Goal: Task Accomplishment & Management: Use online tool/utility

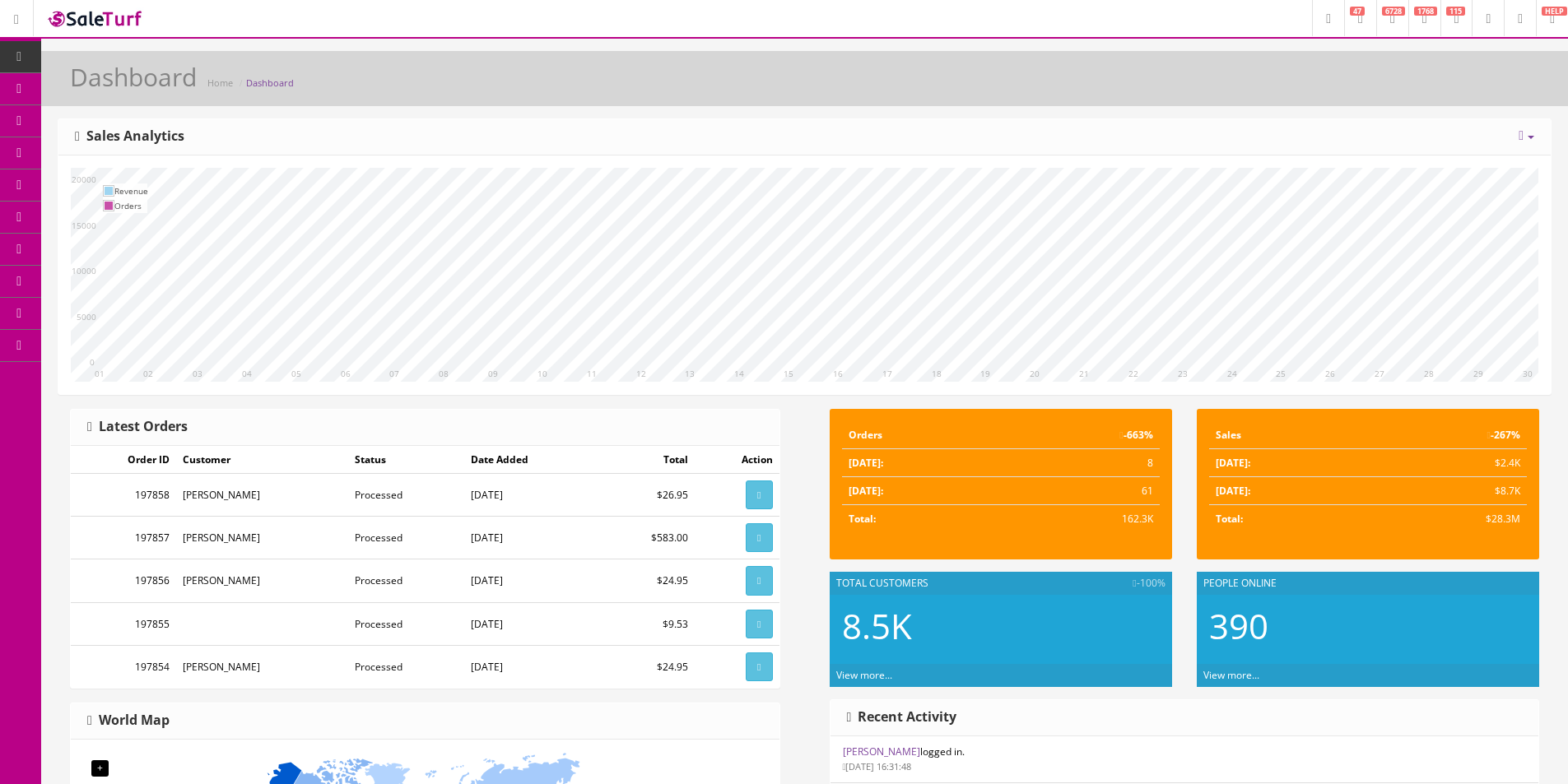
click at [372, 148] on div "[DATE] Week Month Year Year over Year Last Year over Prior Year Sales Analytics" at bounding box center [804, 137] width 1492 height 36
click at [168, 92] on link "Products" at bounding box center [127, 89] width 172 height 33
click at [483, 80] on div "Dashboard Home Dashboard" at bounding box center [804, 83] width 1502 height 39
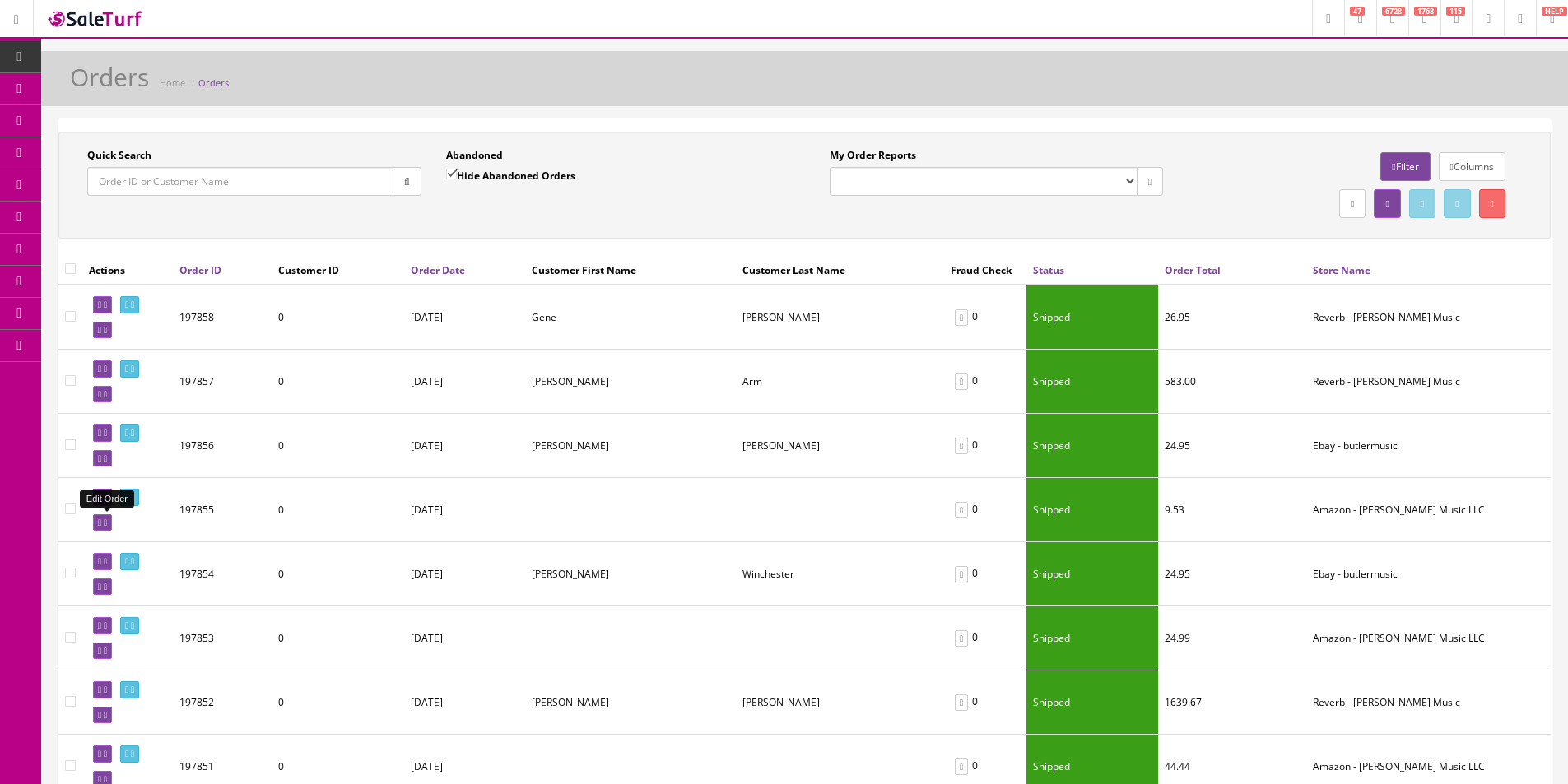
click at [107, 528] on link at bounding box center [101, 523] width 19 height 18
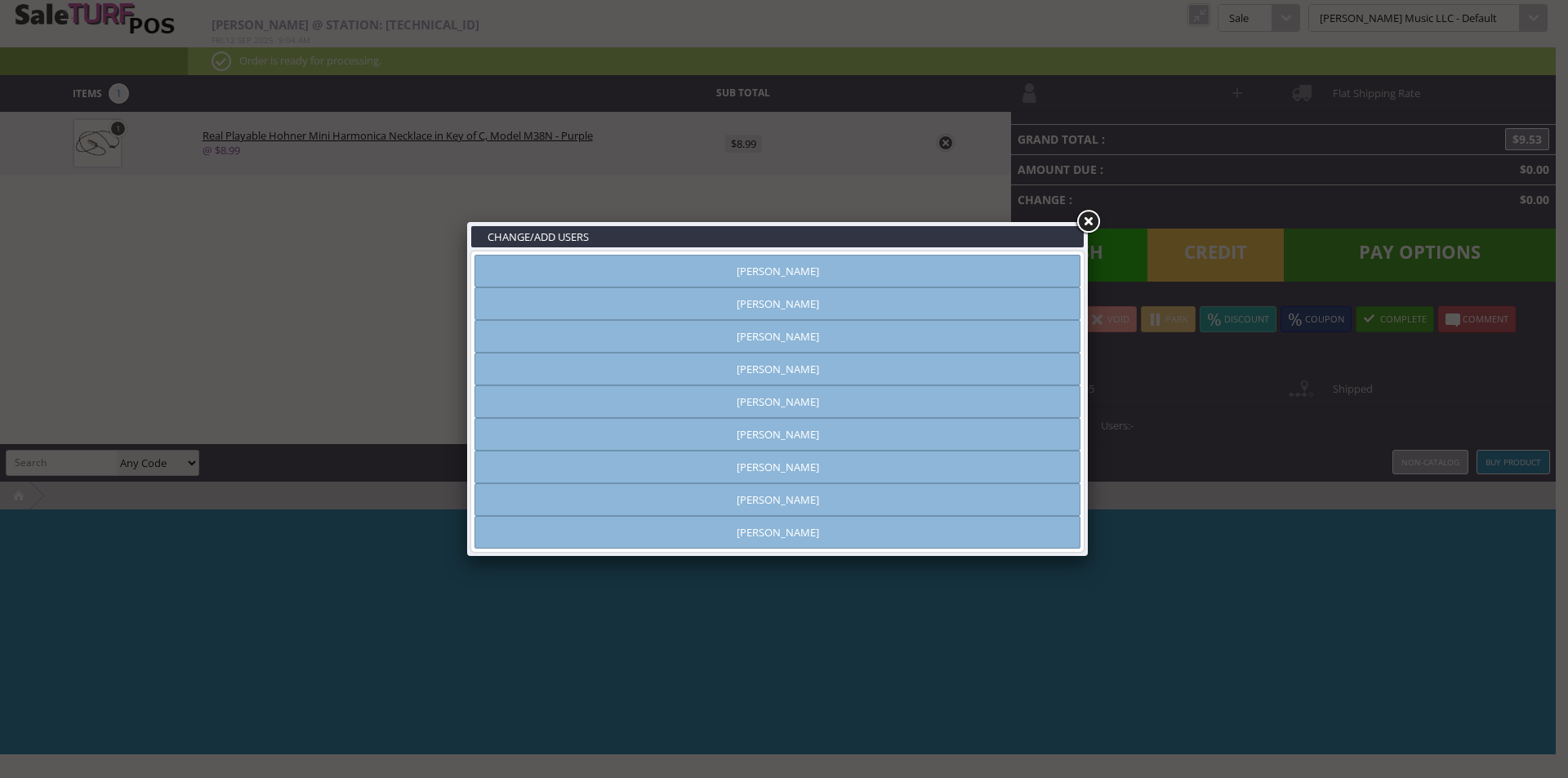
type input "[PERSON_NAME]"
click at [1085, 215] on link at bounding box center [1088, 222] width 29 height 29
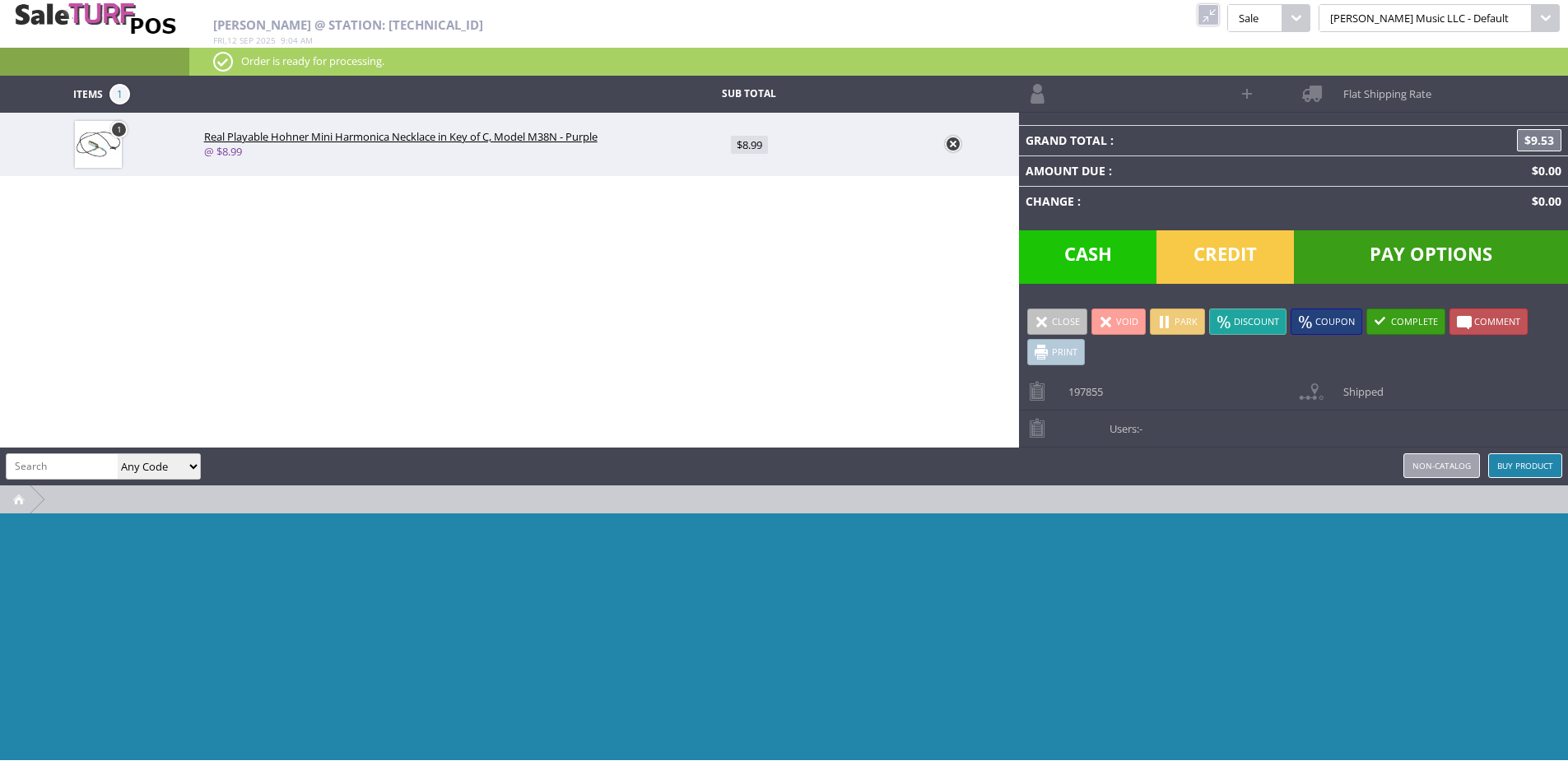
click at [44, 456] on input "search" at bounding box center [62, 466] width 111 height 24
click at [47, 455] on input "search" at bounding box center [62, 466] width 111 height 24
type input "shipping"
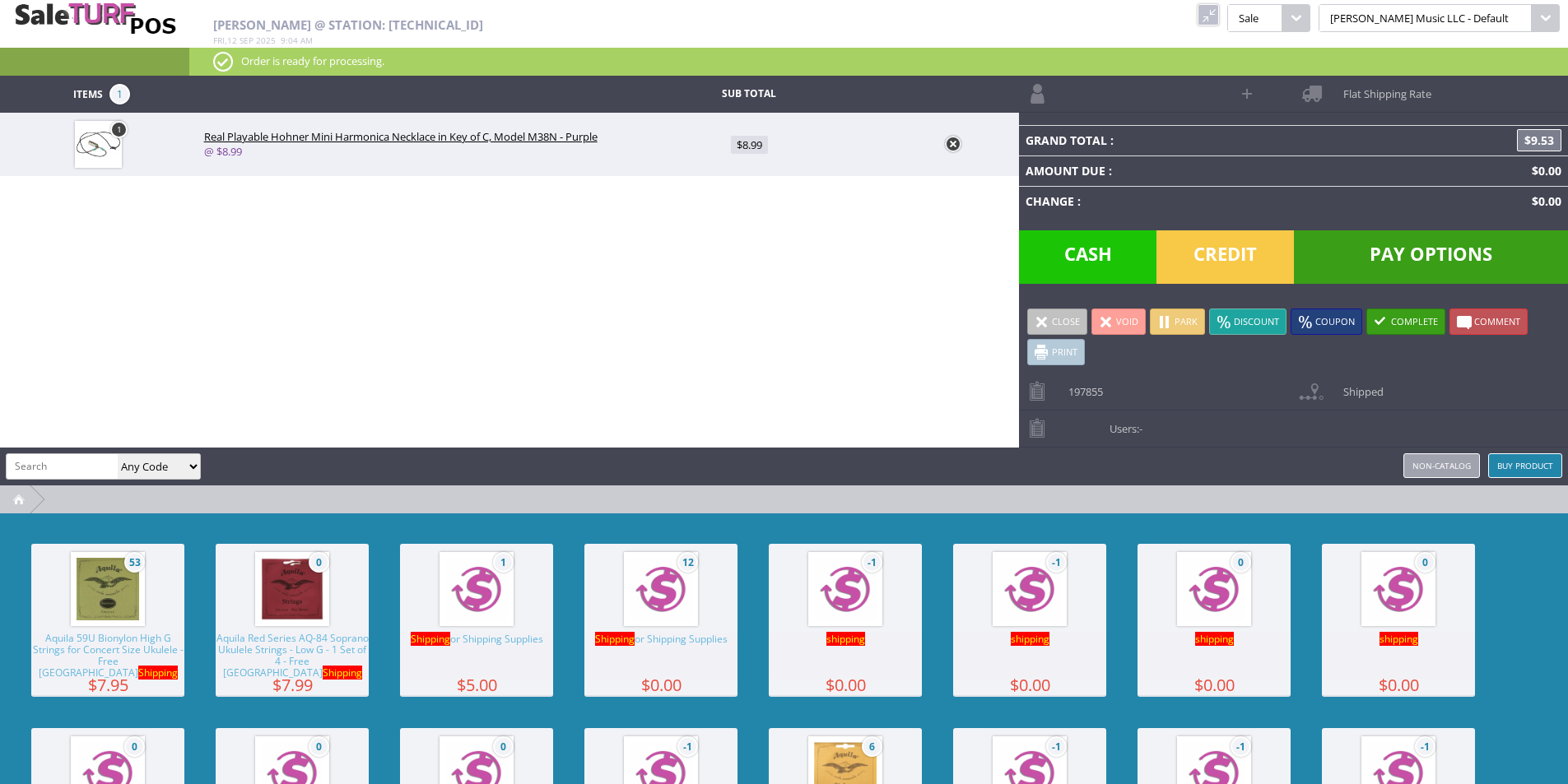
click at [483, 588] on img at bounding box center [477, 590] width 63 height 63
click at [751, 208] on span "$5.00" at bounding box center [750, 208] width 37 height 18
type input "5"
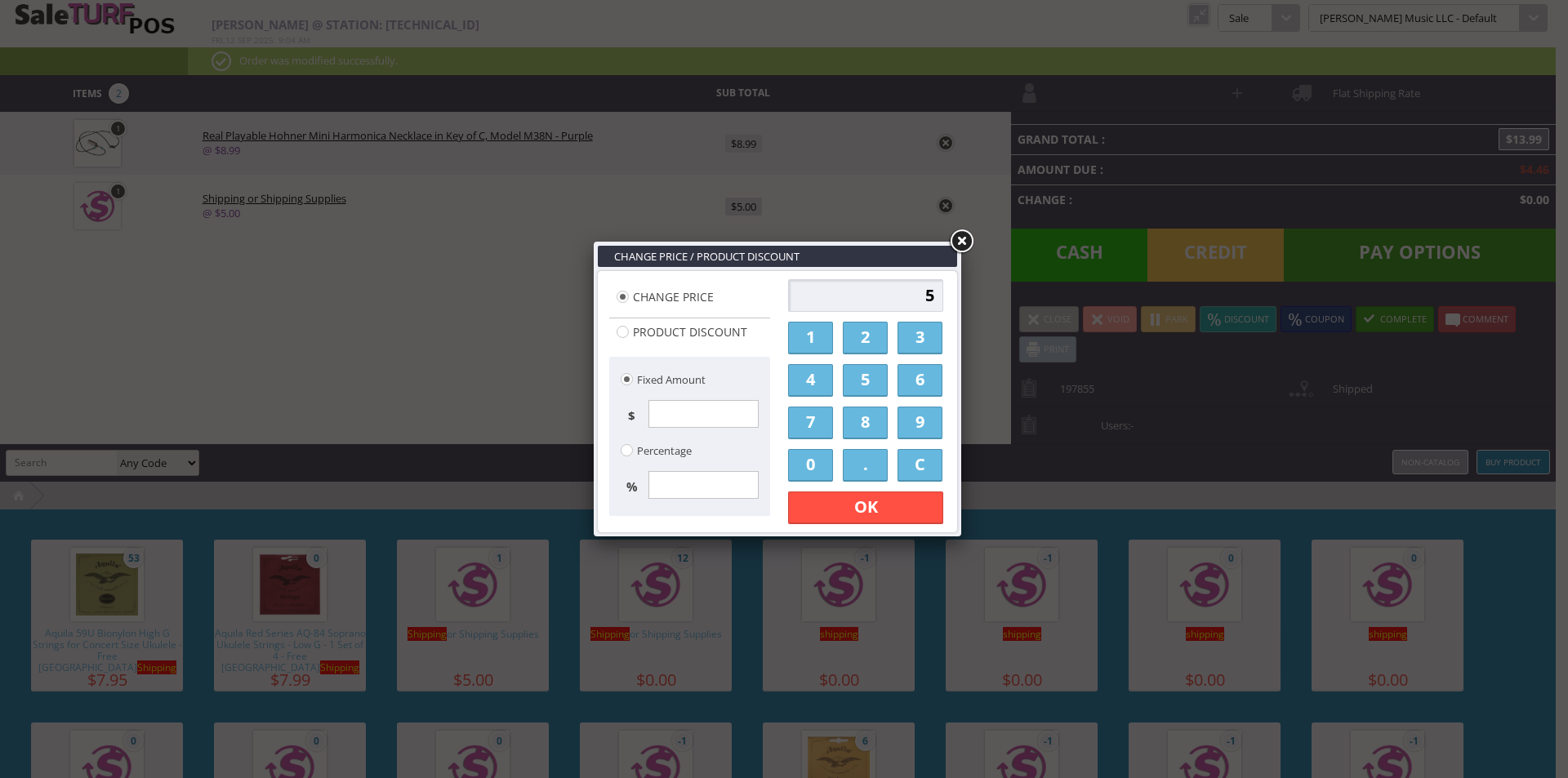
click at [882, 282] on input "5" at bounding box center [865, 295] width 155 height 32
type input "1000"
click at [874, 513] on link "OK" at bounding box center [865, 507] width 155 height 32
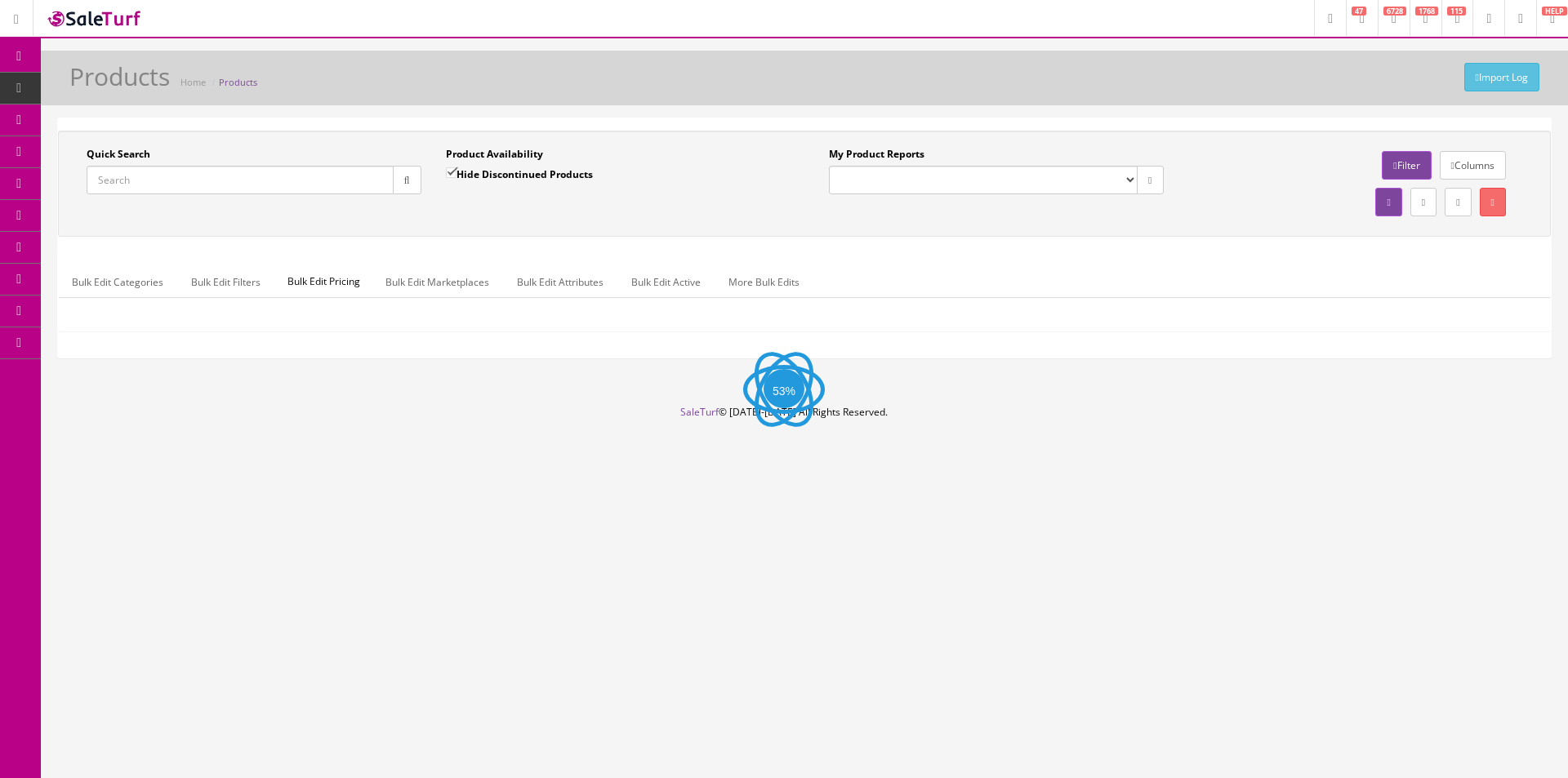
click at [343, 176] on input "Quick Search" at bounding box center [240, 180] width 307 height 28
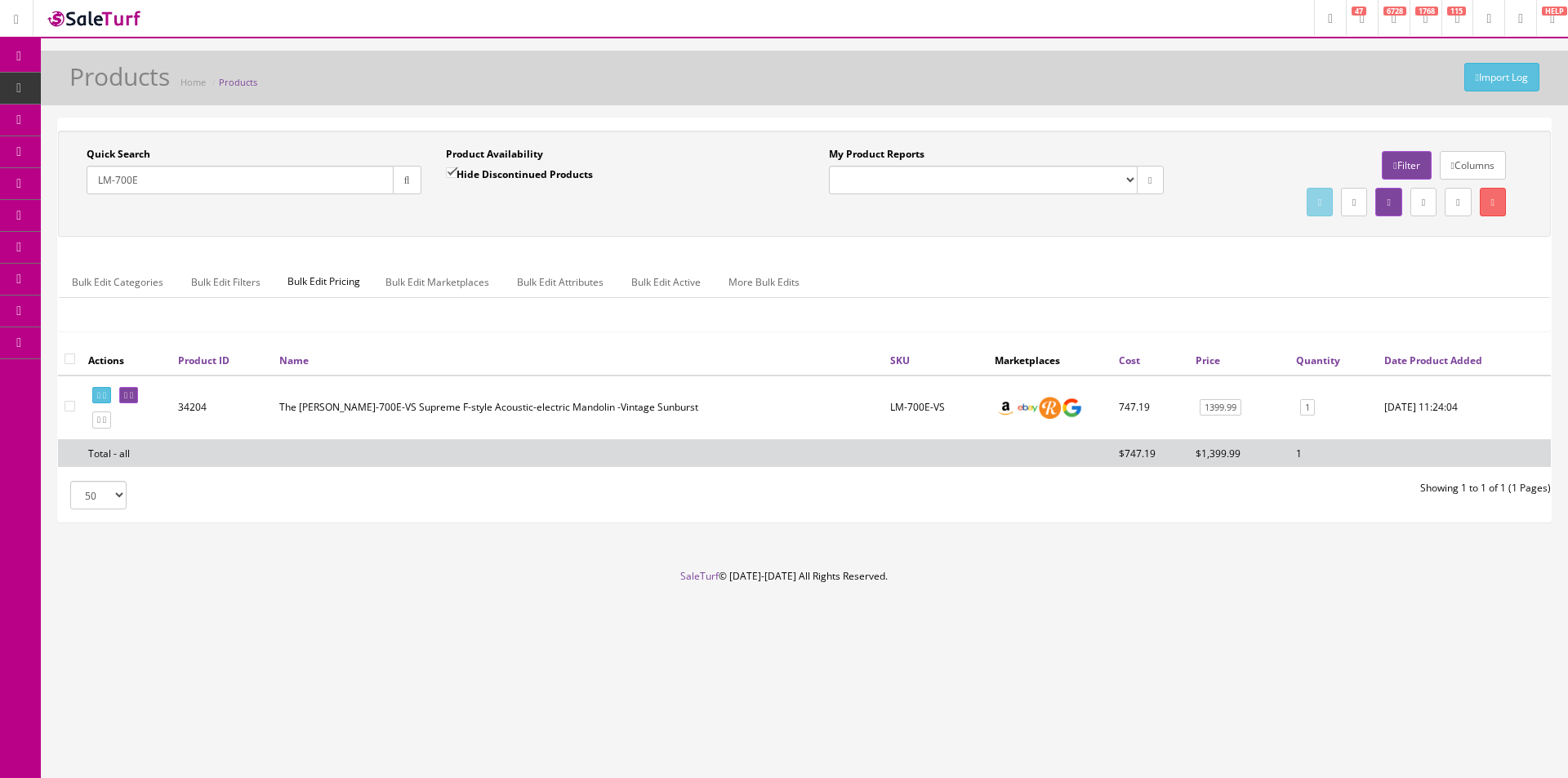
click at [1042, 314] on div "Bulk Edit Categories Bulk Edit Filters Bulk Edit Pricing Bulk Edit Marketplaces…" at bounding box center [805, 291] width 1492 height 52
click at [998, 301] on div "Bulk Edit Categories Bulk Edit Filters Bulk Edit Pricing Bulk Edit Marketplaces…" at bounding box center [805, 291] width 1492 height 52
click at [997, 302] on div "Bulk Edit Categories Bulk Edit Filters Bulk Edit Pricing Bulk Edit Marketplaces…" at bounding box center [805, 291] width 1492 height 52
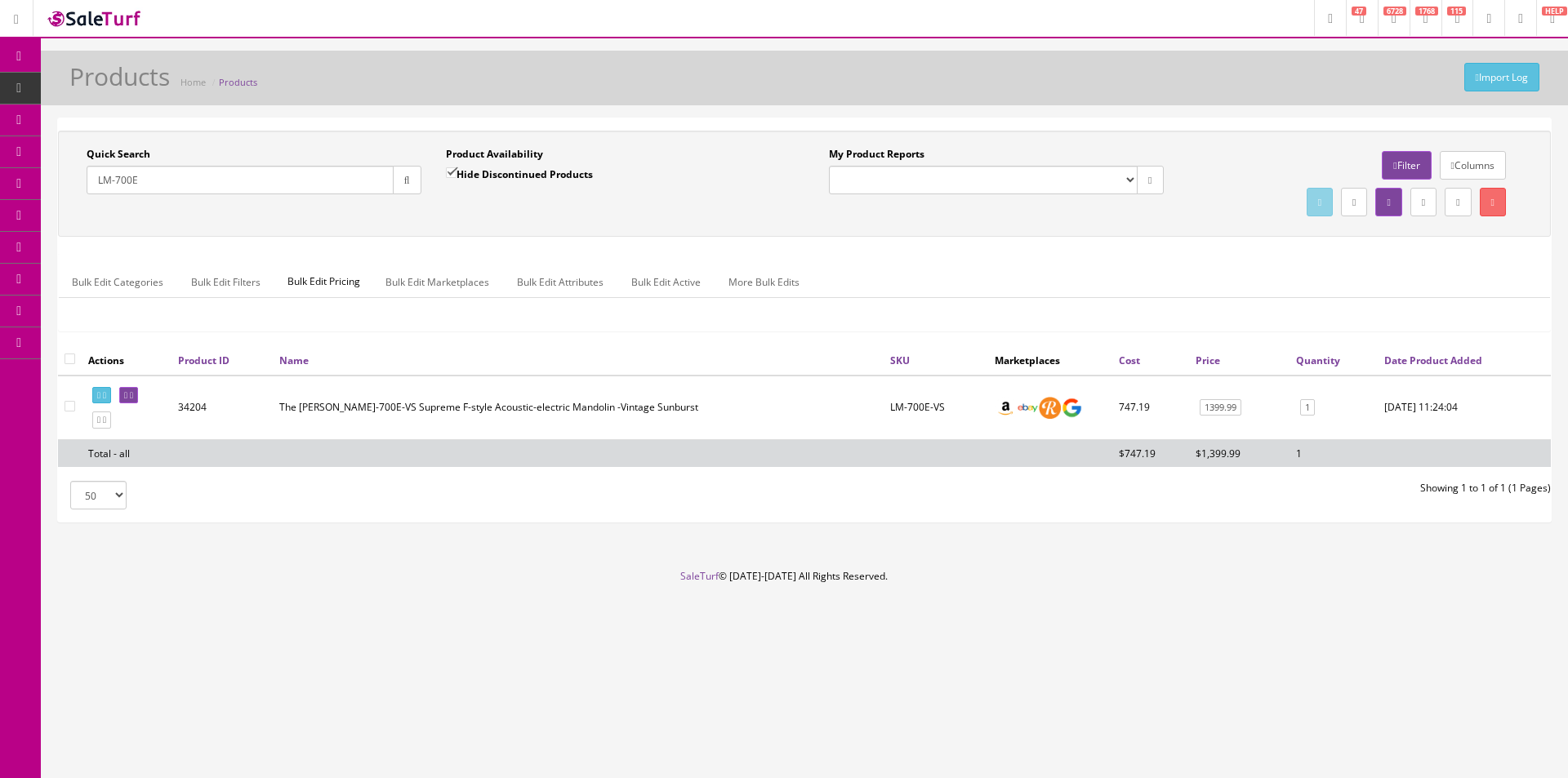
click at [991, 290] on ul "Bulk Edit Categories Bulk Edit Filters Bulk Edit Pricing Bulk Edit Marketplaces…" at bounding box center [805, 281] width 1492 height 32
click at [142, 179] on input "LM-700E" at bounding box center [240, 180] width 307 height 28
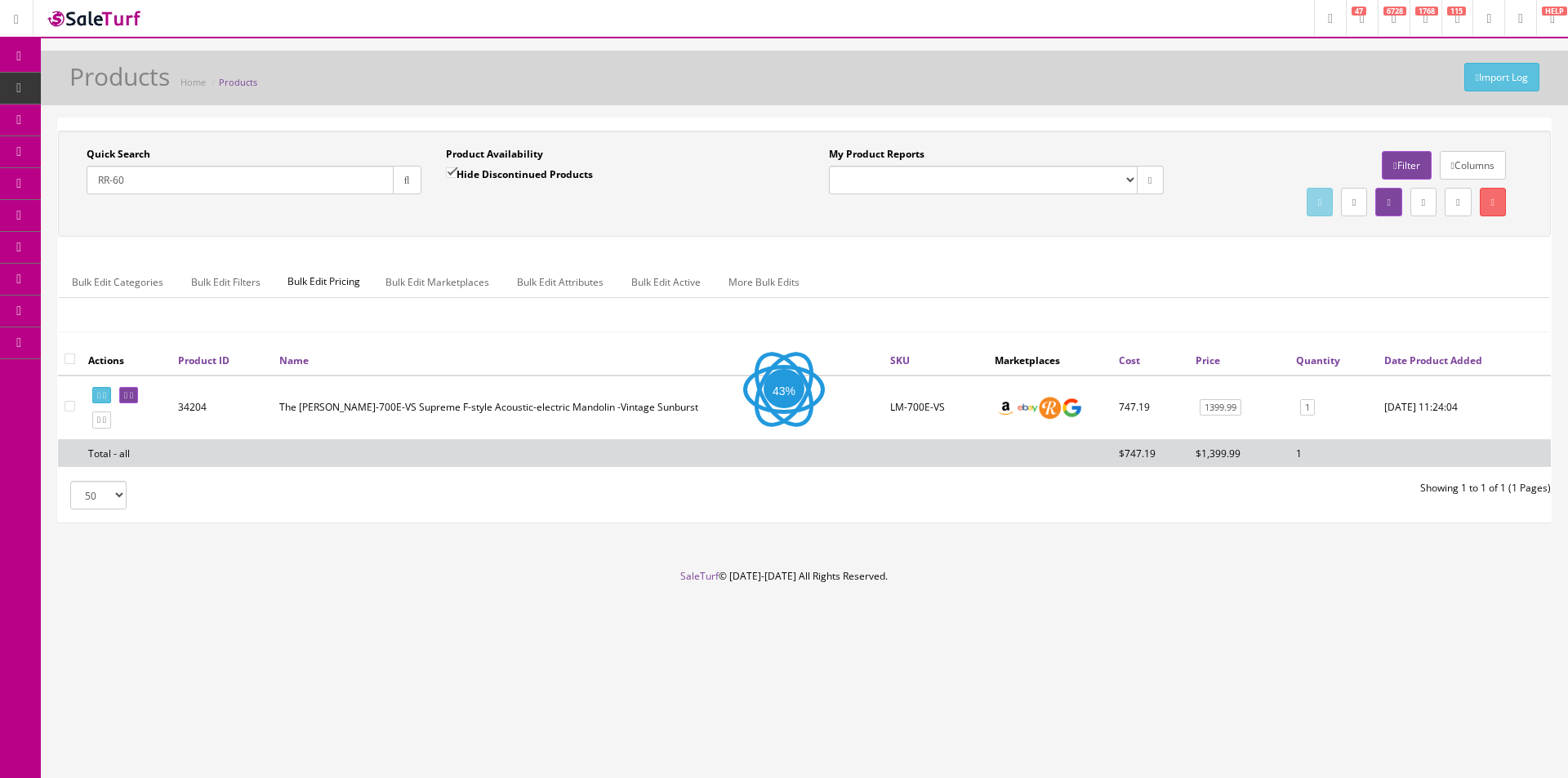
type input "RR-60"
click at [450, 175] on input "Hide Discontinued Products" at bounding box center [451, 172] width 11 height 11
checkbox input "false"
click at [403, 194] on button "button" at bounding box center [407, 180] width 28 height 28
click at [451, 208] on div "Quick Search RR-60 Date From Product Availability Hide Discontinued Products Da…" at bounding box center [805, 183] width 1485 height 73
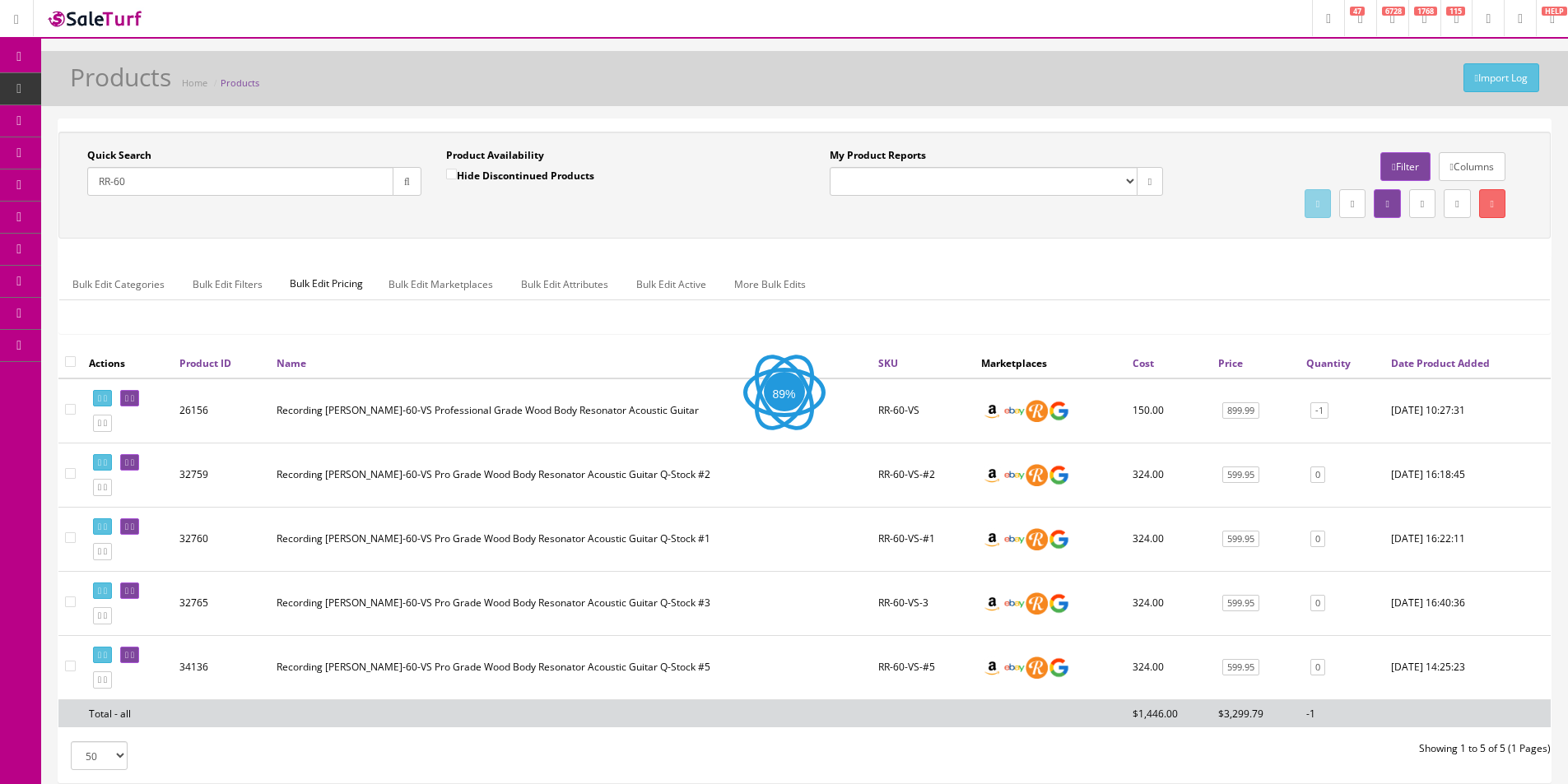
scroll to position [128, 0]
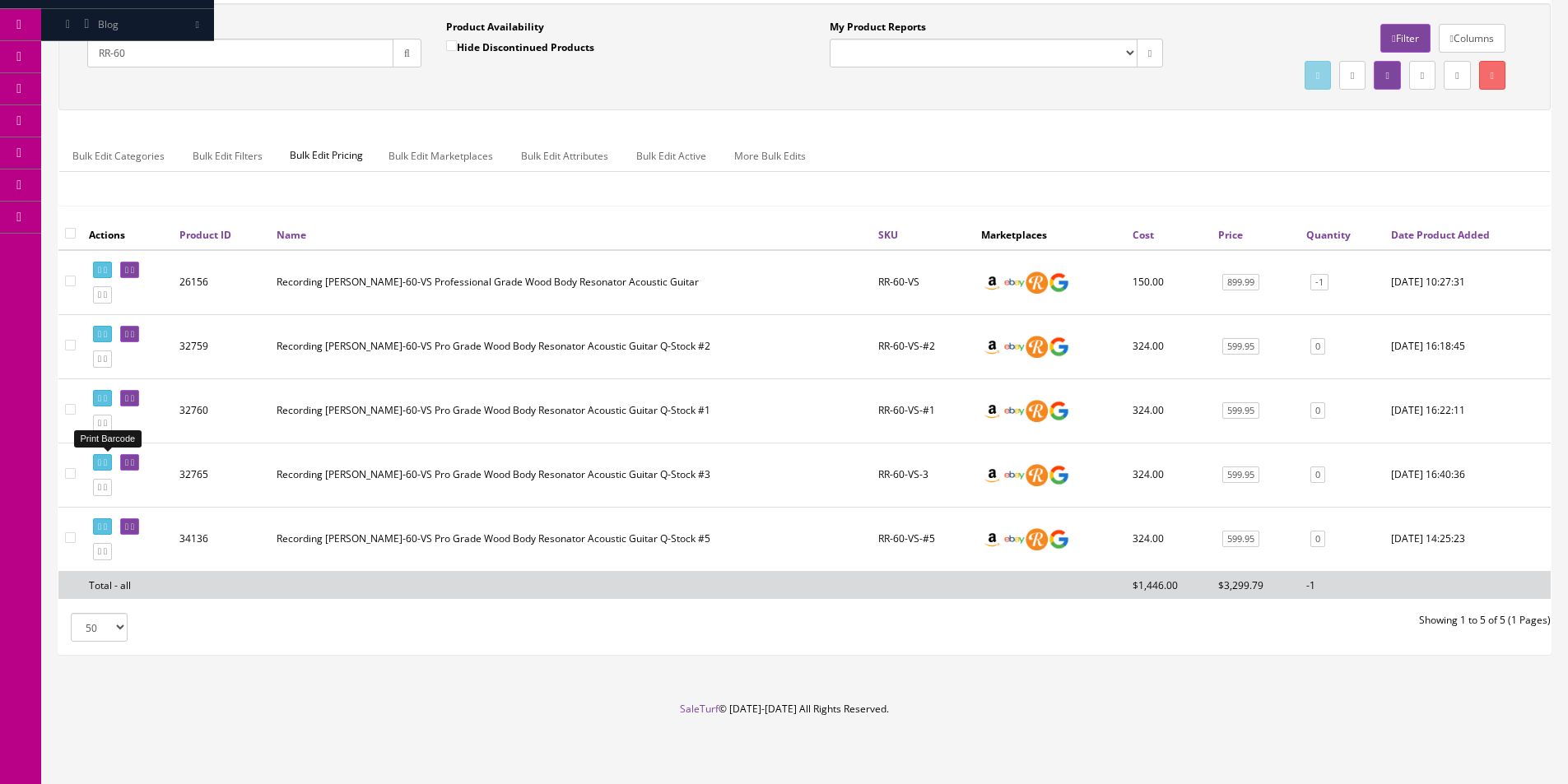
click at [107, 460] on icon at bounding box center [104, 462] width 3 height 9
click at [107, 267] on icon at bounding box center [104, 270] width 3 height 9
click at [1325, 280] on link "-1" at bounding box center [1319, 283] width 18 height 18
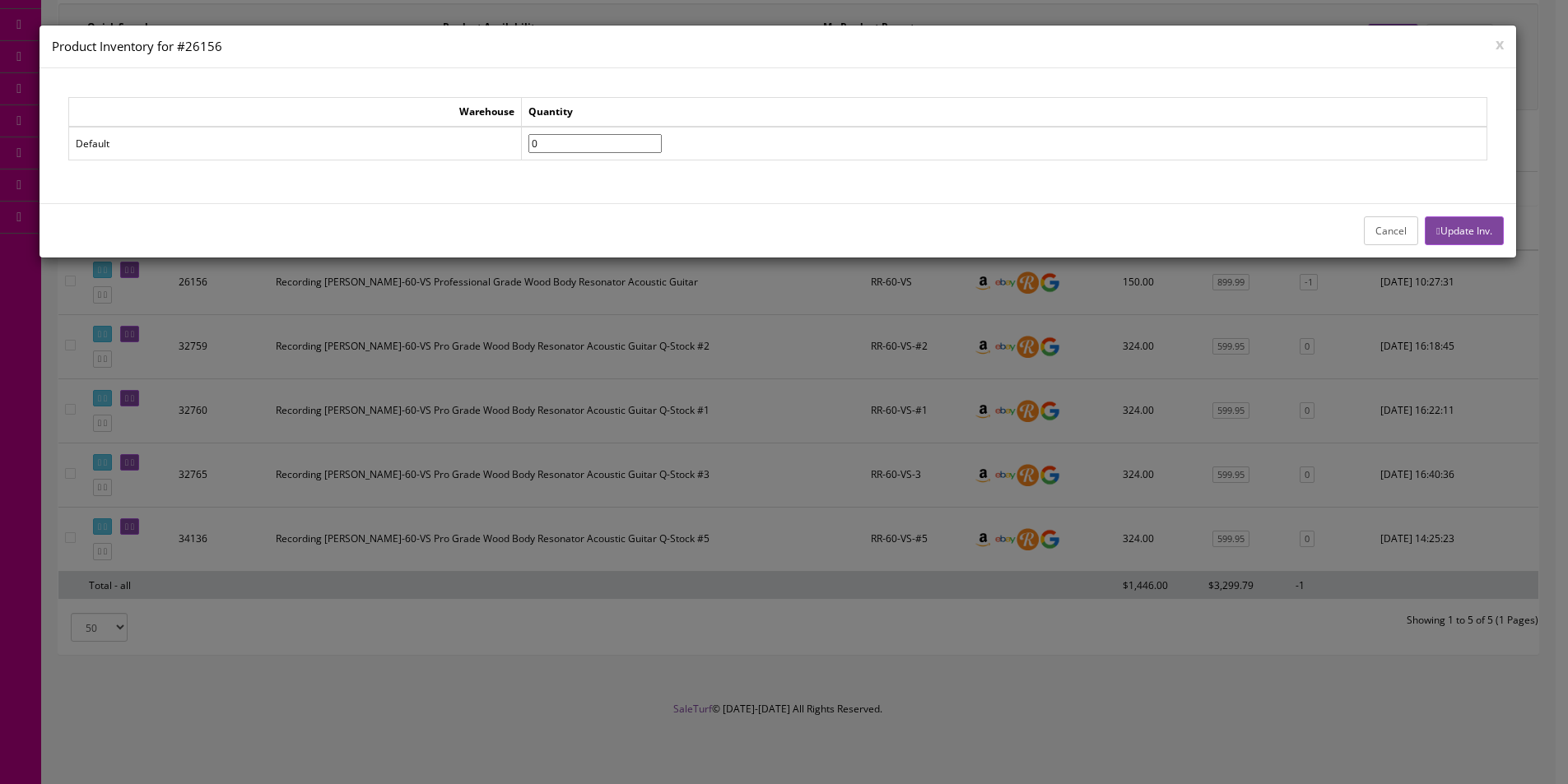
click at [662, 139] on input"] "0" at bounding box center [594, 143] width 133 height 19
click at [662, 139] on input"] "1" at bounding box center [594, 143] width 133 height 19
click at [662, 139] on input"] "2" at bounding box center [594, 143] width 133 height 19
type input"] "1"
click at [662, 148] on input"] "1" at bounding box center [594, 143] width 133 height 19
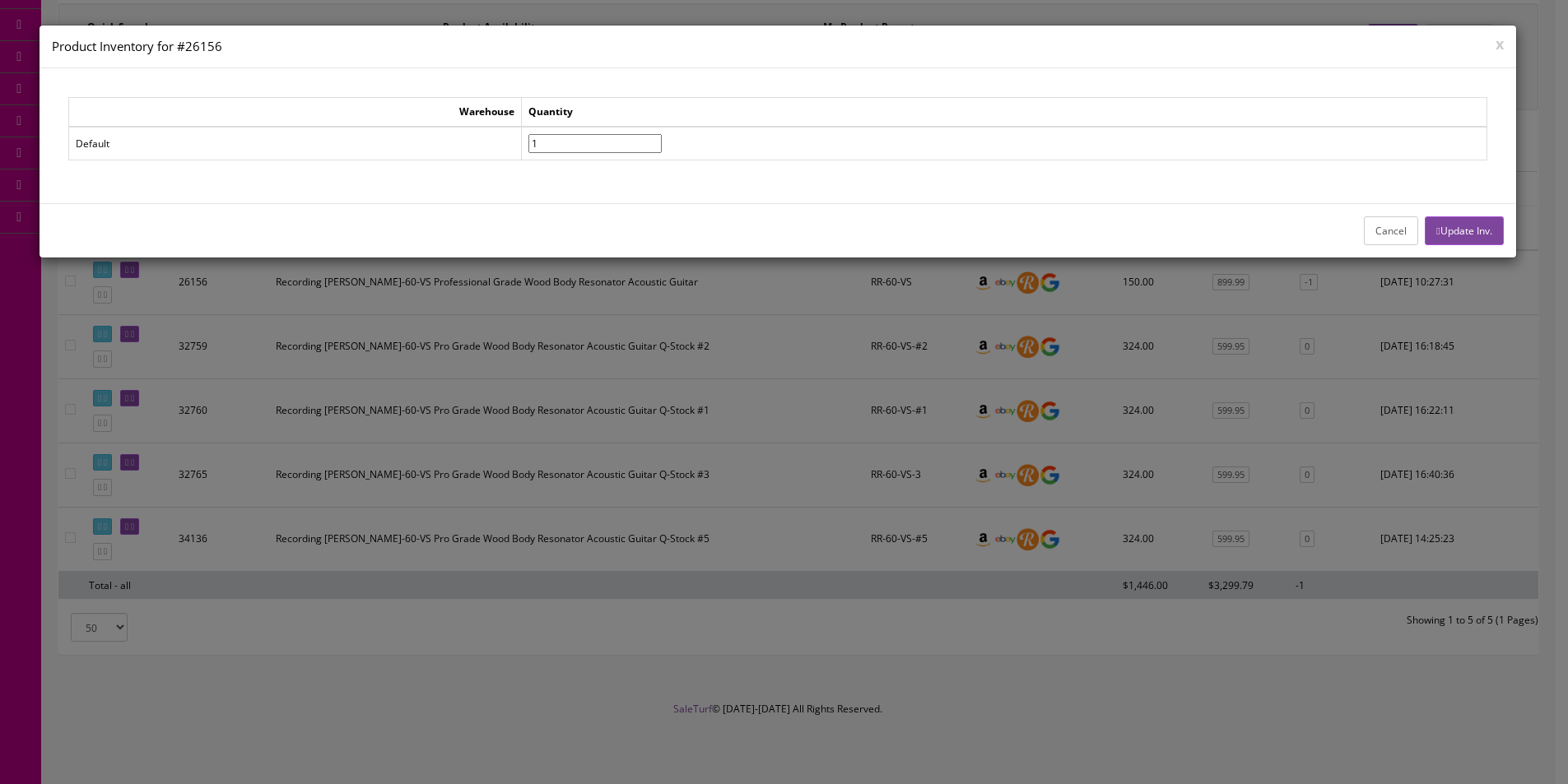
click at [1426, 224] on button "Update Inv." at bounding box center [1463, 230] width 78 height 29
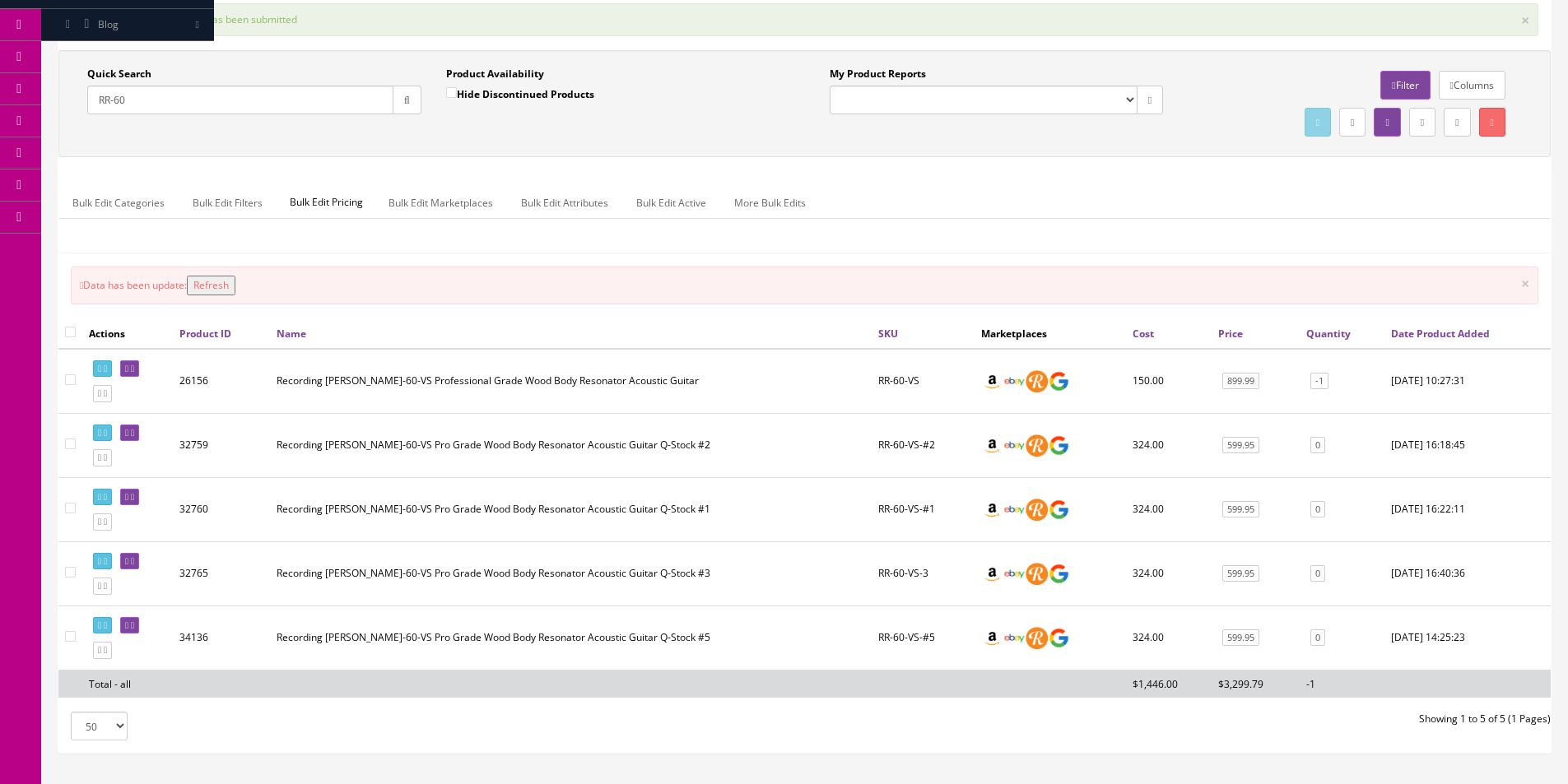
click at [284, 100] on input "RR-60" at bounding box center [240, 99] width 306 height 29
click at [284, 99] on input "RR-60" at bounding box center [240, 99] width 306 height 29
click at [288, 96] on input "RR-60" at bounding box center [240, 99] width 306 height 29
click at [292, 88] on input "RR-60" at bounding box center [240, 99] width 306 height 29
type input "EAR-FLASH-CAN"
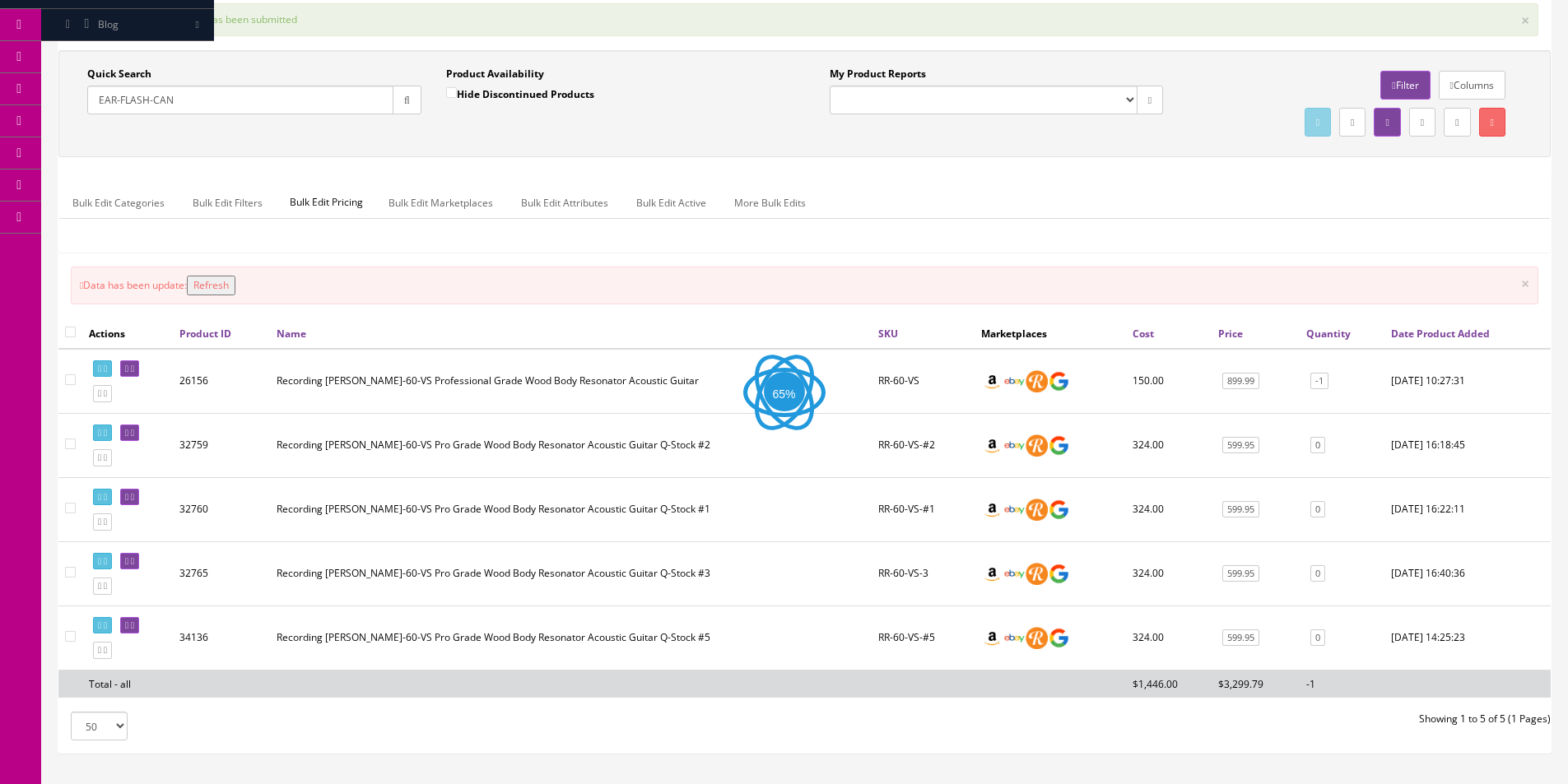
scroll to position [0, 0]
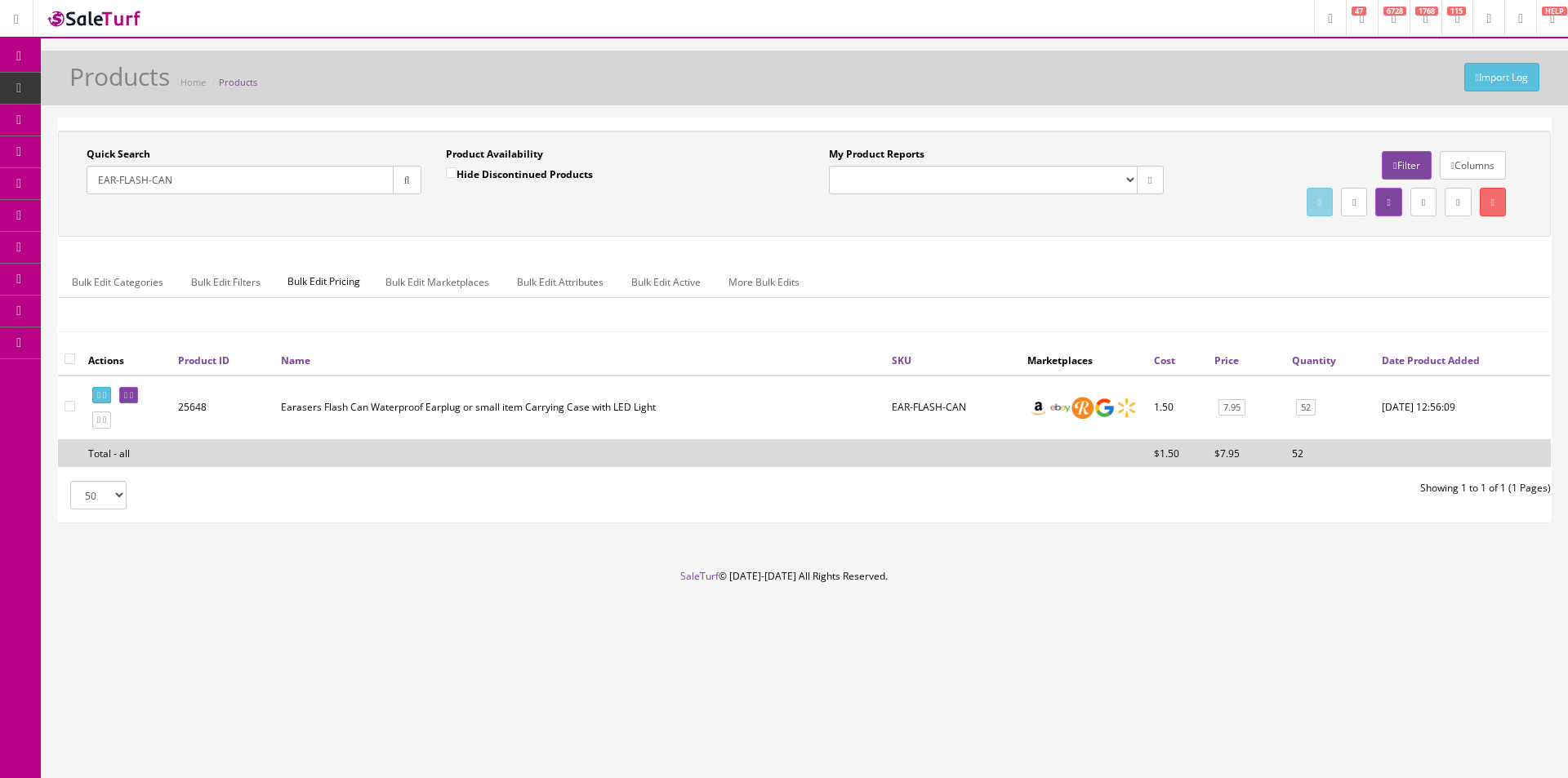
click at [69, 360] on input "checkbox" at bounding box center [69, 359] width 11 height 11
checkbox input "true"
checkbox input"] "true"
click at [670, 286] on link "Bulk Edit Active" at bounding box center [667, 281] width 96 height 32
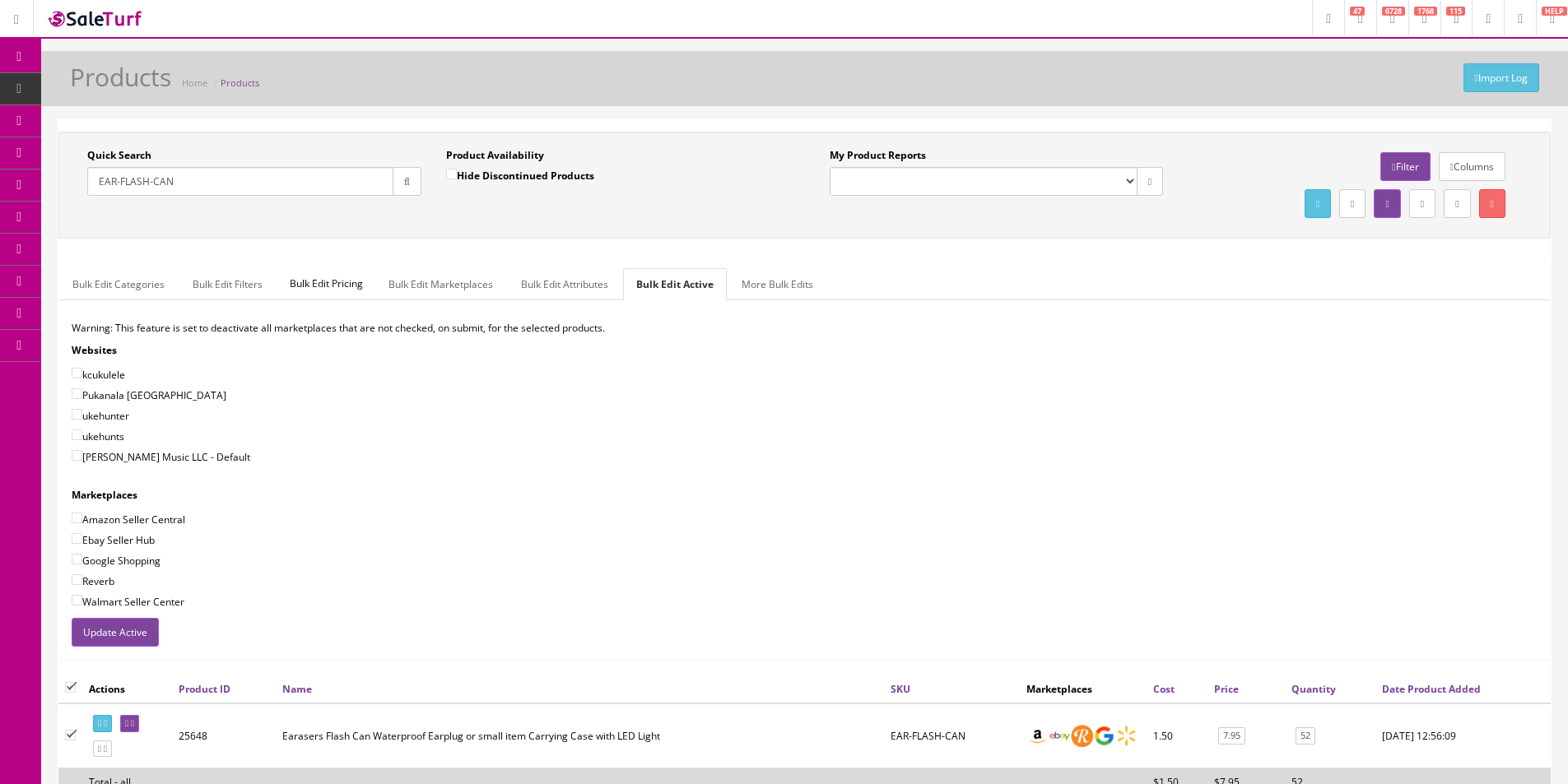
click at [102, 574] on label "Reverb" at bounding box center [93, 581] width 42 height 17
click at [83, 574] on input"] "Reverb" at bounding box center [77, 579] width 11 height 11
checkbox input"] "true"
click at [111, 553] on label "Google Shopping" at bounding box center [116, 560] width 89 height 17
click at [83, 554] on input"] "Google Shopping" at bounding box center [77, 558] width 11 height 11
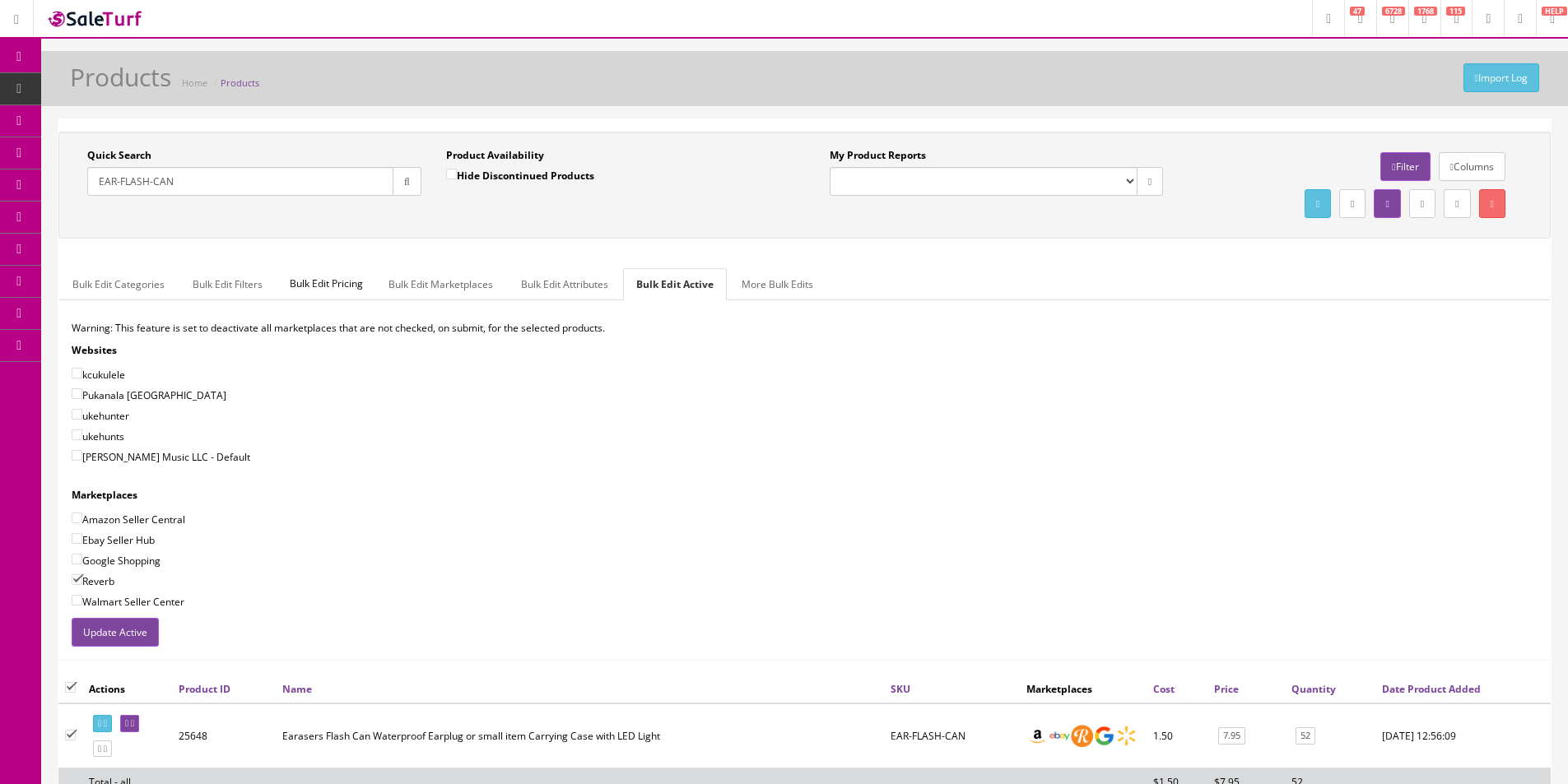
checkbox input"] "true"
click at [118, 532] on label "Ebay Seller Hub" at bounding box center [113, 540] width 83 height 17
click at [83, 533] on input"] "Ebay Seller Hub" at bounding box center [77, 538] width 11 height 11
checkbox input"] "true"
click at [123, 521] on label "Amazon Seller Central" at bounding box center [128, 519] width 113 height 17
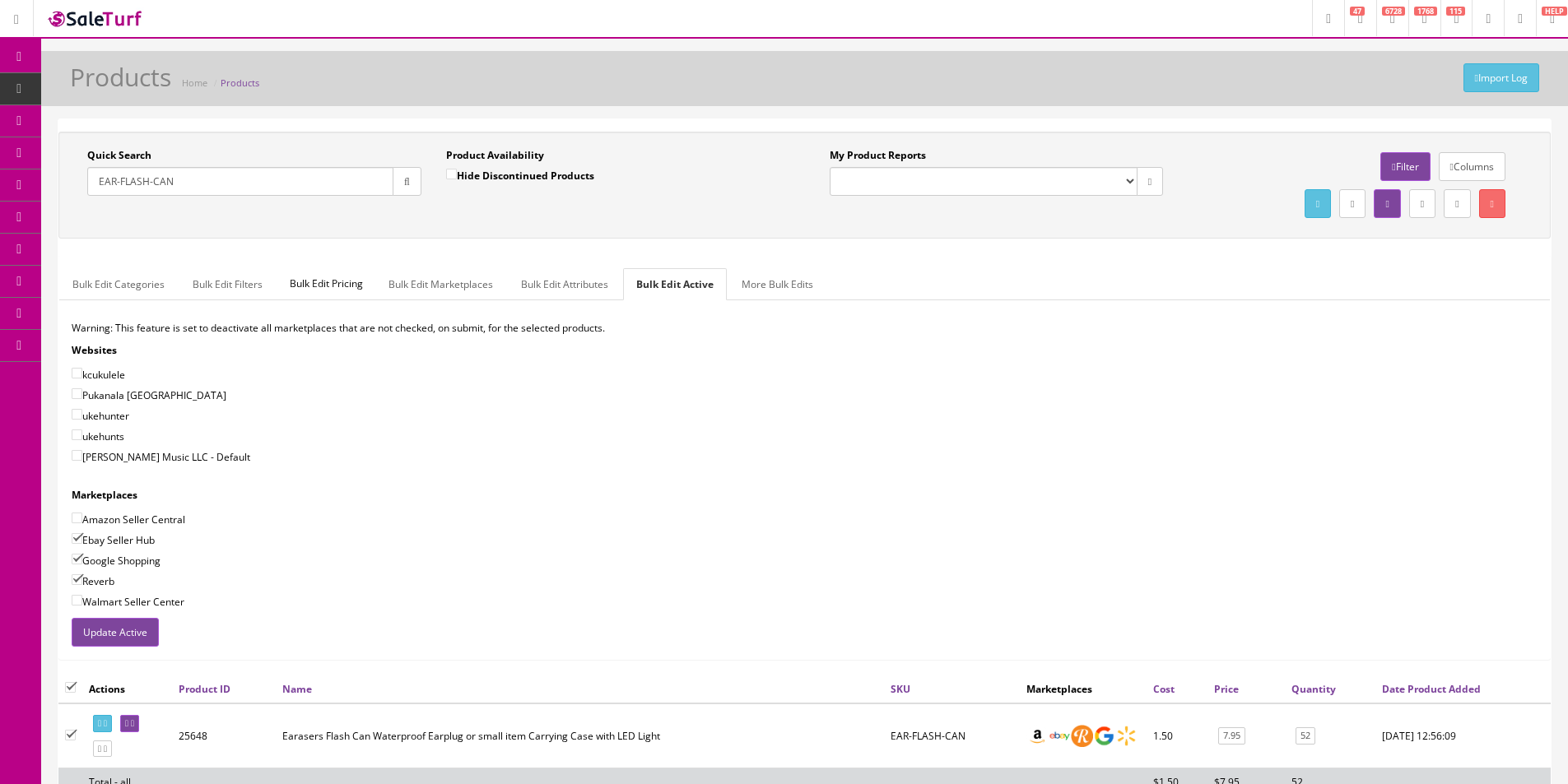
click at [83, 521] on input"] "Amazon Seller Central" at bounding box center [77, 518] width 11 height 11
checkbox input"] "true"
click at [146, 451] on label "[PERSON_NAME] Music LLC - Default" at bounding box center [161, 456] width 178 height 17
click at [83, 451] on input"] "[PERSON_NAME] Music LLC - Default" at bounding box center [77, 455] width 11 height 11
checkbox input"] "true"
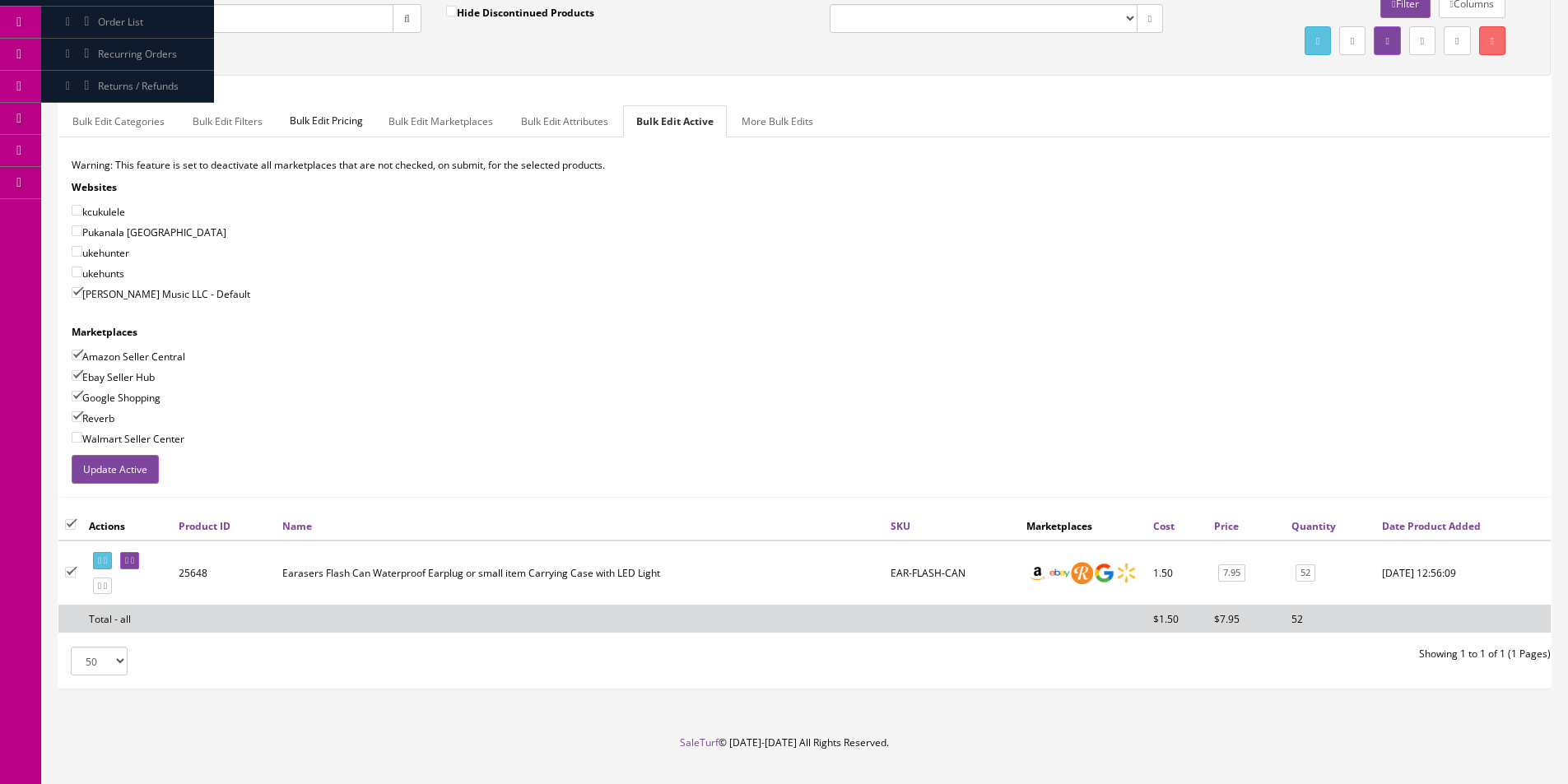
scroll to position [164, 0]
click at [117, 465] on button "Update Active" at bounding box center [115, 467] width 88 height 29
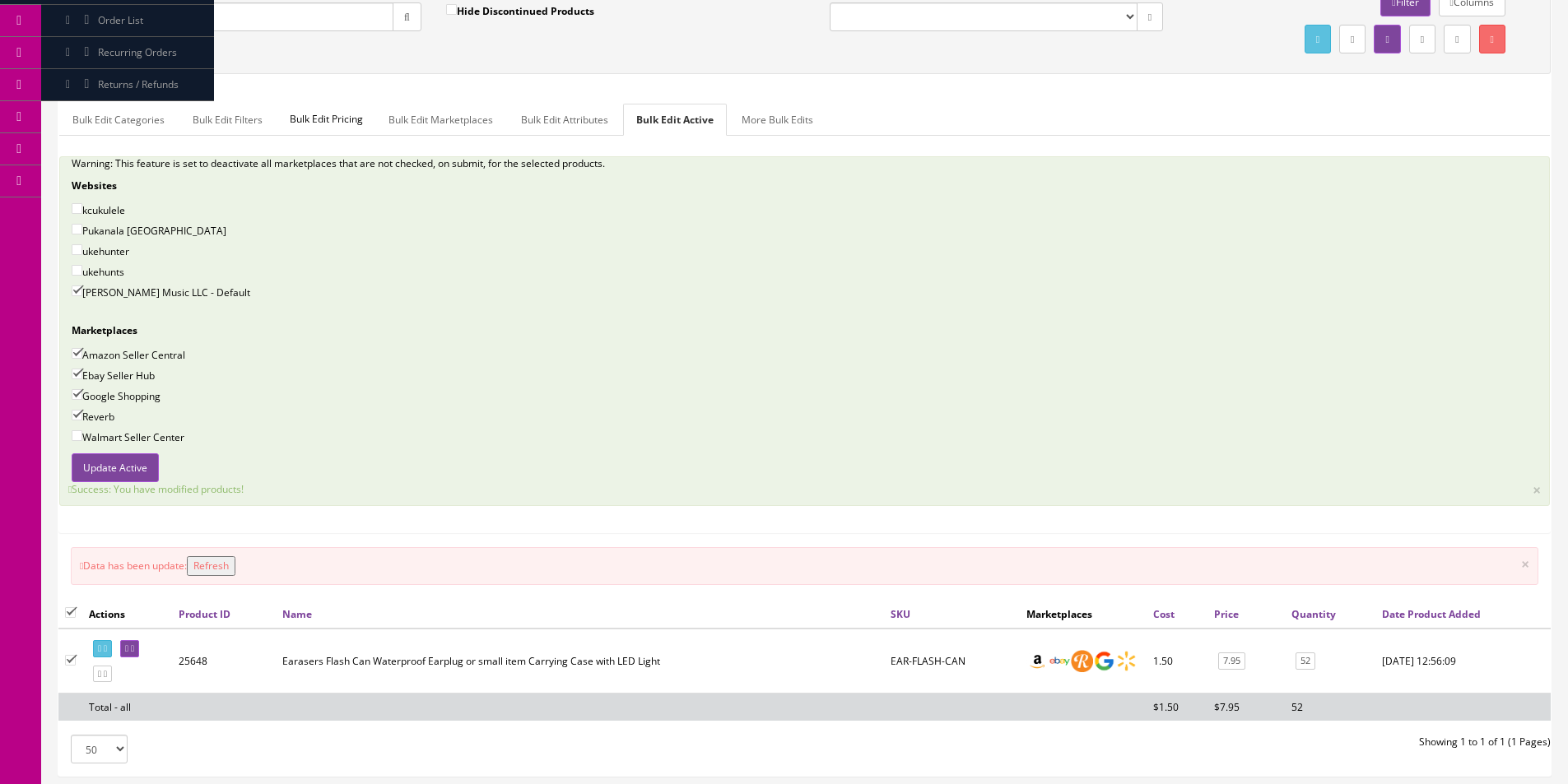
click at [89, 183] on link "Report Builder" at bounding box center [127, 181] width 172 height 33
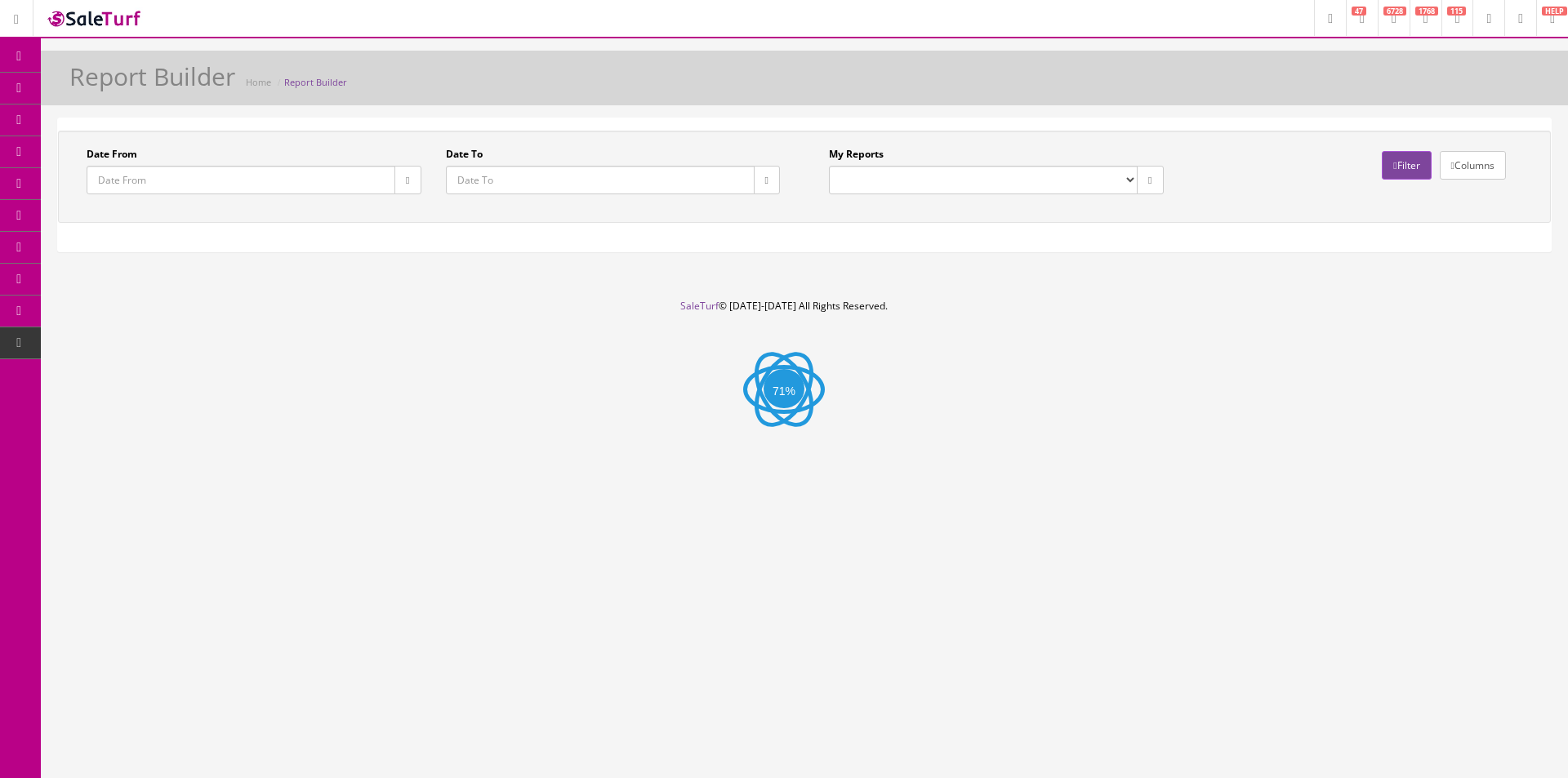
click at [919, 172] on select "Commission Report Weekly Sold/Stock (NON-DISCONTINUED) Store Cash IN-OUT Comple…" at bounding box center [983, 180] width 309 height 28
select select "152"
click at [829, 166] on select "Commission Report Weekly Sold/Stock (NON-DISCONTINUED) Store Cash IN-OUT Comple…" at bounding box center [983, 180] width 309 height 28
type input "2019-10-01"
type input "2019-12-31"
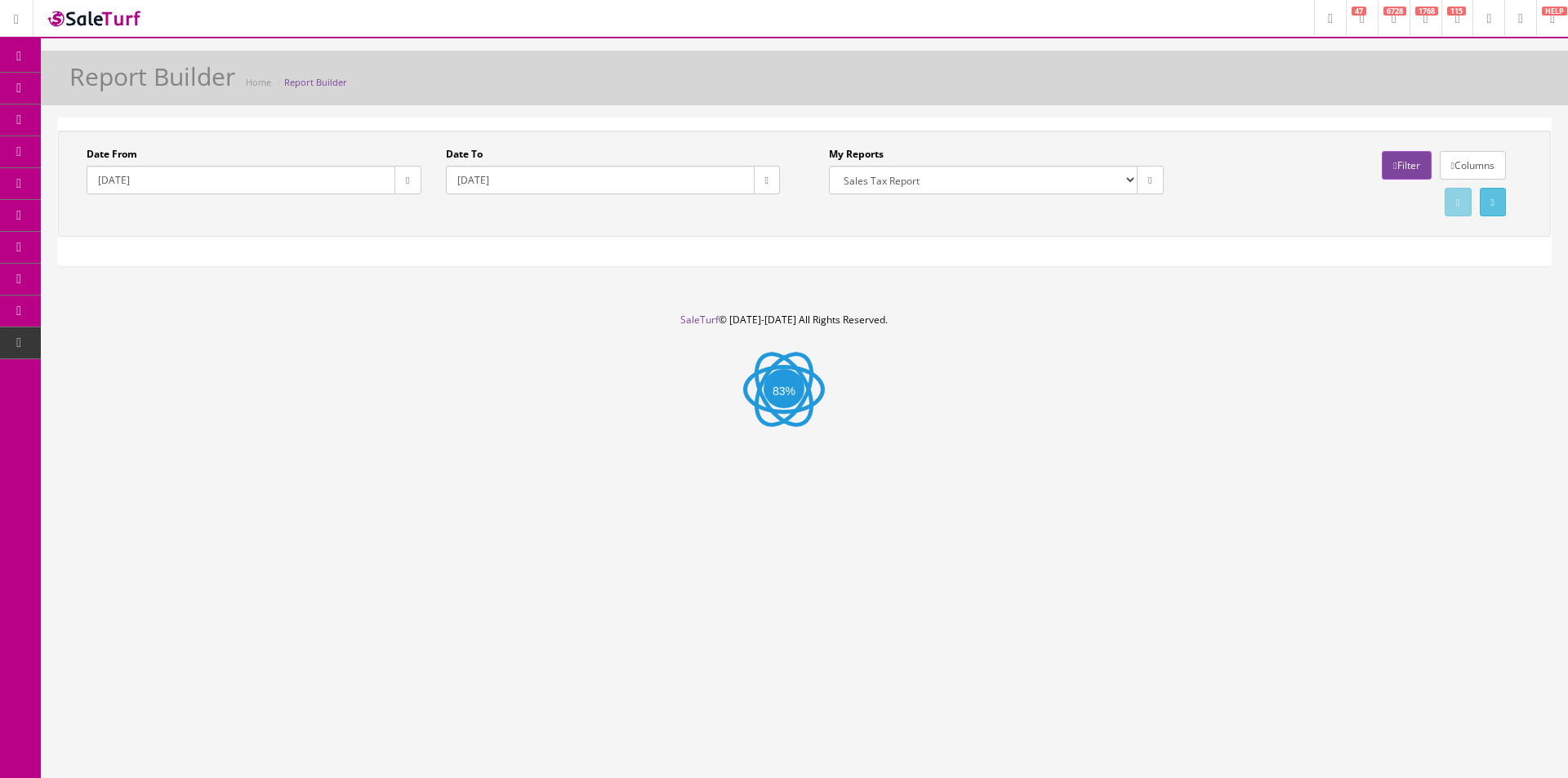
click at [929, 181] on select "Commission Report Weekly Sold/Stock (NON-DISCONTINUED) Store Cash IN-OUT Comple…" at bounding box center [983, 180] width 309 height 28
select select "224"
click at [829, 166] on select "Commission Report Weekly Sold/Stock (NON-DISCONTINUED) Store Cash IN-OUT Comple…" at bounding box center [983, 180] width 309 height 28
type input "2021-01-01"
type input "2021-12-23"
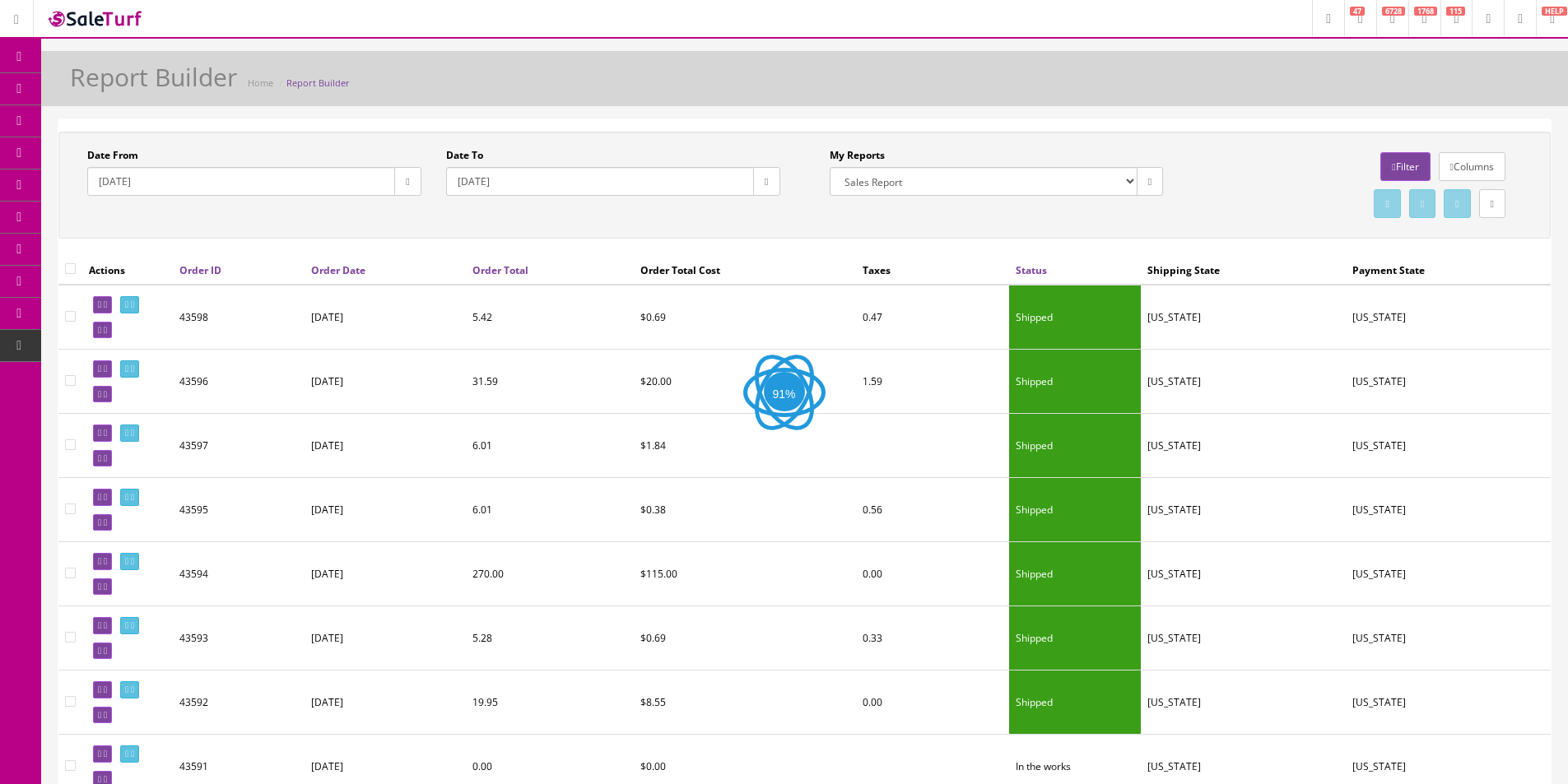
click at [418, 186] on button "button" at bounding box center [407, 181] width 27 height 29
click at [414, 216] on th "‹" at bounding box center [408, 214] width 28 height 25
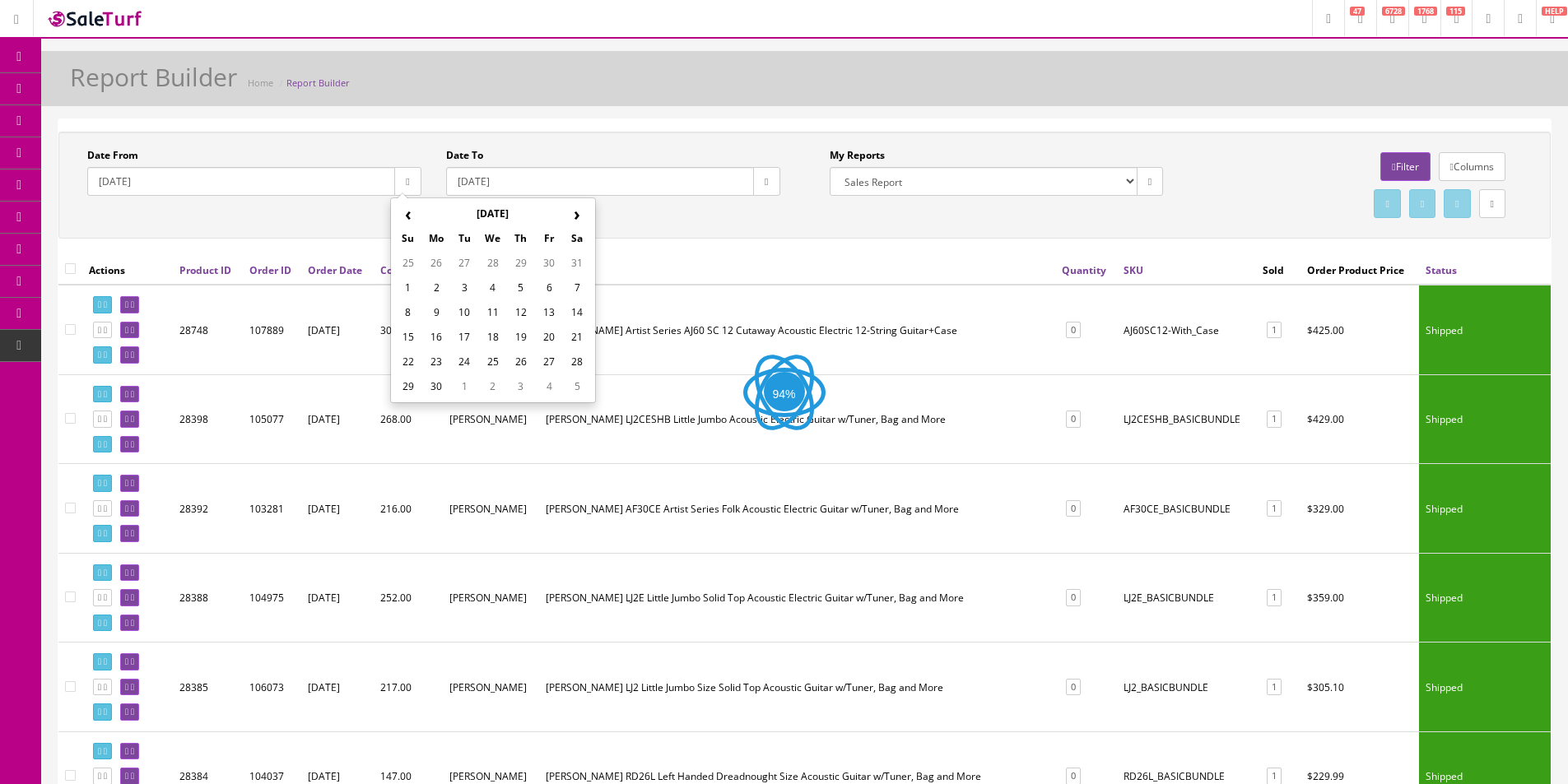
click at [414, 216] on th "‹" at bounding box center [408, 214] width 28 height 25
click at [573, 259] on td "1" at bounding box center [577, 263] width 28 height 25
type input "2025-03-01"
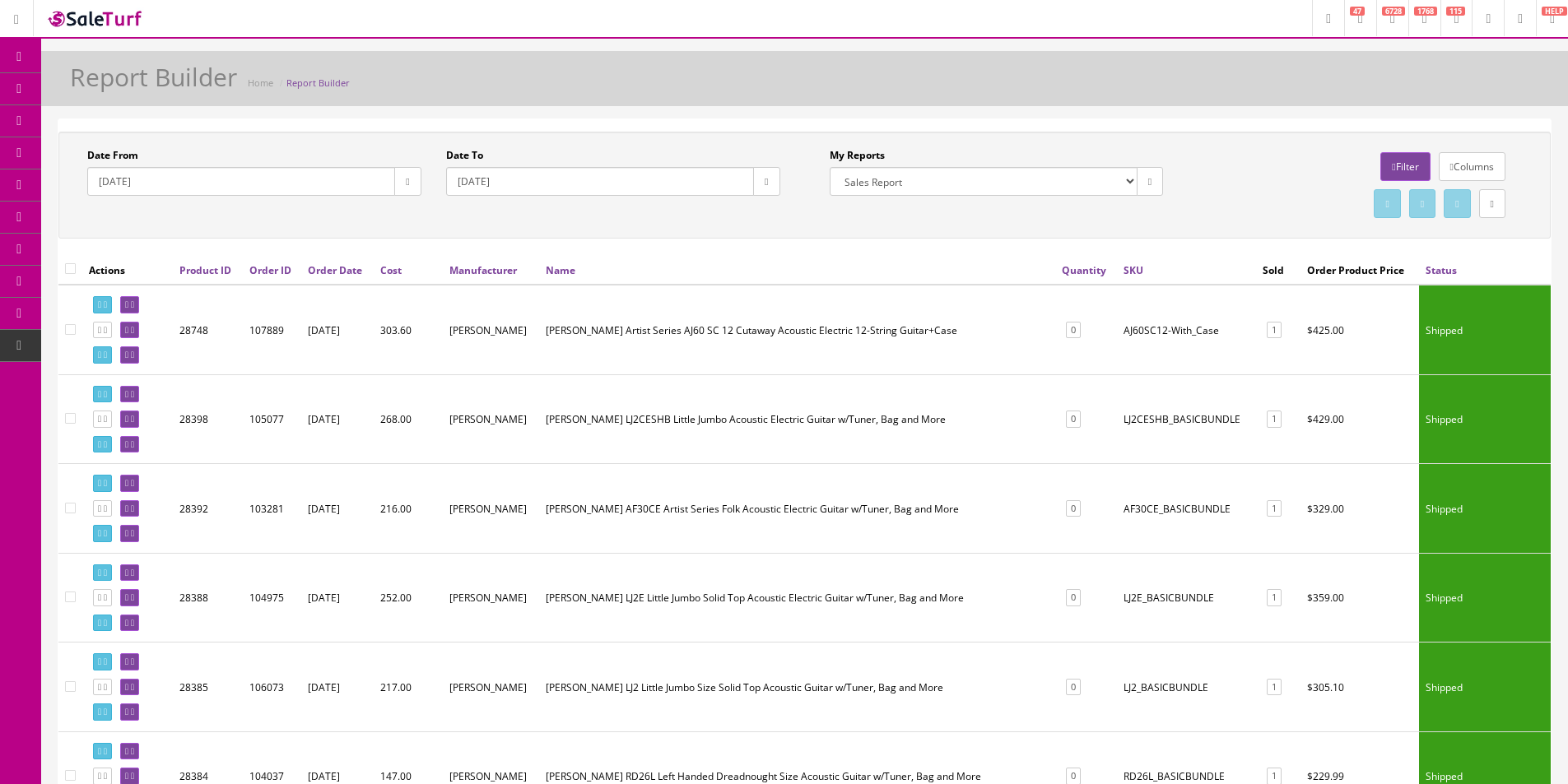
click at [758, 178] on button "button" at bounding box center [766, 181] width 27 height 29
click at [910, 284] on td "12" at bounding box center [907, 288] width 28 height 25
type input "2025-09-12"
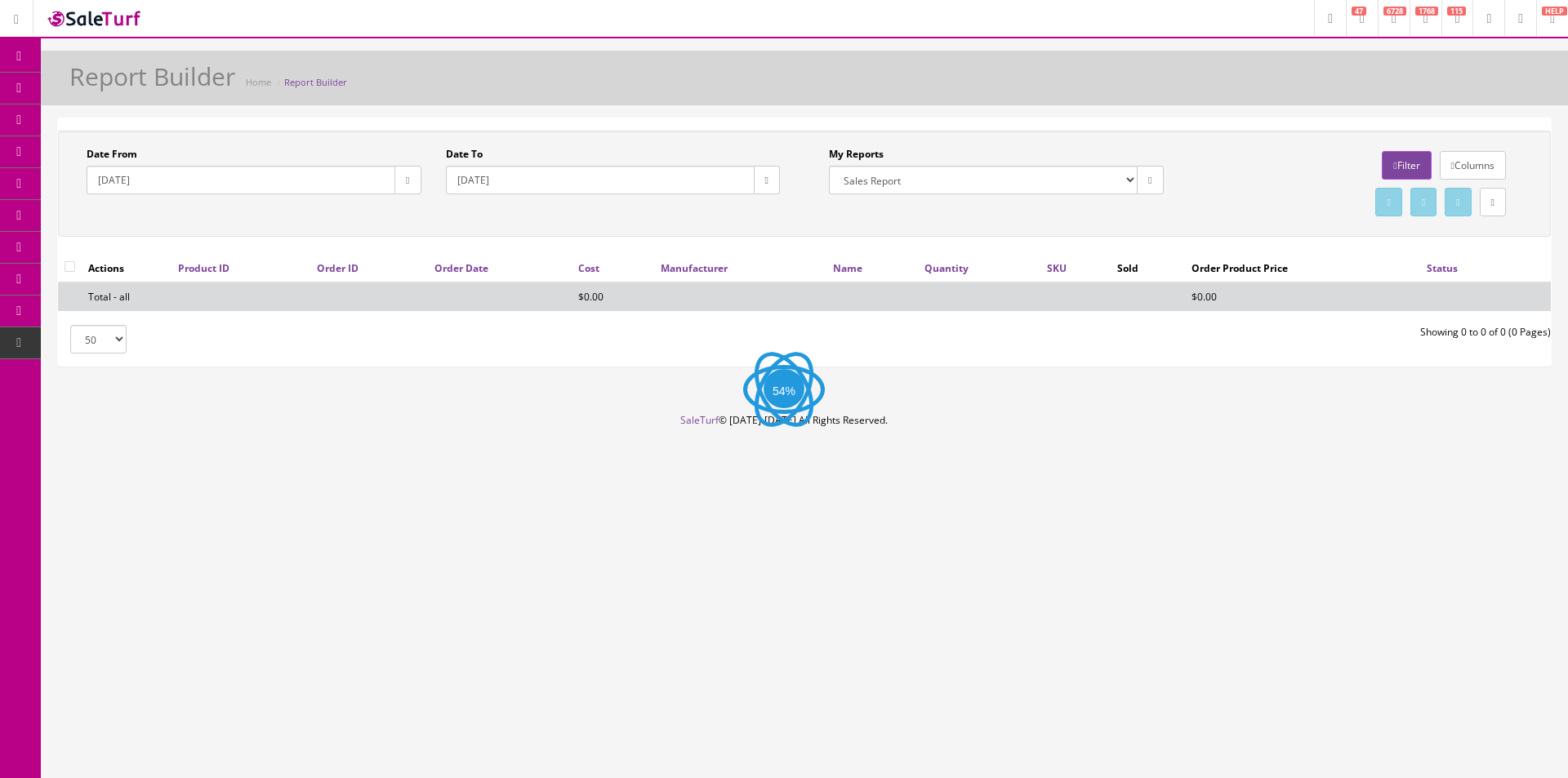
click at [1382, 168] on link "Filter" at bounding box center [1407, 165] width 49 height 28
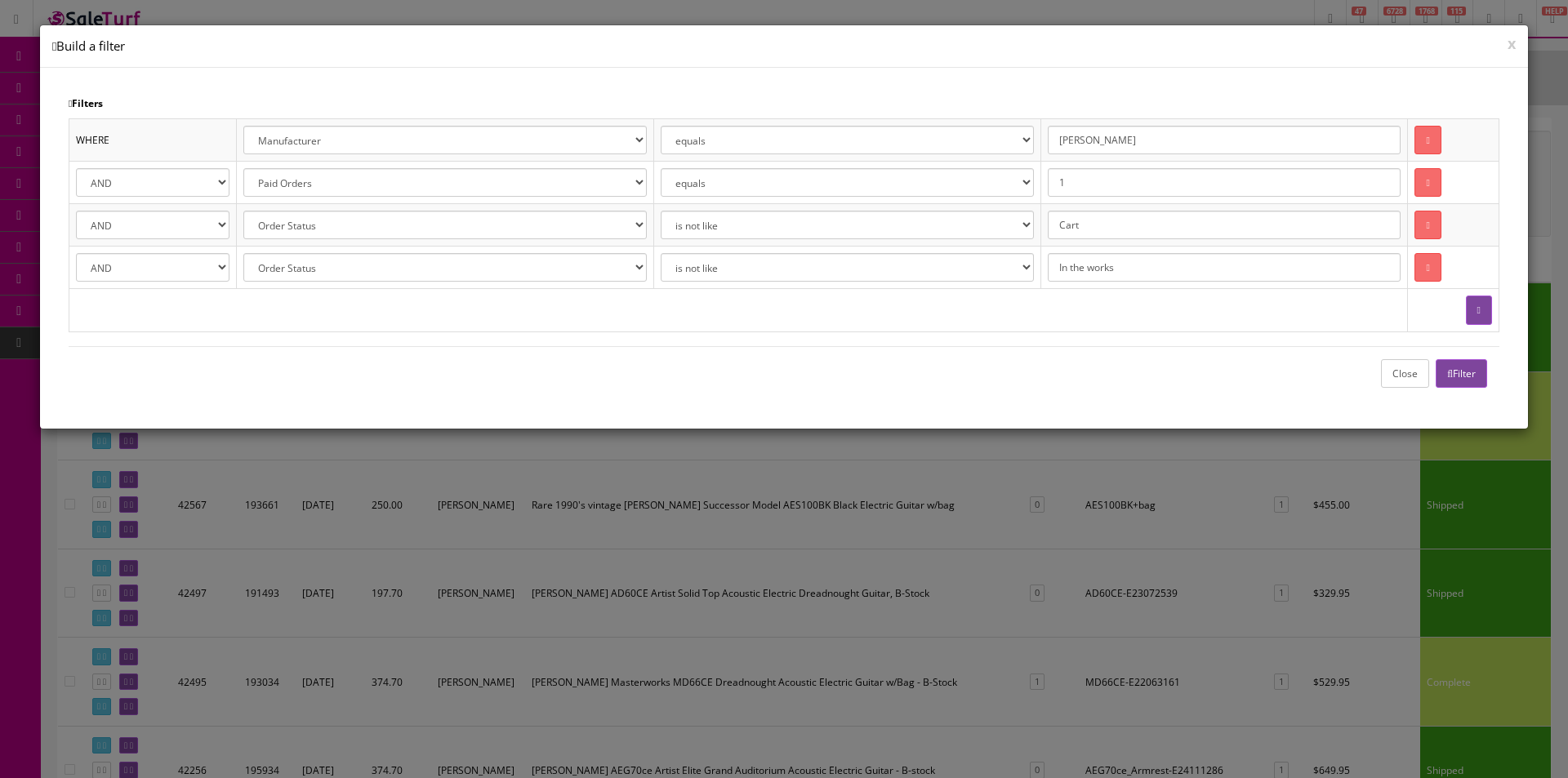
click at [1426, 146] on link at bounding box center [1427, 140] width 26 height 28
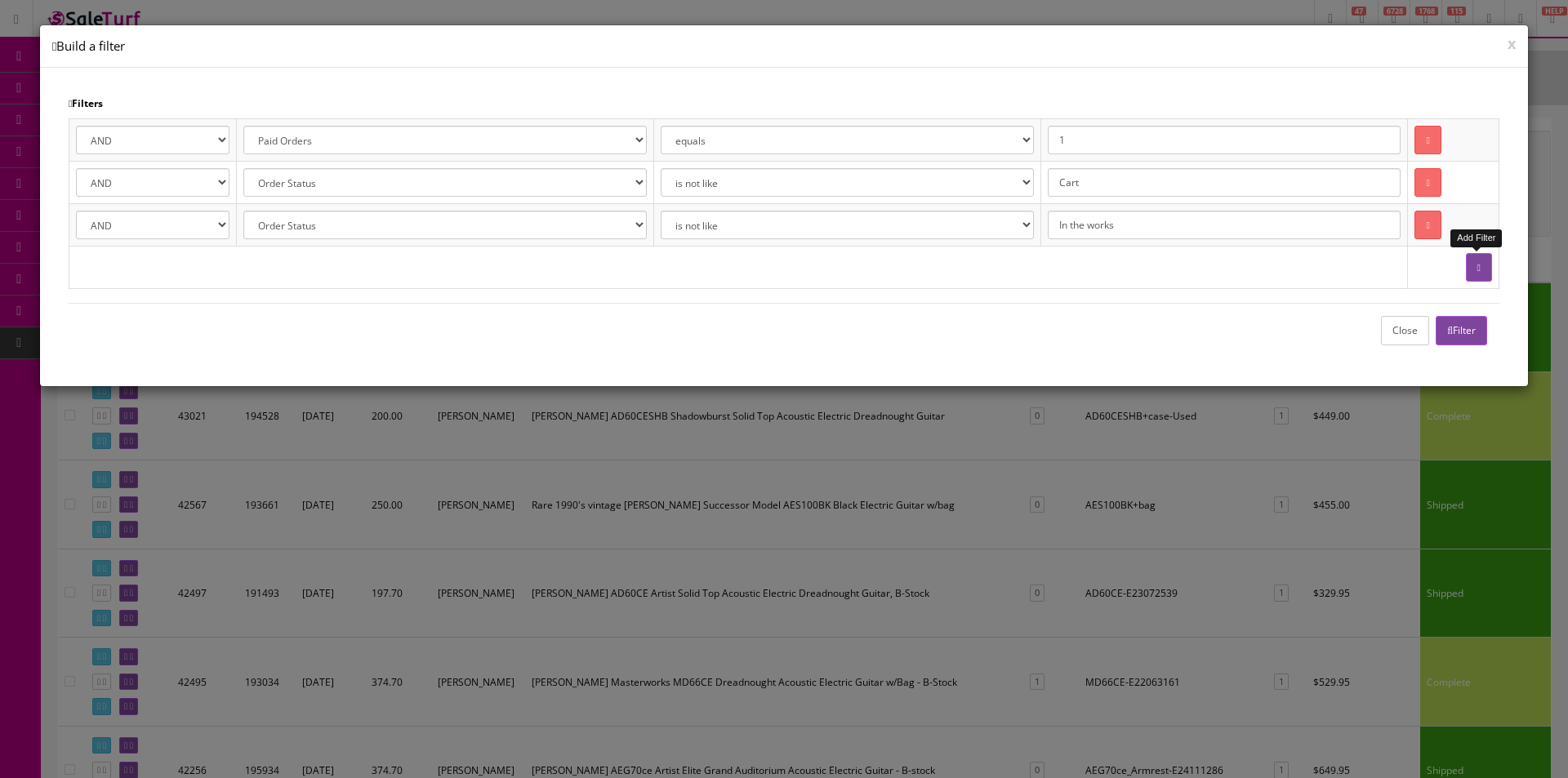
click at [1466, 257] on button "button" at bounding box center [1479, 267] width 26 height 28
select select
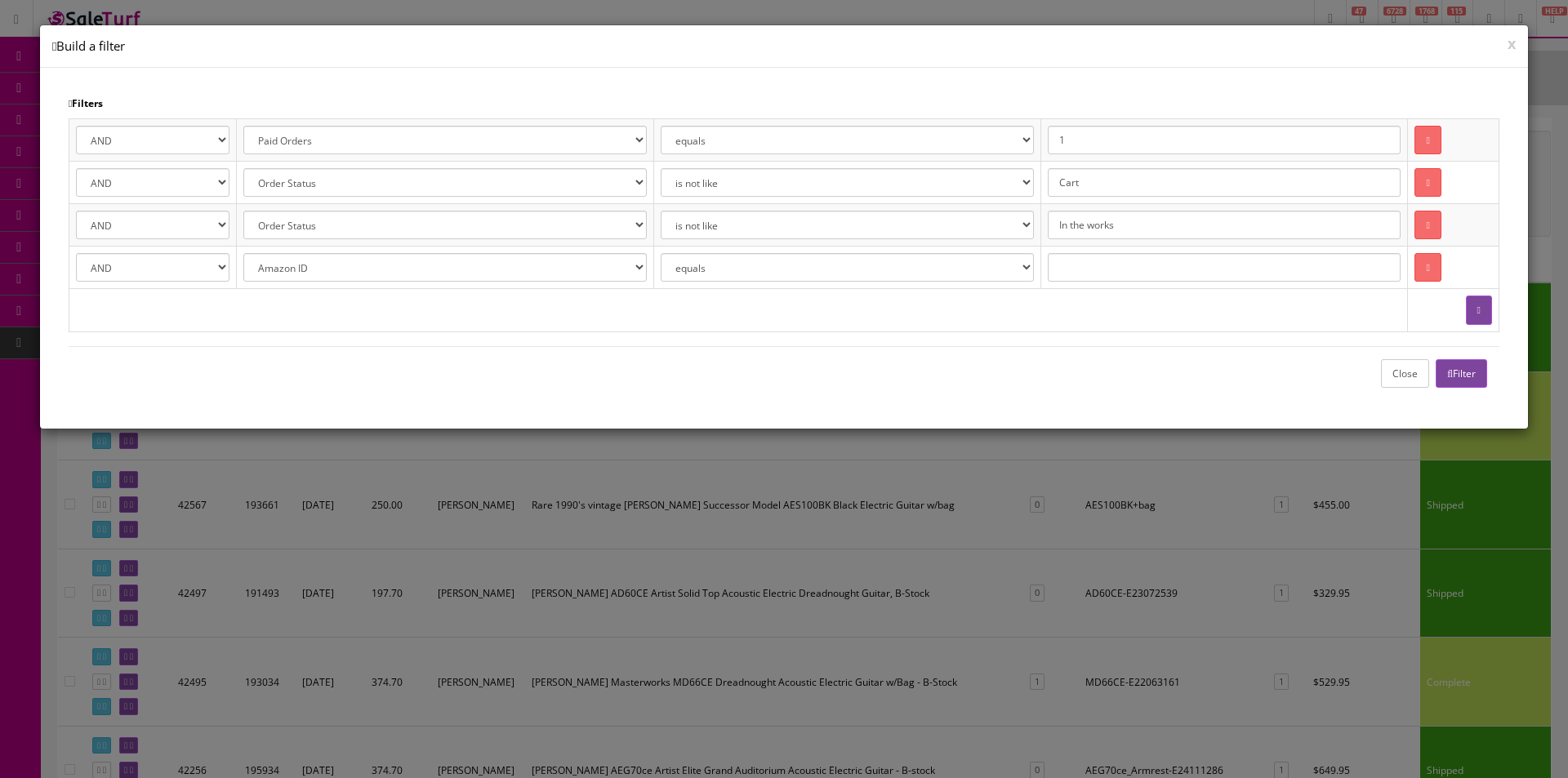
click at [386, 286] on td "Amazon ID Ebay ID Order ID Reverb ID Walmart ID Customer ID Customer First Name…" at bounding box center [445, 267] width 416 height 42
click at [386, 268] on select "Amazon ID Ebay ID Order ID Reverb ID Walmart ID Customer ID Customer First Name…" at bounding box center [445, 267] width 403 height 28
select select "p.sku"
click at [245, 253] on select "Amazon ID Ebay ID Order ID Reverb ID Walmart ID Customer ID Customer First Name…" at bounding box center [445, 267] width 403 height 28
paste input "2807200555"
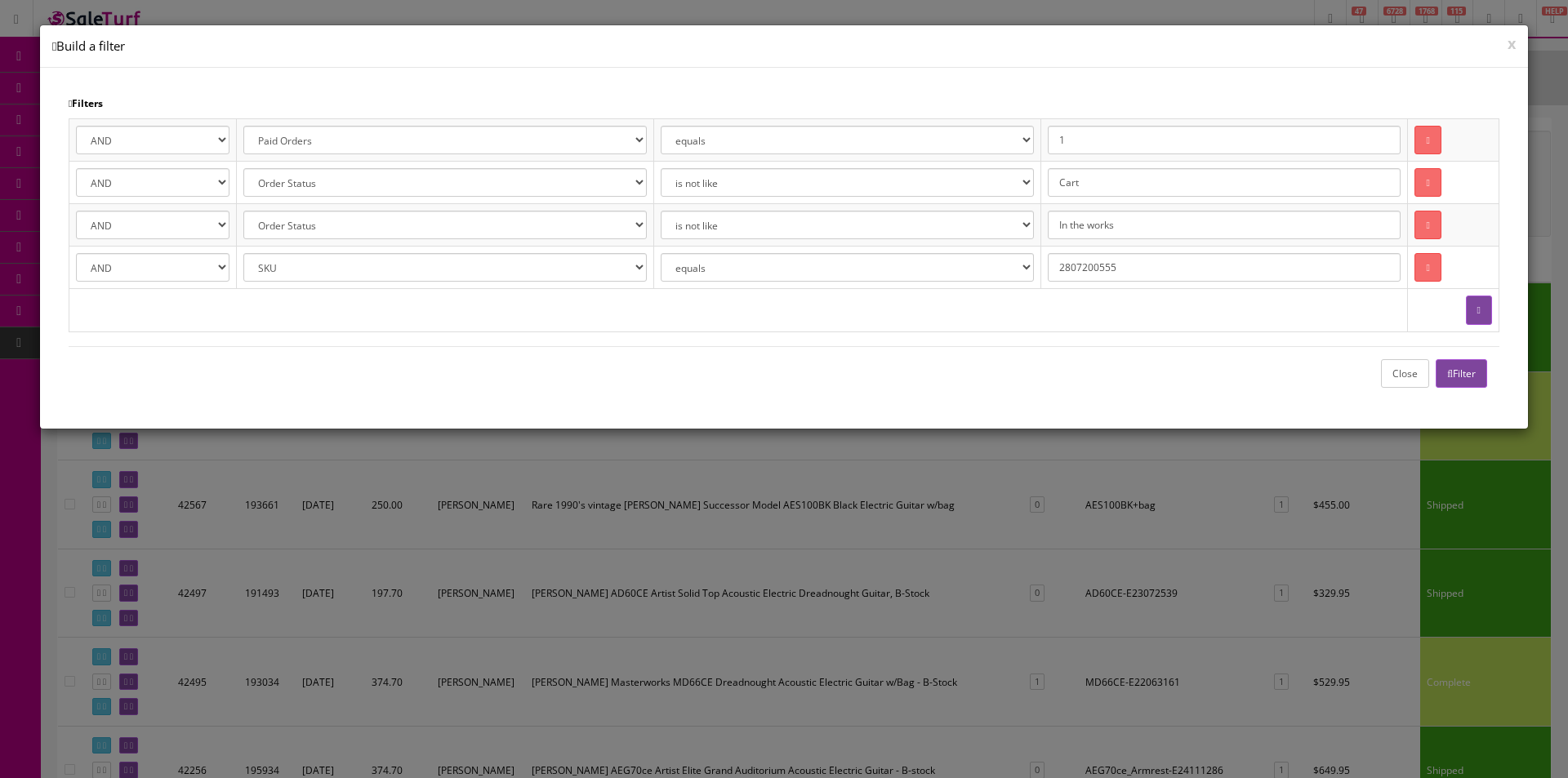
type input "2807200555"
click at [1470, 372] on button "Filter" at bounding box center [1461, 373] width 52 height 28
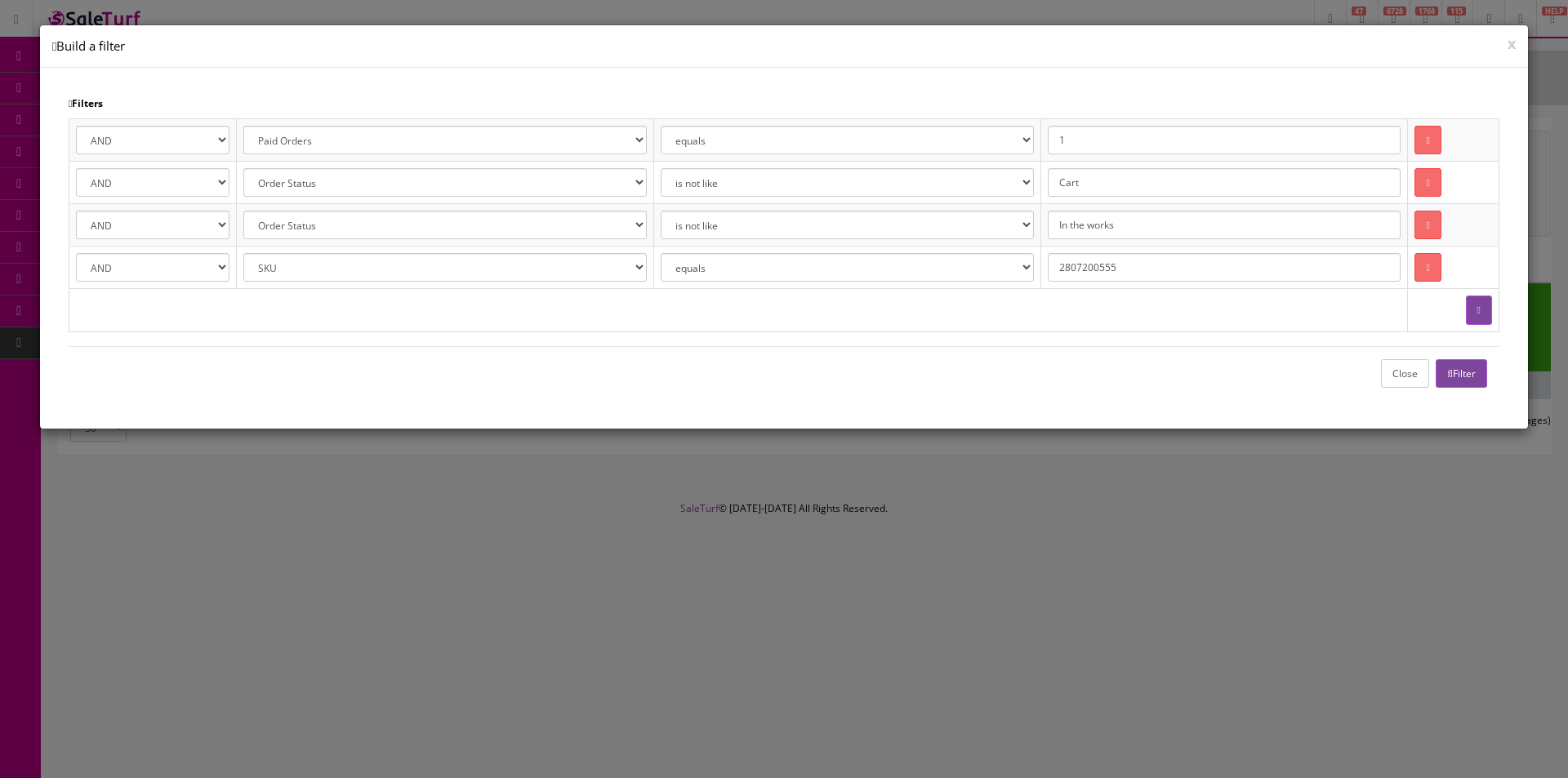
click at [1386, 370] on button "Close" at bounding box center [1405, 373] width 48 height 28
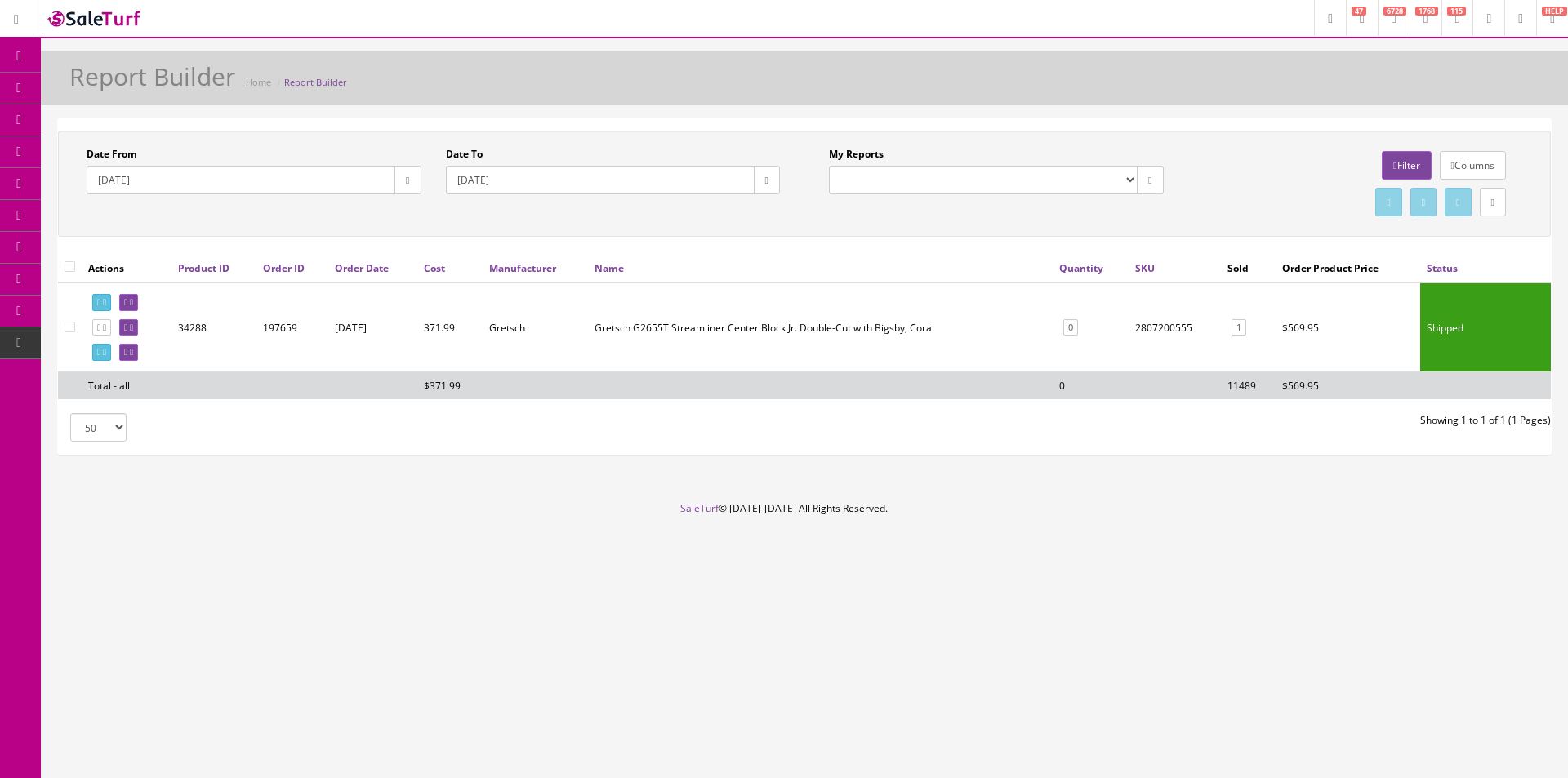
click at [401, 187] on button "button" at bounding box center [408, 180] width 26 height 28
click at [400, 214] on th "‹" at bounding box center [408, 212] width 27 height 24
click at [495, 253] on td "1" at bounding box center [492, 261] width 27 height 24
type input "2025-01-01"
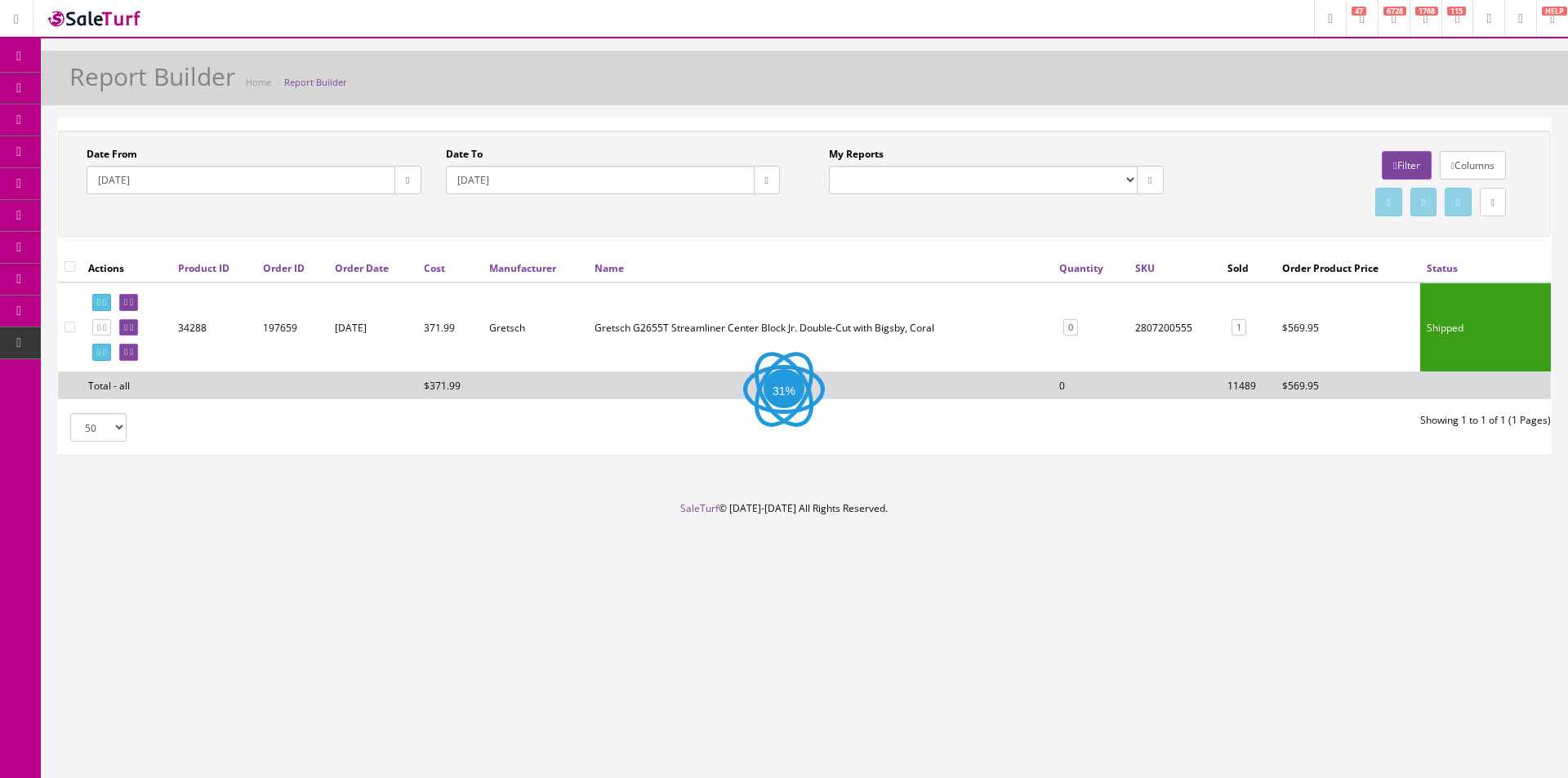
click at [1393, 162] on icon at bounding box center [1394, 166] width 3 height 10
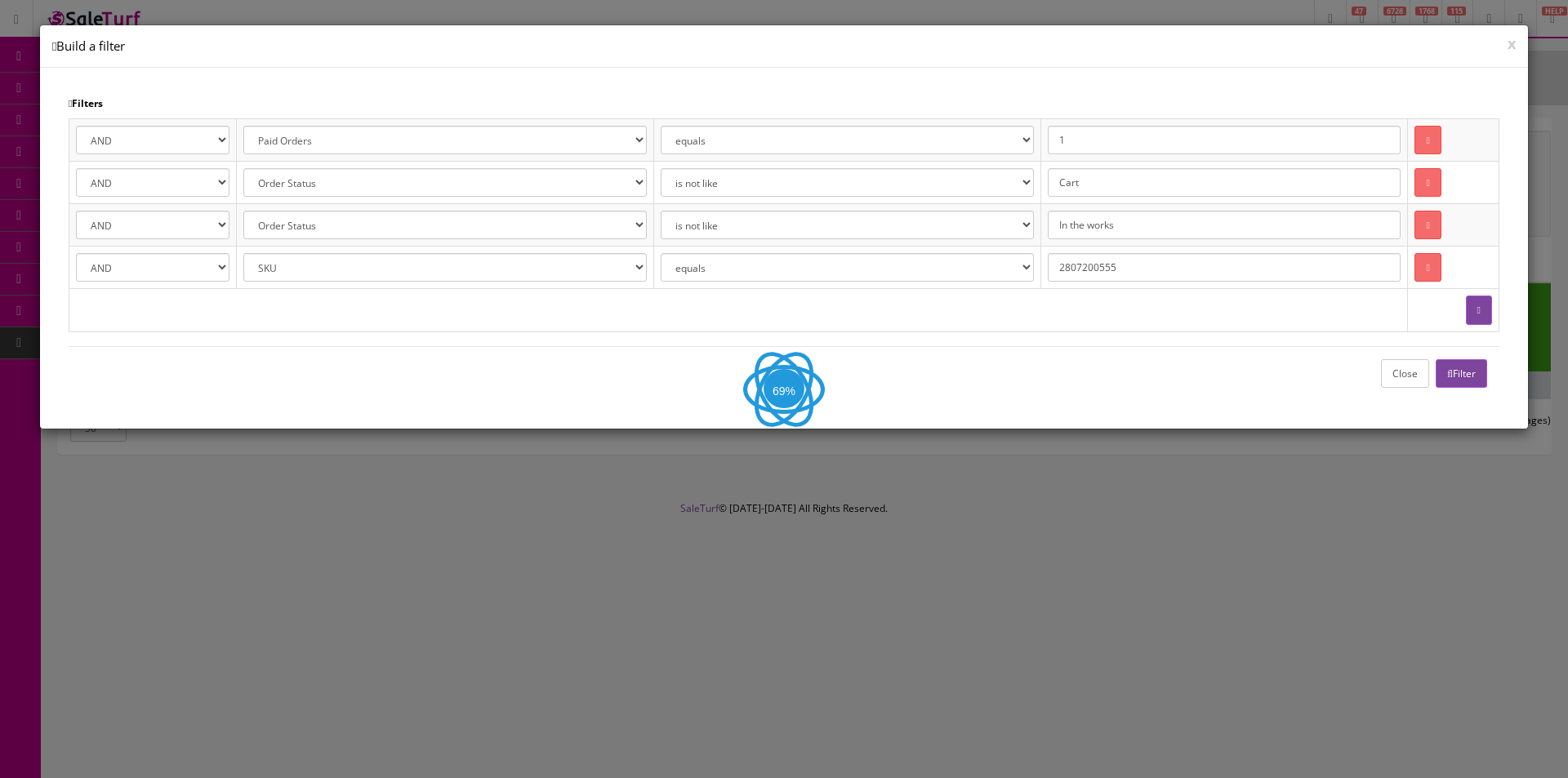
click at [1468, 371] on button "Filter" at bounding box center [1461, 373] width 52 height 28
click at [1388, 370] on button "Close" at bounding box center [1405, 373] width 48 height 28
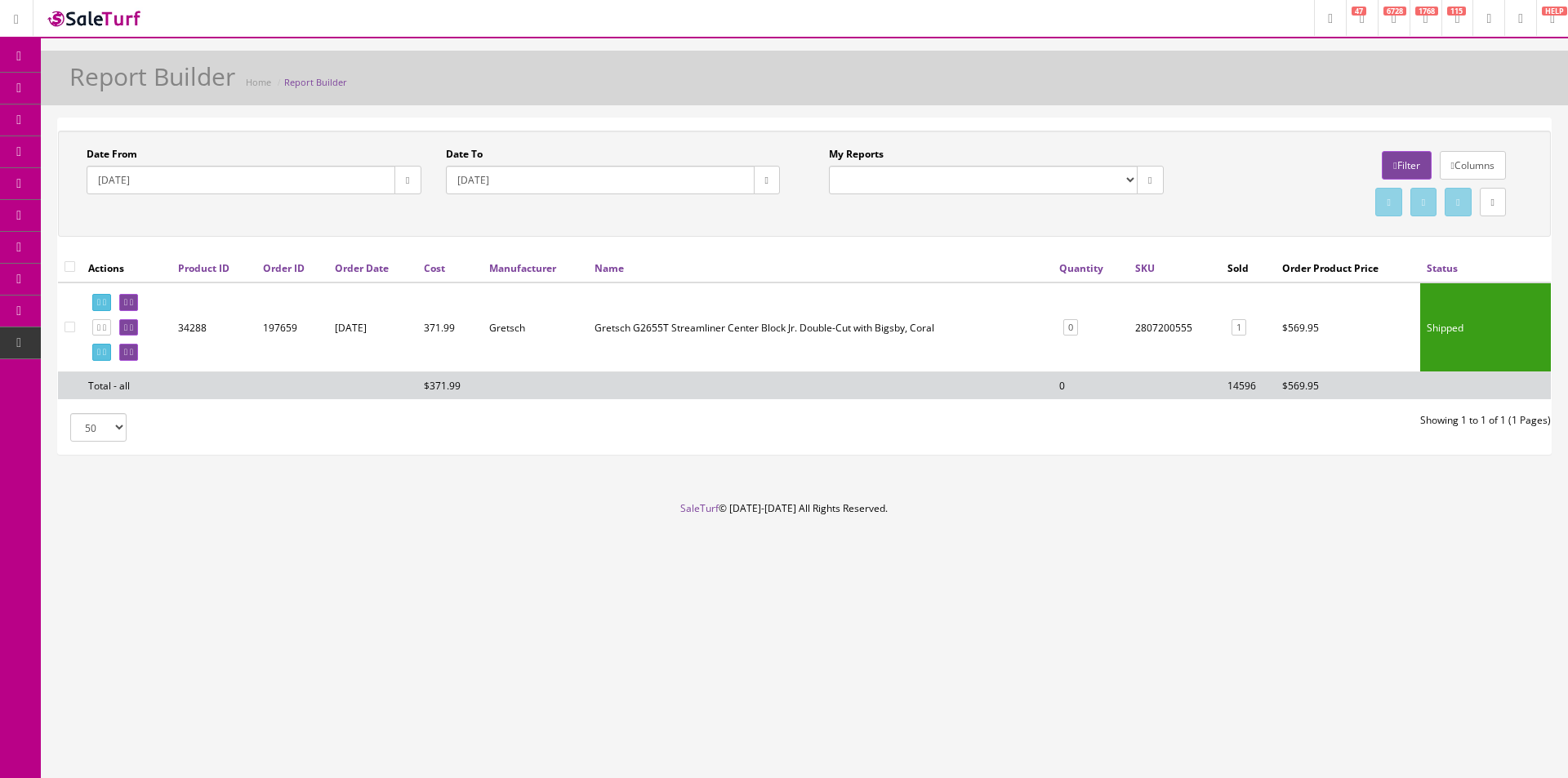
click at [395, 313] on td "09/08/2025" at bounding box center [372, 326] width 88 height 89
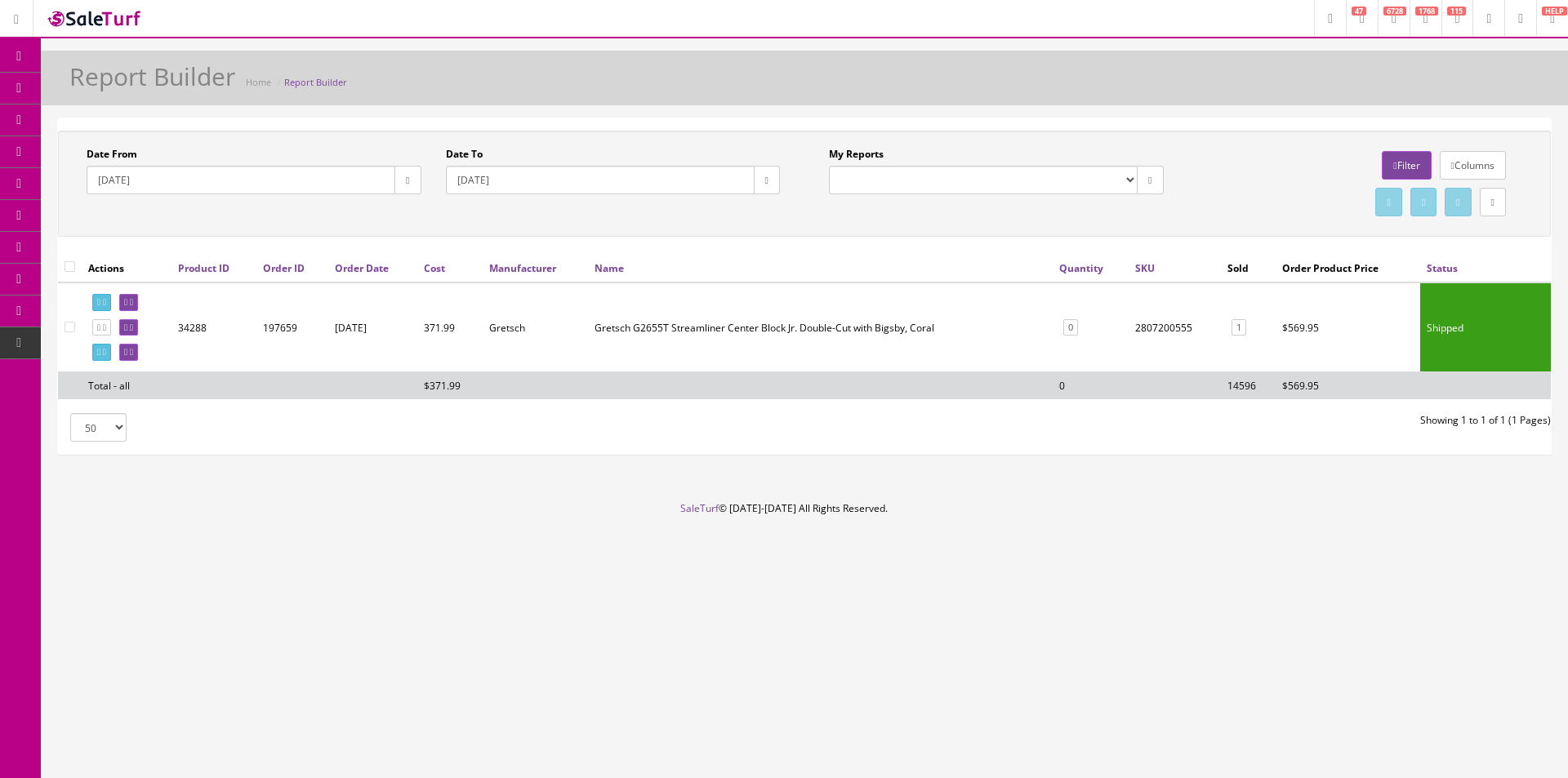
click at [395, 313] on td "09/08/2025" at bounding box center [372, 326] width 88 height 89
click at [394, 314] on td "09/08/2025" at bounding box center [372, 326] width 88 height 89
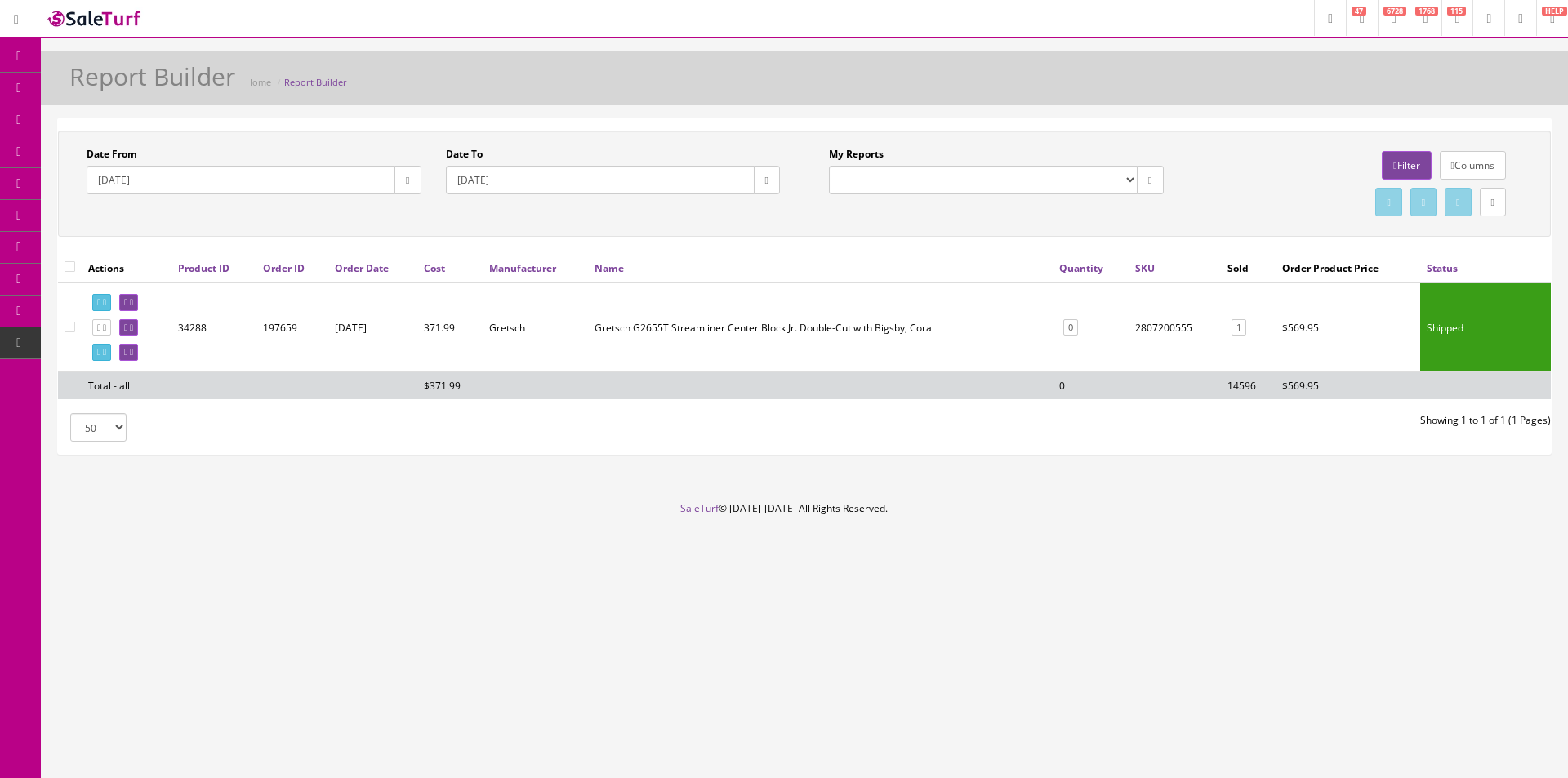
click at [394, 314] on td "09/08/2025" at bounding box center [372, 326] width 88 height 89
click at [395, 314] on td "09/08/2025" at bounding box center [372, 326] width 88 height 89
click at [1384, 158] on link "Filter" at bounding box center [1407, 165] width 49 height 28
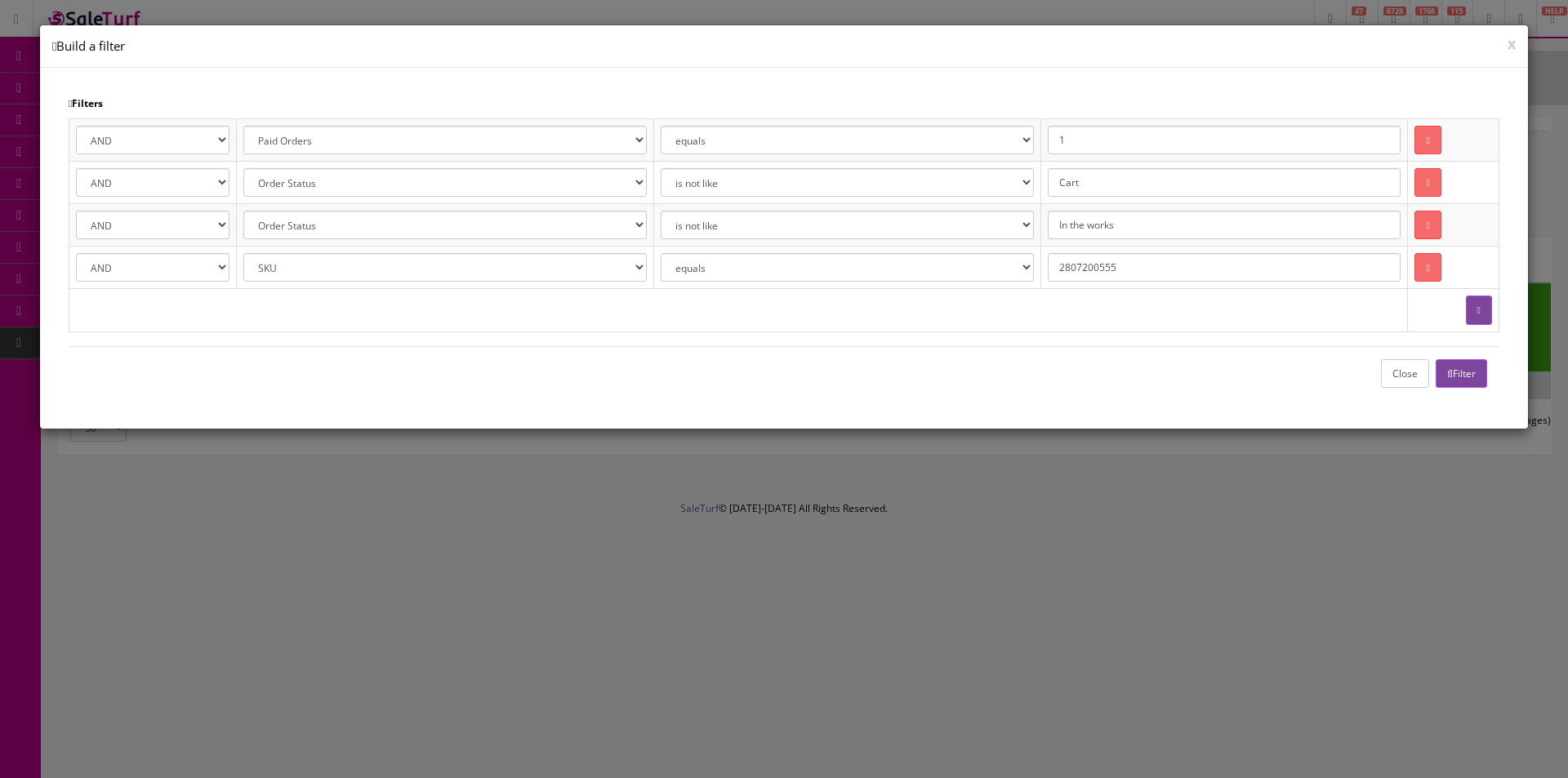
click at [924, 266] on select "equals is like is not like is greater than is greater than or equal to is less …" at bounding box center [848, 267] width 373 height 28
select select "like"
click at [669, 253] on select "equals is like is not like is greater than is greater than or equal to is less …" at bounding box center [848, 267] width 373 height 28
click at [1448, 359] on div "Close Filter" at bounding box center [784, 372] width 1431 height 54
click at [1448, 366] on button "Filter" at bounding box center [1461, 373] width 52 height 28
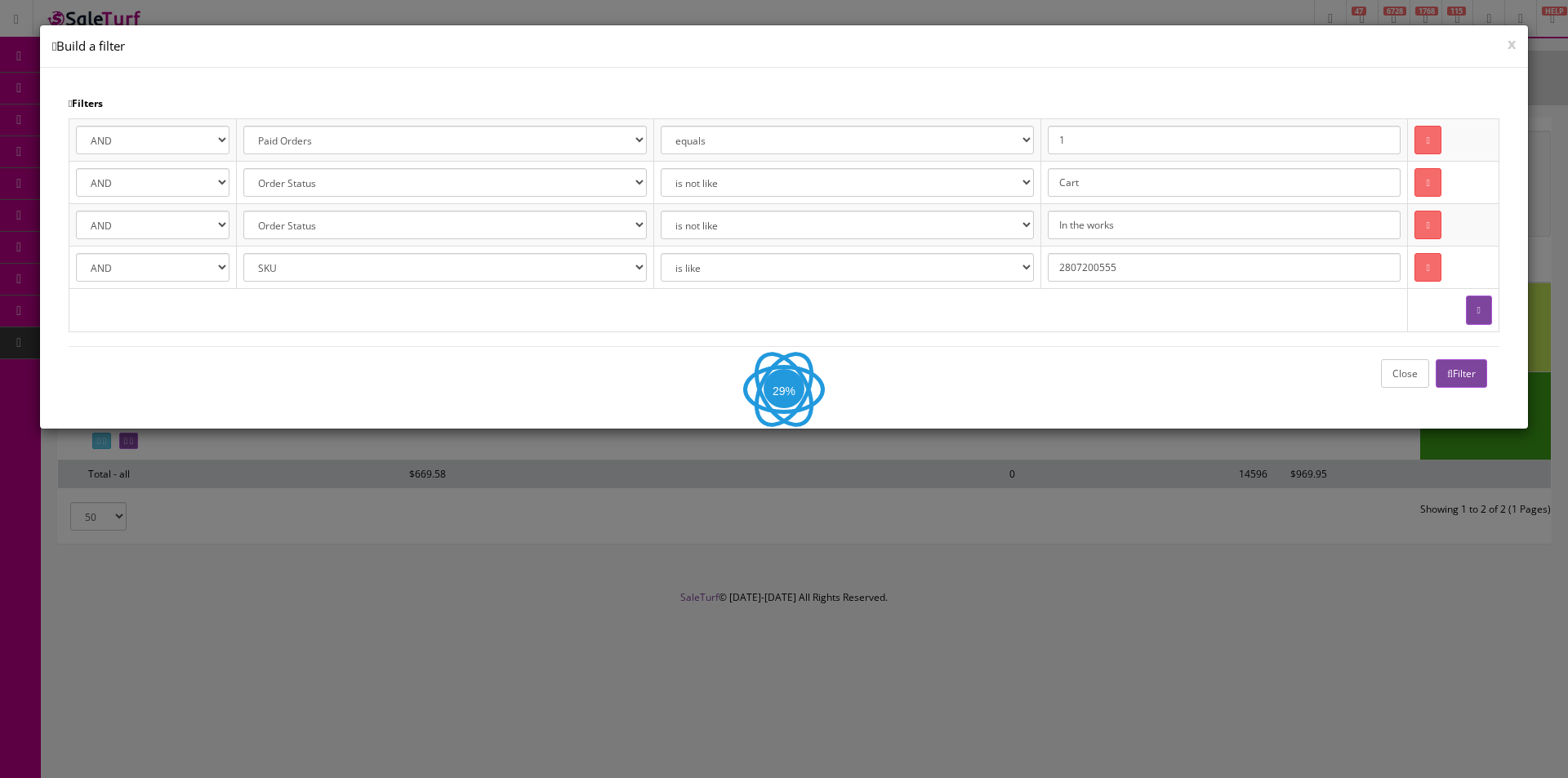
click at [1406, 371] on button "Close" at bounding box center [1405, 373] width 48 height 28
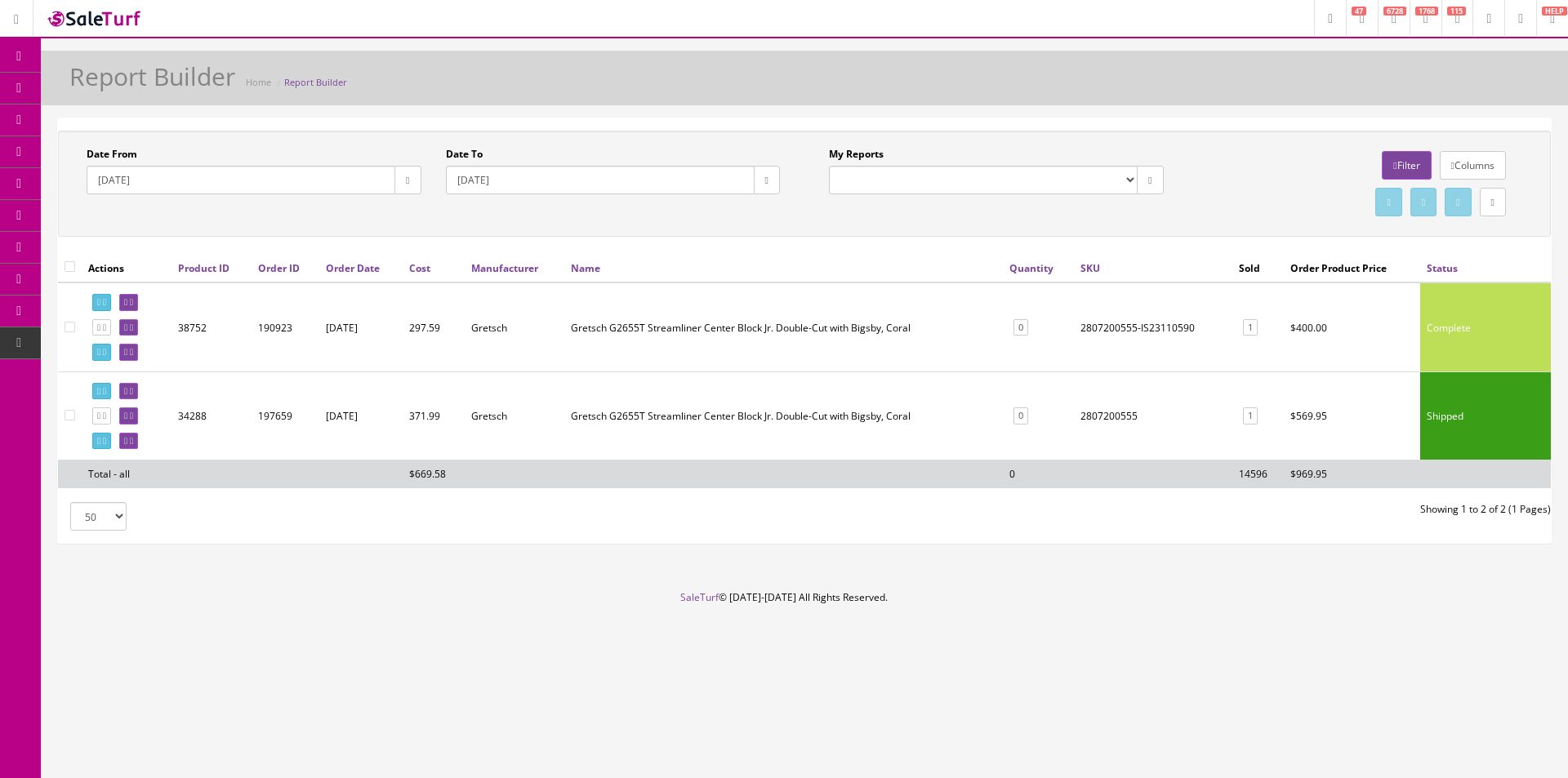
click at [661, 349] on td "Gretsch G2655T Streamliner Center Block Jr. Double-Cut with Bigsby, Coral" at bounding box center [783, 326] width 439 height 89
click at [661, 348] on td "Gretsch G2655T Streamliner Center Block Jr. Double-Cut with Bigsby, Coral" at bounding box center [783, 326] width 439 height 89
drag, startPoint x: 661, startPoint y: 348, endPoint x: 524, endPoint y: 340, distance: 137.2
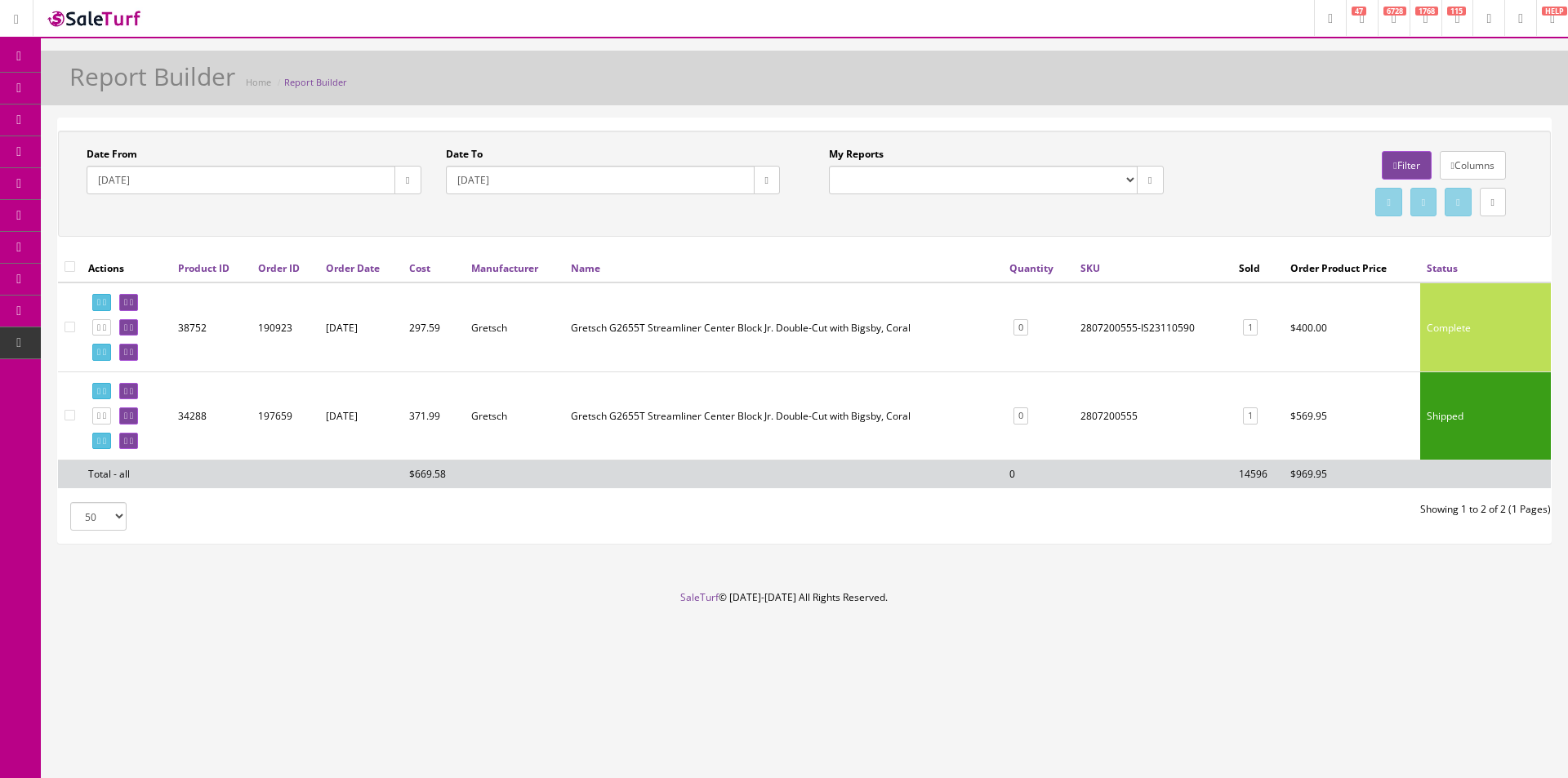
click at [661, 348] on td "Gretsch G2655T Streamliner Center Block Jr. Double-Cut with Bigsby, Coral" at bounding box center [783, 326] width 439 height 89
click at [107, 352] on link at bounding box center [101, 353] width 19 height 18
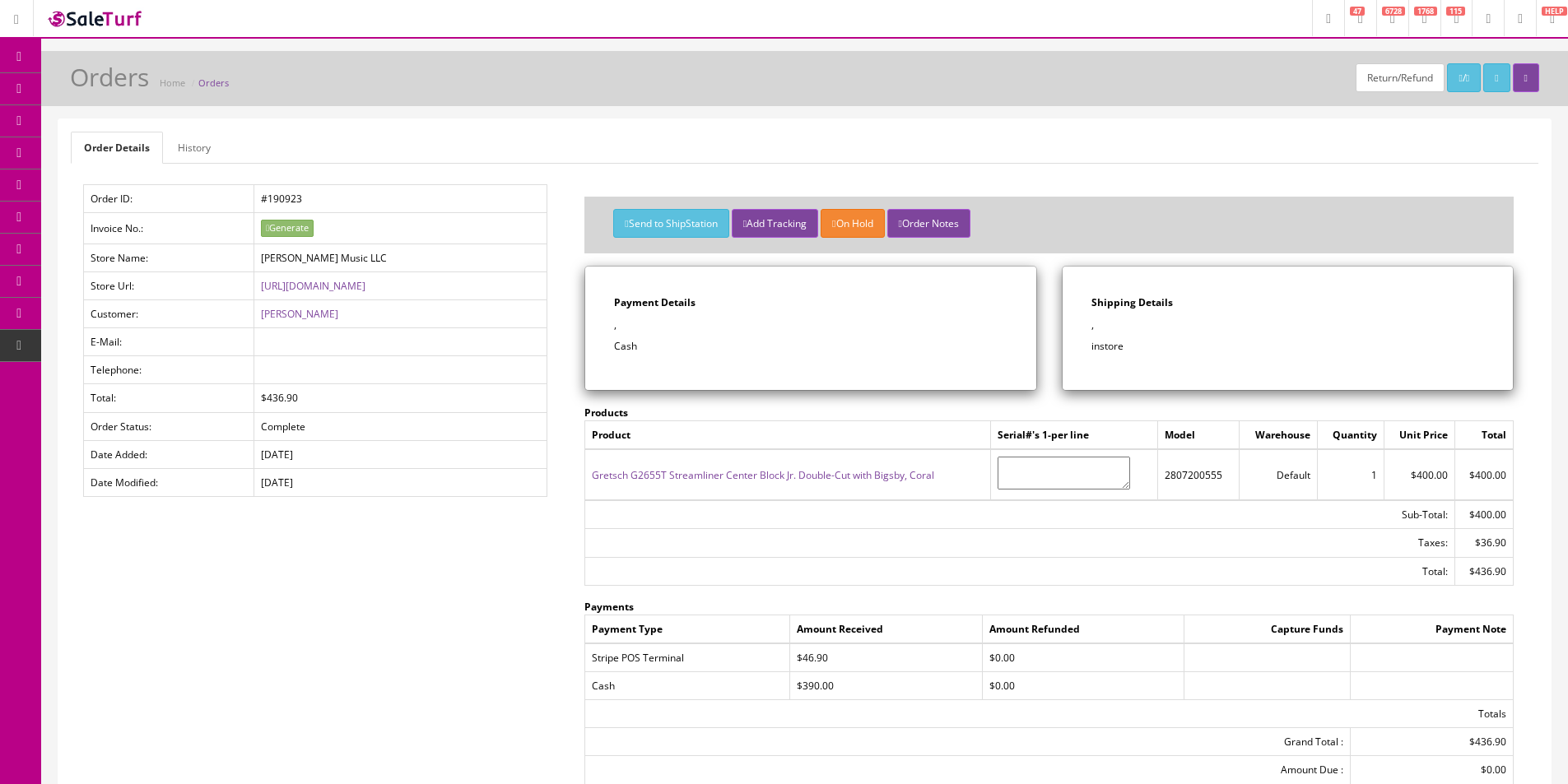
click at [1324, 149] on ul "Order Details History" at bounding box center [805, 148] width 1468 height 33
click at [25, 59] on icon at bounding box center [20, 56] width 18 height 13
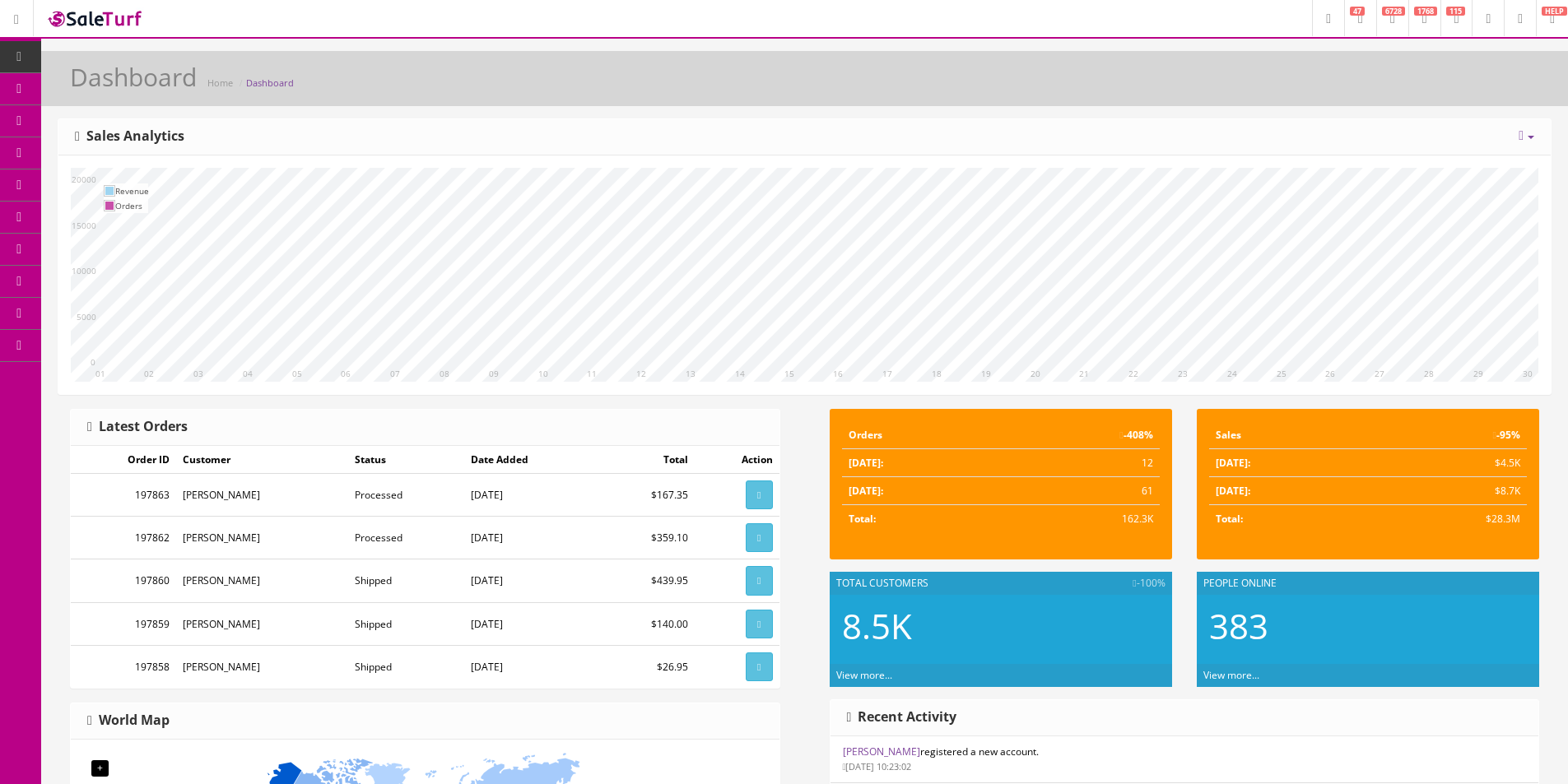
click at [83, 87] on link "Products" at bounding box center [127, 89] width 172 height 33
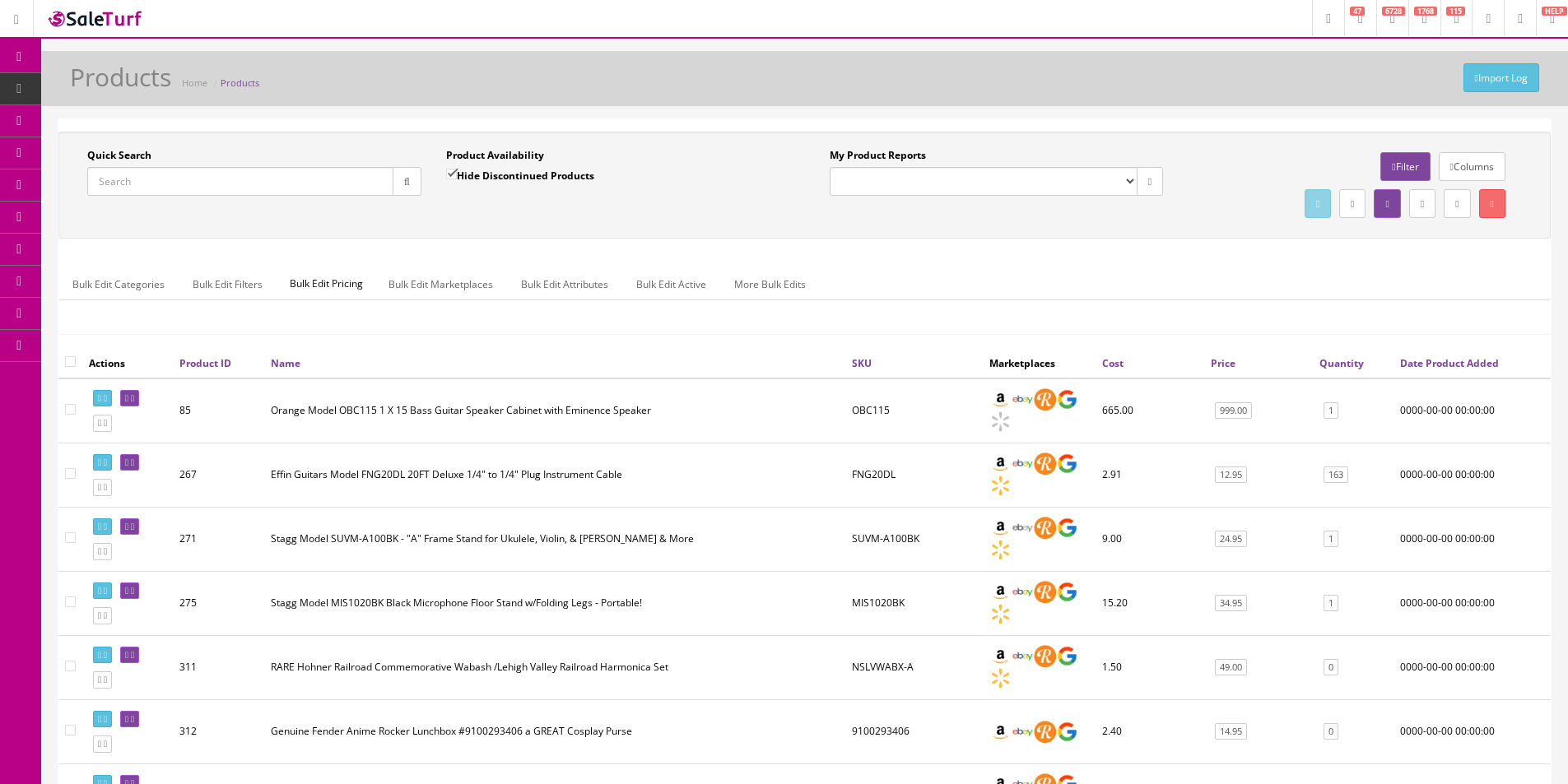
click at [247, 181] on input "Quick Search" at bounding box center [240, 181] width 306 height 29
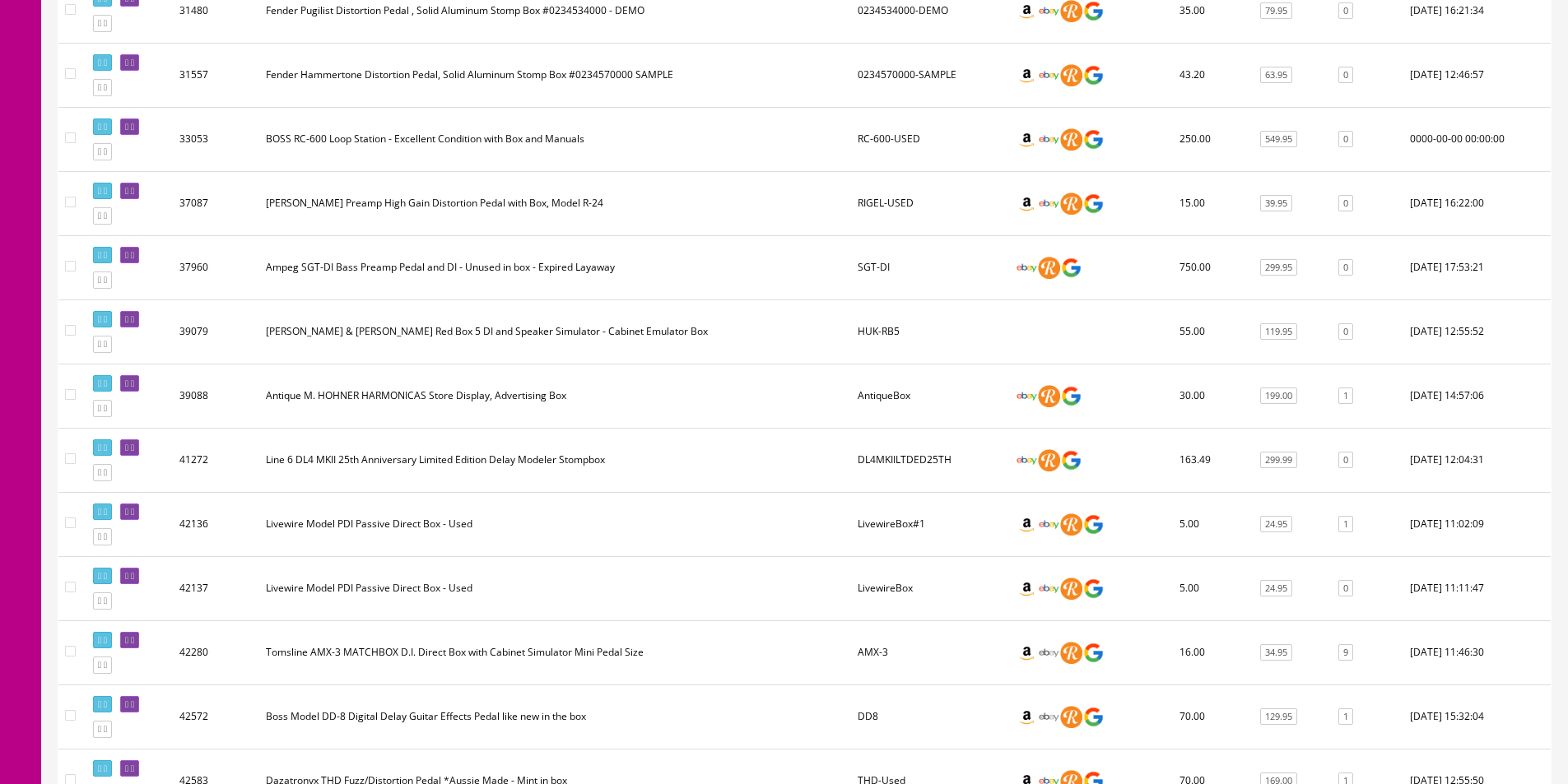
scroll to position [1733, 0]
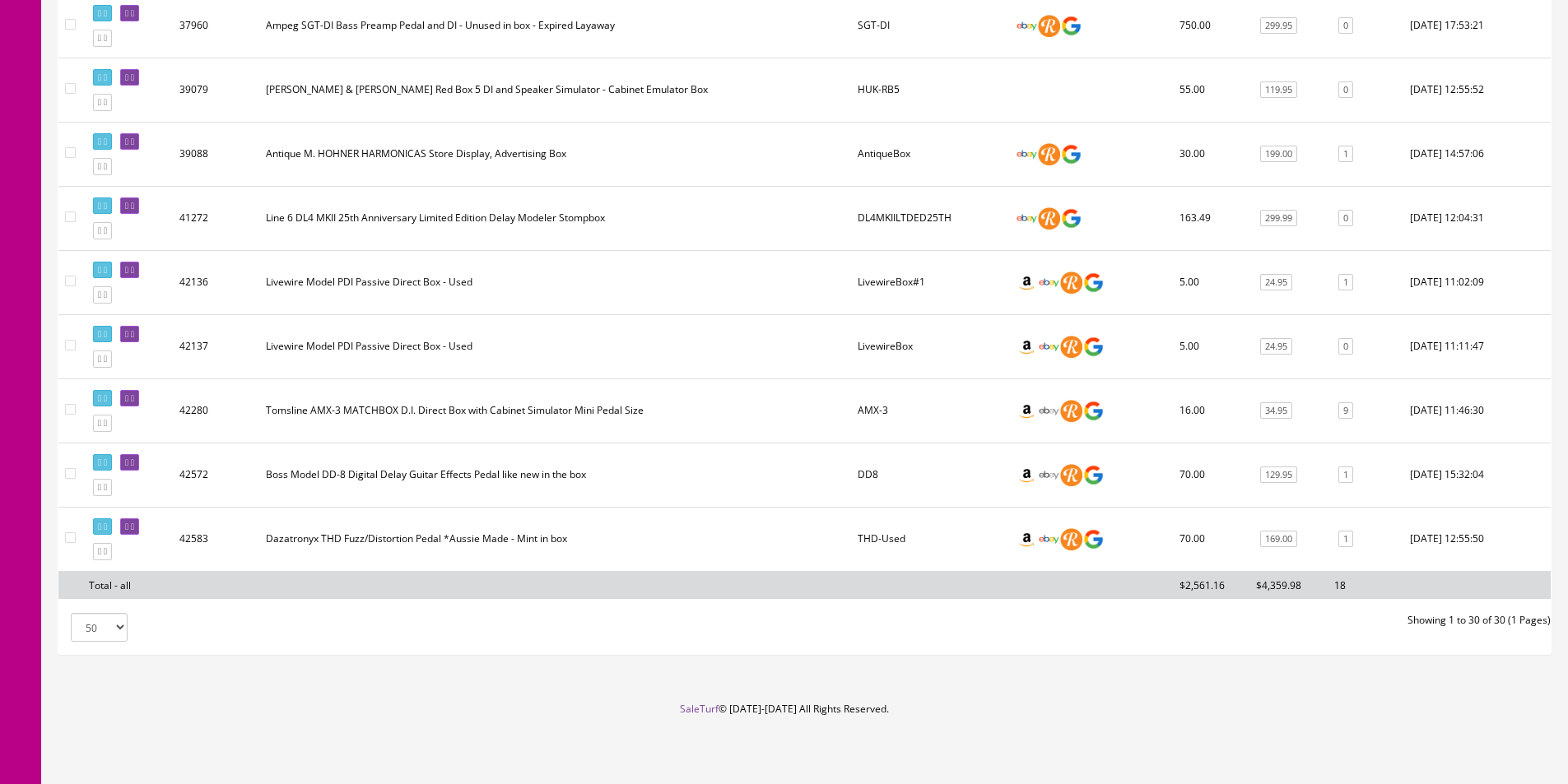
type input "DI Box"
click at [362, 359] on td "Livewire Model PDI Passive Direct Box - Used" at bounding box center [555, 346] width 592 height 64
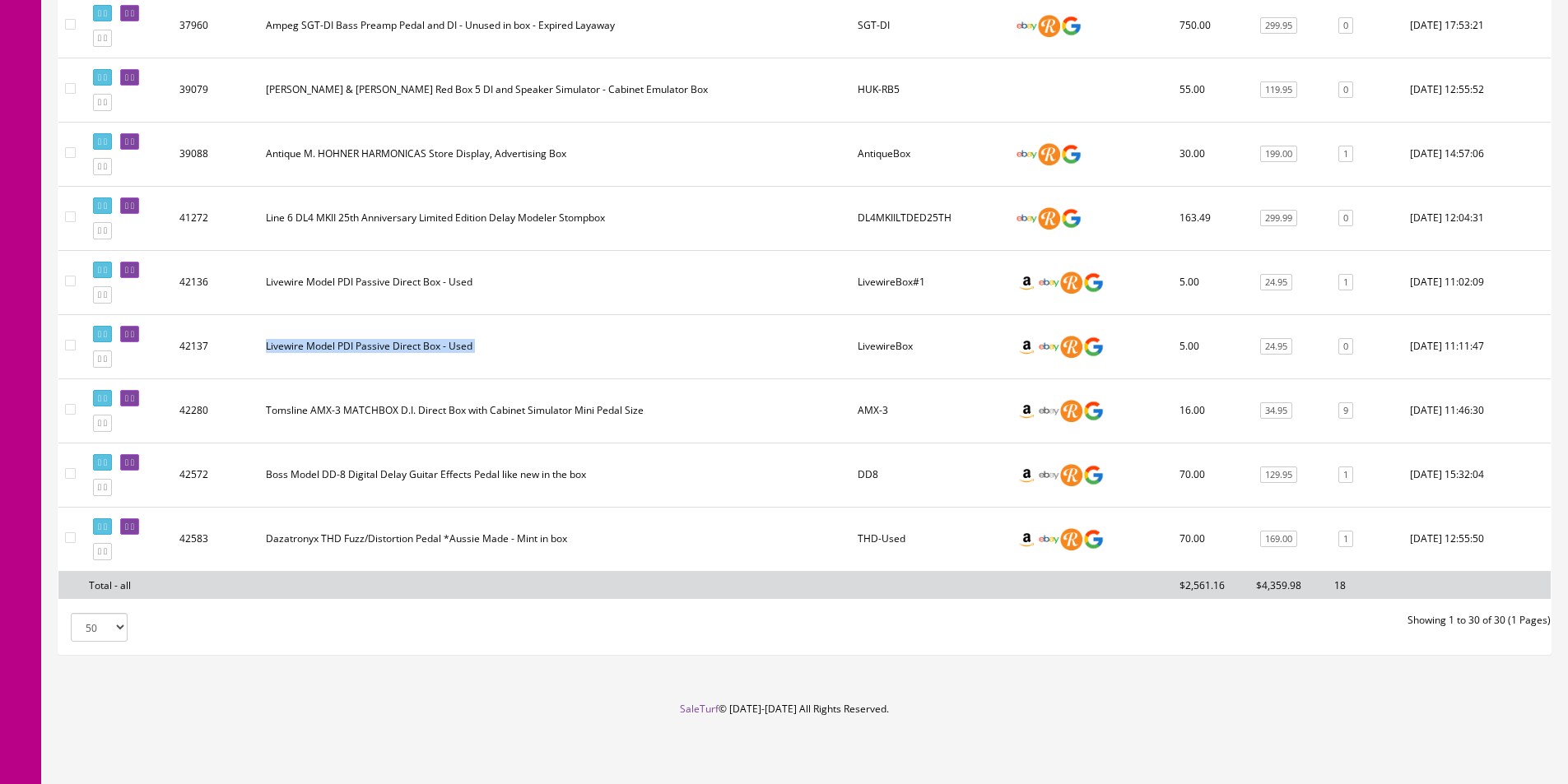
click at [362, 359] on td "Livewire Model PDI Passive Direct Box - Used" at bounding box center [555, 346] width 592 height 64
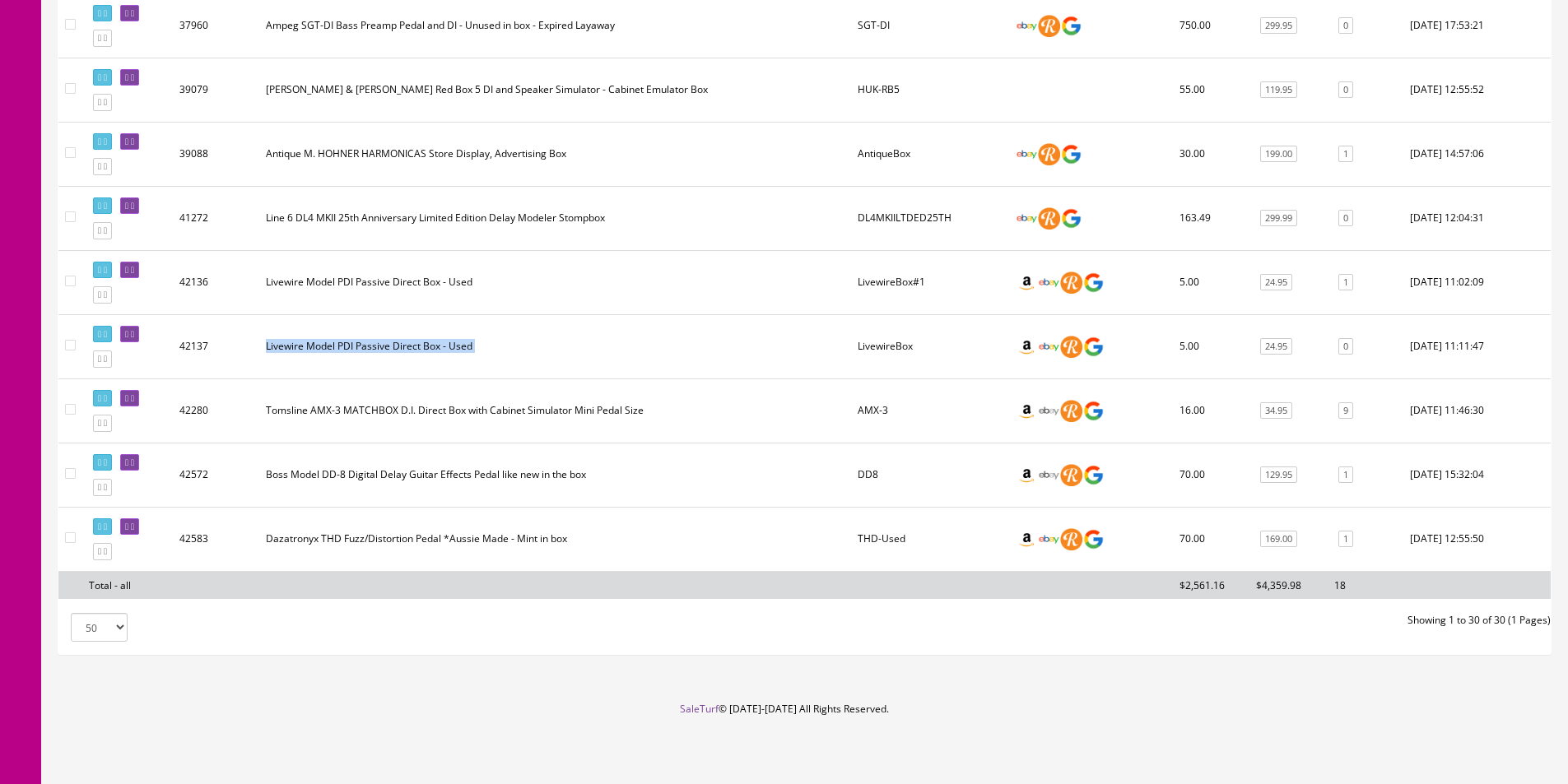
click at [362, 359] on td "Livewire Model PDI Passive Direct Box - Used" at bounding box center [555, 346] width 592 height 64
click at [362, 359] on td "Livewire Model PDI Passive Direct Box - Used" at bounding box center [555, 346] width 592 height 64
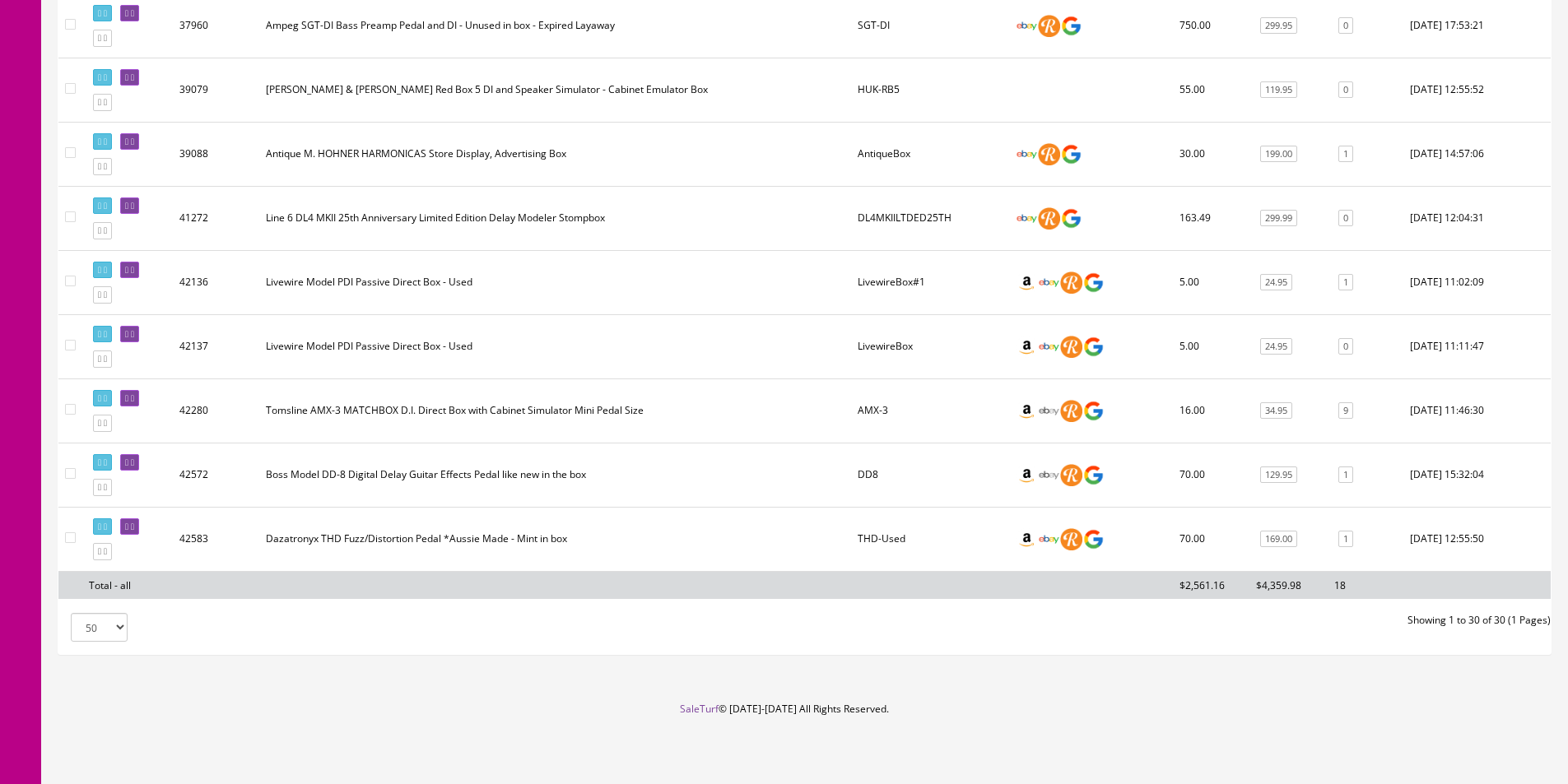
click at [362, 359] on td "Livewire Model PDI Passive Direct Box - Used" at bounding box center [555, 346] width 592 height 64
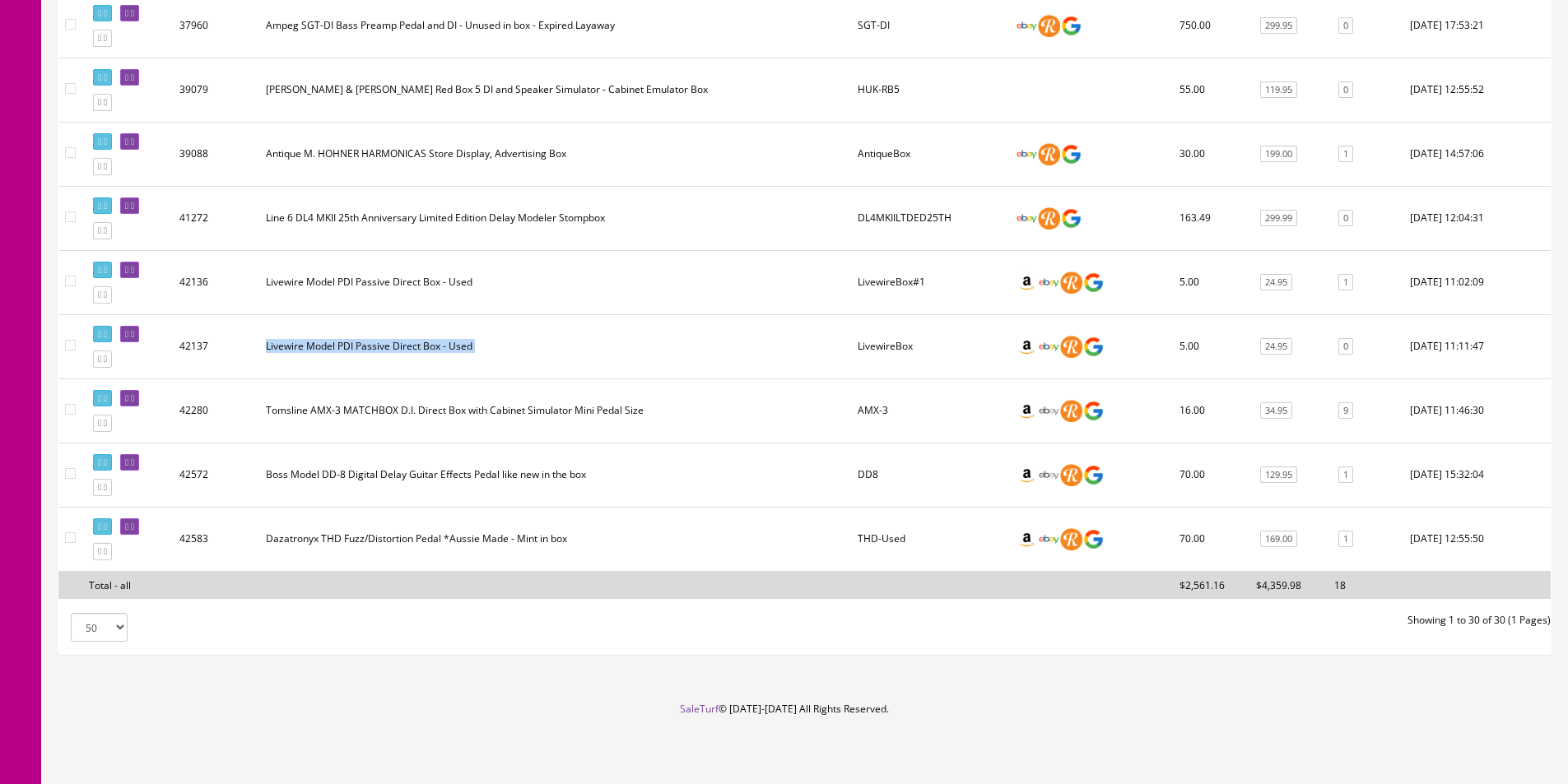
click at [362, 359] on td "Livewire Model PDI Passive Direct Box - Used" at bounding box center [555, 346] width 592 height 64
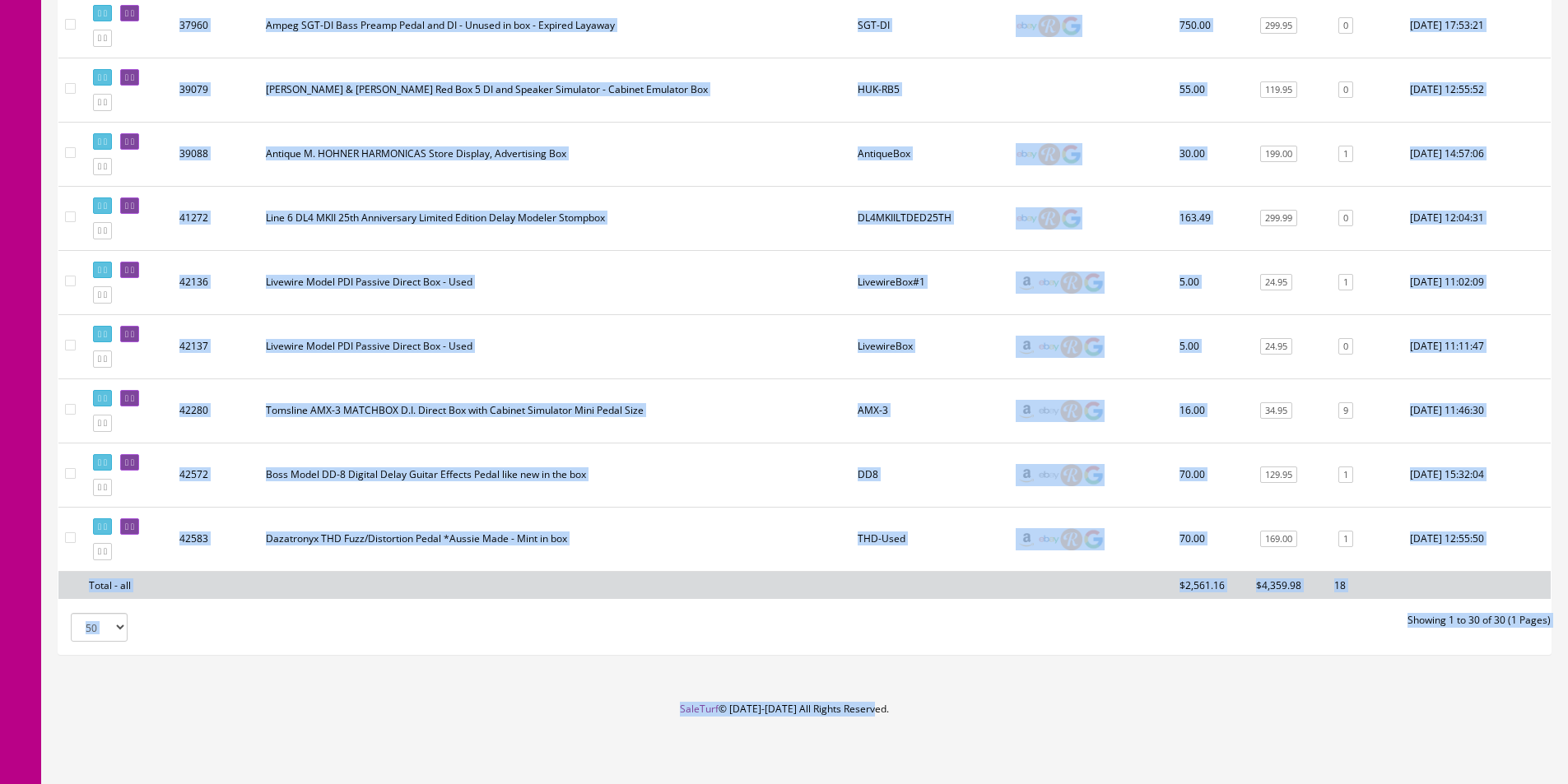
click at [362, 359] on td "Livewire Model PDI Passive Direct Box - Used" at bounding box center [555, 346] width 592 height 64
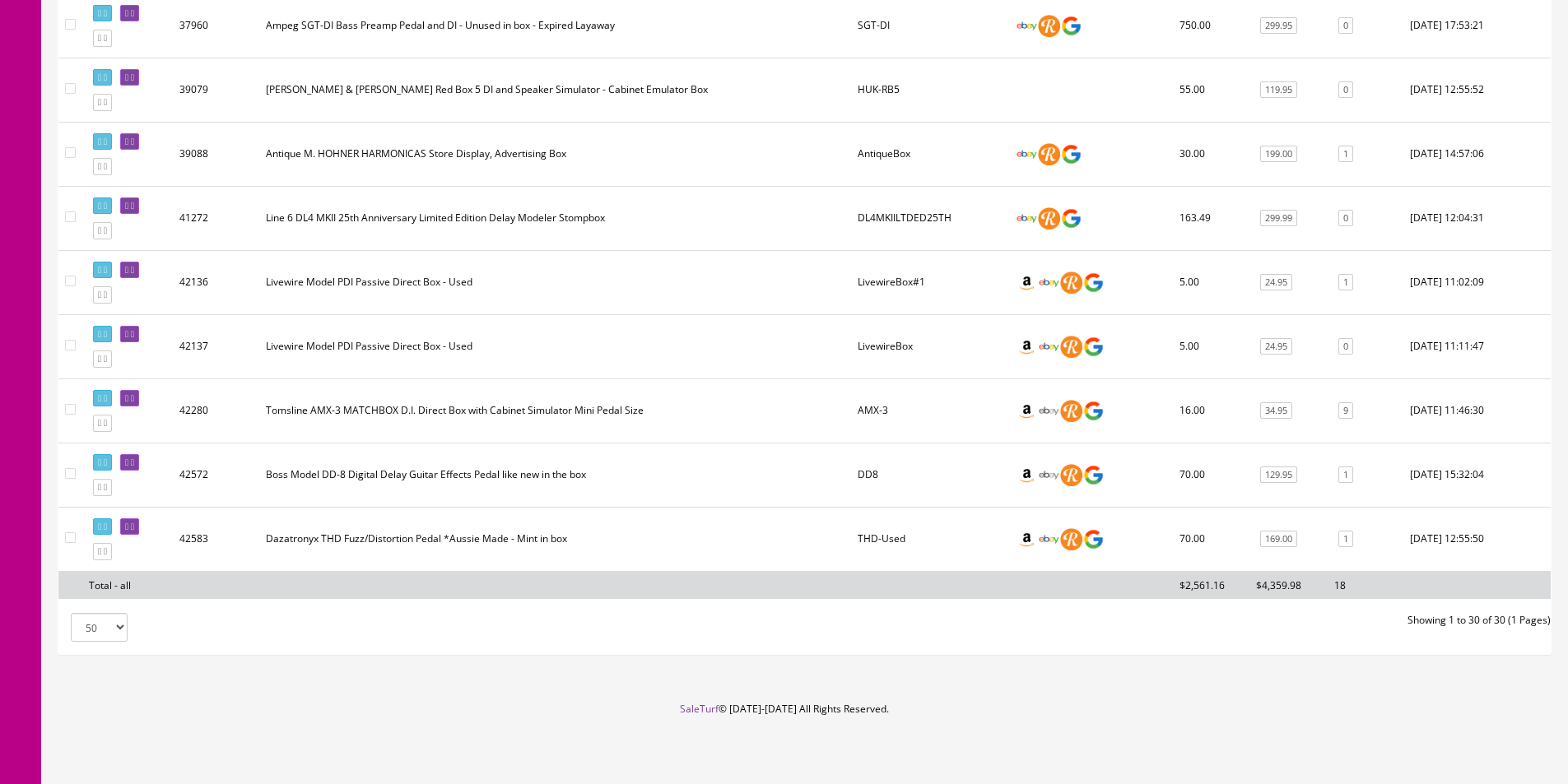
click at [362, 359] on td "Livewire Model PDI Passive Direct Box - Used" at bounding box center [555, 346] width 592 height 64
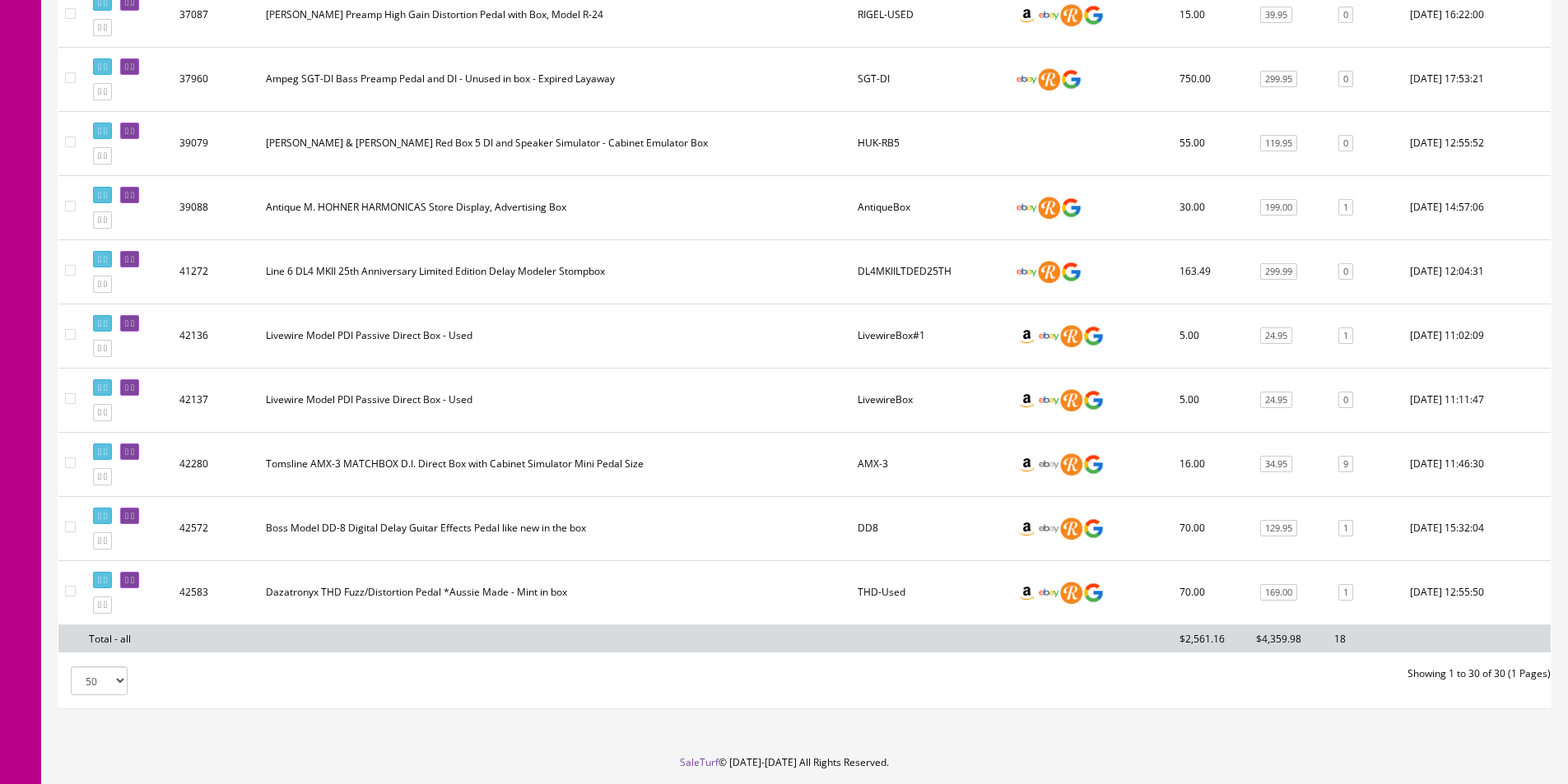
scroll to position [1651, 0]
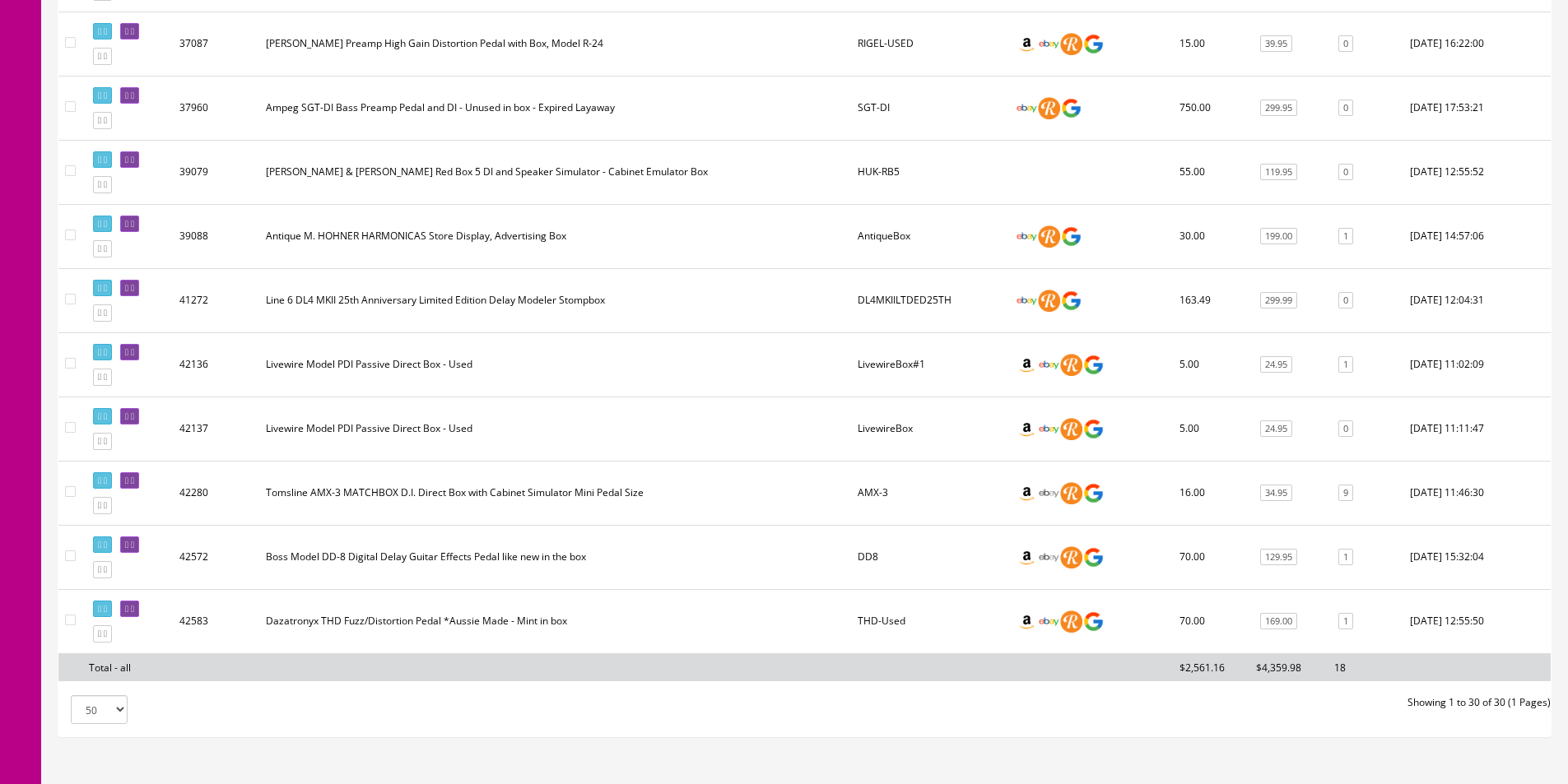
click at [468, 329] on td "Line 6 DL4 MKII 25th Anniversary Limited Edition Delay Modeler Stompbox" at bounding box center [555, 299] width 592 height 64
click at [478, 226] on td "Antique M. HOHNER HARMONICAS Store Display, Advertising Box" at bounding box center [555, 235] width 592 height 64
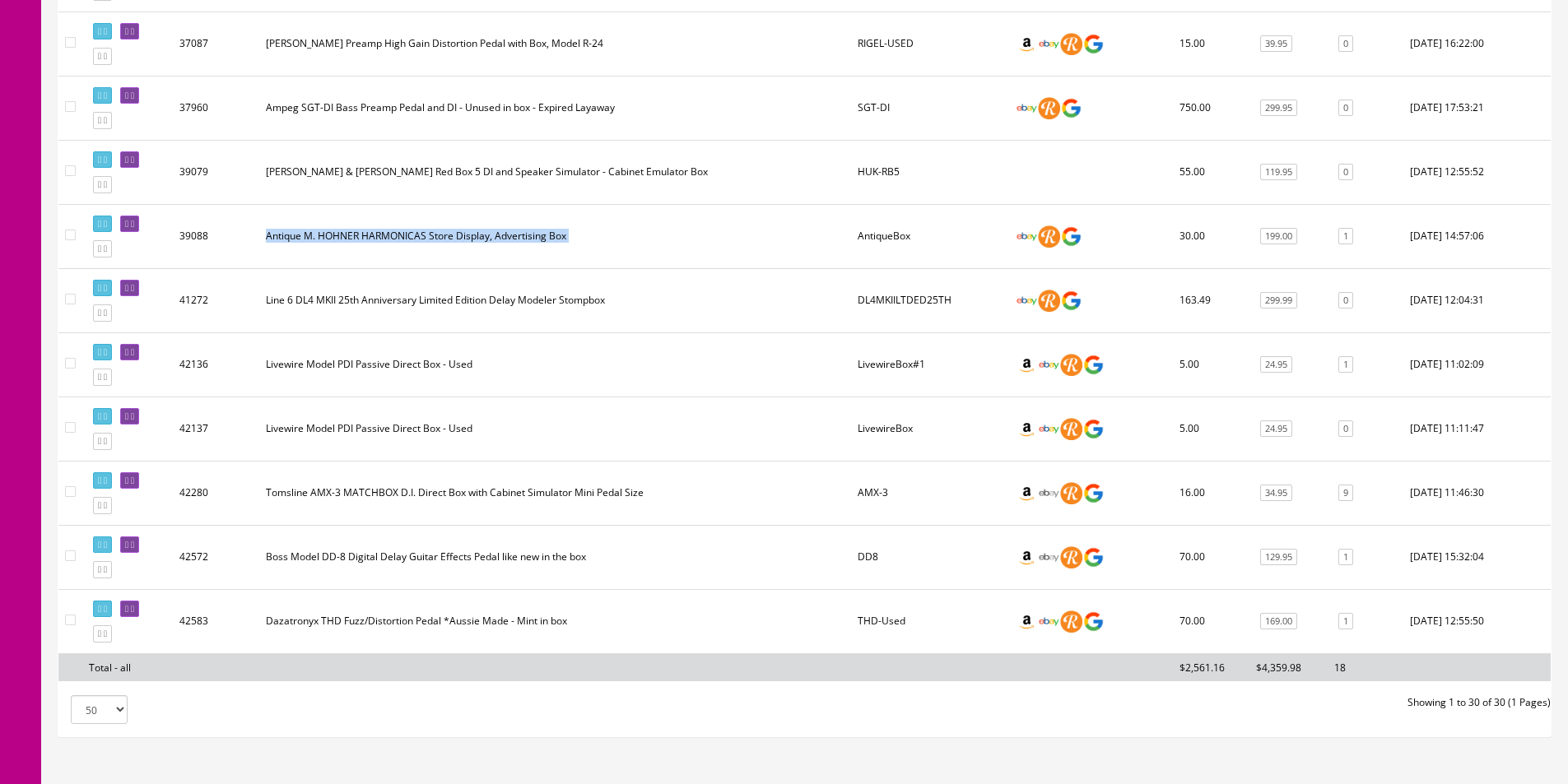
click at [478, 226] on td "Antique M. HOHNER HARMONICAS Store Display, Advertising Box" at bounding box center [555, 235] width 592 height 64
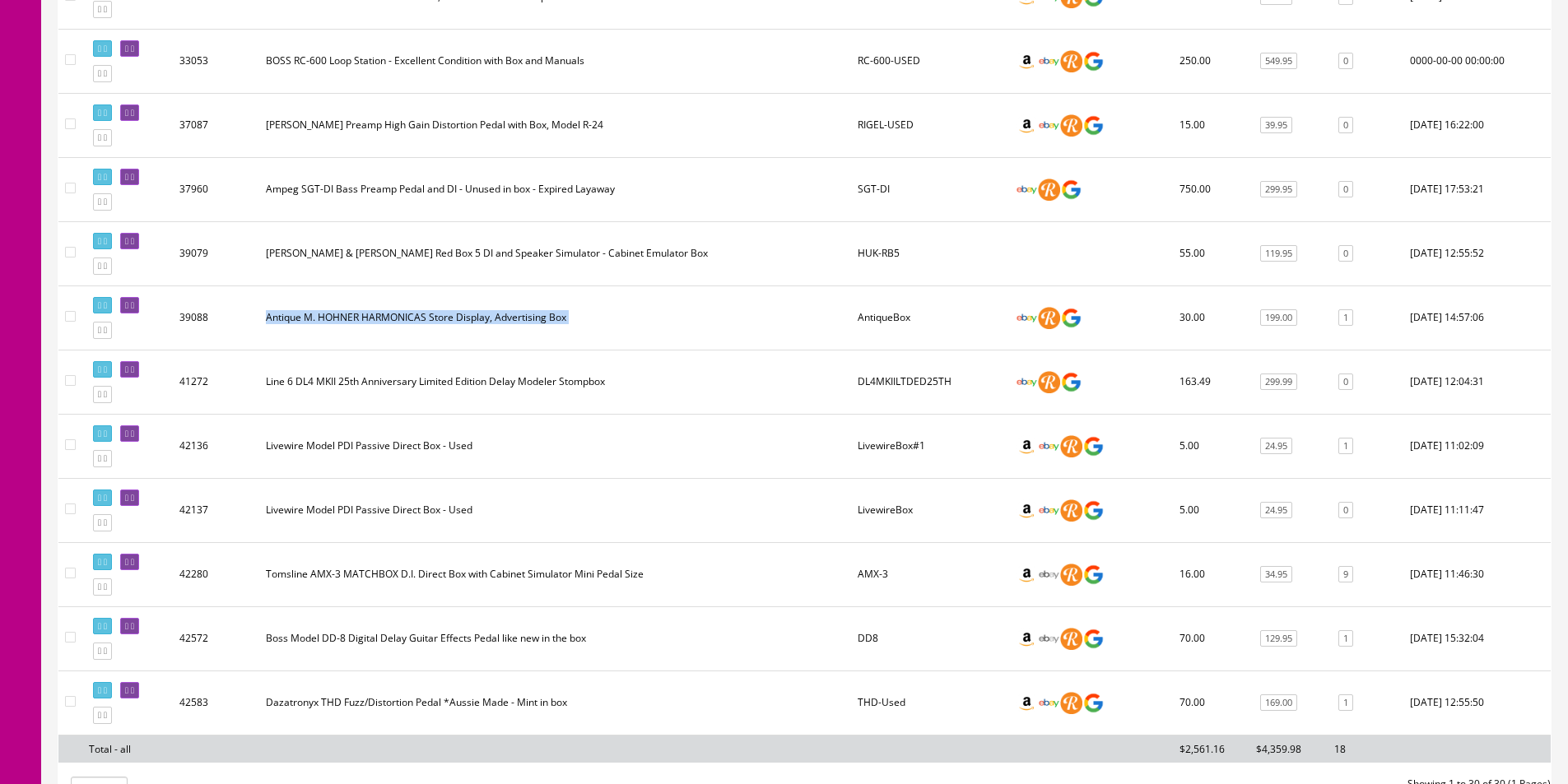
scroll to position [1569, 0]
click at [512, 254] on td "Hughes & Kettner Red Box 5 DI and Speaker Simulator - Cabinet Emulator Box" at bounding box center [555, 254] width 592 height 64
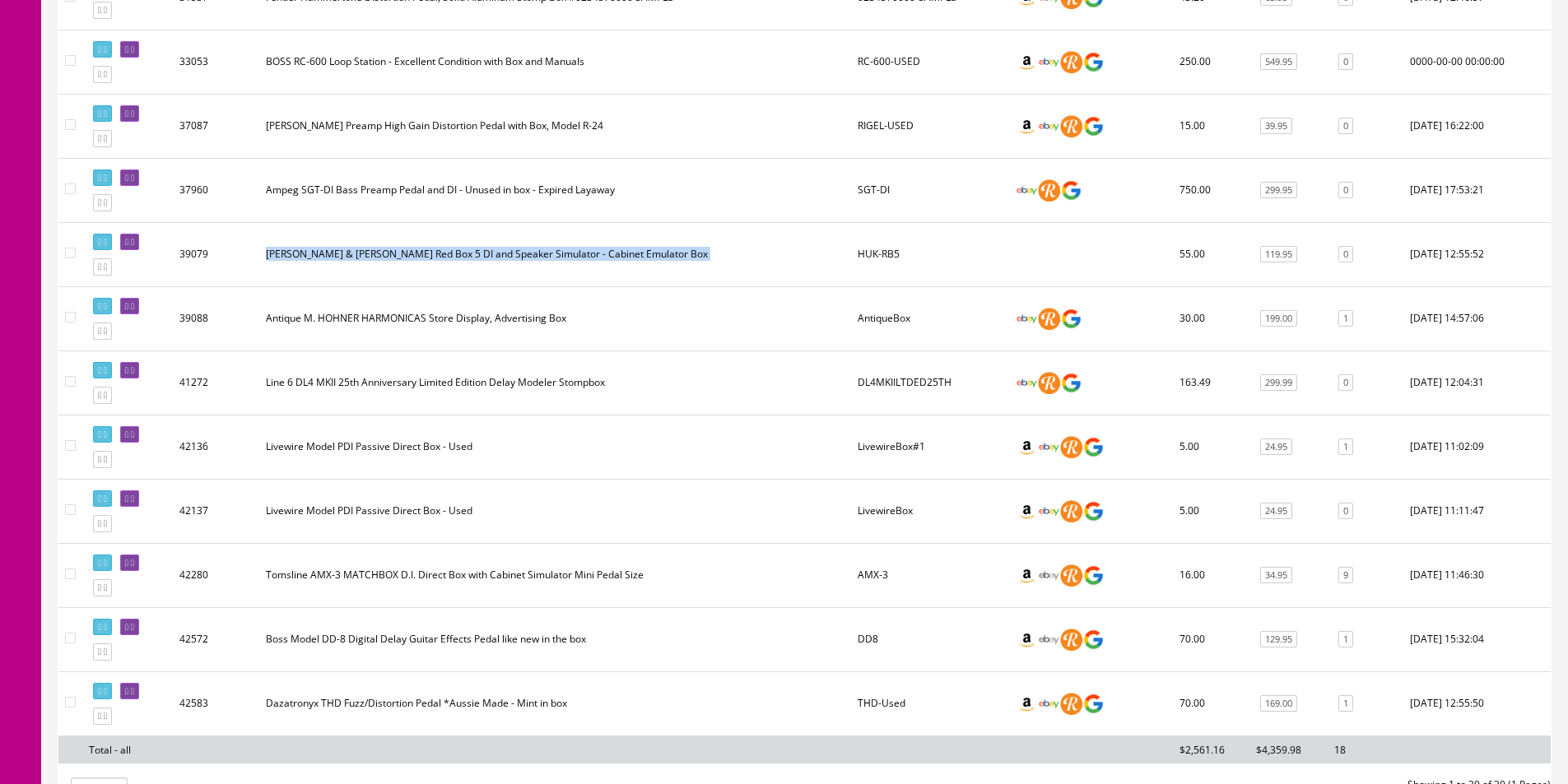
click at [512, 254] on td "Hughes & Kettner Red Box 5 DI and Speaker Simulator - Cabinet Emulator Box" at bounding box center [555, 254] width 592 height 64
drag, startPoint x: 512, startPoint y: 254, endPoint x: 488, endPoint y: 309, distance: 60.0
click at [512, 254] on td "Hughes & Kettner Red Box 5 DI and Speaker Simulator - Cabinet Emulator Box" at bounding box center [555, 254] width 592 height 64
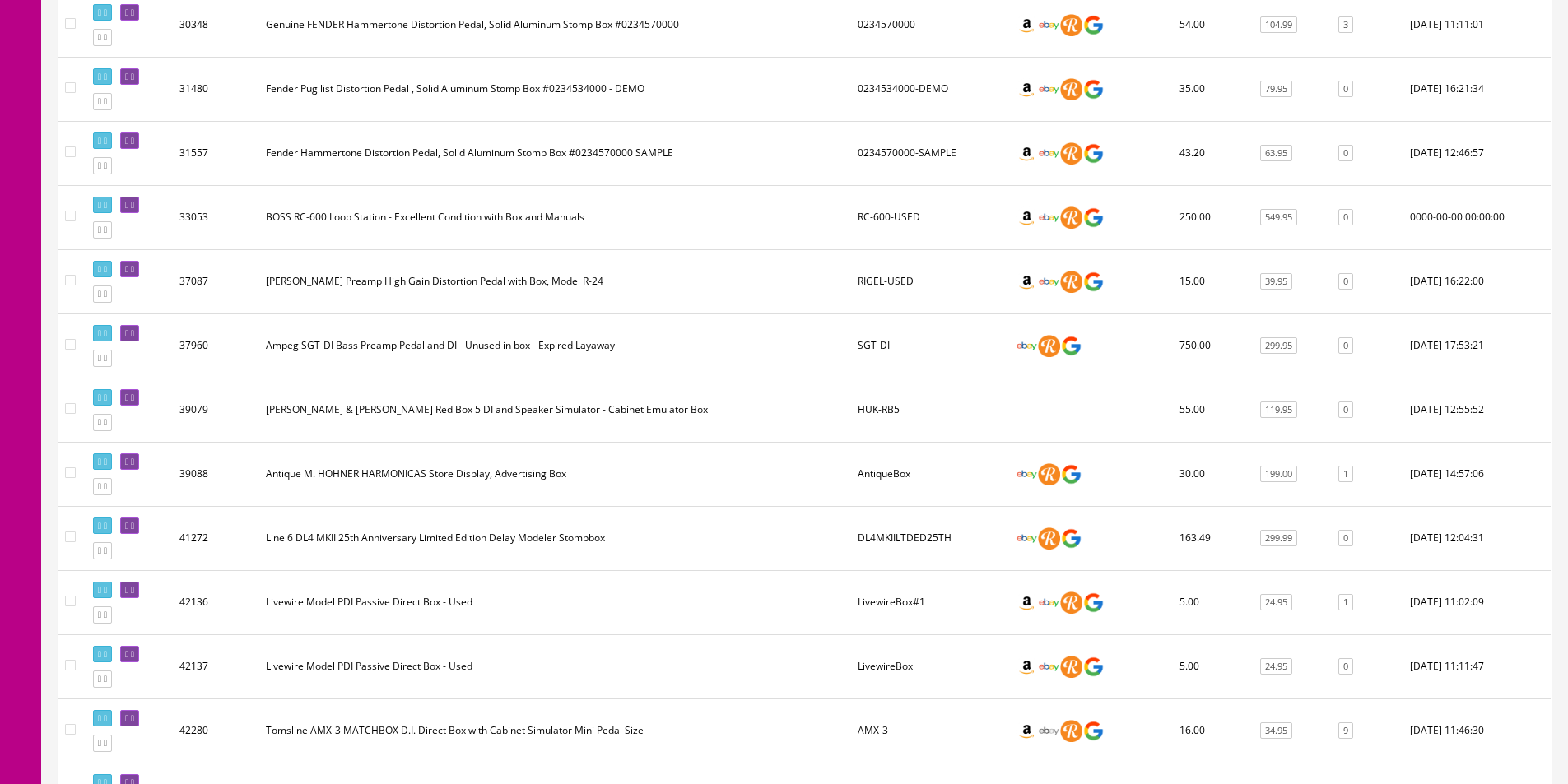
scroll to position [1322, 0]
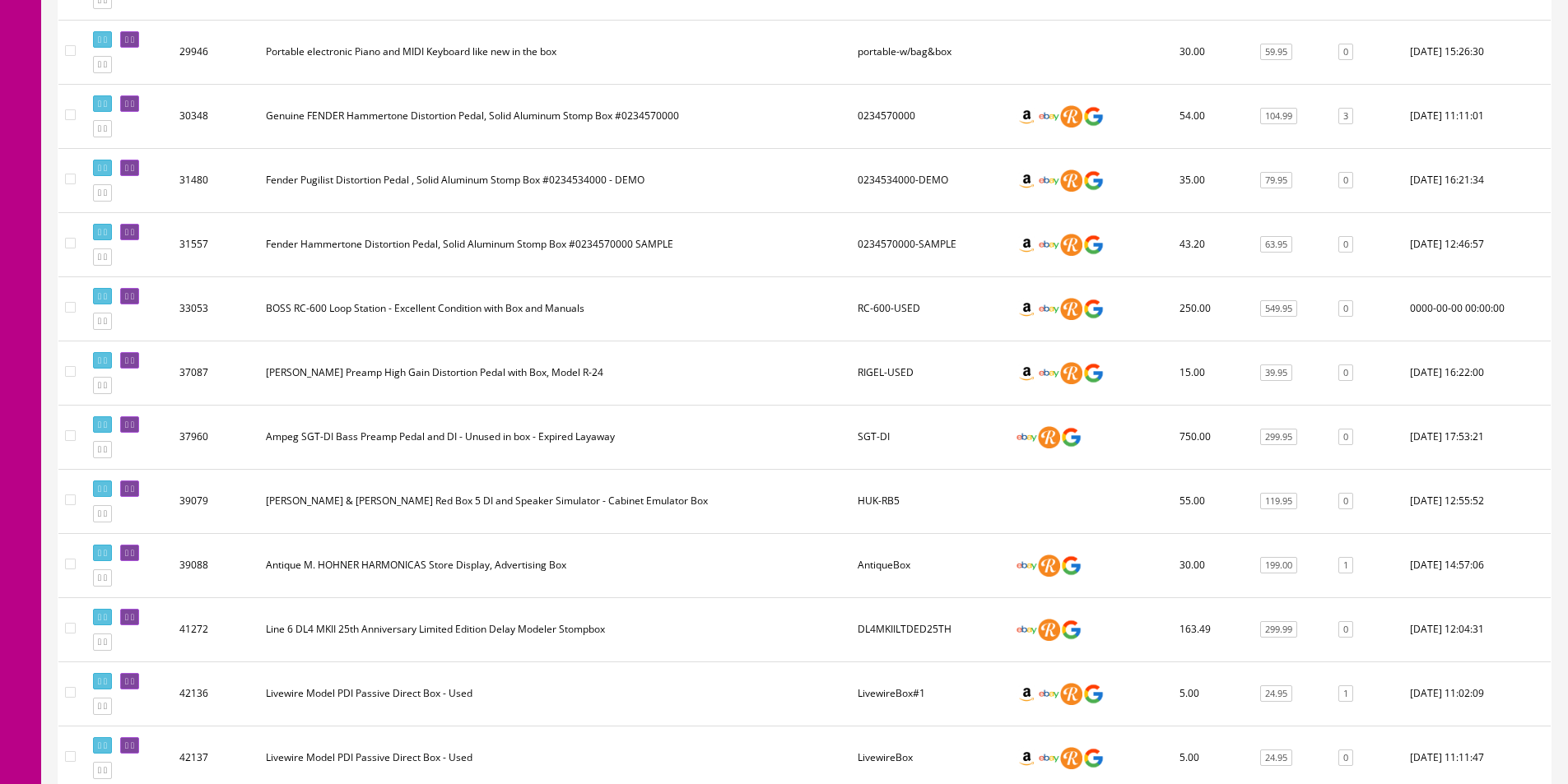
click at [486, 326] on td "BOSS RC-600 Loop Station - Excellent Condition with Box and Manuals" at bounding box center [555, 308] width 592 height 64
click at [473, 382] on td "Joy Rigel Preamp High Gain Distortion Pedal with Box, Model R-24" at bounding box center [555, 372] width 592 height 64
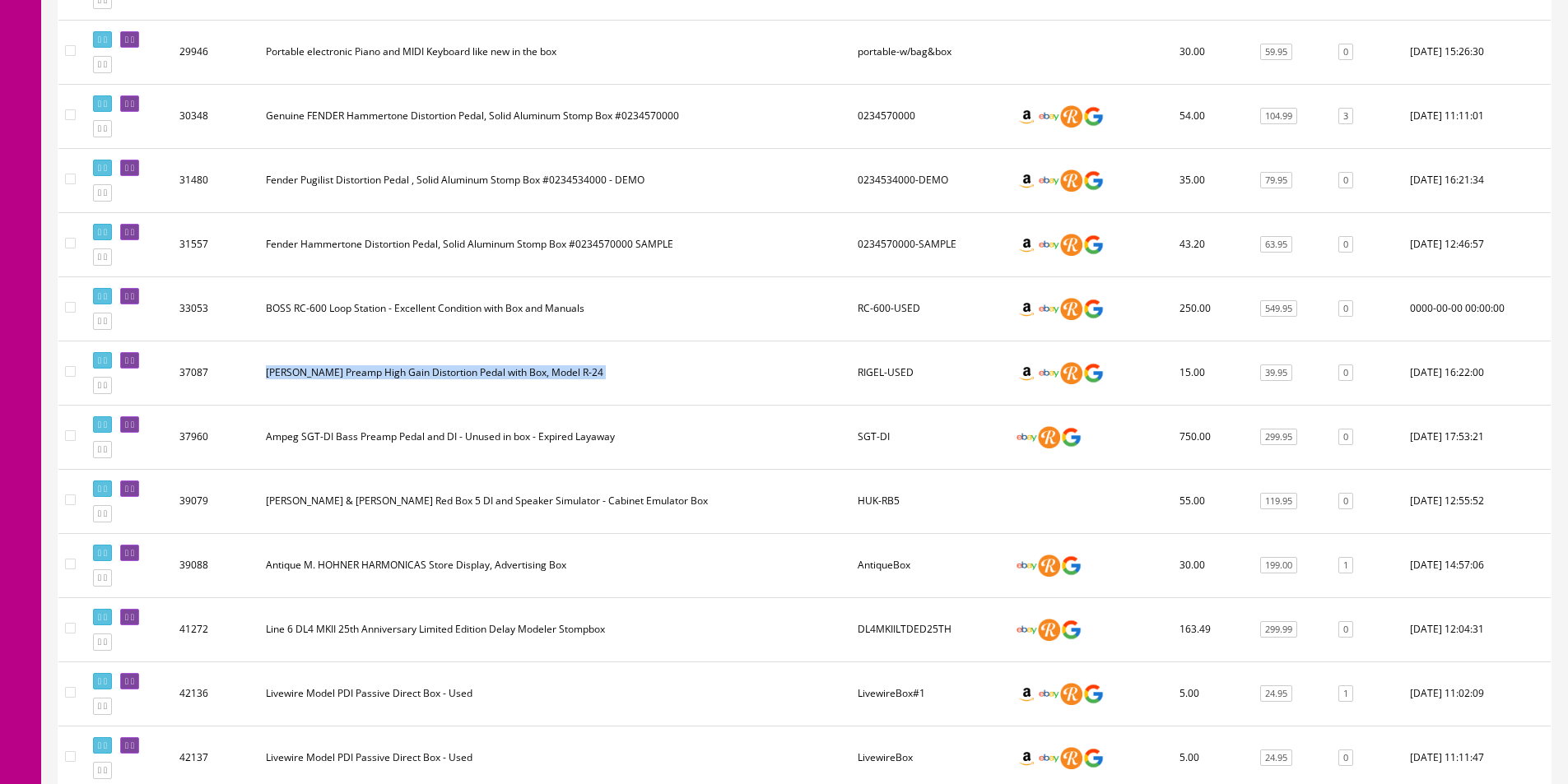
click at [473, 382] on td "Joy Rigel Preamp High Gain Distortion Pedal with Box, Model R-24" at bounding box center [555, 372] width 592 height 64
click at [446, 443] on td "Ampeg SGT-DI Bass Preamp Pedal and DI - Unused in box - Expired Layaway" at bounding box center [555, 436] width 592 height 64
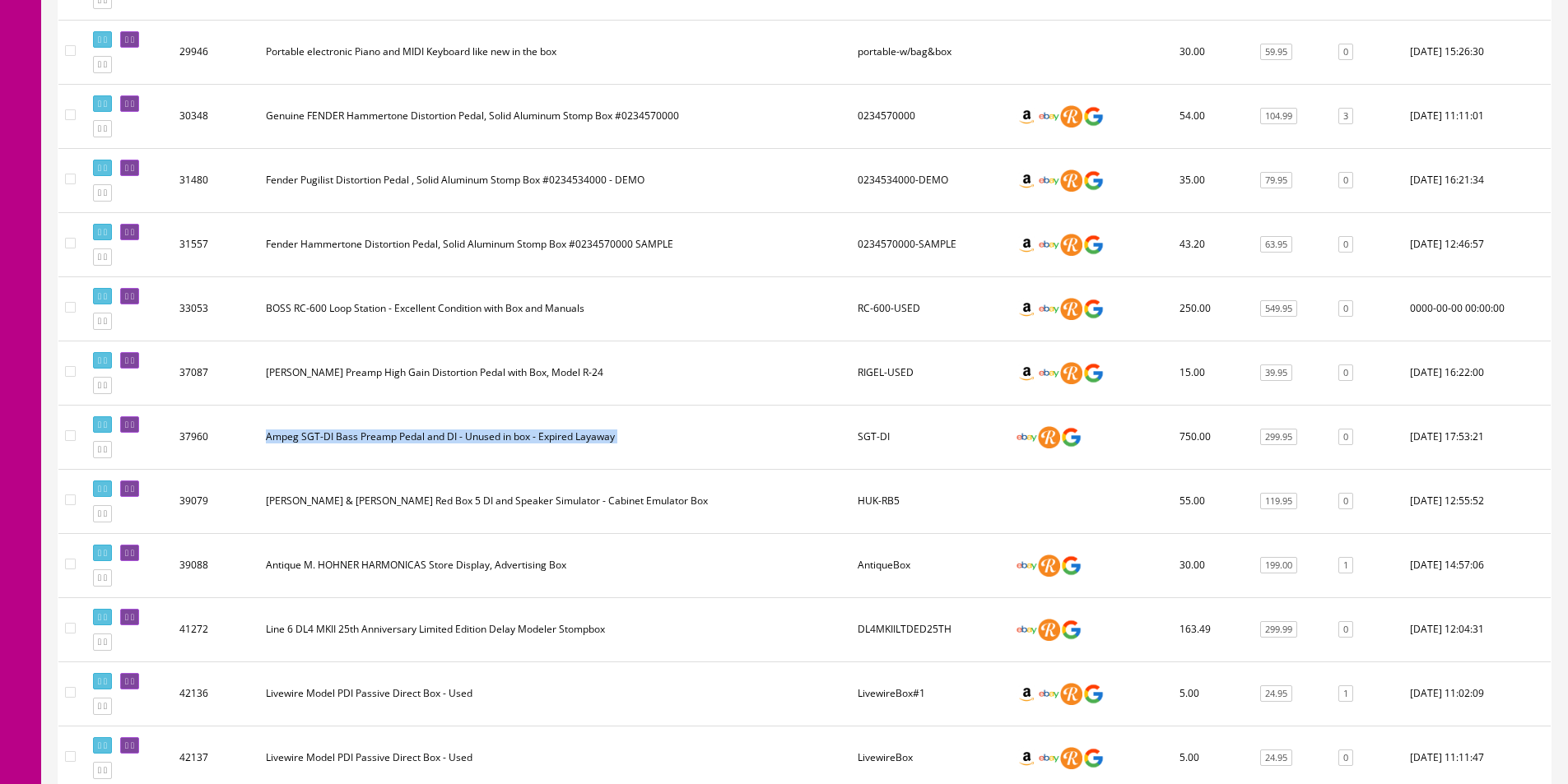
click at [446, 443] on td "Ampeg SGT-DI Bass Preamp Pedal and DI - Unused in box - Expired Layaway" at bounding box center [555, 436] width 592 height 64
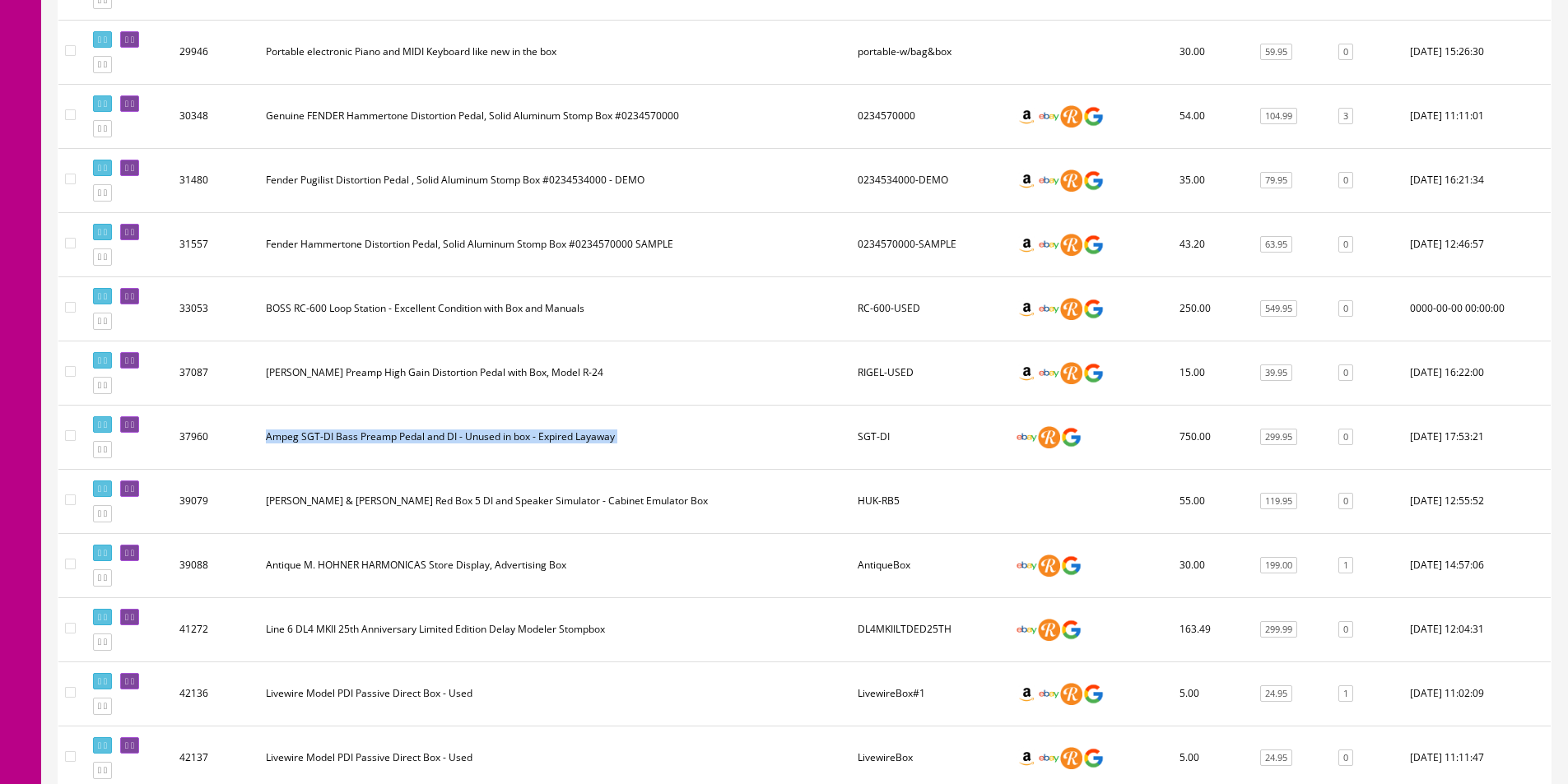
click at [446, 443] on td "Ampeg SGT-DI Bass Preamp Pedal and DI - Unused in box - Expired Layaway" at bounding box center [555, 436] width 592 height 64
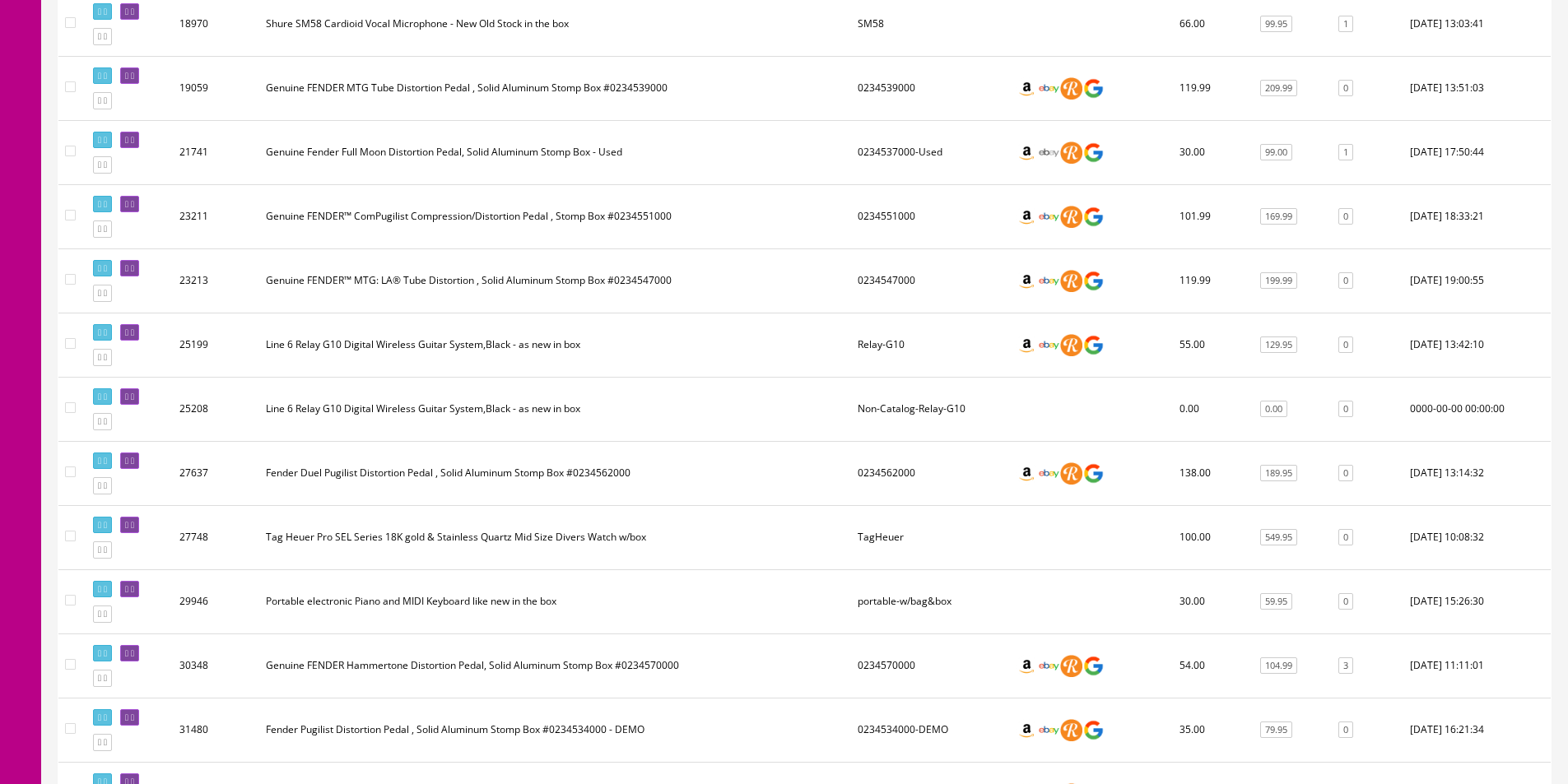
scroll to position [746, 0]
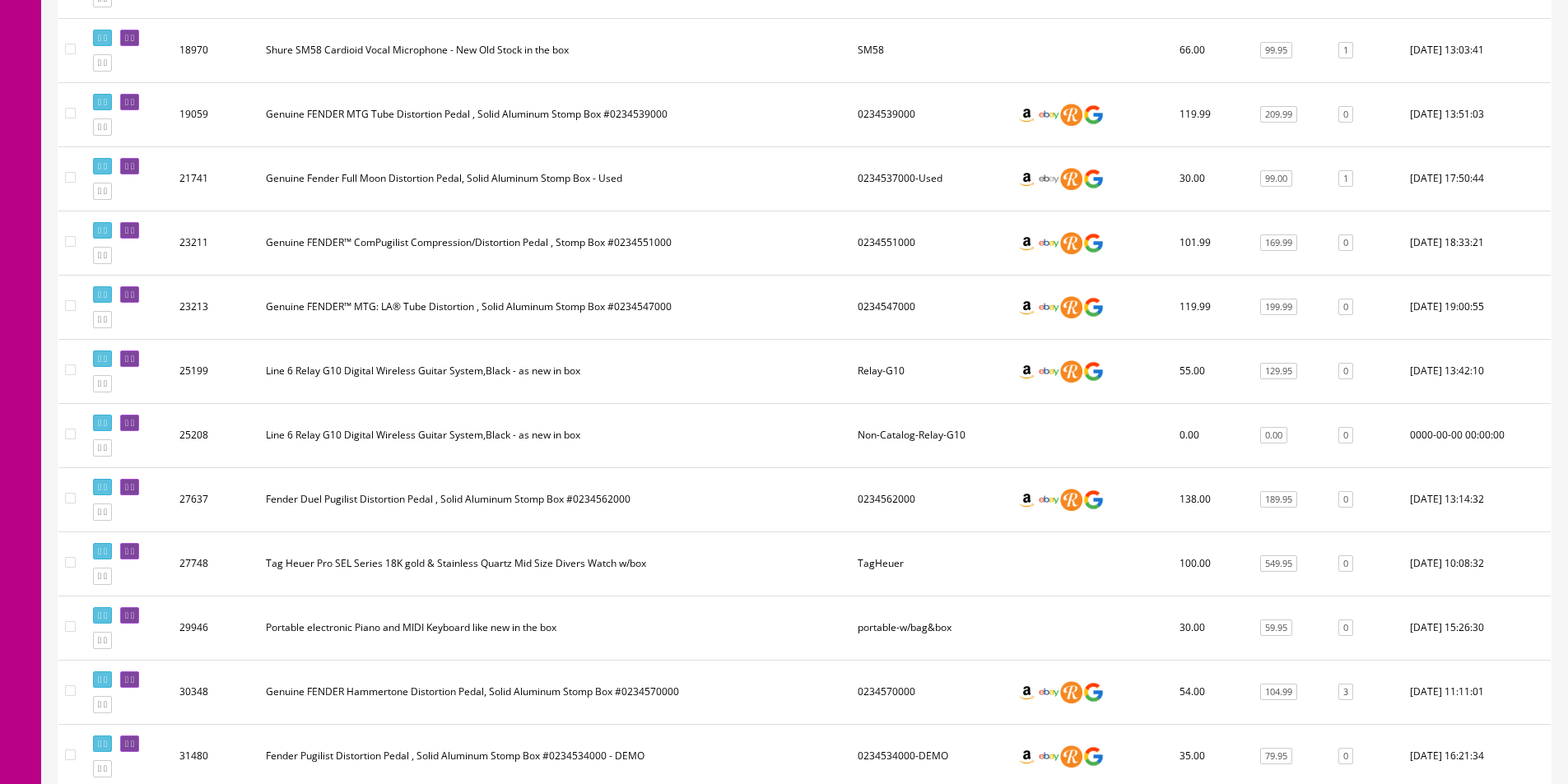
click at [134, 423] on icon at bounding box center [132, 423] width 3 height 9
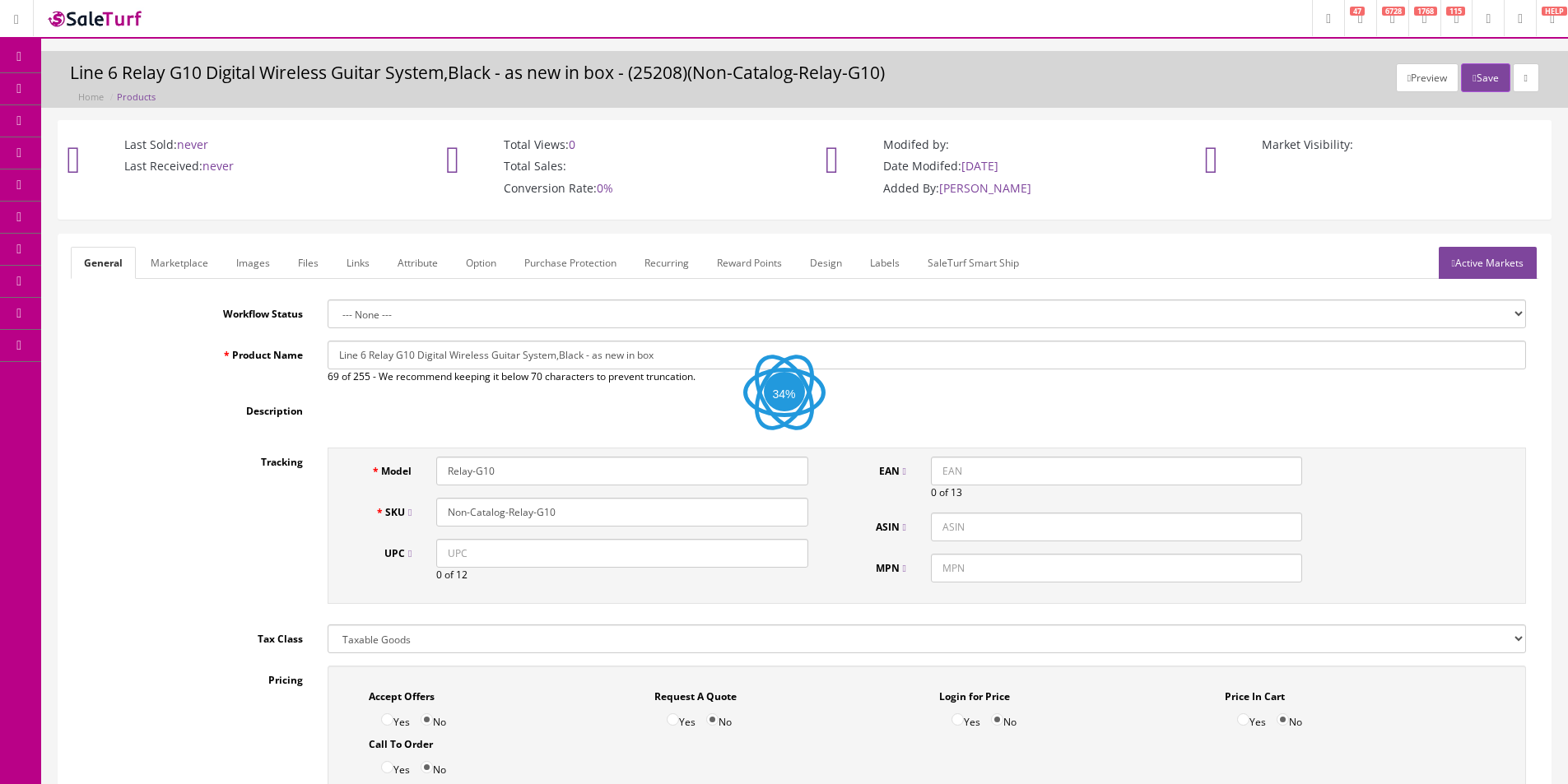
click at [478, 343] on input "Line 6 Relay G10 Digital Wireless Guitar System,Black - as new in box" at bounding box center [927, 355] width 1199 height 29
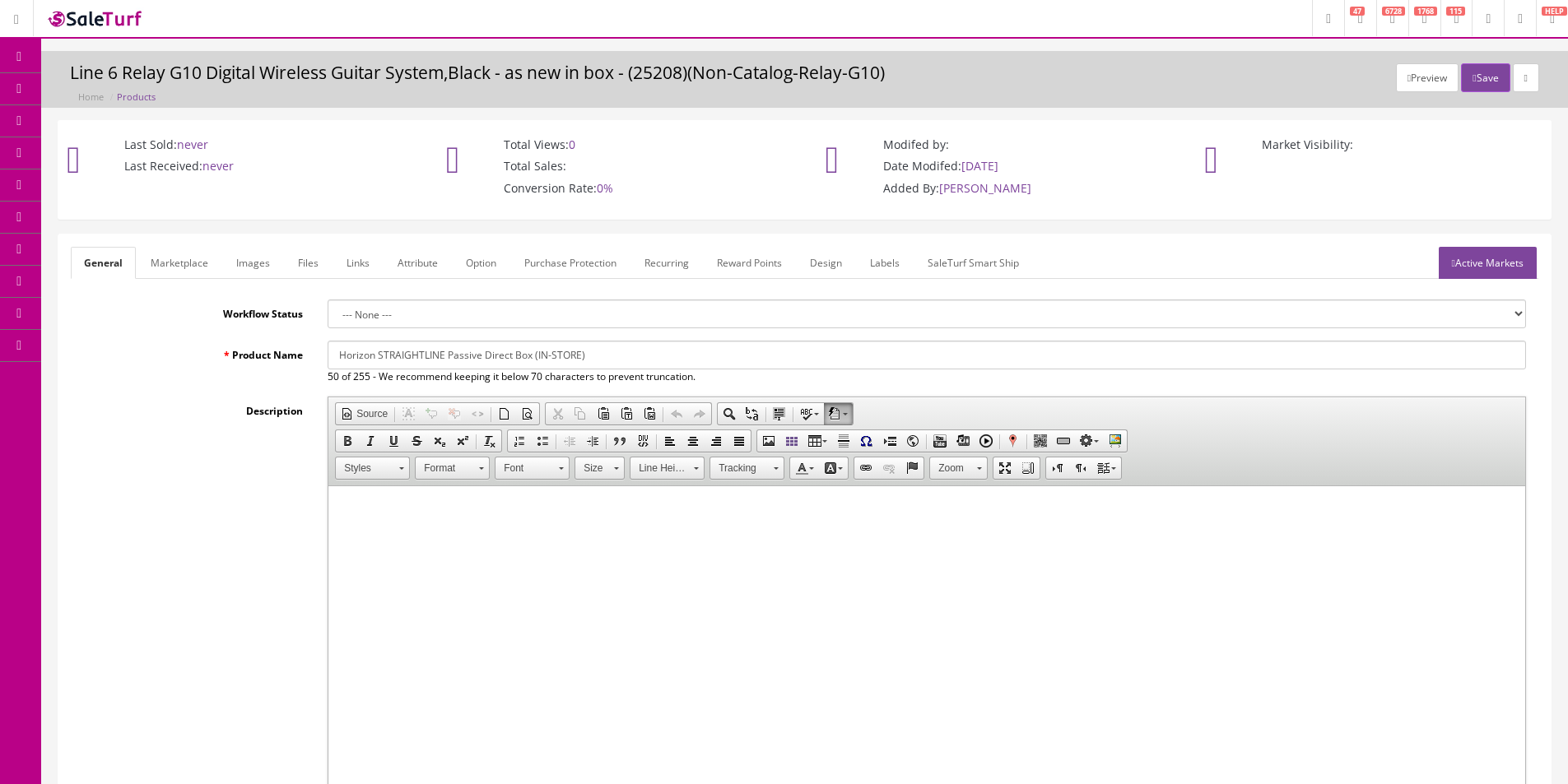
type input "Horizon STRAIGHTLINE Passive Direct Box (IN-STORE)"
click at [179, 261] on link "Marketplace" at bounding box center [179, 263] width 84 height 33
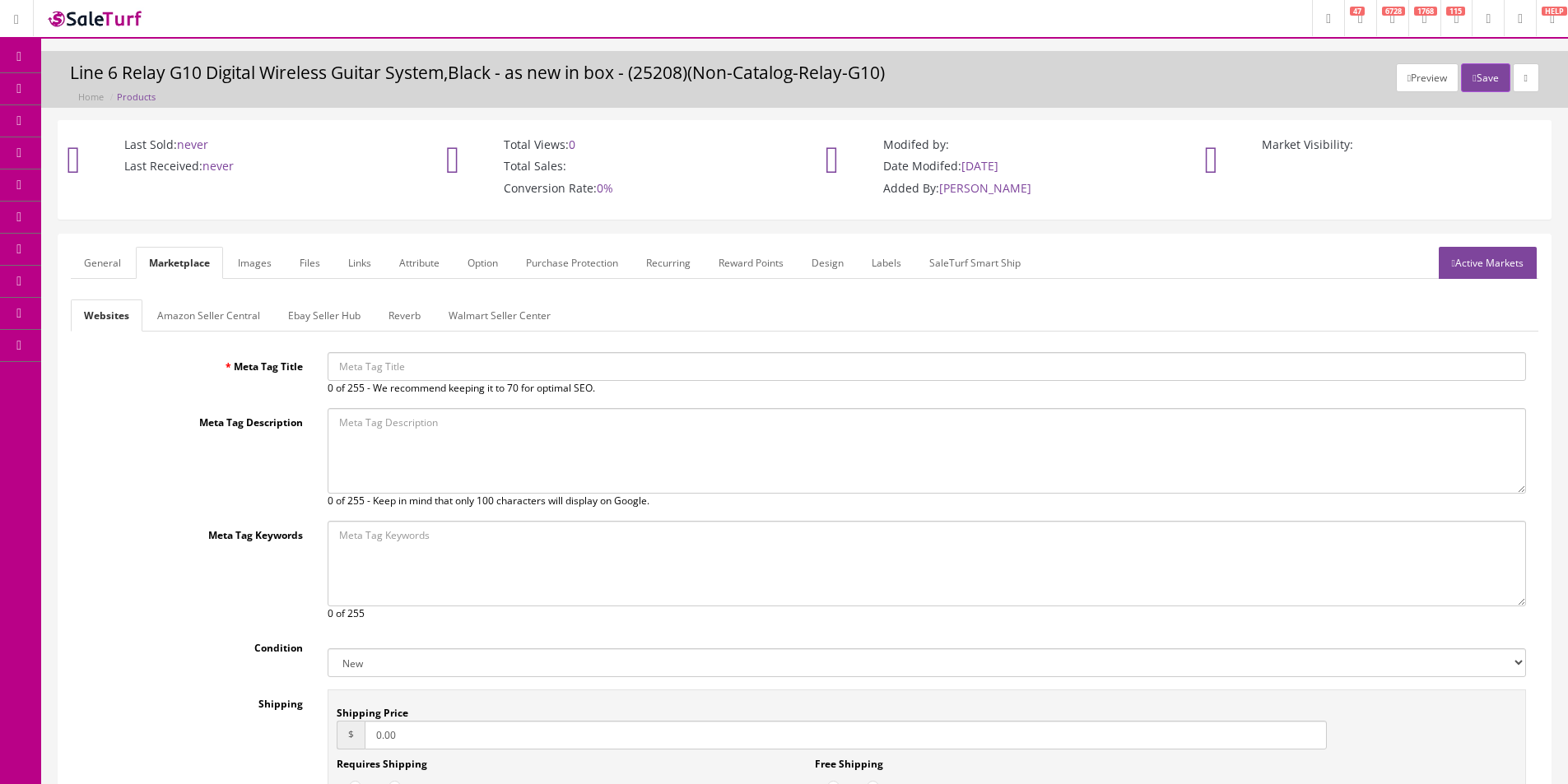
click at [421, 370] on input "Meta Tag Title" at bounding box center [927, 366] width 1199 height 29
paste input "Horizon STRAIGHTLINE Passive Direct Box (IN-STORE)"
type input "Horizon STRAIGHTLINE Passive Direct Box (IN-STORE)"
click at [419, 429] on textarea "Meta Tag Description" at bounding box center [927, 450] width 1199 height 86
paste textarea "Horizon STRAIGHTLINE Passive Direct Box (IN-STORE)"
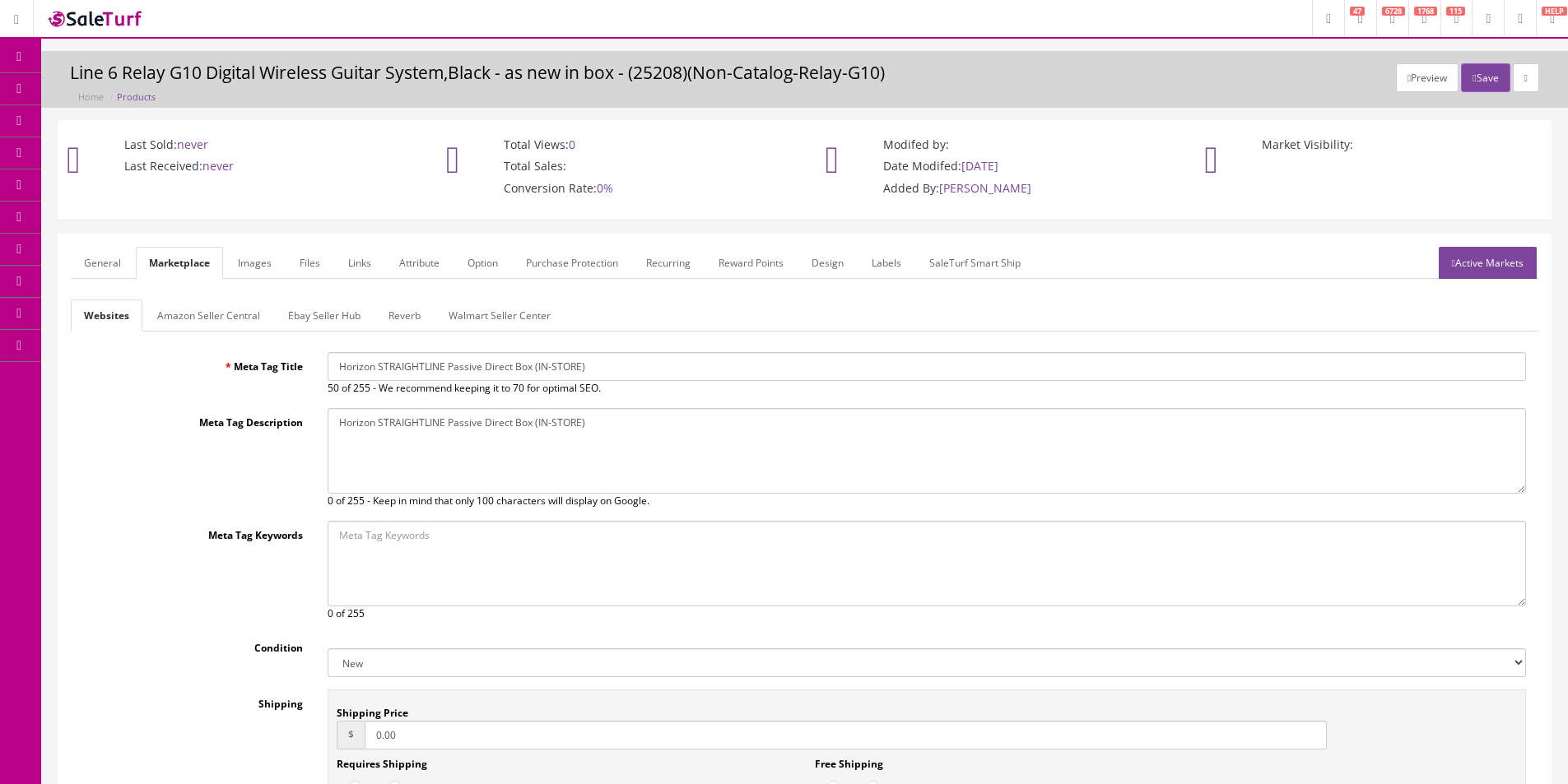
type textarea "Horizon STRAIGHTLINE Passive Direct Box (IN-STORE)"
click at [459, 575] on textarea "Meta Tag Keywords" at bounding box center [927, 563] width 1199 height 86
paste textarea "Horizon STRAIGHTLINE Passive Direct Box (IN-STORE)"
type textarea "Horizon STRAIGHTLINE Passive Direct Box (IN-STORE)"
click at [416, 672] on select "New Used B Stock Open Box Re-Packed" at bounding box center [927, 662] width 1199 height 29
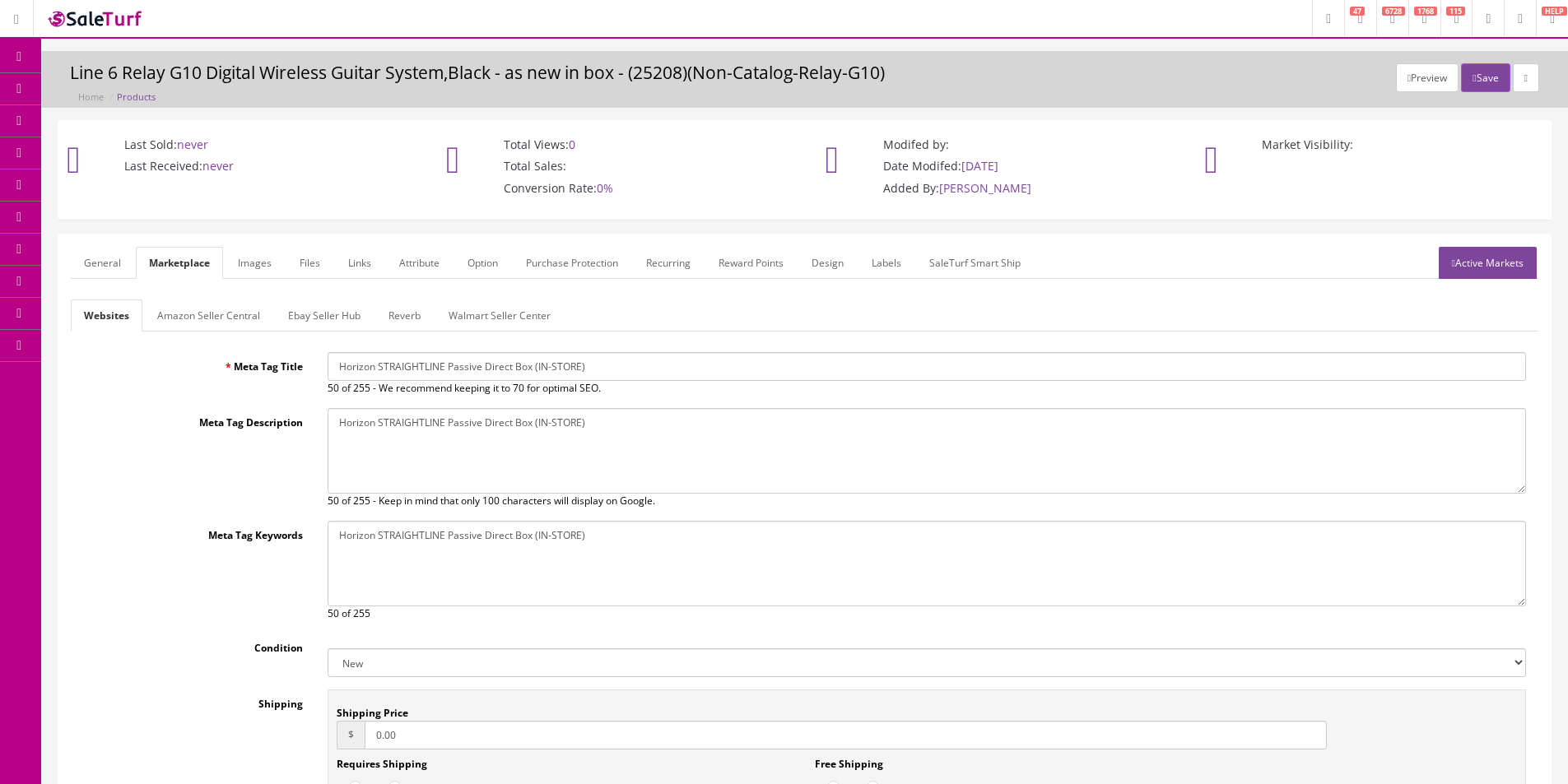
select select "Used"
click at [328, 648] on select "New Used B Stock Open Box Re-Packed" at bounding box center [927, 662] width 1199 height 29
click at [98, 273] on link "General" at bounding box center [102, 263] width 63 height 33
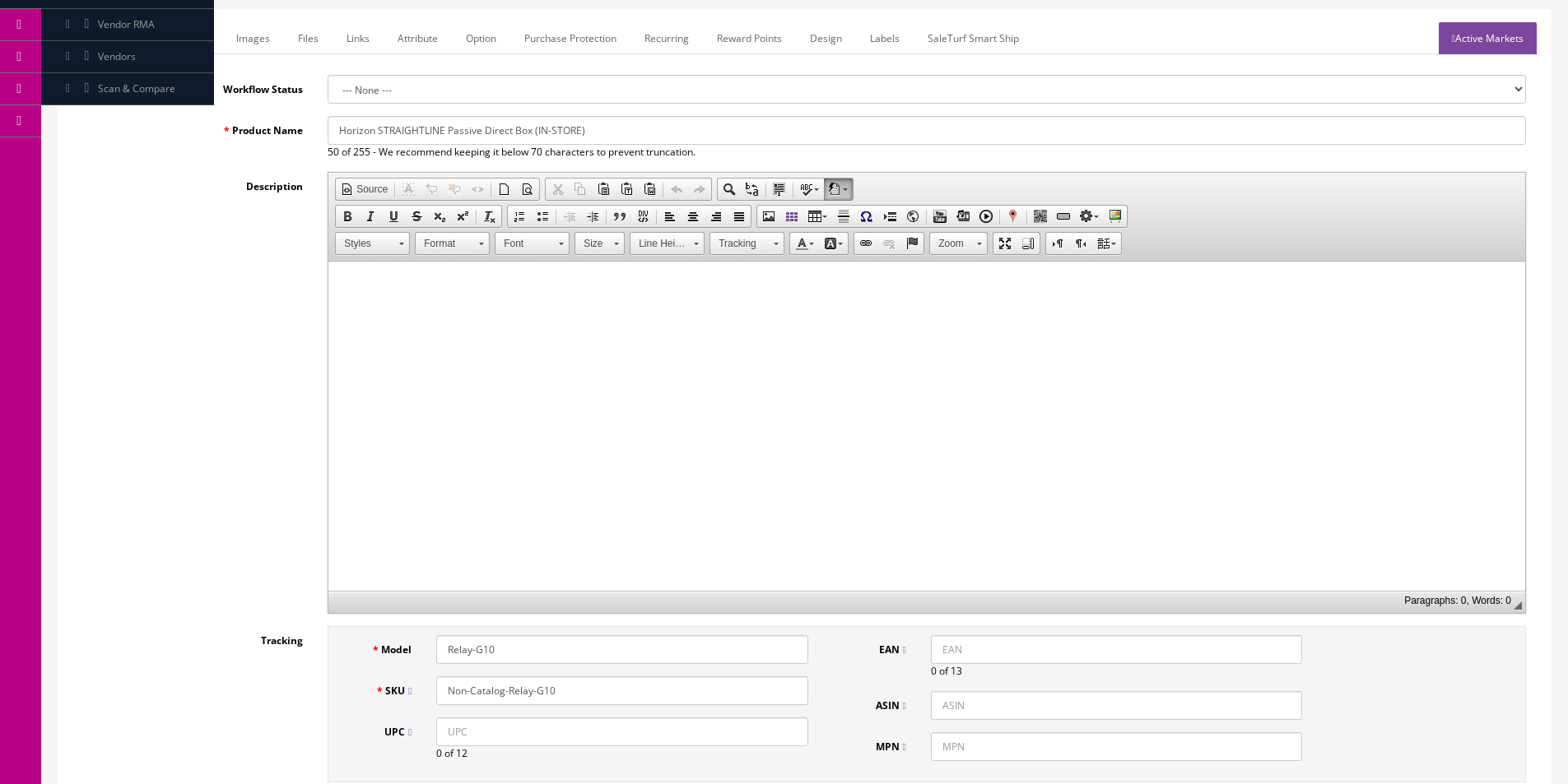
scroll to position [576, 0]
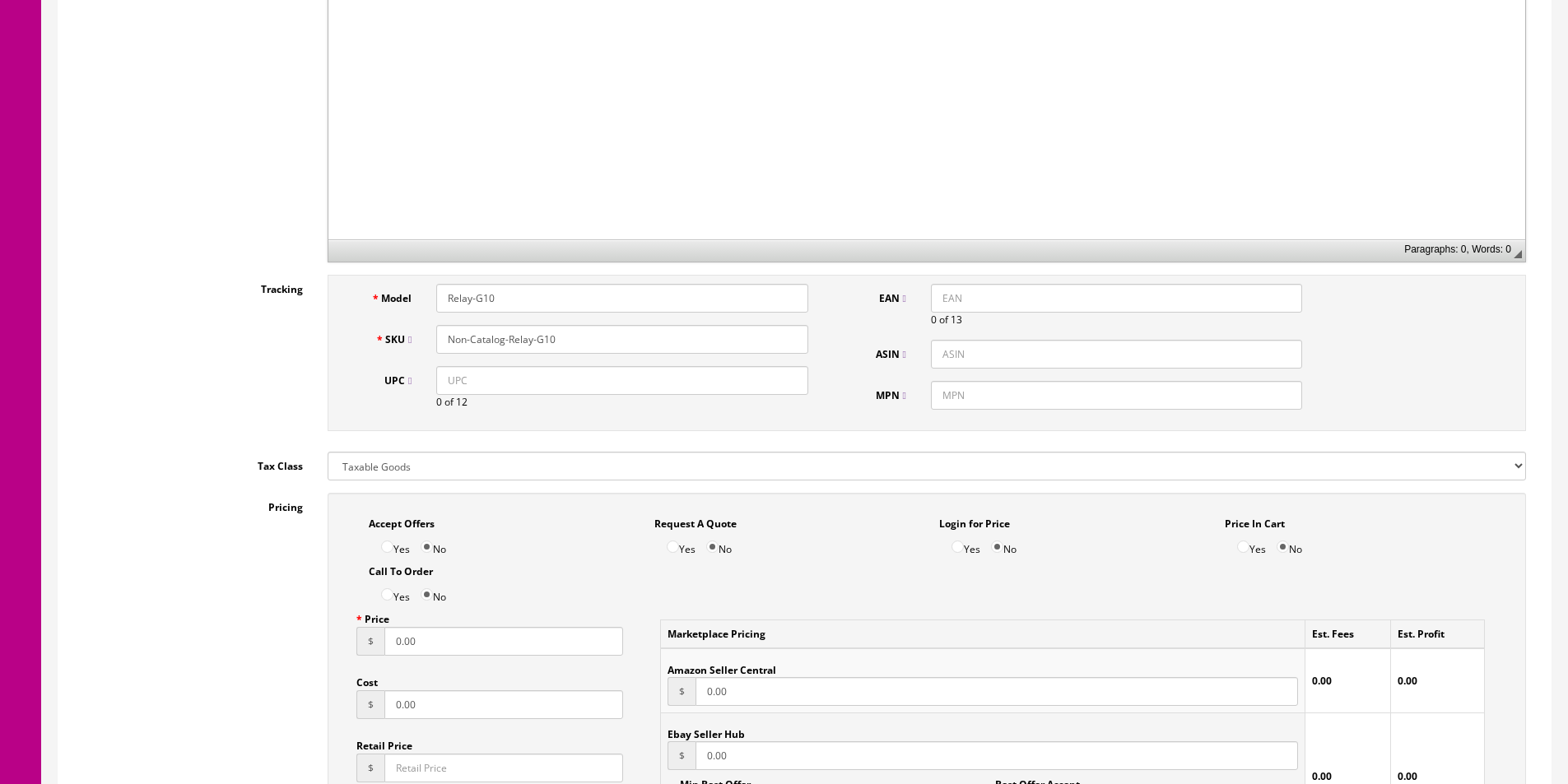
click at [505, 302] on input "Relay-G10" at bounding box center [621, 297] width 371 height 29
type input "STRAIGHTLINEDI"
paste input "STRAIGHTLINEDI"
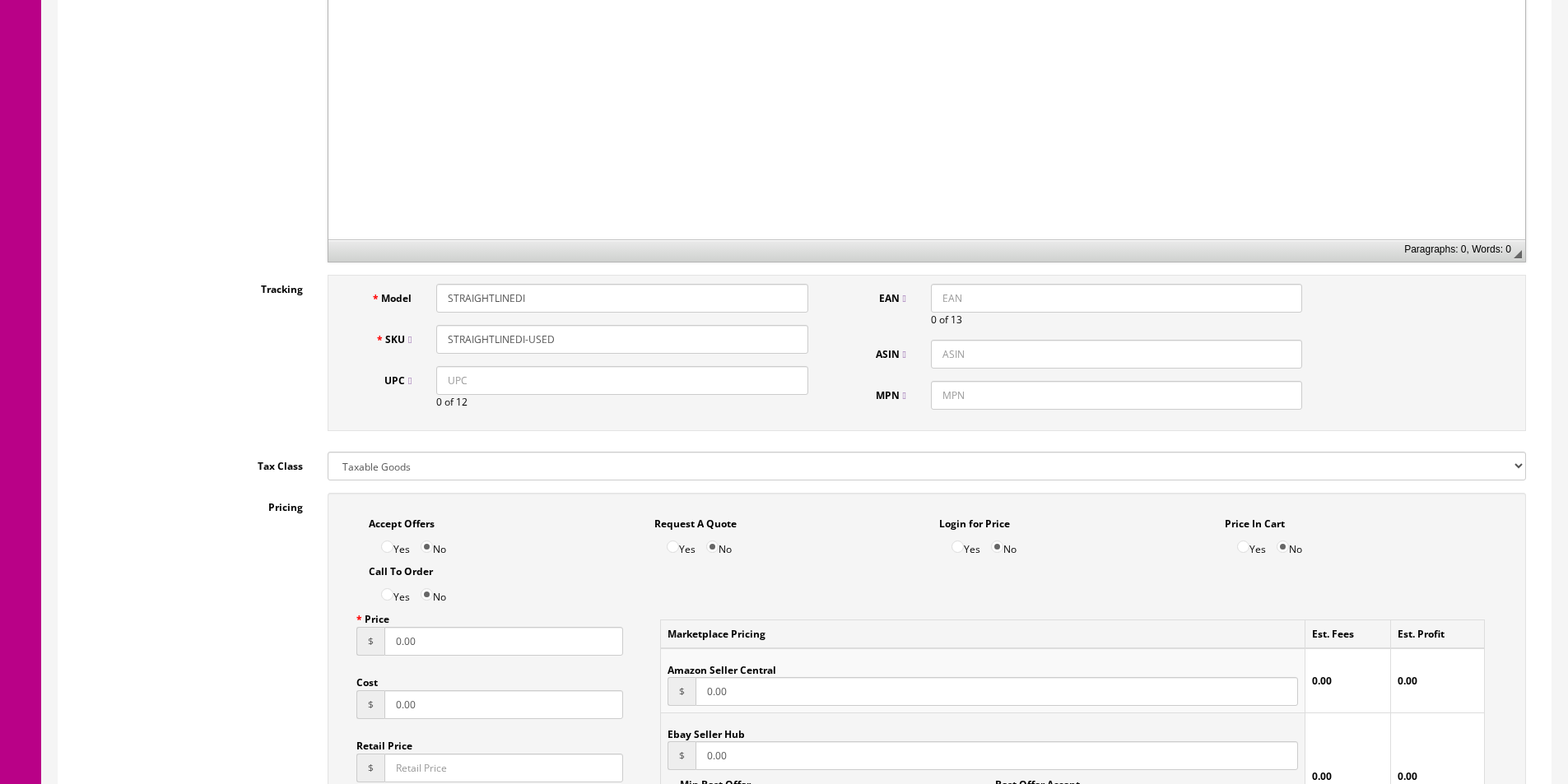
type input "STRAIGHTLINEDI-USED"
click at [994, 393] on input "MPN" at bounding box center [1116, 395] width 371 height 29
paste input "STRAIGHTLINEDI"
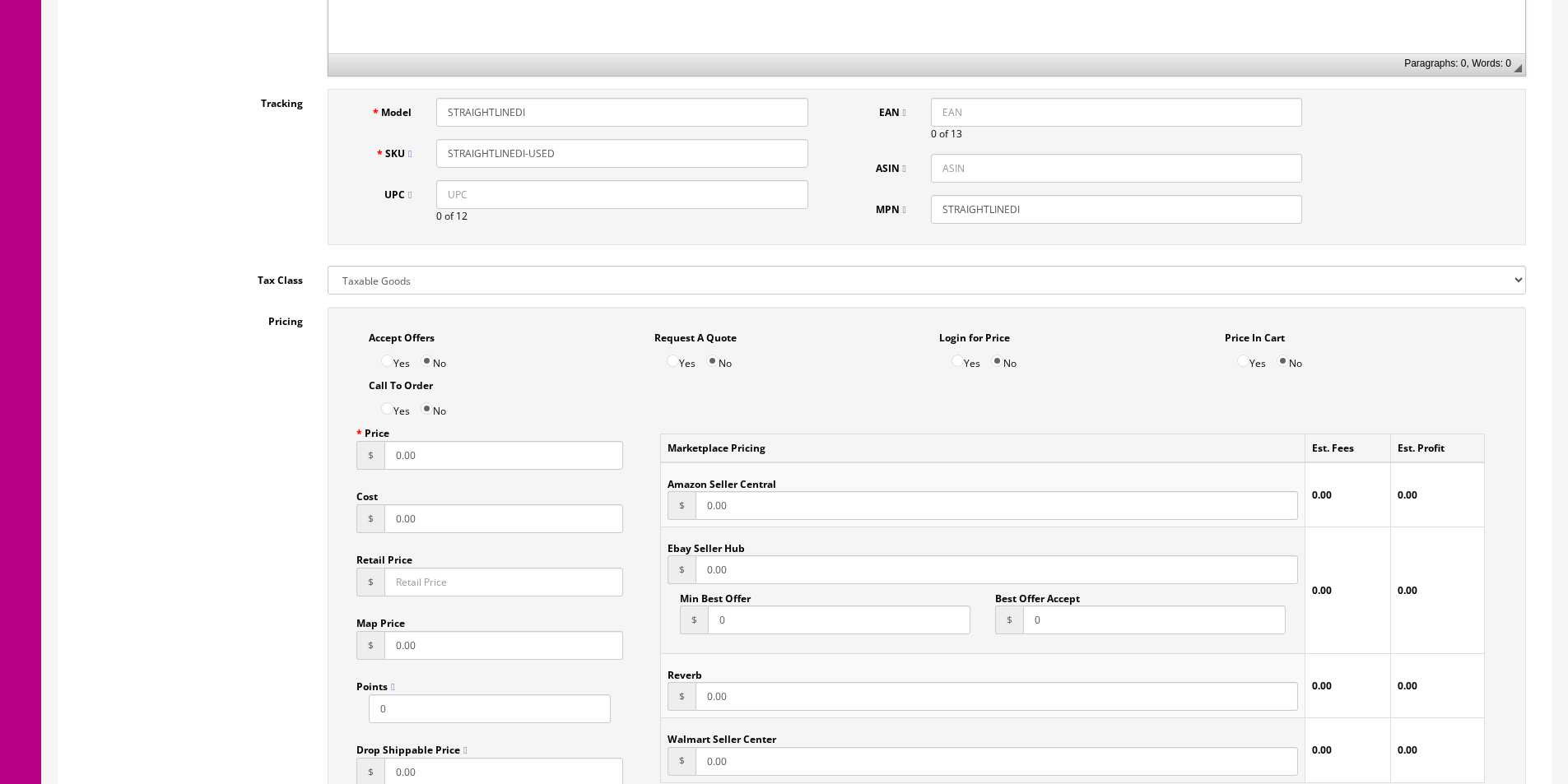
scroll to position [905, 0]
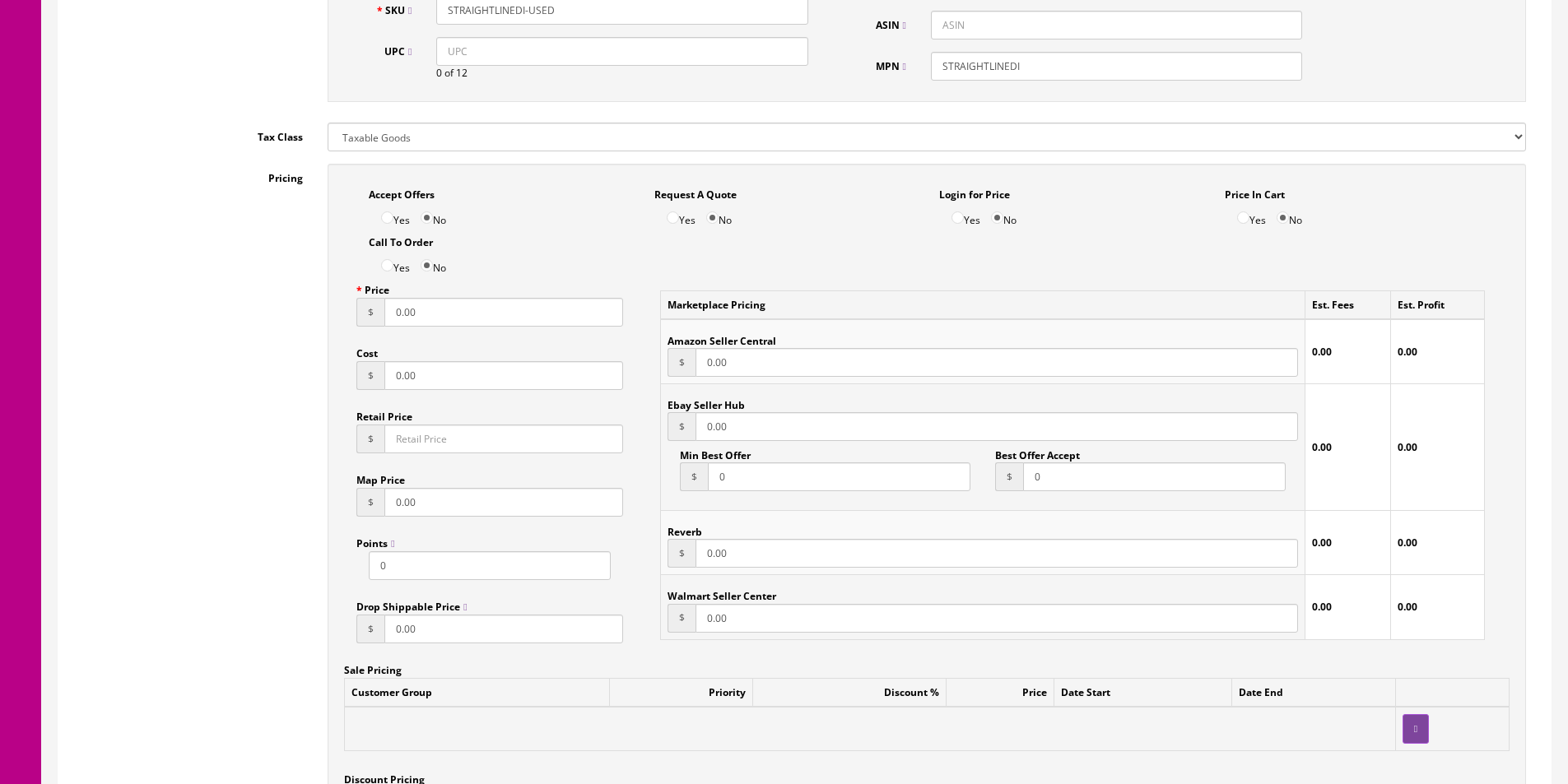
type input "STRAIGHTLINEDI"
click at [388, 293] on label "Price" at bounding box center [372, 287] width 33 height 23
click at [388, 297] on input "0.00" at bounding box center [503, 311] width 238 height 29
click at [388, 293] on label "Price" at bounding box center [372, 287] width 33 height 23
click at [388, 297] on input "0.00" at bounding box center [503, 311] width 238 height 29
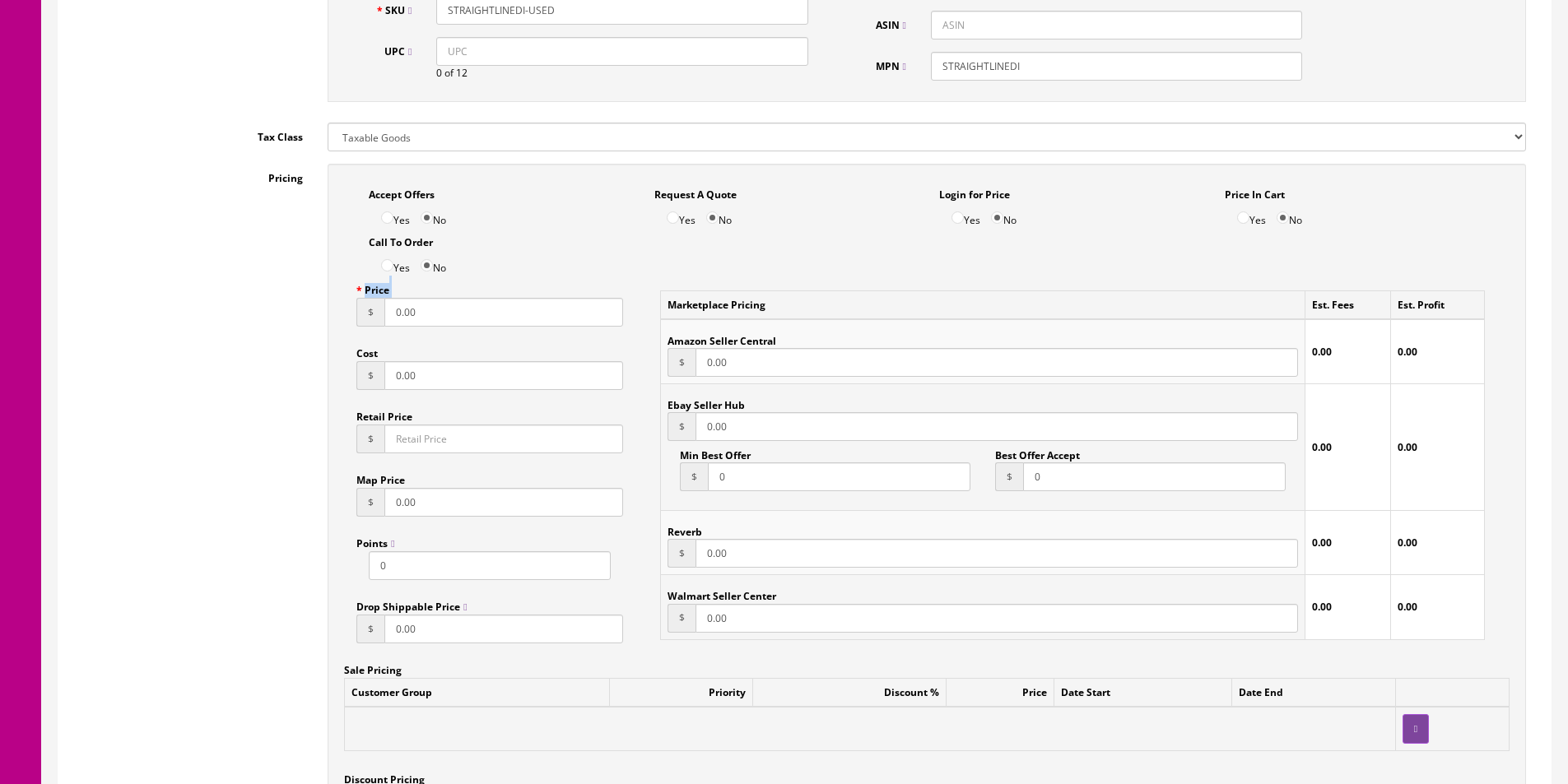
click at [398, 308] on input "0.00" at bounding box center [503, 311] width 238 height 29
type input "29.95"
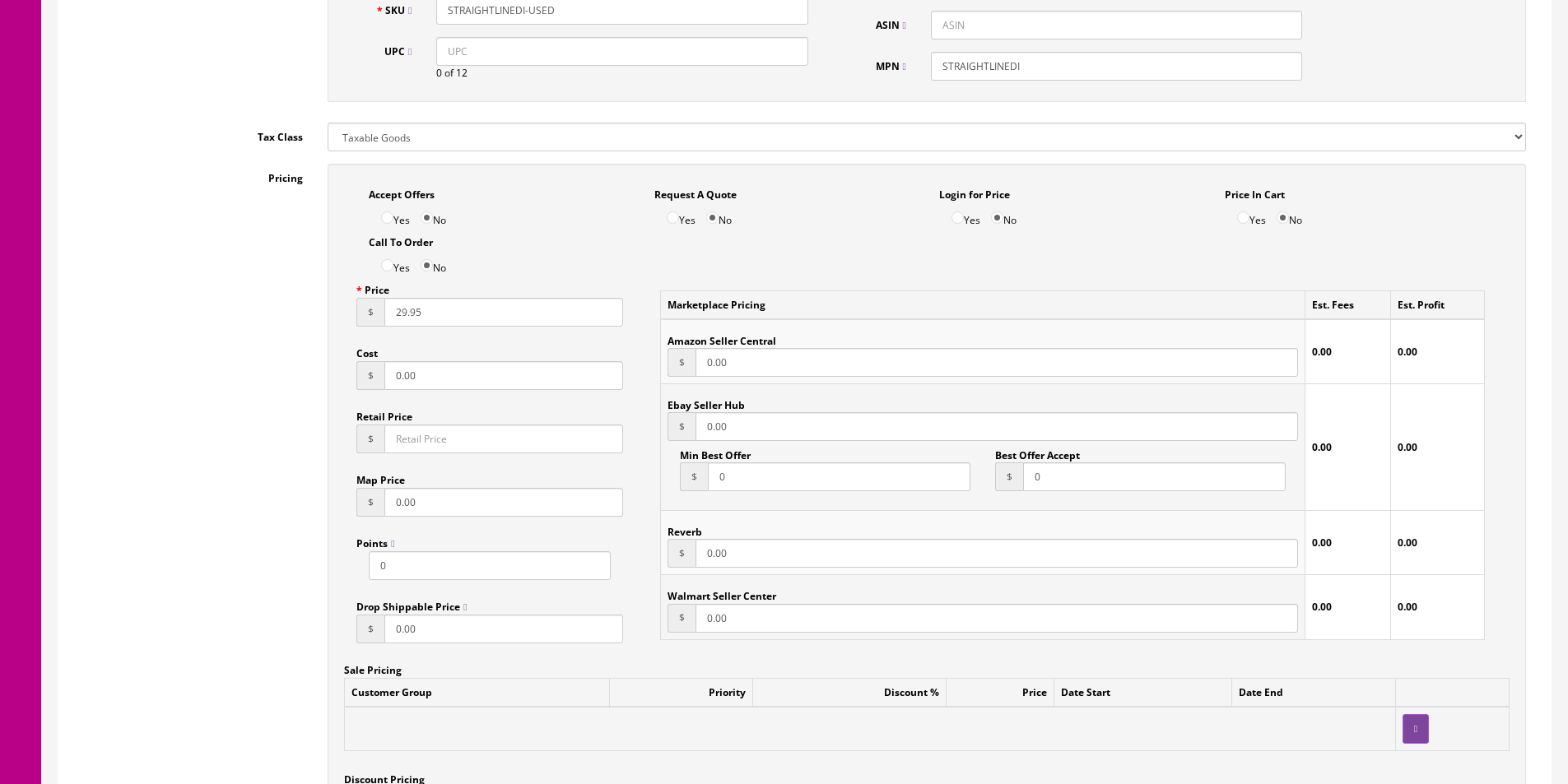
type input "29.95"
type input "10"
type input "4"
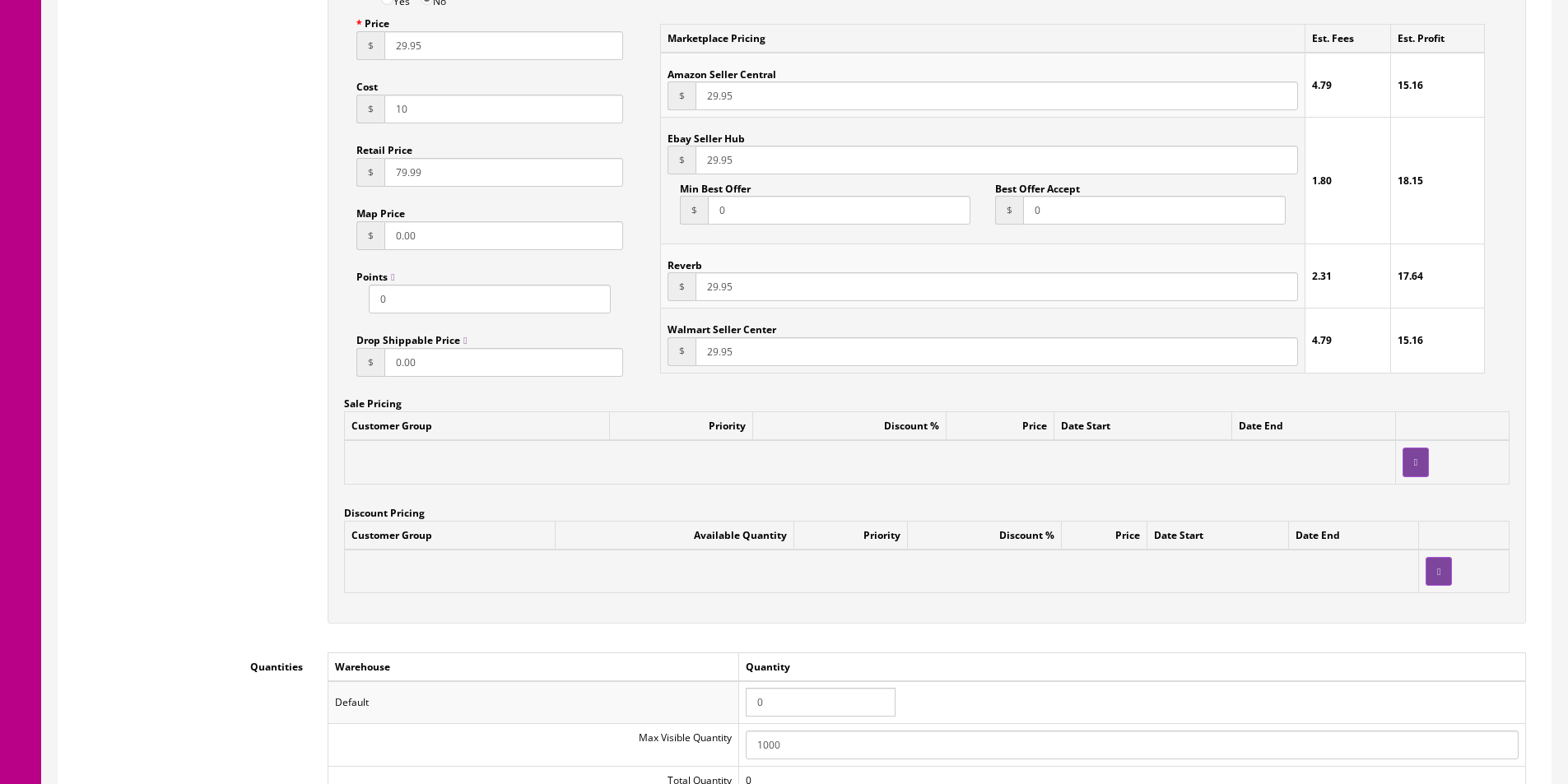
scroll to position [1234, 0]
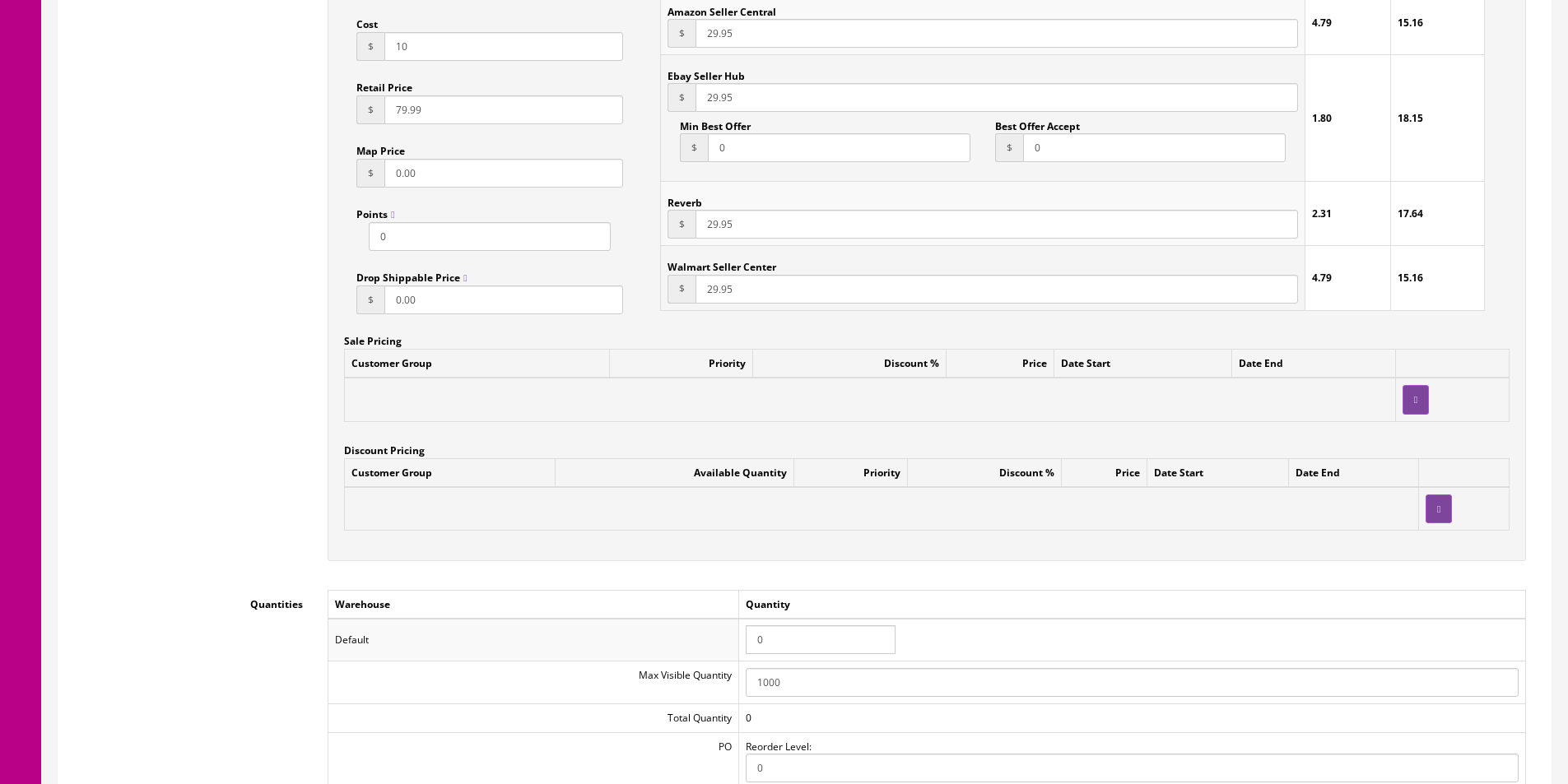
type input "79.99"
click at [793, 650] on input "0" at bounding box center [820, 639] width 150 height 29
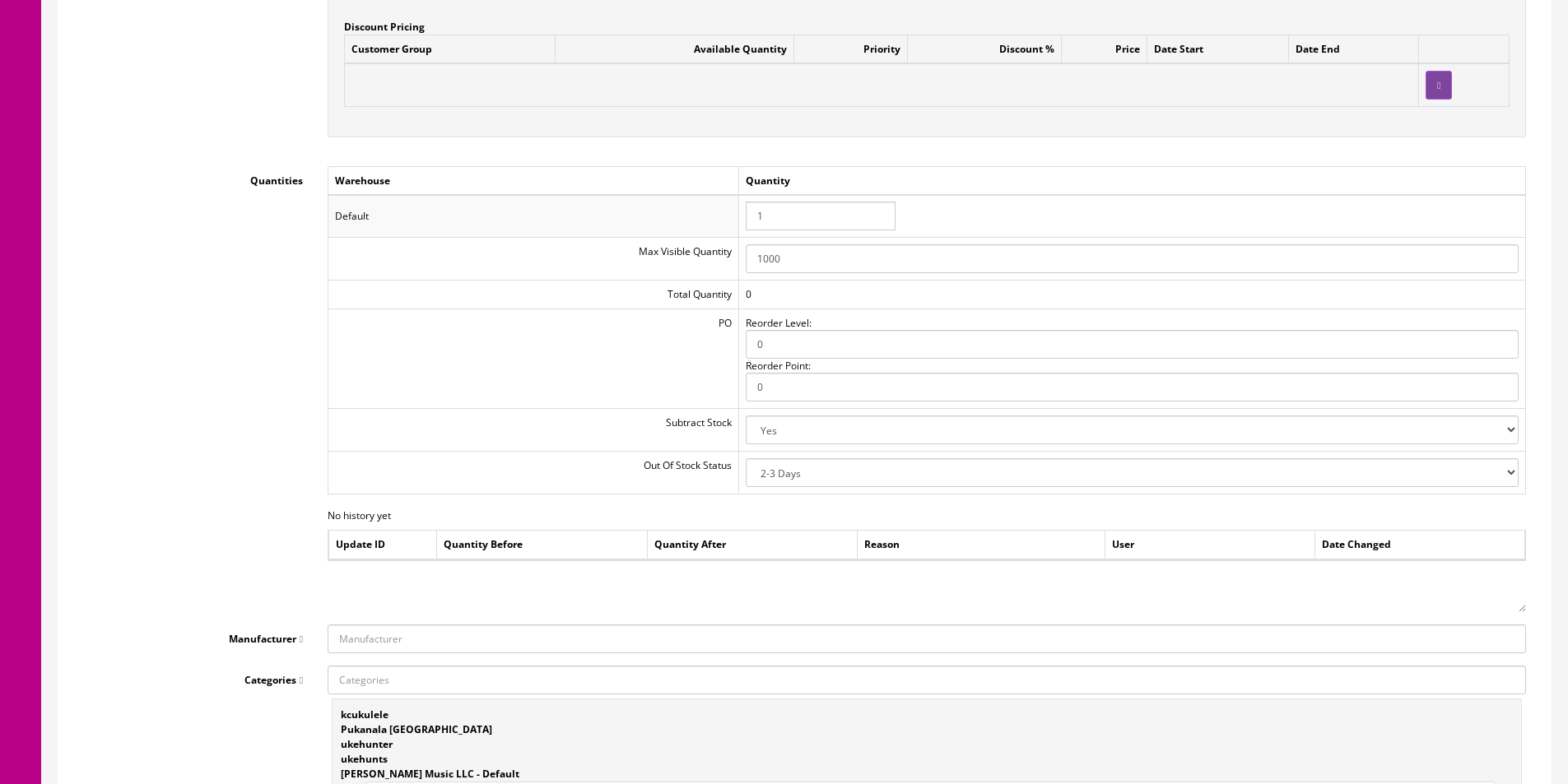
scroll to position [1729, 0]
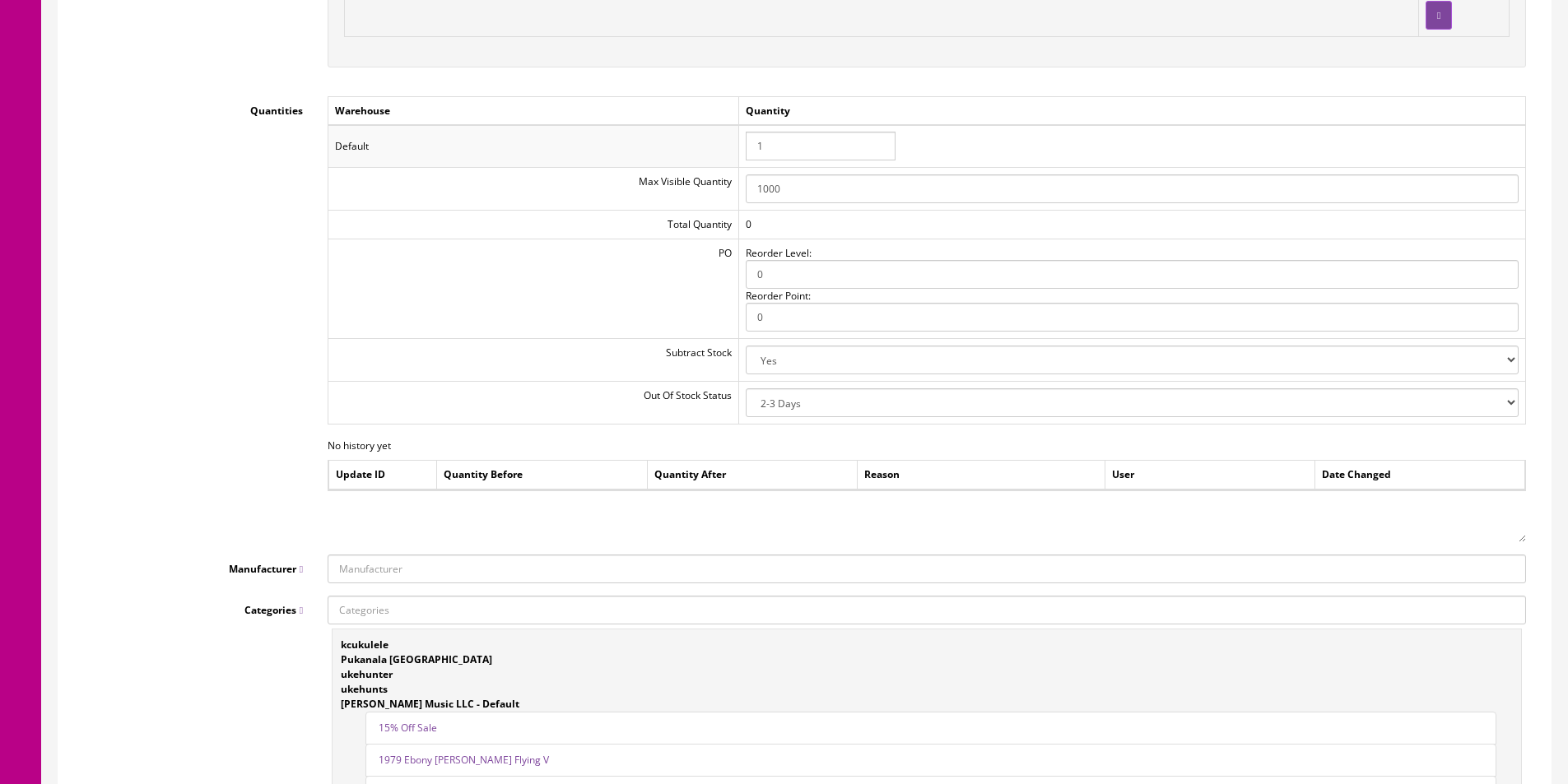
type input "1"
click at [414, 573] on input "Manufacturer" at bounding box center [927, 568] width 1199 height 29
type input "Horizon"
click at [400, 602] on link "--ADD NEW--" at bounding box center [393, 599] width 130 height 19
click at [392, 567] on input "Manufacturer" at bounding box center [927, 568] width 1199 height 29
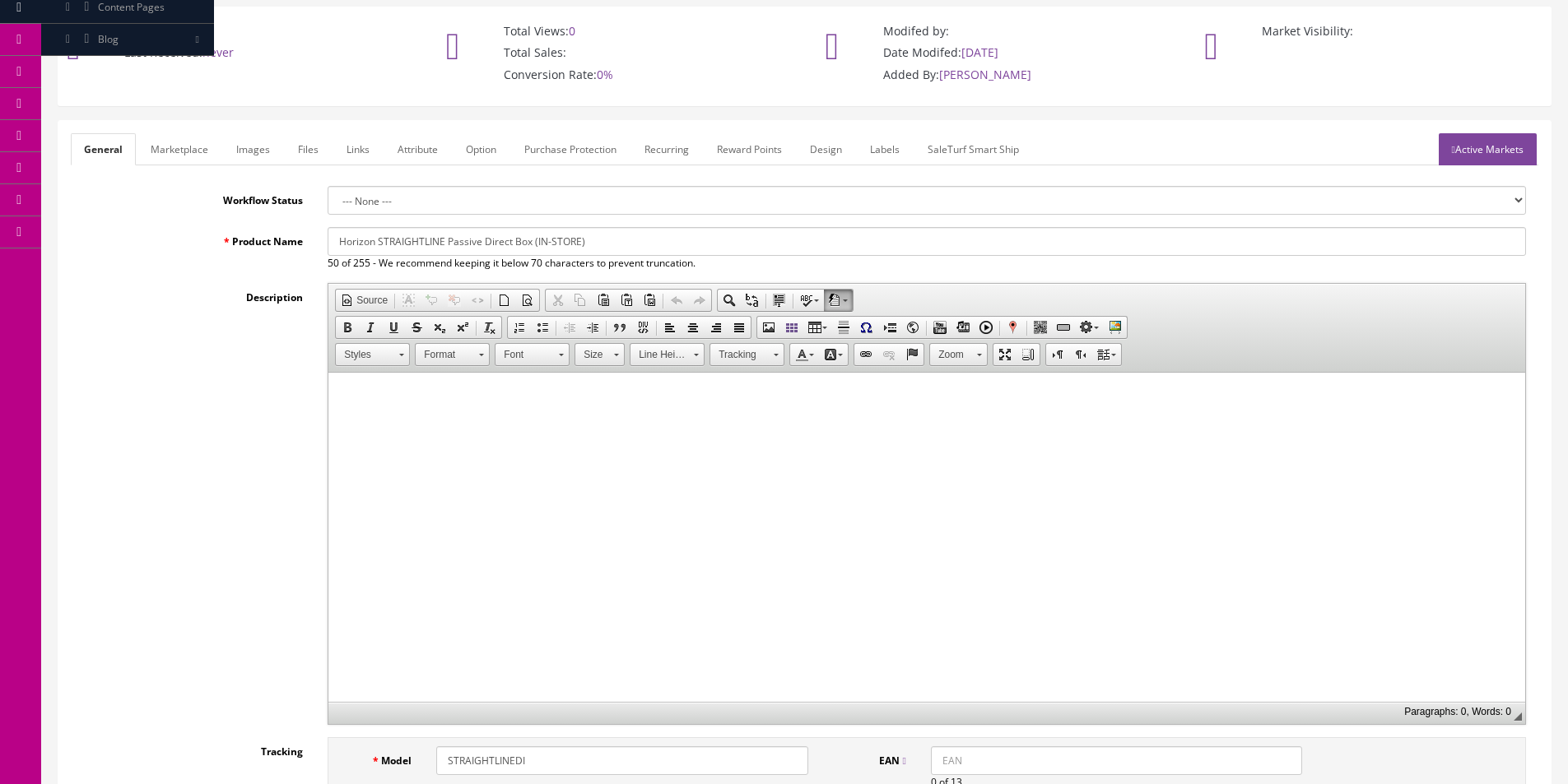
scroll to position [0, 0]
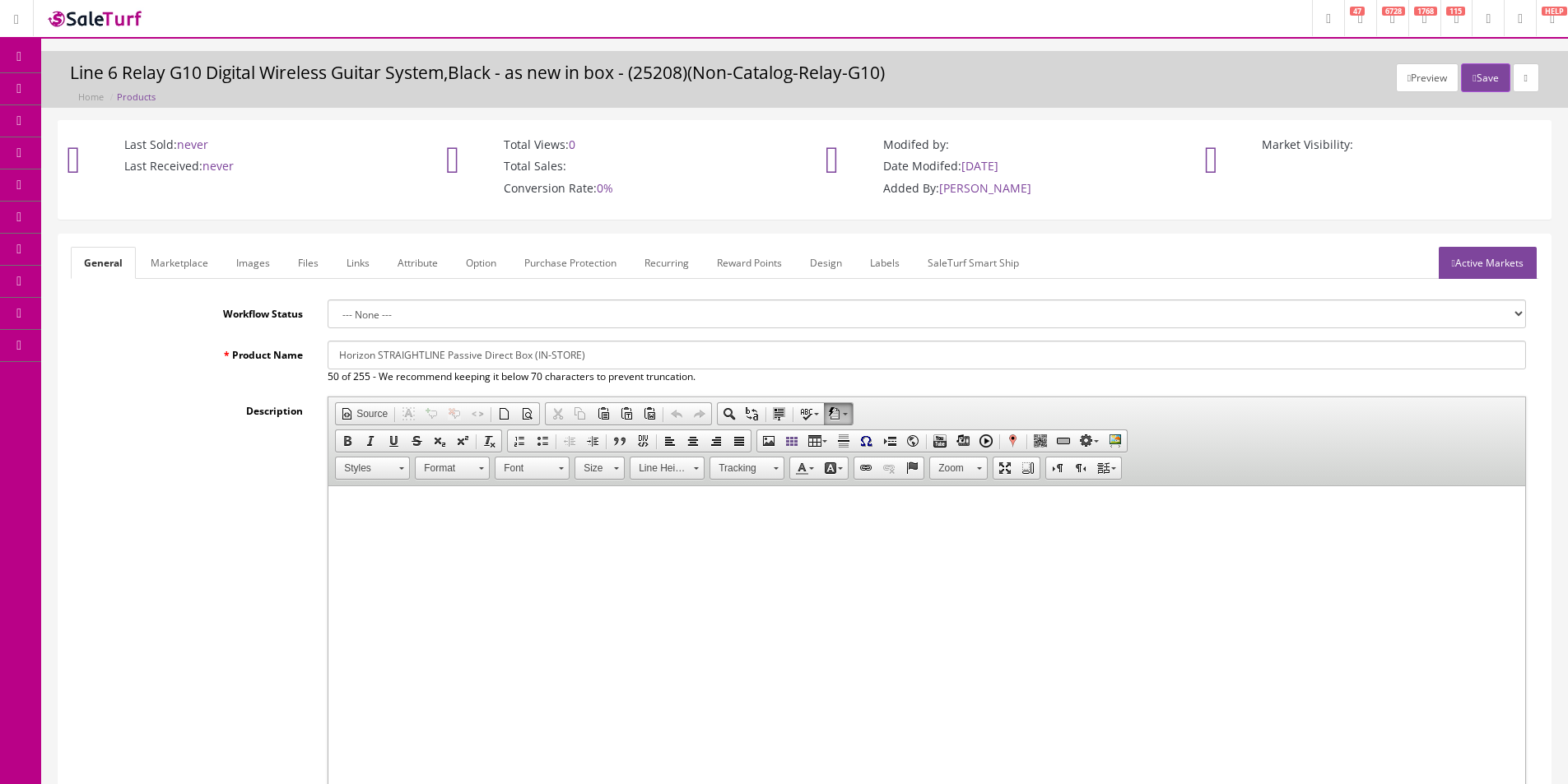
type input "Horizon"
click at [1525, 252] on link "Active Markets" at bounding box center [1487, 263] width 98 height 33
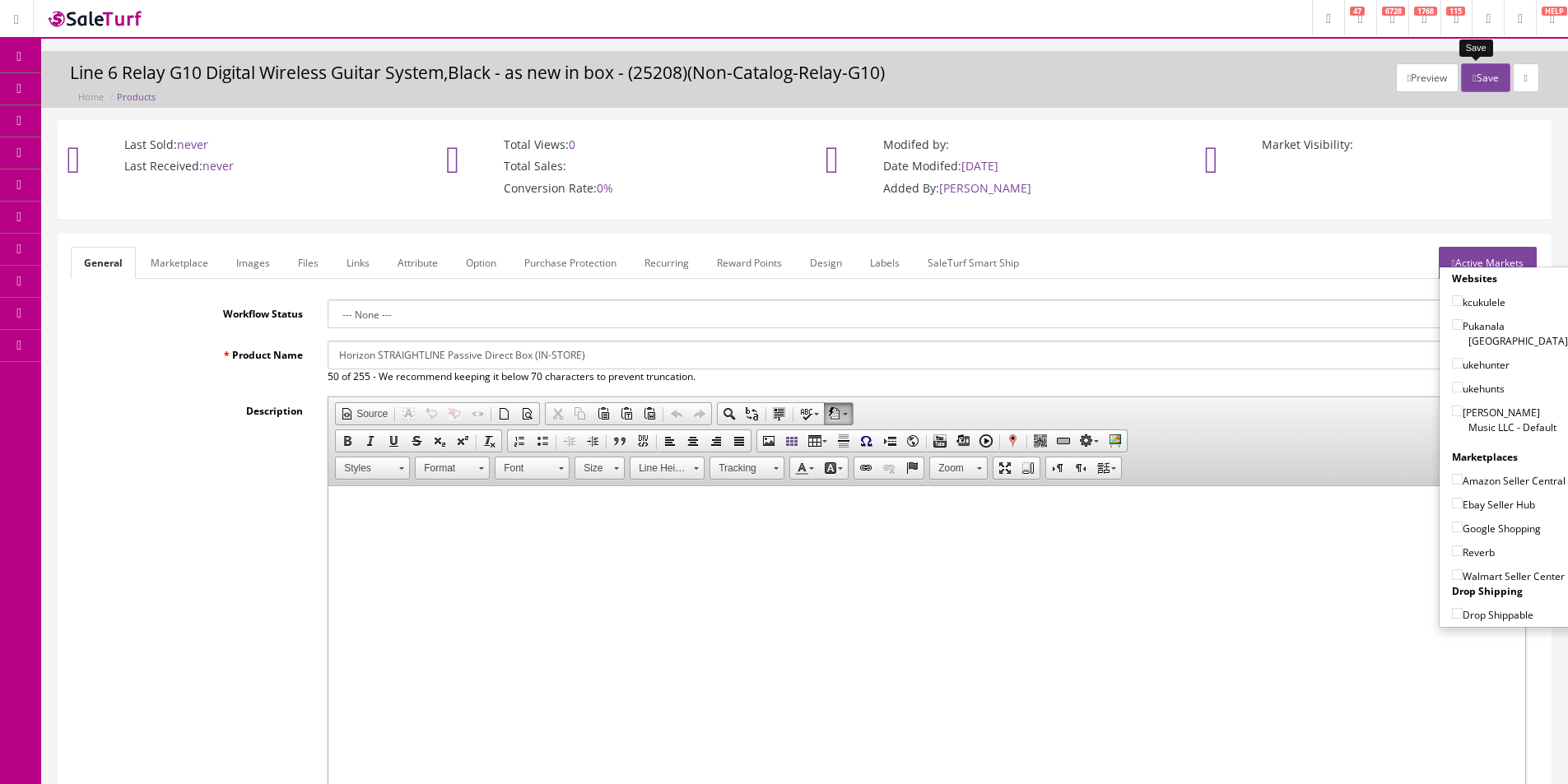
click at [1473, 75] on button "Save" at bounding box center [1484, 77] width 48 height 29
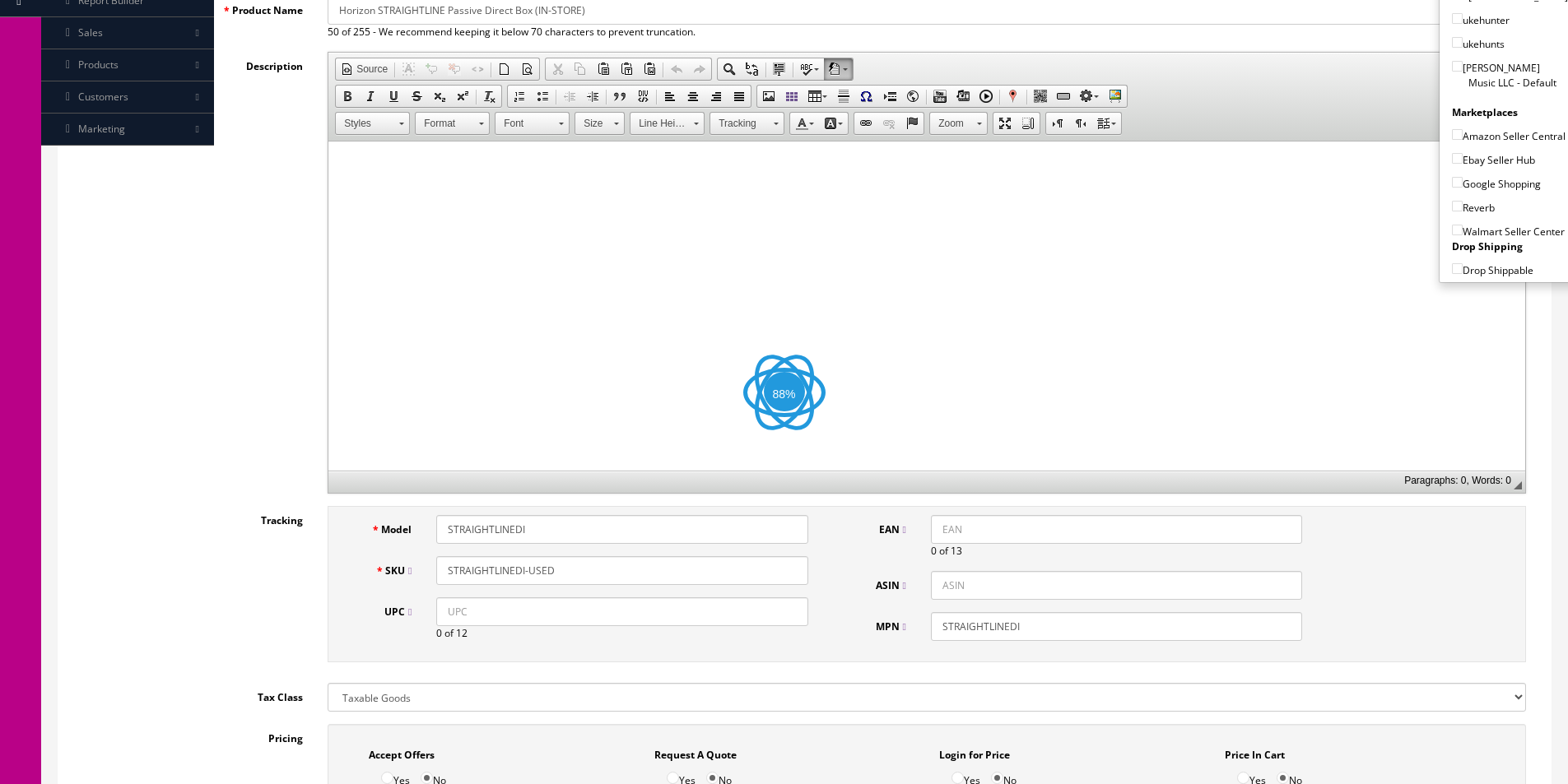
scroll to position [493, 0]
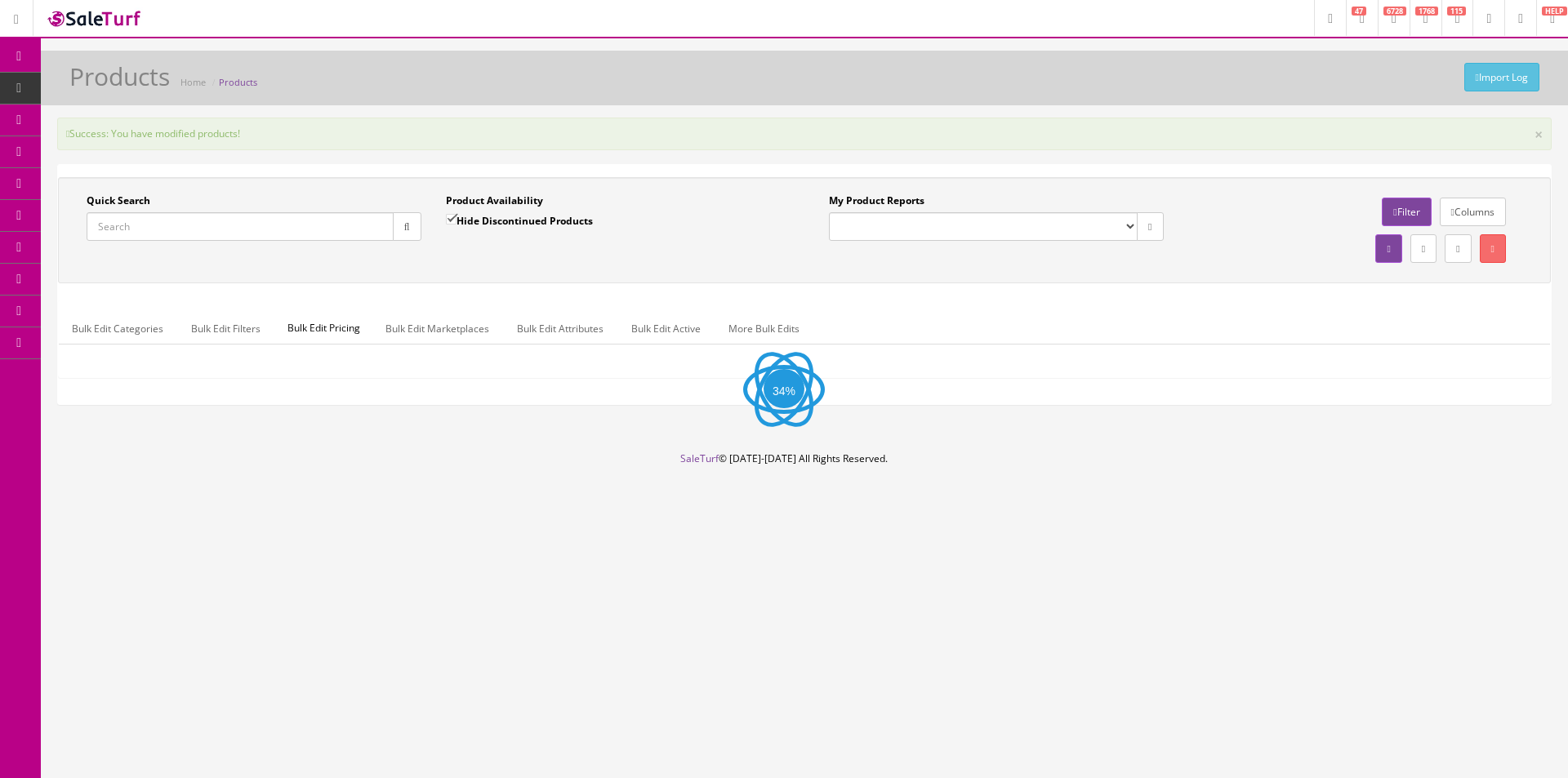
click at [387, 275] on div "Quick Search Date From Product Availability Hide Discontinued Products Date To …" at bounding box center [804, 230] width 1493 height 107
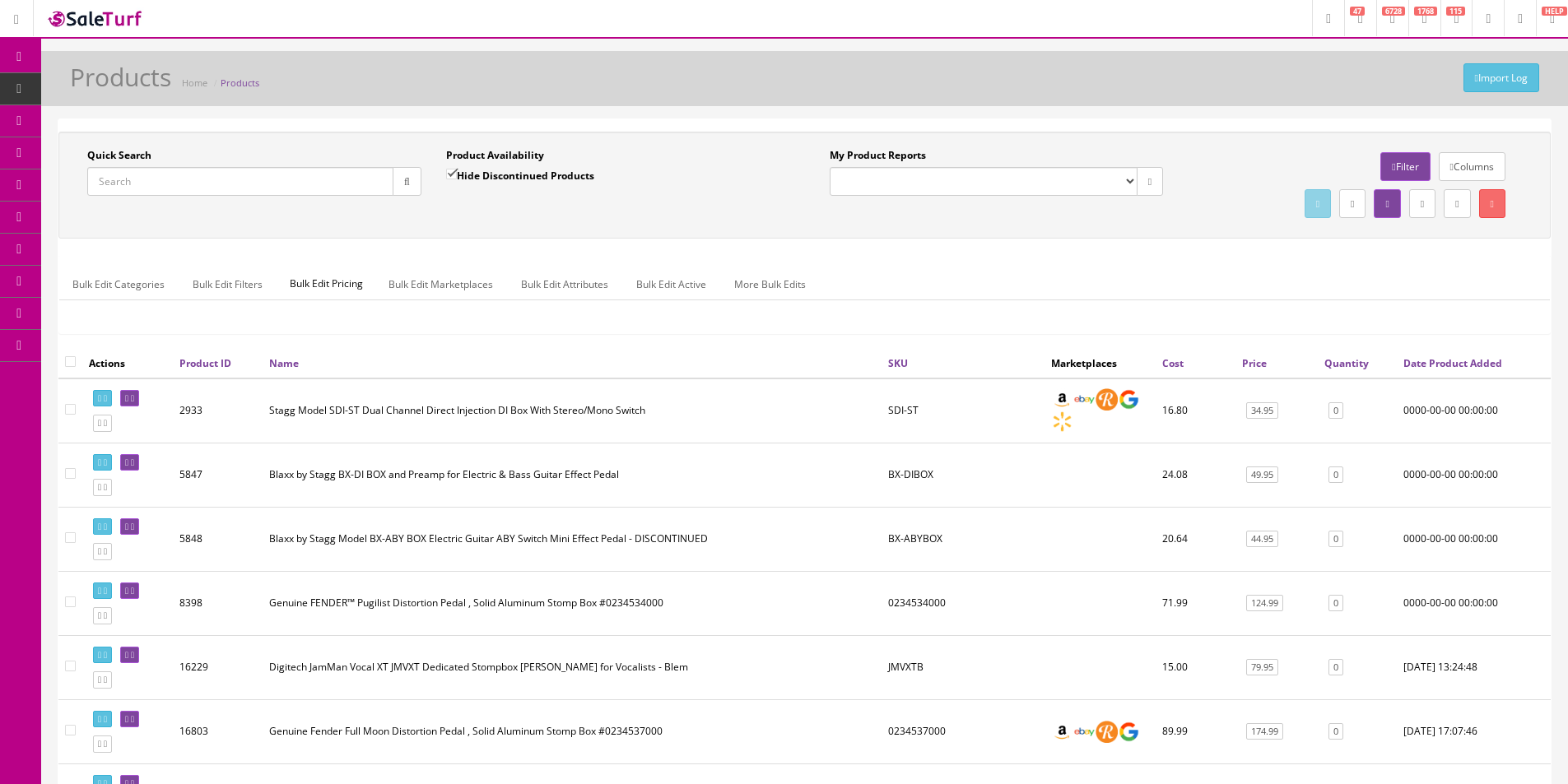
scroll to position [789, 0]
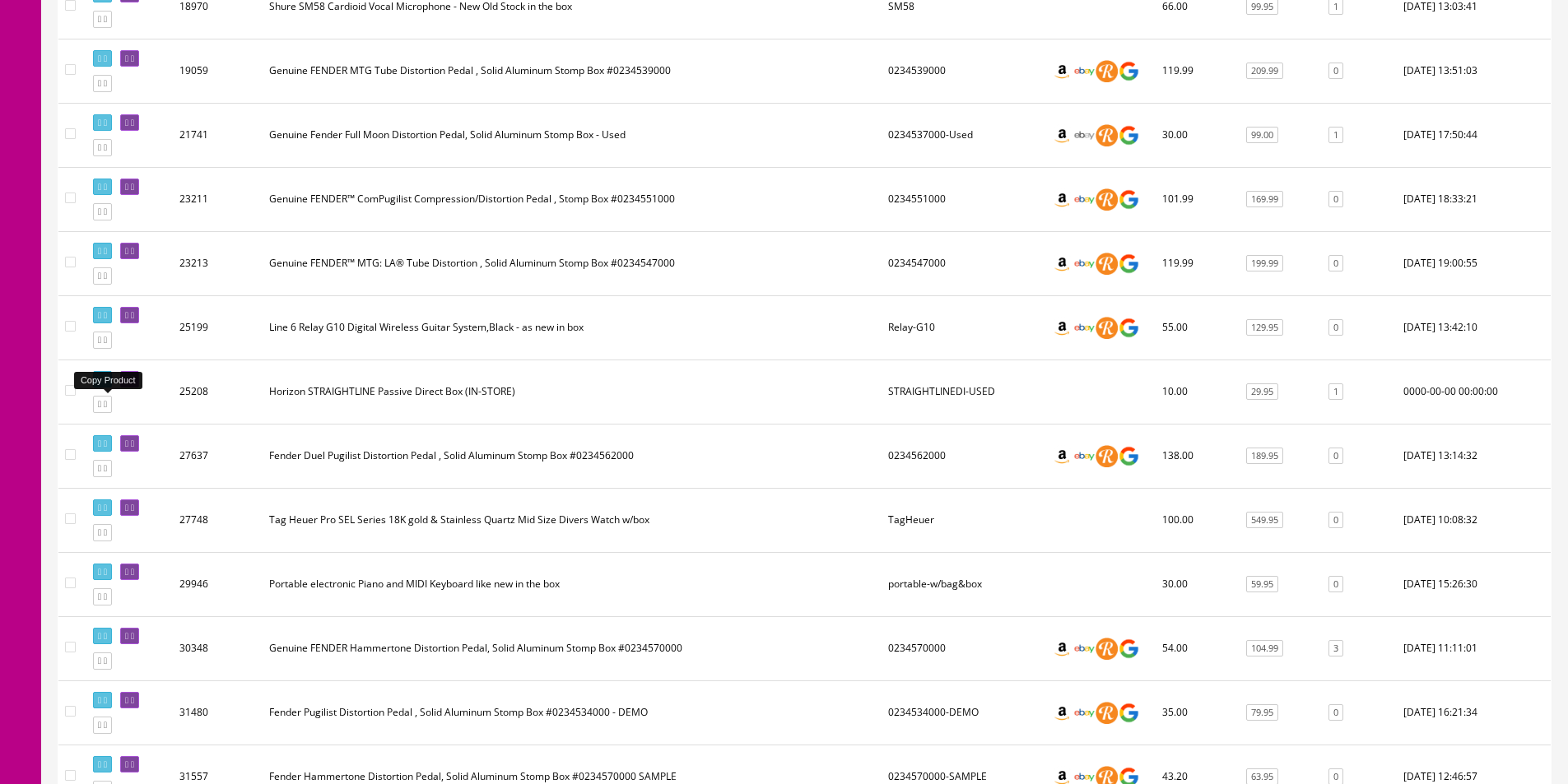
click at [107, 400] on icon at bounding box center [104, 404] width 3 height 9
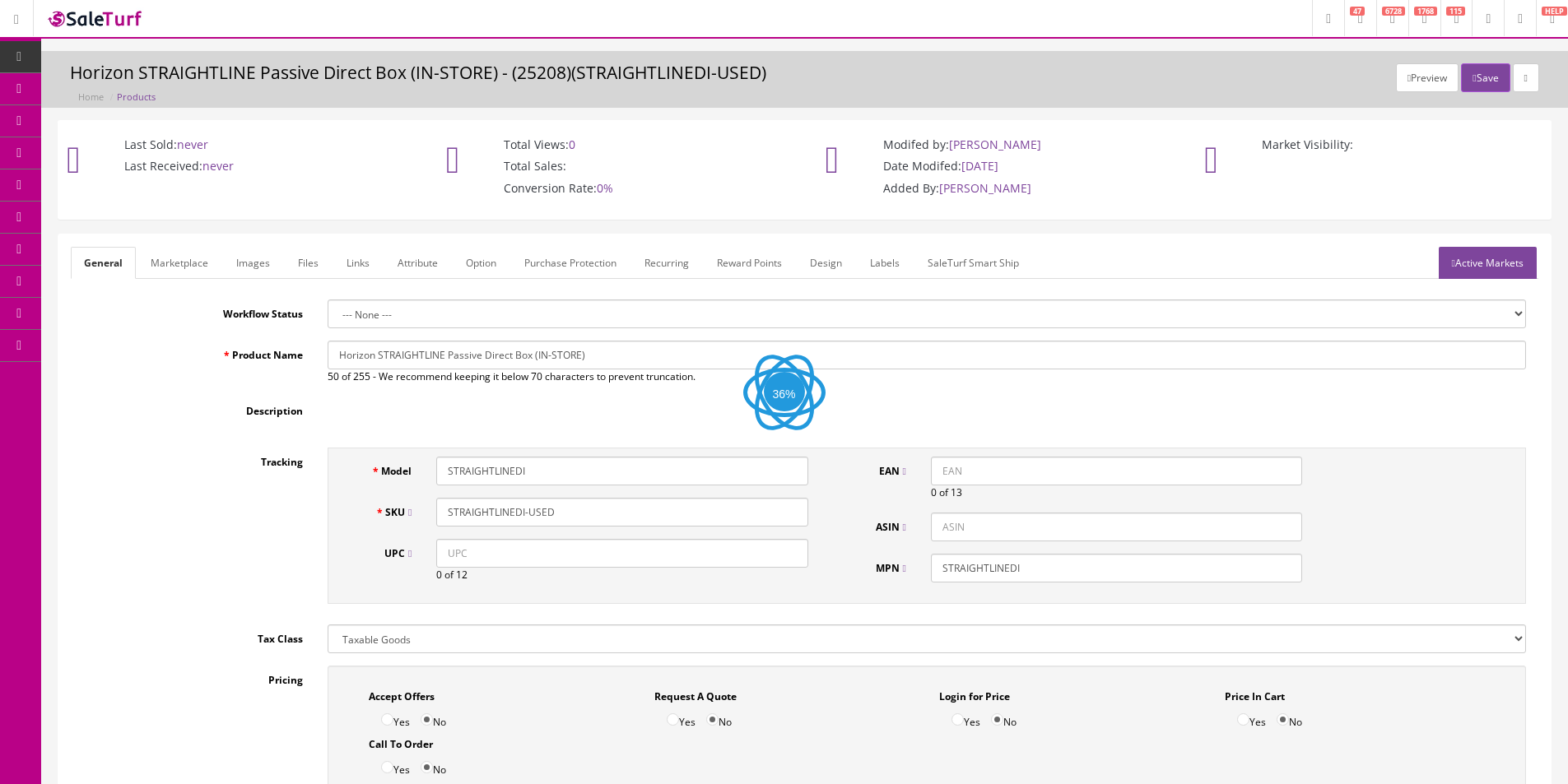
click at [902, 269] on link "Labels" at bounding box center [884, 263] width 56 height 33
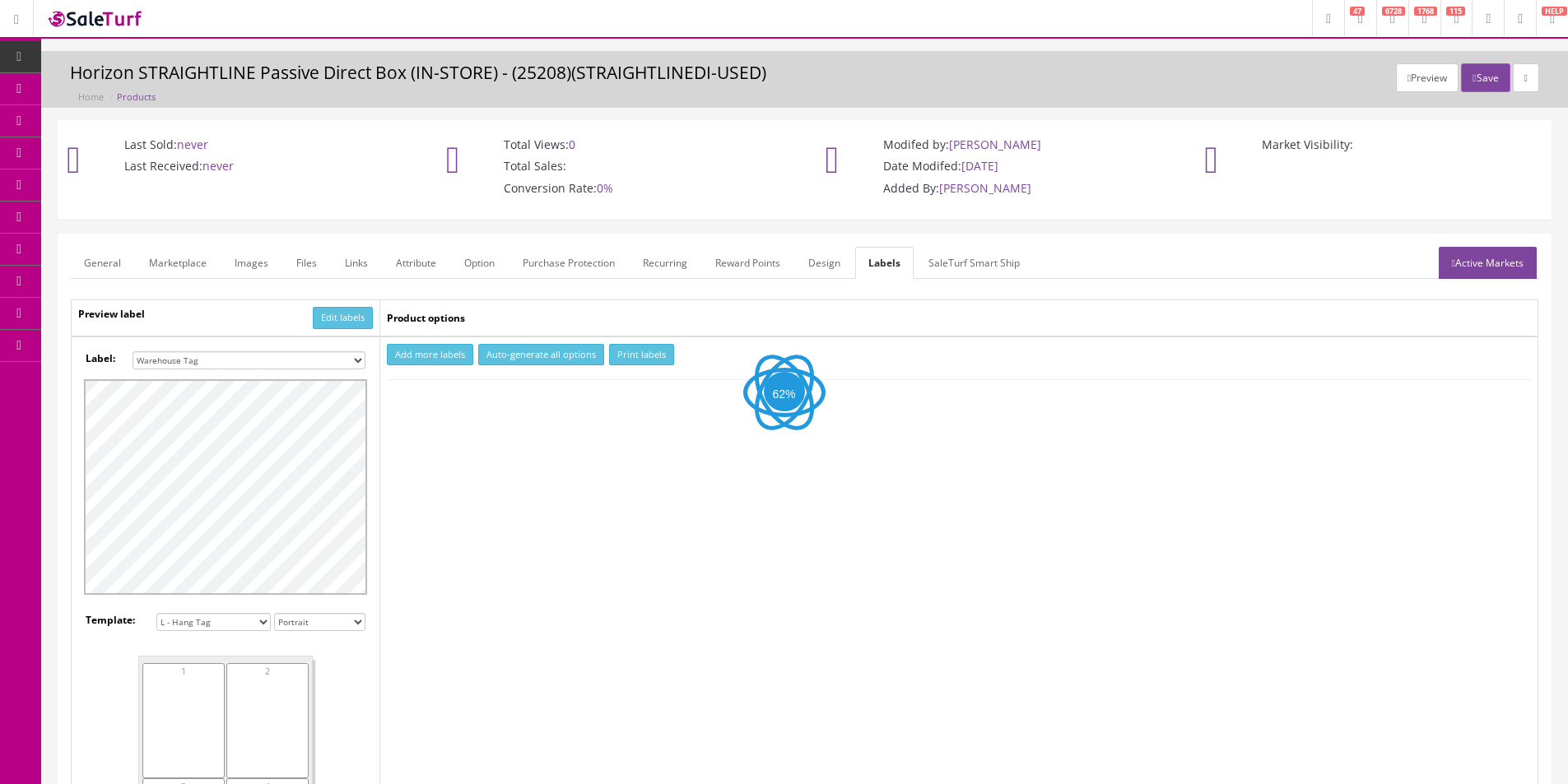
click at [220, 358] on select "Small Label 2 x 1 Label Shoe label 100 barcodes Dymo Label 2 X 1 Sticker Labels…" at bounding box center [249, 360] width 232 height 18
select select "9"
click at [133, 352] on select "Small Label 2 x 1 Label Shoe label 100 barcodes Dymo Label 2 X 1 Sticker Labels…" at bounding box center [249, 360] width 232 height 18
drag, startPoint x: 191, startPoint y: 625, endPoint x: 188, endPoint y: 635, distance: 10.4
click at [191, 625] on select "8 labels [PERSON_NAME] 63.5 x 72 [PERSON_NAME] 63.5 x 38.1 100 labels Dymo 1135…" at bounding box center [214, 622] width 114 height 18
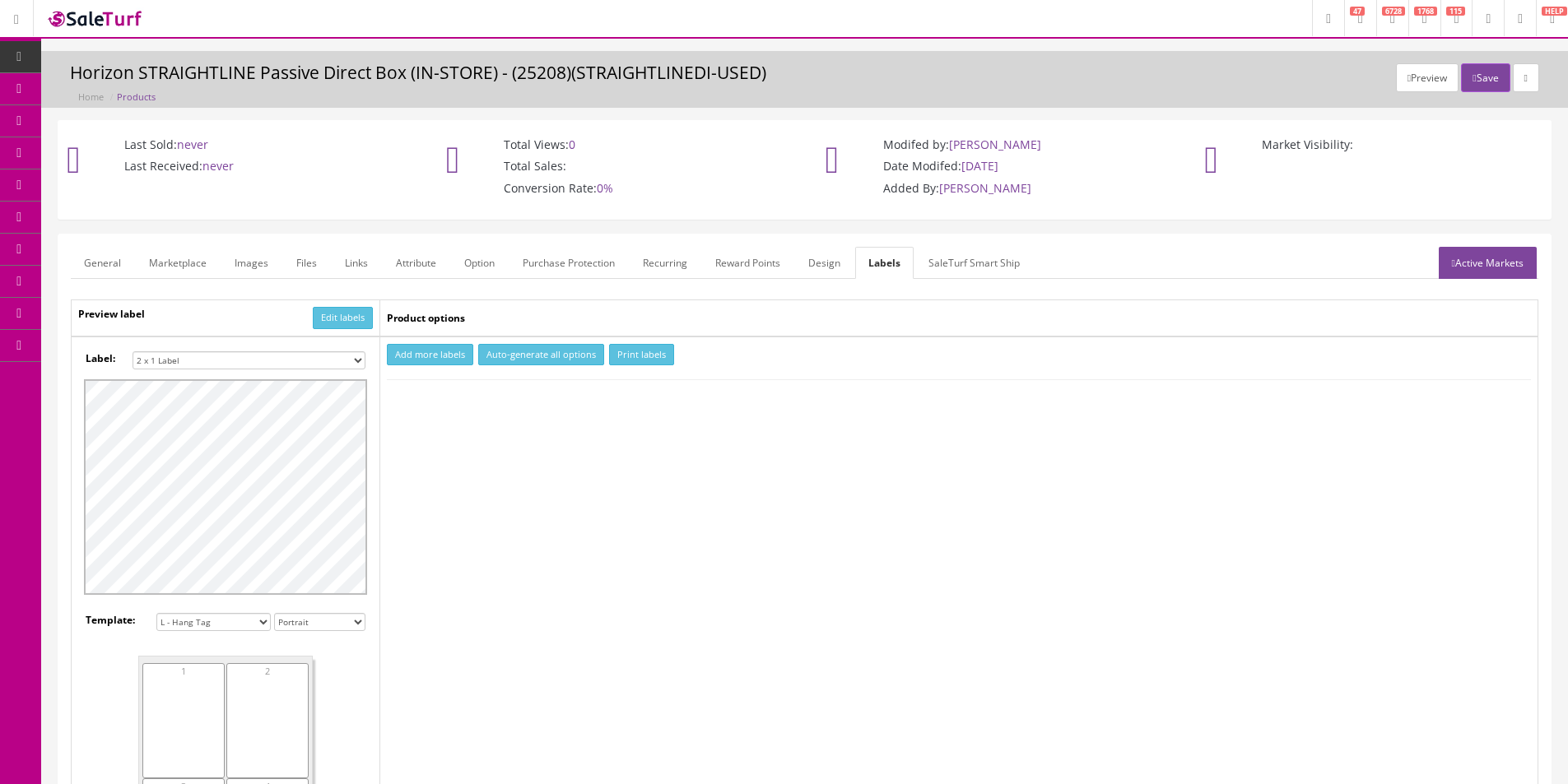
select select "1"
click at [157, 614] on select "8 labels [PERSON_NAME] 63.5 x 72 [PERSON_NAME] 63.5 x 38.1 100 labels Dymo 1135…" at bounding box center [214, 622] width 114 height 18
click at [158, 684] on div "1" at bounding box center [184, 691] width 83 height 57
click at [434, 353] on button "Add more labels" at bounding box center [430, 355] width 87 height 23
click at [418, 395] on div at bounding box center [430, 405] width 88 height 22
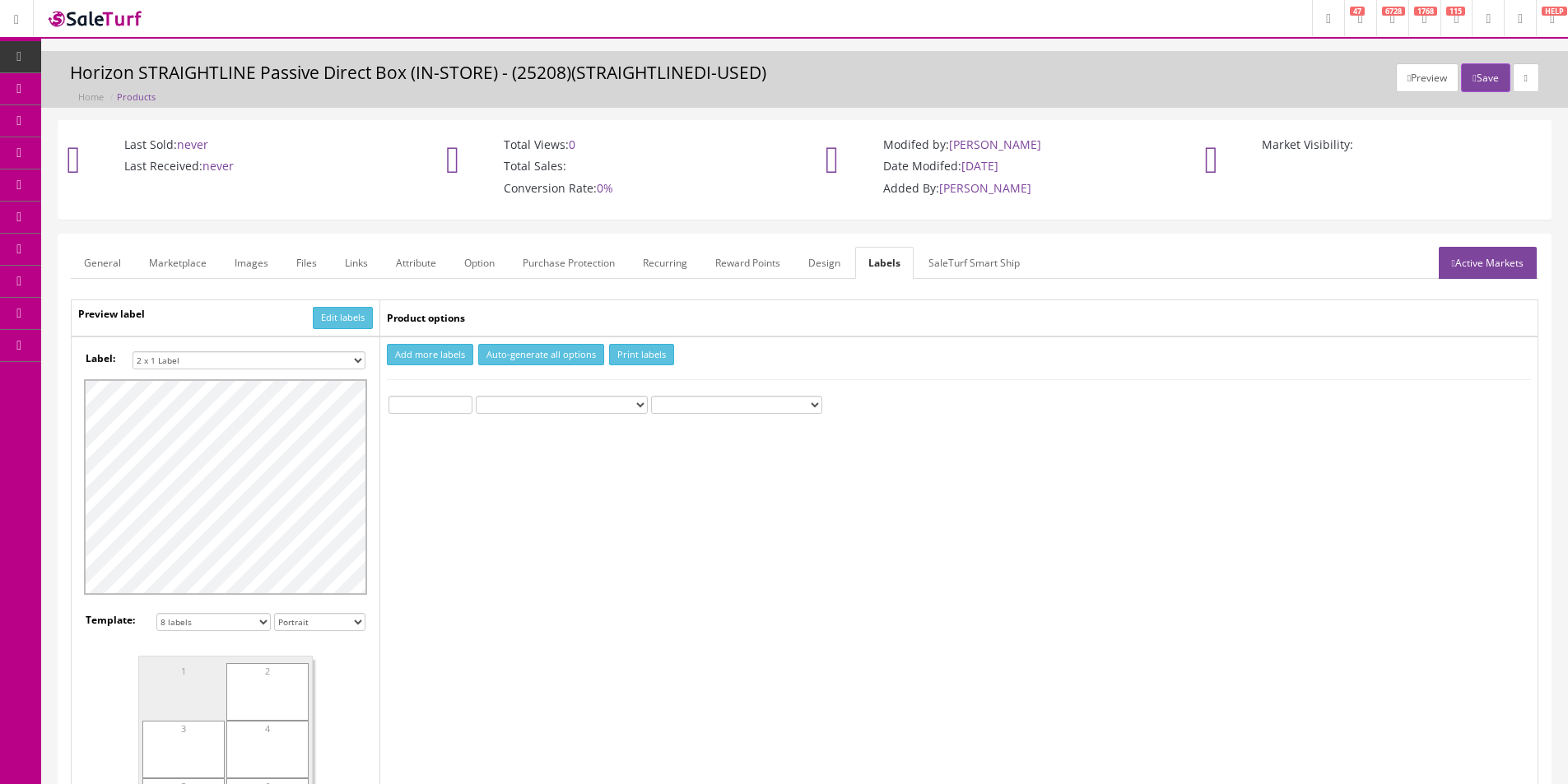
click at [417, 400] on input "number" at bounding box center [429, 405] width 84 height 18
type input "1"
click at [628, 359] on button "Print labels" at bounding box center [641, 355] width 65 height 23
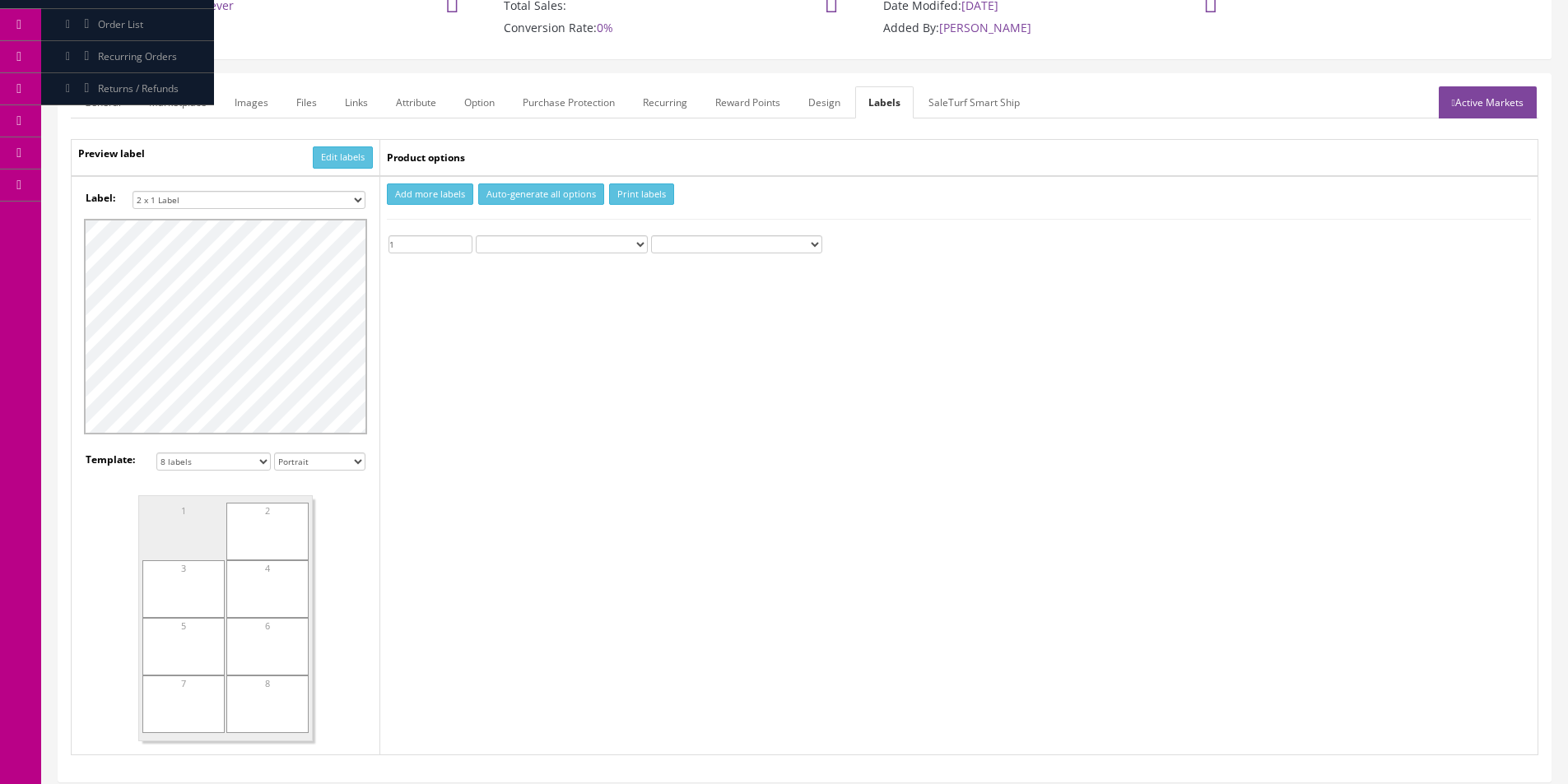
scroll to position [164, 0]
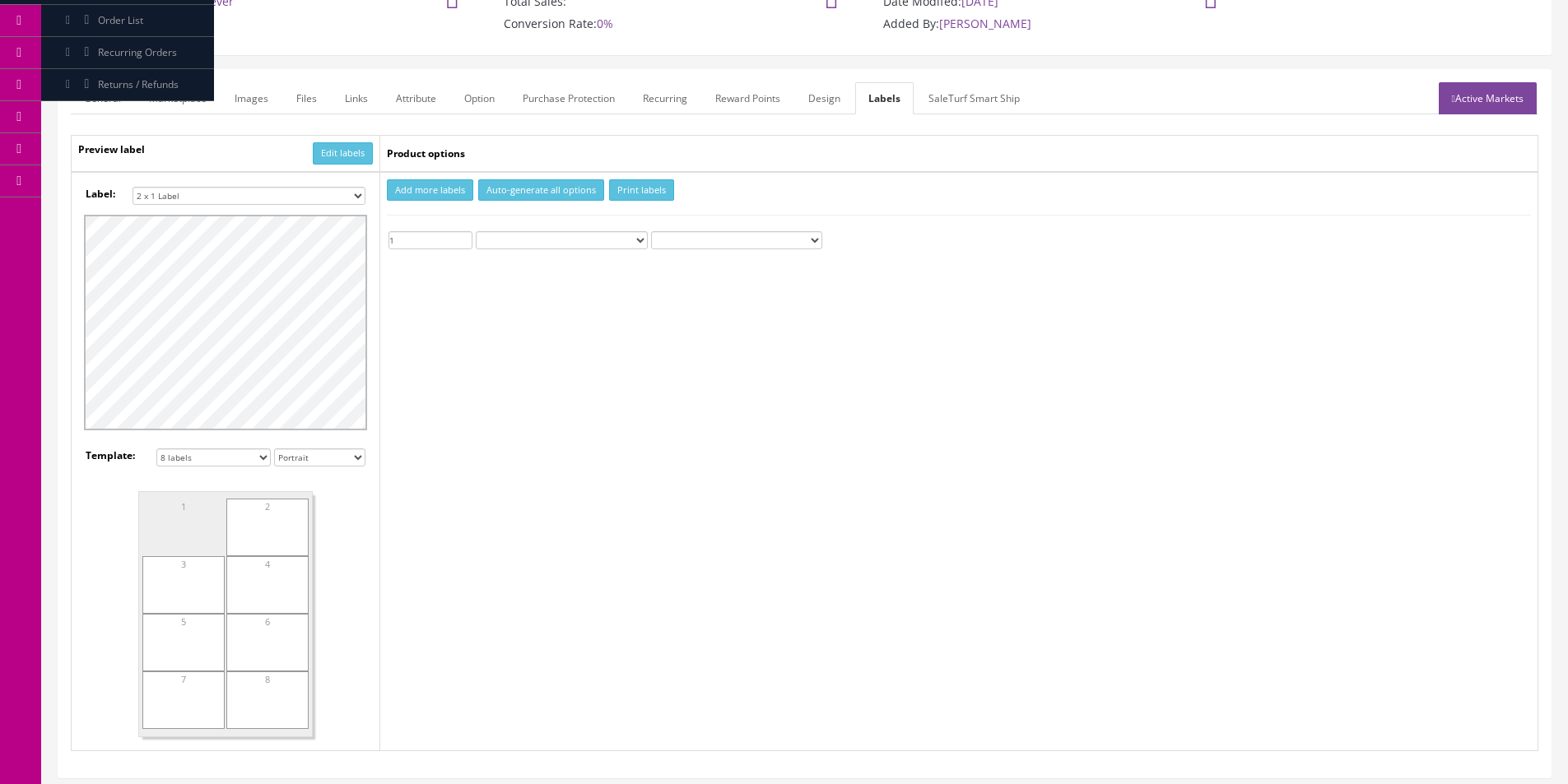
click at [206, 513] on div "1" at bounding box center [184, 527] width 83 height 57
click at [246, 525] on div "2" at bounding box center [268, 527] width 83 height 57
click at [653, 194] on button "Print labels" at bounding box center [641, 190] width 65 height 23
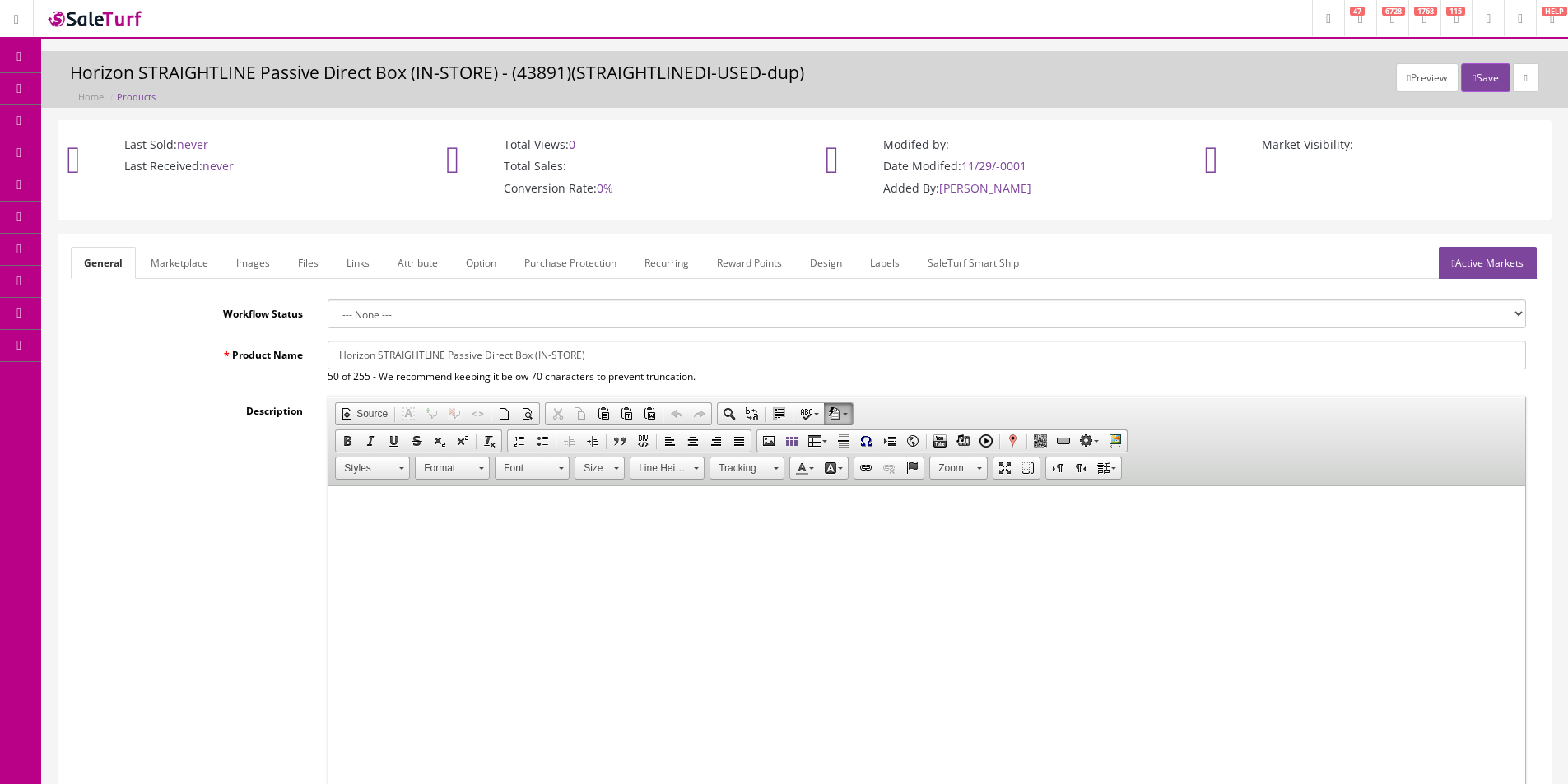
drag, startPoint x: 530, startPoint y: 352, endPoint x: 1160, endPoint y: 401, distance: 631.9
click at [286, 356] on div "Product Name Horizon STRAIGHTLINE Passive Direct Box (IN-STORE) 50 of 255 - We …" at bounding box center [805, 362] width 1468 height 43
drag, startPoint x: 444, startPoint y: 357, endPoint x: 482, endPoint y: 353, distance: 38.2
click at [444, 357] on input "Horizon STRAIGHTLINE Passive Direct Box (IN-STORE)" at bounding box center [927, 355] width 1199 height 29
drag, startPoint x: 532, startPoint y: 353, endPoint x: 321, endPoint y: 353, distance: 211.0
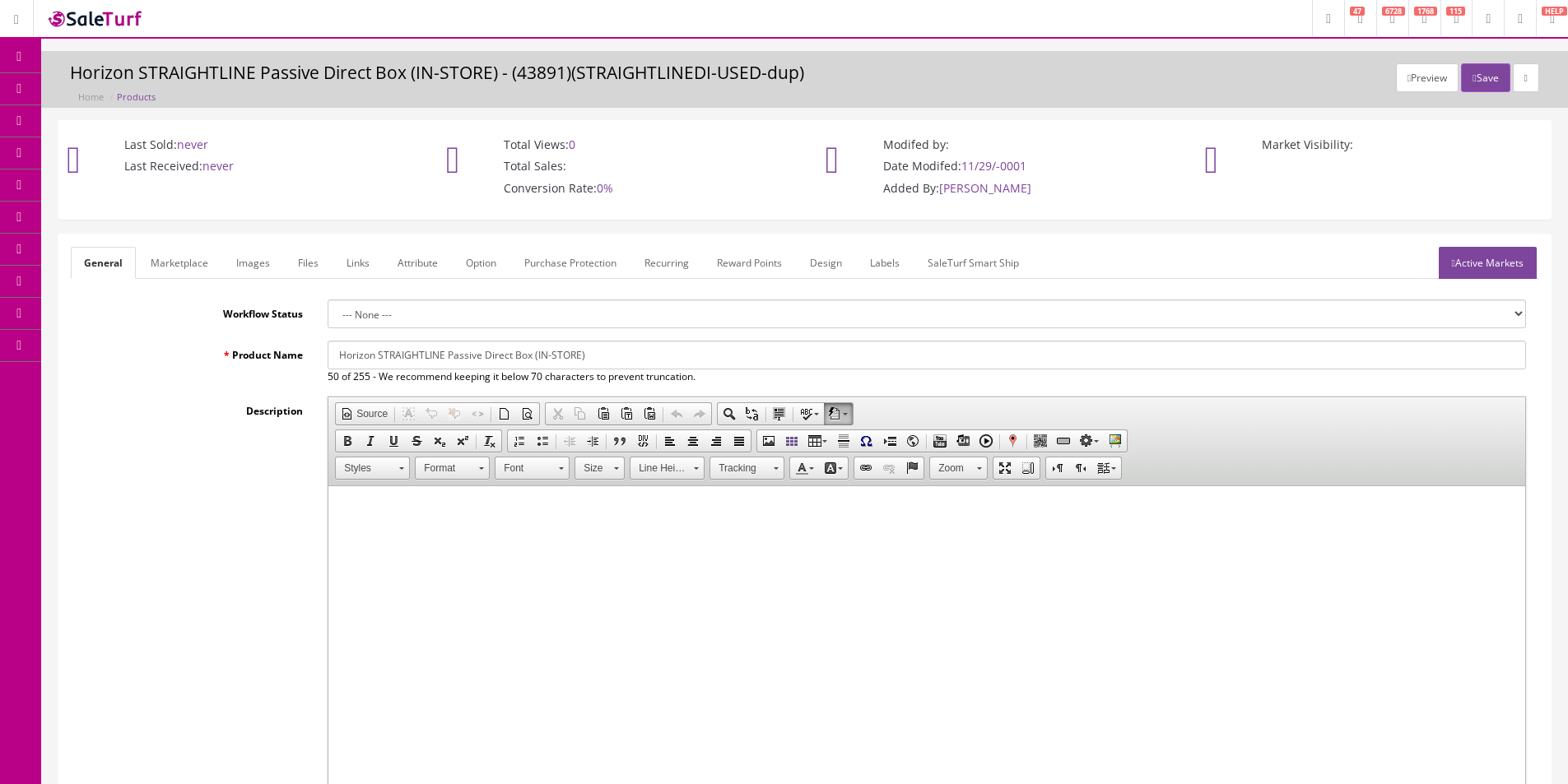
click at [321, 353] on div "Horizon STRAIGHTLINE Passive Direct Box (IN-STORE) 50 of 255 - We recommend kee…" at bounding box center [927, 362] width 1223 height 43
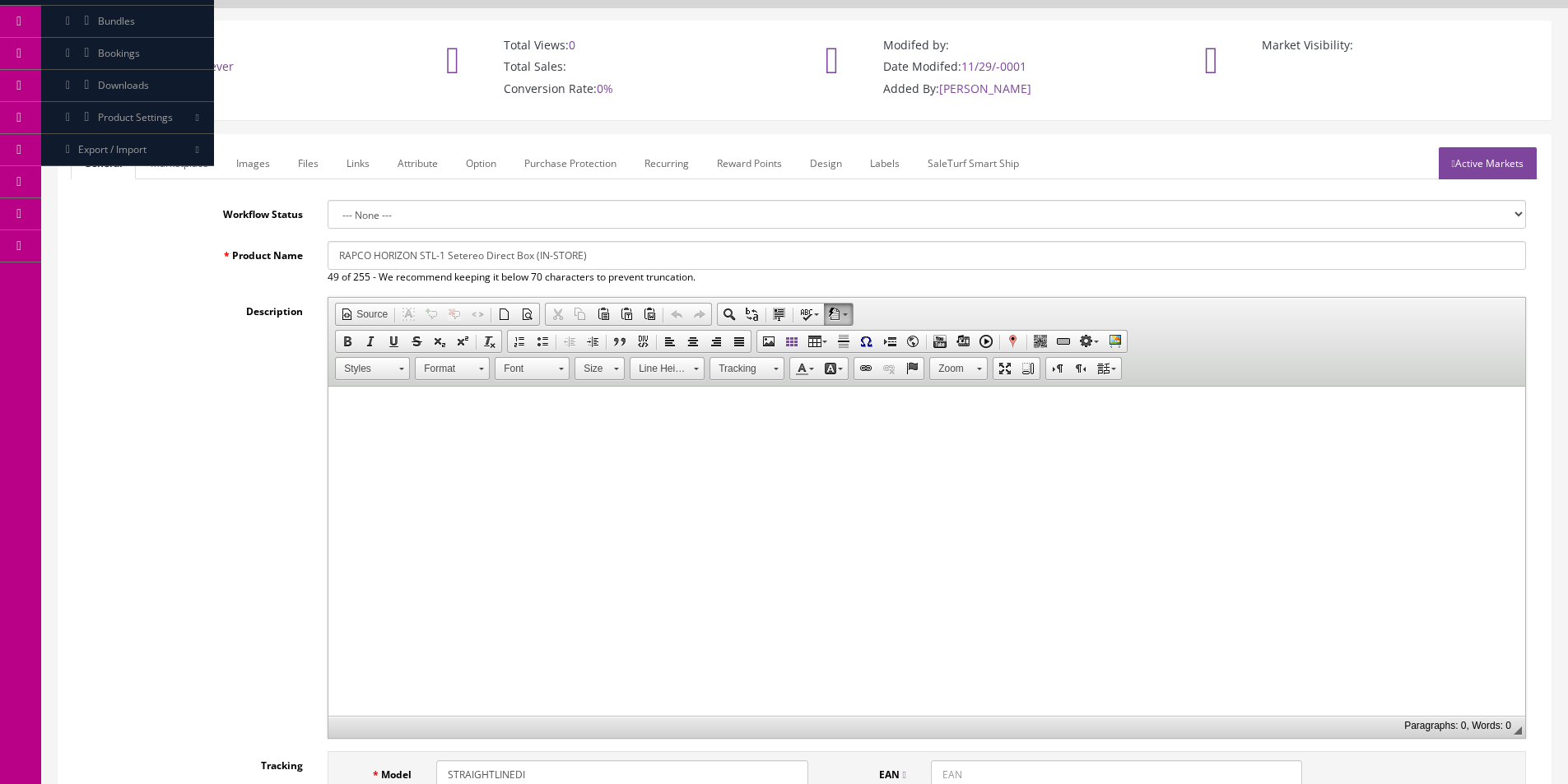
scroll to position [247, 0]
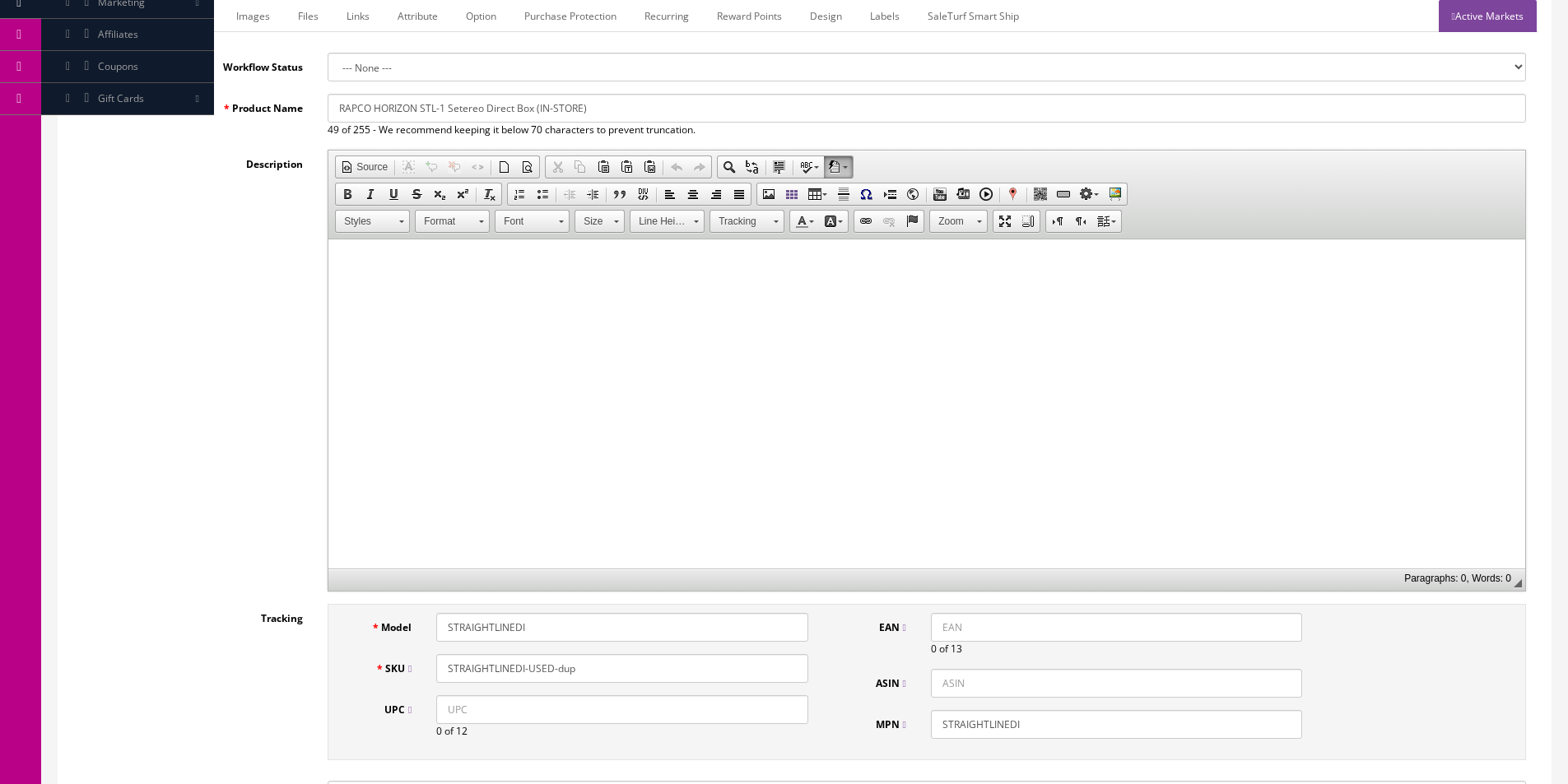
type input "RAPCO HORIZON STL-1 Setereo Direct Box (IN-STORE)"
click at [508, 626] on input "STRAIGHTLINEDI" at bounding box center [621, 627] width 371 height 29
type input "STL-1"
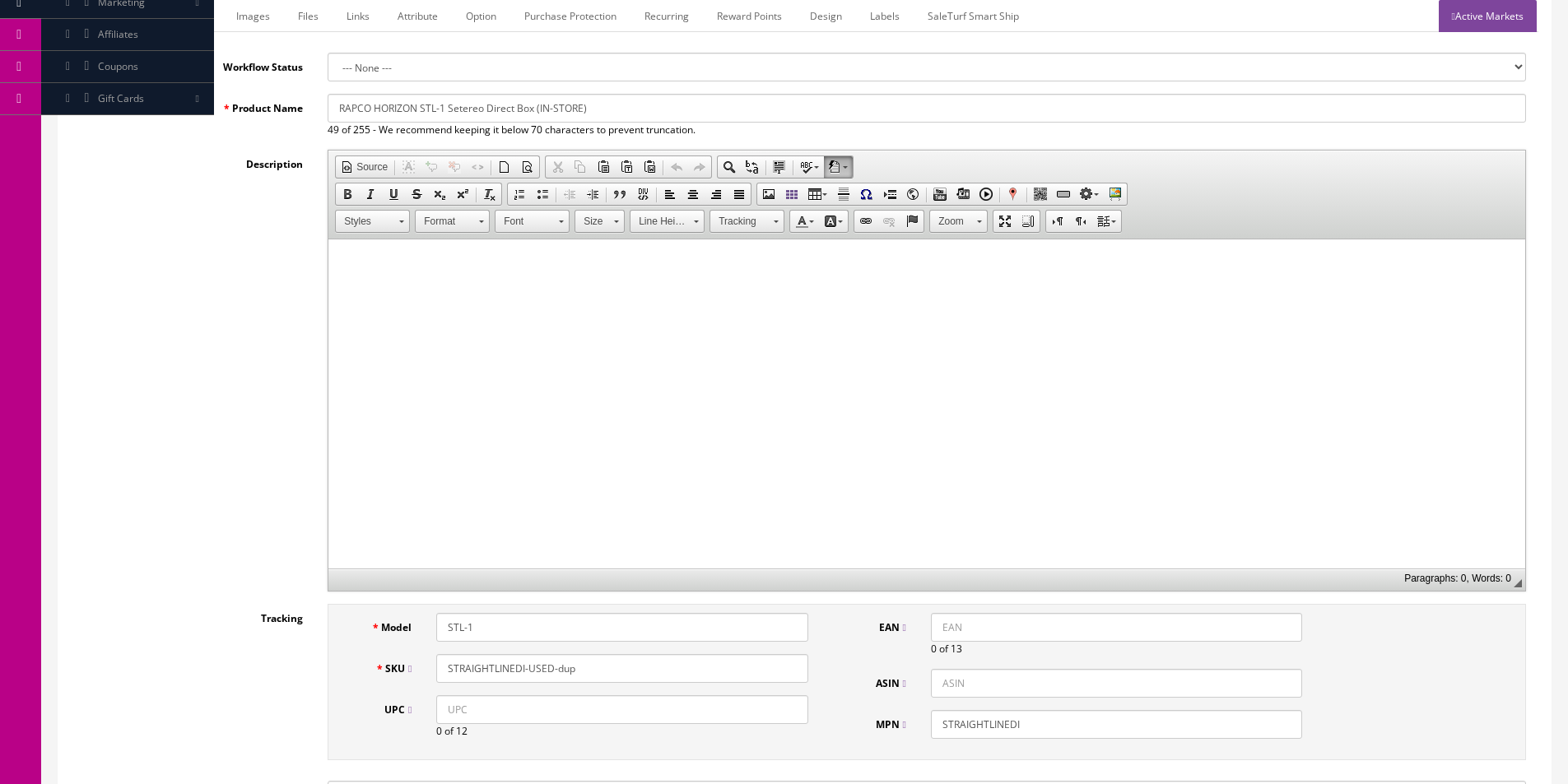
paste input "L-1"
type input "STL-1-USED"
click at [1046, 718] on input "STRAIGHTLINEDI" at bounding box center [1116, 724] width 371 height 29
paste input "L-1"
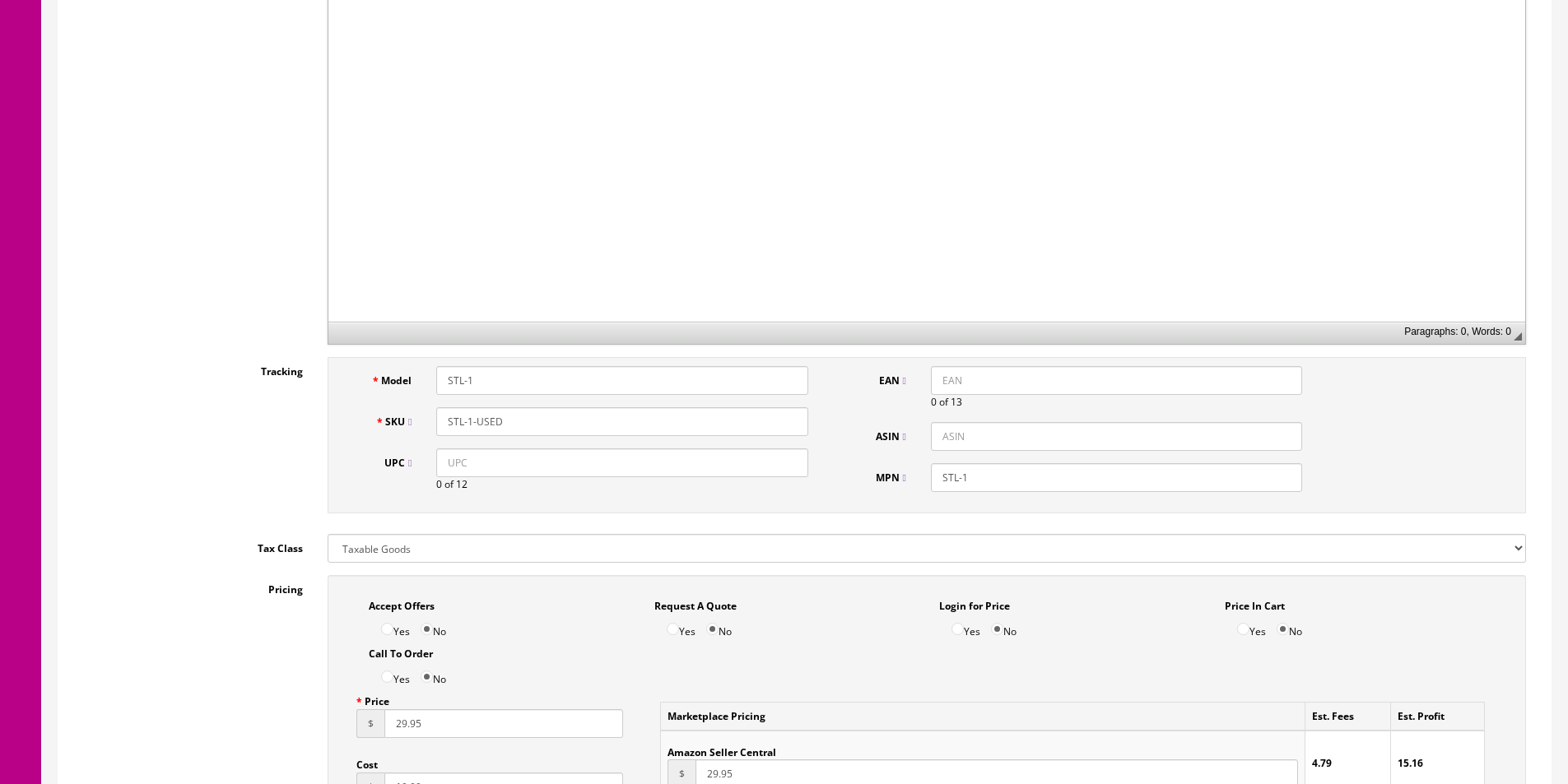
scroll to position [0, 0]
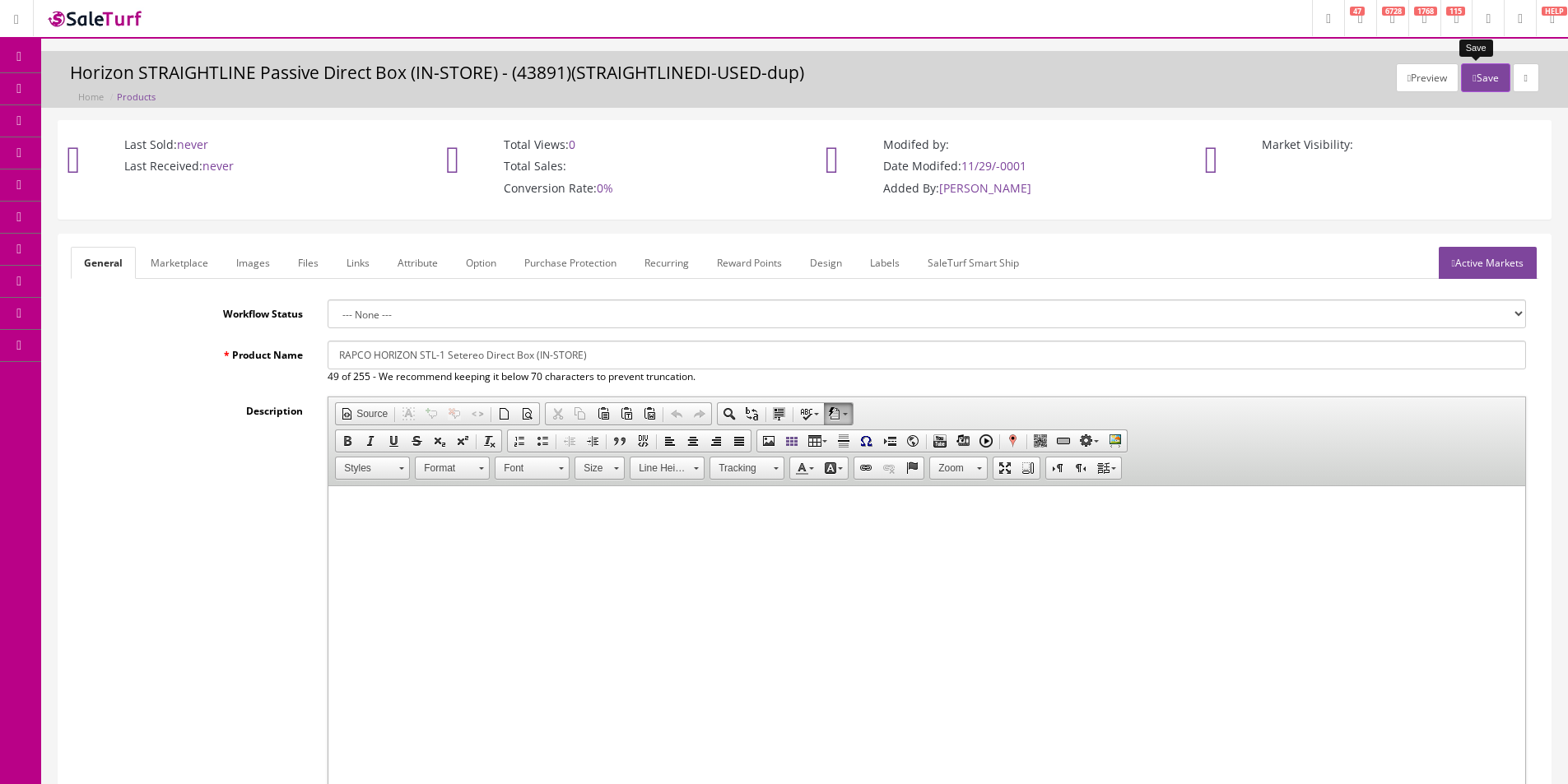
type input "STL-1"
click at [1487, 85] on button "Save" at bounding box center [1484, 77] width 48 height 29
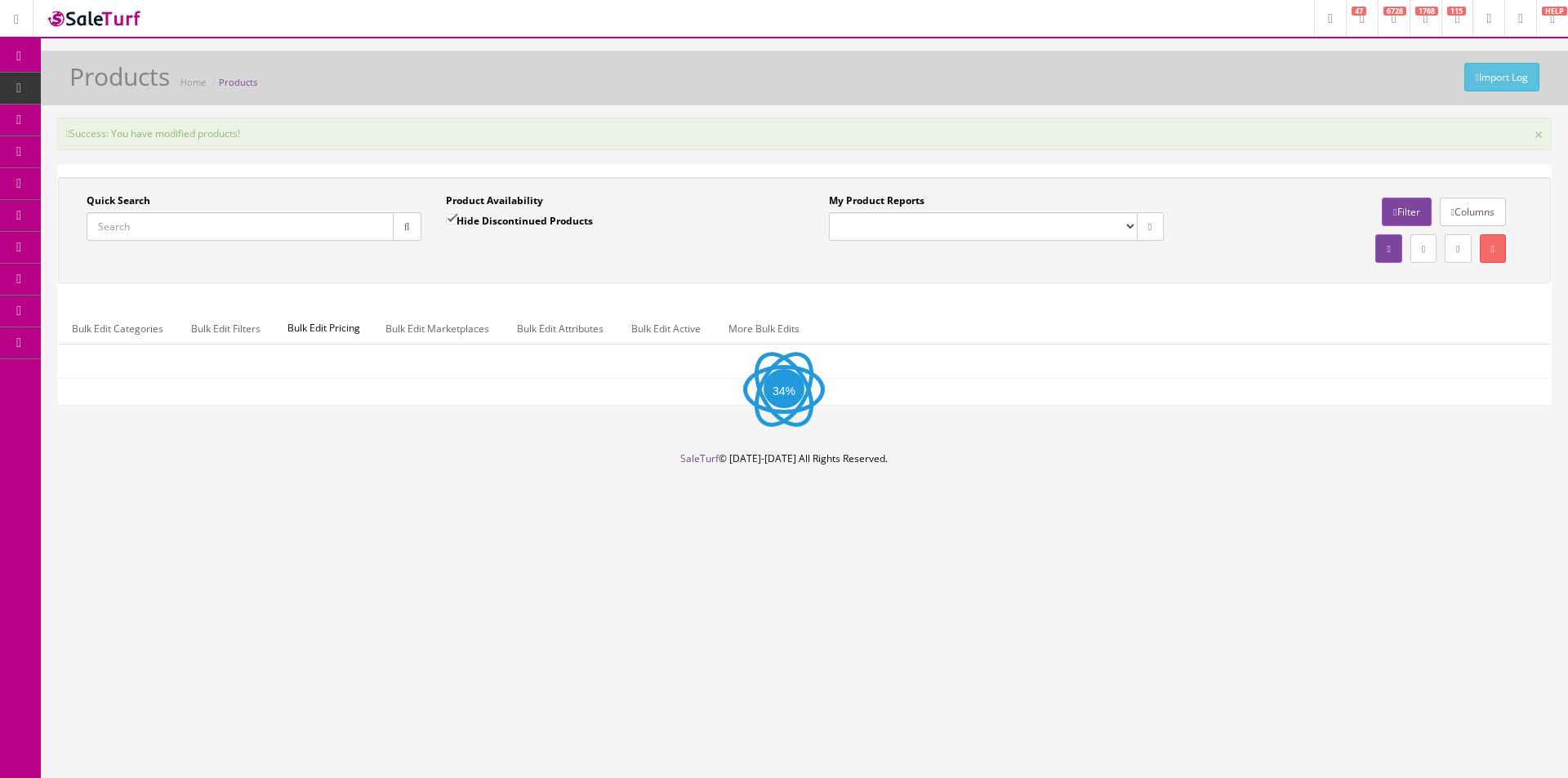
click at [243, 240] on input "Quick Search" at bounding box center [240, 226] width 307 height 28
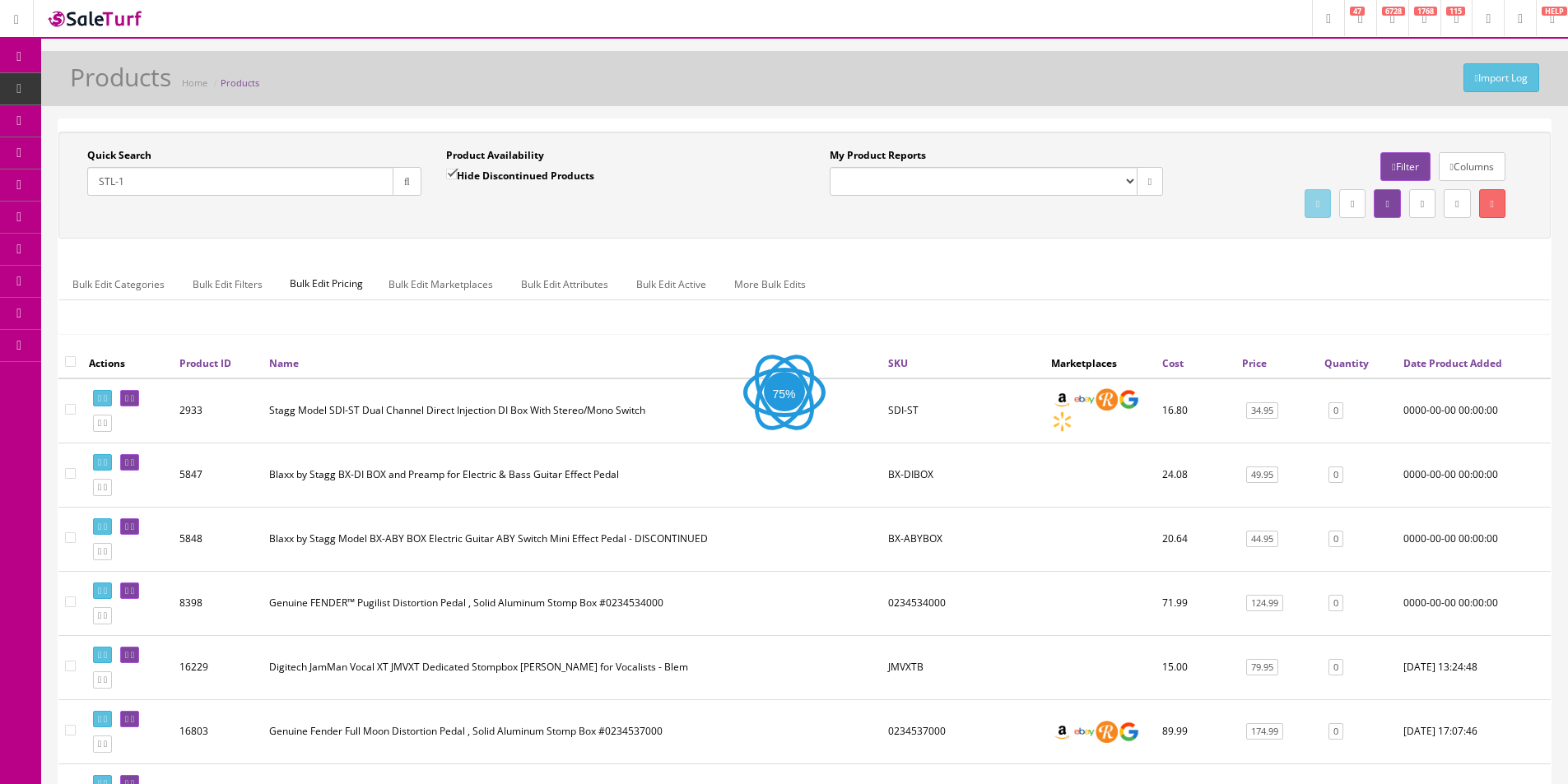
type input "STL-1"
click at [408, 174] on button "button" at bounding box center [407, 181] width 29 height 29
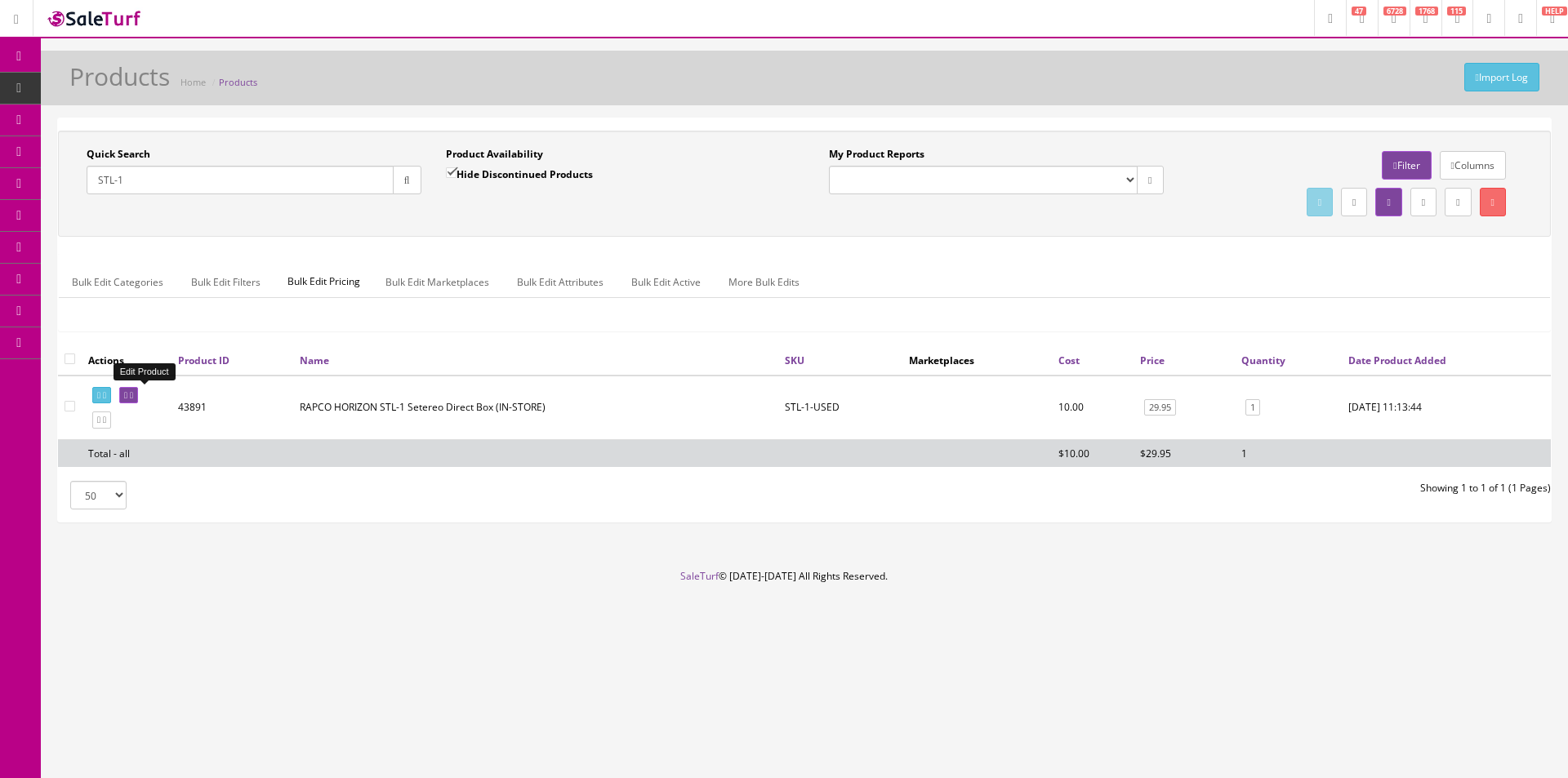
click at [127, 393] on icon at bounding box center [125, 395] width 3 height 9
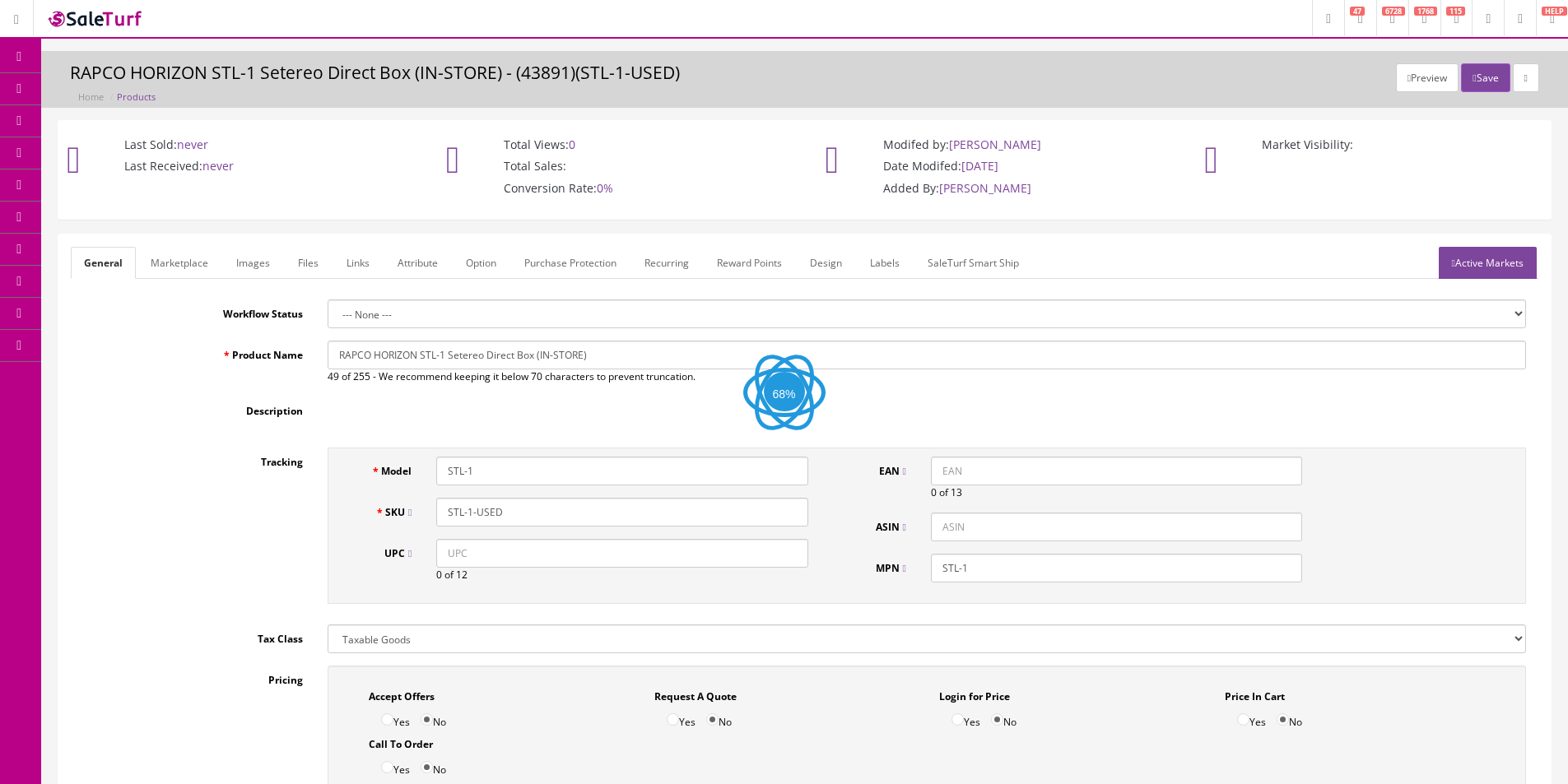
click at [881, 267] on link "Labels" at bounding box center [884, 263] width 56 height 33
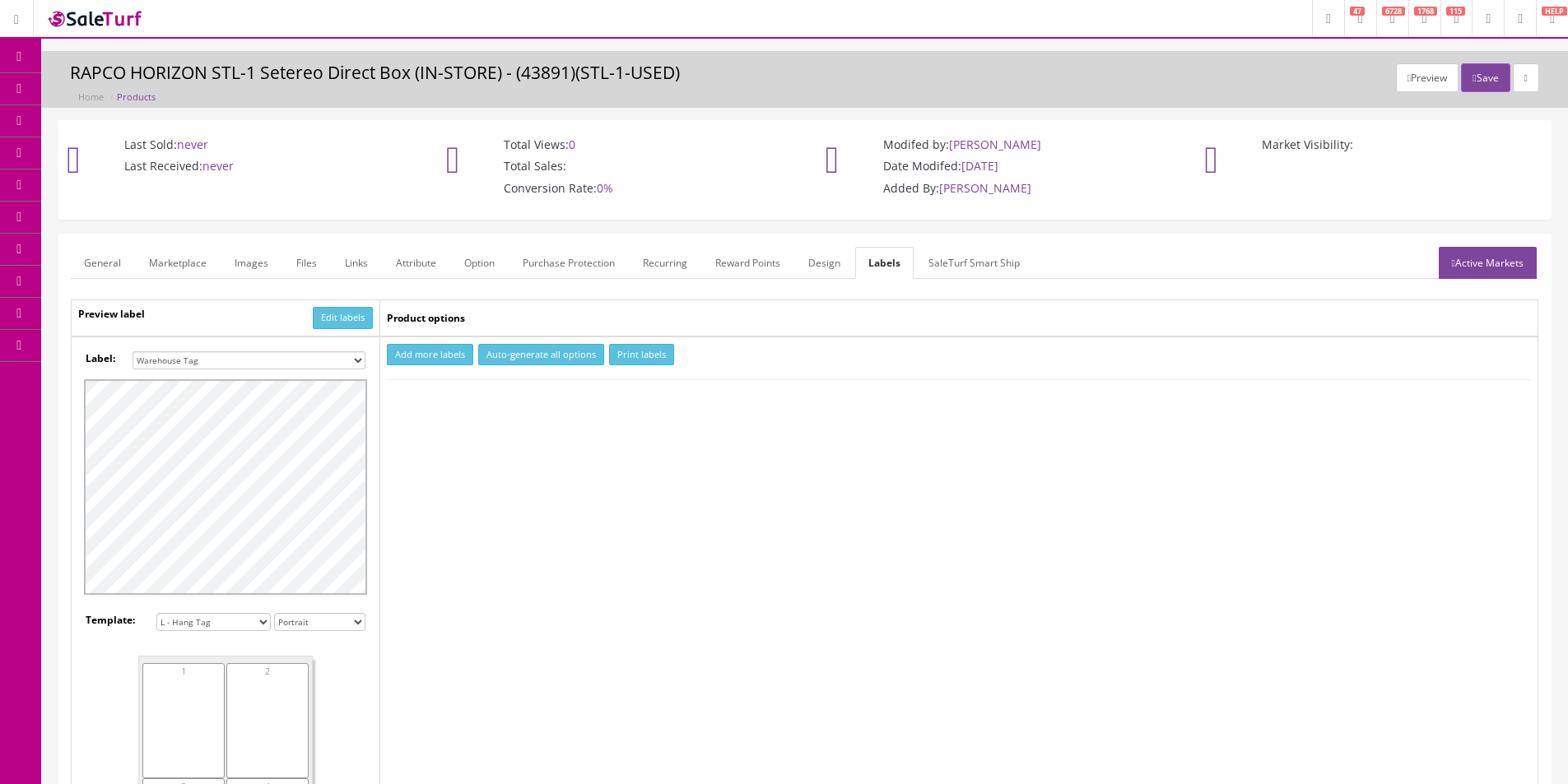
click at [203, 358] on select "Small Label 2 x 1 Label Shoe label 100 barcodes Dymo Label 2 X 1 Sticker Labels…" at bounding box center [249, 360] width 232 height 18
select select "9"
click at [133, 352] on select "Small Label 2 x 1 Label Shoe label 100 barcodes Dymo Label 2 X 1 Sticker Labels…" at bounding box center [249, 360] width 232 height 18
click at [194, 621] on select "8 labels [PERSON_NAME] 63.5 x 72 [PERSON_NAME] 63.5 x 38.1 100 labels Dymo 1135…" at bounding box center [214, 622] width 114 height 18
select select "1"
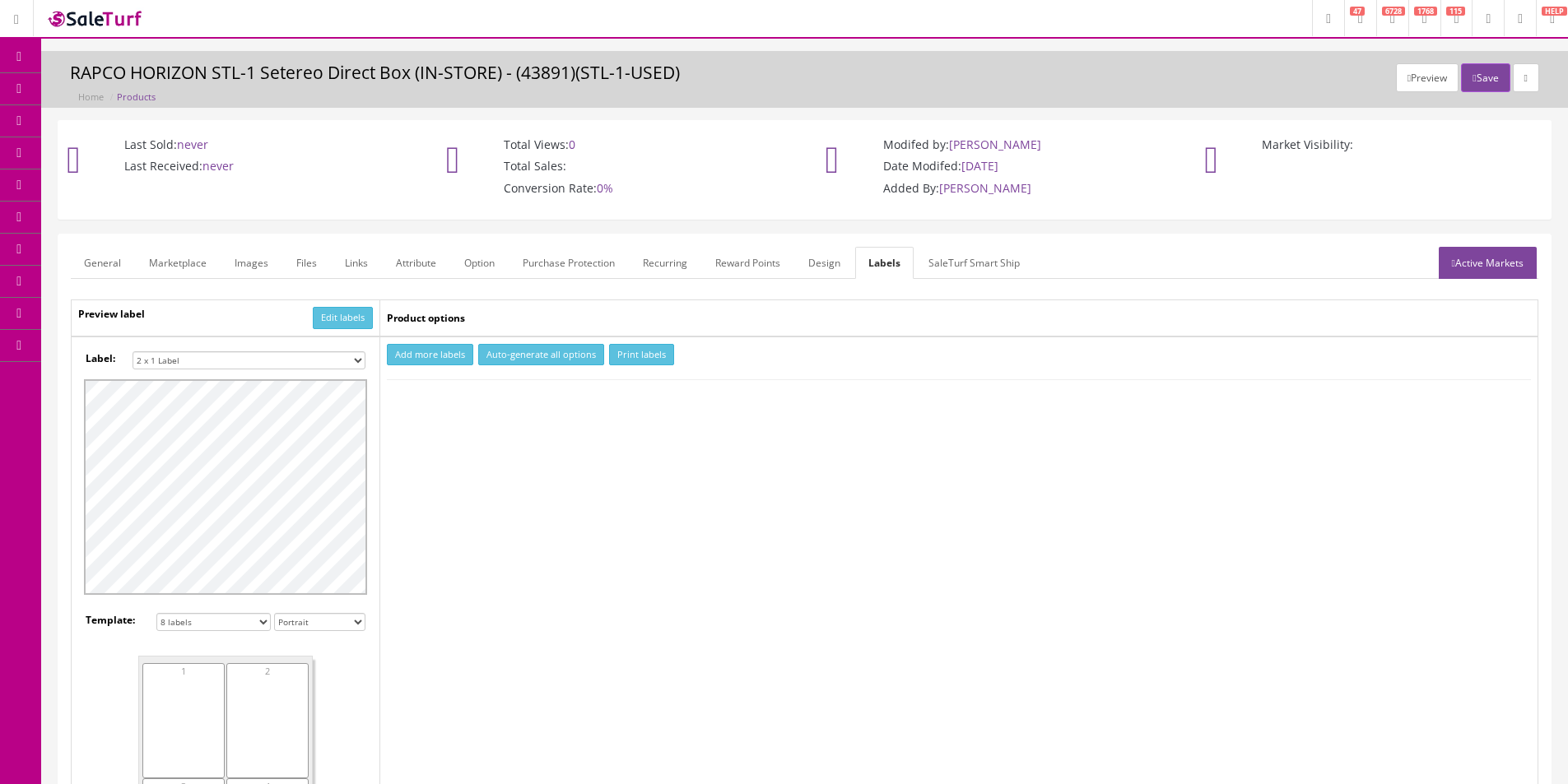
click at [157, 614] on select "8 labels [PERSON_NAME] 63.5 x 72 [PERSON_NAME] 63.5 x 38.1 100 labels Dymo 1135…" at bounding box center [214, 622] width 114 height 18
click at [250, 674] on div "2" at bounding box center [268, 691] width 83 height 57
drag, startPoint x: 427, startPoint y: 353, endPoint x: 426, endPoint y: 393, distance: 40.0
click at [427, 355] on button "Add more labels" at bounding box center [430, 355] width 87 height 23
type input "1"
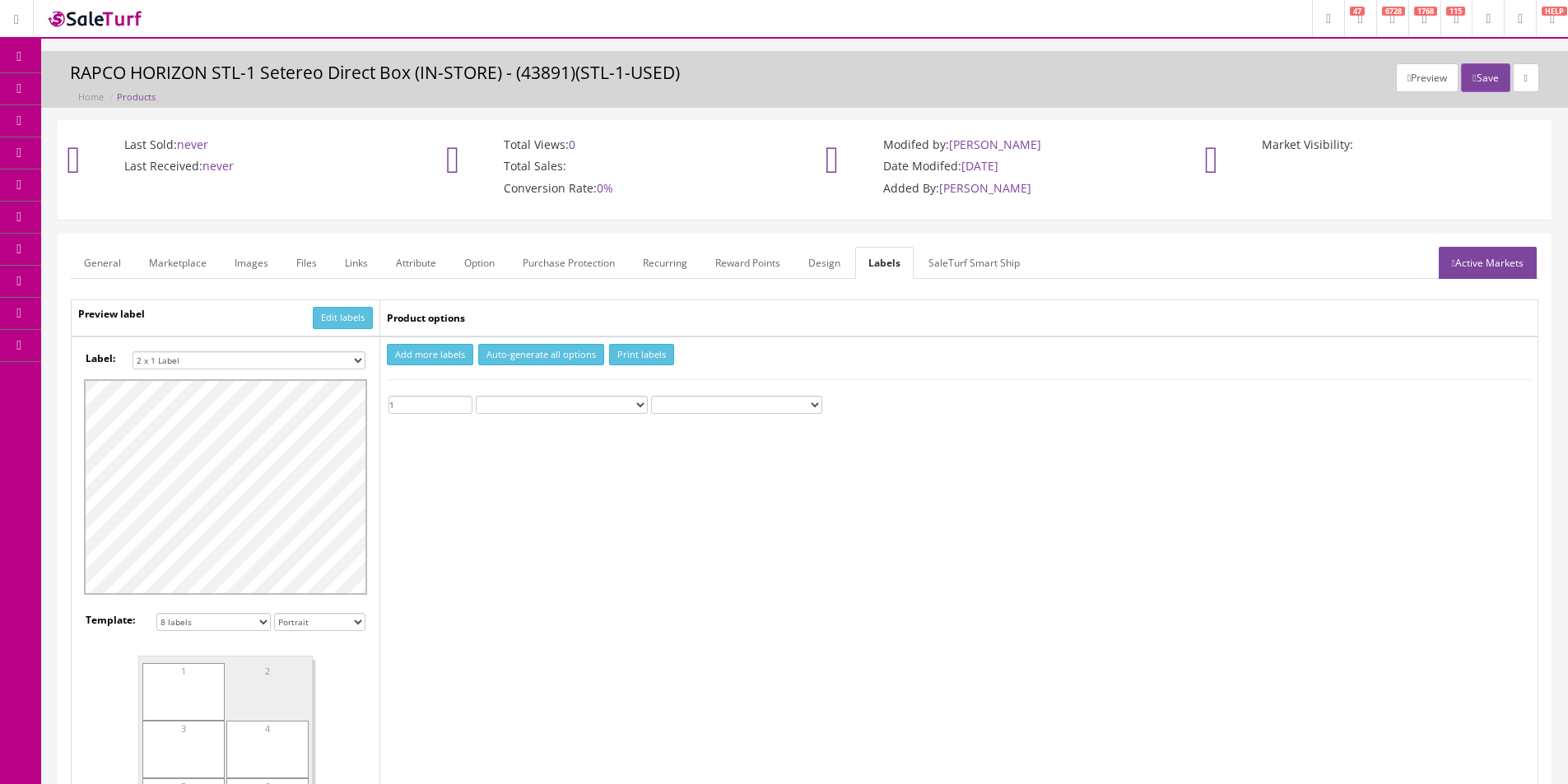
click at [657, 358] on button "Print labels" at bounding box center [641, 355] width 65 height 23
click at [96, 83] on icon at bounding box center [87, 88] width 18 height 13
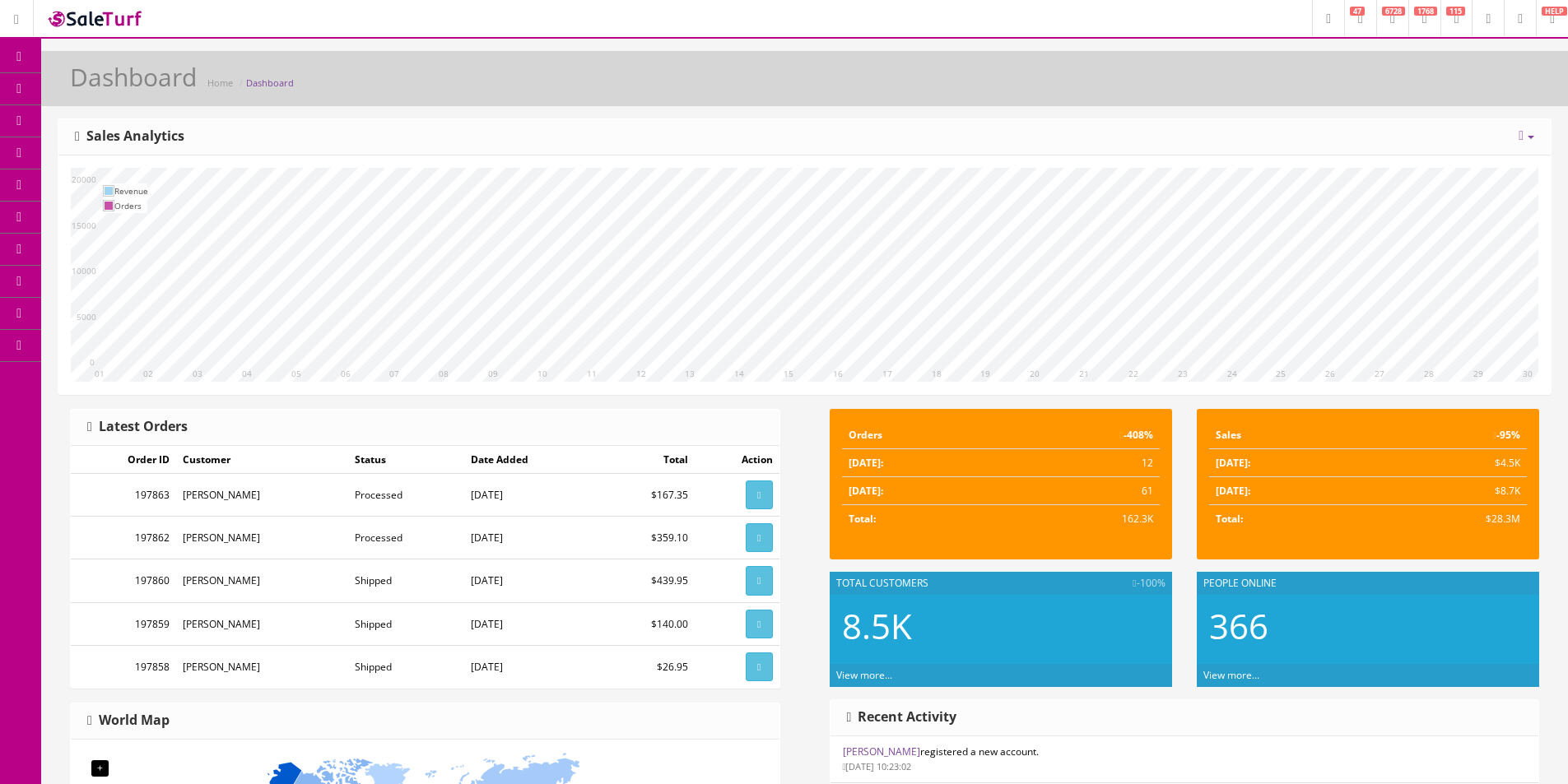
click at [117, 88] on span "Products" at bounding box center [117, 89] width 40 height 14
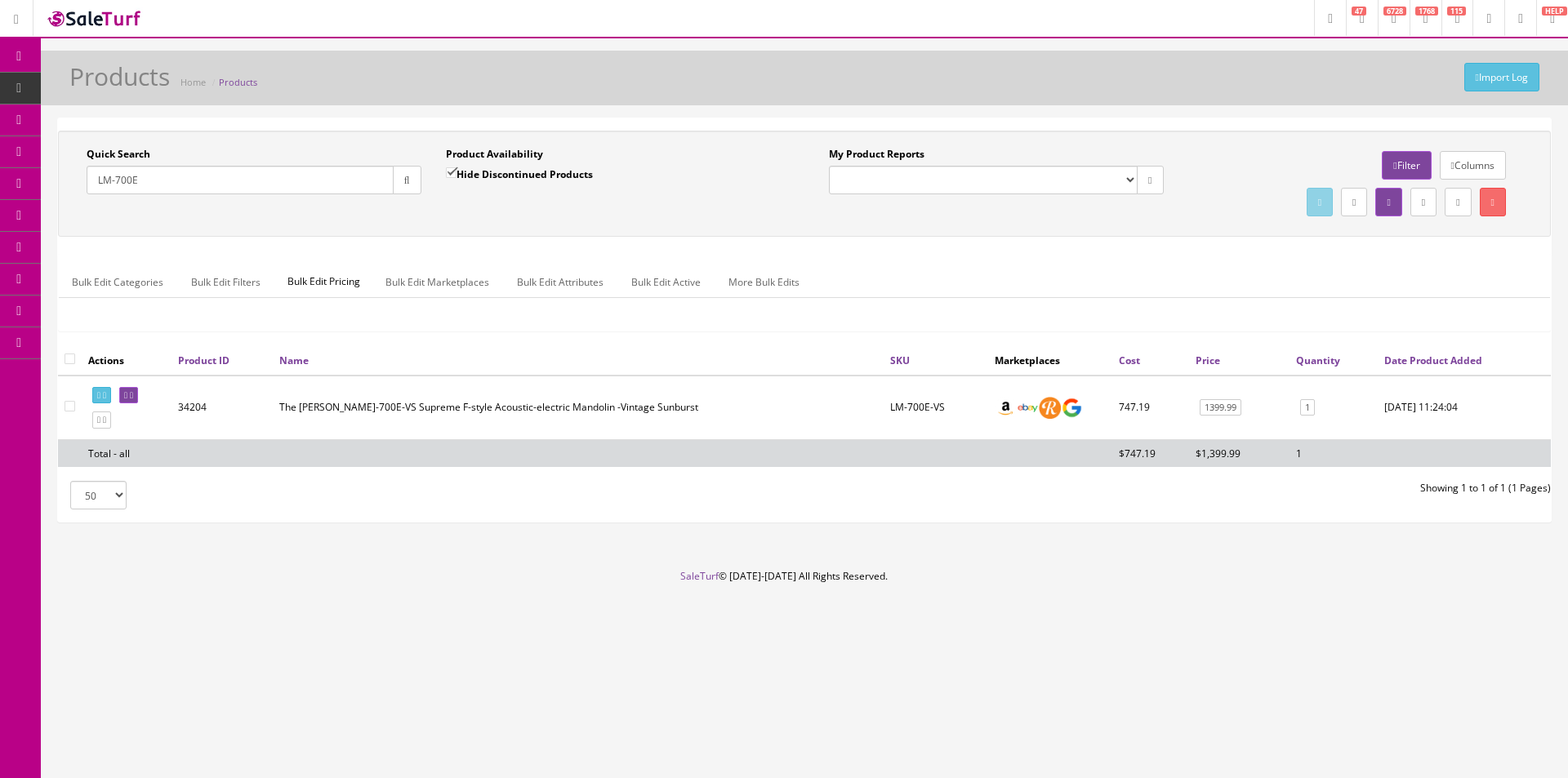
type input "LM-700E"
click at [69, 356] on input "checkbox" at bounding box center [69, 359] width 11 height 11
checkbox input "true"
checkbox input"] "true"
click at [638, 270] on link "Bulk Edit Active" at bounding box center [667, 281] width 96 height 32
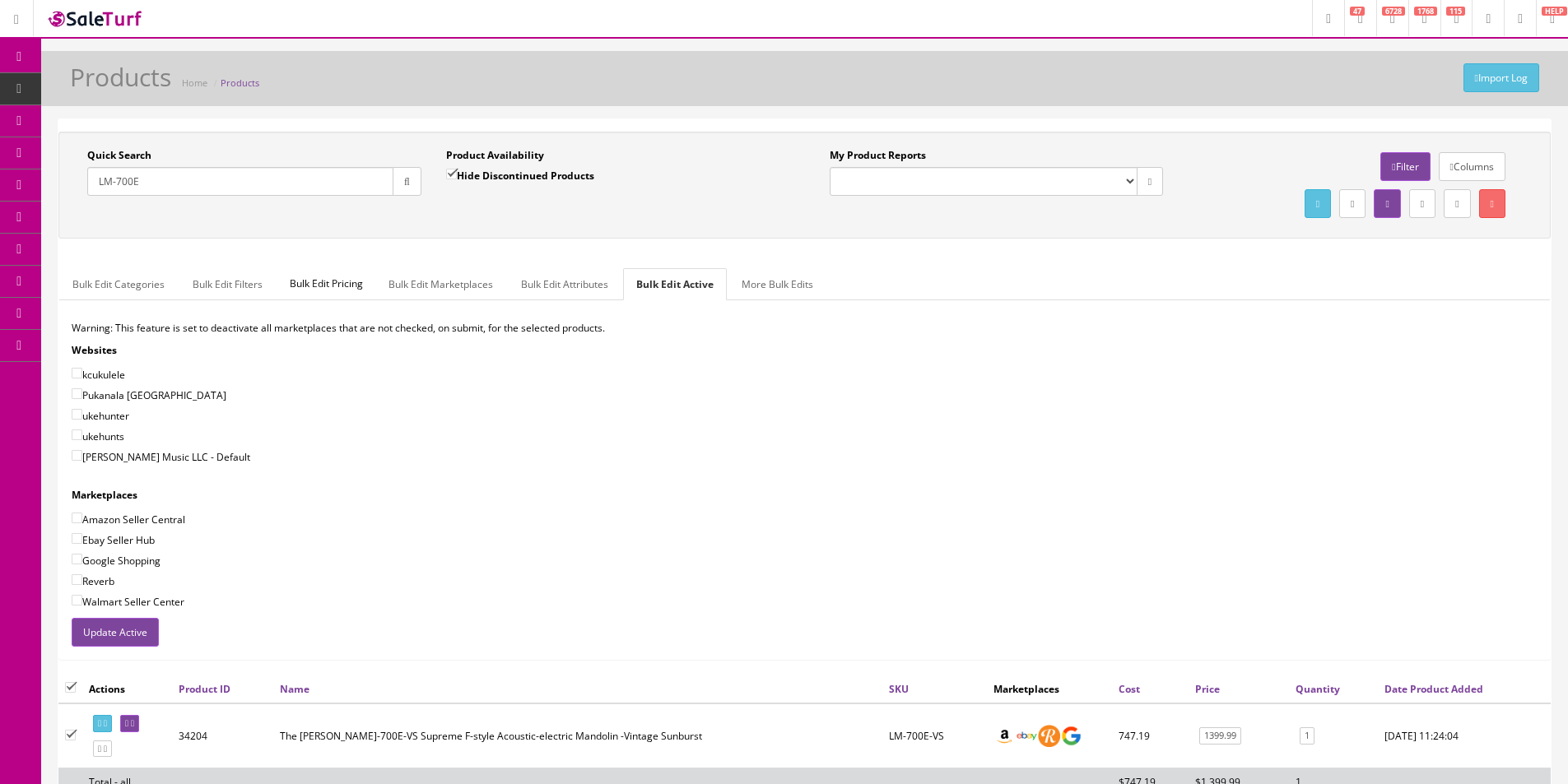
click at [131, 629] on button "Update Active" at bounding box center [115, 632] width 88 height 29
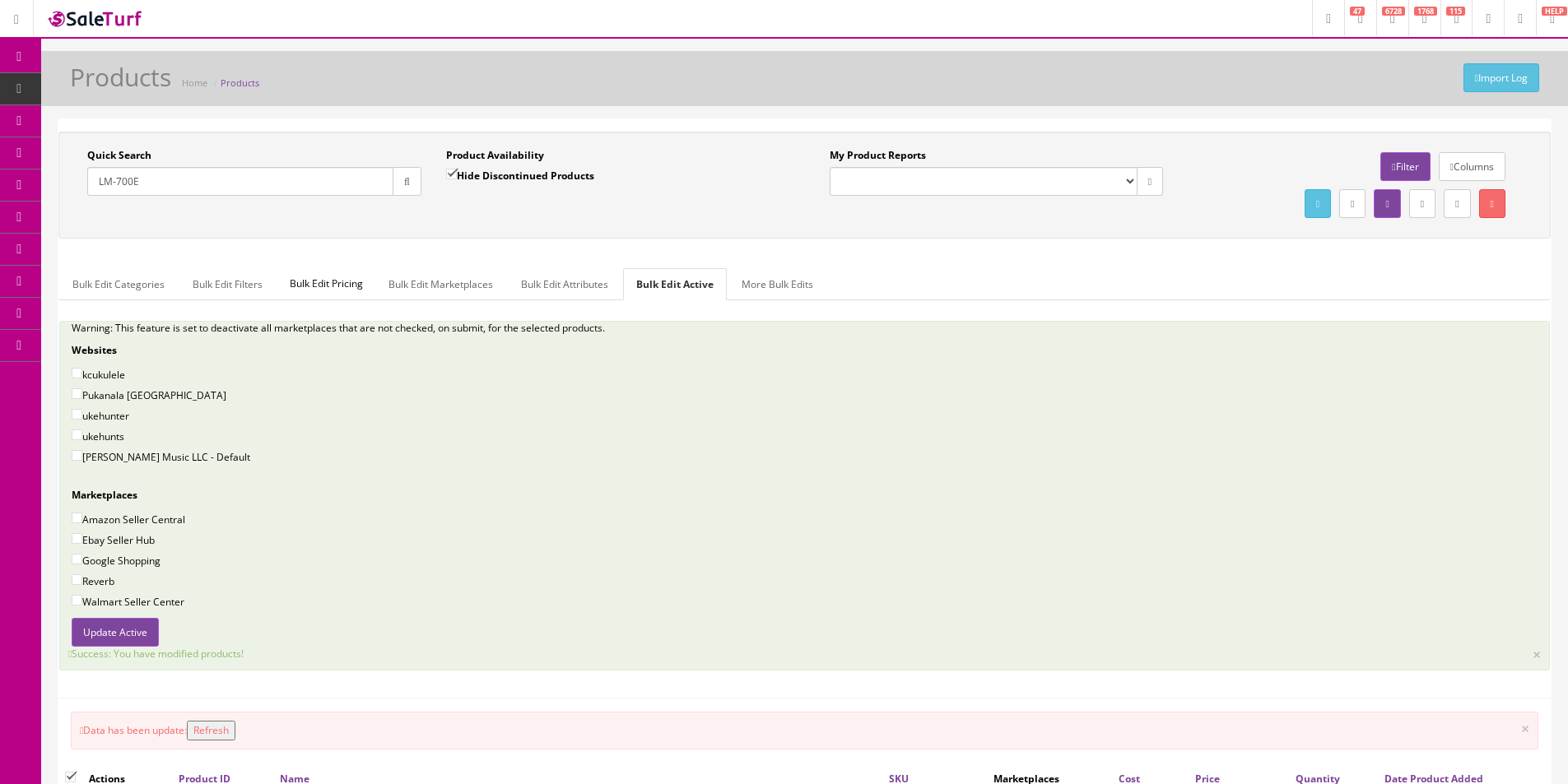
click at [93, 92] on icon at bounding box center [96, 88] width 18 height 13
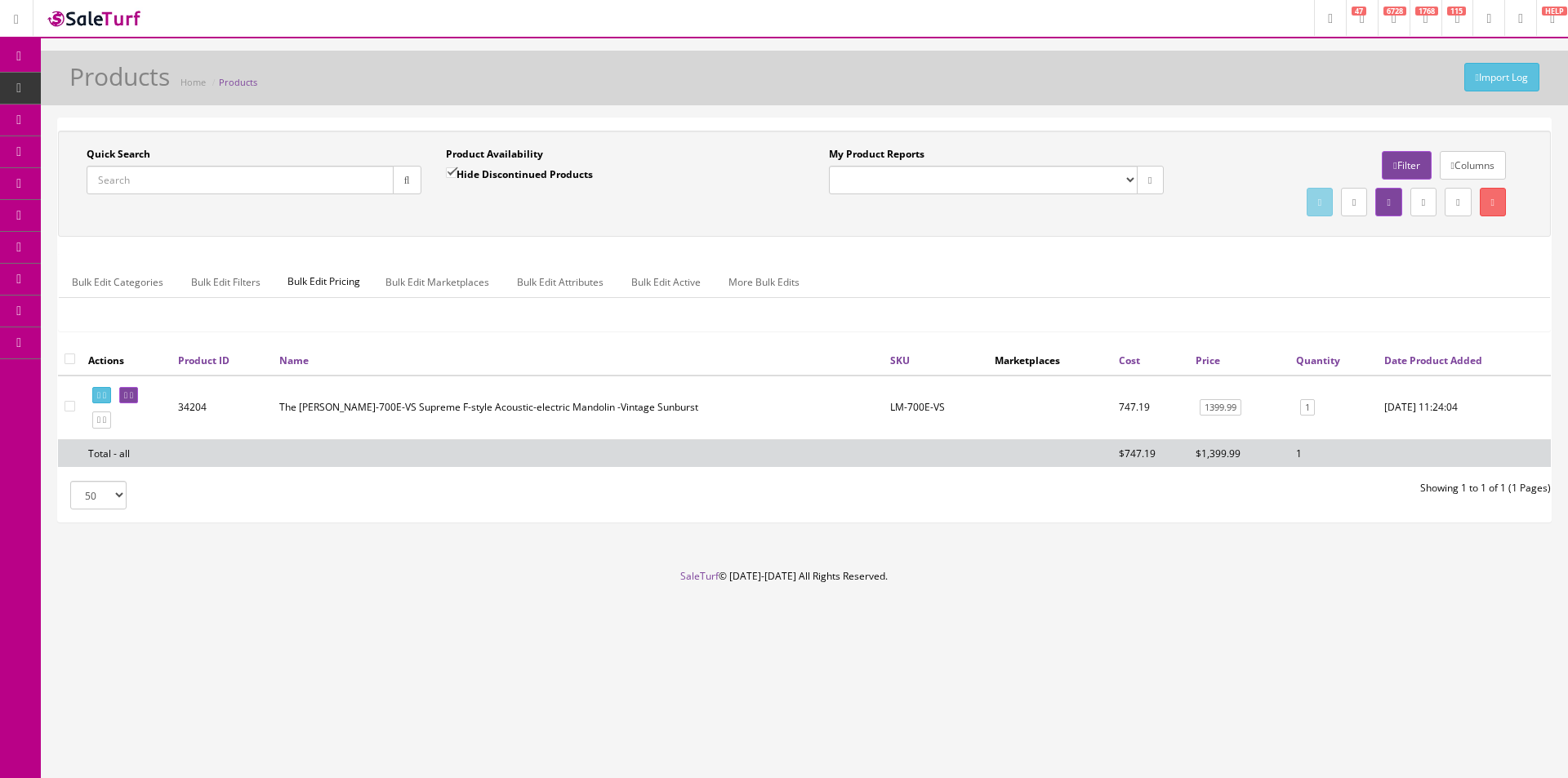
click at [342, 191] on input "Quick Search" at bounding box center [240, 180] width 307 height 28
drag, startPoint x: 342, startPoint y: 192, endPoint x: 401, endPoint y: 187, distance: 59.2
click at [342, 193] on input "Quick Search" at bounding box center [240, 180] width 307 height 28
paste input "DAESSVSBGTPO"
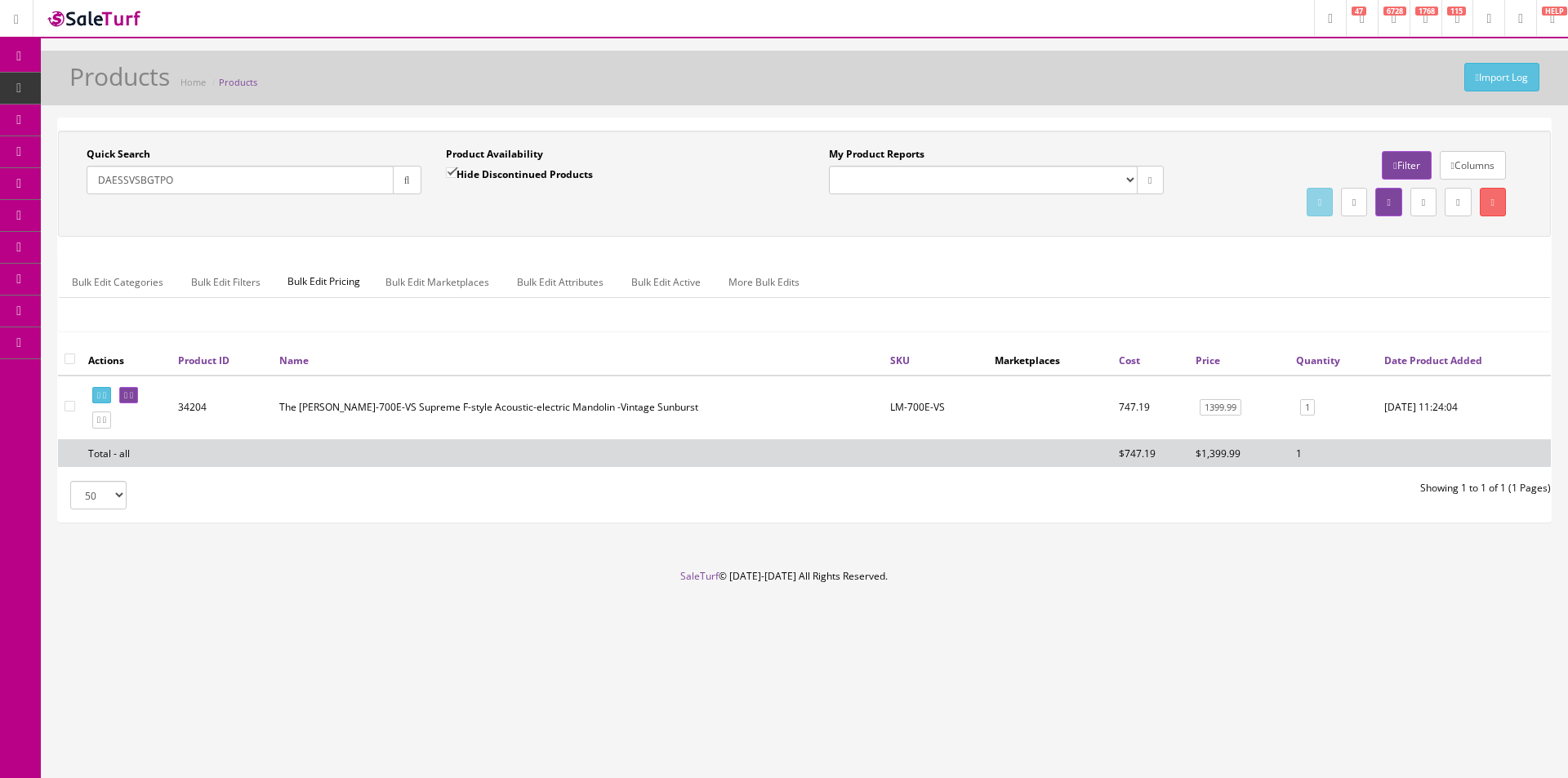
type input "DAESSVSBGTPO"
click at [417, 177] on button "button" at bounding box center [407, 180] width 28 height 28
drag, startPoint x: 459, startPoint y: 166, endPoint x: 425, endPoint y: 179, distance: 36.4
click at [459, 167] on label "Hide Discontinued Products" at bounding box center [519, 174] width 147 height 17
click at [464, 173] on label "Hide Discontinued Products" at bounding box center [519, 174] width 147 height 17
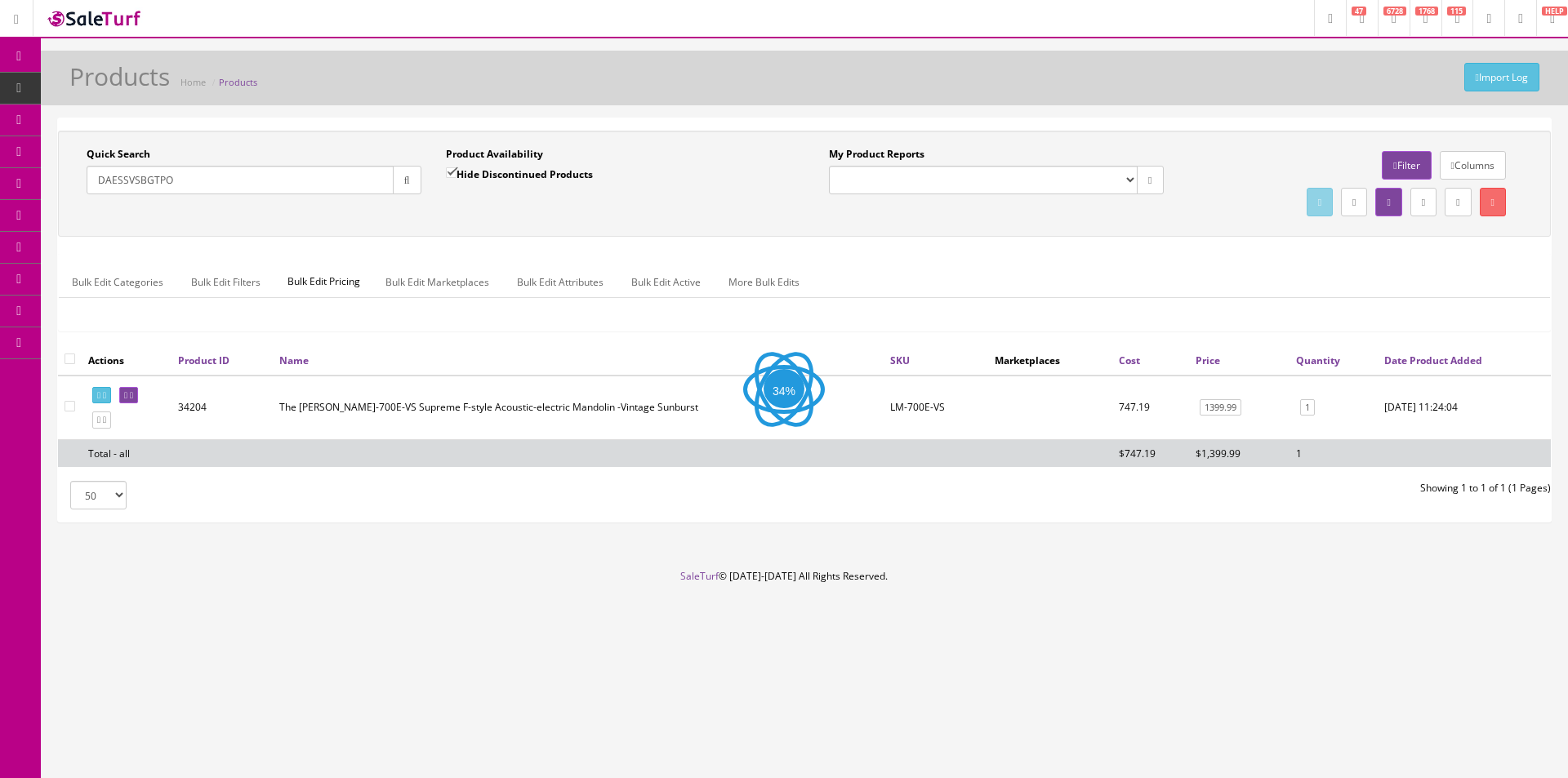
click at [457, 173] on input "Hide Discontinued Products" at bounding box center [451, 172] width 11 height 11
checkbox input "false"
click at [410, 183] on button "button" at bounding box center [407, 180] width 28 height 28
click at [430, 206] on div "Quick Search DAESSVSBGTPO Date From" at bounding box center [254, 176] width 360 height 60
click at [1220, 405] on link "1095.00" at bounding box center [1239, 409] width 42 height 18
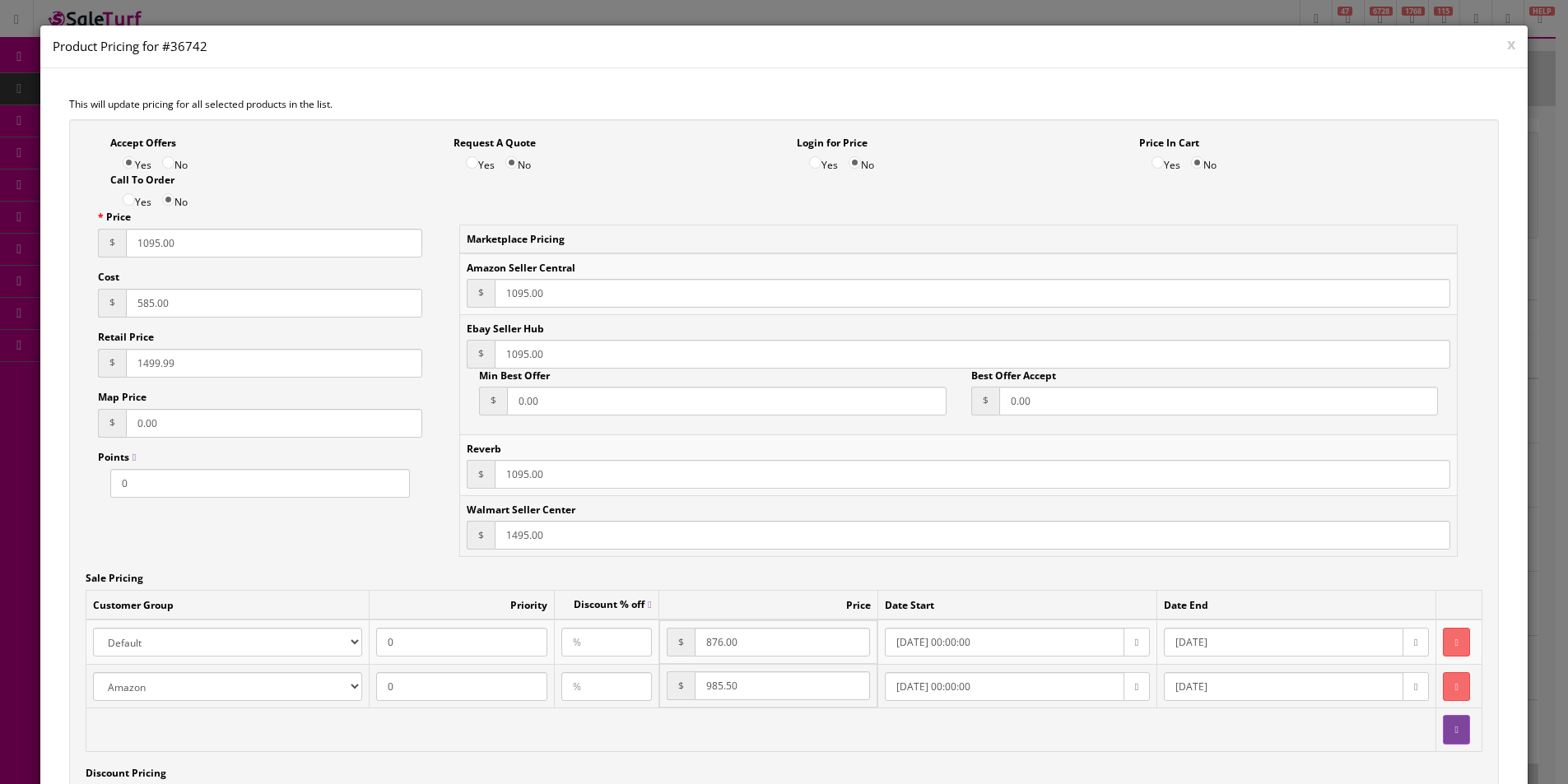
click at [1507, 40] on button "x" at bounding box center [1511, 43] width 8 height 15
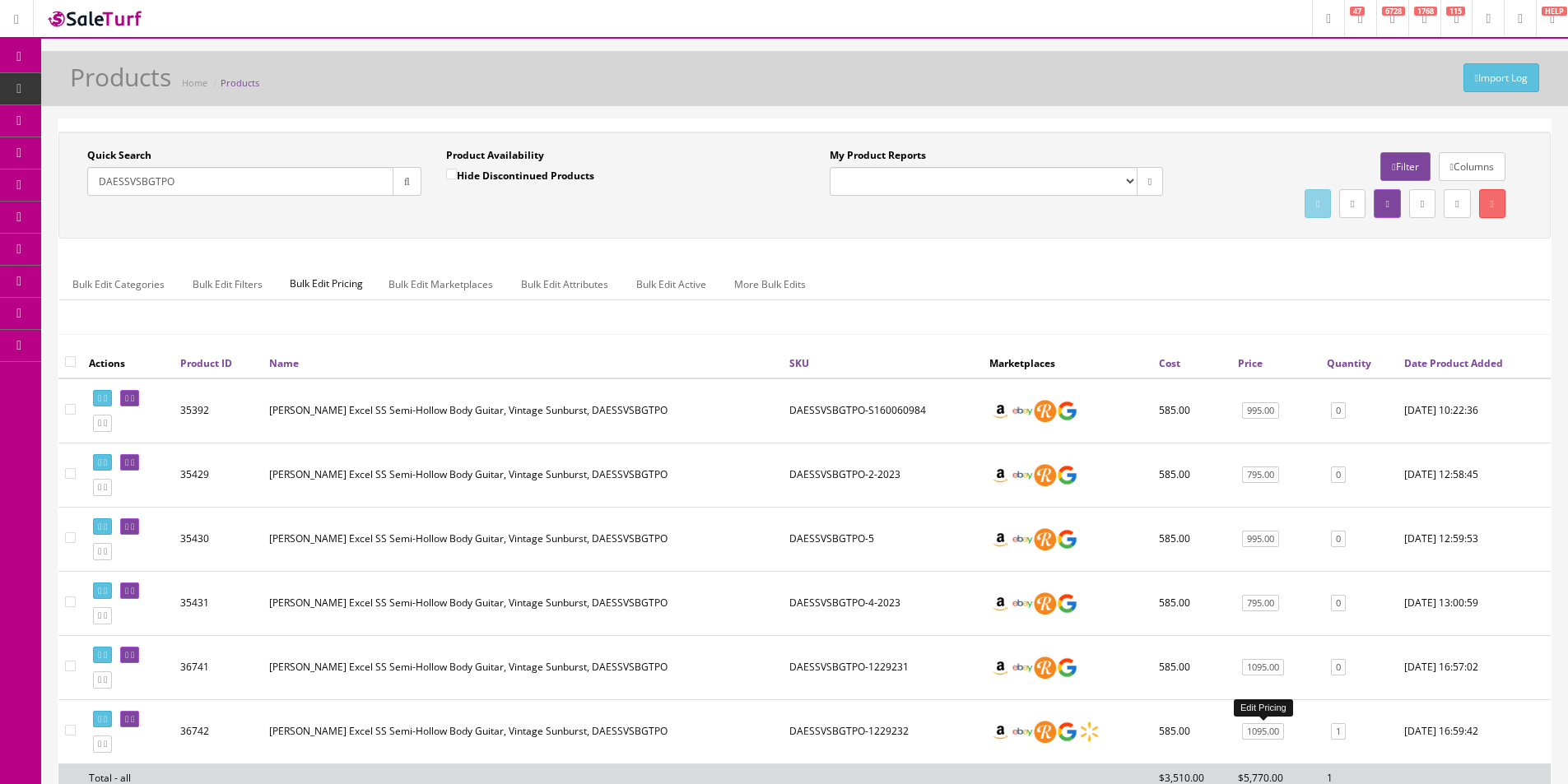
click at [1255, 735] on link "1095.00" at bounding box center [1263, 732] width 42 height 18
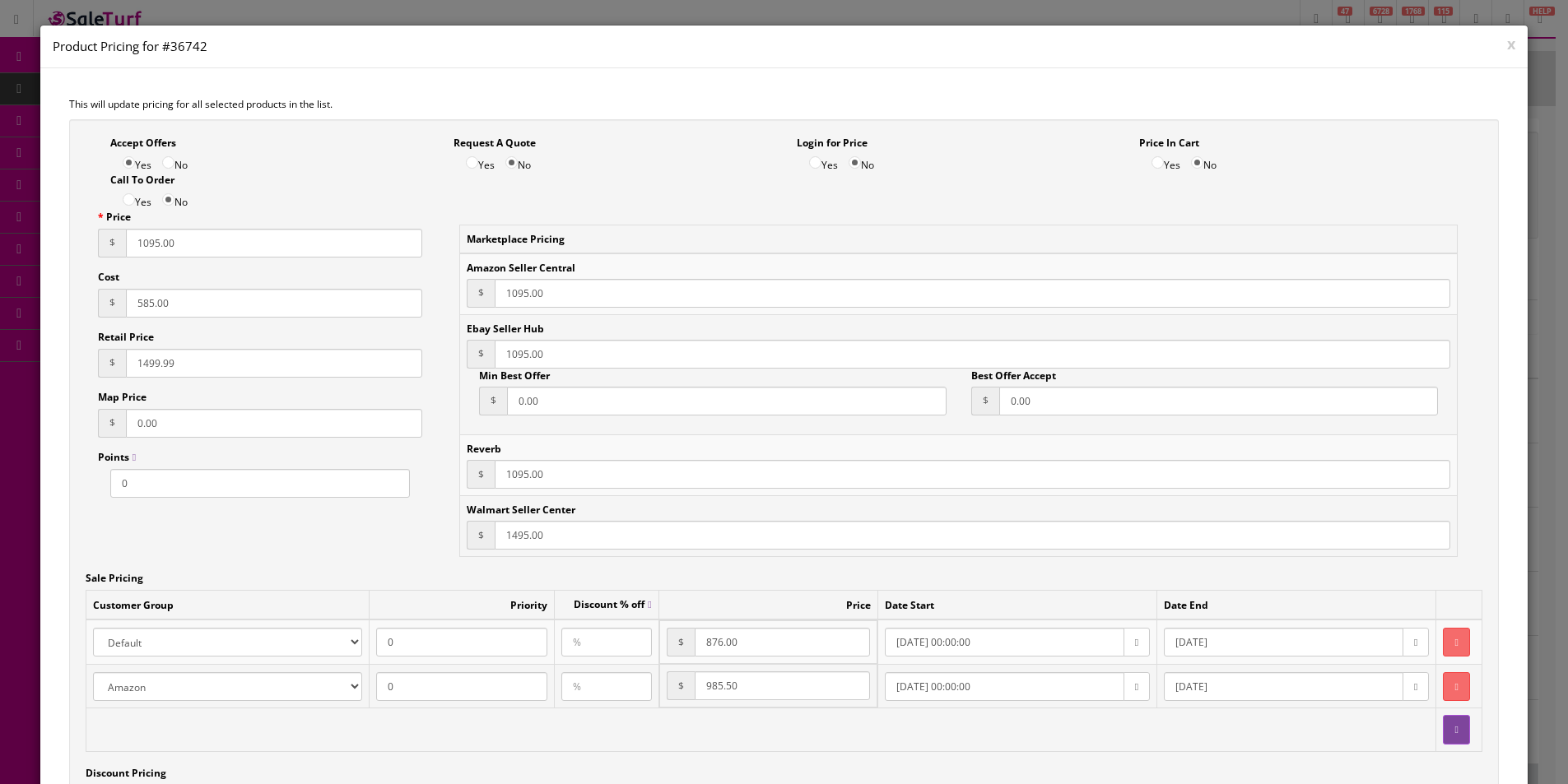
scroll to position [83, 0]
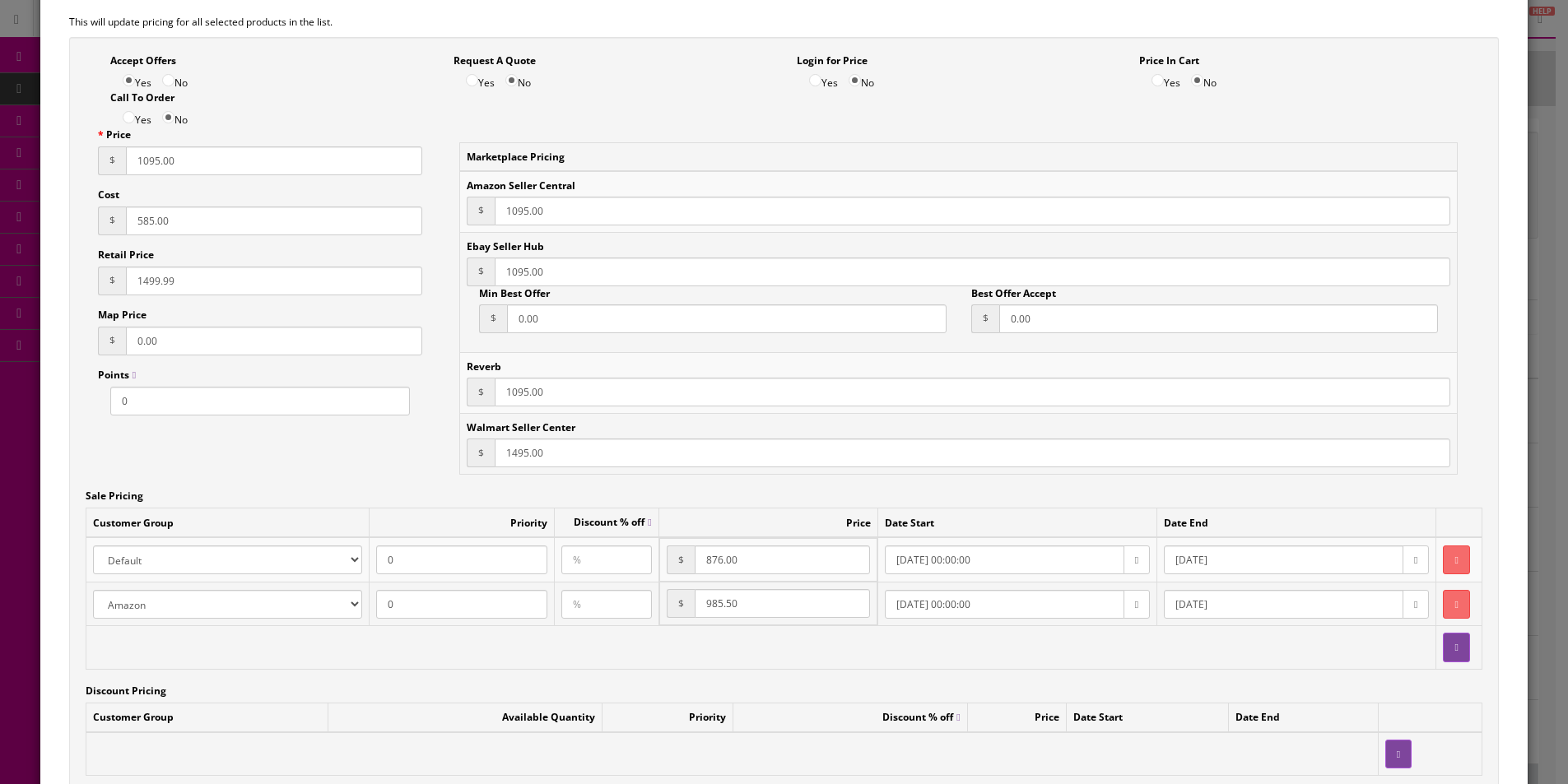
click at [880, 477] on div "Marketplace Pricing Amazon Seller Central $ 1095.00 Ebay Seller Hub $ 1095.00 M…" at bounding box center [958, 316] width 999 height 347
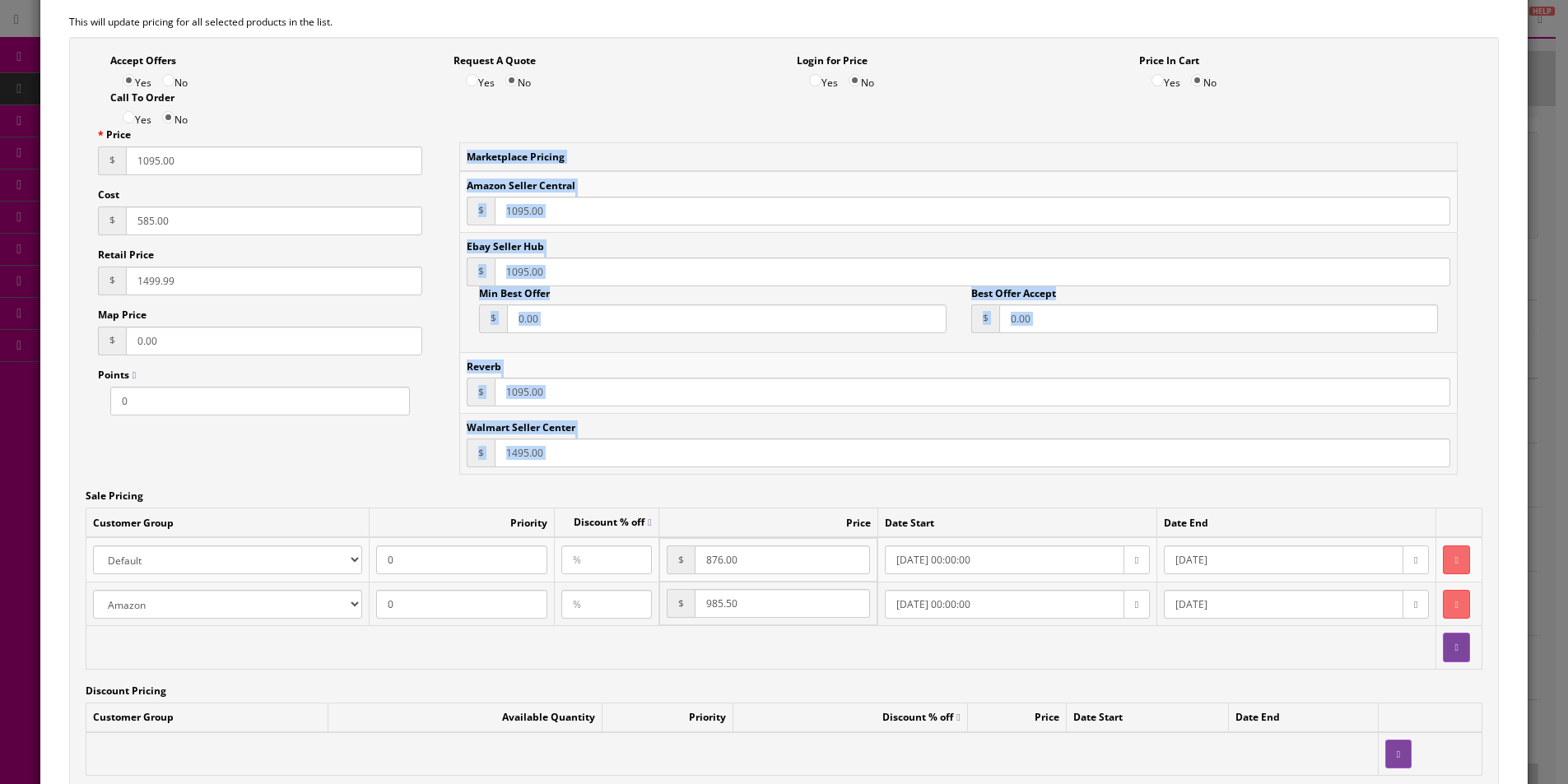
click at [880, 477] on div "Marketplace Pricing Amazon Seller Central $ 1095.00 Ebay Seller Hub $ 1095.00 M…" at bounding box center [958, 316] width 999 height 347
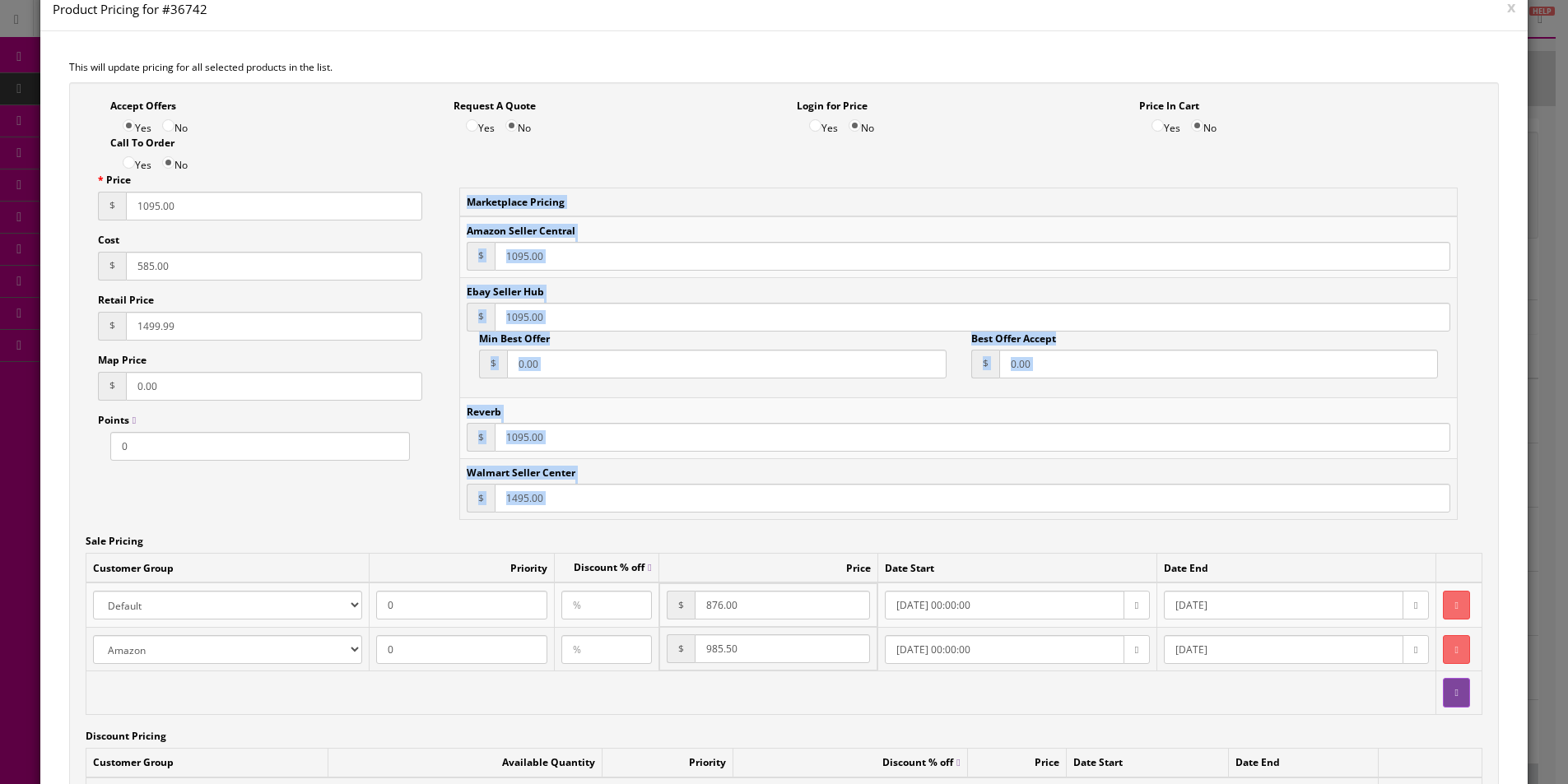
scroll to position [0, 0]
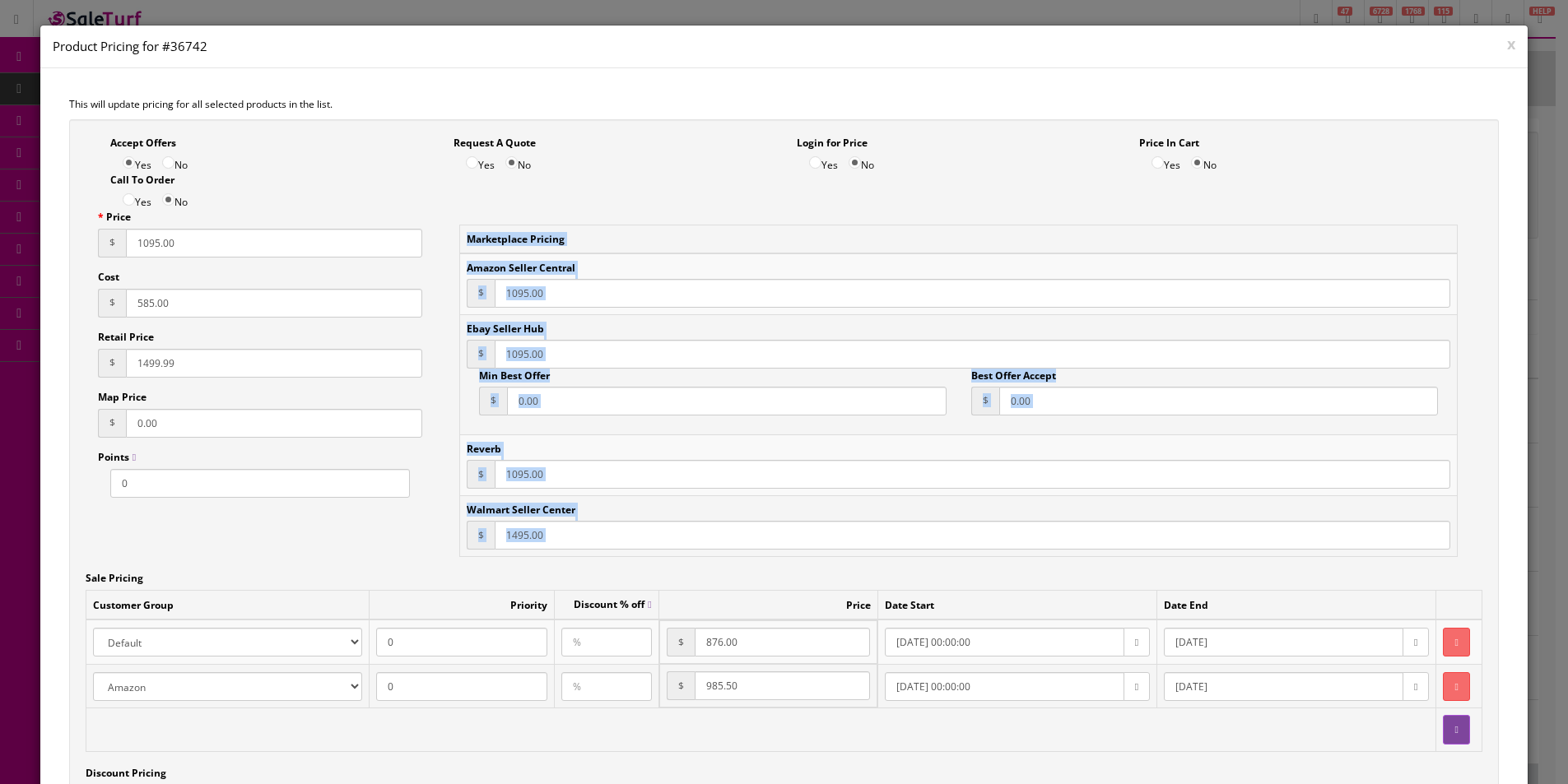
click at [1507, 46] on button "x" at bounding box center [1511, 43] width 8 height 15
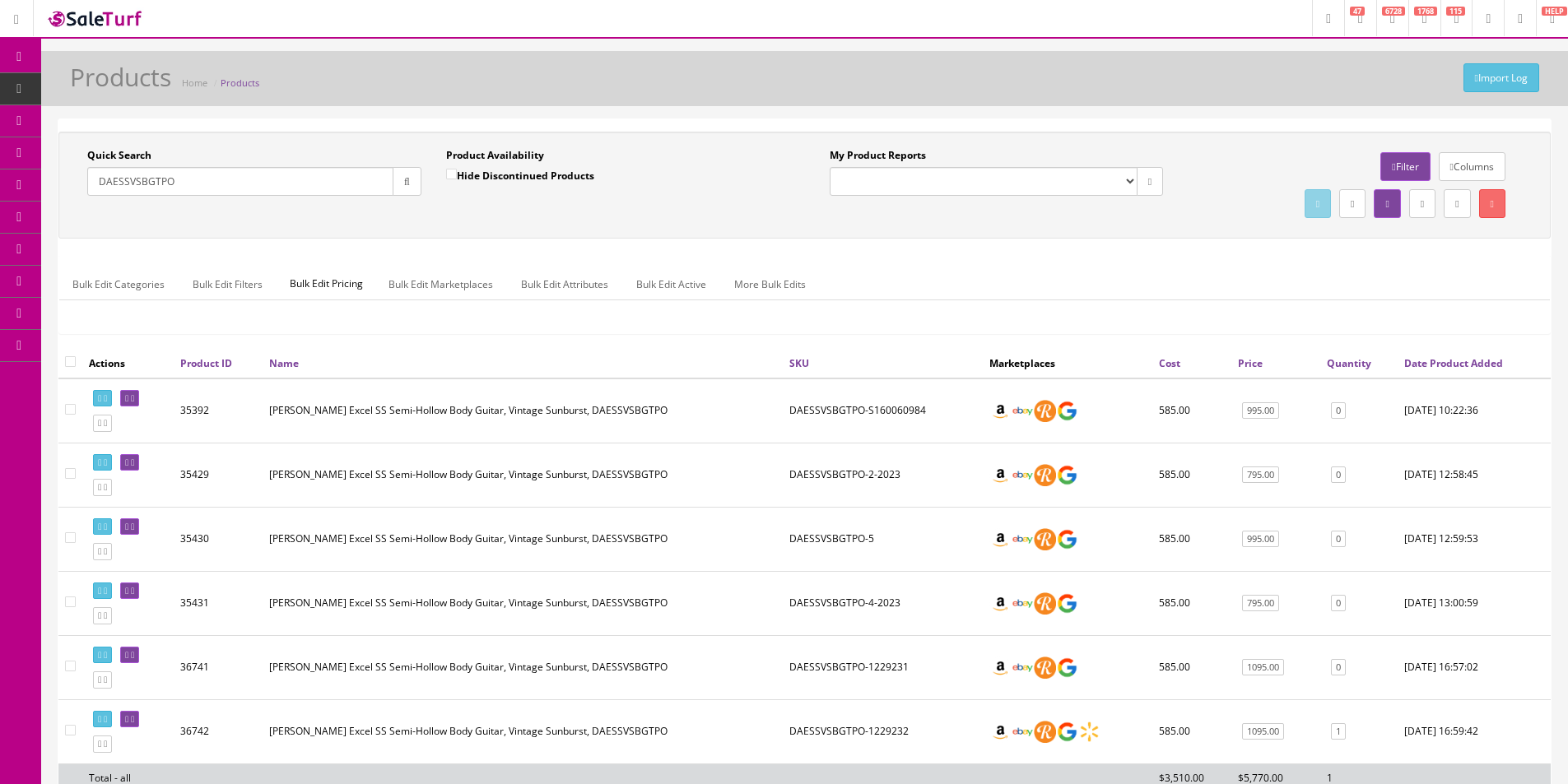
click at [763, 639] on td "D'Angelico Excel SS Semi-Hollow Body Guitar, Vintage Sunburst, DAESSVSBGTPO" at bounding box center [523, 667] width 520 height 64
click at [1236, 222] on div at bounding box center [1354, 204] width 334 height 37
click at [1236, 221] on div at bounding box center [1354, 204] width 334 height 37
click at [1237, 221] on div at bounding box center [1354, 204] width 334 height 37
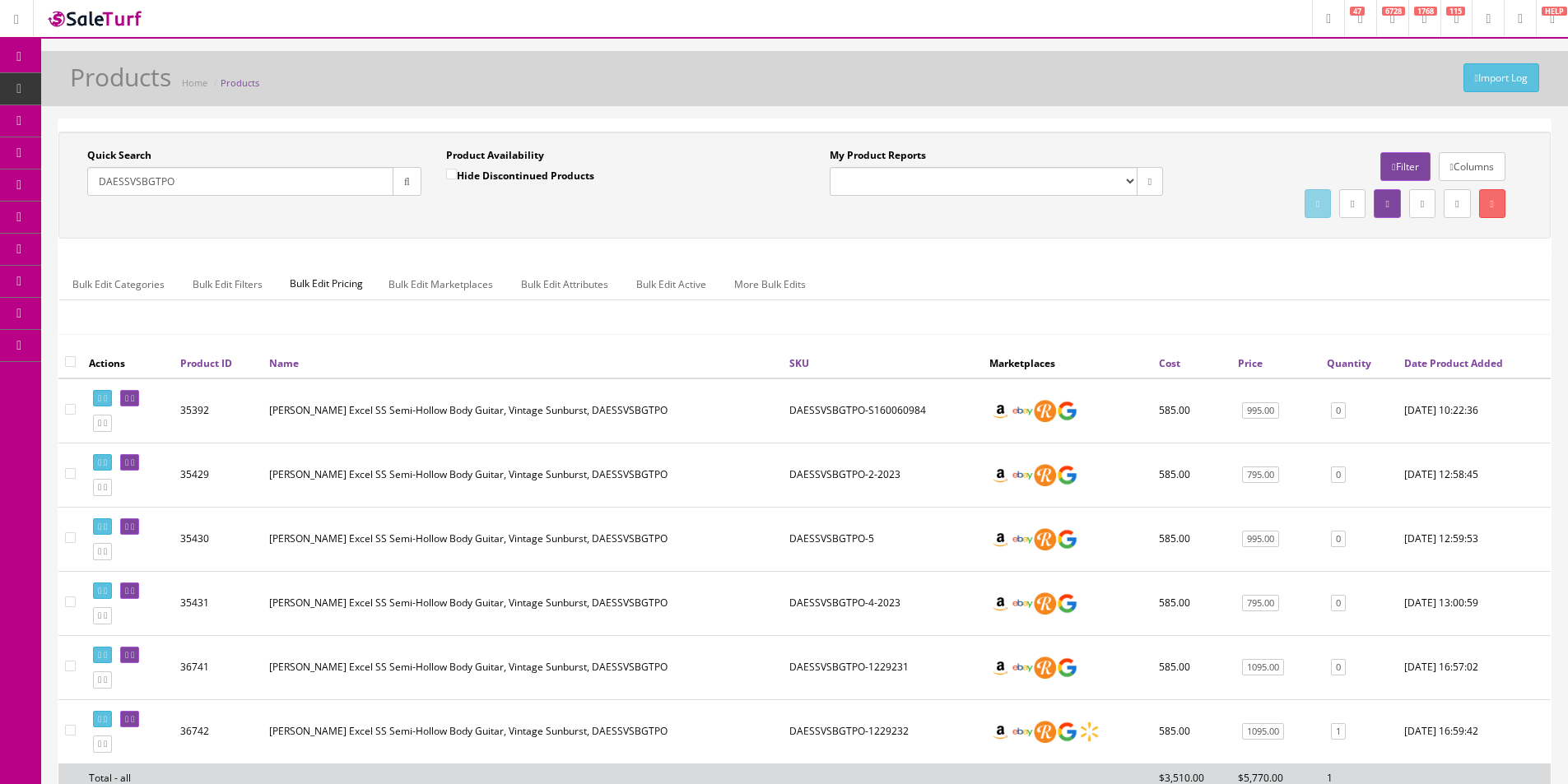
drag, startPoint x: 1237, startPoint y: 222, endPoint x: 1553, endPoint y: 300, distance: 325.5
click at [1239, 226] on div "Quick Search DAESSVSBGTPO Date From Product Availability Hide Discontinued Prod…" at bounding box center [804, 185] width 1492 height 107
click at [814, 193] on div "My Product Reports Amazon FMIC Audit Market Errors (InStock) Marketplace Errors…" at bounding box center [1176, 184] width 743 height 74
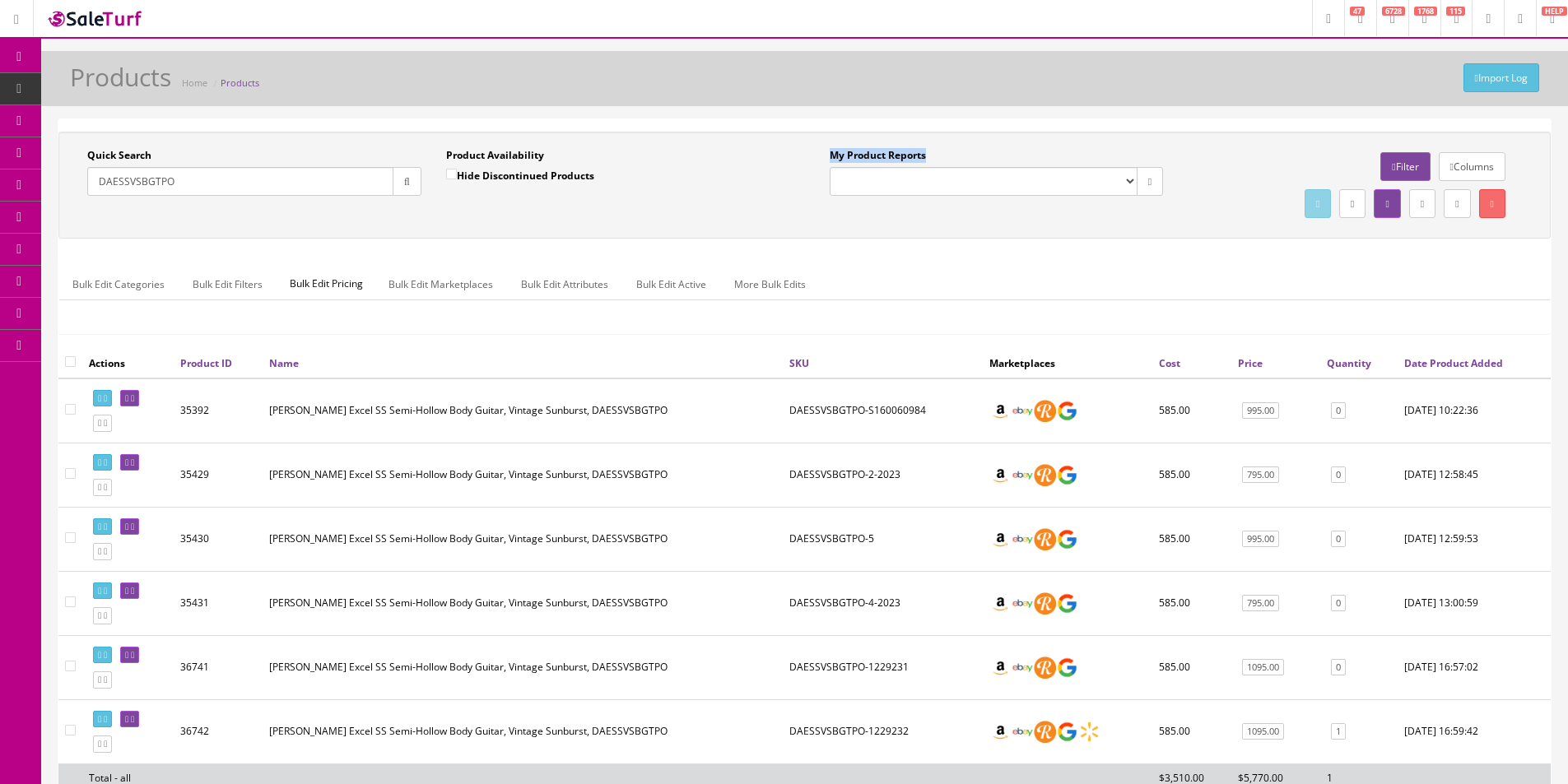
click at [814, 193] on div "My Product Reports Amazon FMIC Audit Market Errors (InStock) Marketplace Errors…" at bounding box center [1176, 184] width 743 height 74
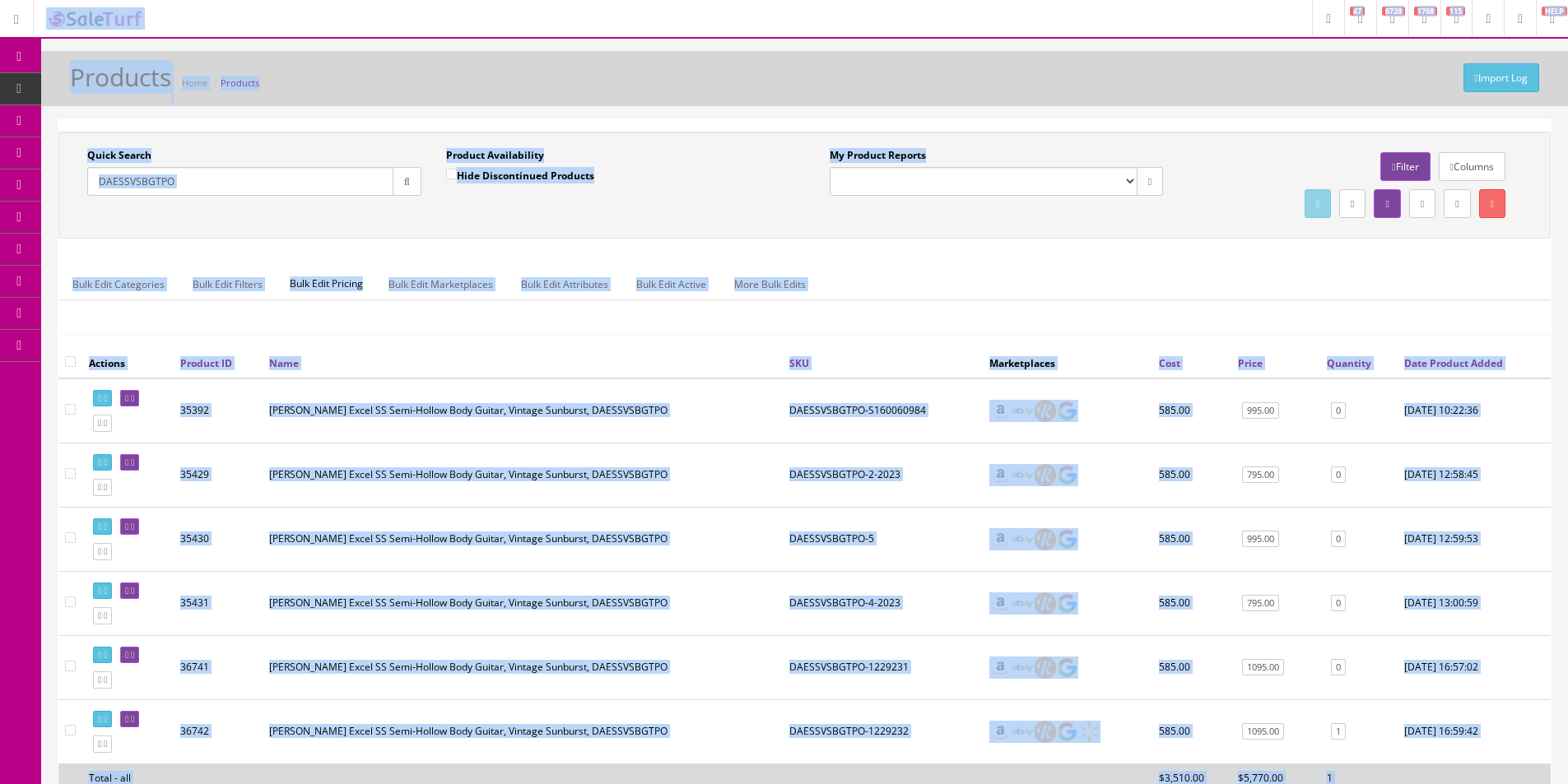
click at [934, 244] on div "Quick Search DAESSVSBGTPO Date From Product Availability Hide Discontinued Prod…" at bounding box center [804, 240] width 1492 height 217
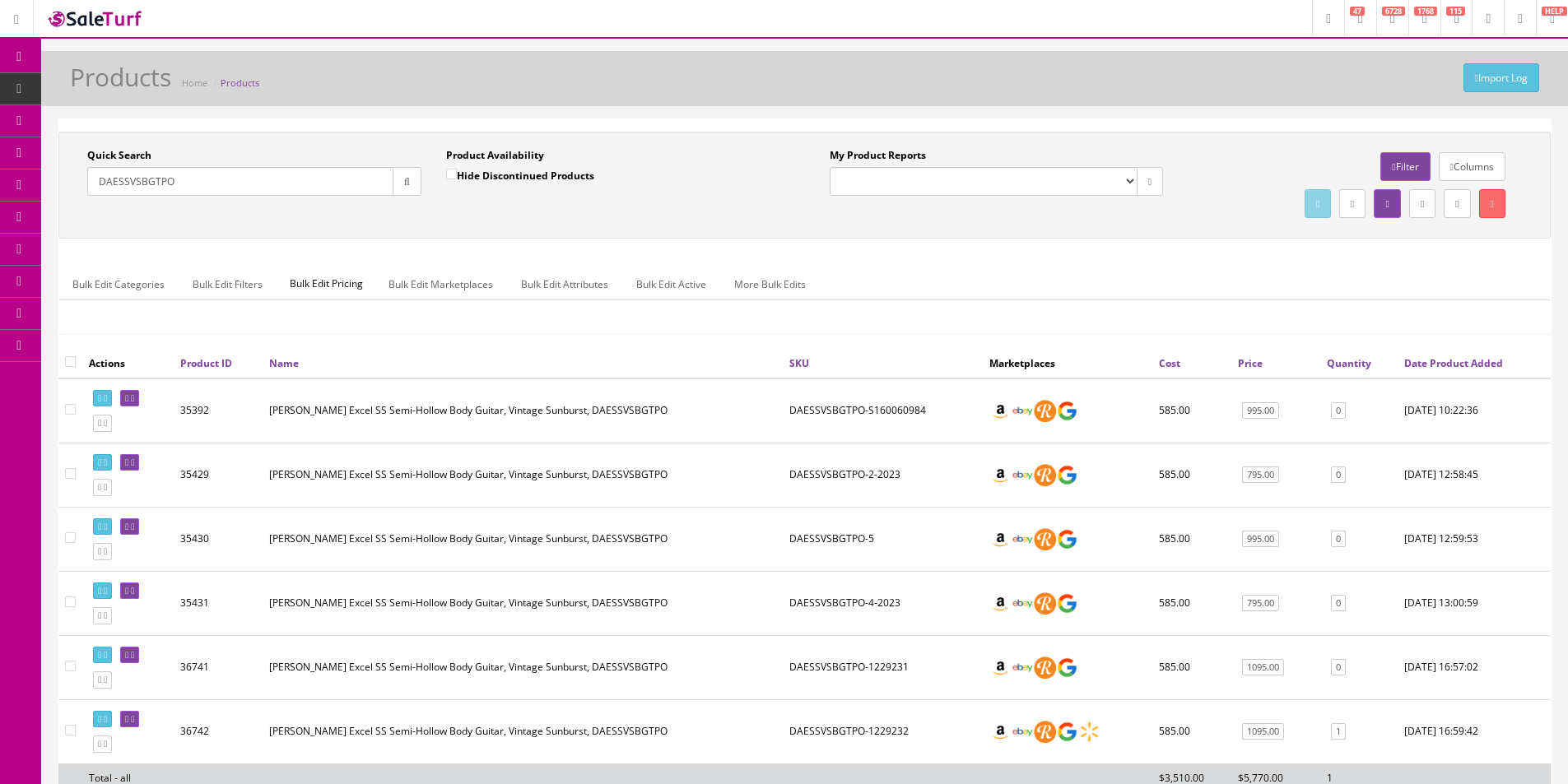
drag, startPoint x: 934, startPoint y: 244, endPoint x: 926, endPoint y: 246, distance: 8.2
click at [926, 246] on div "Quick Search DAESSVSBGTPO Date From Product Availability Hide Discontinued Prod…" at bounding box center [804, 240] width 1492 height 217
click at [203, 181] on input "DAESSVSBGTPO" at bounding box center [240, 181] width 306 height 29
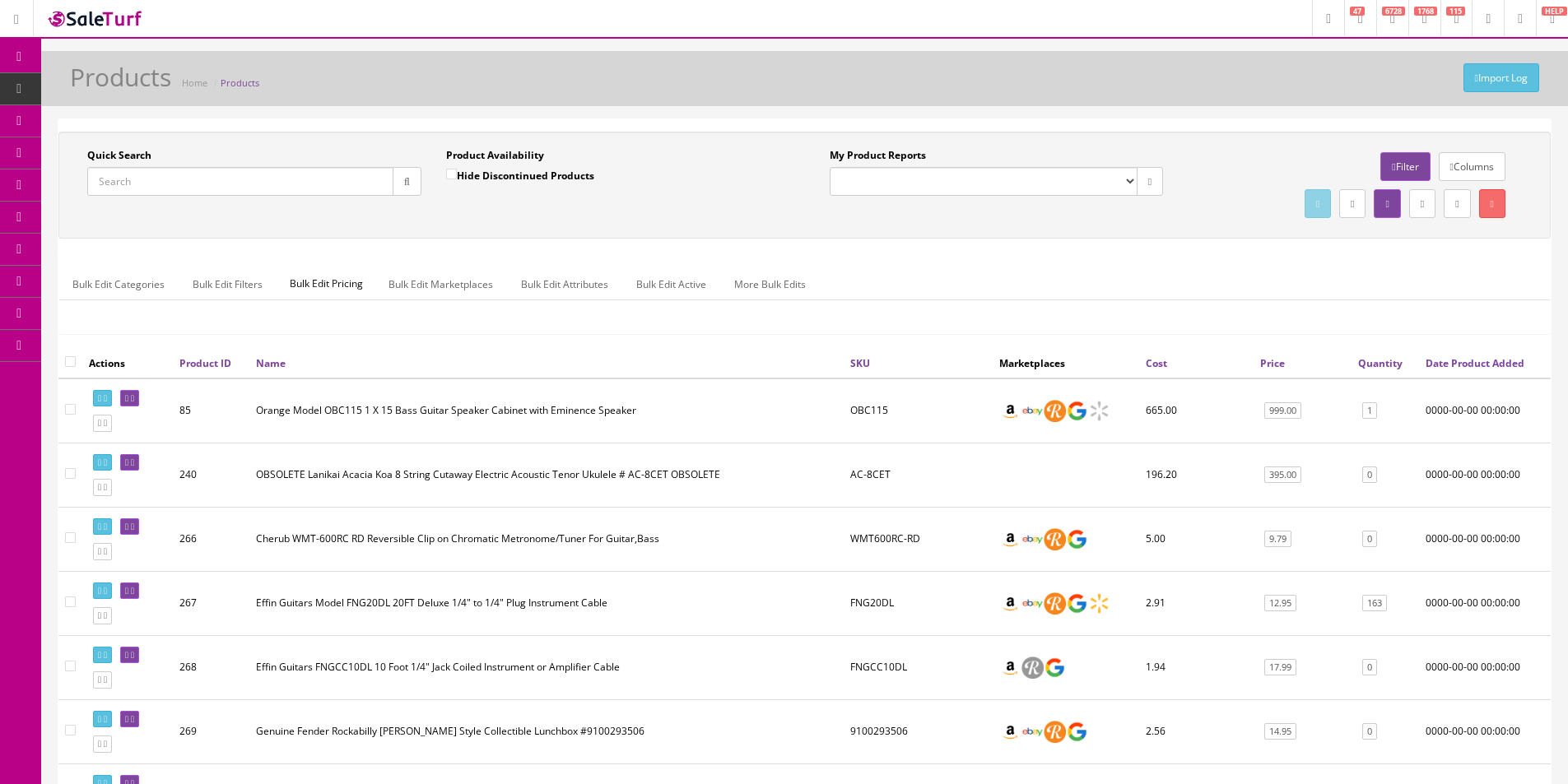
click at [158, 320] on link "System Configs" at bounding box center [127, 313] width 172 height 33
click at [149, 376] on link "Payments" at bounding box center [127, 378] width 172 height 33
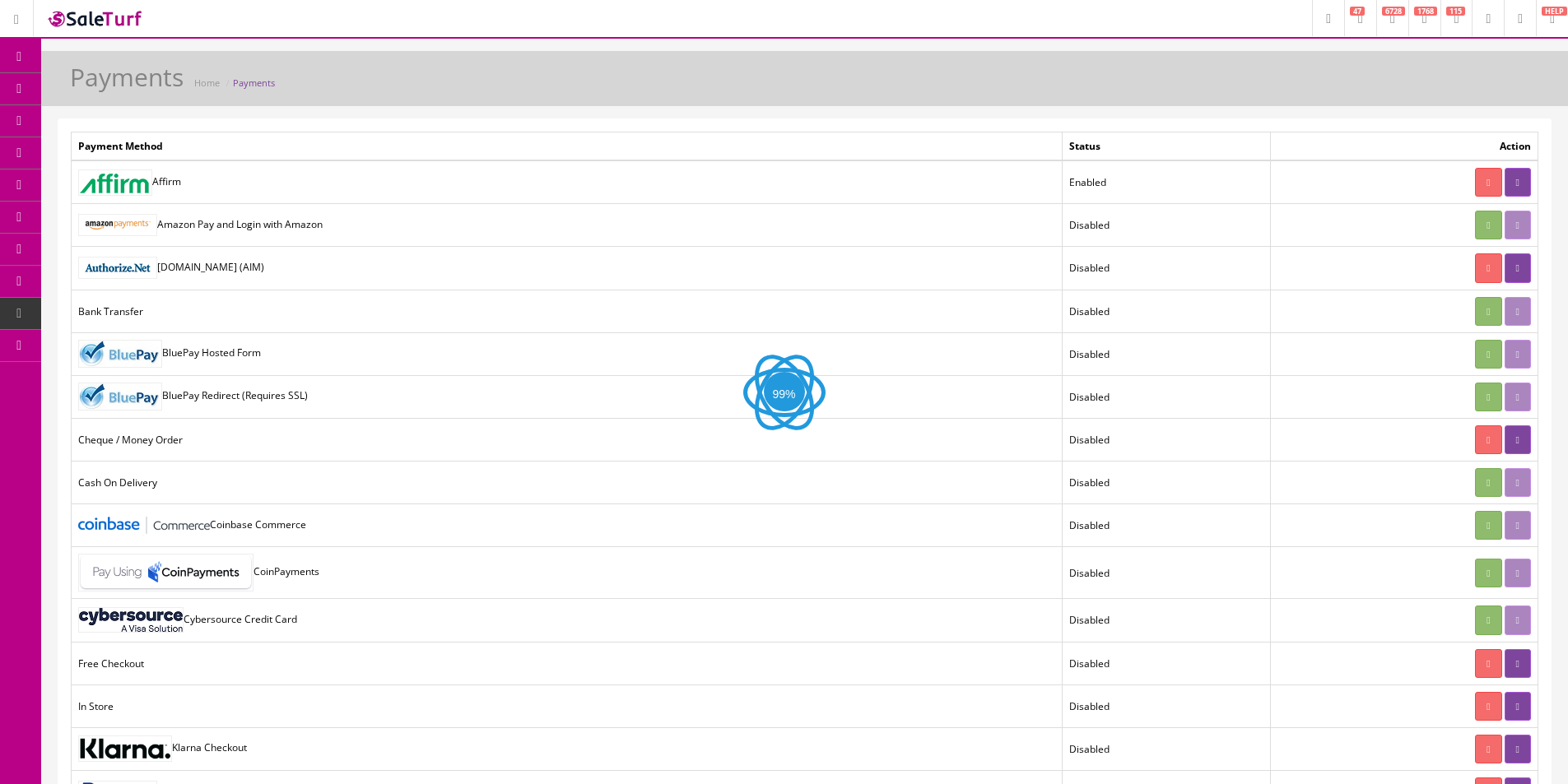
click at [293, 231] on td "Amazon Pay and Login with Amazon" at bounding box center [567, 225] width 991 height 42
click at [293, 230] on td "Amazon Pay and Login with Amazon" at bounding box center [567, 225] width 991 height 42
click at [293, 229] on td "Amazon Pay and Login with Amazon" at bounding box center [567, 225] width 991 height 42
click at [305, 223] on td "Amazon Pay and Login with Amazon" at bounding box center [567, 225] width 991 height 42
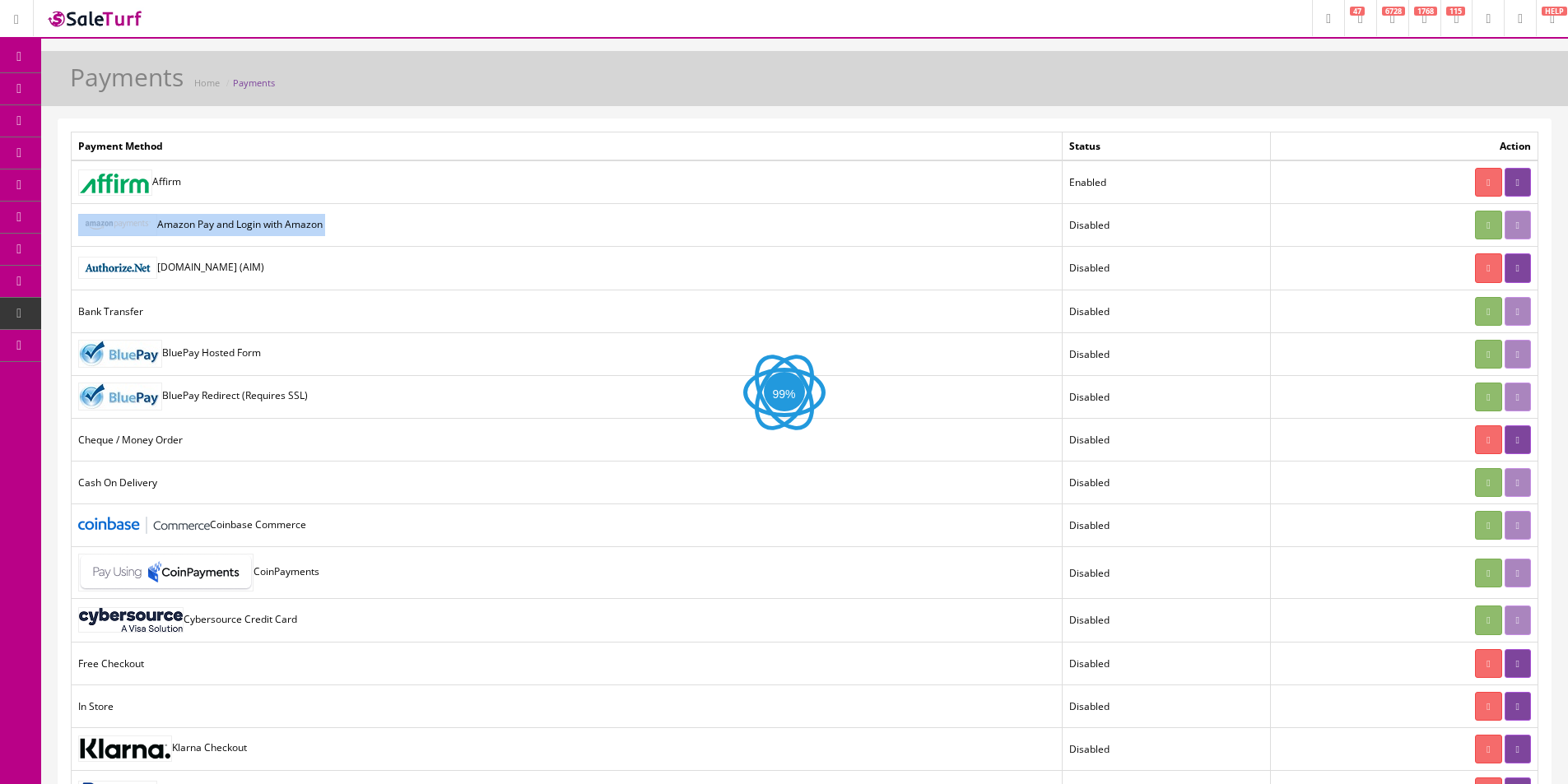
click at [305, 222] on td "Amazon Pay and Login with Amazon" at bounding box center [567, 225] width 991 height 42
click at [305, 223] on td "Amazon Pay and Login with Amazon" at bounding box center [567, 225] width 991 height 42
click at [319, 230] on td "Amazon Pay and Login with Amazon" at bounding box center [567, 225] width 991 height 42
click at [1508, 184] on link at bounding box center [1517, 181] width 27 height 29
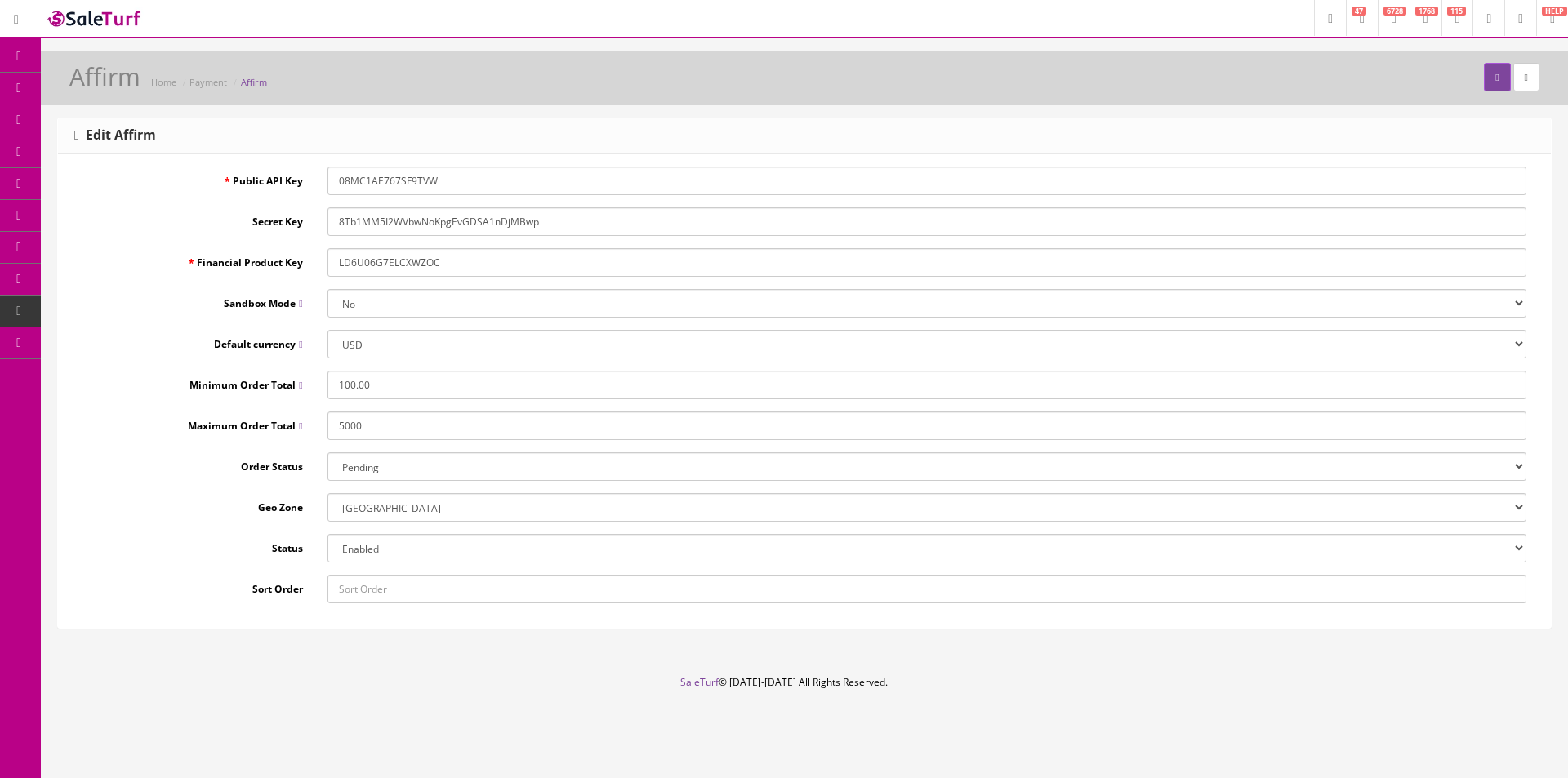
click at [359, 559] on select "Enabled Disabled" at bounding box center [927, 547] width 1199 height 28
select select "0"
click at [327, 534] on select "Enabled Disabled" at bounding box center [927, 547] width 1199 height 28
click at [1490, 87] on button "submit" at bounding box center [1497, 76] width 26 height 28
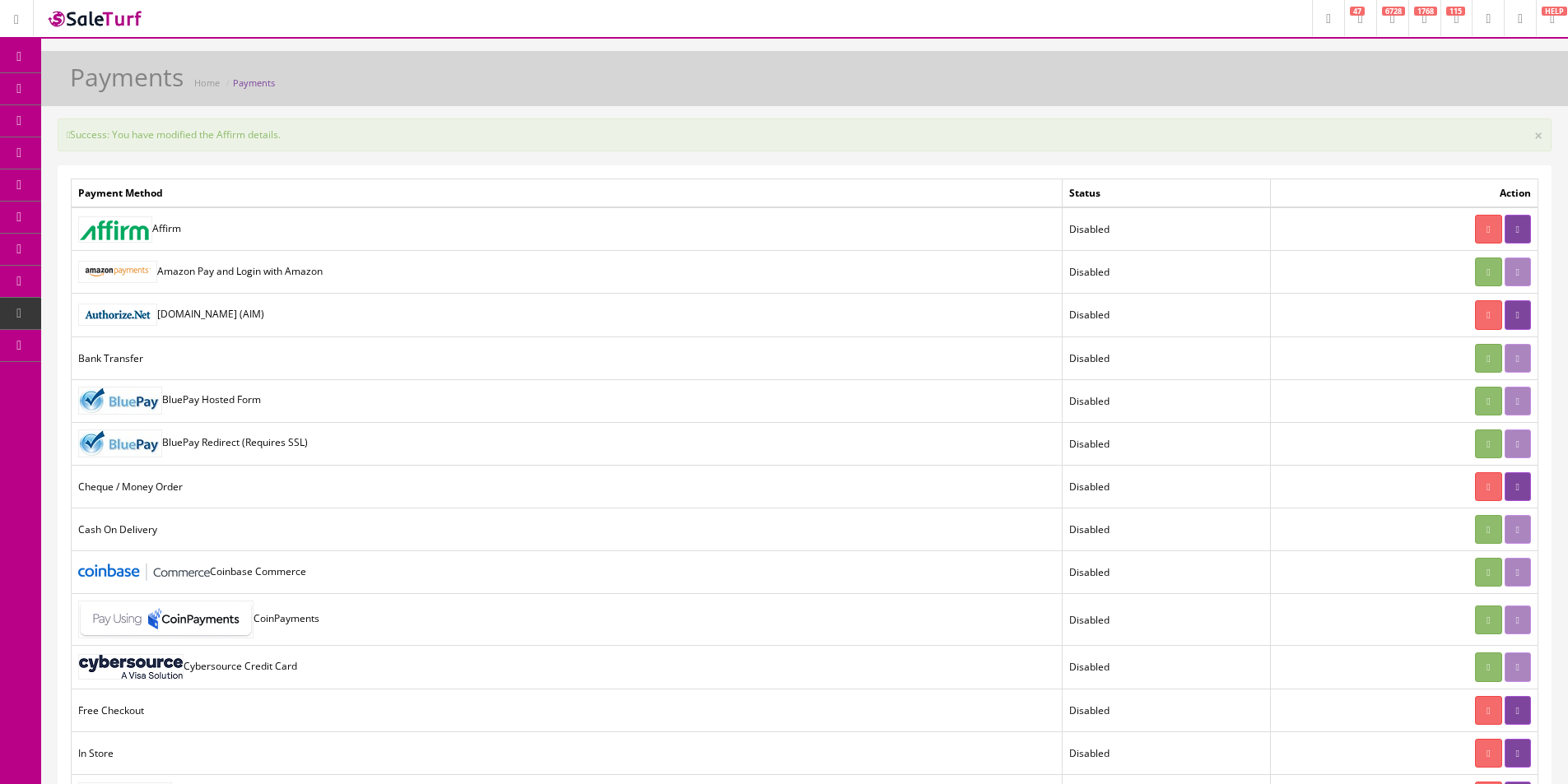
click at [123, 186] on span "Order List" at bounding box center [120, 184] width 45 height 14
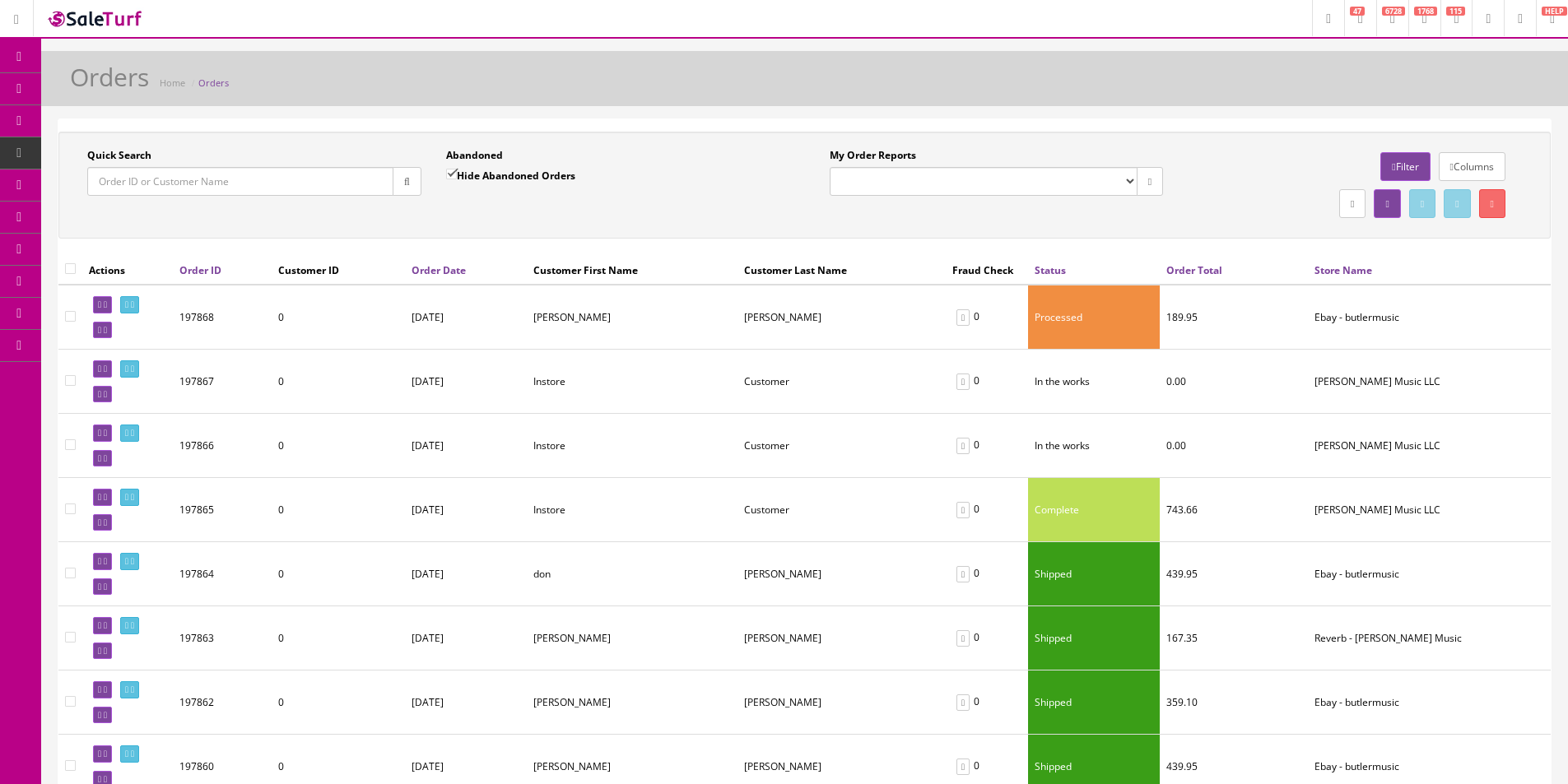
click at [21, 58] on icon at bounding box center [20, 56] width 18 height 13
click at [801, 101] on div "Orders Home Orders" at bounding box center [804, 83] width 1502 height 39
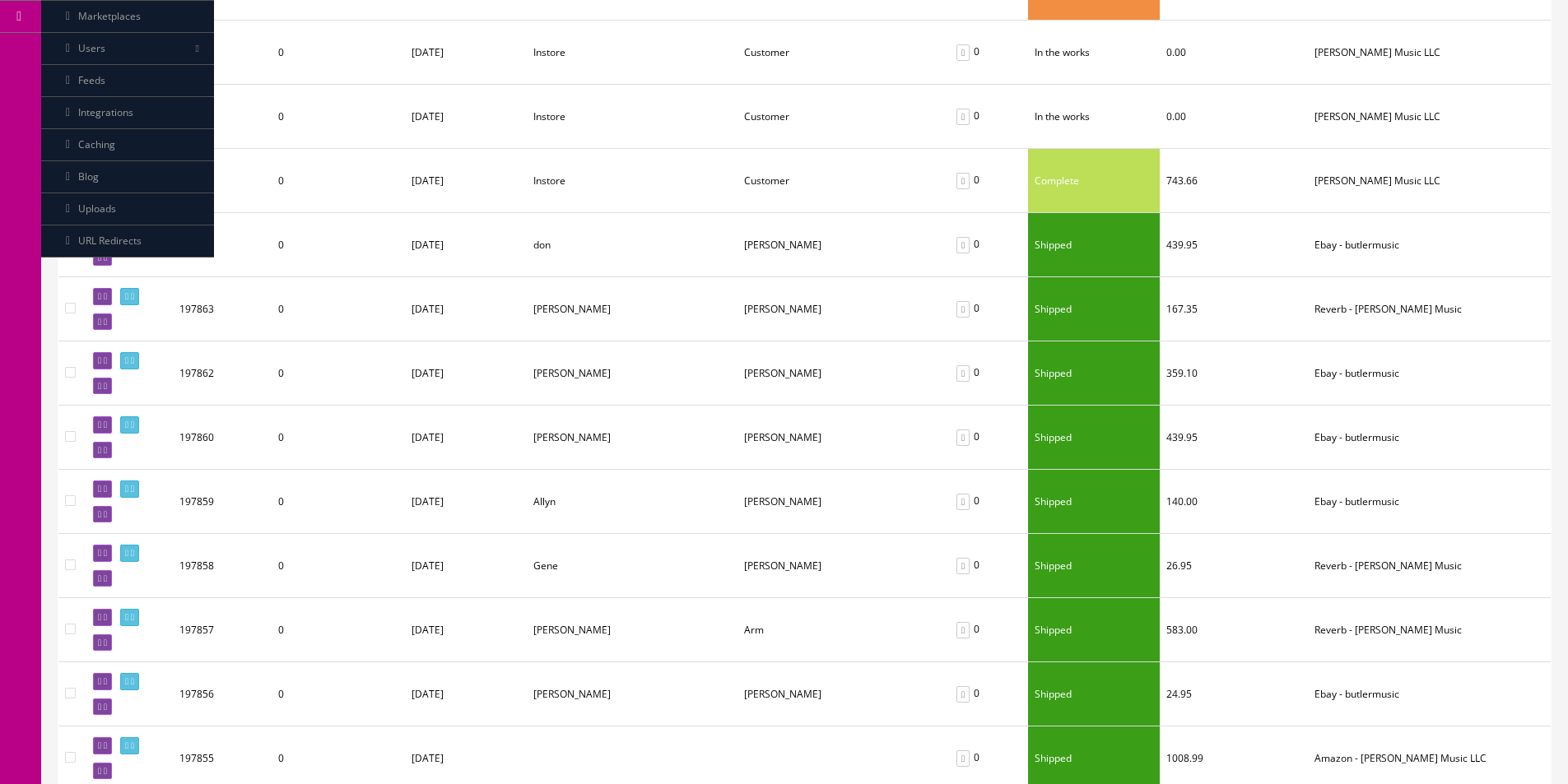
click at [693, 164] on td "Instore" at bounding box center [632, 180] width 211 height 64
click at [693, 165] on td "Instore" at bounding box center [632, 180] width 211 height 64
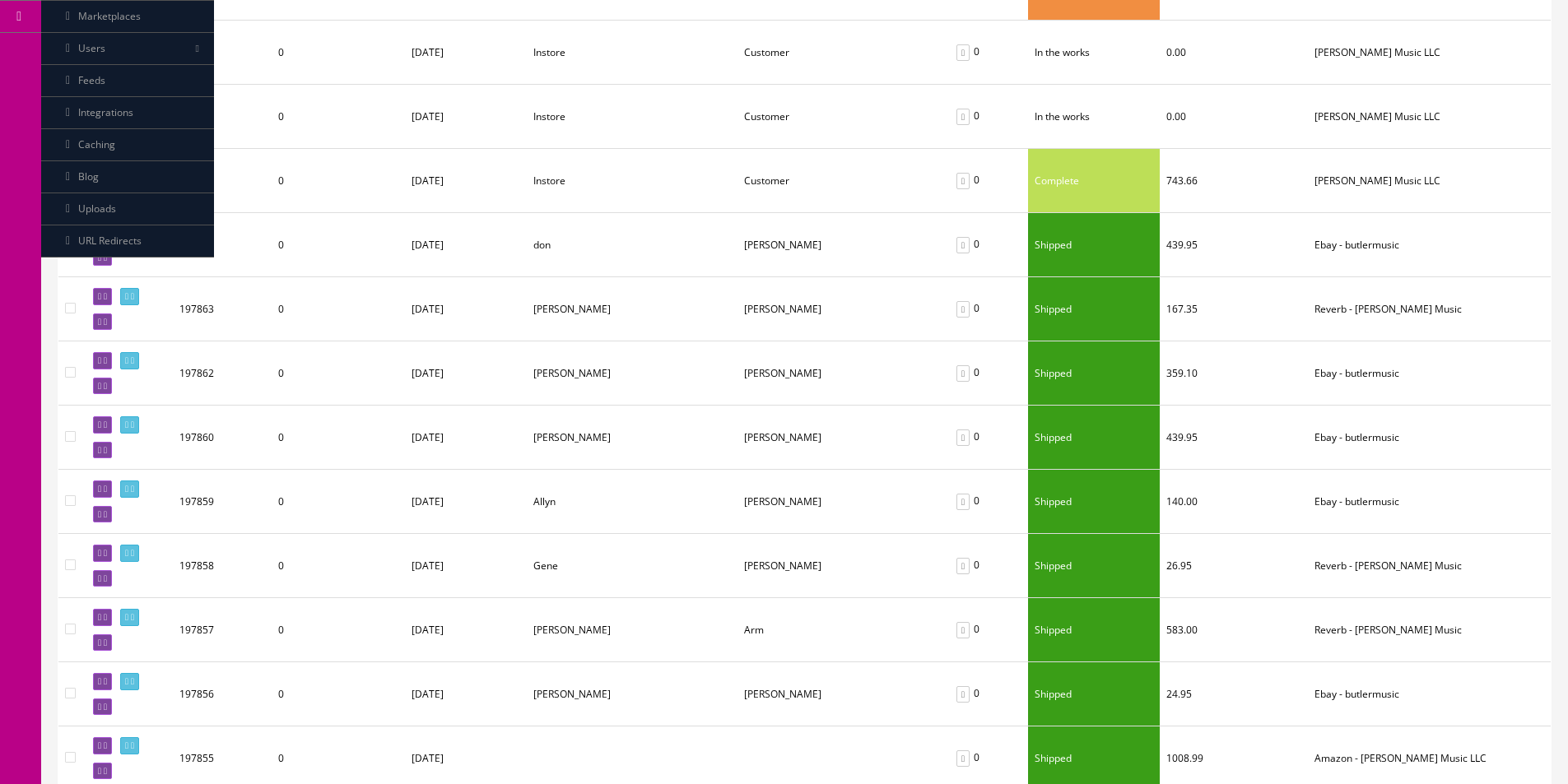
click at [691, 172] on td "Instore" at bounding box center [632, 180] width 211 height 64
click at [686, 177] on td "Instore" at bounding box center [632, 180] width 211 height 64
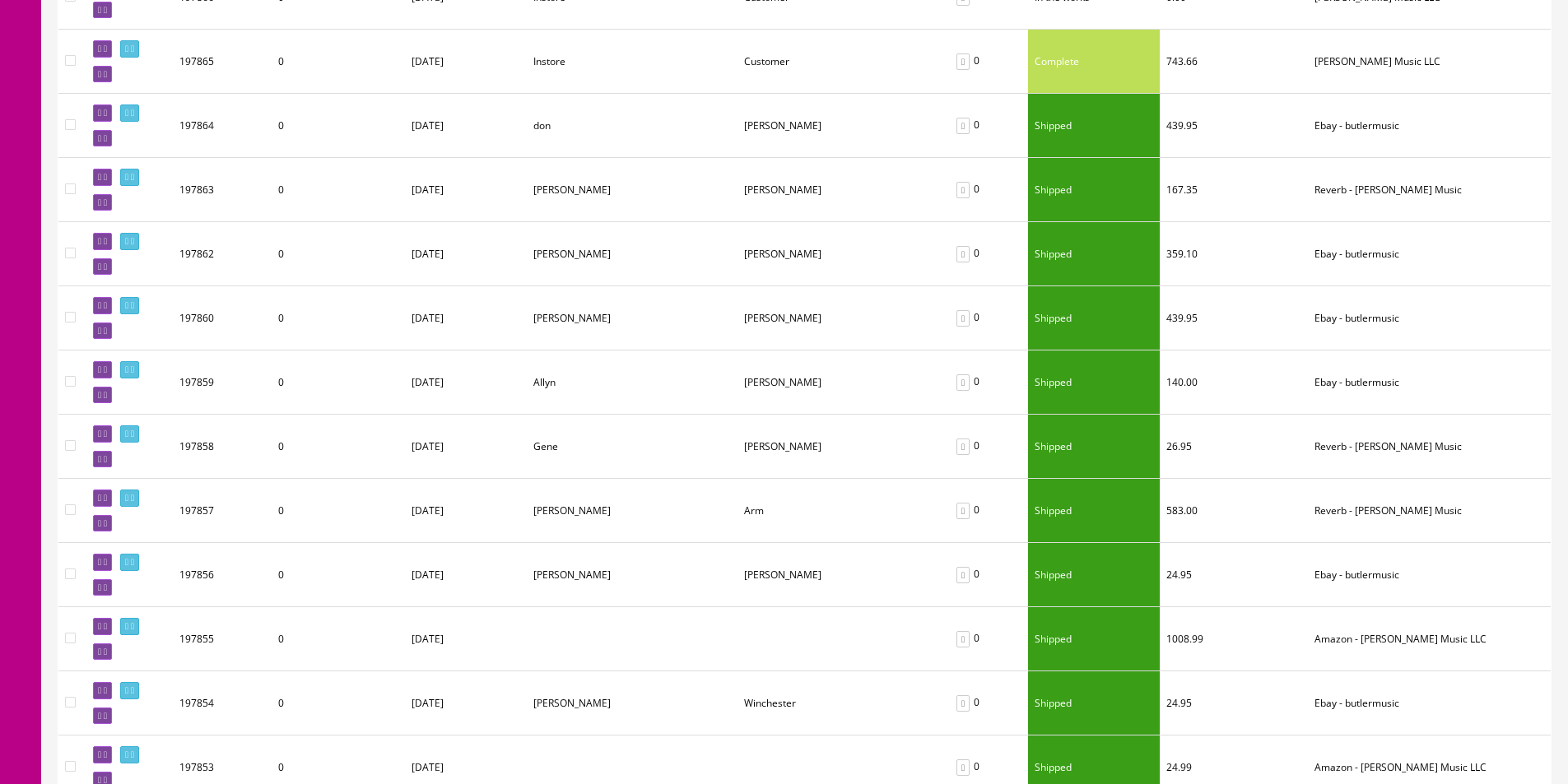
scroll to position [576, 0]
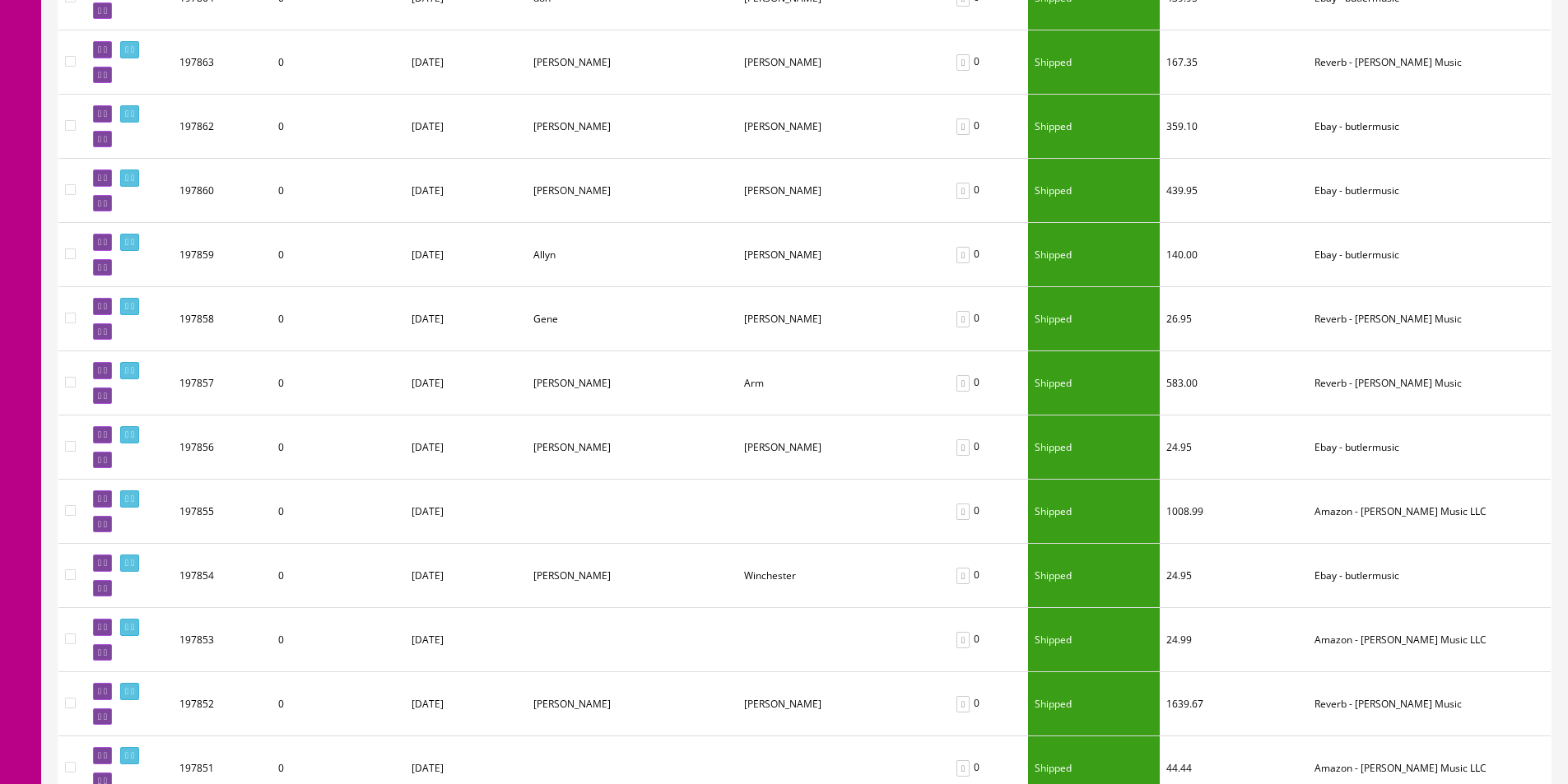
click at [693, 160] on td "Chris" at bounding box center [632, 190] width 211 height 64
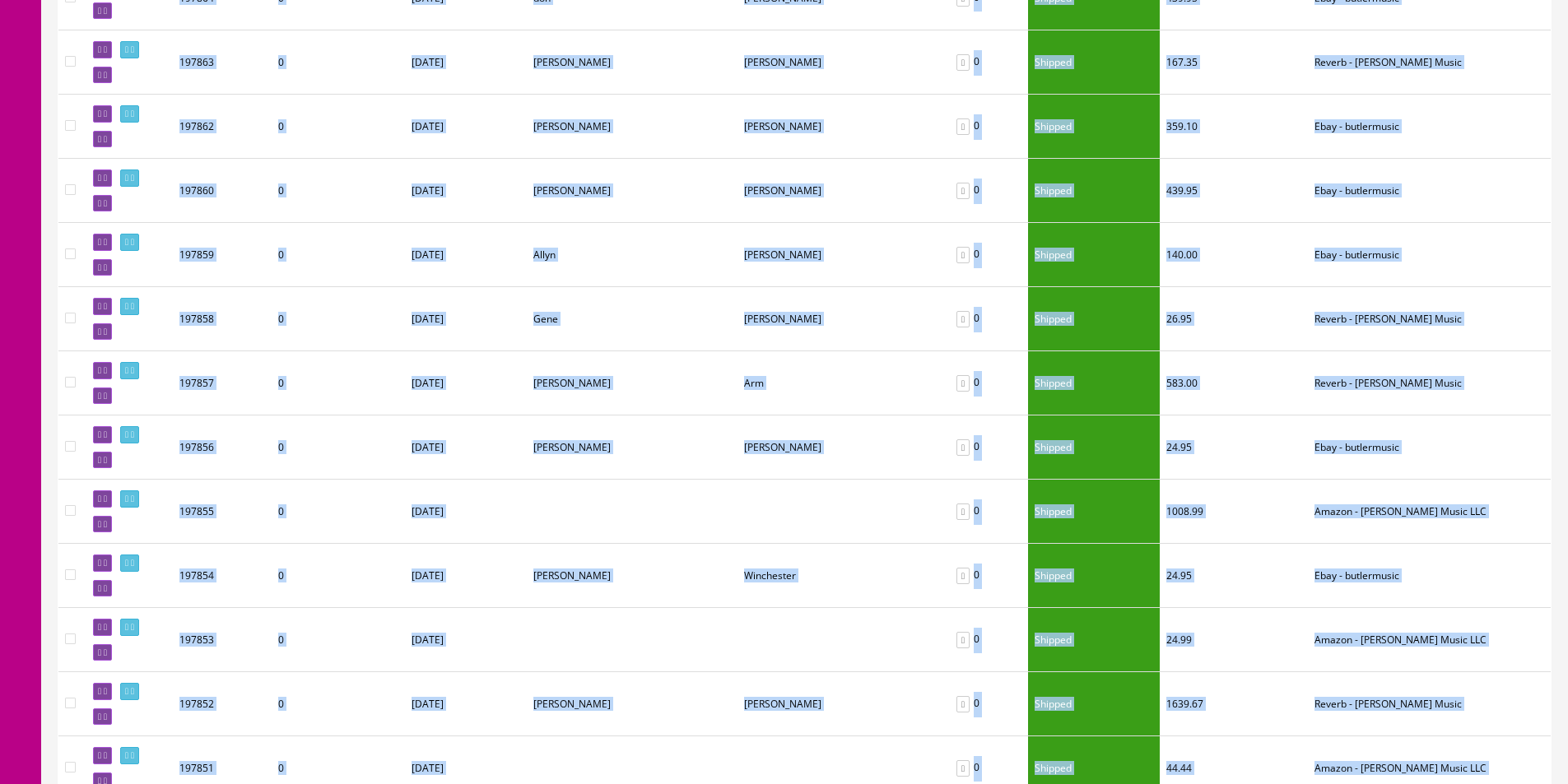
click at [686, 168] on td "Chris" at bounding box center [632, 190] width 211 height 64
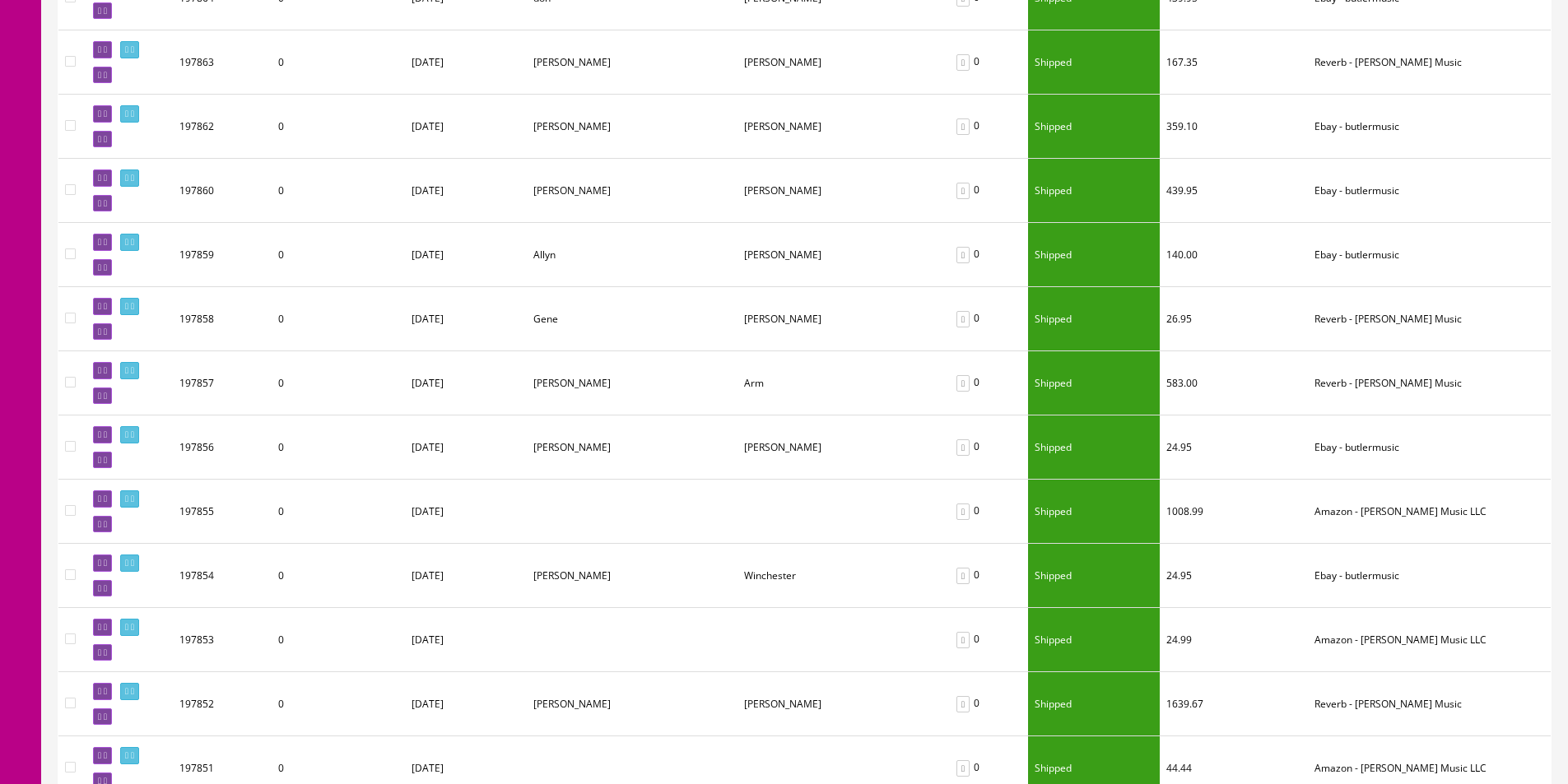
click at [686, 168] on td "Chris" at bounding box center [632, 190] width 211 height 64
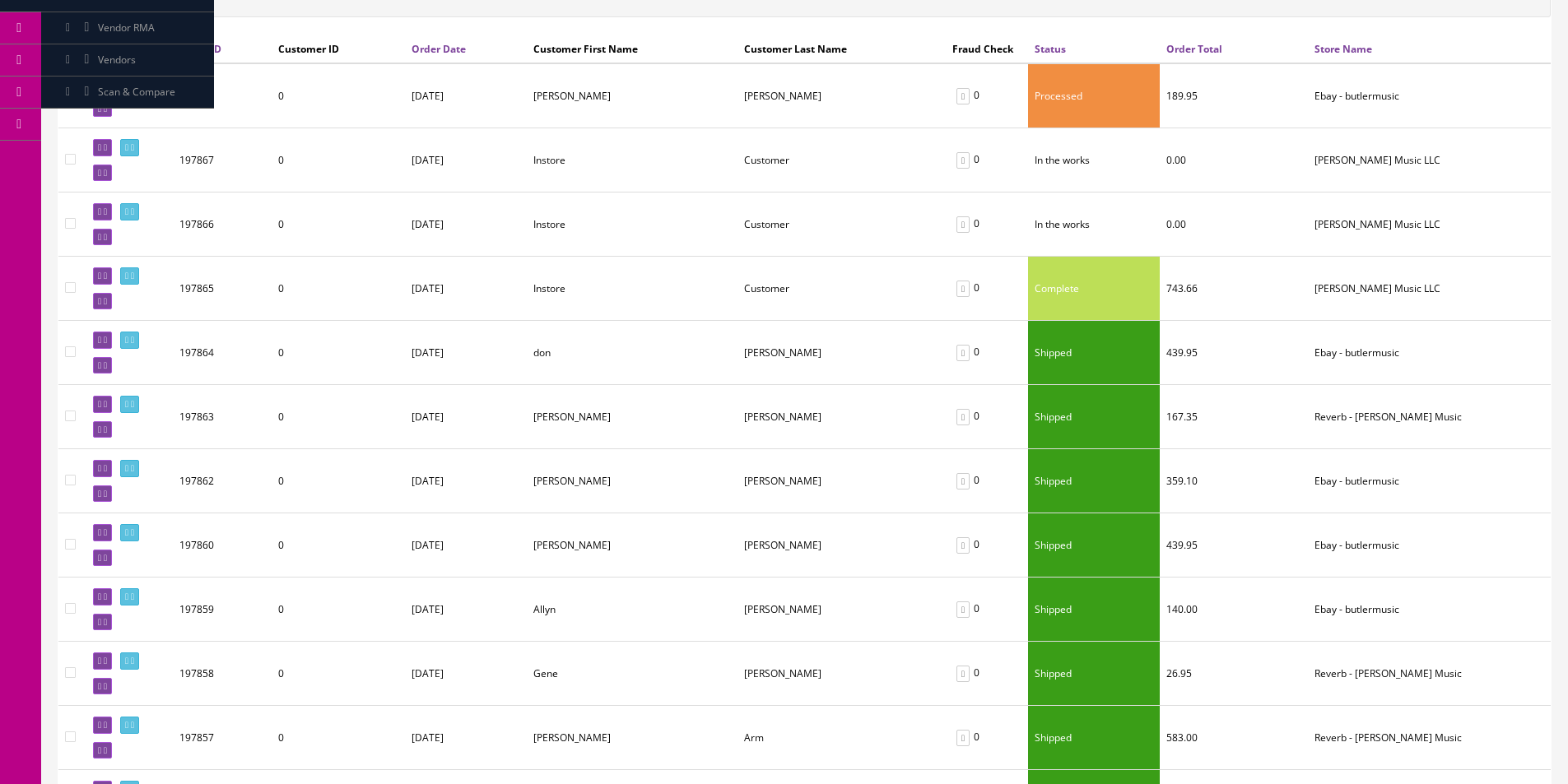
scroll to position [0, 0]
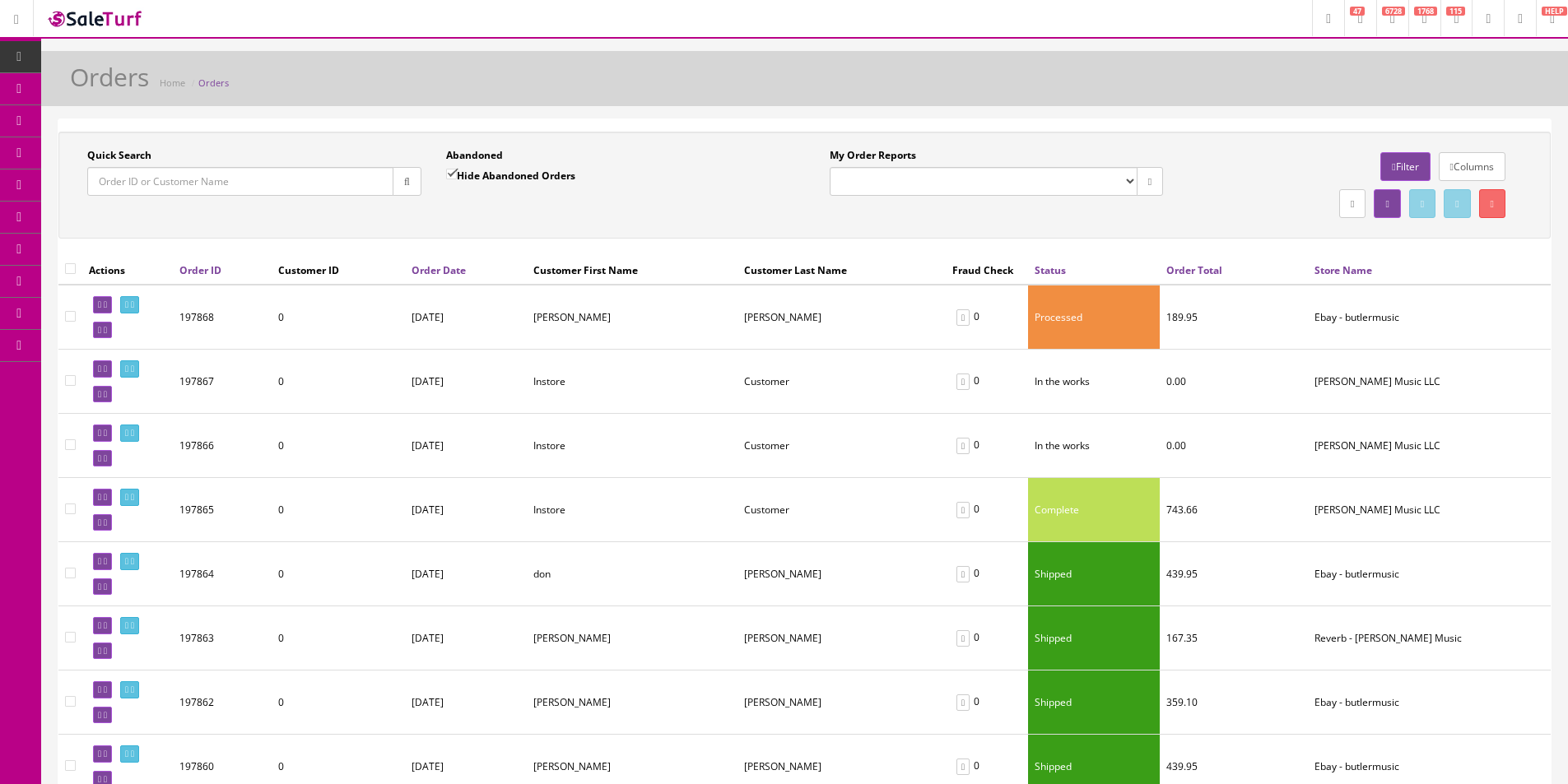
click at [939, 184] on select "Butler Music LLC Orders Pending Website Orders" at bounding box center [983, 181] width 308 height 29
drag, startPoint x: 939, startPoint y: 184, endPoint x: 531, endPoint y: 185, distance: 408.0
click at [937, 184] on select "Butler Music LLC Orders Pending Website Orders" at bounding box center [983, 181] width 308 height 29
click at [455, 172] on input "Hide Abandoned Orders" at bounding box center [451, 173] width 11 height 11
checkbox input "false"
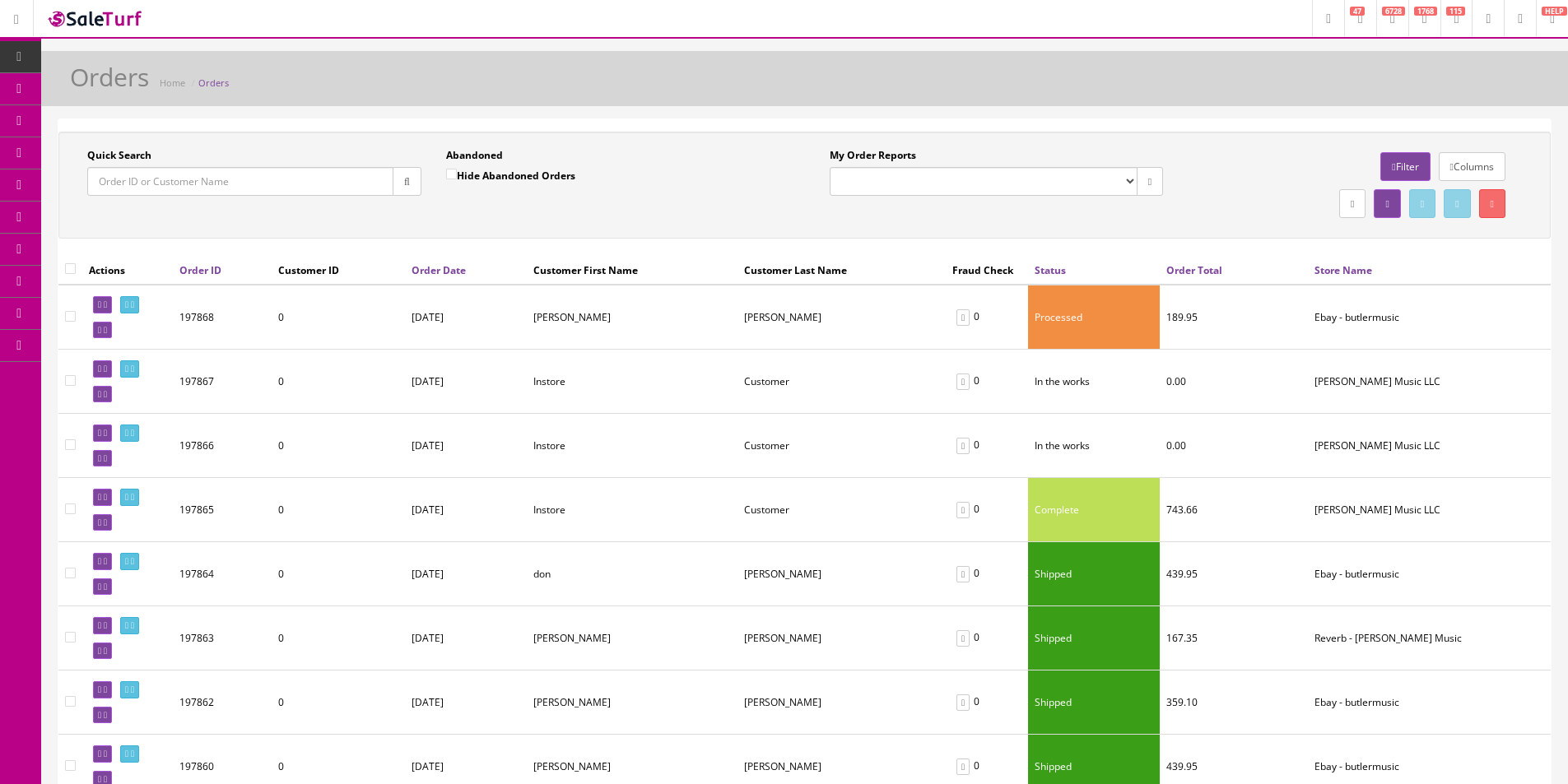
click at [464, 213] on div "Quick Search Date From Abandoned Hide Abandoned Orders Date To My Order Reports…" at bounding box center [805, 184] width 1484 height 74
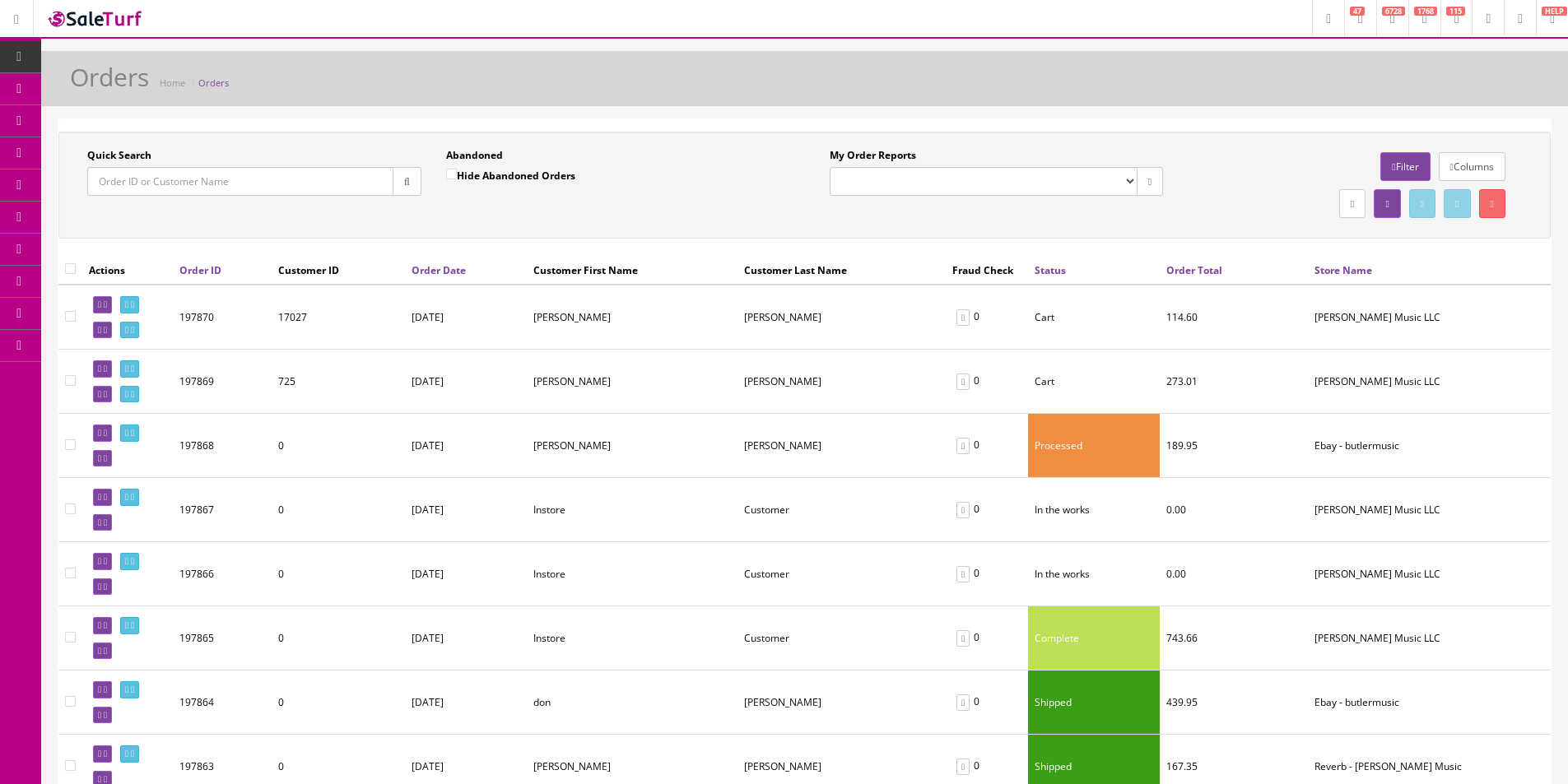
click at [68, 384] on input"] "checkbox" at bounding box center [70, 380] width 11 height 11
checkbox input"] "true"
click at [1500, 204] on link at bounding box center [1492, 203] width 27 height 29
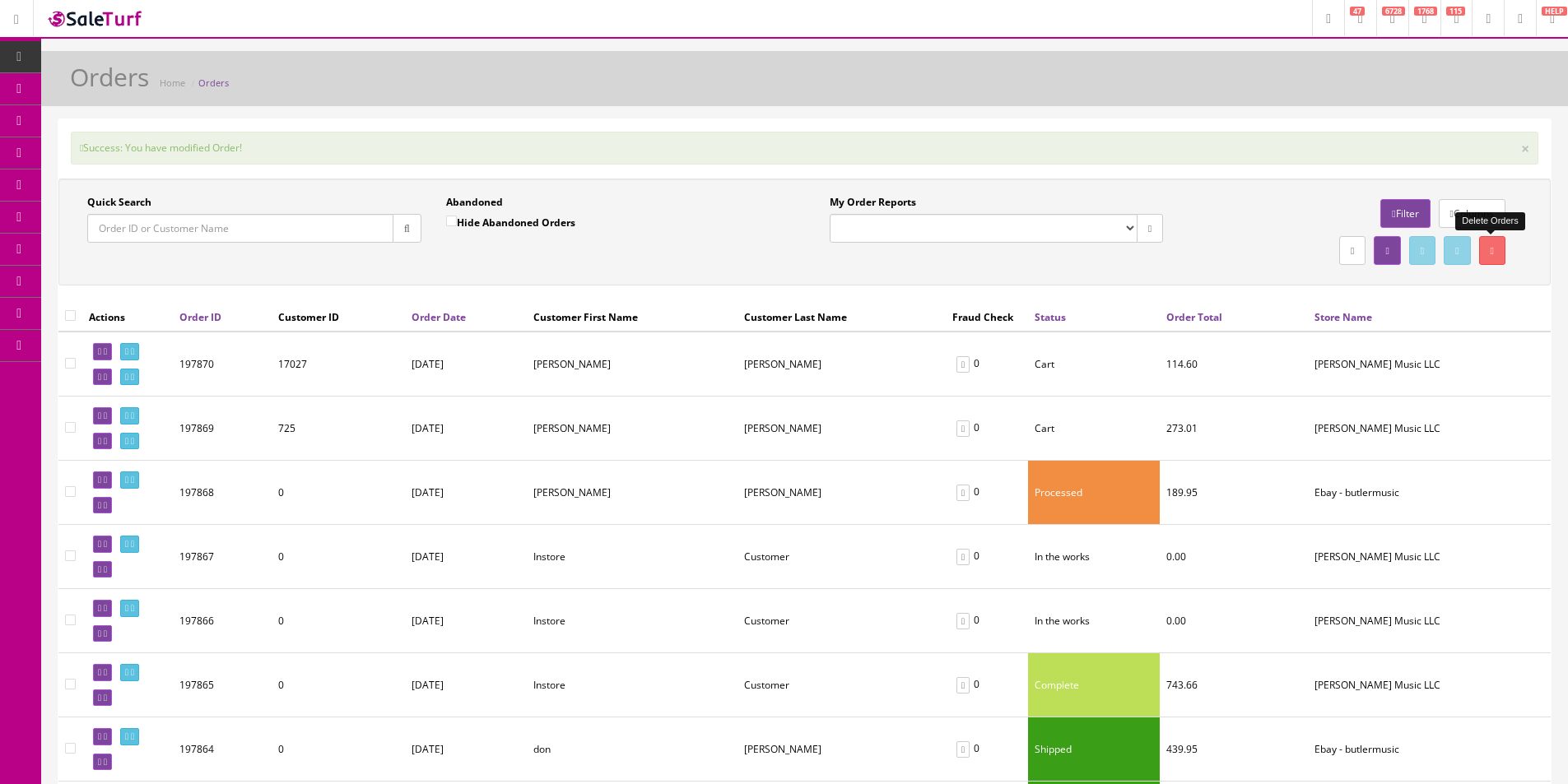
click at [139, 347] on link at bounding box center [129, 352] width 19 height 18
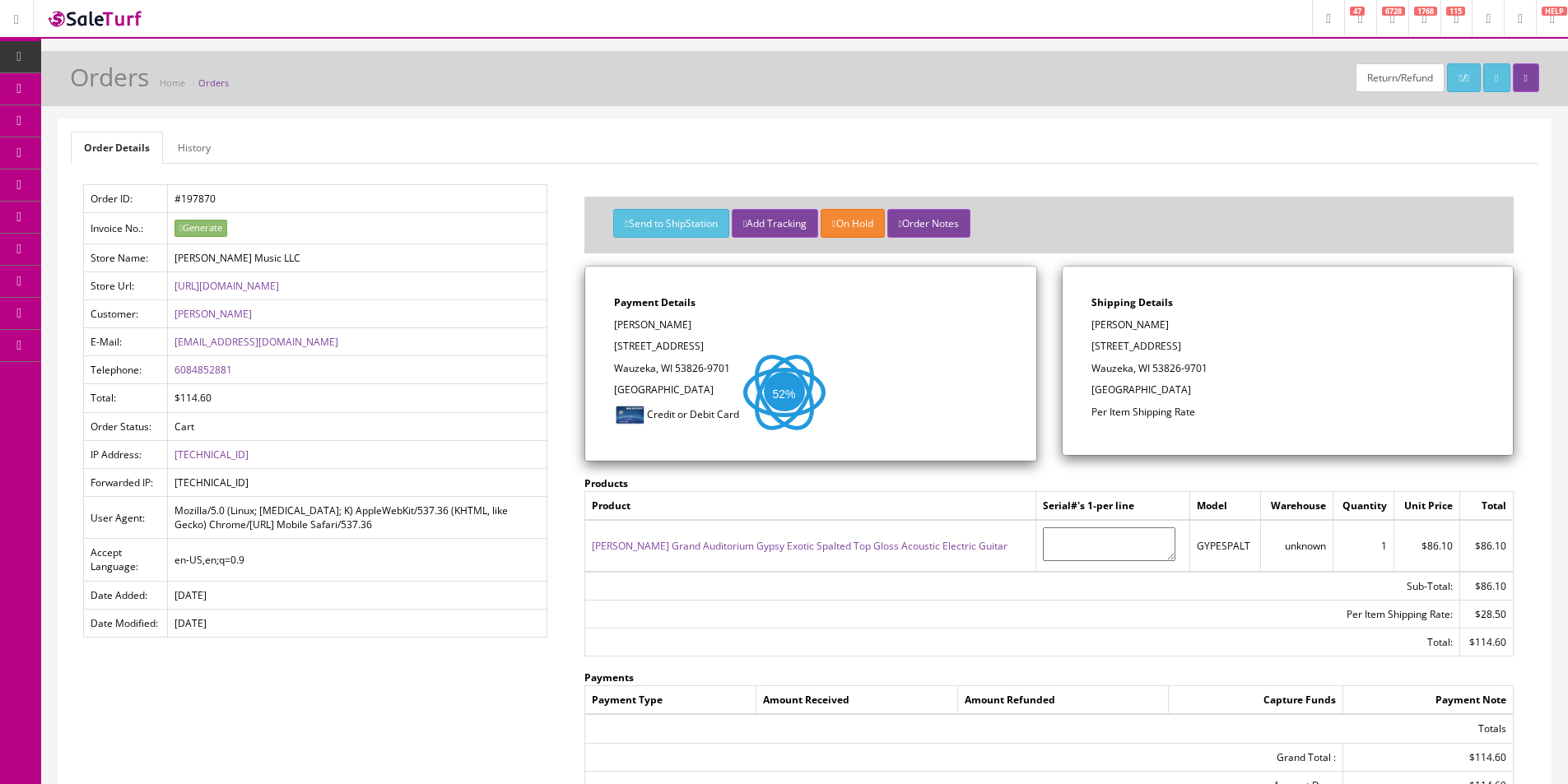
click at [571, 157] on ul "Order Details History" at bounding box center [805, 148] width 1468 height 33
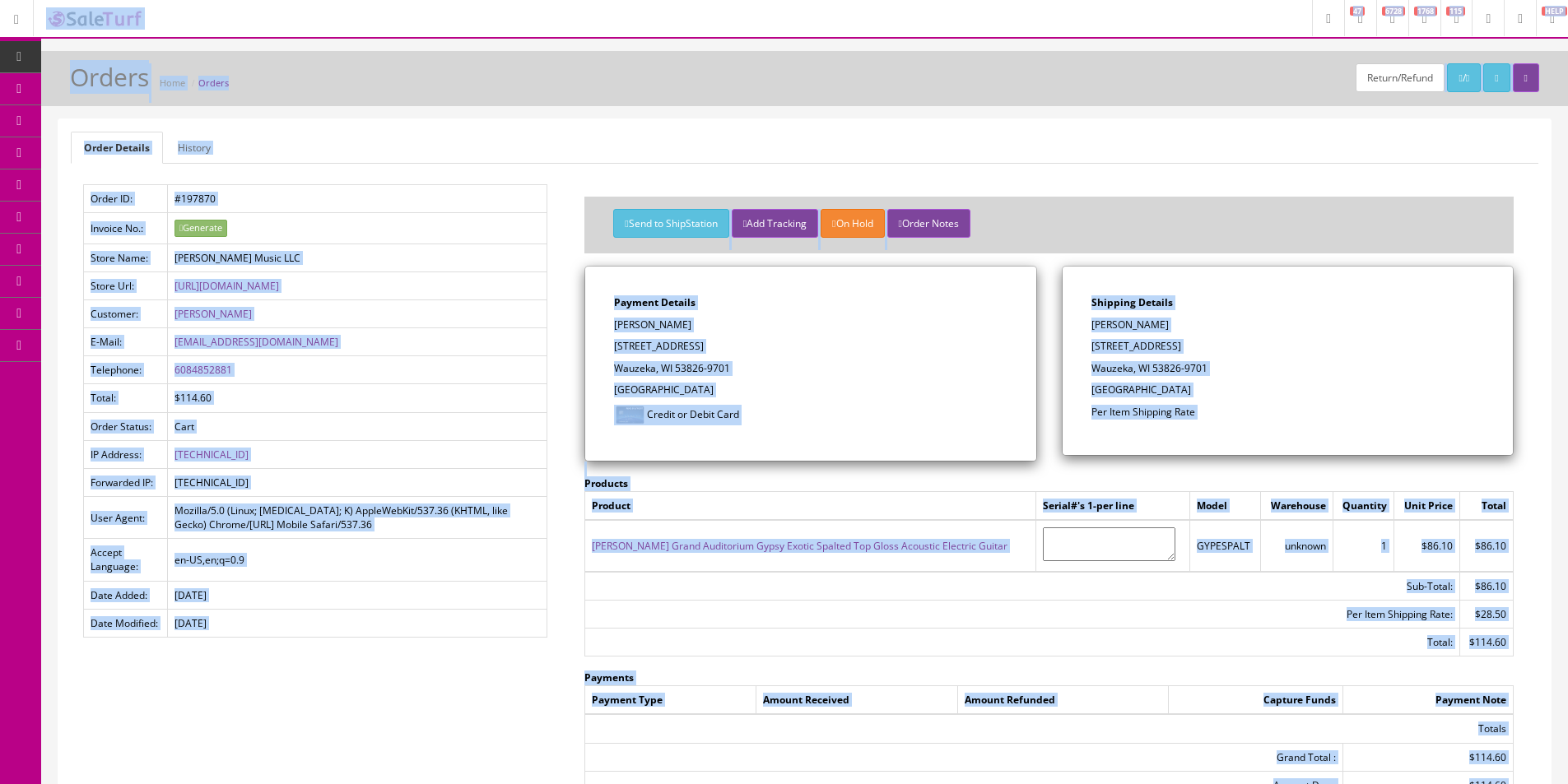
click at [588, 139] on ul "Order Details History" at bounding box center [805, 148] width 1468 height 33
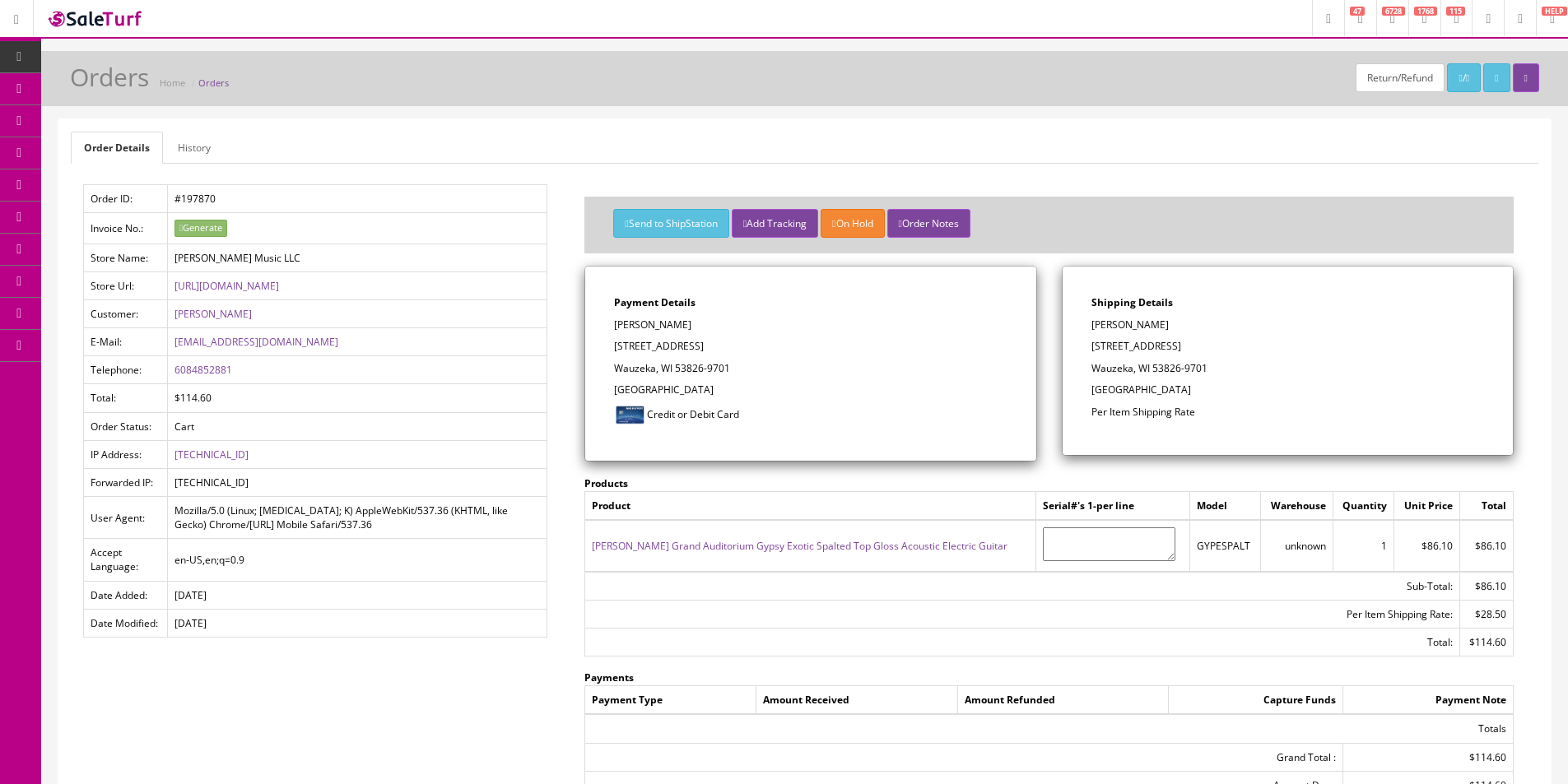
click at [588, 139] on ul "Order Details History" at bounding box center [805, 148] width 1468 height 33
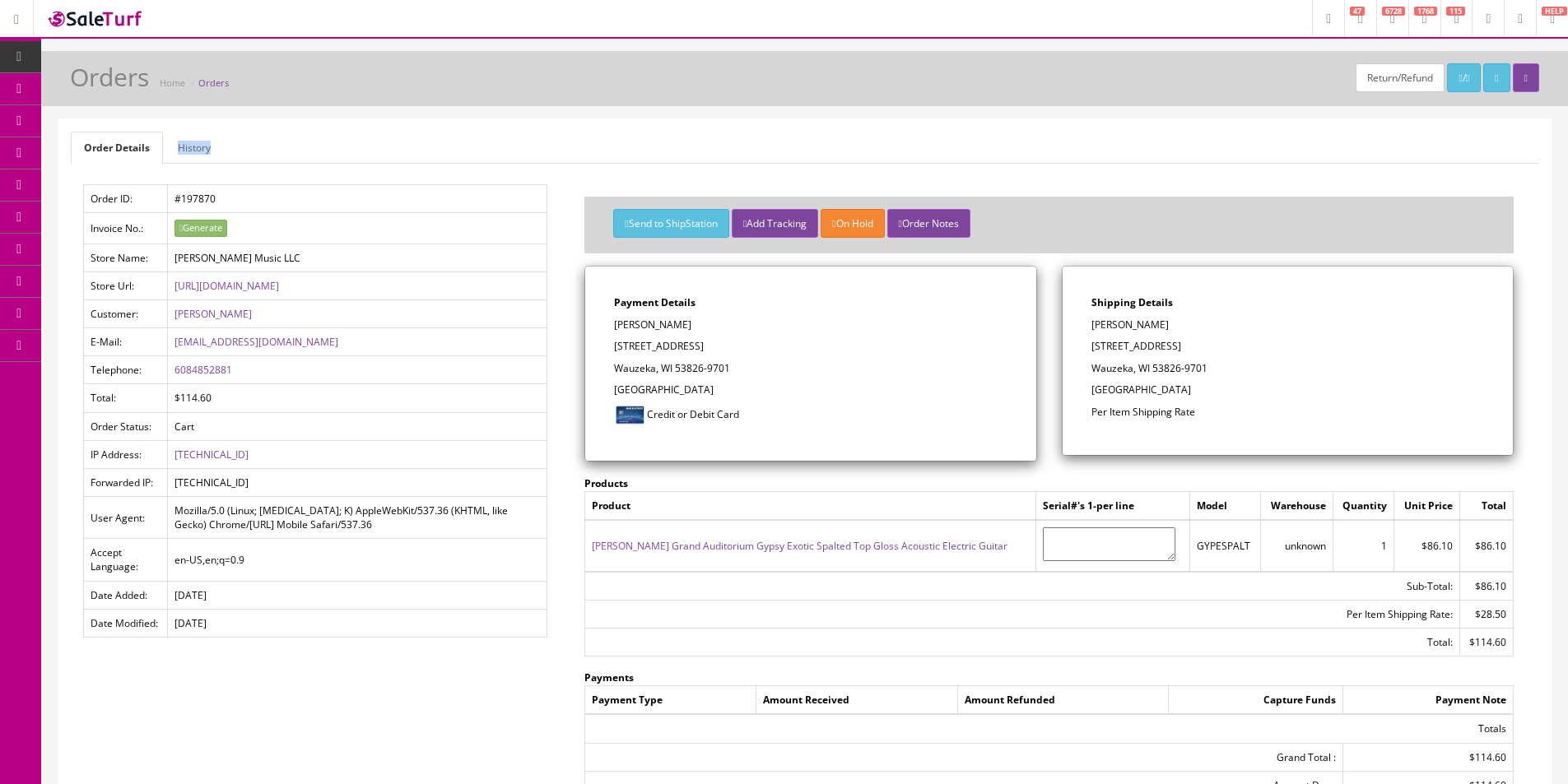
click at [588, 139] on ul "Order Details History" at bounding box center [805, 148] width 1468 height 33
drag, startPoint x: 588, startPoint y: 139, endPoint x: 576, endPoint y: 139, distance: 12.0
click at [588, 139] on ul "Order Details History" at bounding box center [805, 148] width 1468 height 33
click at [138, 92] on span "Products" at bounding box center [117, 89] width 40 height 14
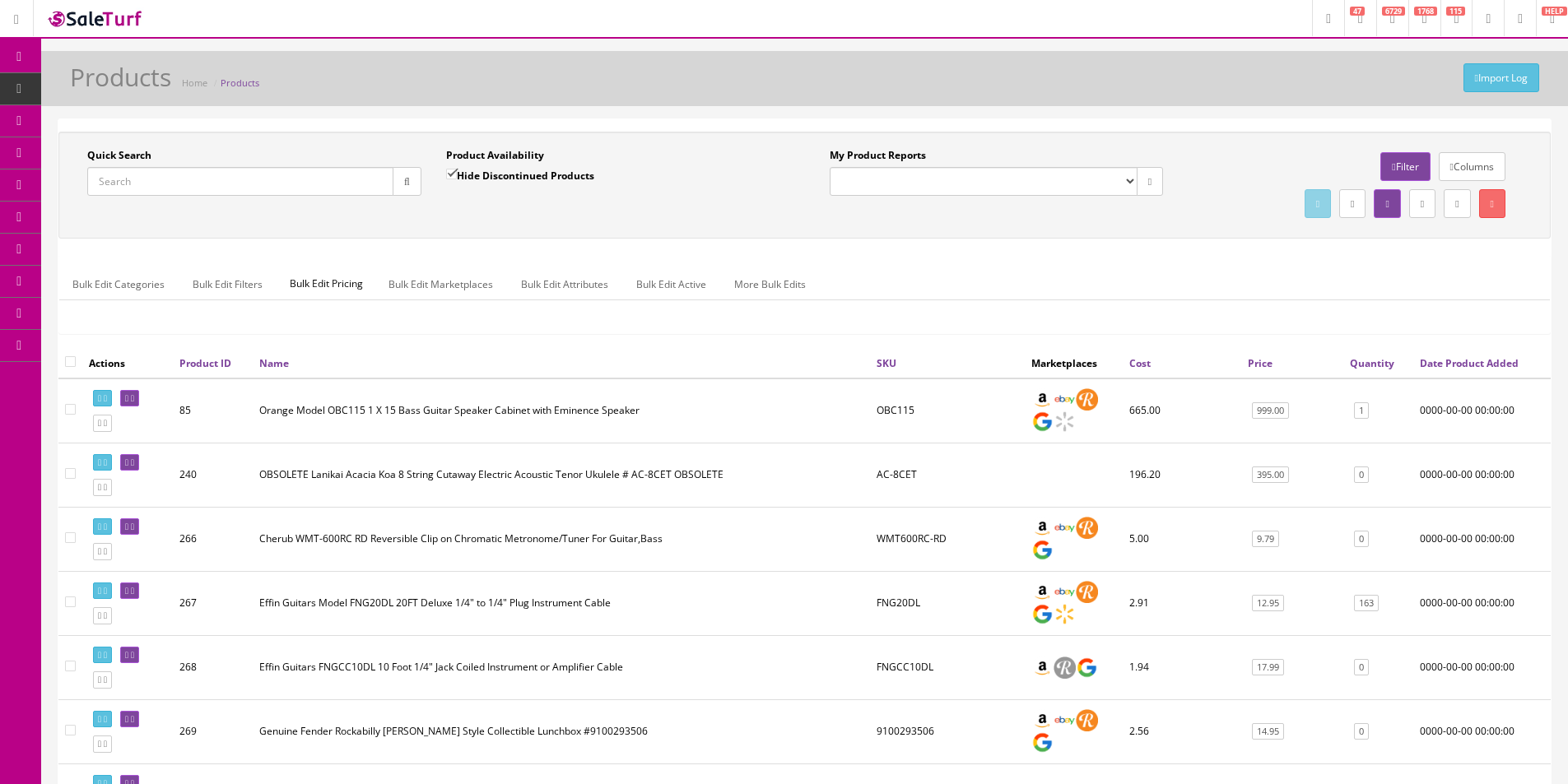
click at [1149, 213] on div "My Product Reports Amazon FMIC Audit Market Errors (InStock) Marketplace Errors…" at bounding box center [1176, 184] width 743 height 74
click at [93, 193] on link "Order List" at bounding box center [127, 185] width 172 height 33
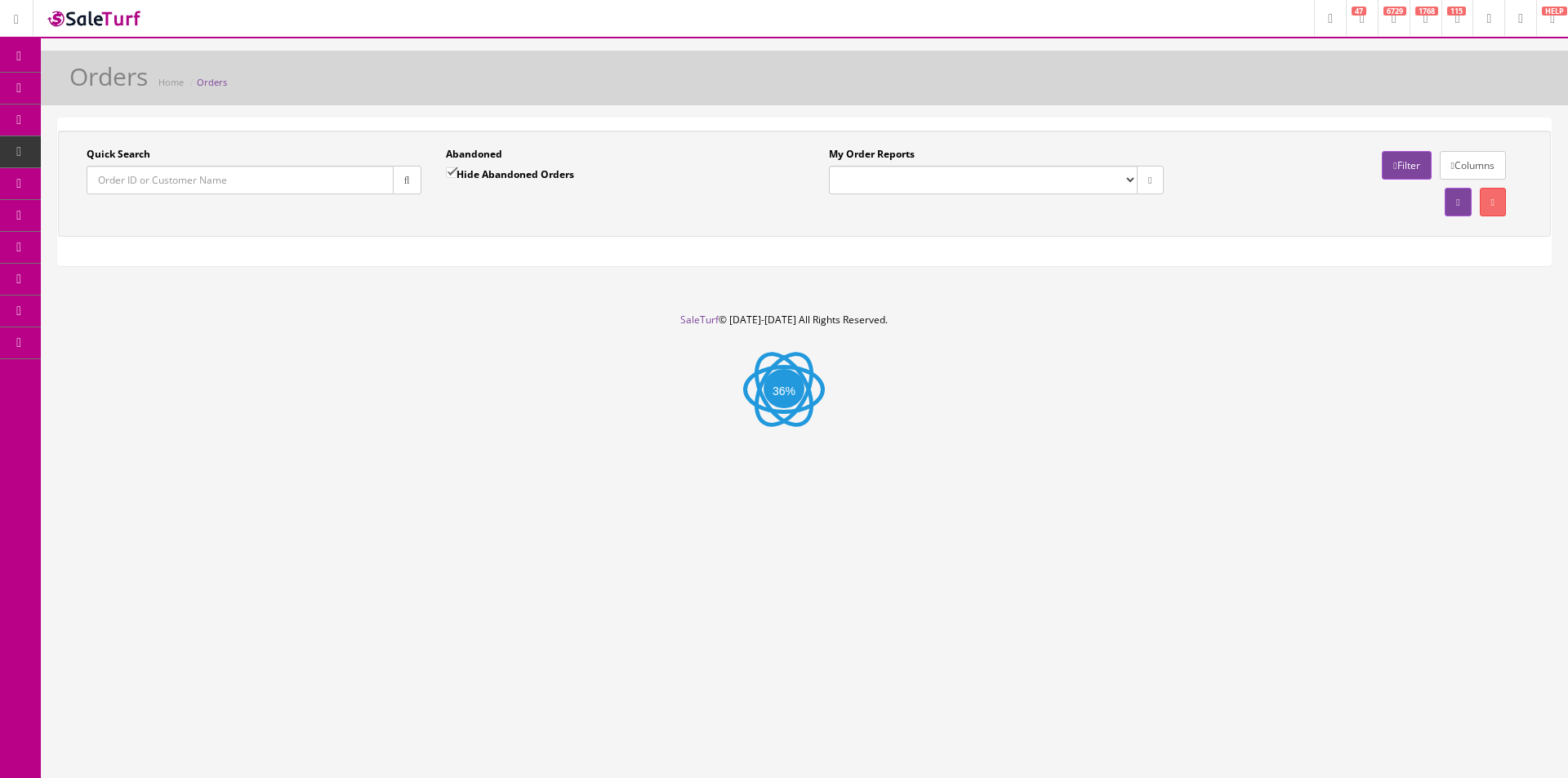
click at [436, 229] on div "Quick Search Date From Abandoned Hide Abandoned Orders Date To My Order Reports…" at bounding box center [804, 184] width 1493 height 107
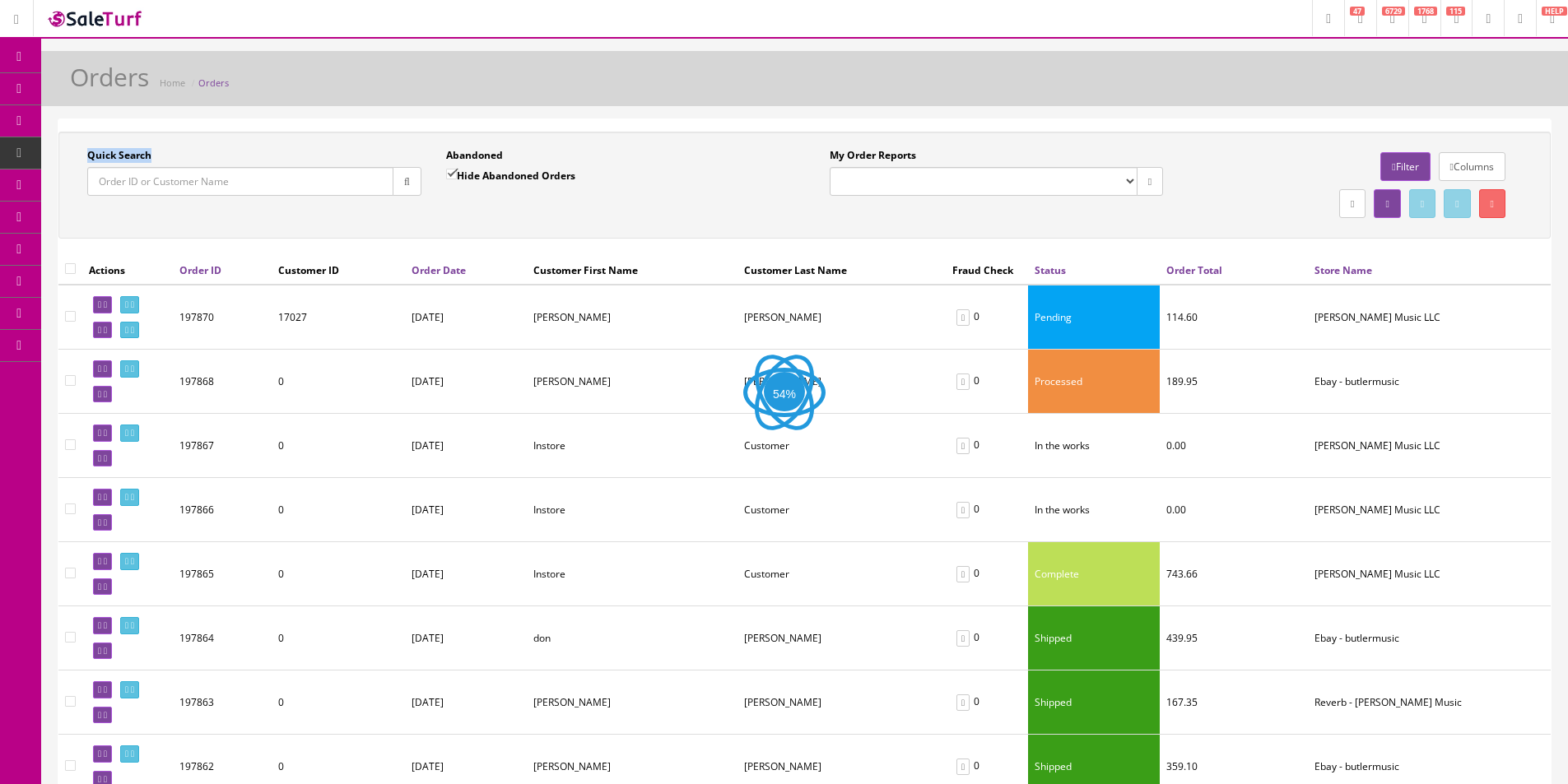
click at [439, 230] on div "Quick Search Date From Abandoned Hide Abandoned Orders Date To My Order Reports…" at bounding box center [804, 185] width 1492 height 107
drag, startPoint x: 439, startPoint y: 230, endPoint x: 301, endPoint y: 271, distance: 144.0
click at [438, 230] on div "Quick Search Date From Abandoned Hide Abandoned Orders Date To My Order Reports…" at bounding box center [804, 185] width 1492 height 107
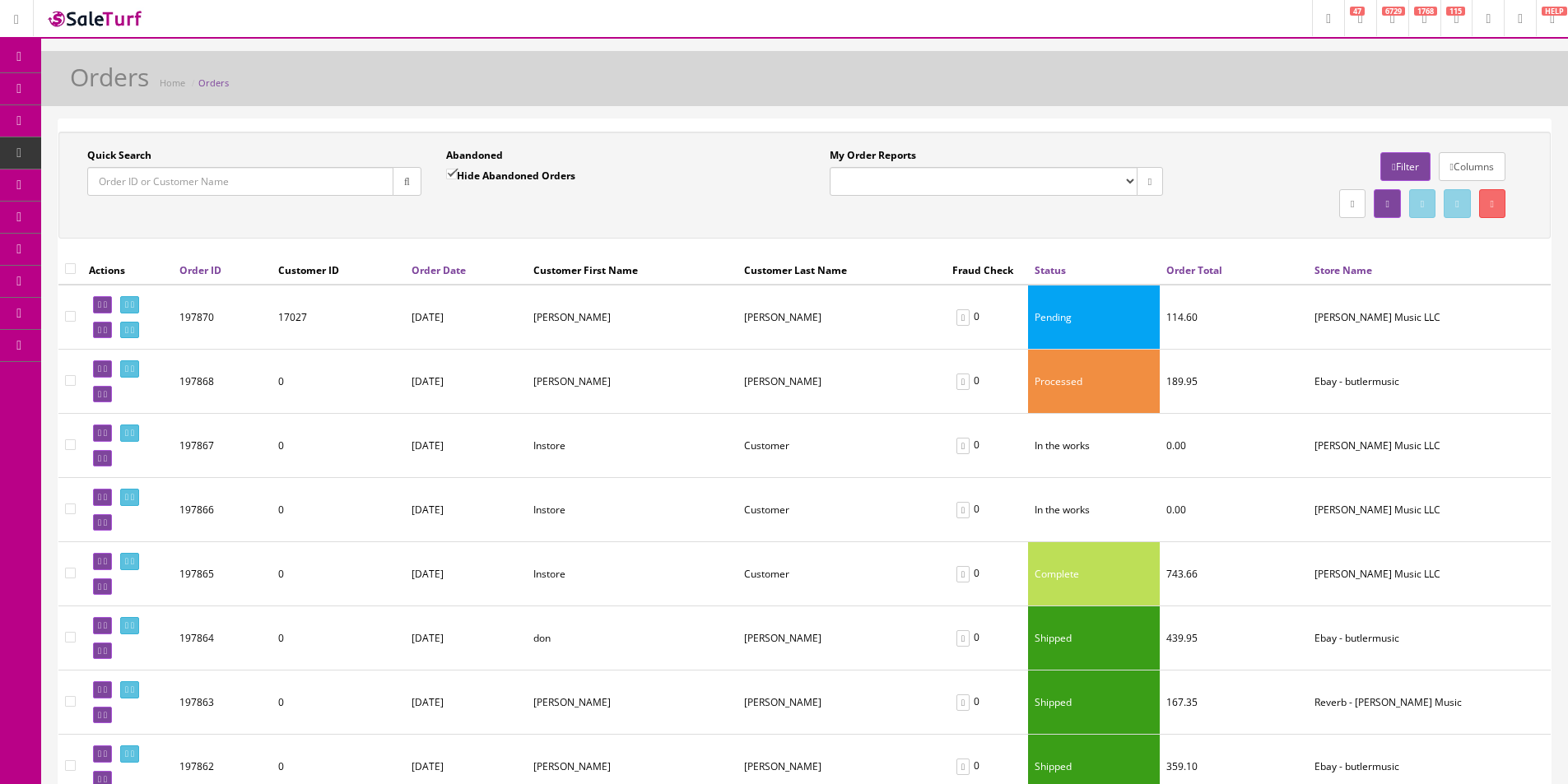
click at [134, 301] on icon at bounding box center [132, 304] width 3 height 9
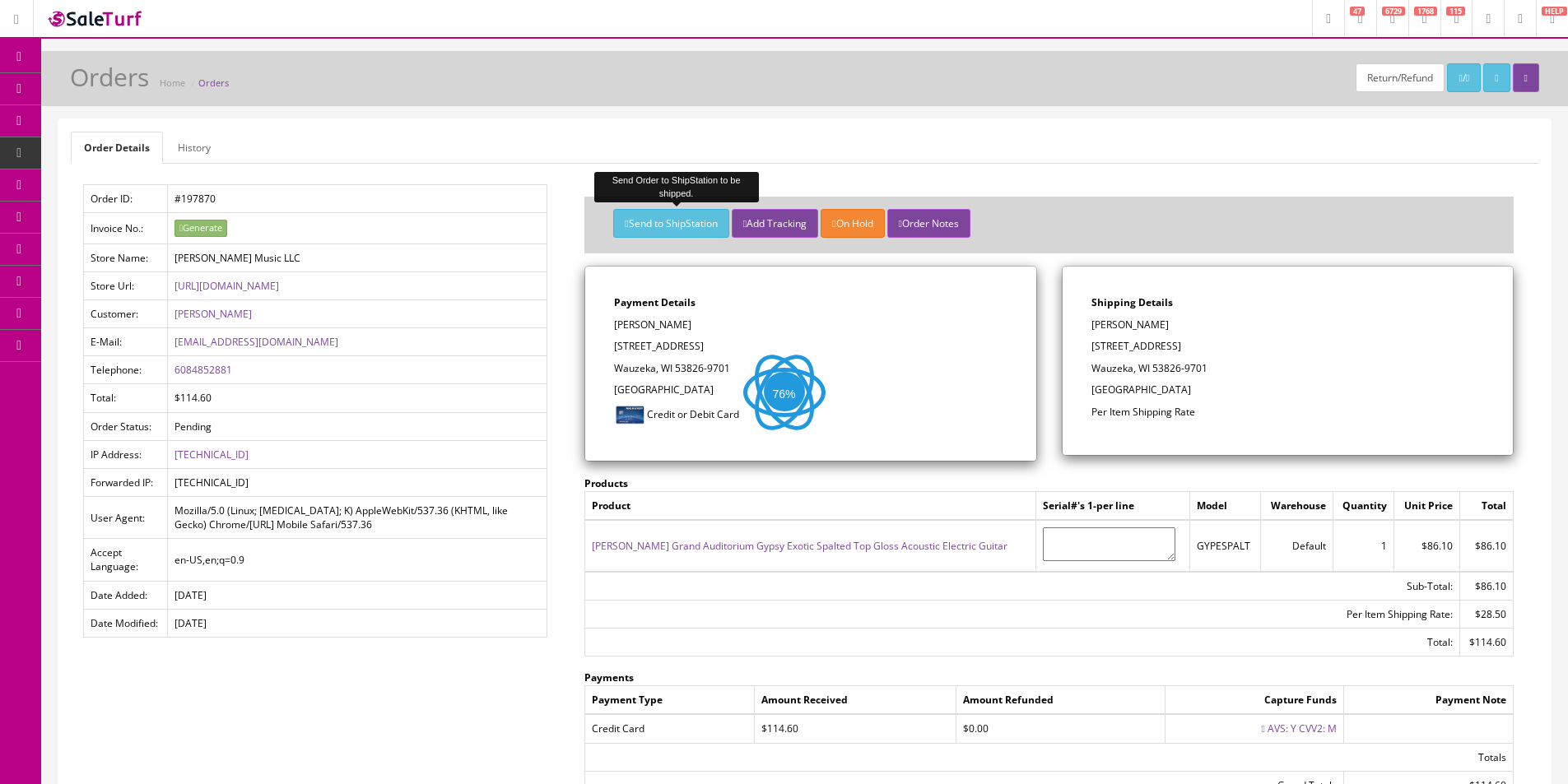
click at [673, 227] on button "Send to ShipStation" at bounding box center [671, 223] width 115 height 29
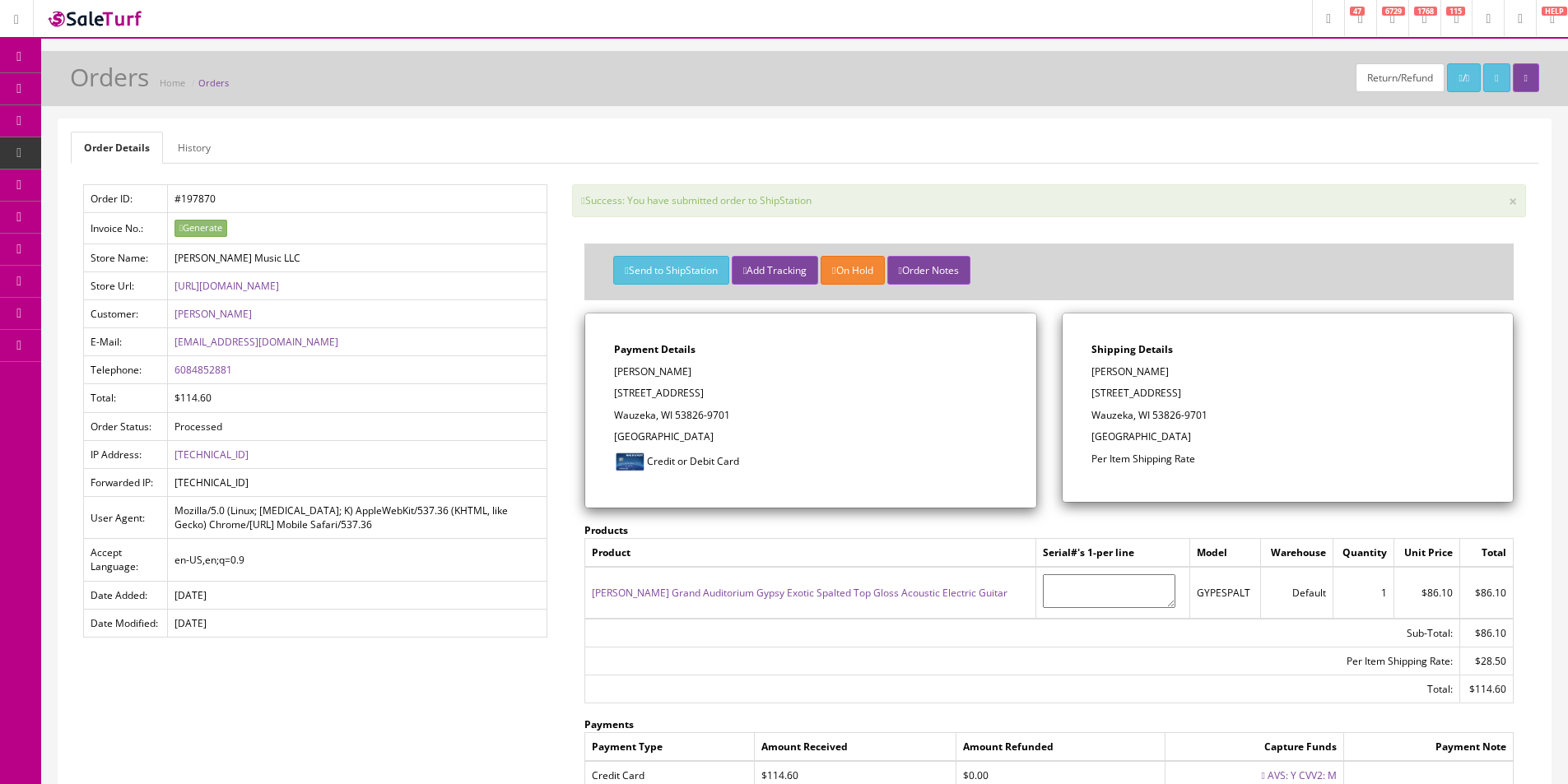
click at [1026, 124] on div "Order Details History Order ID: #197870 Invoice No.: Generate Store Name: [PERS…" at bounding box center [804, 524] width 1492 height 810
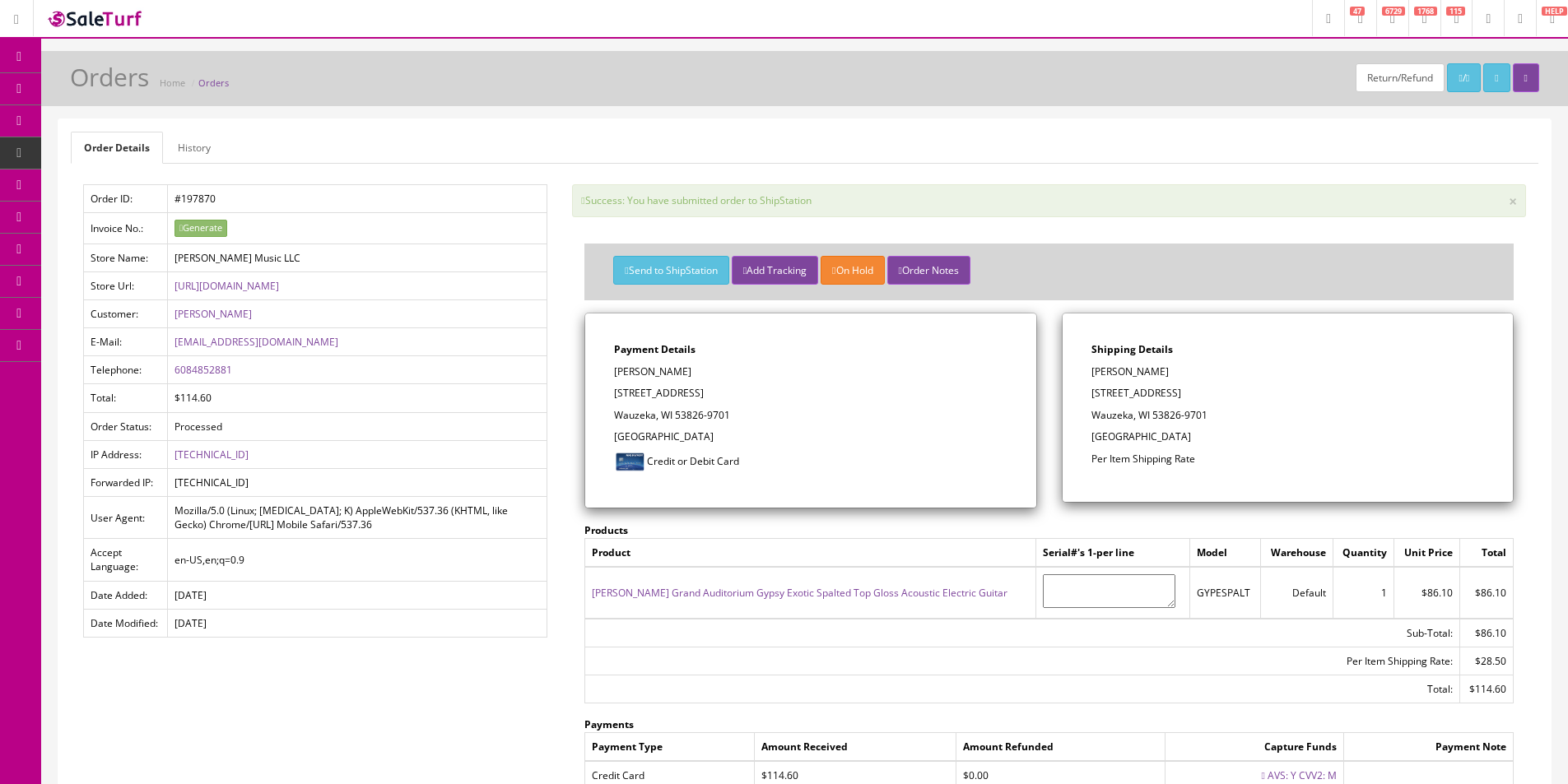
click at [689, 427] on div "Payment Details [PERSON_NAME] [STREET_ADDRESS] Credit or Debit Card" at bounding box center [810, 410] width 450 height 194
click at [98, 102] on link "Products" at bounding box center [127, 89] width 172 height 33
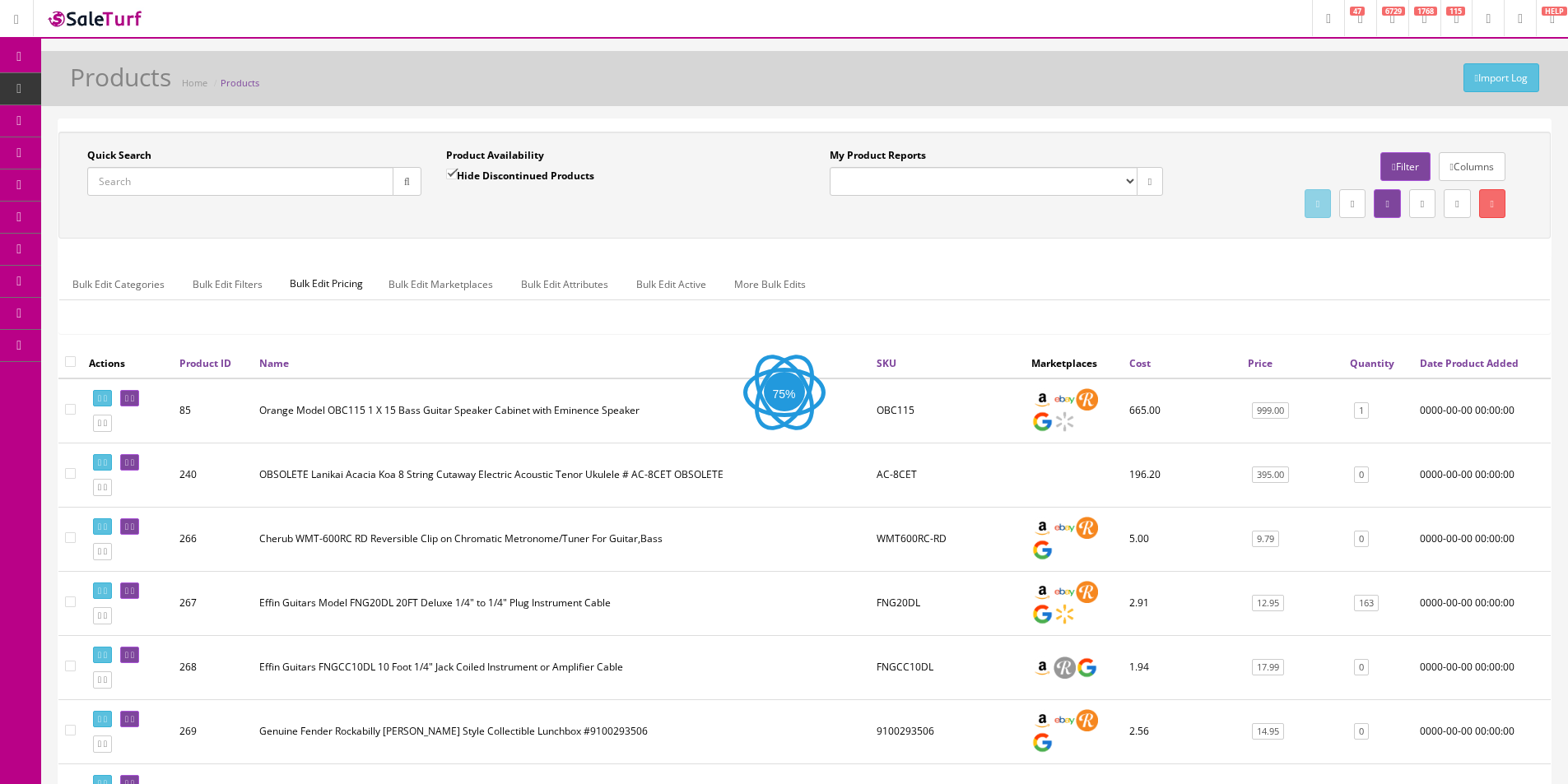
click at [234, 172] on input "Quick Search" at bounding box center [240, 181] width 306 height 29
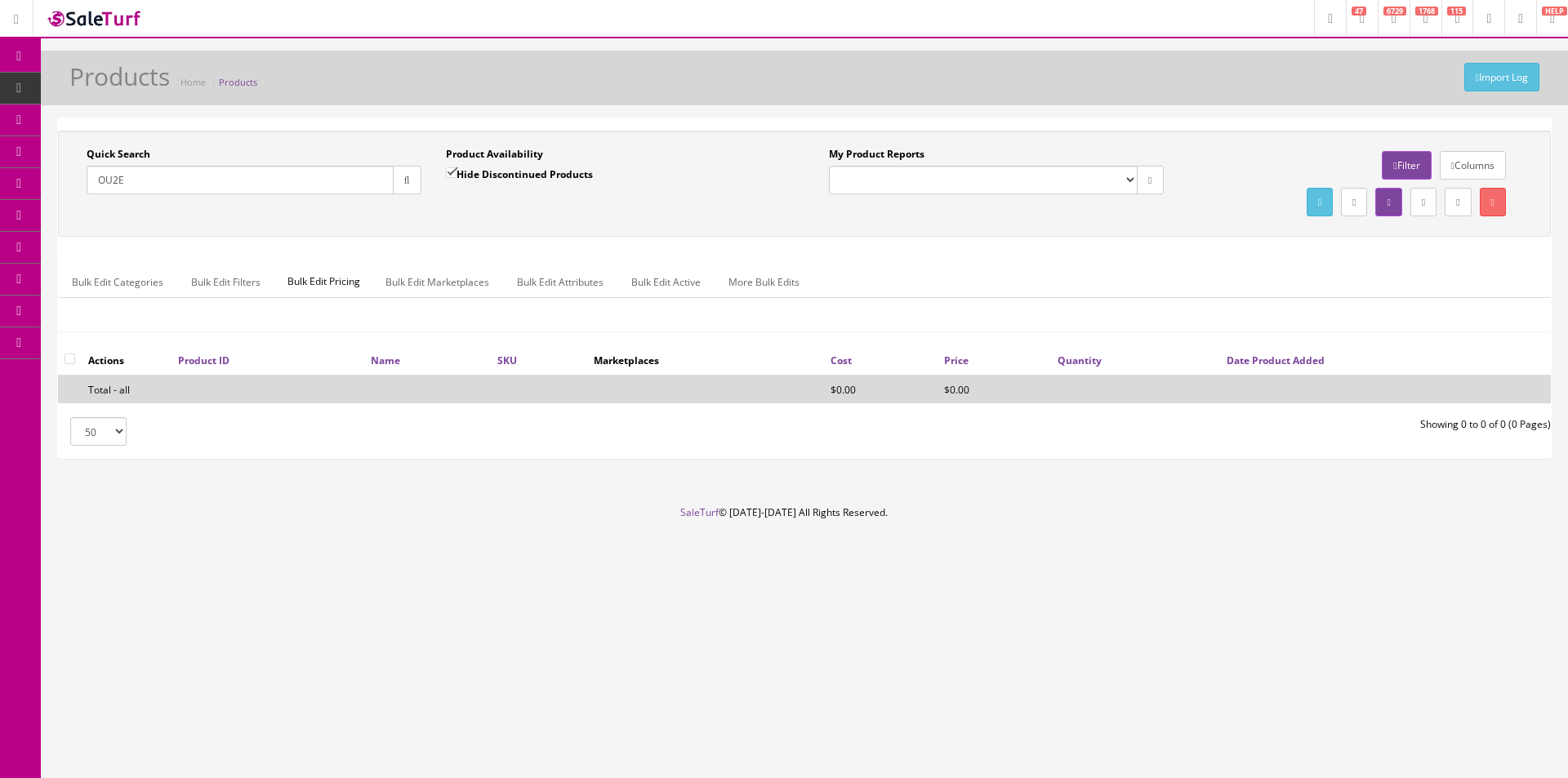
type input "OU2E"
click at [474, 176] on label "Hide Discontinued Products" at bounding box center [519, 174] width 147 height 17
click at [457, 176] on input "Hide Discontinued Products" at bounding box center [451, 172] width 11 height 11
checkbox input "false"
click at [495, 212] on div "Quick Search OU2E Date From Product Availability Hide Discontinued Products Dat…" at bounding box center [805, 183] width 1485 height 73
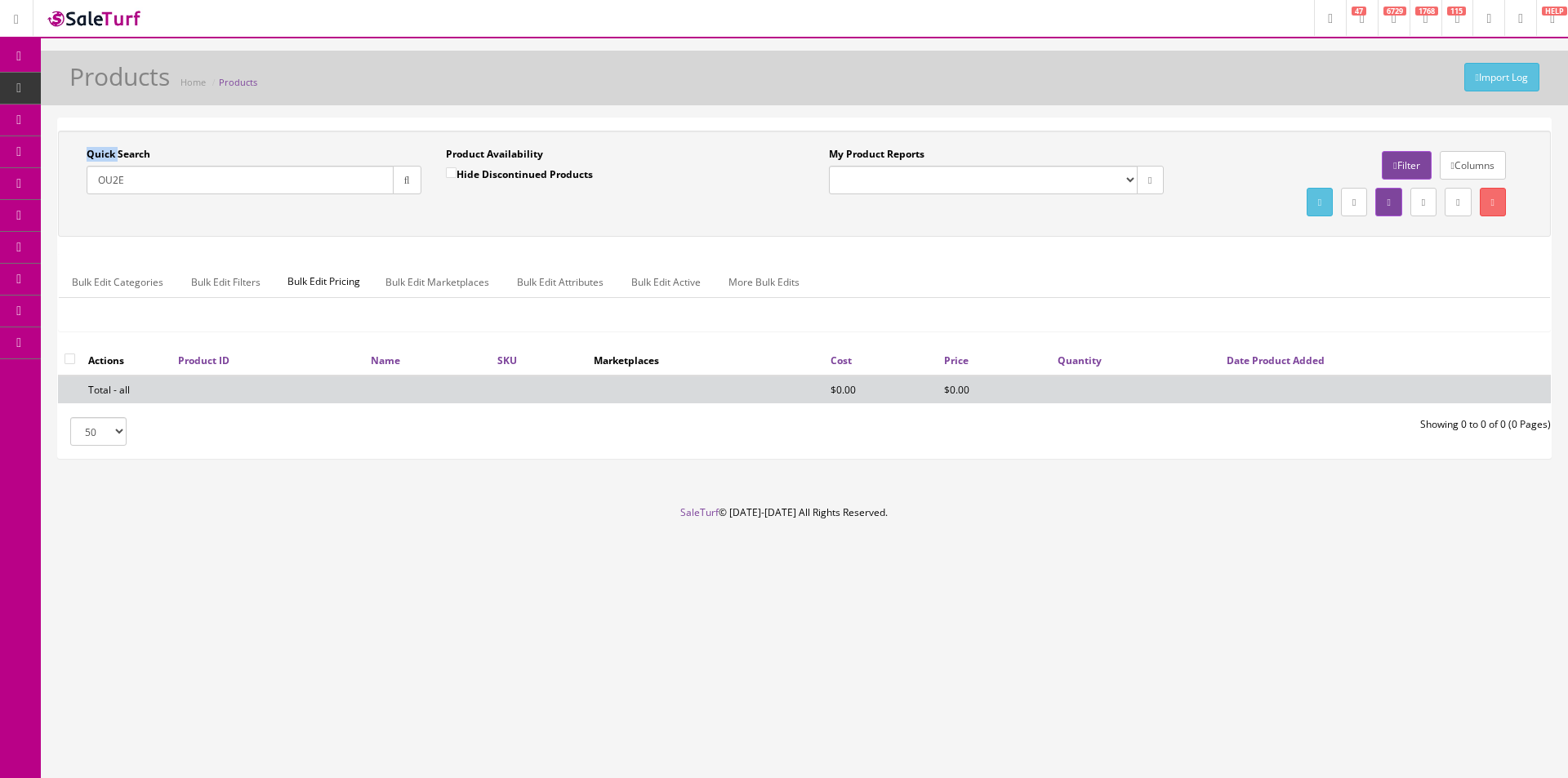
click at [495, 212] on div "Quick Search OU2E Date From Product Availability Hide Discontinued Products Dat…" at bounding box center [805, 183] width 1485 height 73
click at [495, 211] on div "Quick Search OU2E Date From Product Availability Hide Discontinued Products Dat…" at bounding box center [805, 183] width 1485 height 73
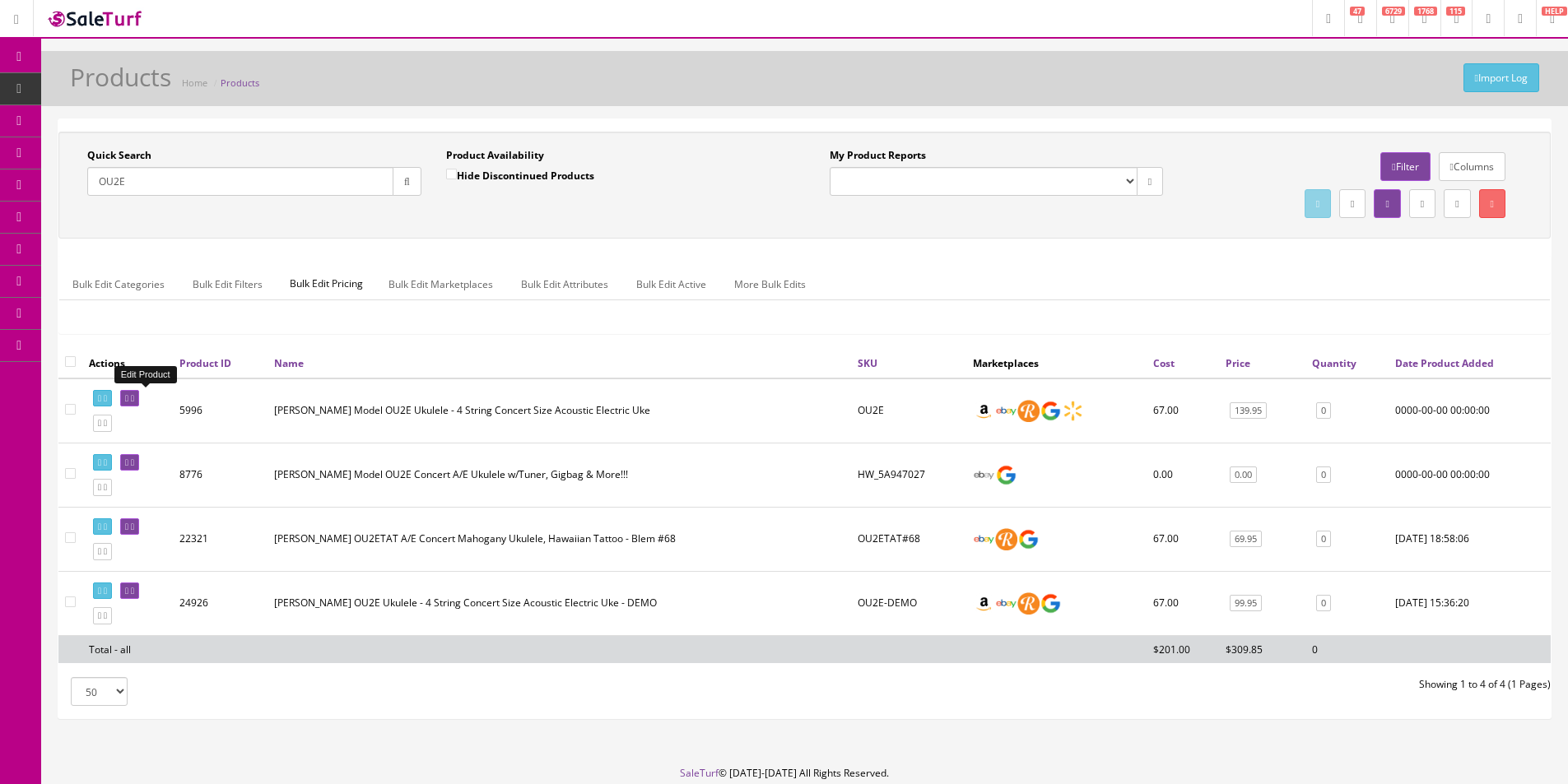
click at [139, 401] on link at bounding box center [129, 399] width 19 height 18
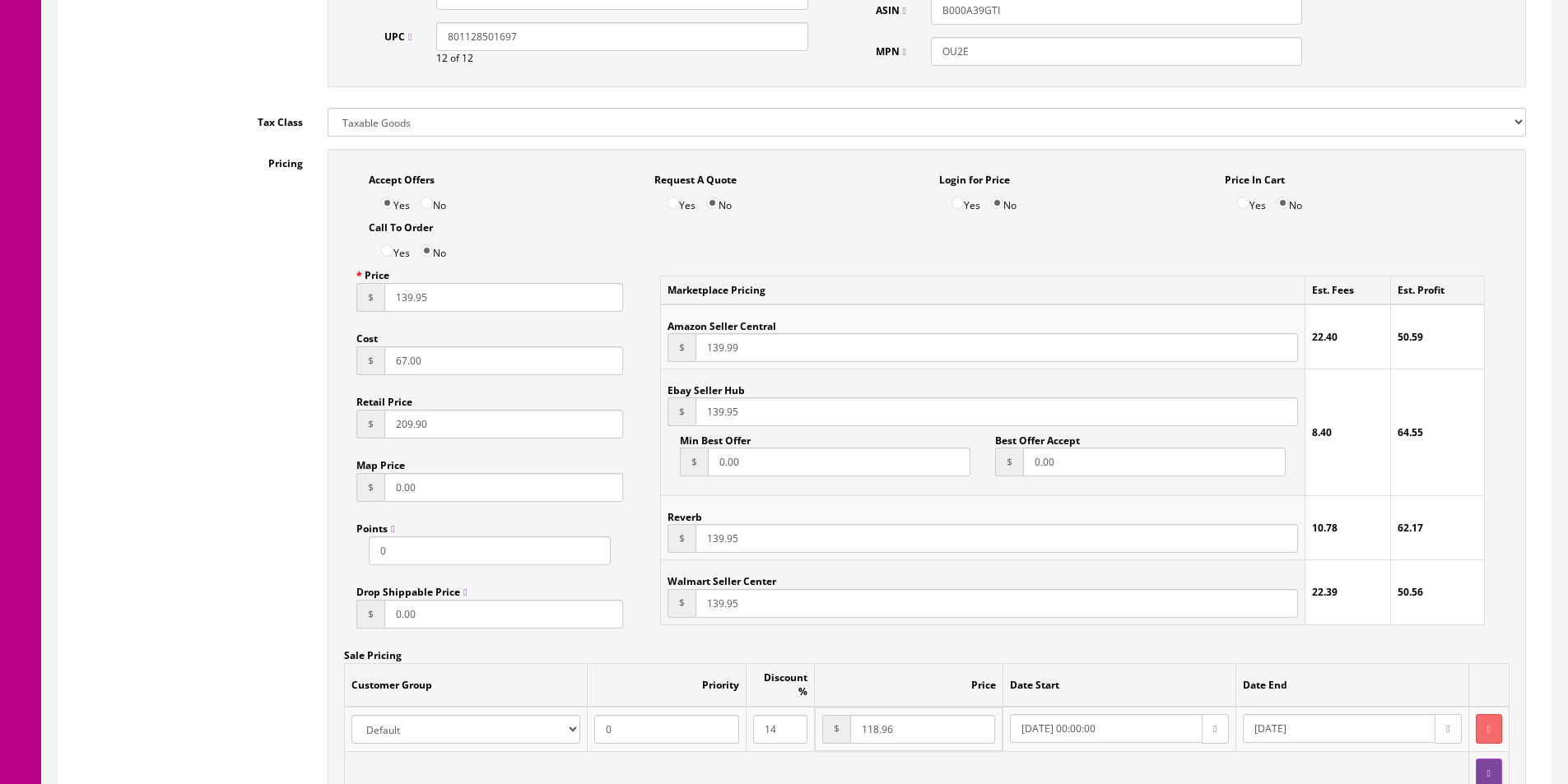
scroll to position [1070, 0]
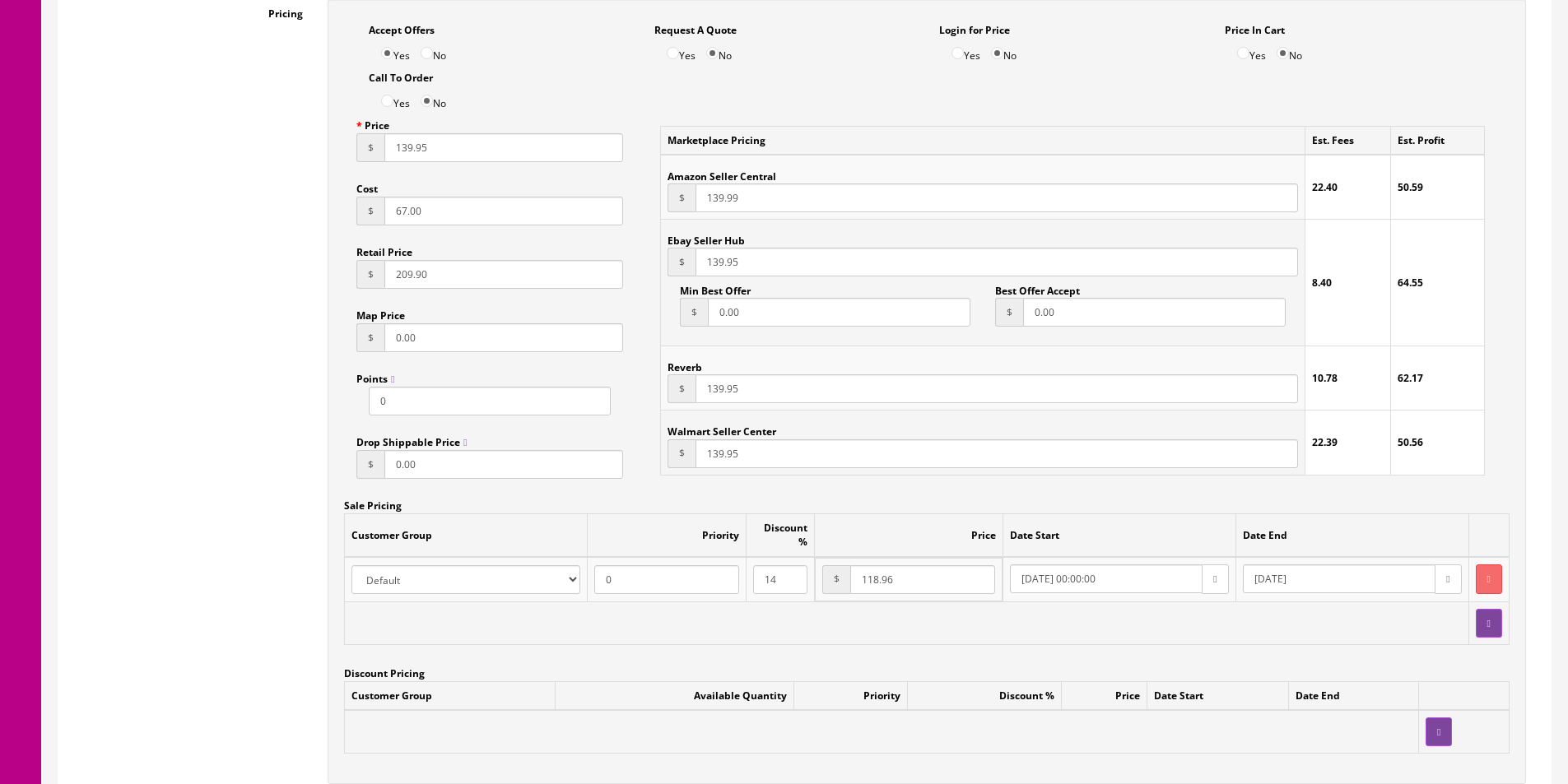
click at [1501, 436] on div "Marketplace Pricing Est. Fees Est. Profit Amazon Seller Central $ 139.99 22.40 …" at bounding box center [1072, 300] width 874 height 378
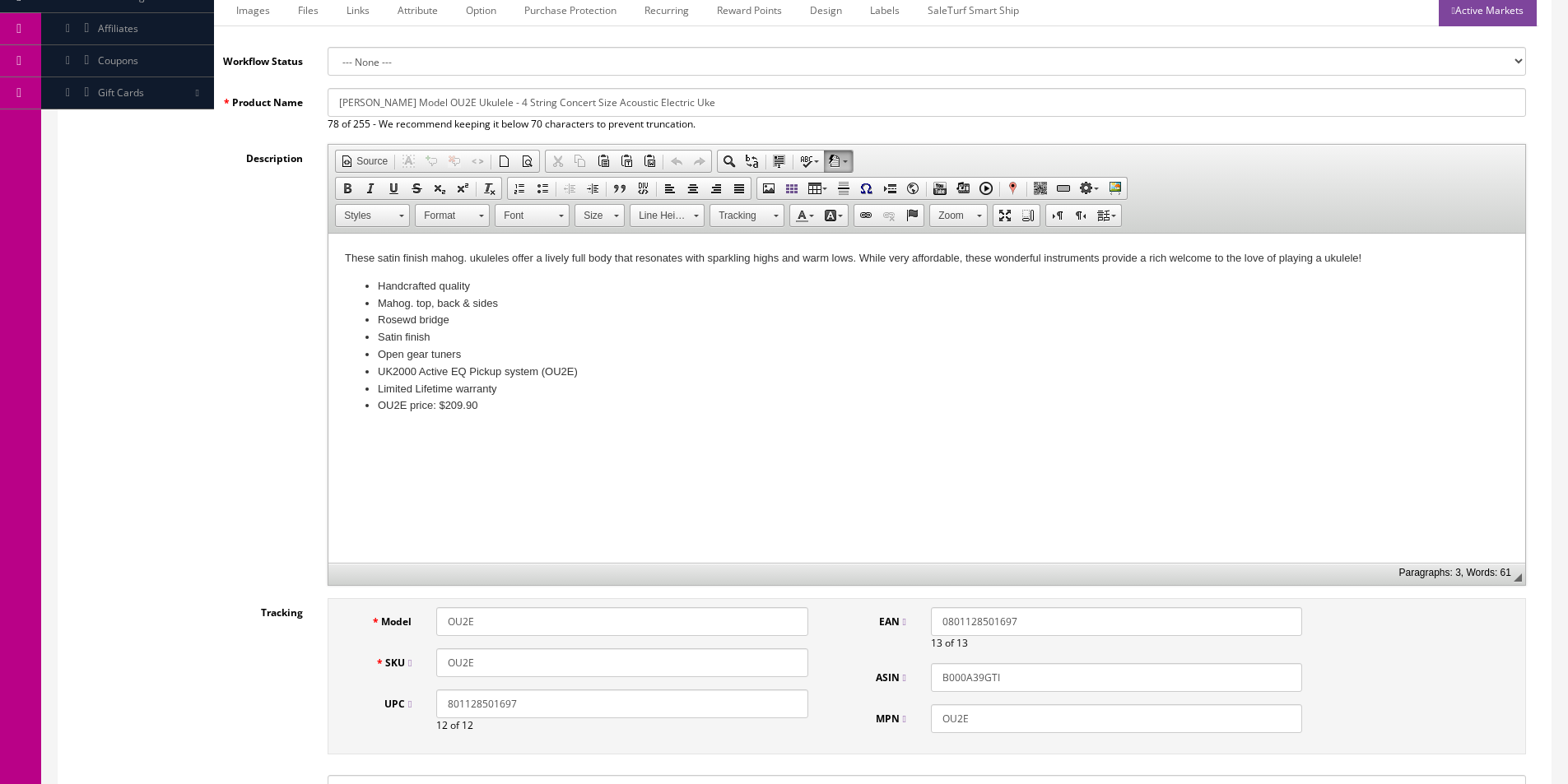
scroll to position [0, 0]
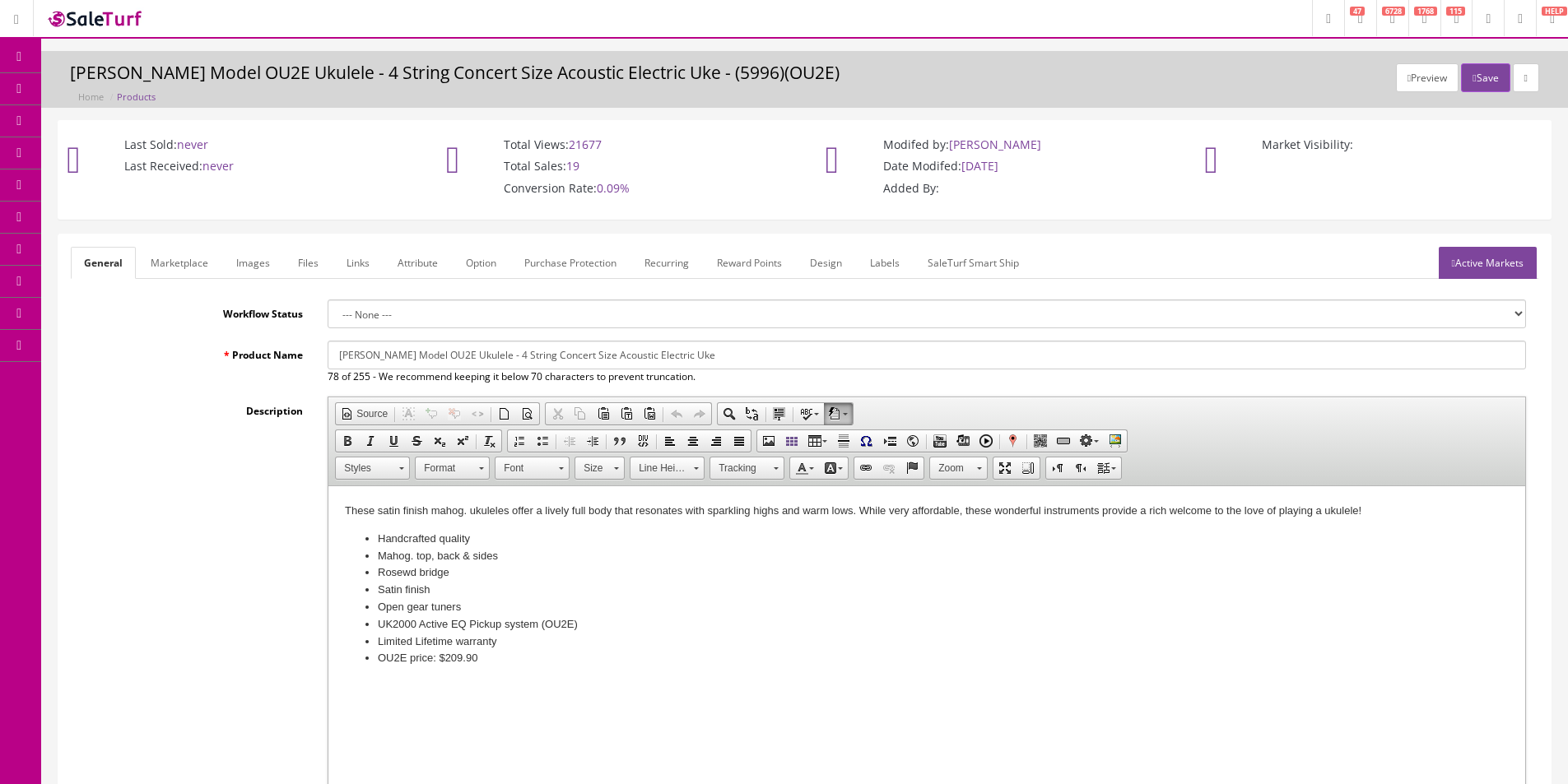
click at [163, 392] on div "Product Name [PERSON_NAME] Model OU2E Ukulele - 4 String Concert Size Acoustic …" at bounding box center [805, 590] width 1468 height 498
click at [163, 390] on div "Product Name Oscar Schmidt Model OU2E Ukulele - 4 String Concert Size Acoustic …" at bounding box center [805, 590] width 1468 height 498
drag, startPoint x: 163, startPoint y: 390, endPoint x: 61, endPoint y: 368, distance: 104.3
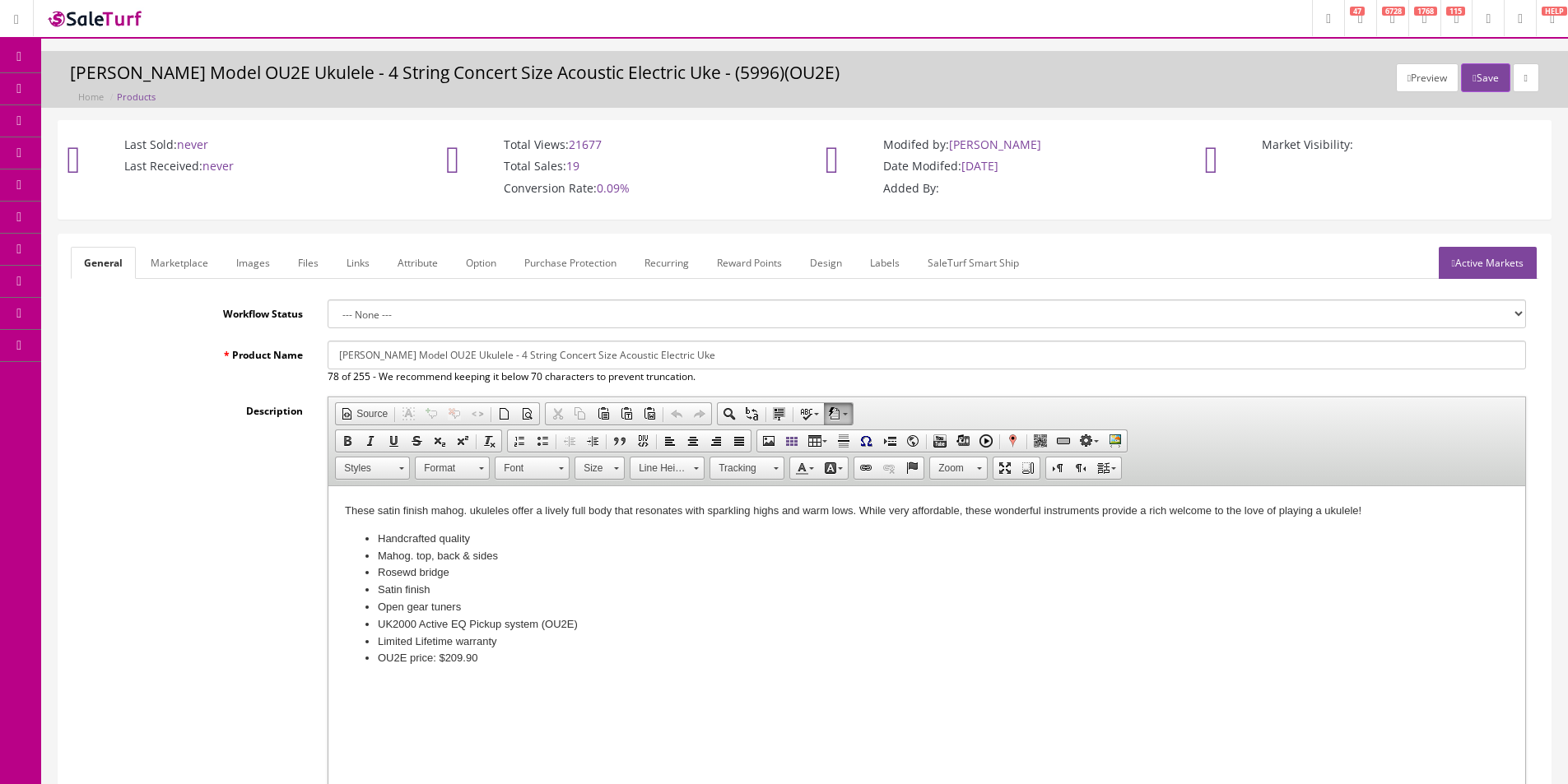
click at [160, 390] on div "Product Name Oscar Schmidt Model OU2E Ukulele - 4 String Concert Size Acoustic …" at bounding box center [805, 590] width 1468 height 498
click at [146, 352] on link "Report Builder" at bounding box center [127, 346] width 172 height 33
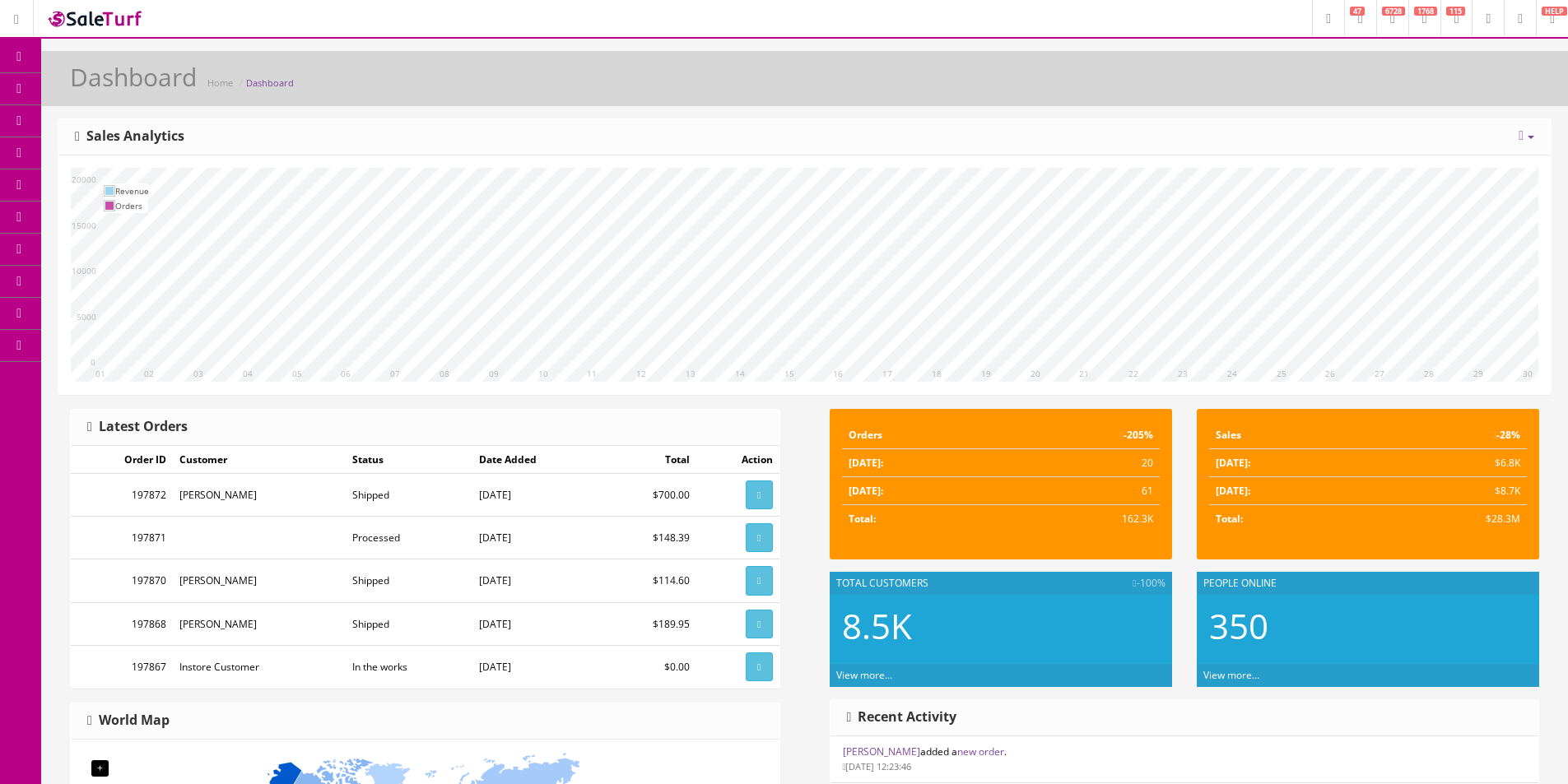
drag, startPoint x: 113, startPoint y: 344, endPoint x: 207, endPoint y: 344, distance: 94.0
click at [113, 344] on link "Report Builder" at bounding box center [127, 346] width 172 height 33
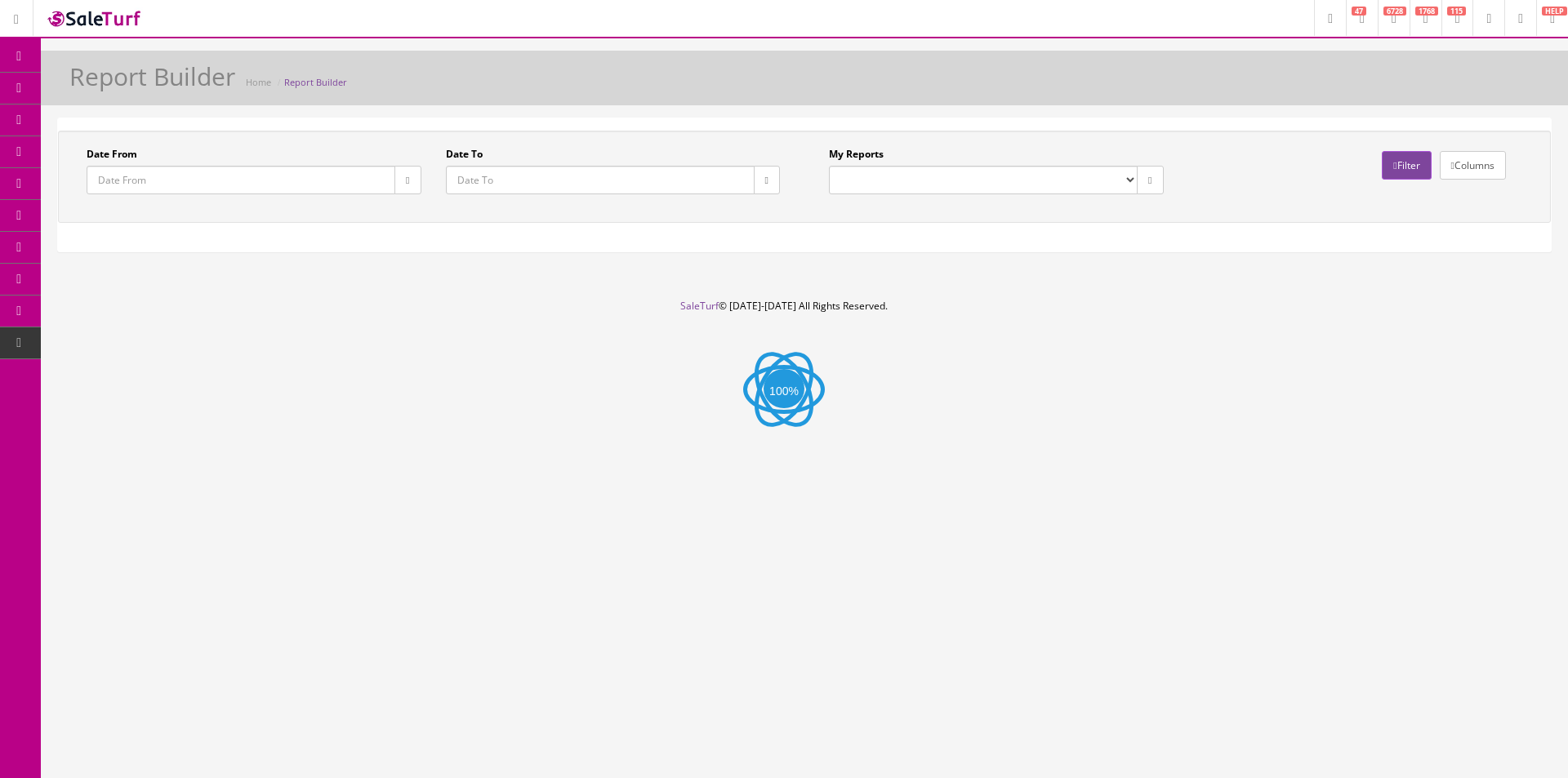
click at [883, 195] on div "My Reports Commission Report Weekly Sold/Stock (NON-DISCONTINUED) Store Cash IN…" at bounding box center [997, 176] width 360 height 60
drag, startPoint x: 905, startPoint y: 174, endPoint x: 905, endPoint y: 193, distance: 19.0
click at [905, 174] on select "Commission Report Weekly Sold/Stock (NON-DISCONTINUED) Store Cash IN-OUT Comple…" at bounding box center [983, 180] width 309 height 28
select select "224"
click at [829, 166] on select "Commission Report Weekly Sold/Stock (NON-DISCONTINUED) Store Cash IN-OUT Comple…" at bounding box center [983, 180] width 309 height 28
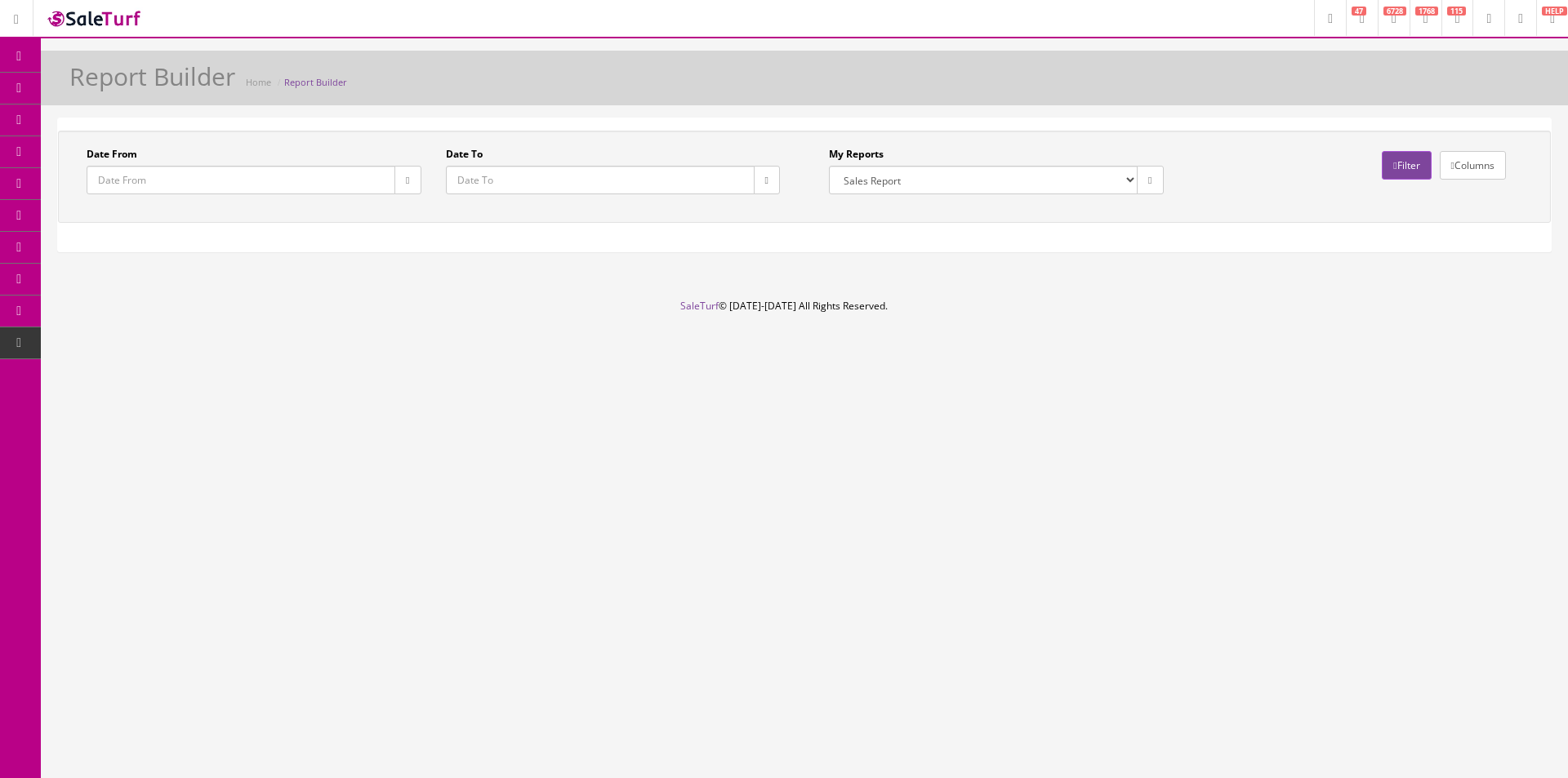
type input "[DATE]"
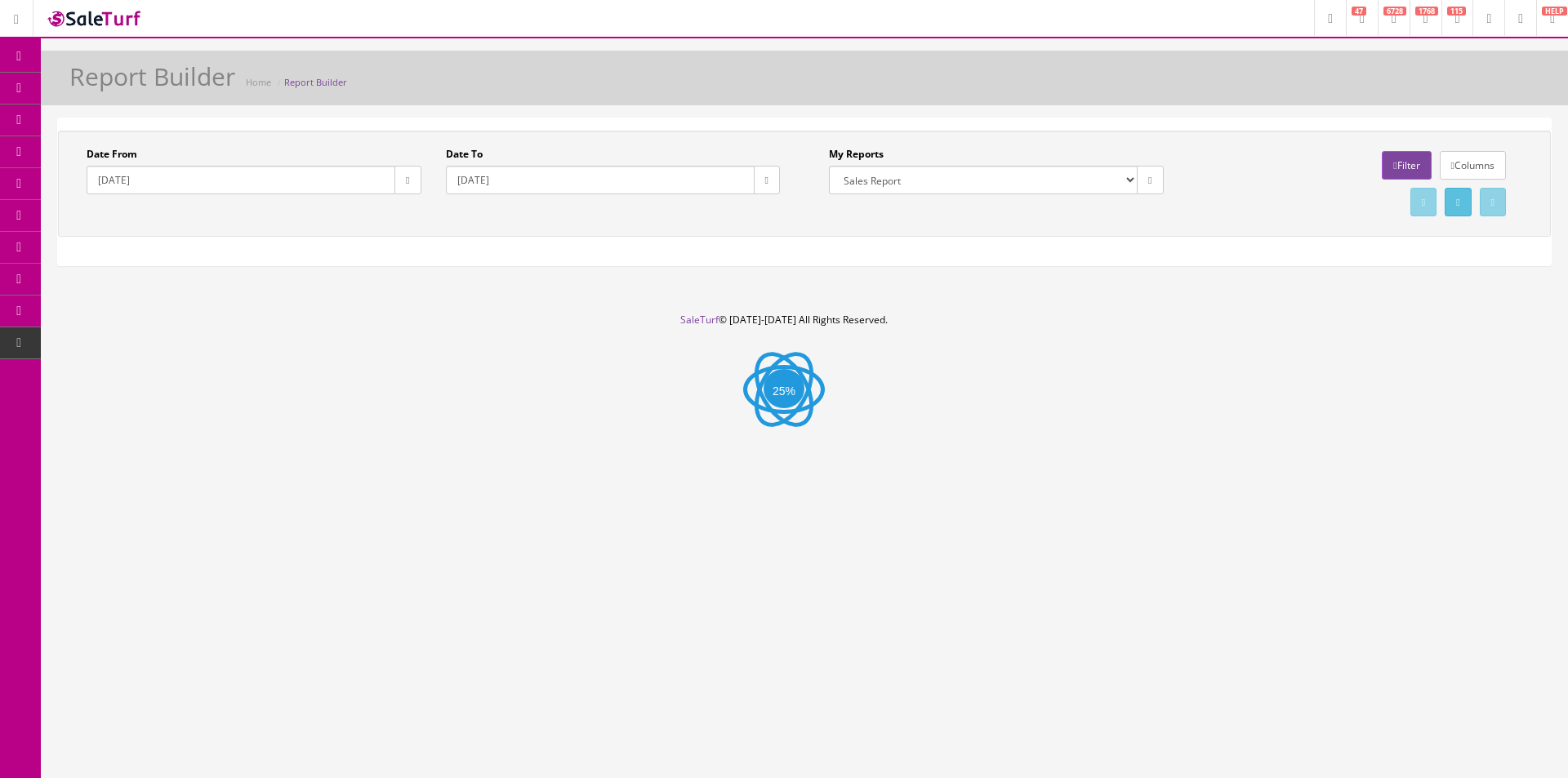
click at [410, 181] on button "button" at bounding box center [408, 180] width 26 height 28
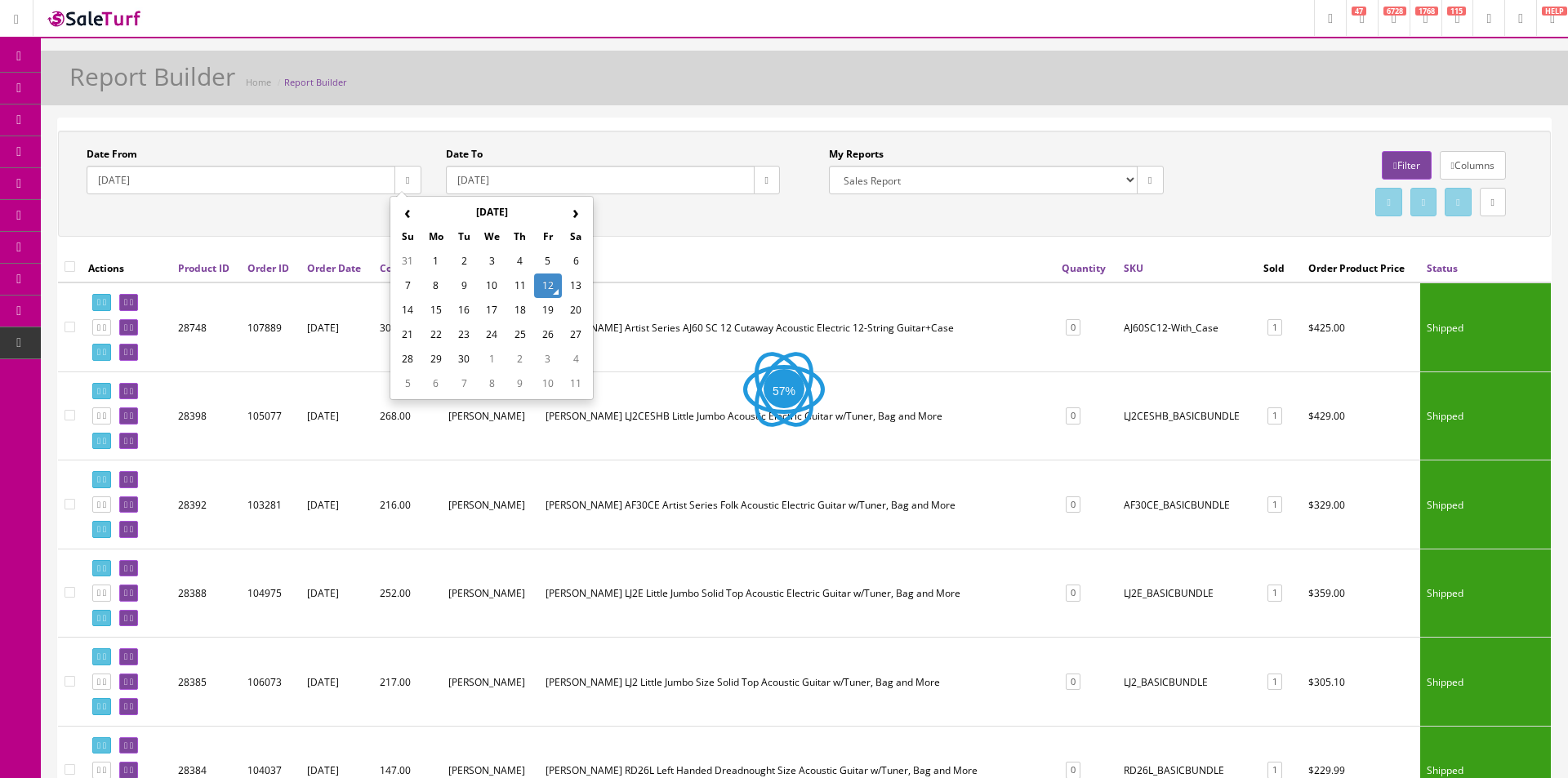
click at [412, 218] on th "‹" at bounding box center [408, 212] width 27 height 24
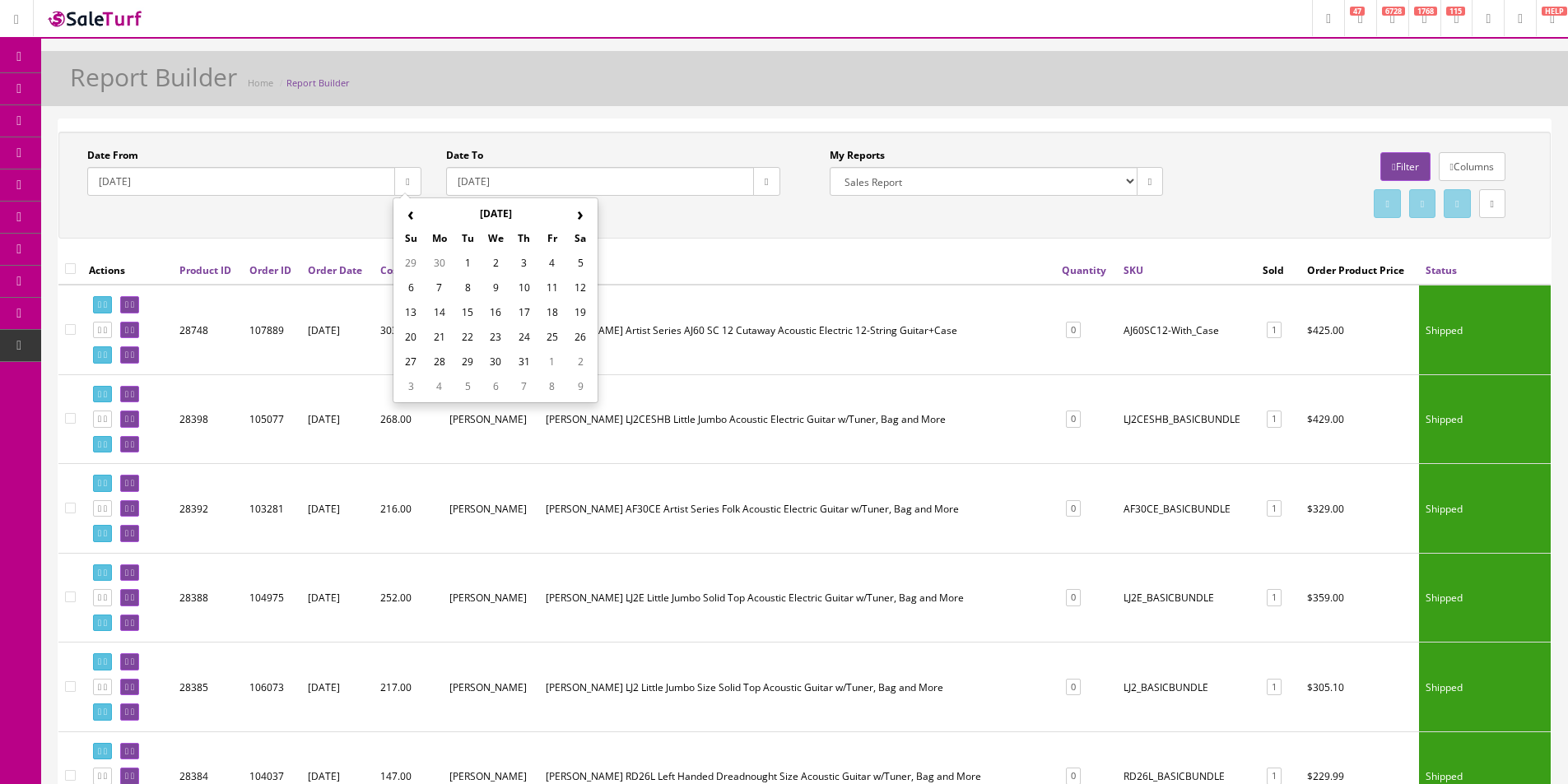
click at [415, 220] on th "‹" at bounding box center [411, 214] width 28 height 25
click at [529, 260] on td "1" at bounding box center [523, 263] width 28 height 25
type input "2025-05-01"
click at [769, 187] on button "button" at bounding box center [766, 181] width 27 height 29
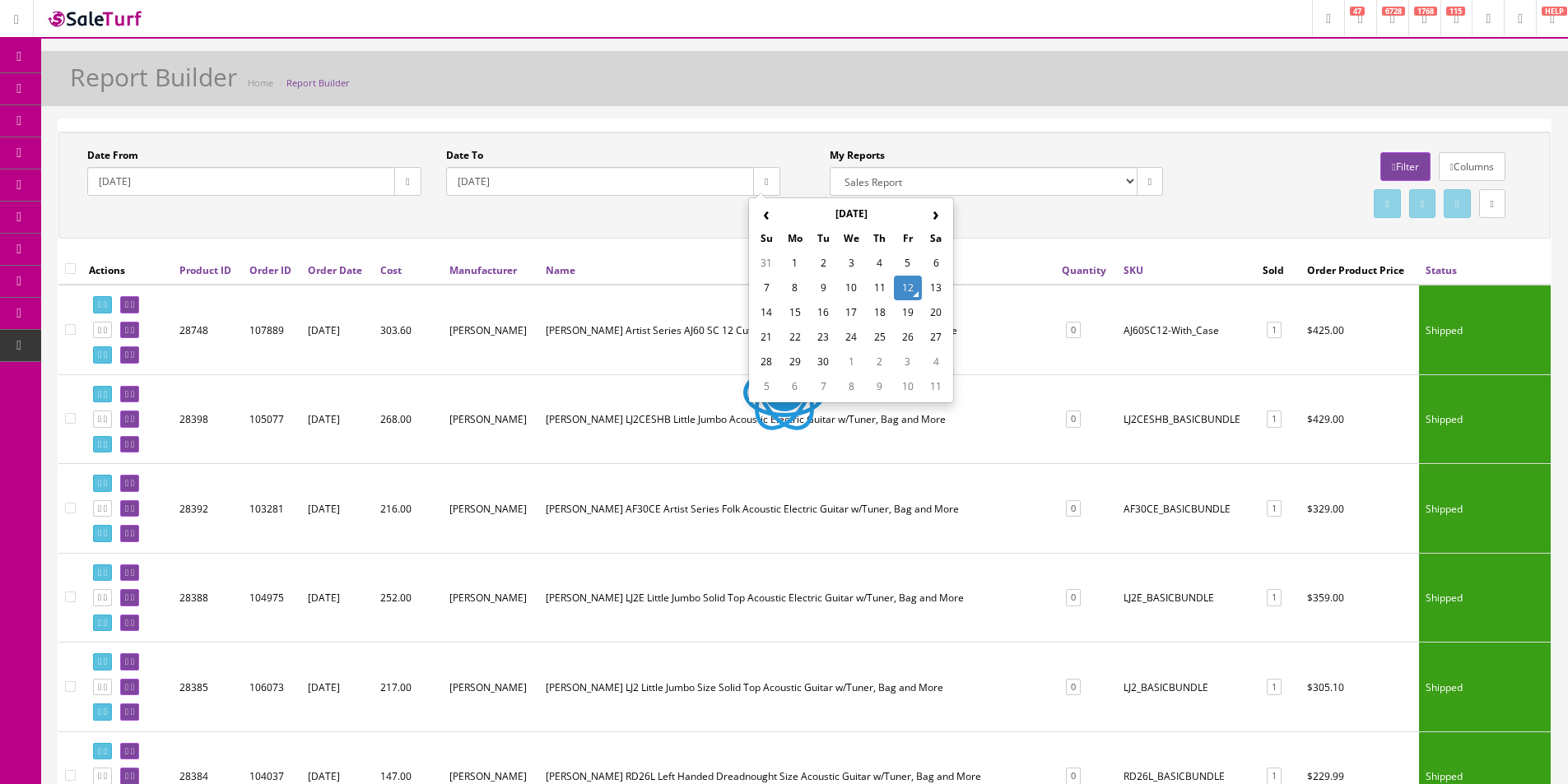
click at [901, 294] on td "12" at bounding box center [907, 288] width 28 height 25
type input "2025-09-12"
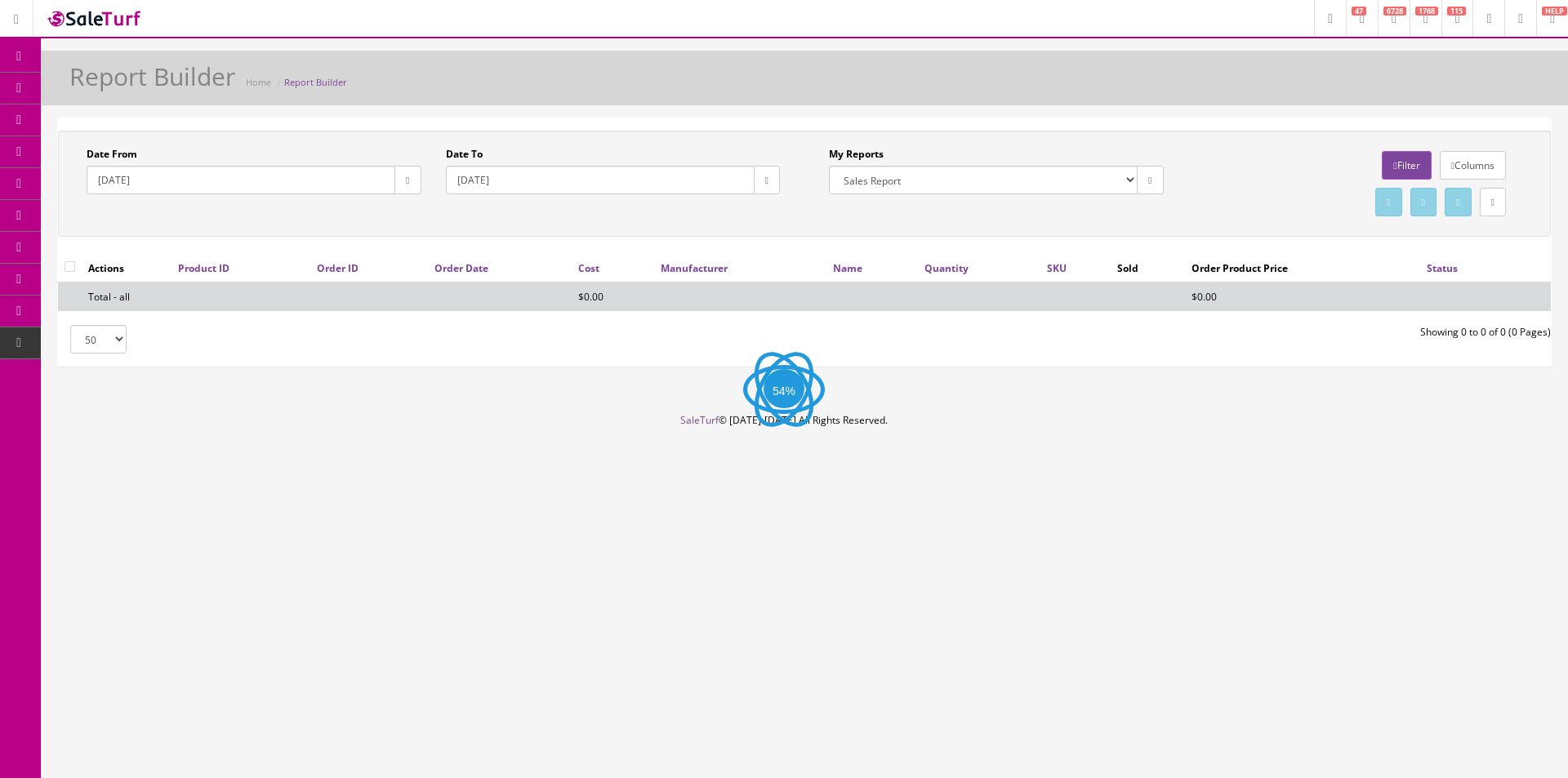
click at [1382, 167] on link "Filter" at bounding box center [1407, 165] width 49 height 28
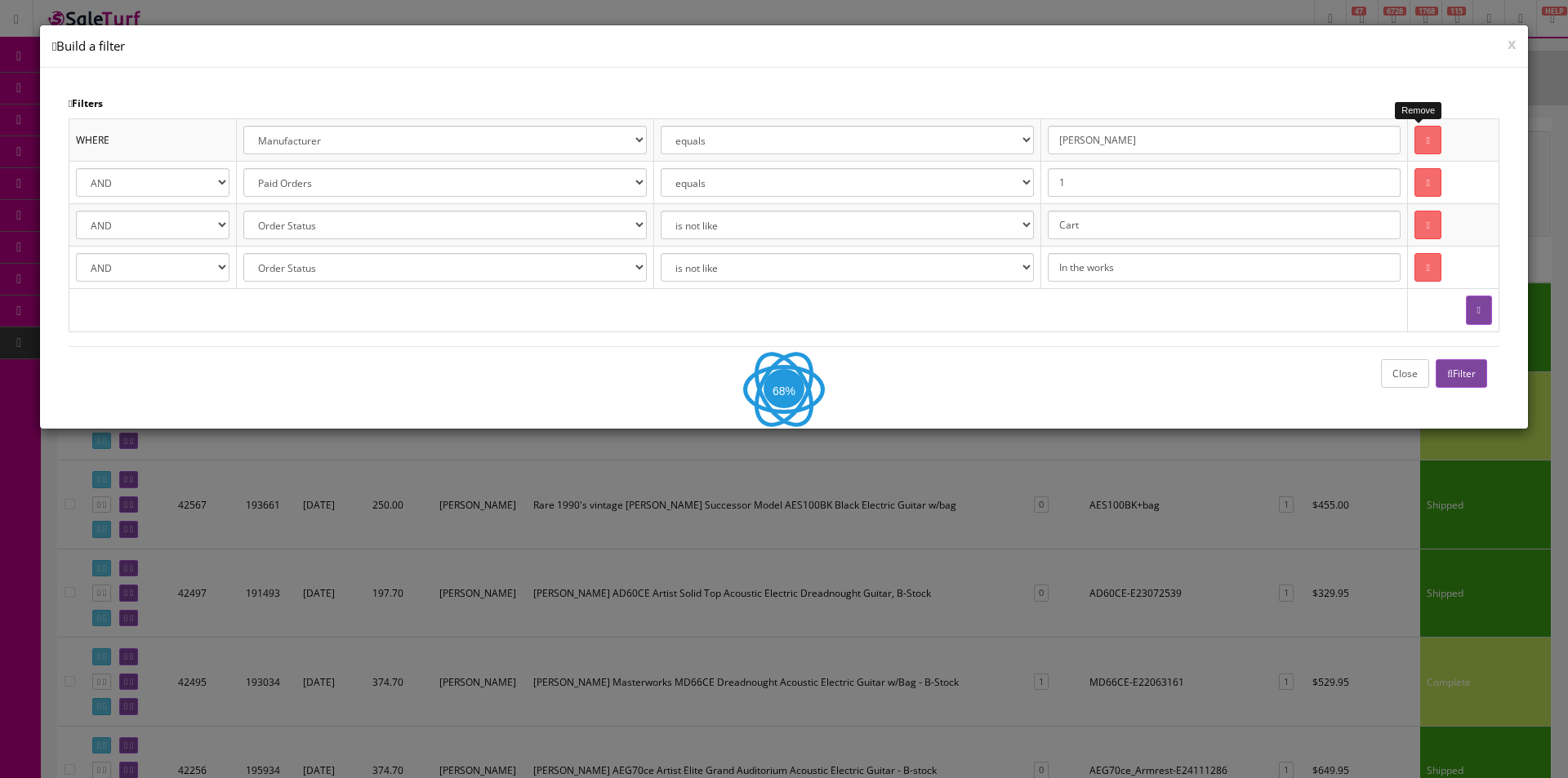
click at [1415, 145] on link at bounding box center [1427, 140] width 26 height 28
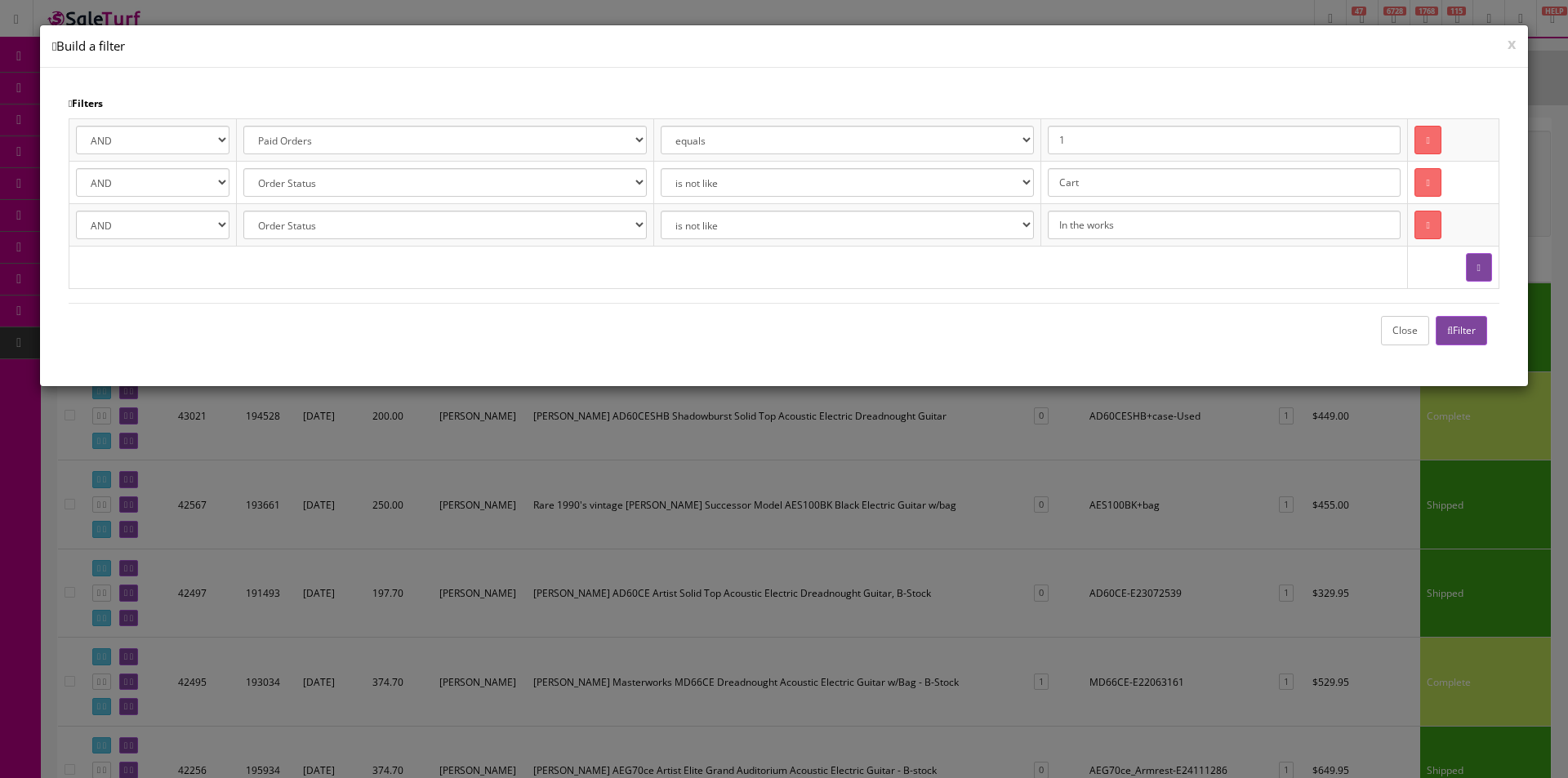
click at [1481, 271] on button "button" at bounding box center [1479, 267] width 26 height 28
select select
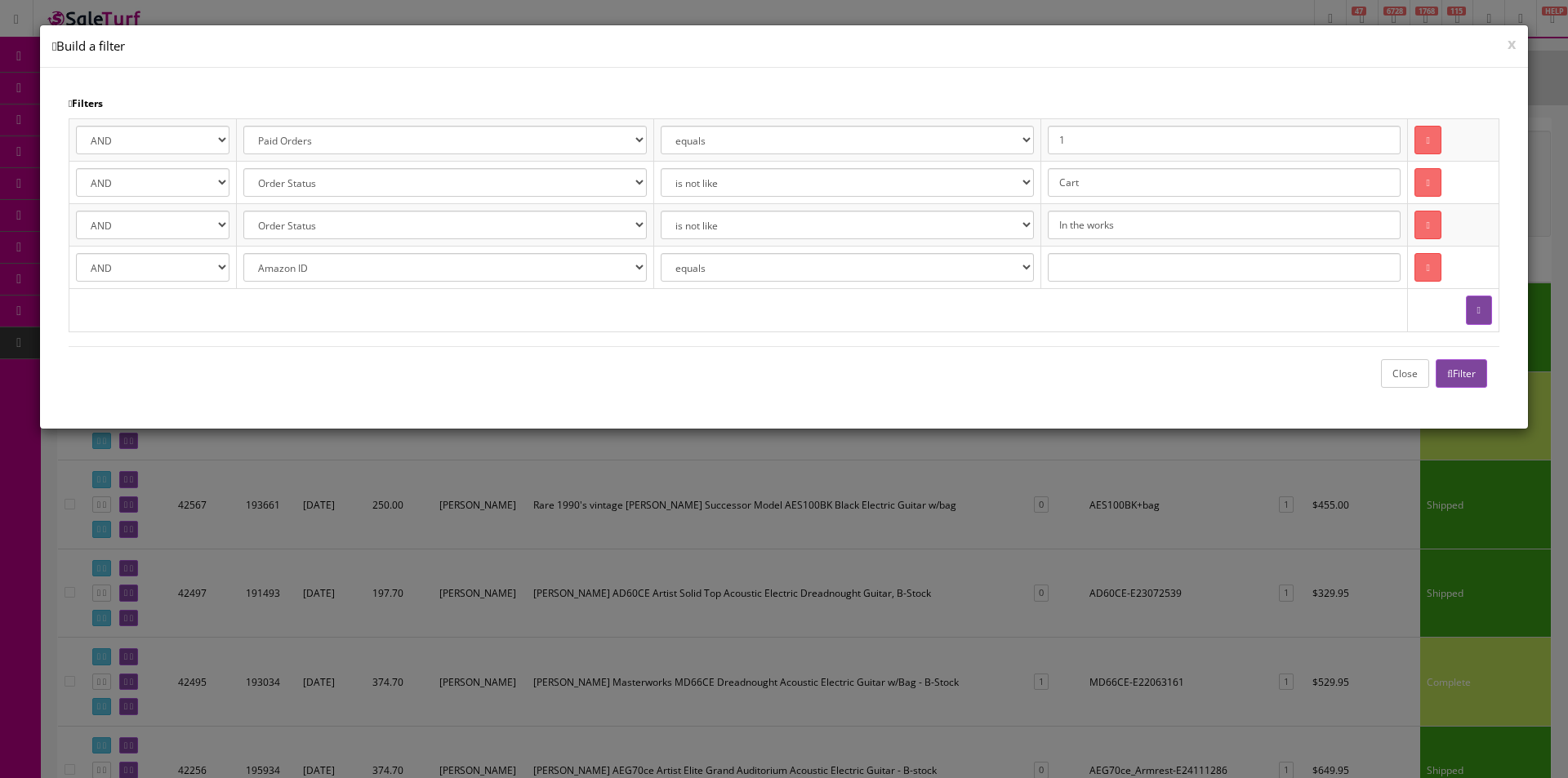
click at [593, 261] on select "Amazon ID Ebay ID Order ID Reverb ID Walmart ID Customer ID Customer First Name…" at bounding box center [445, 267] width 403 height 28
select select "[DOMAIN_NAME]"
click at [243, 253] on select "Amazon ID Ebay ID Order ID Reverb ID Walmart ID Customer ID Customer First Name…" at bounding box center [445, 267] width 403 height 28
select select "Herche"
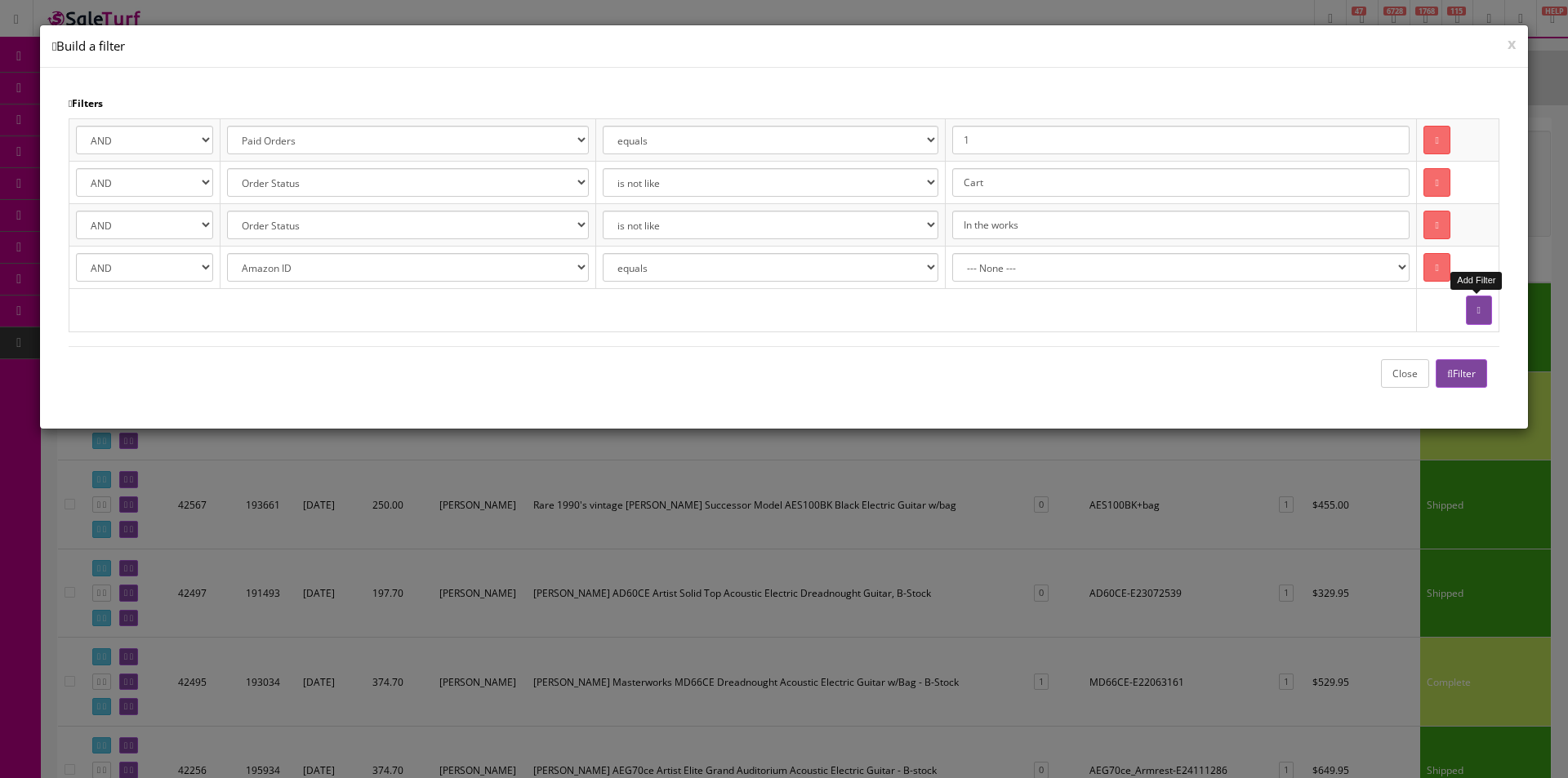
click at [1036, 272] on select "--- None --- 68 Pedals @ Ohana Academy ACME ACOUSTIC ADA ADAM Adamas by Ovation…" at bounding box center [1181, 267] width 458 height 28
click at [977, 253] on select "--- None --- 68 Pedals @ Ohana Academy ACME ACOUSTIC ADA ADAM Adamas by Ovation…" at bounding box center [1181, 267] width 458 height 28
click at [1468, 360] on button "Filter" at bounding box center [1461, 373] width 52 height 28
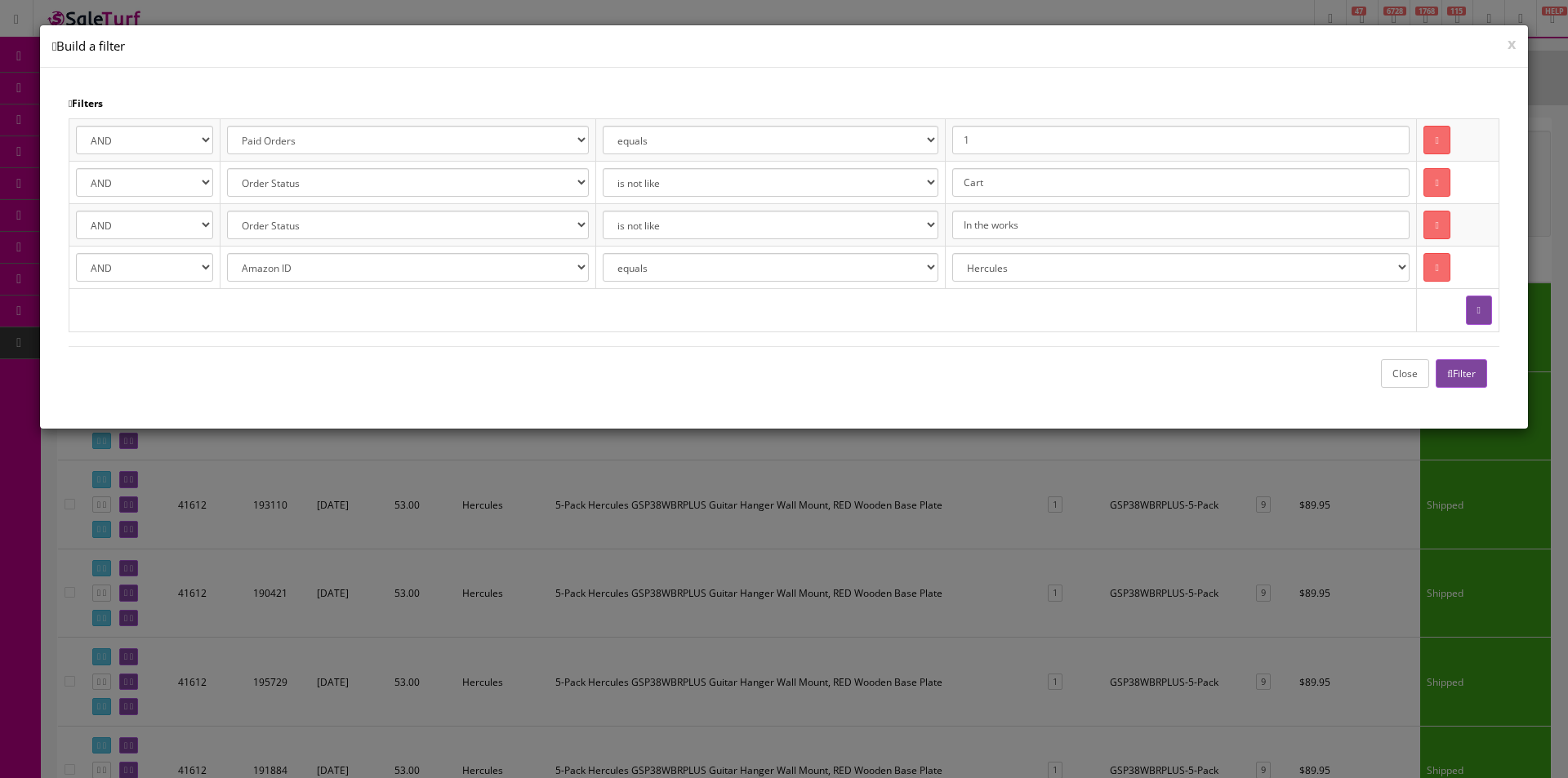
click at [1412, 374] on button "Close" at bounding box center [1405, 373] width 48 height 28
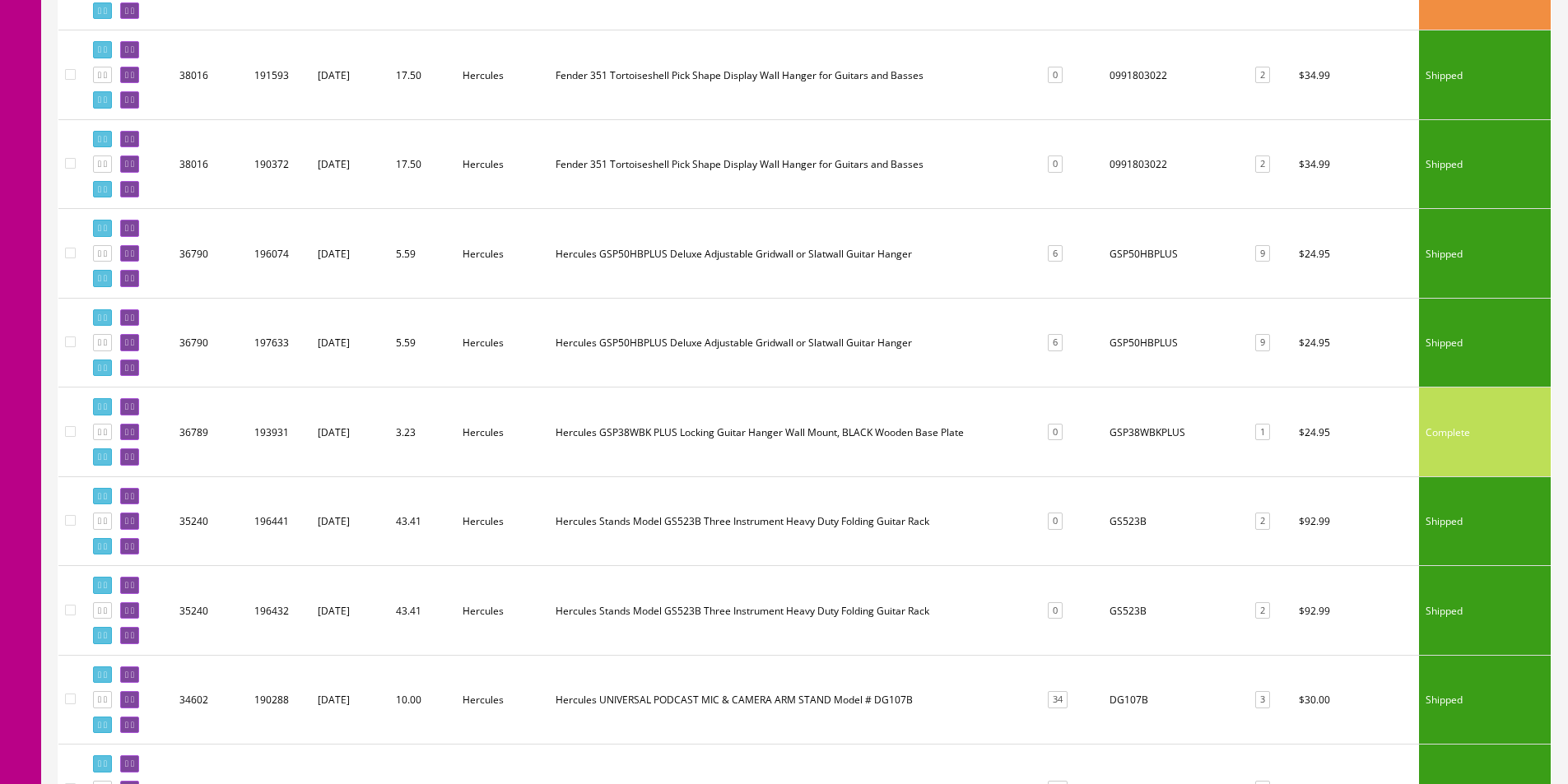
scroll to position [2963, 0]
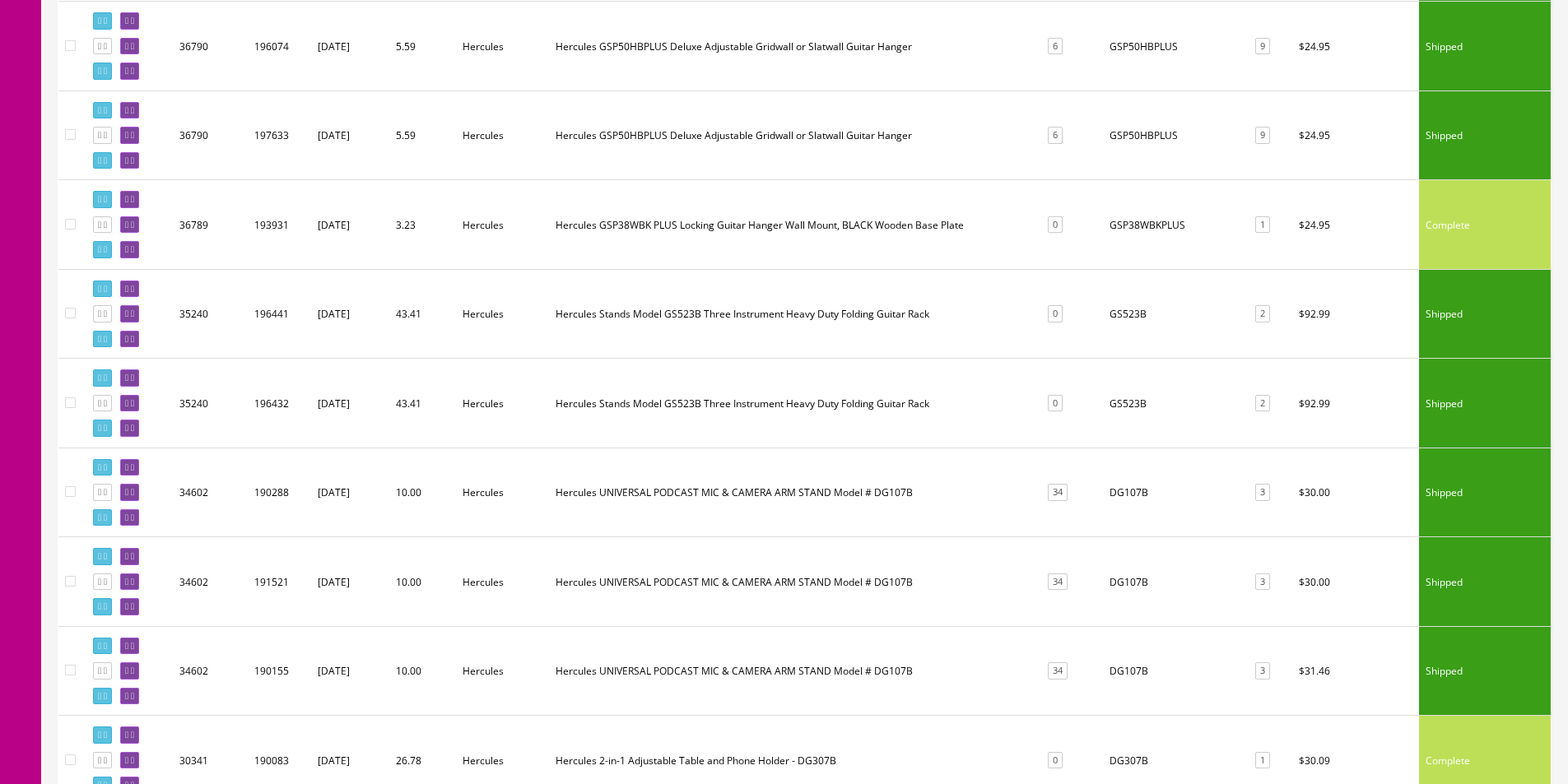
click at [1146, 229] on td "GSP38WBKPLUS" at bounding box center [1174, 225] width 142 height 90
copy td "GSP38WBKPLUS"
click at [1128, 306] on td "GS523B" at bounding box center [1174, 313] width 142 height 90
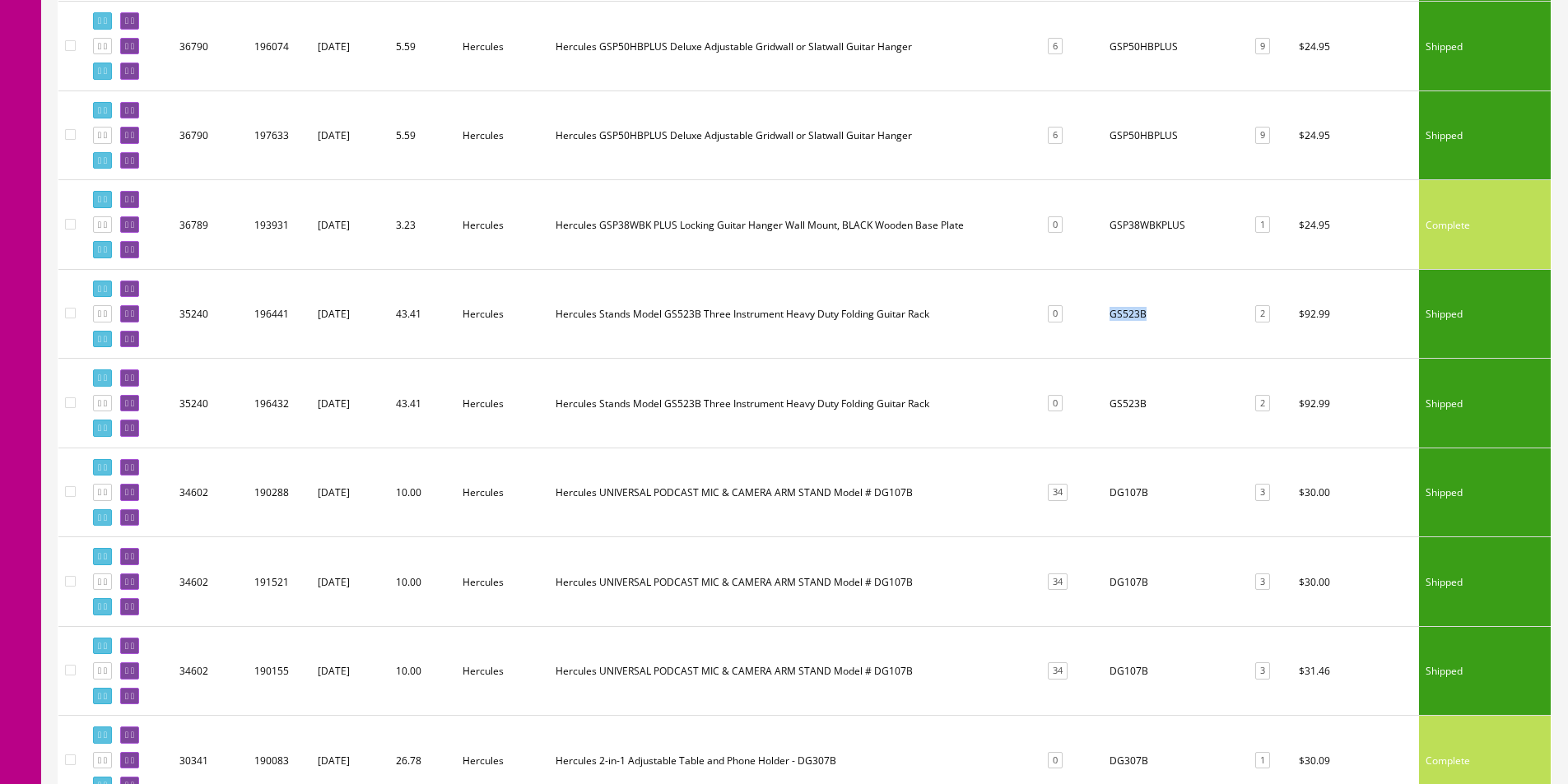
copy td "GS523B"
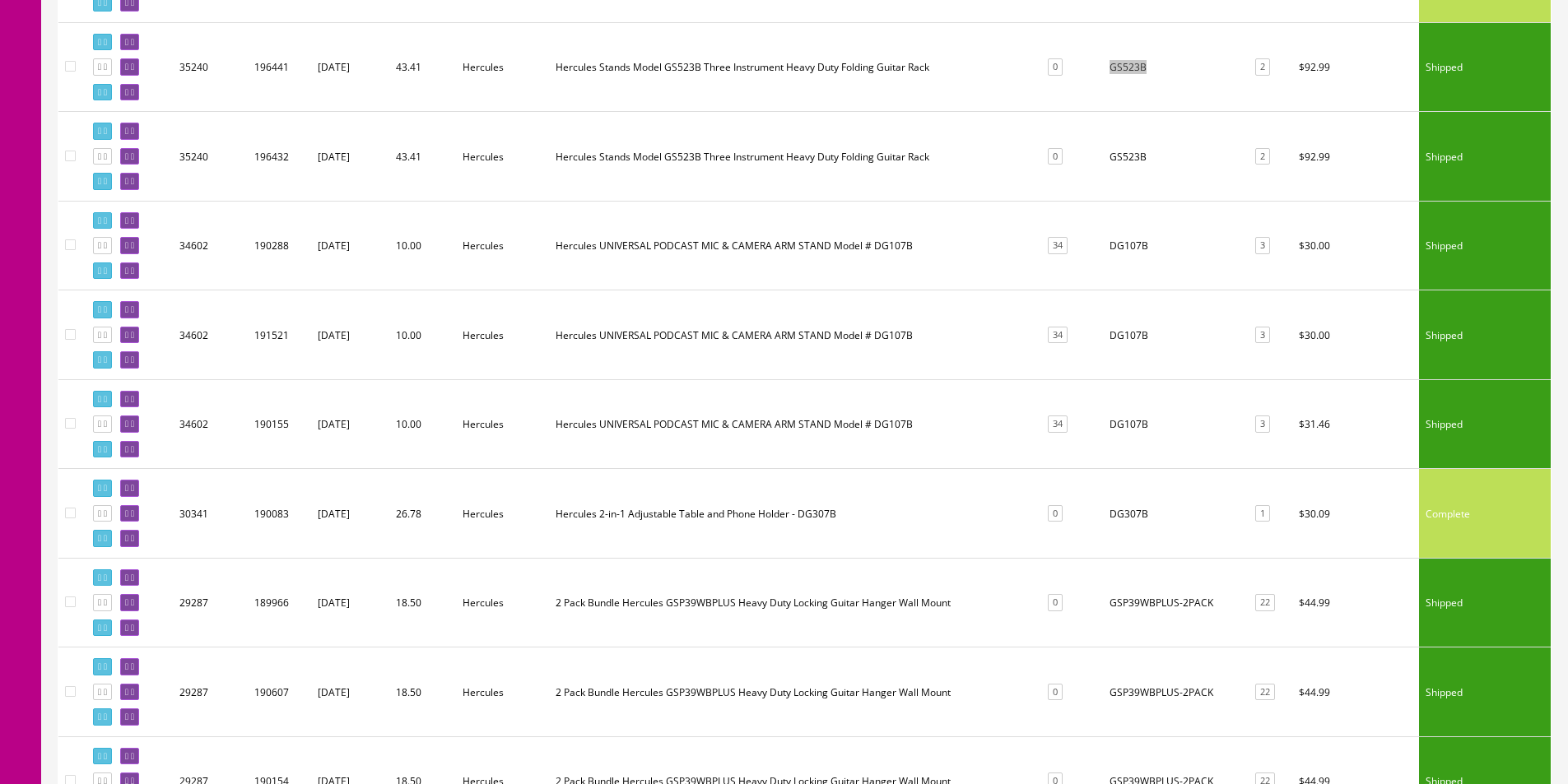
scroll to position [3292, 0]
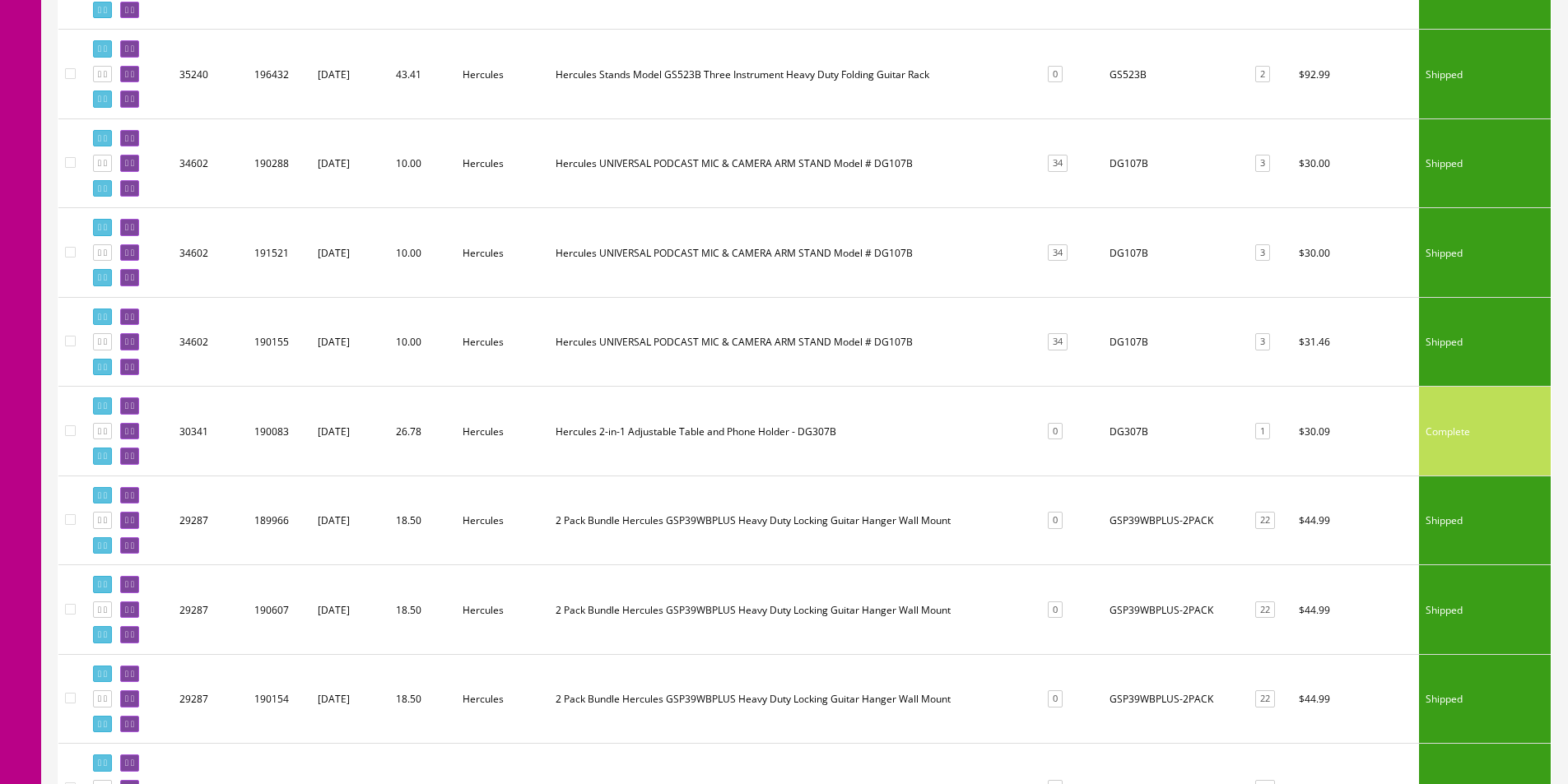
click at [1133, 430] on td "DG307B" at bounding box center [1174, 431] width 142 height 90
copy td "DG307B"
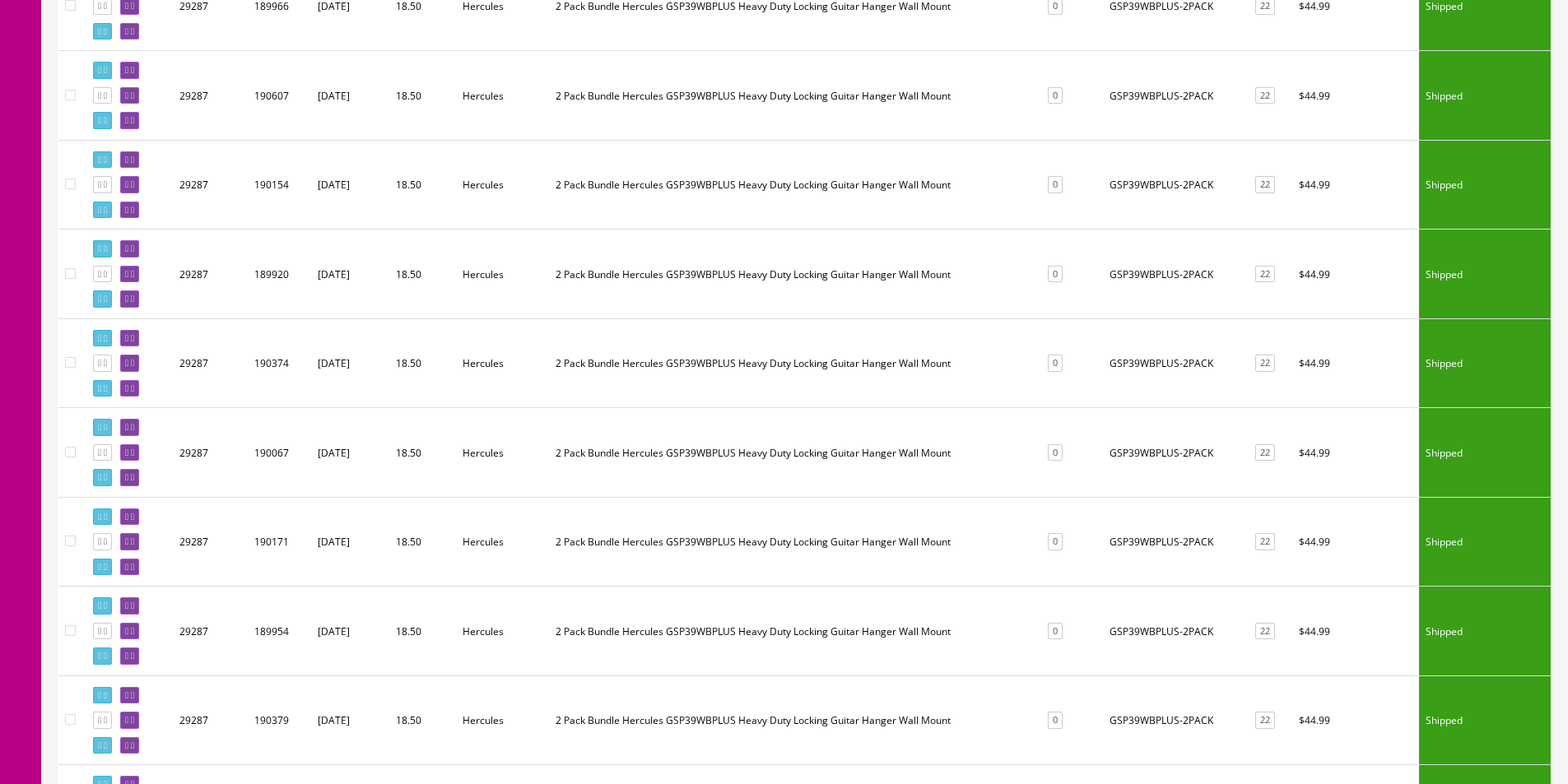
scroll to position [3951, 0]
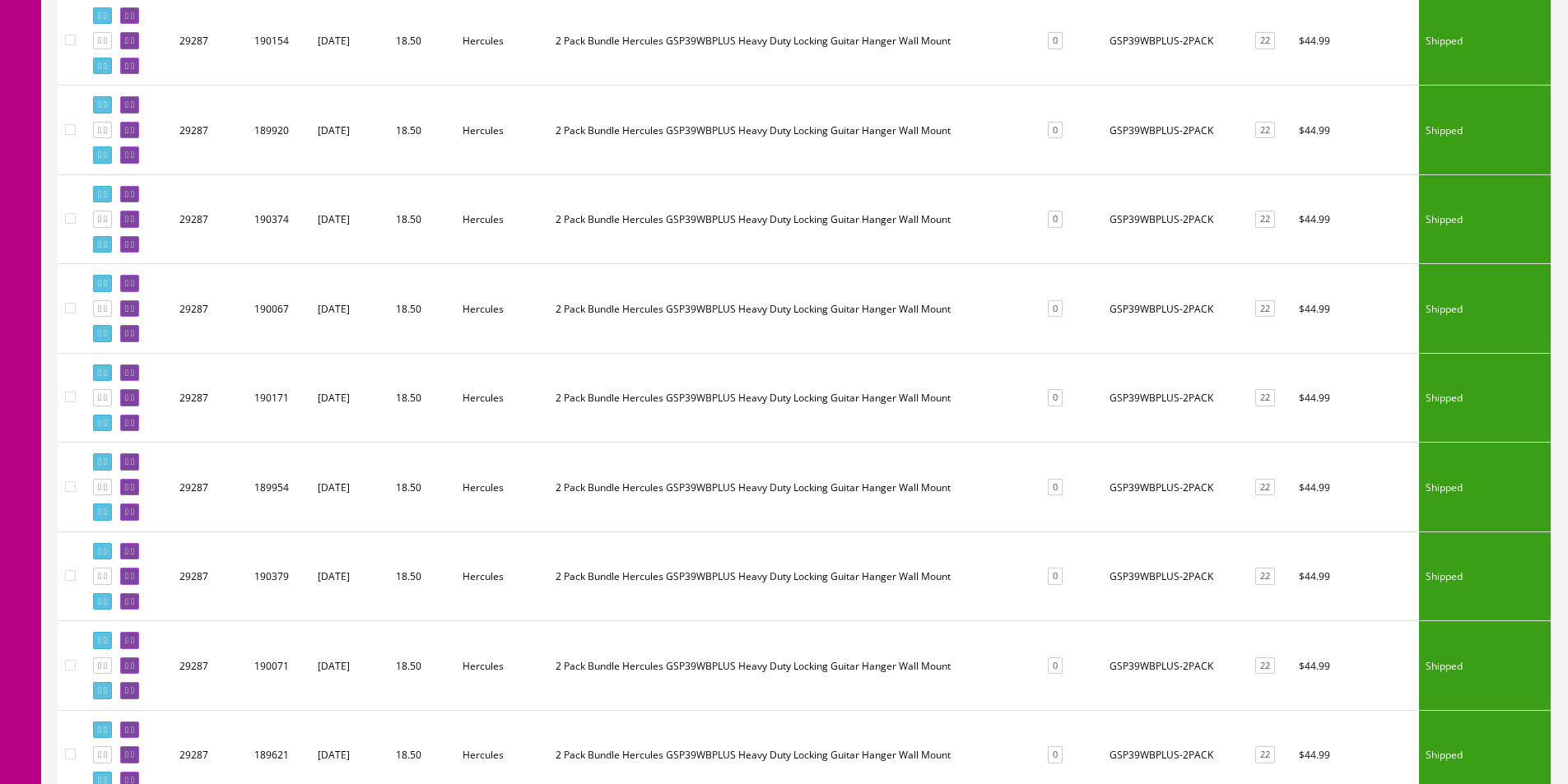
click at [1143, 213] on td "GSP39WBPLUS-2PACK" at bounding box center [1174, 219] width 142 height 90
copy td "GSP39WBPLUS"
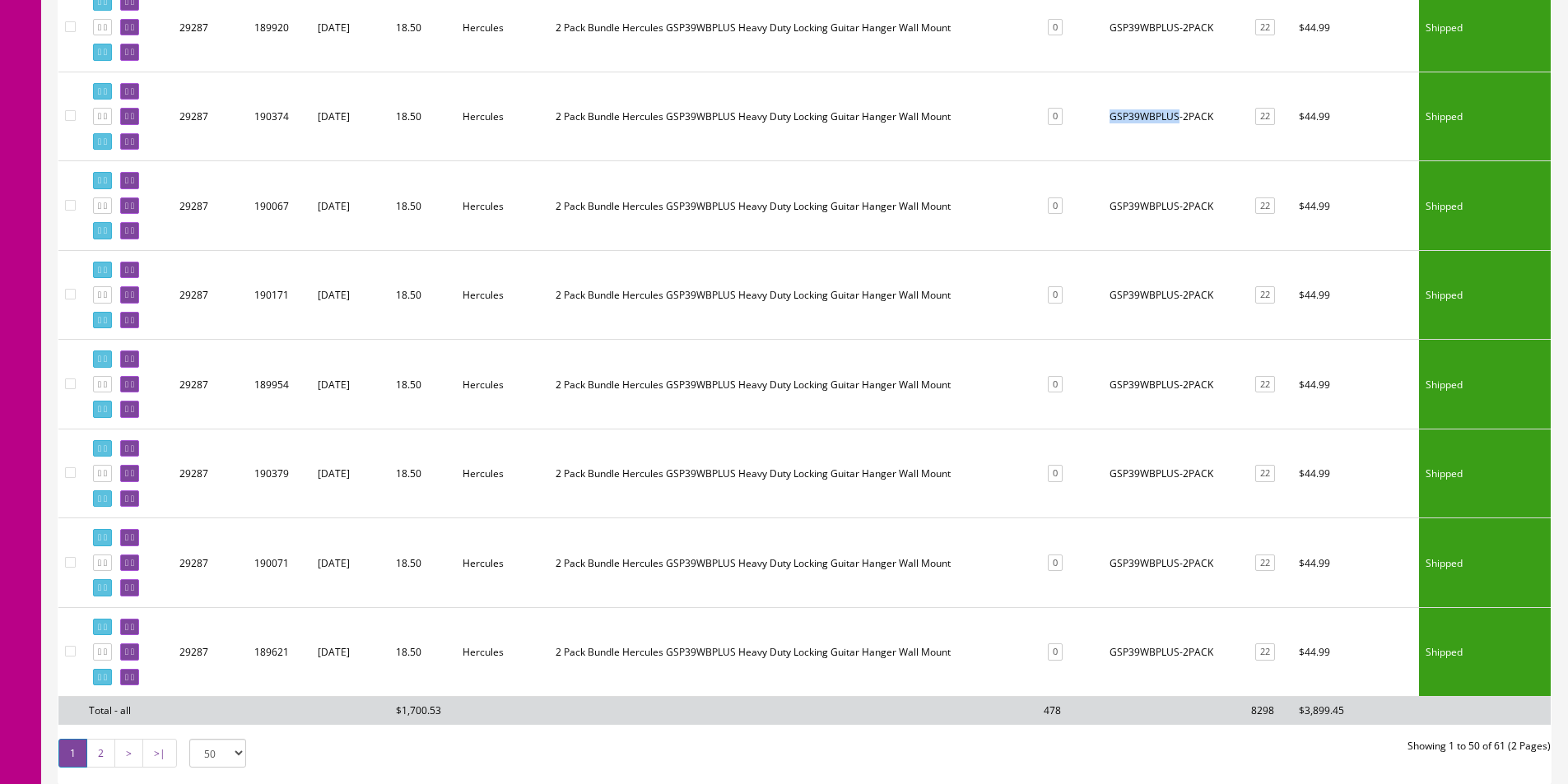
scroll to position [4183, 0]
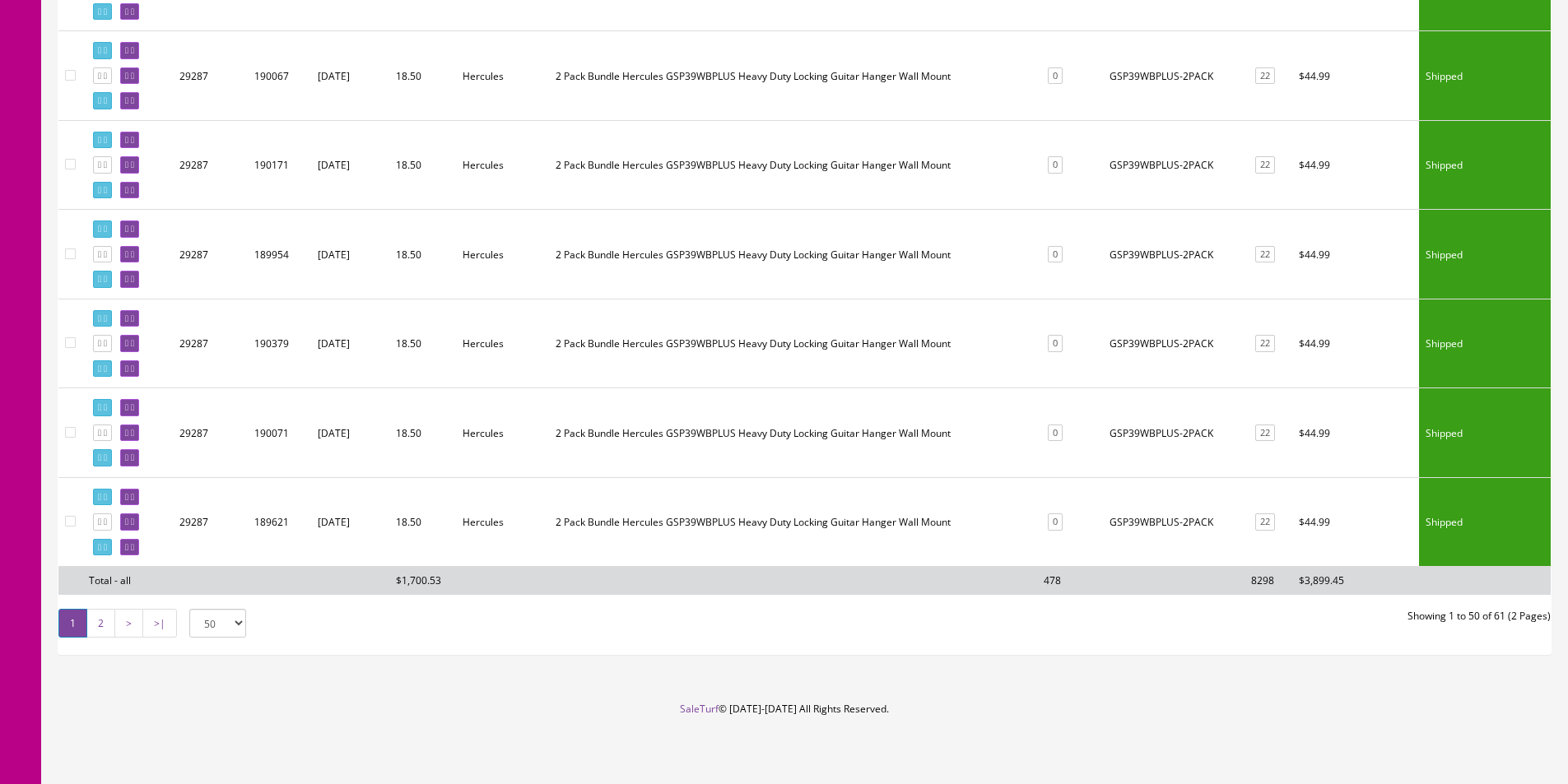
click at [105, 623] on link "2" at bounding box center [100, 622] width 29 height 29
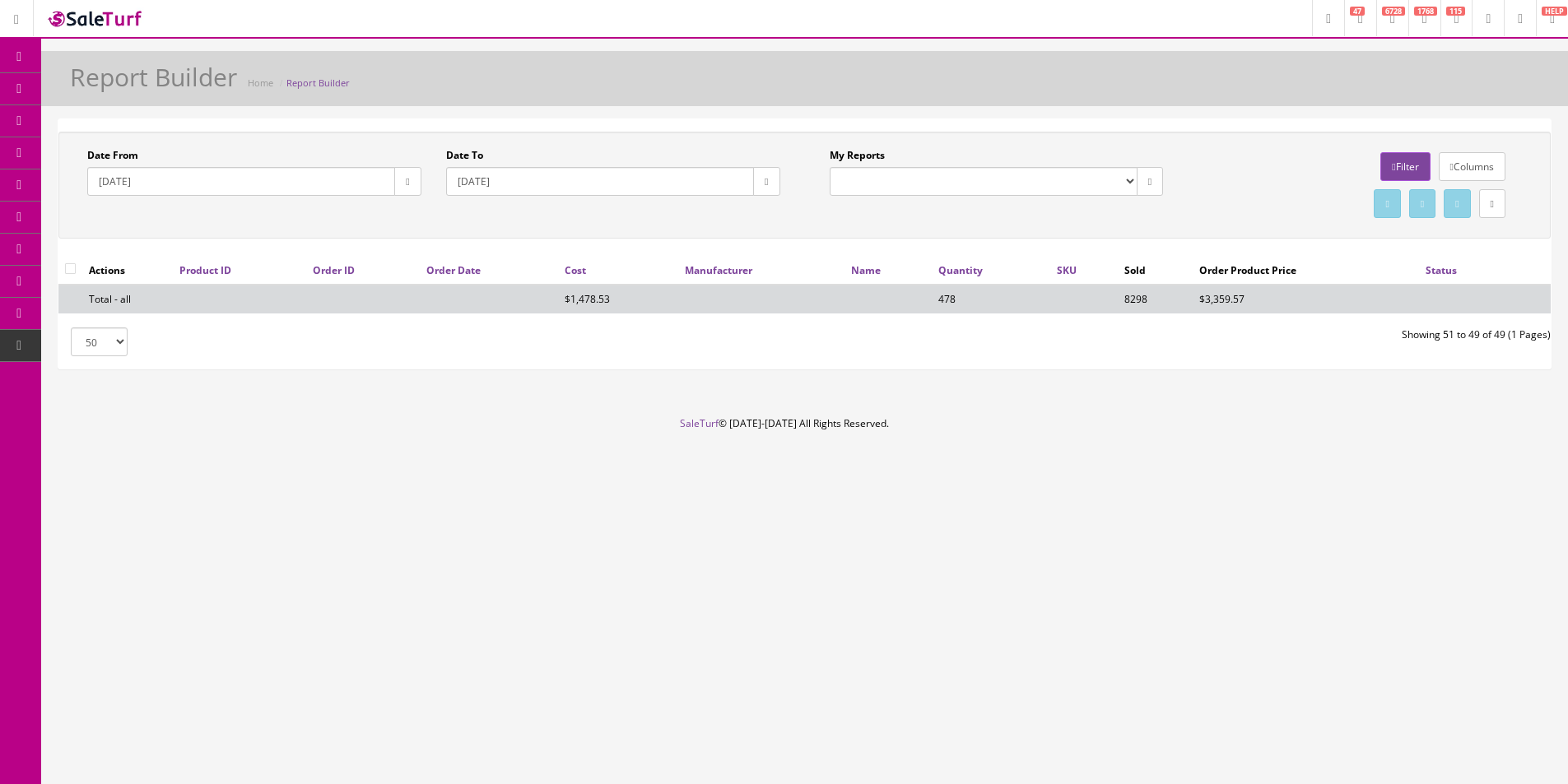
scroll to position [0, 0]
click at [1393, 167] on link "Filter" at bounding box center [1417, 166] width 49 height 29
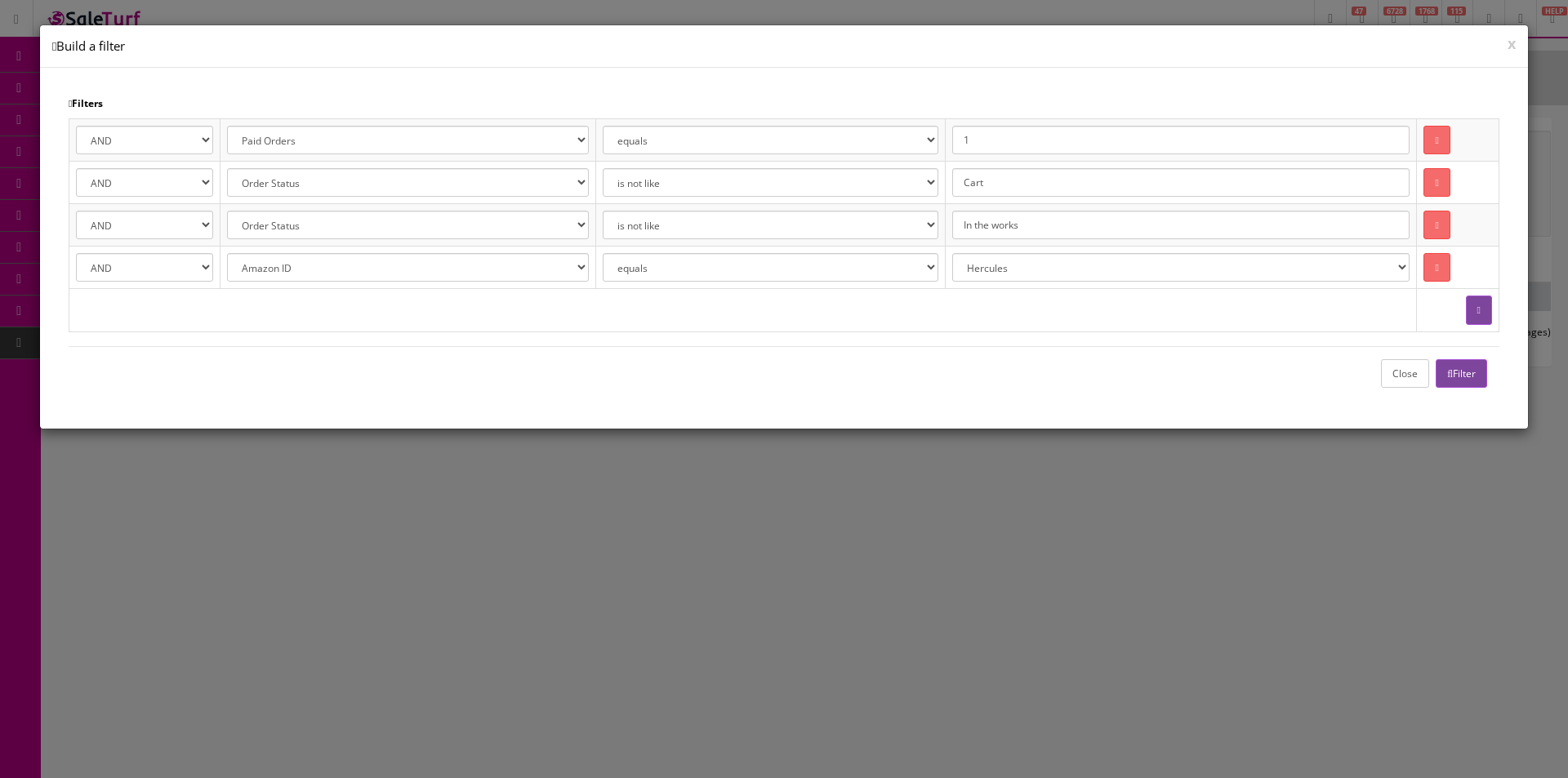
click at [1060, 265] on select "--- None --- 68 Pedals @ Ohana Academy ACME ACOUSTIC ADA ADAM Adamas by Ovation…" at bounding box center [1181, 267] width 458 height 28
select select "Hohner"
click at [977, 253] on select "--- None --- 68 Pedals @ Ohana Academy ACME ACOUSTIC ADA ADAM Adamas by Ovation…" at bounding box center [1181, 267] width 458 height 28
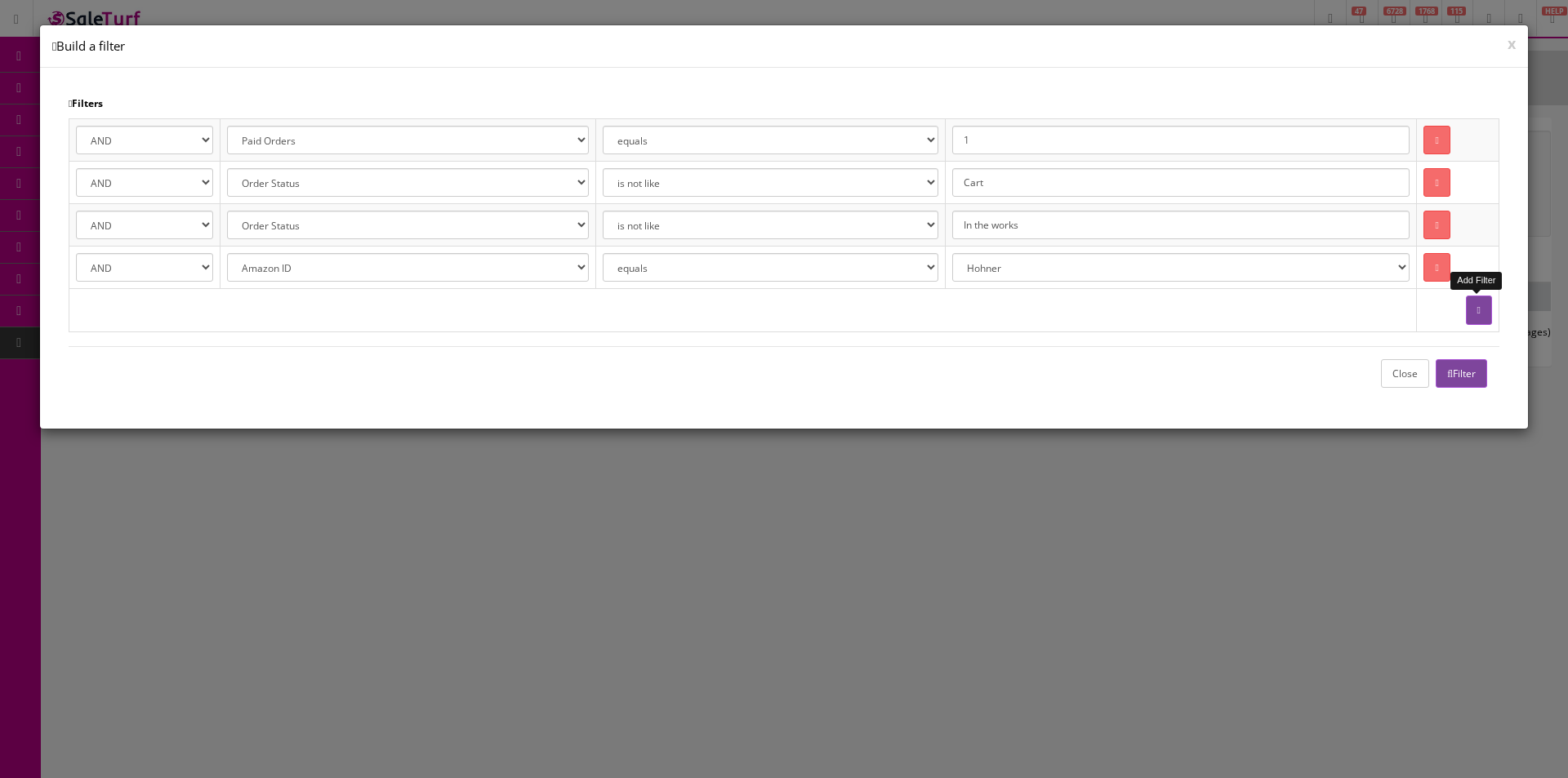
click at [1475, 373] on button "Filter" at bounding box center [1461, 373] width 52 height 28
click at [1405, 380] on button "Close" at bounding box center [1405, 373] width 48 height 28
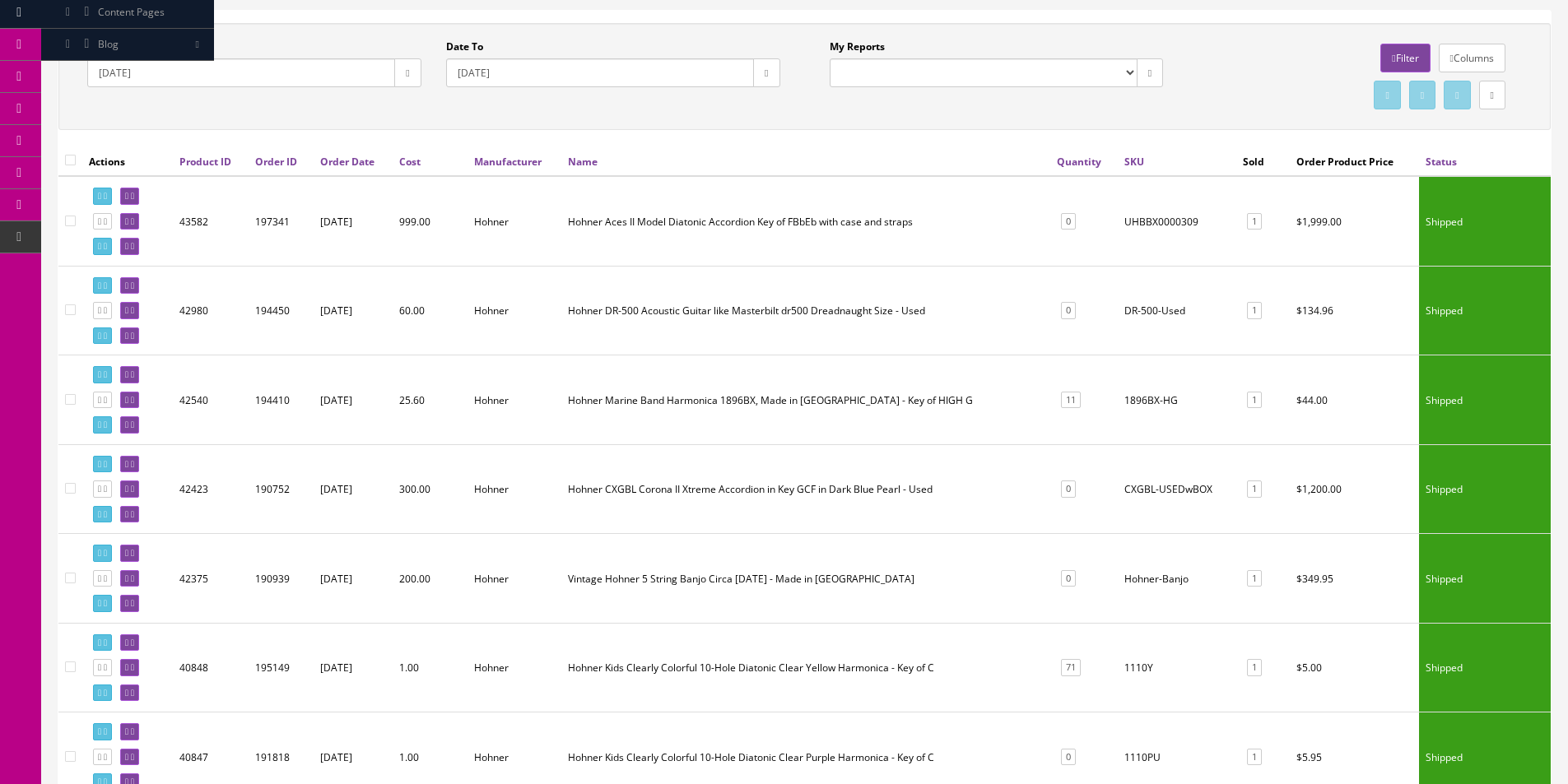
scroll to position [247, 0]
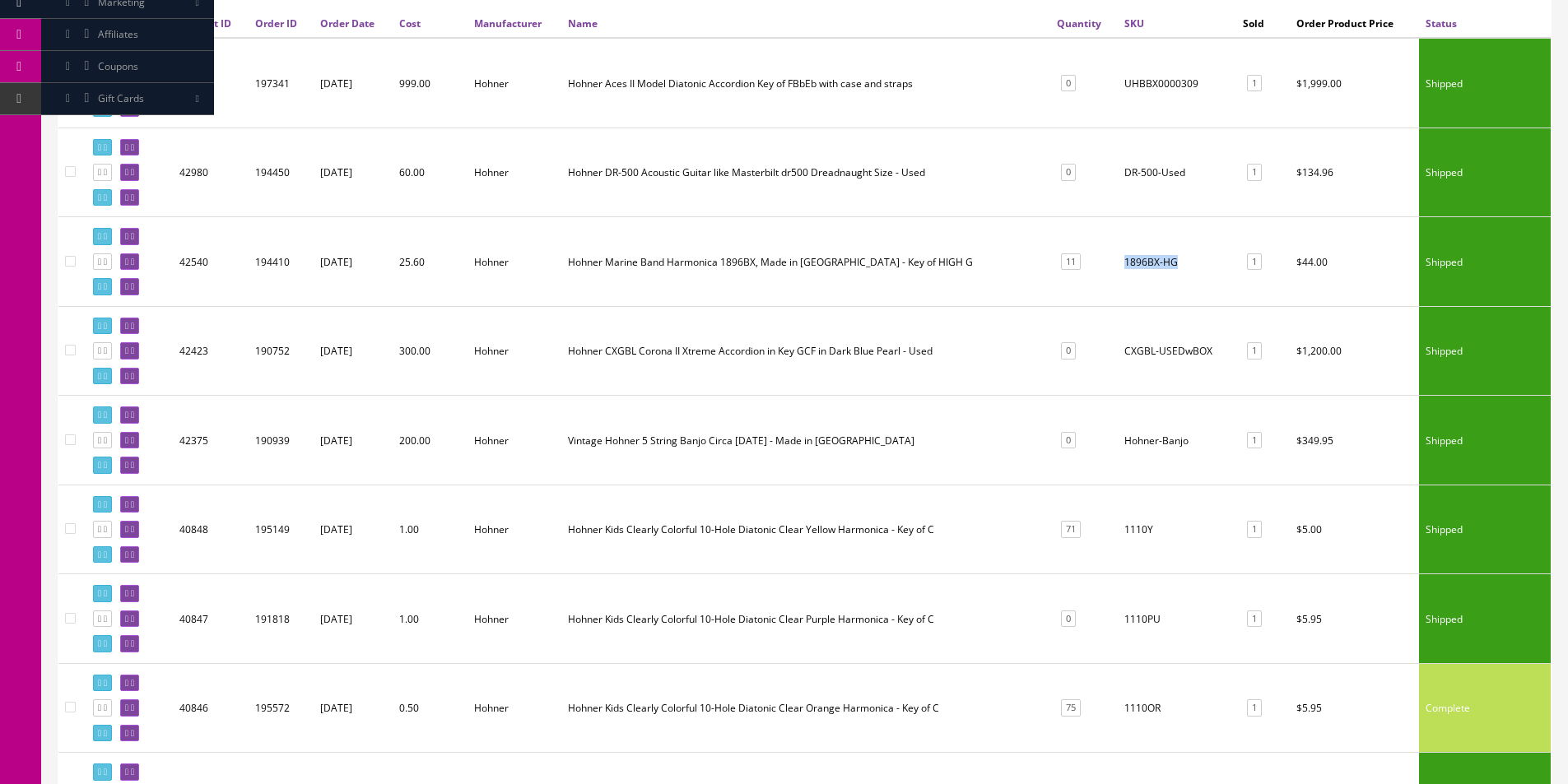
drag, startPoint x: 1180, startPoint y: 261, endPoint x: 1114, endPoint y: 263, distance: 66.0
click at [1118, 263] on td "1896BX-HG" at bounding box center [1177, 262] width 118 height 90
click at [1118, 268] on td "1896BX-HG" at bounding box center [1177, 262] width 118 height 90
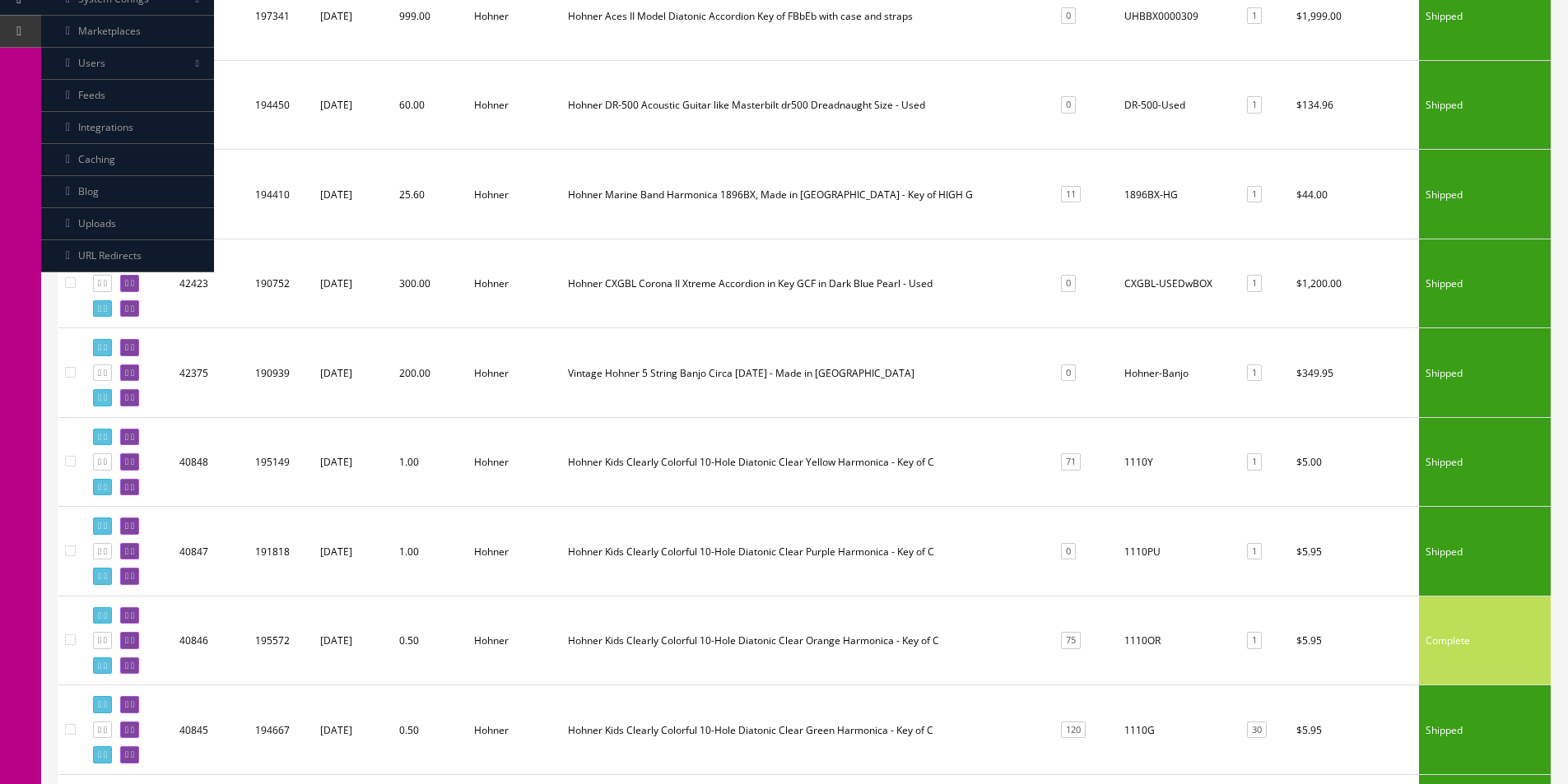
scroll to position [412, 0]
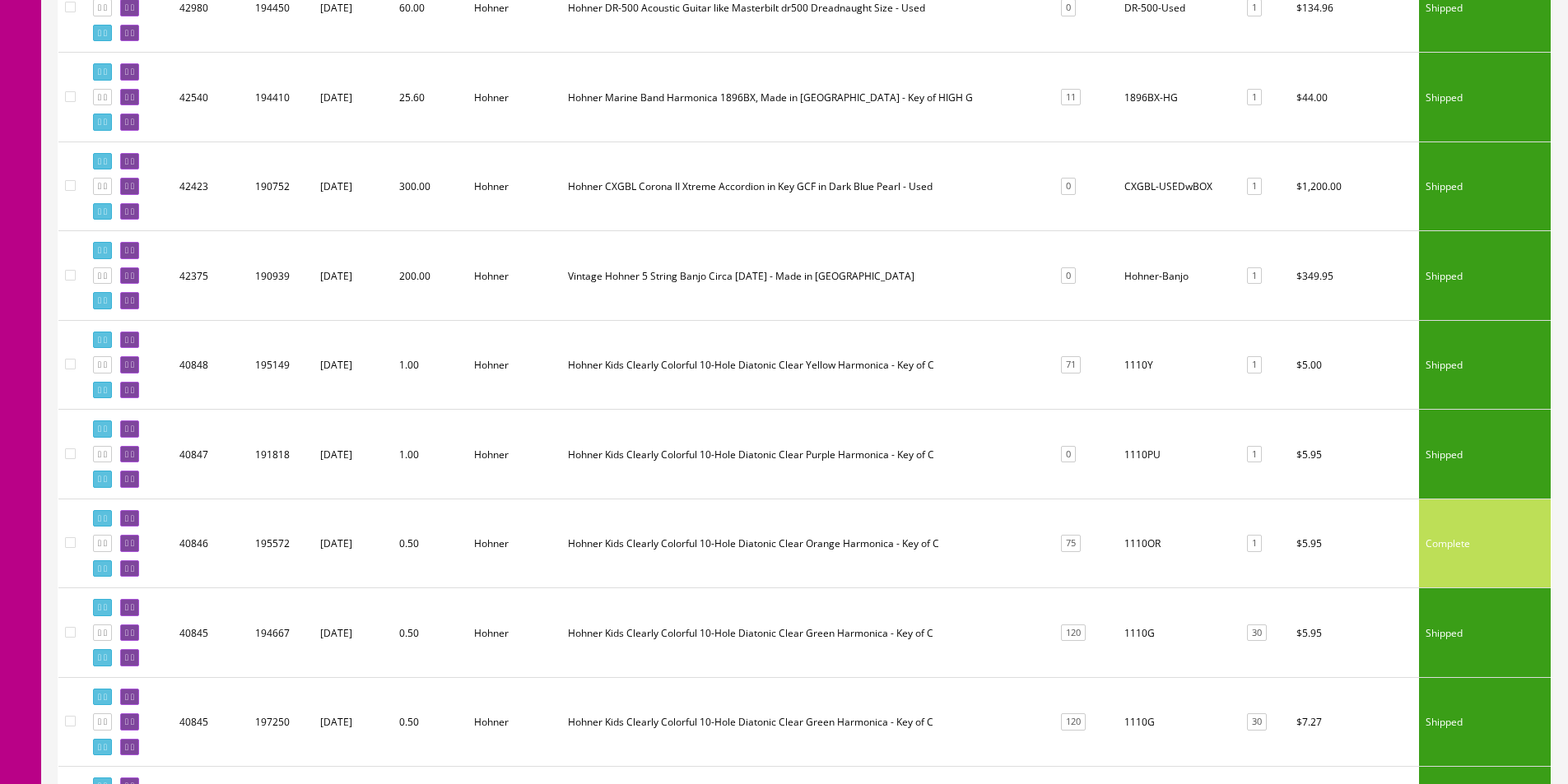
click at [1160, 288] on td "Hohner-Banjo" at bounding box center [1177, 276] width 118 height 90
click at [1144, 366] on td "1110Y" at bounding box center [1177, 364] width 118 height 90
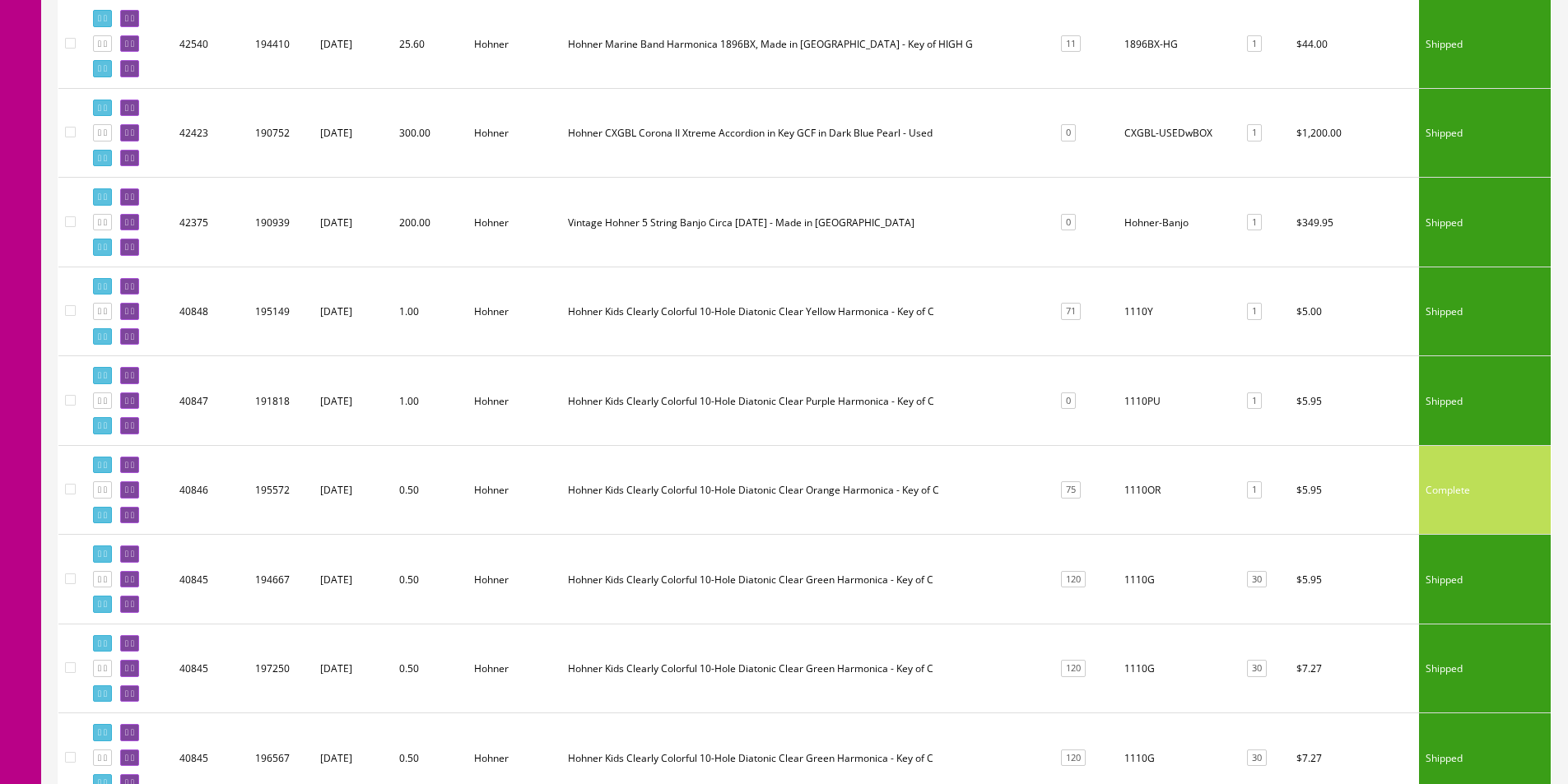
scroll to position [493, 0]
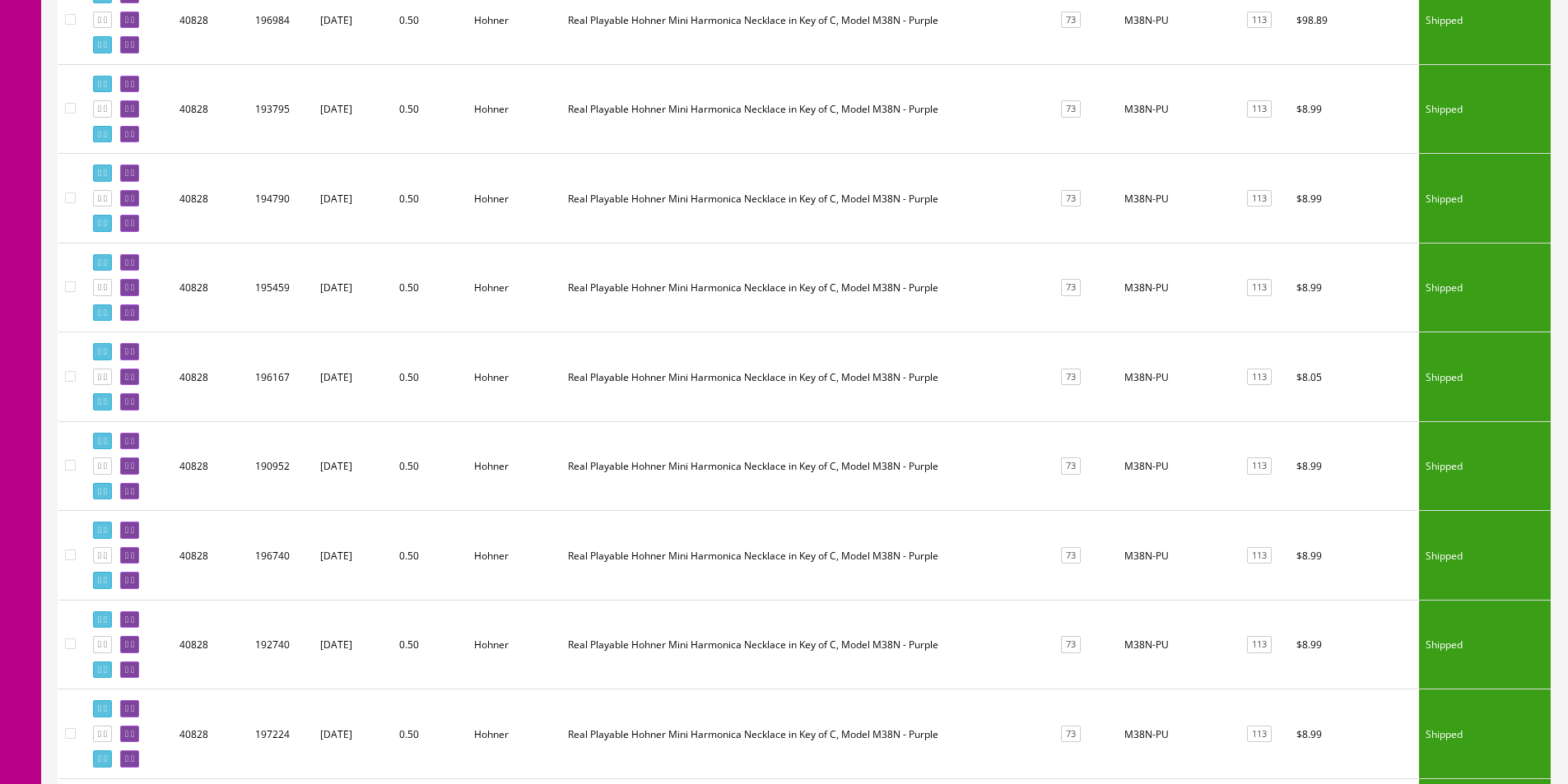
click at [1152, 423] on td "M38N-PU" at bounding box center [1177, 466] width 118 height 90
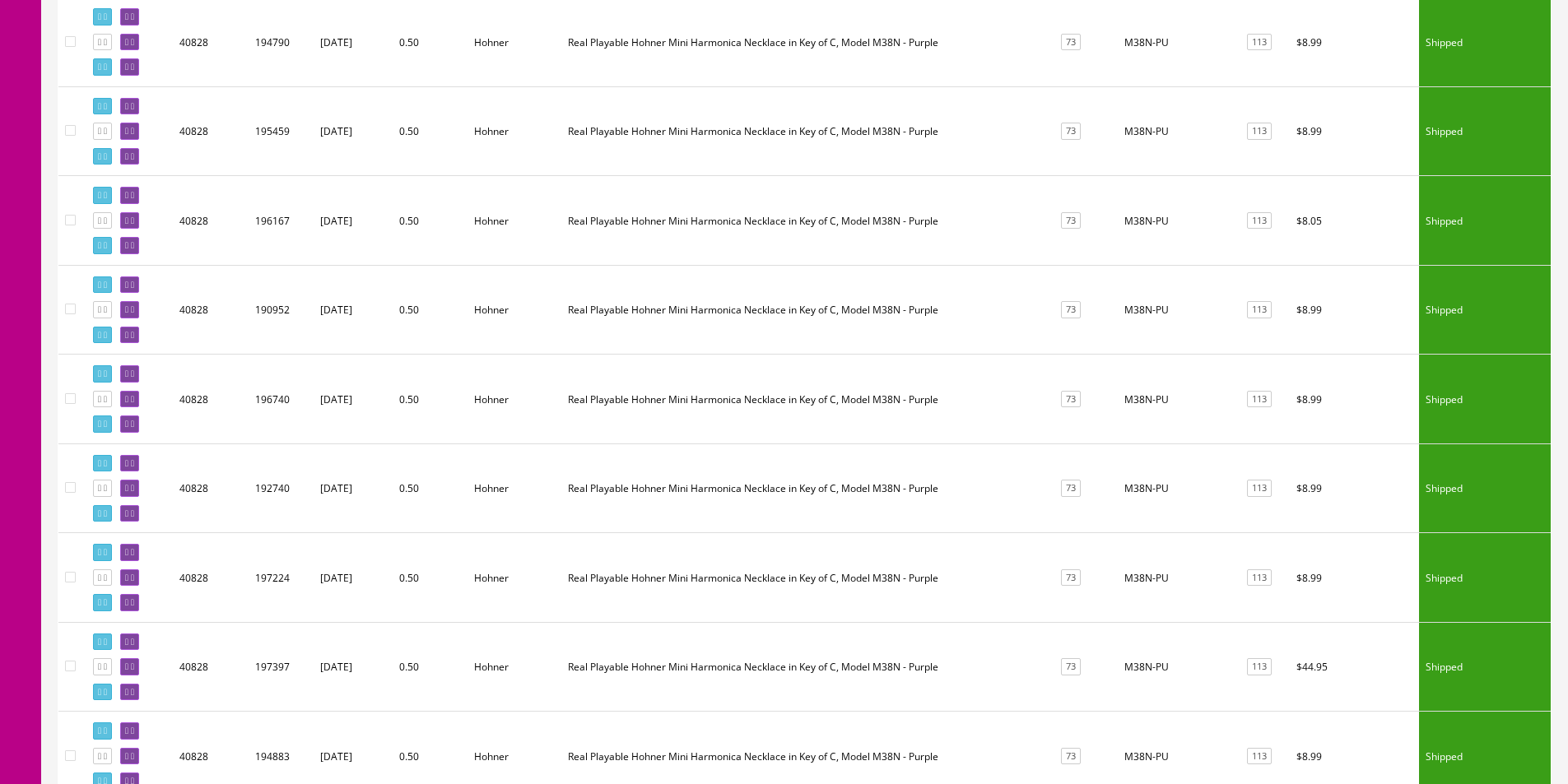
scroll to position [4183, 0]
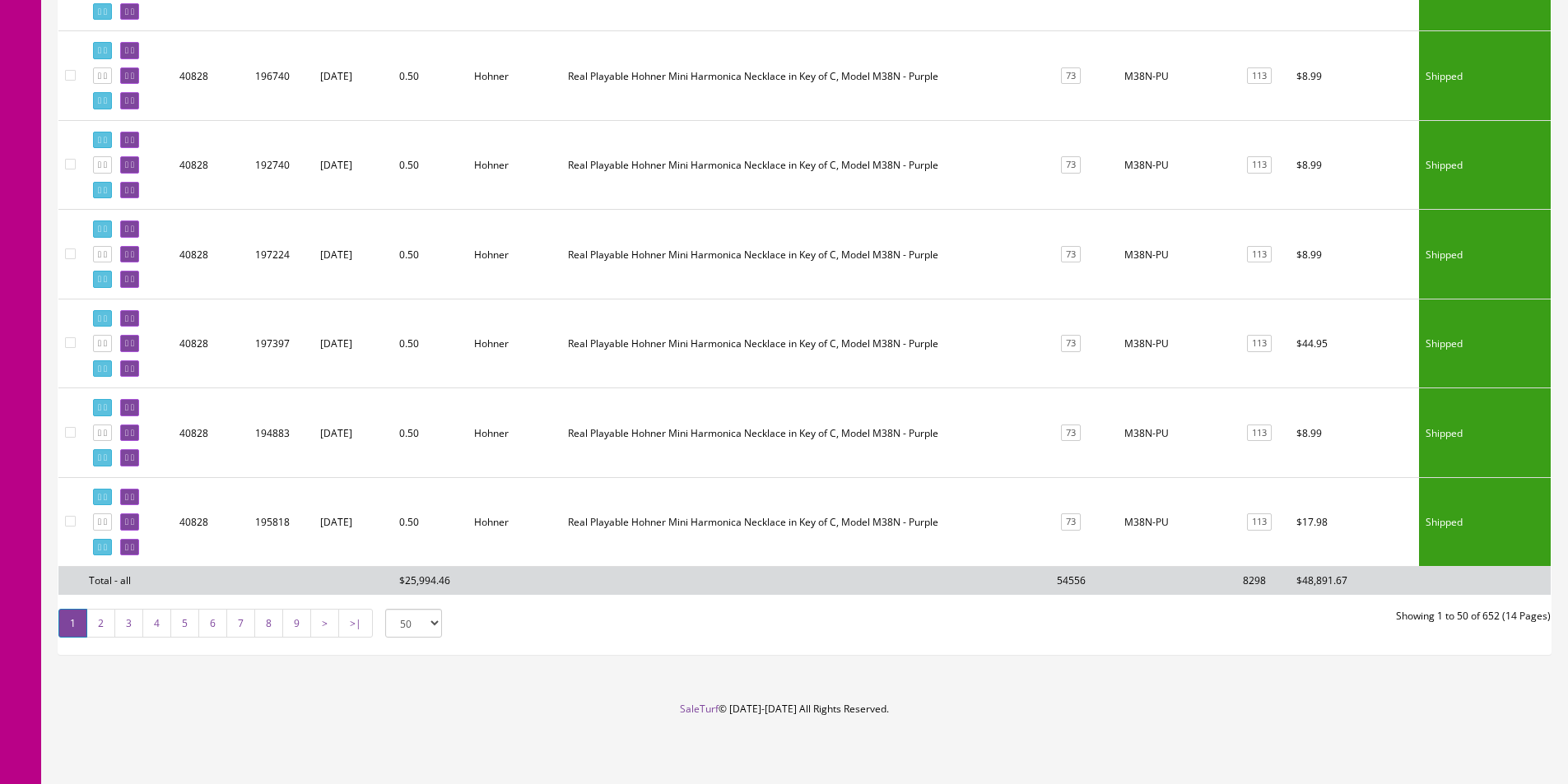
click at [1152, 424] on td "M38N-PU" at bounding box center [1177, 432] width 118 height 90
click at [93, 626] on link "2" at bounding box center [100, 622] width 29 height 29
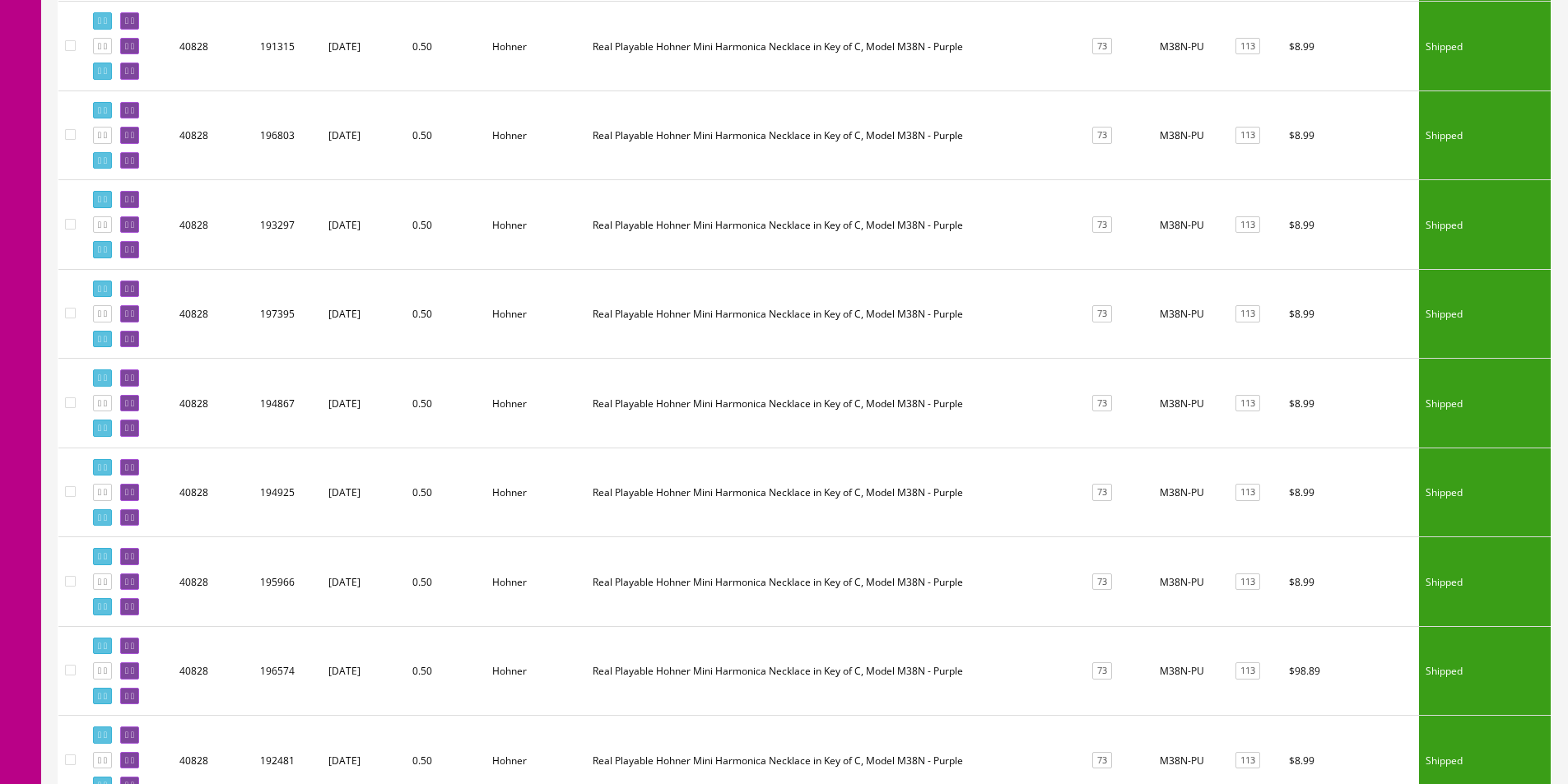
scroll to position [2044, 0]
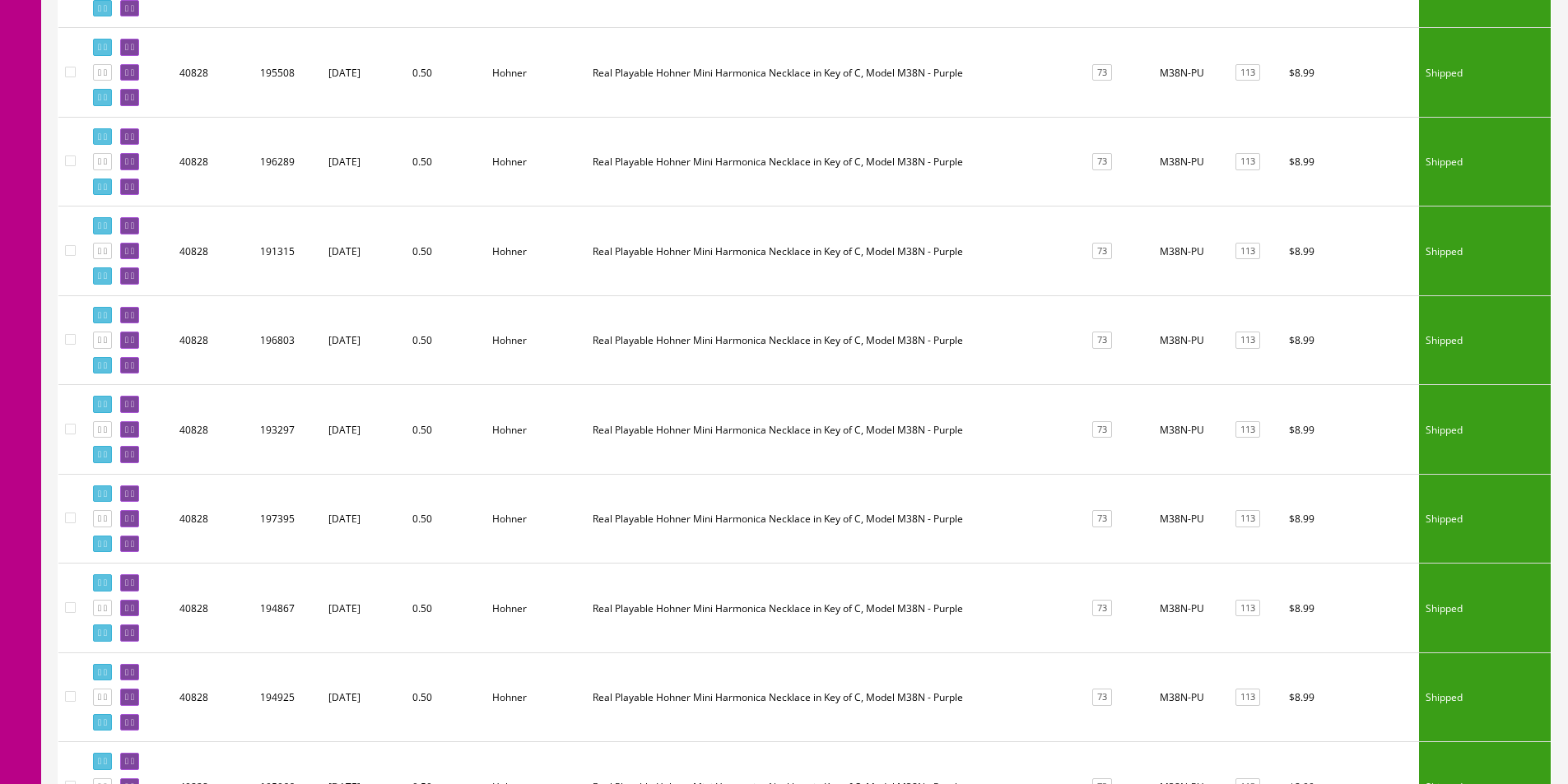
click at [861, 460] on td "Real Playable Hohner Mini Harmonica Necklace in Key of C, Model M38N - Purple" at bounding box center [833, 429] width 495 height 90
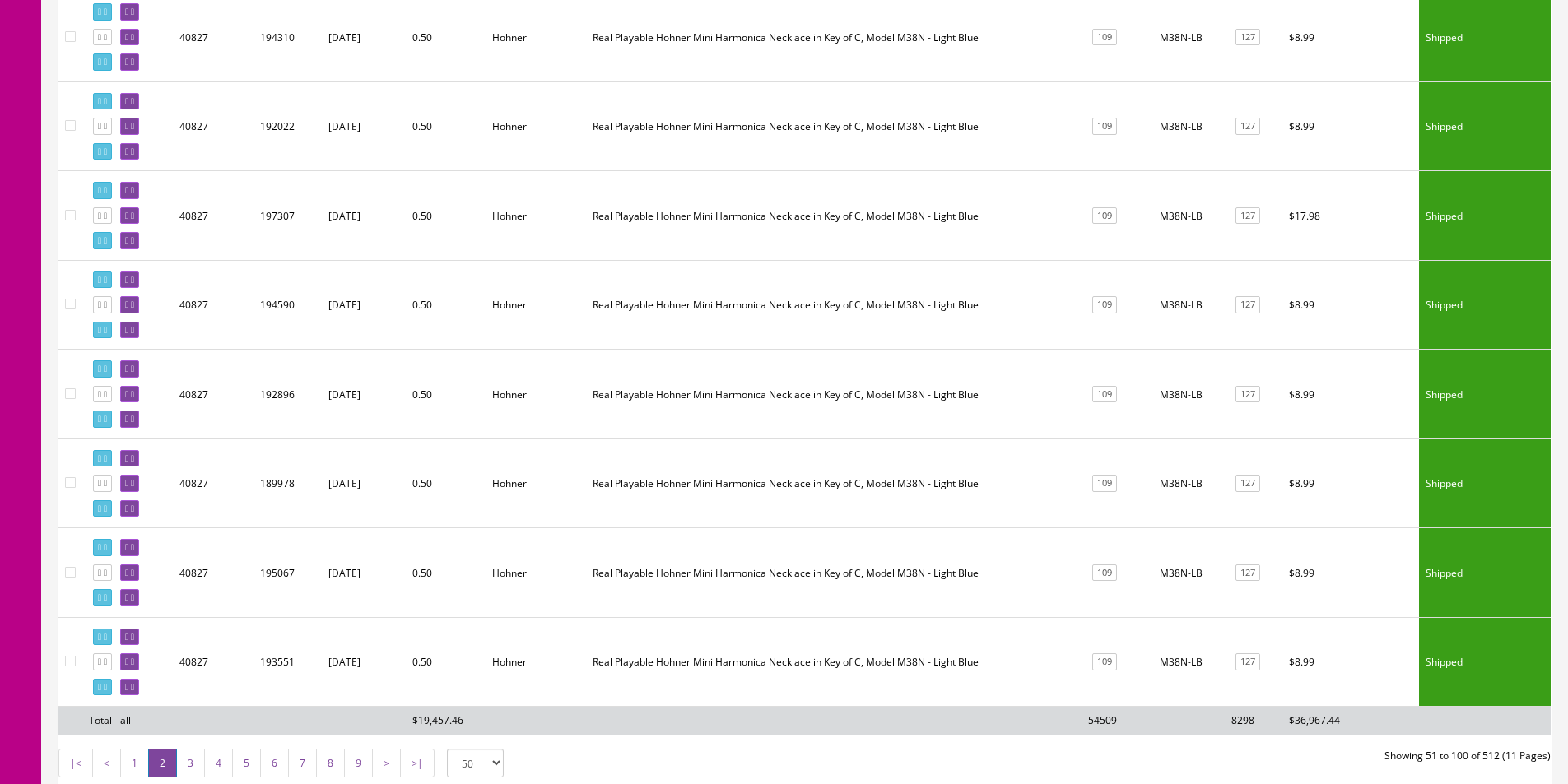
scroll to position [4183, 0]
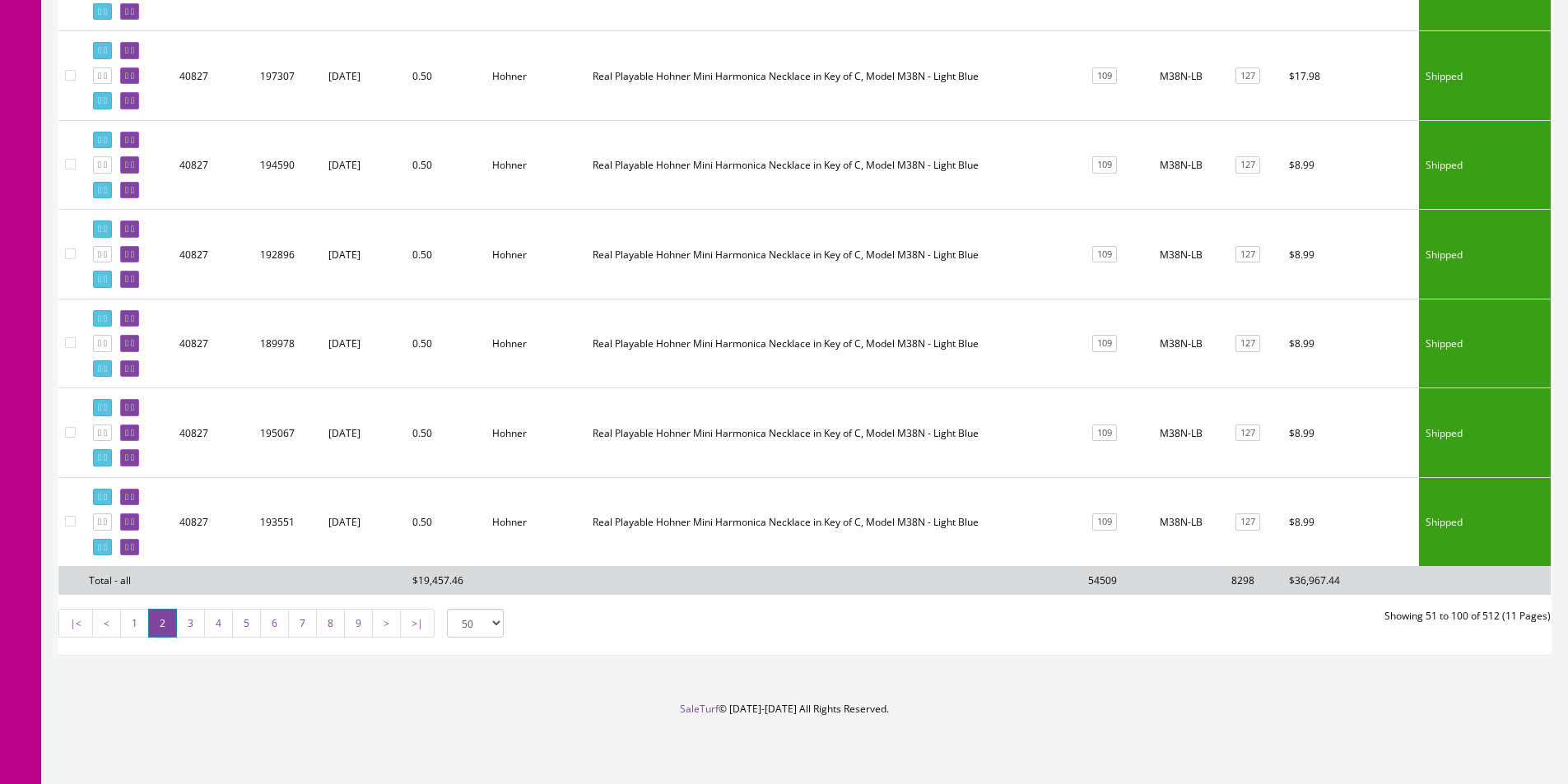
click at [198, 618] on link "3" at bounding box center [190, 622] width 29 height 29
click at [194, 619] on link "3" at bounding box center [190, 622] width 29 height 29
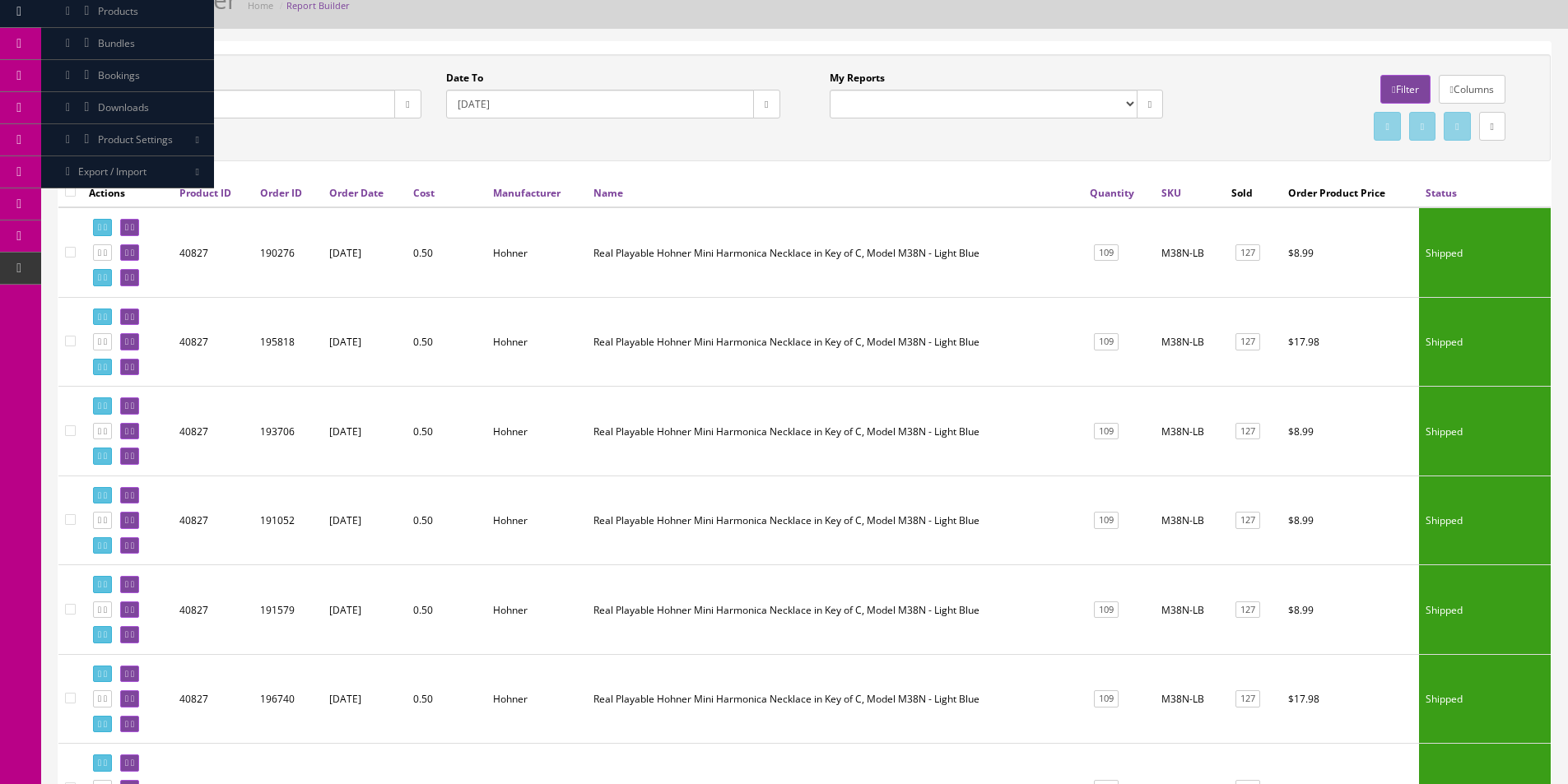
scroll to position [0, 0]
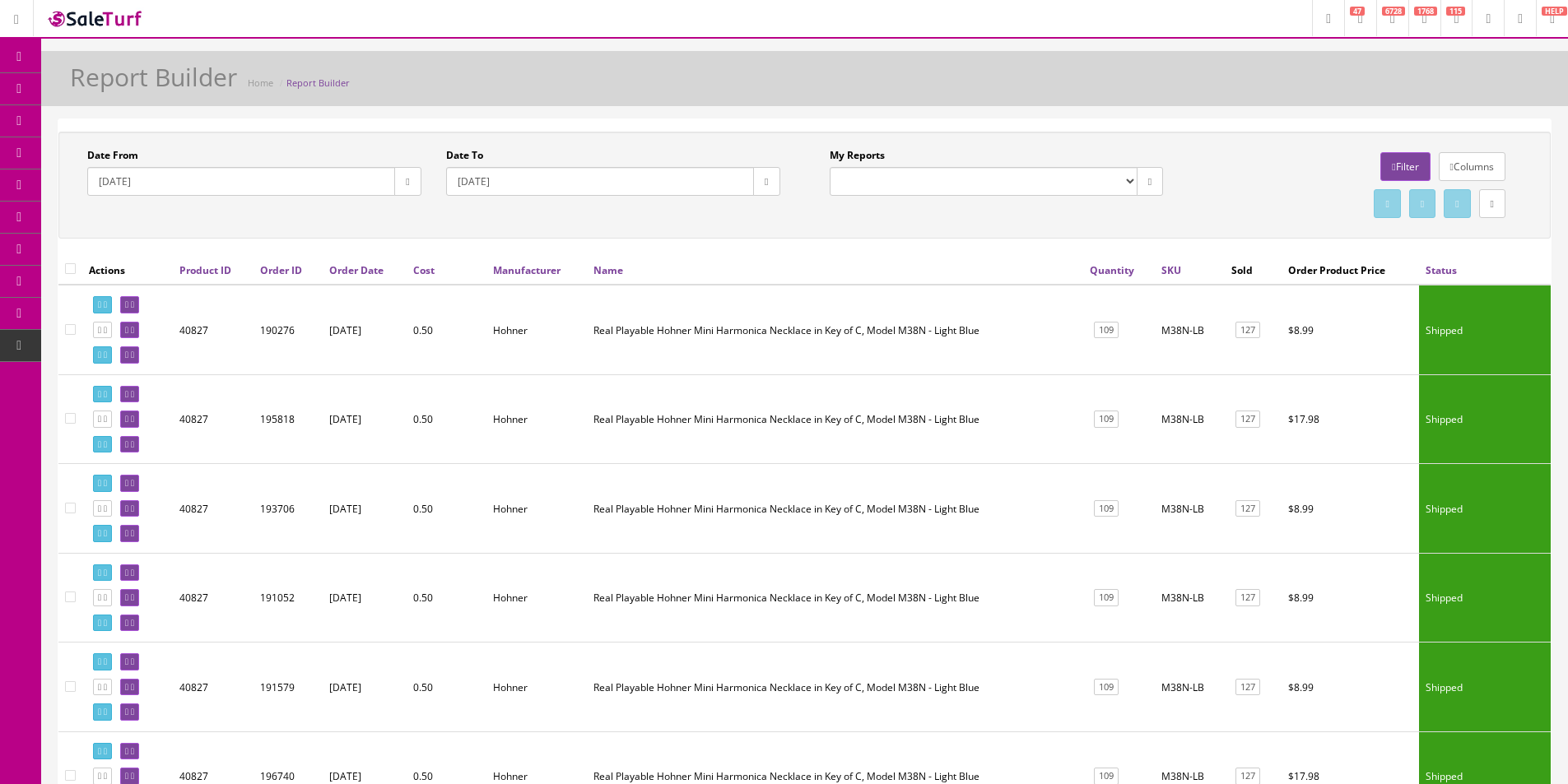
click at [1404, 163] on link "Filter" at bounding box center [1405, 166] width 49 height 29
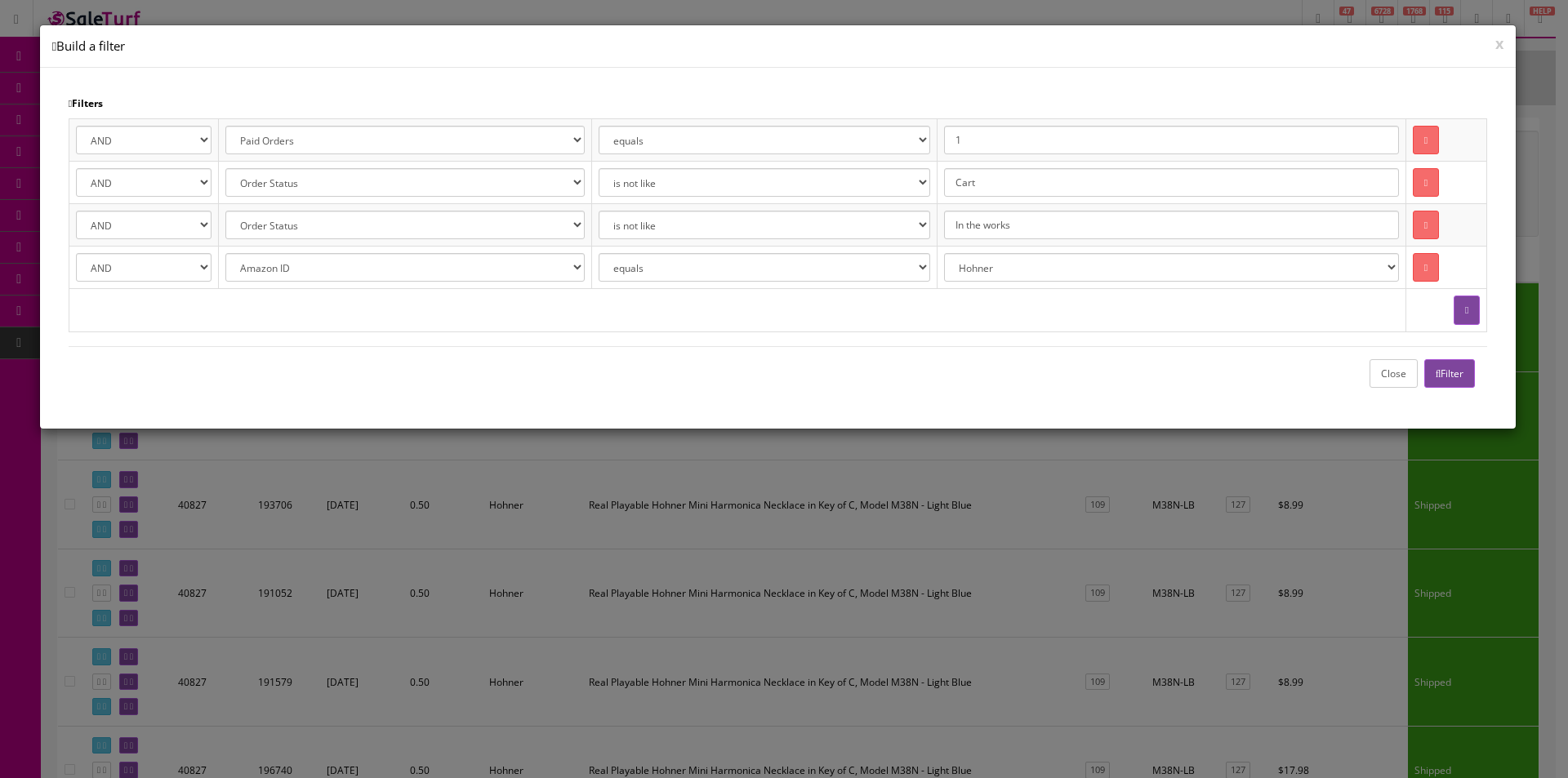
click at [1465, 300] on button "button" at bounding box center [1466, 309] width 26 height 28
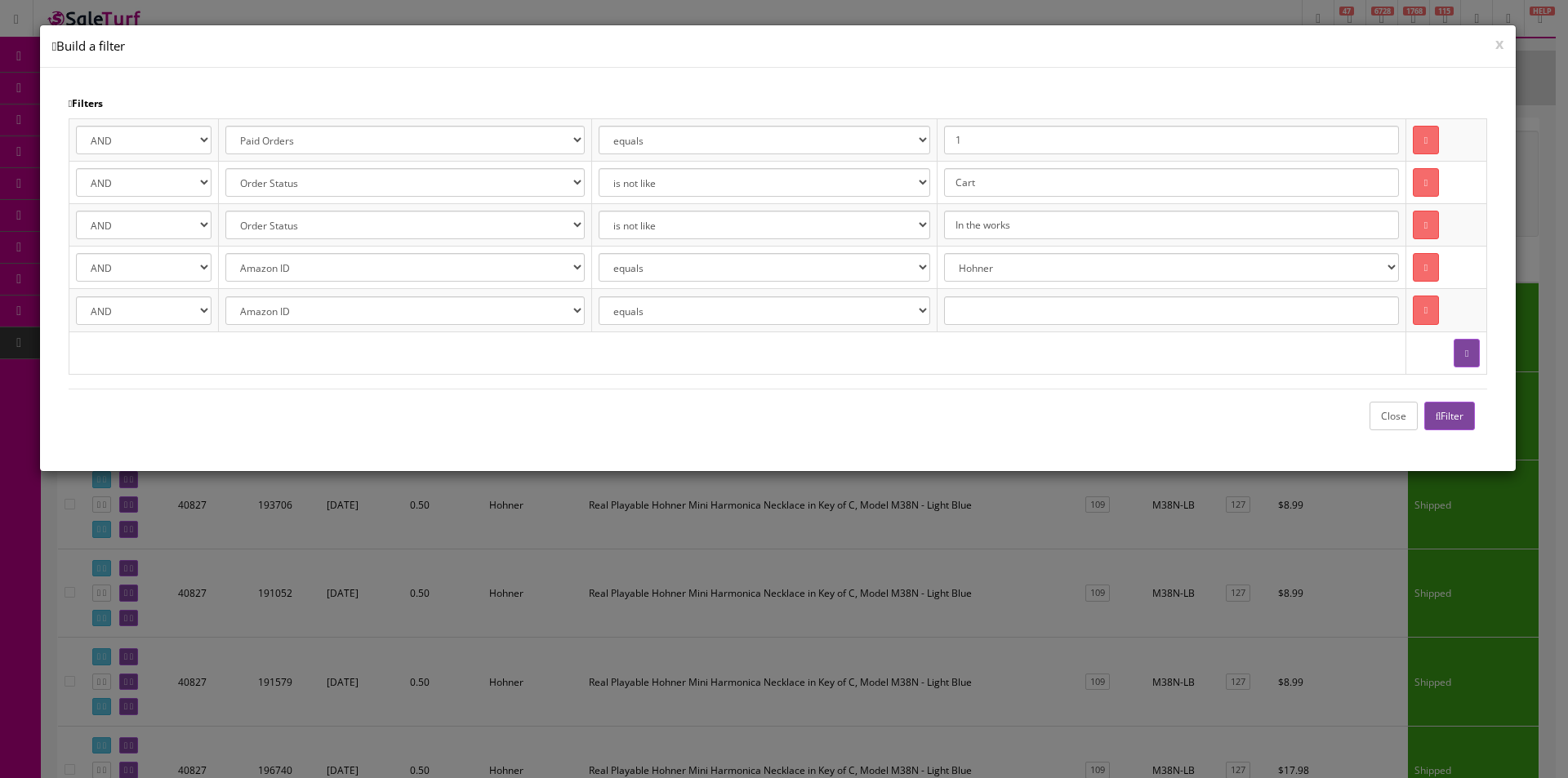
click at [305, 316] on select "Amazon ID Ebay ID Order ID Reverb ID Walmart ID Customer ID Customer First Name…" at bounding box center [405, 310] width 359 height 28
select select "p.quantity"
click at [229, 296] on select "Amazon ID Ebay ID Order ID Reverb ID Walmart ID Customer ID Customer First Name…" at bounding box center [405, 310] width 359 height 28
select select "is less than"
type input "3"
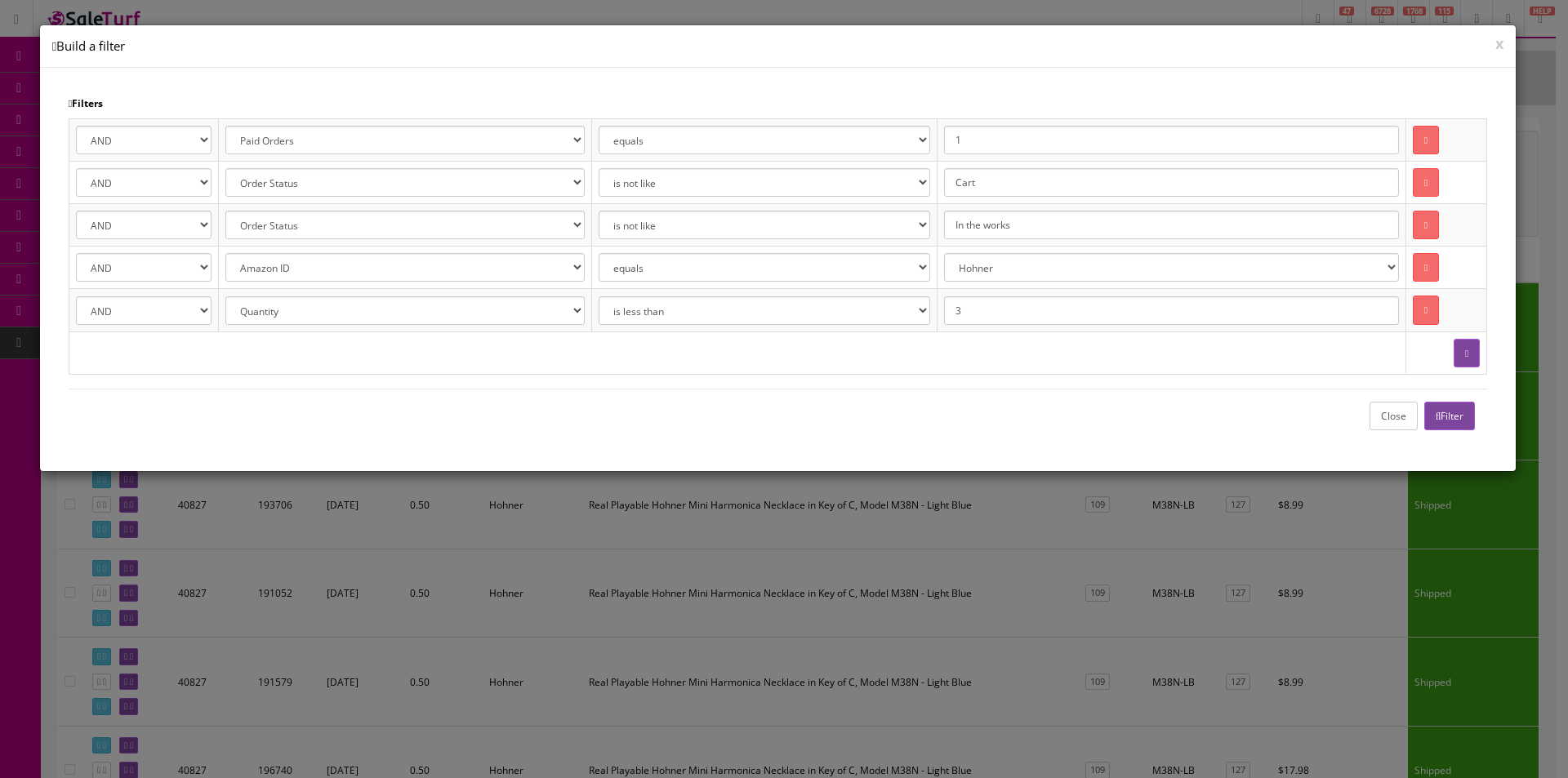
click at [1443, 411] on button "Filter" at bounding box center [1450, 415] width 52 height 28
click at [1388, 418] on button "Close" at bounding box center [1393, 415] width 48 height 28
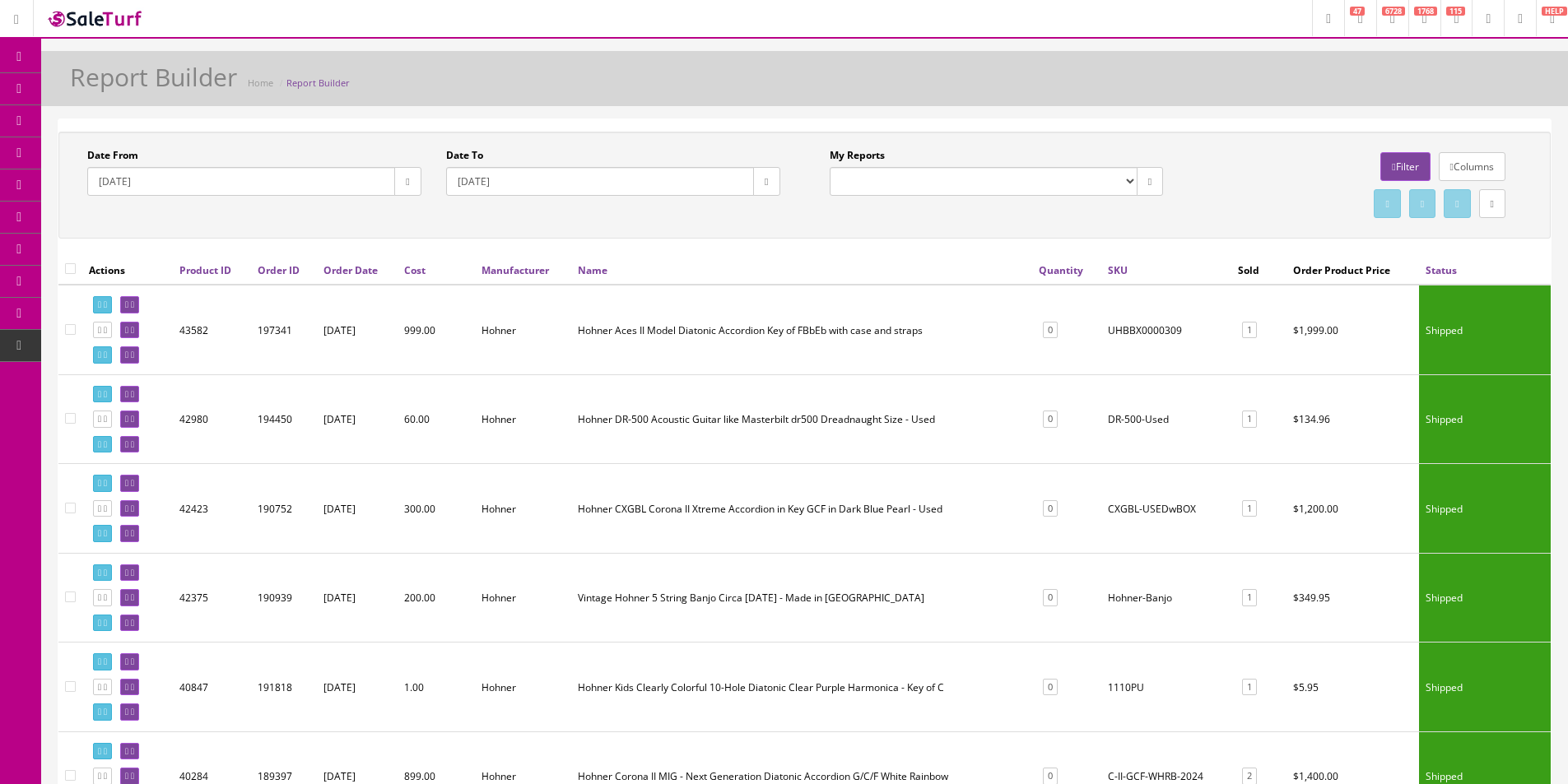
click at [1159, 358] on td "UHBBX0000309" at bounding box center [1166, 329] width 130 height 90
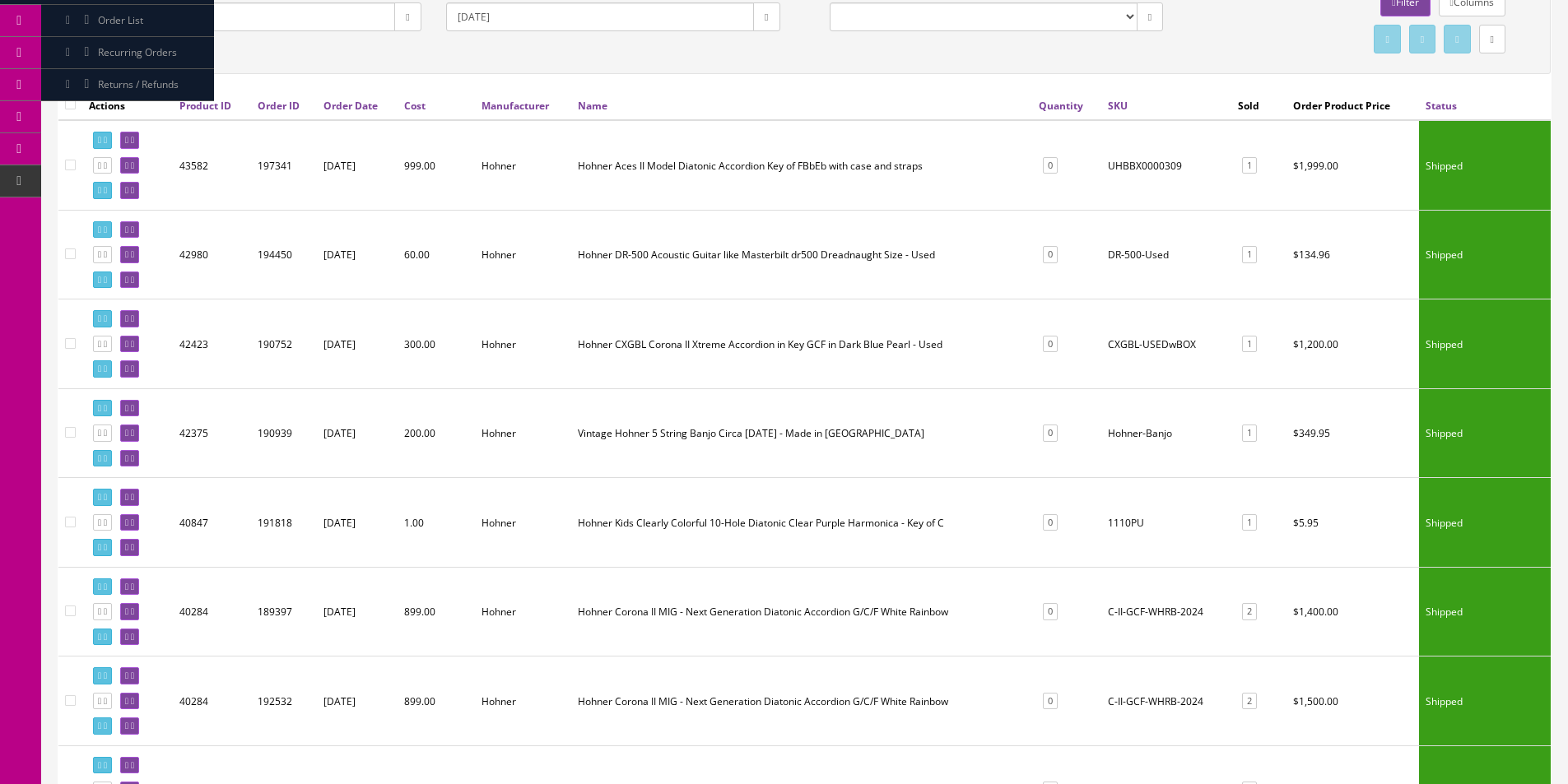
click at [1151, 427] on td "Hohner-Banjo" at bounding box center [1166, 432] width 130 height 90
click at [1169, 302] on td "CXGBL-USEDwBOX" at bounding box center [1166, 344] width 130 height 90
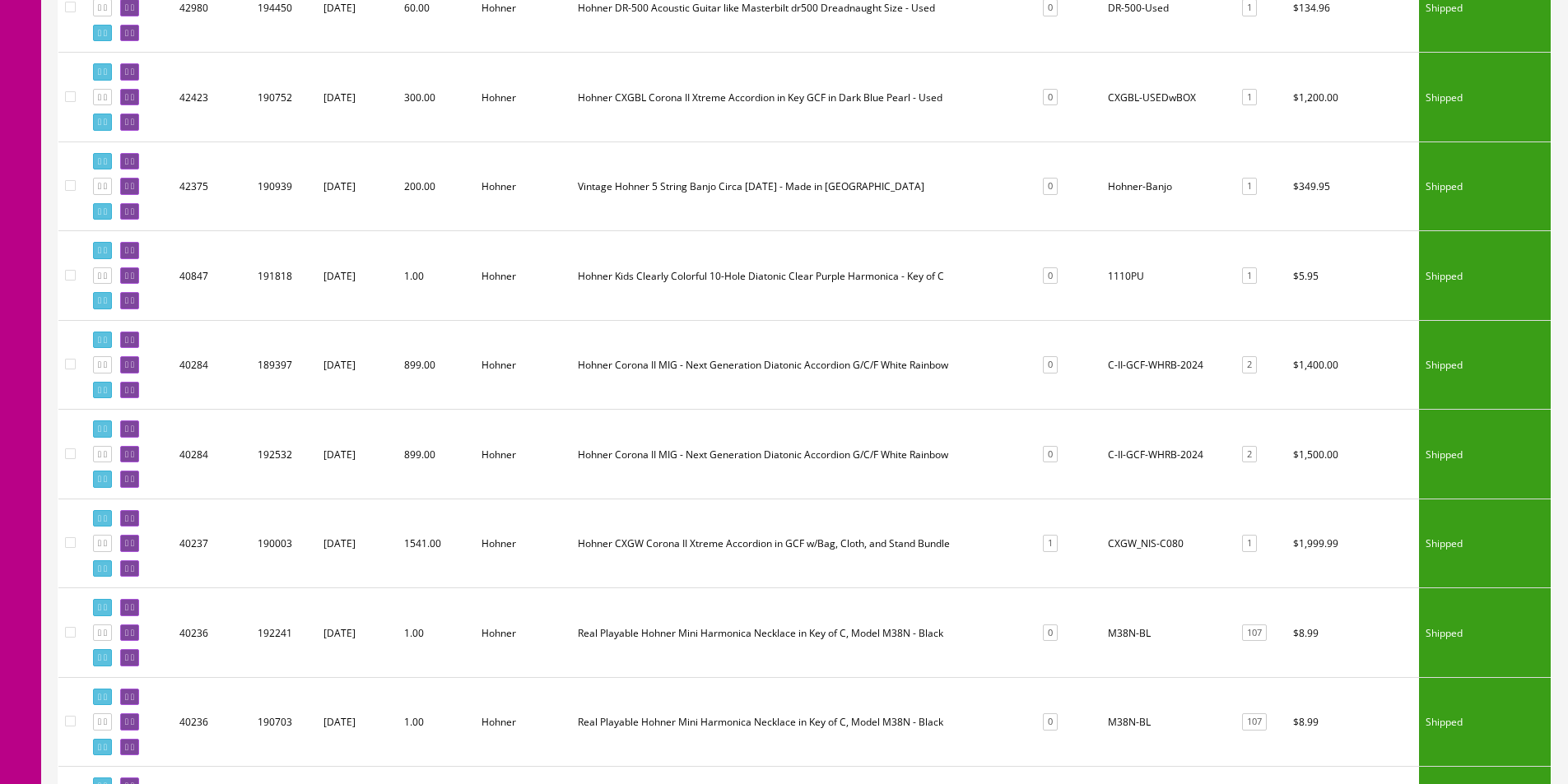
click at [1131, 363] on td "C-II-GCF-WHRB-2024" at bounding box center [1166, 364] width 130 height 90
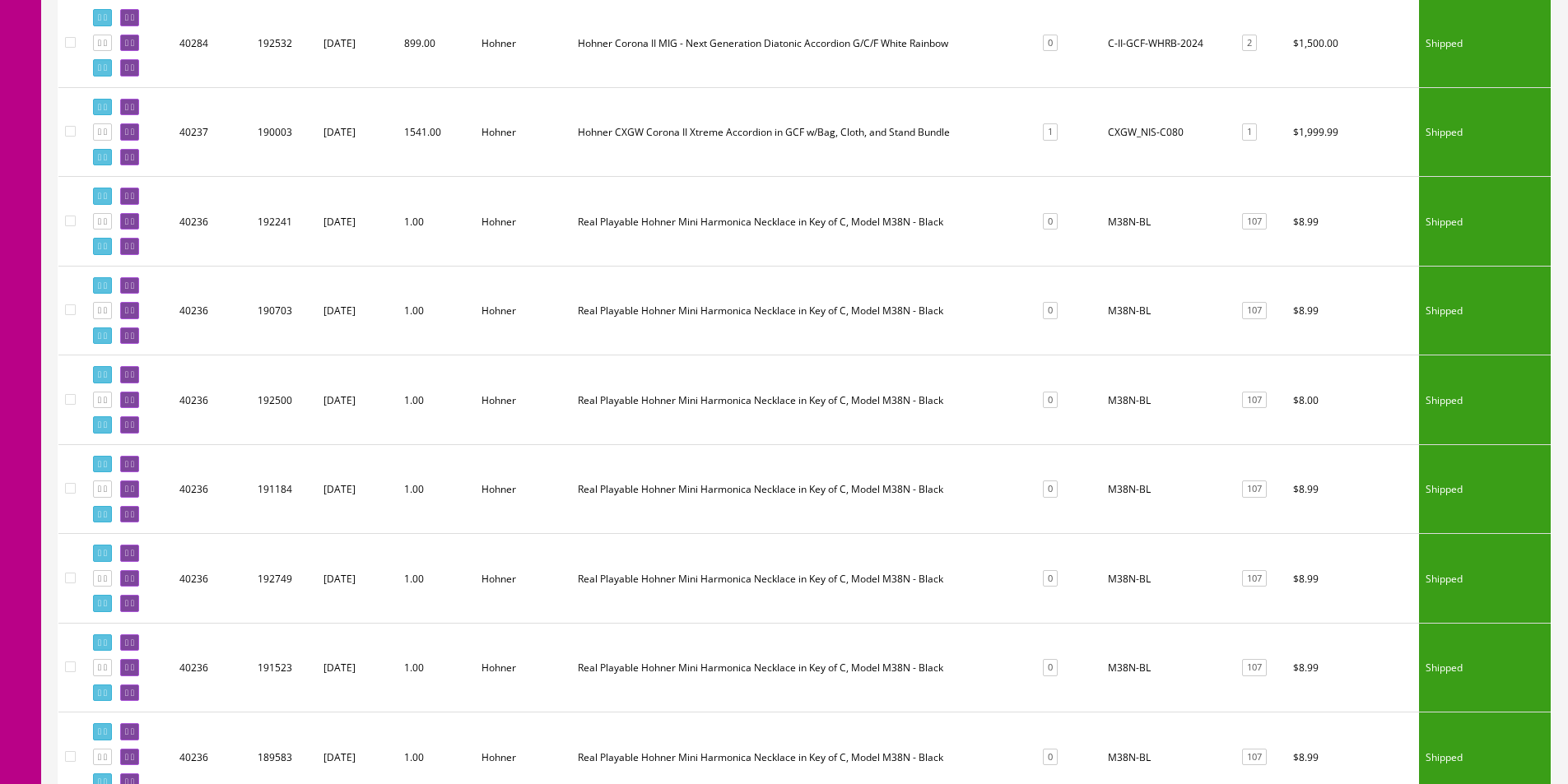
click at [1134, 359] on td "M38N-BL" at bounding box center [1166, 400] width 130 height 90
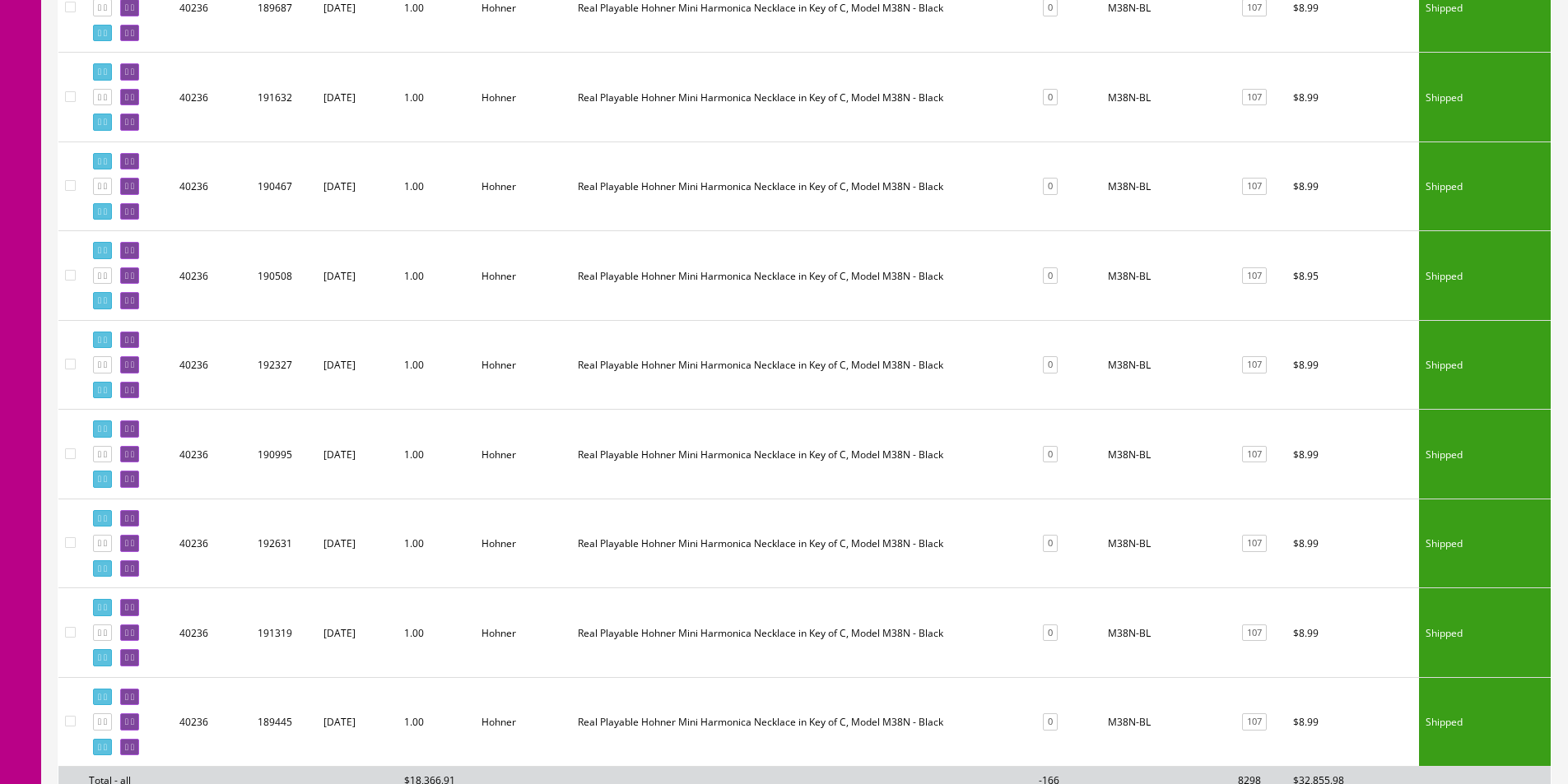
scroll to position [4183, 0]
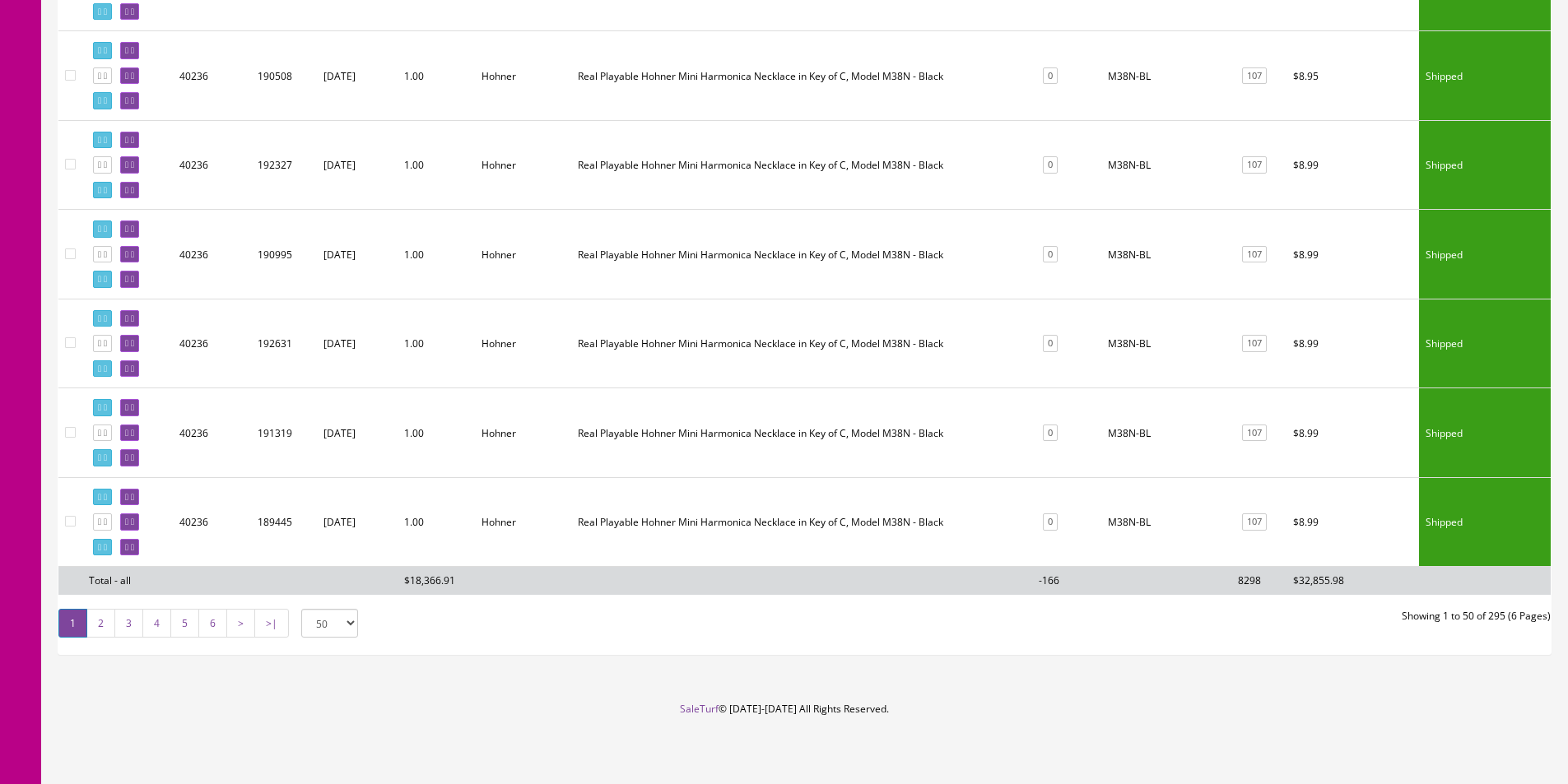
click at [105, 621] on link "2" at bounding box center [100, 622] width 29 height 29
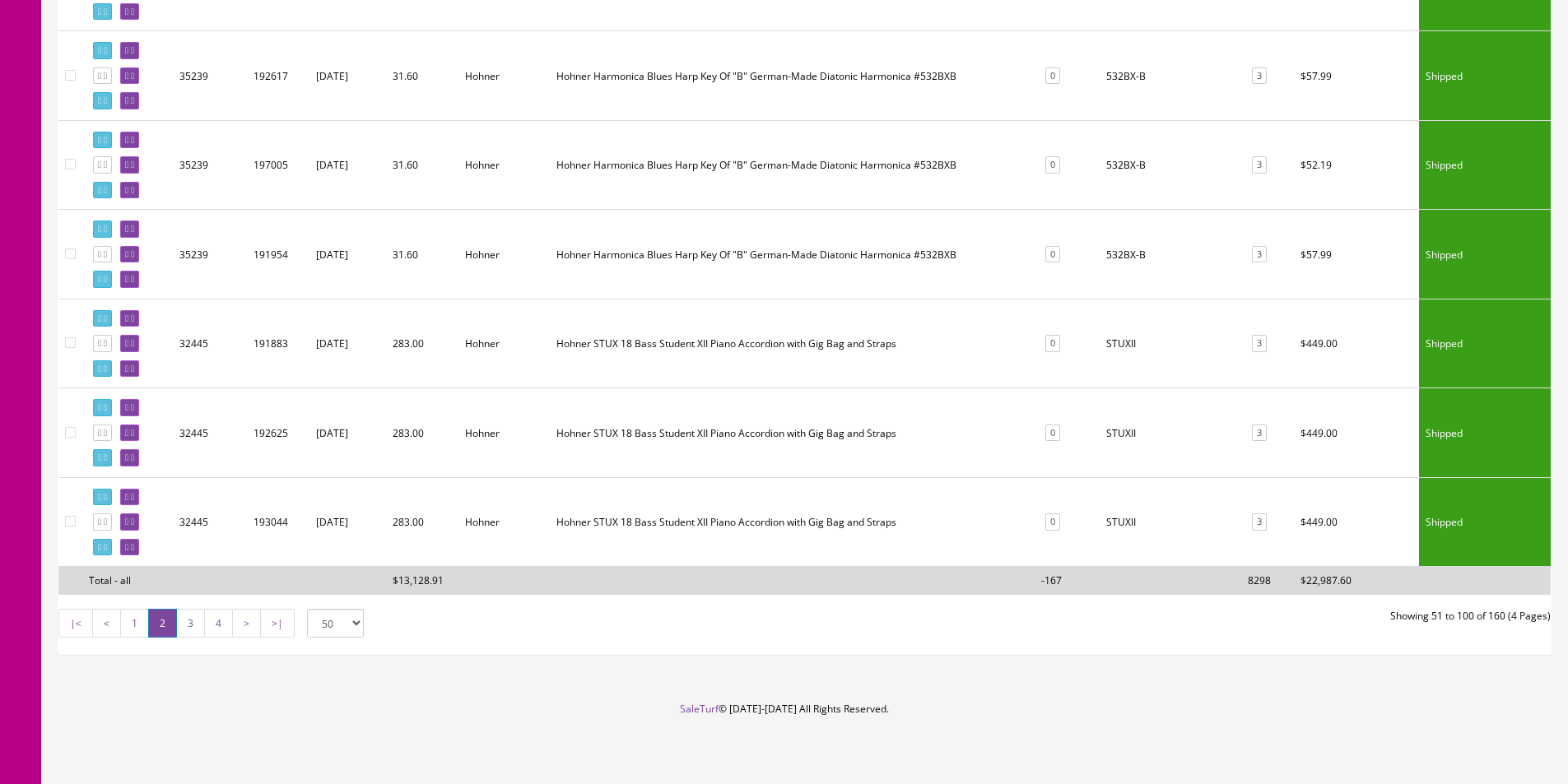
click at [1118, 284] on td "532BX-B" at bounding box center [1170, 254] width 142 height 90
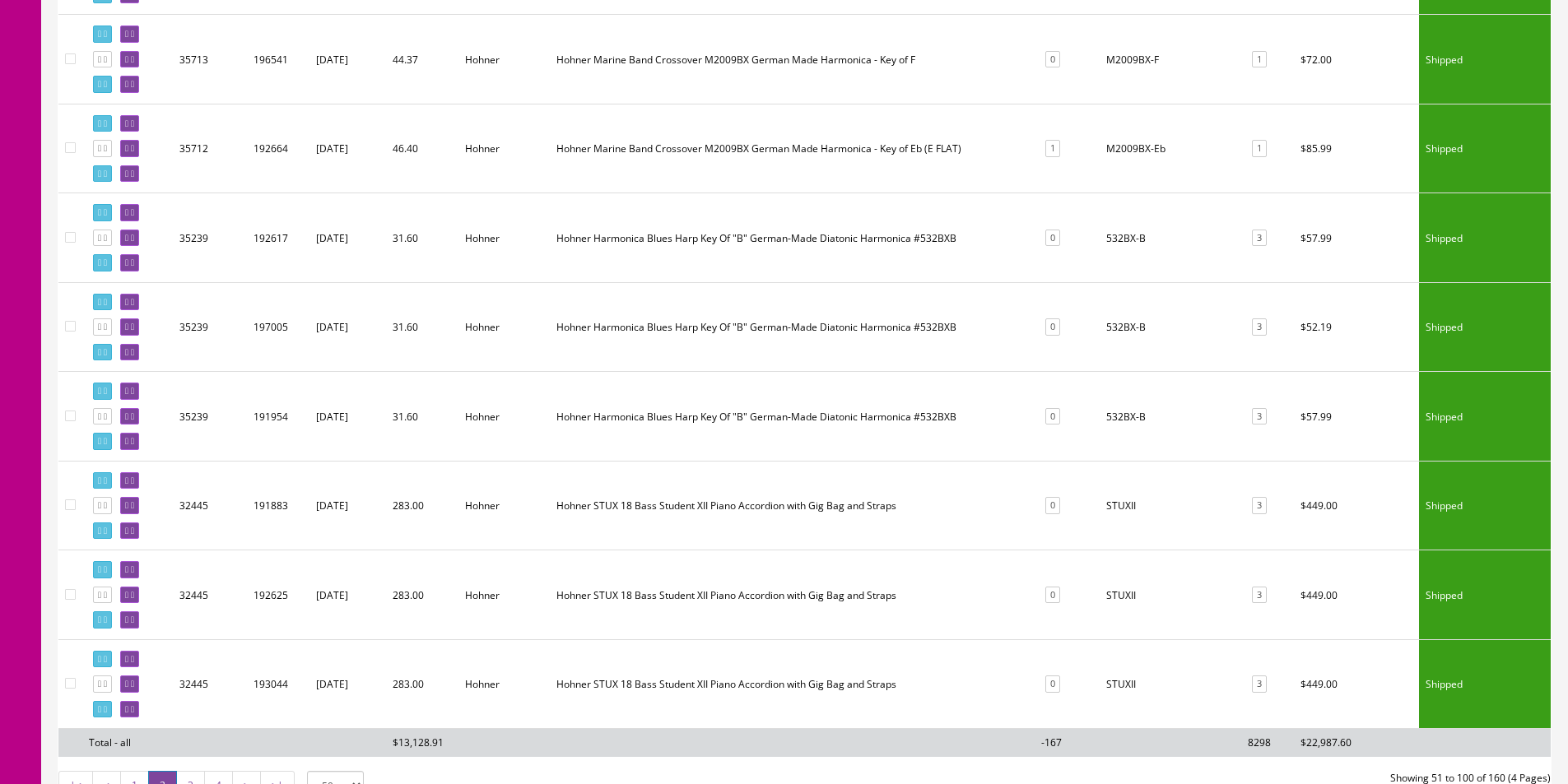
scroll to position [4018, 0]
click at [1123, 324] on td "532BX-B" at bounding box center [1170, 329] width 142 height 90
copy tr "532BX-B 3"
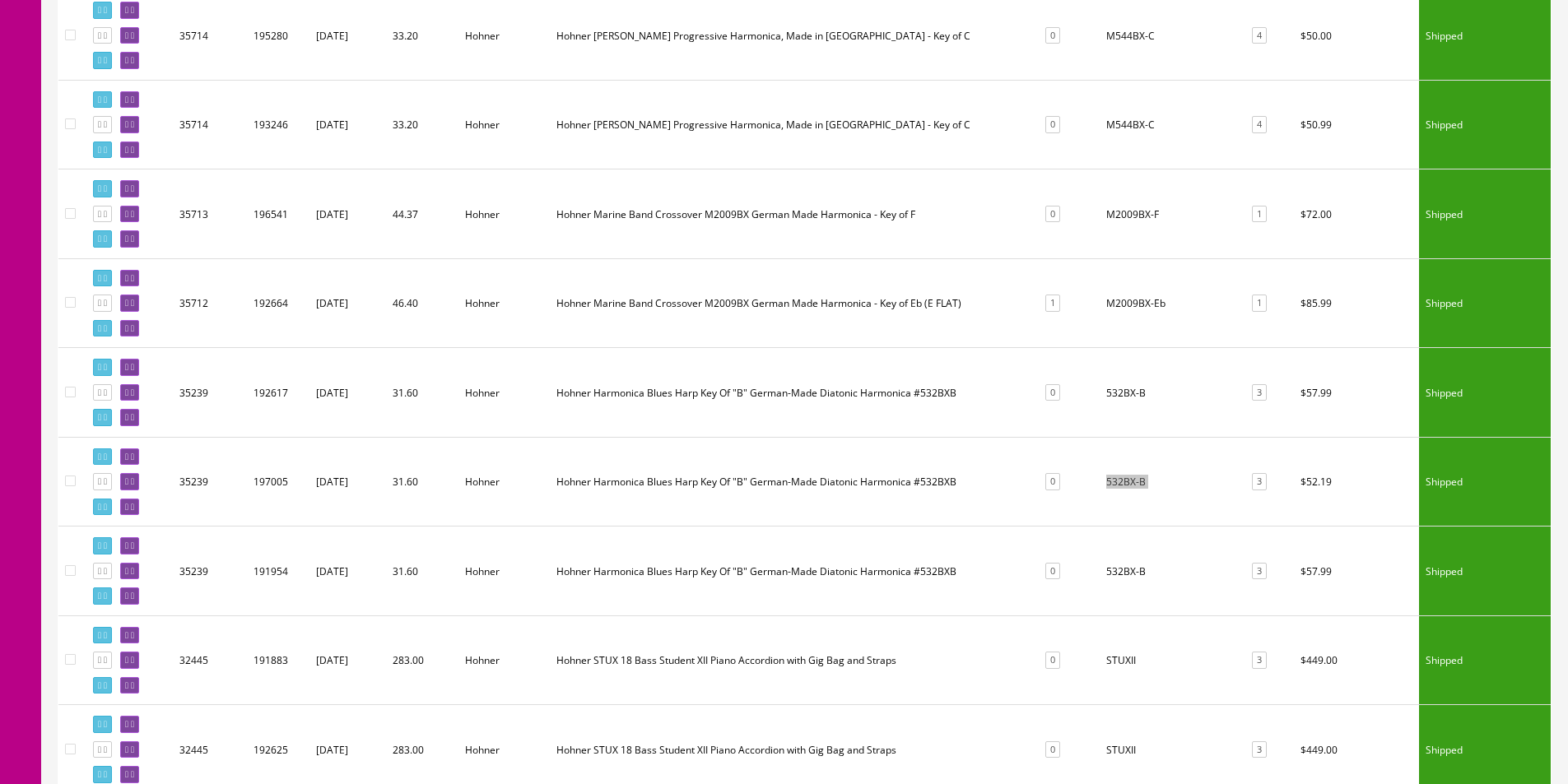
scroll to position [3771, 0]
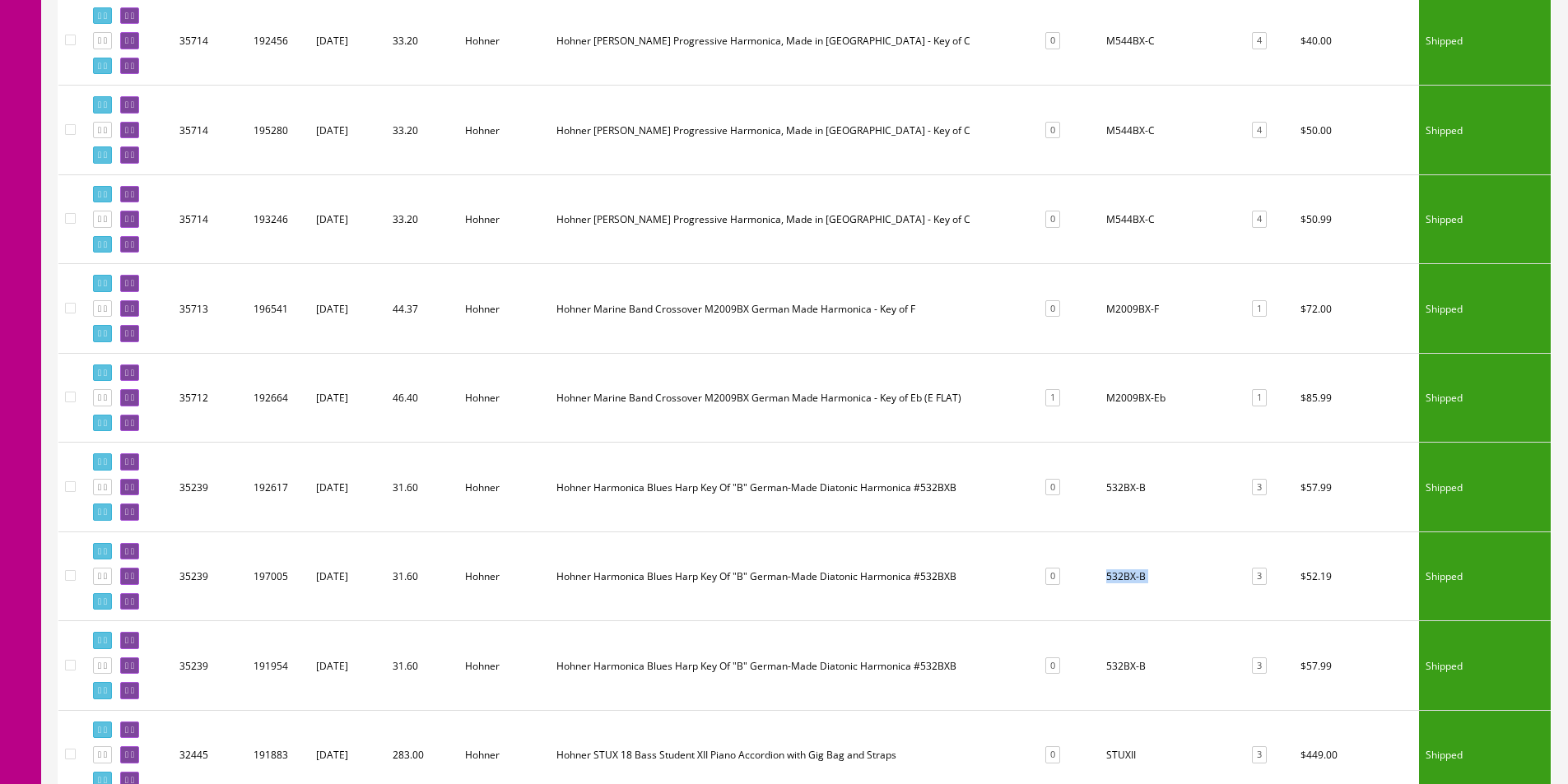
click at [1141, 308] on td "M2009BX-F" at bounding box center [1170, 308] width 142 height 90
copy tr "M2009BX-F 1"
click at [1126, 224] on td "M544BX-C" at bounding box center [1170, 219] width 142 height 90
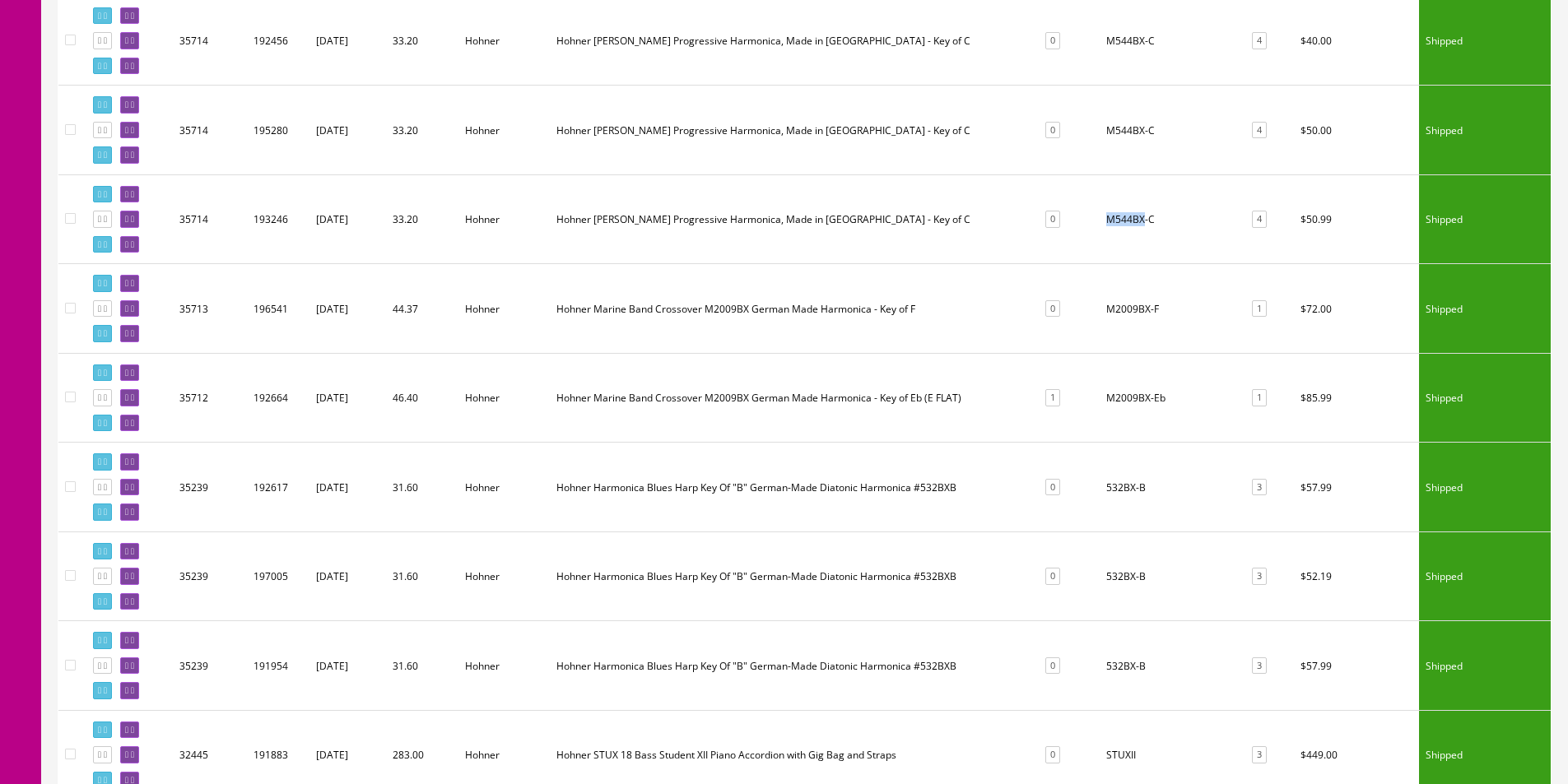
click at [1126, 224] on td "M544BX-C" at bounding box center [1170, 219] width 142 height 90
copy tr "M544BX-C 4"
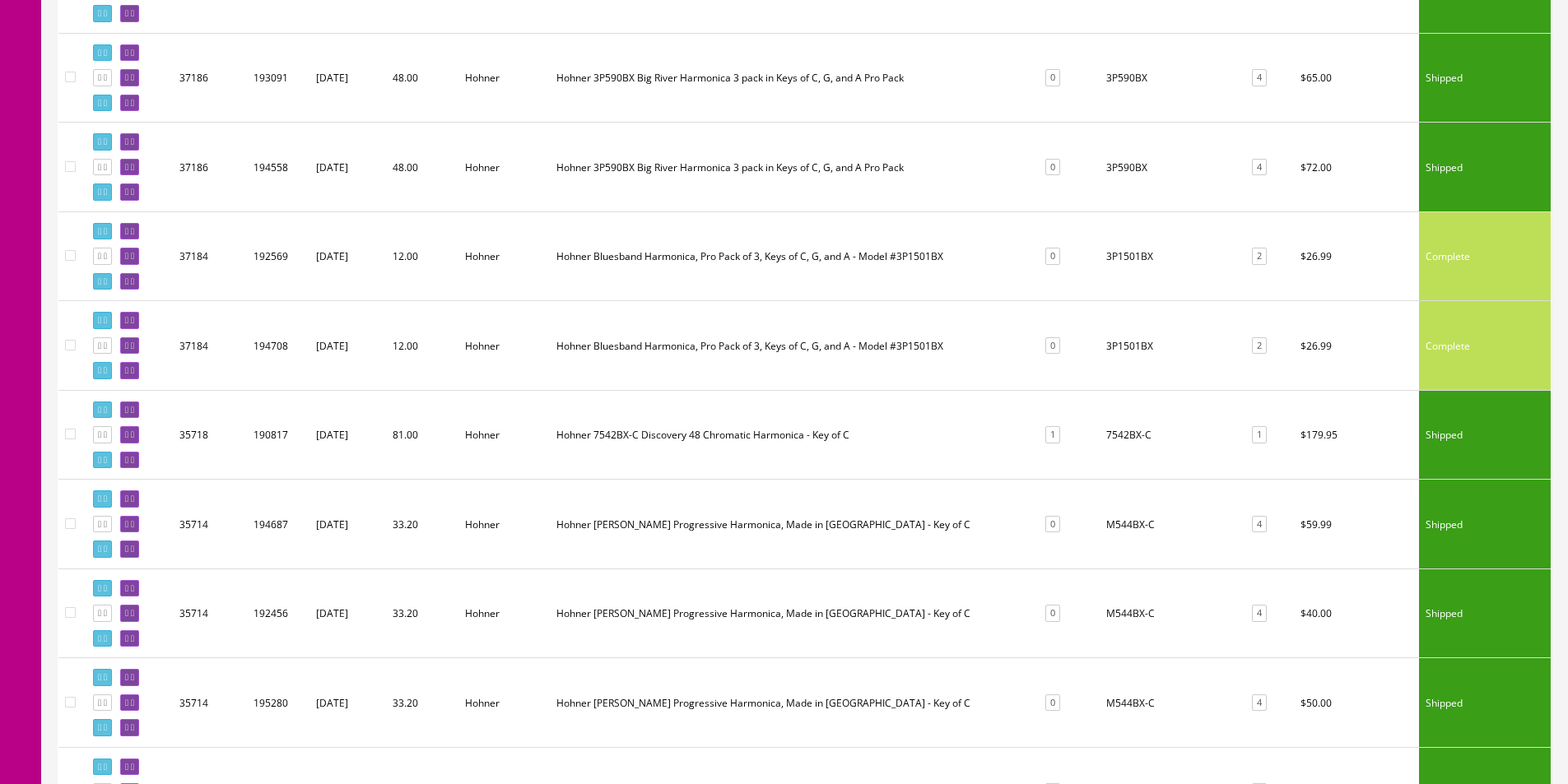
scroll to position [3196, 0]
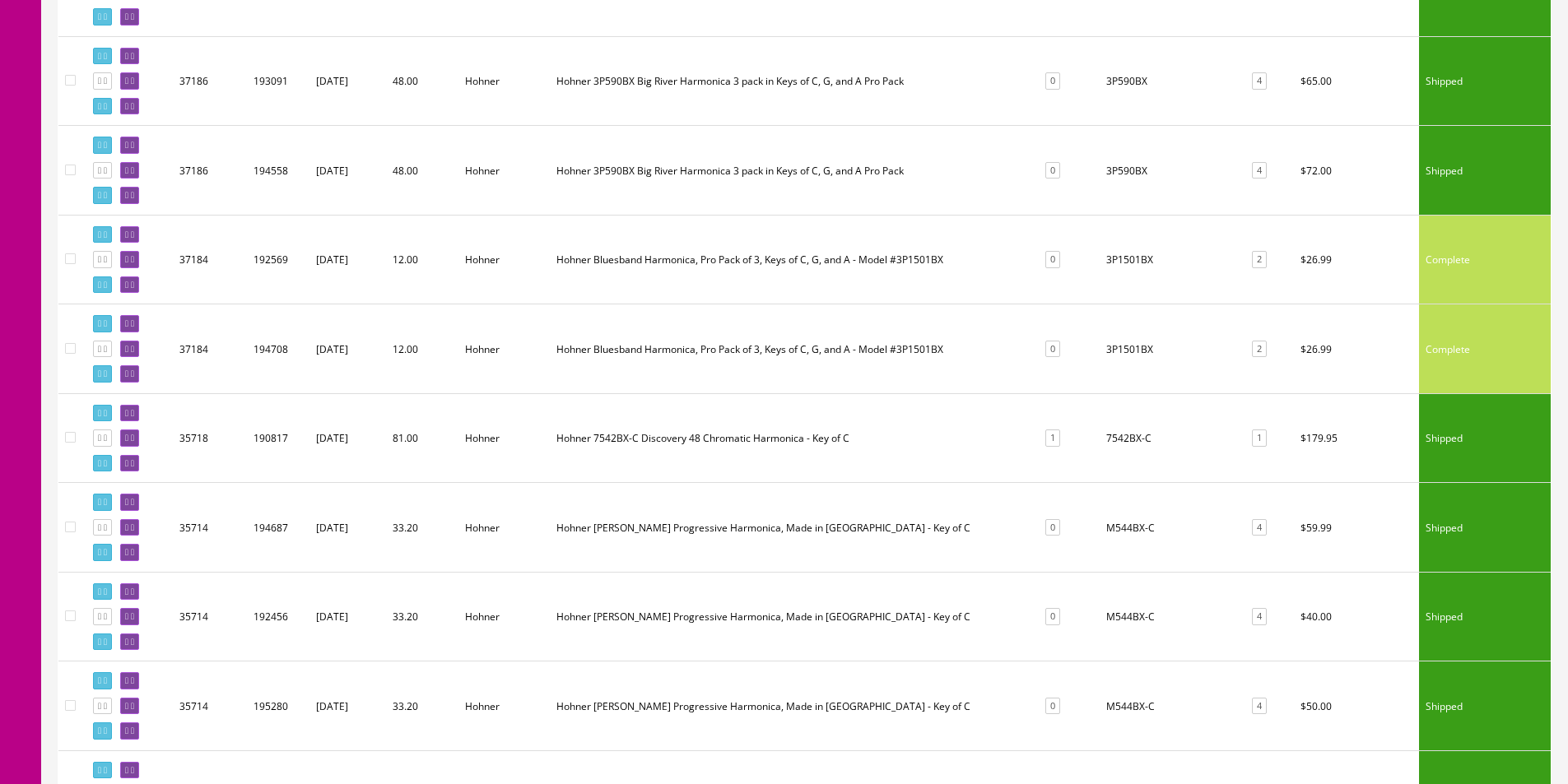
click at [1132, 325] on td "3P1501BX" at bounding box center [1170, 349] width 142 height 90
copy tr "3P1501BX 2"
click at [1133, 346] on td "3P1501BX" at bounding box center [1170, 349] width 142 height 90
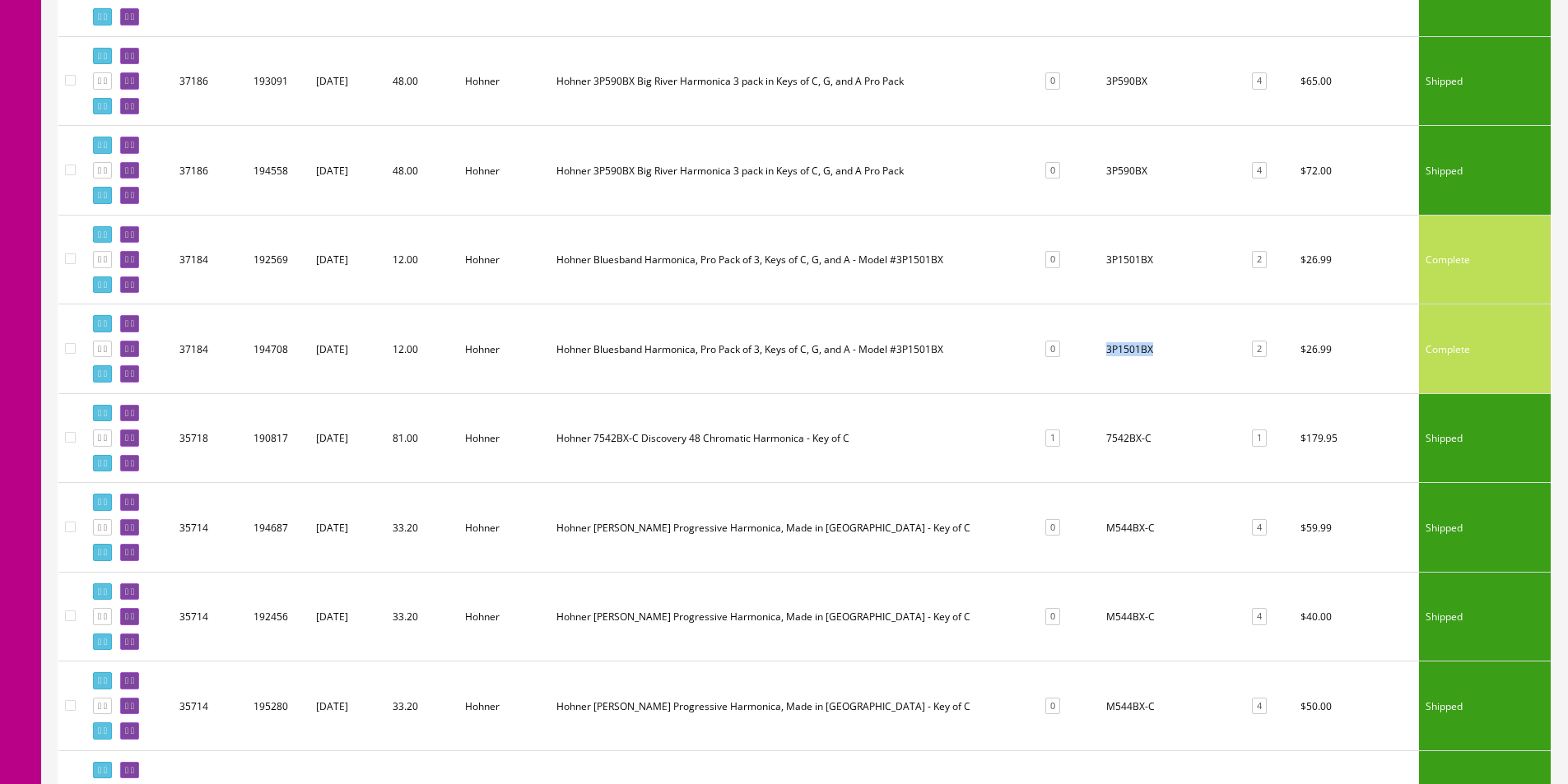
click at [1133, 346] on td "3P1501BX" at bounding box center [1170, 349] width 142 height 90
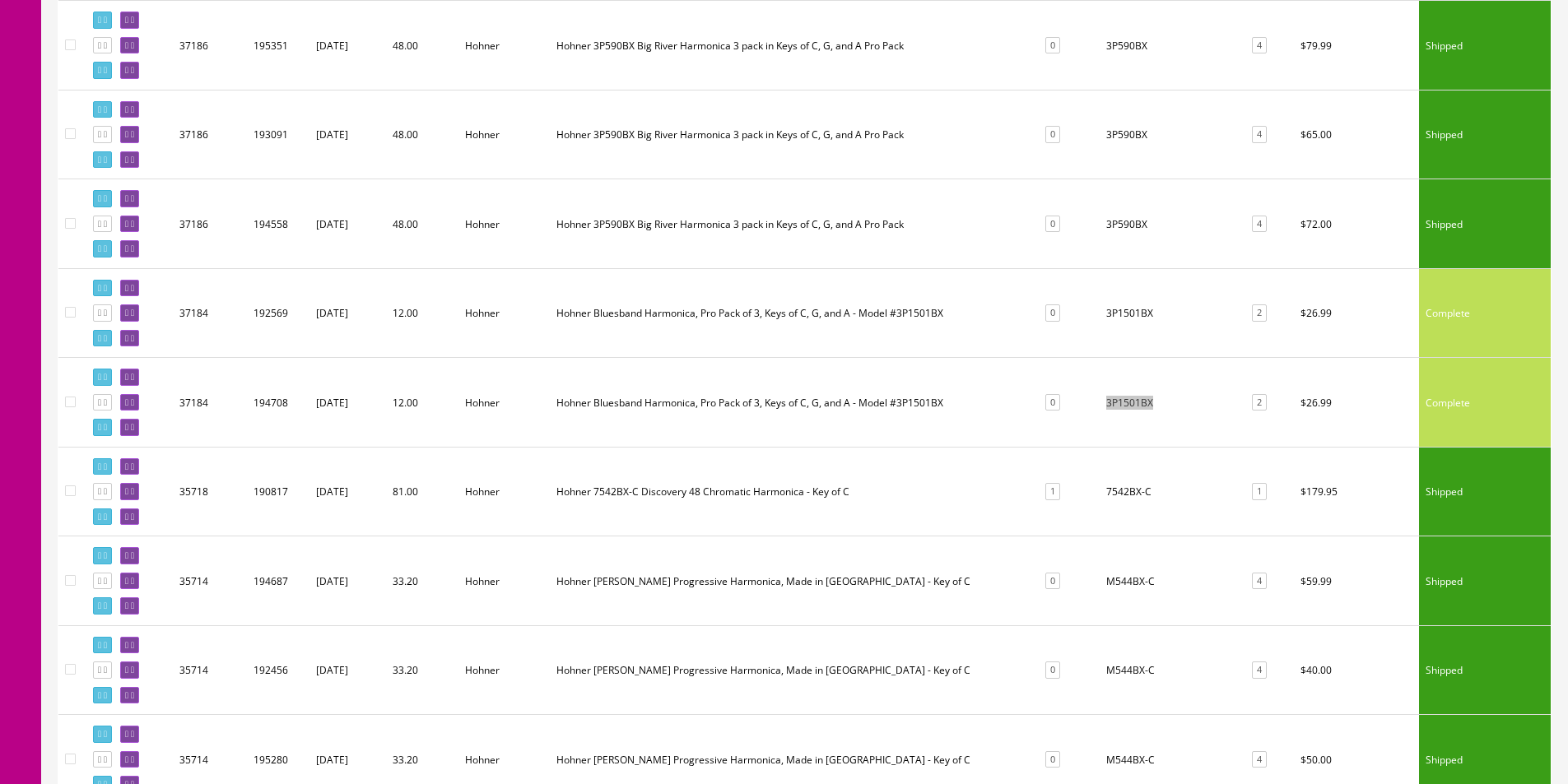
scroll to position [3113, 0]
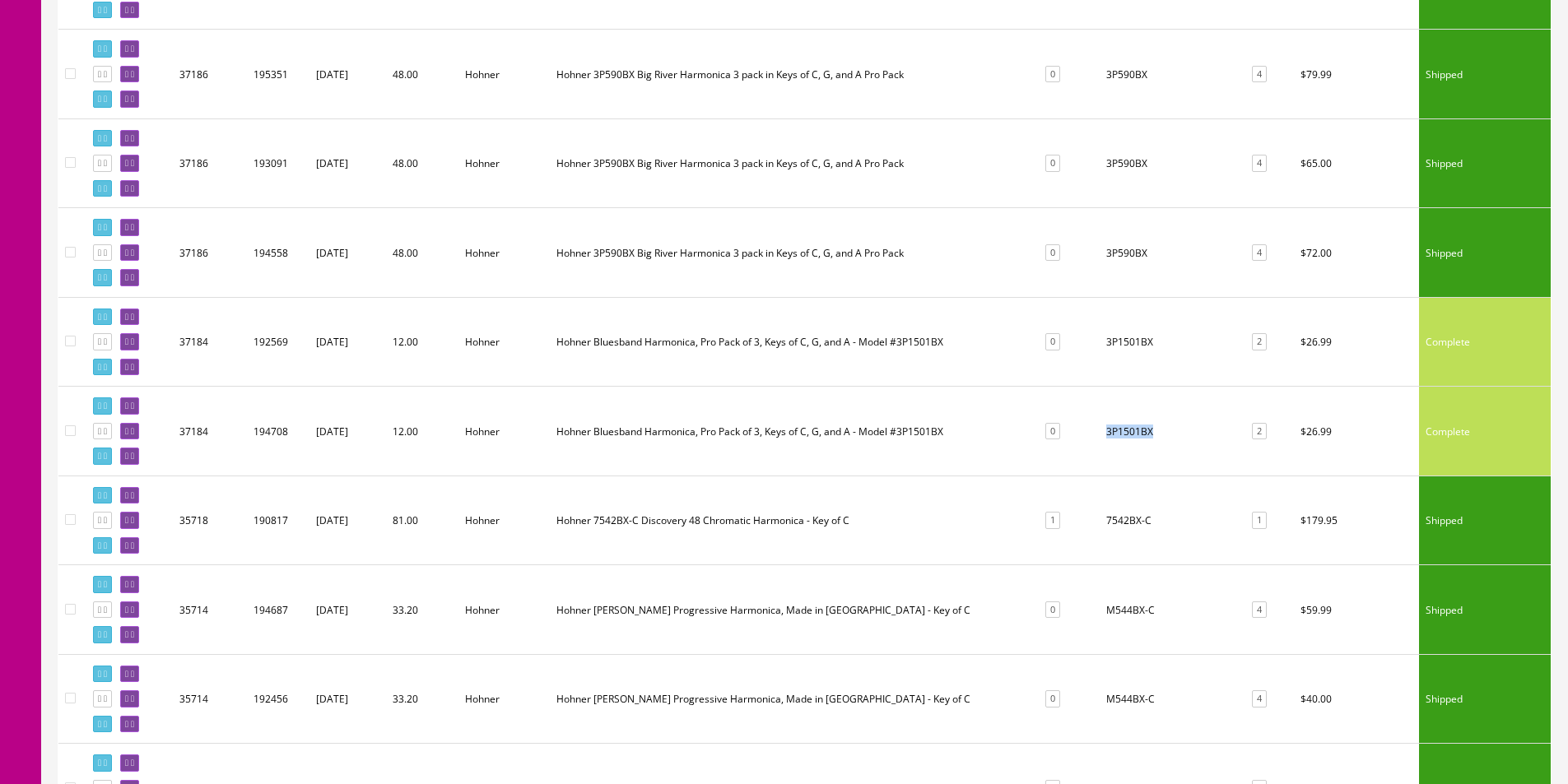
click at [1129, 251] on td "3P590BX" at bounding box center [1170, 252] width 142 height 90
copy td "3P590BX"
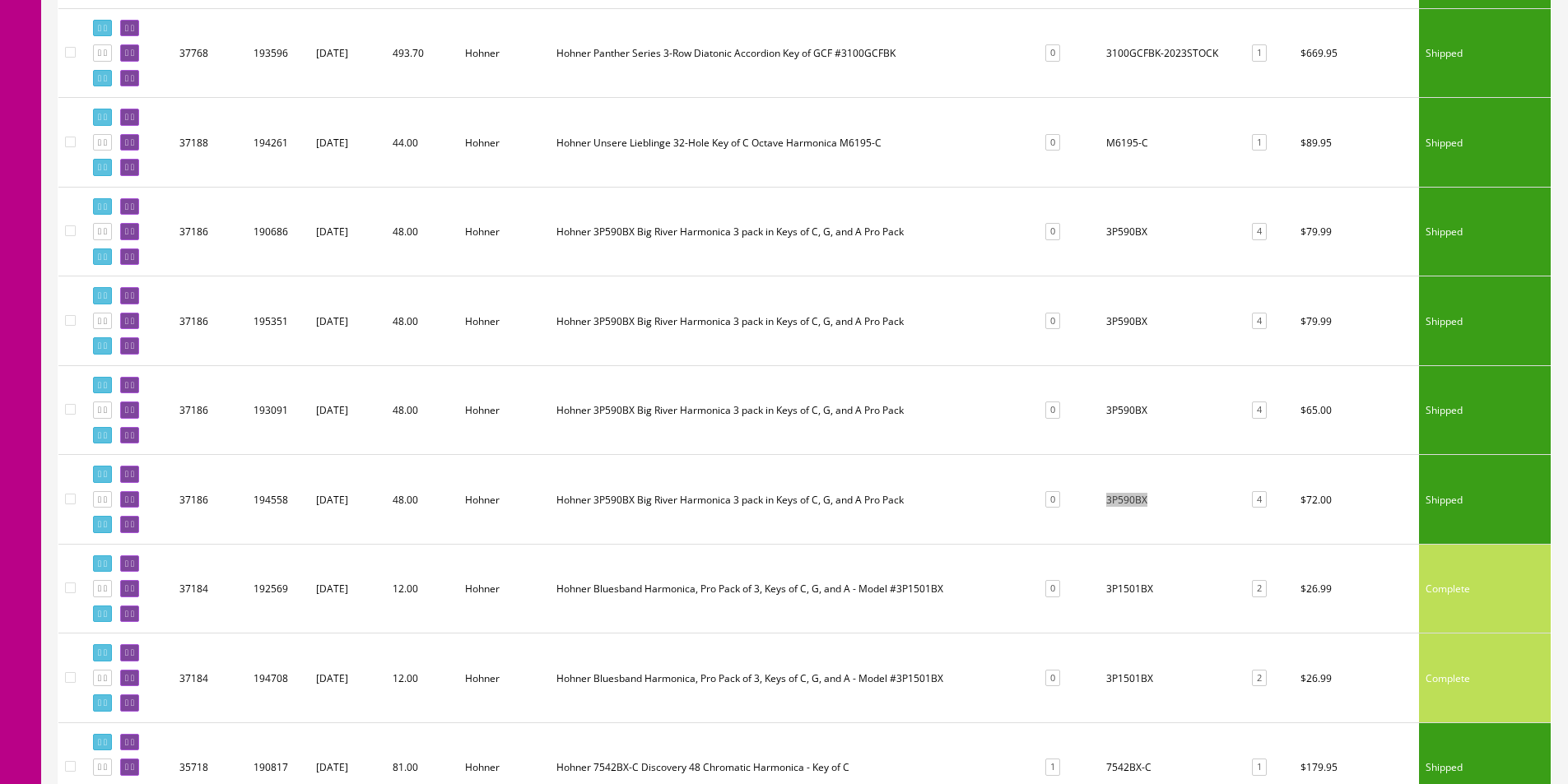
scroll to position [2784, 0]
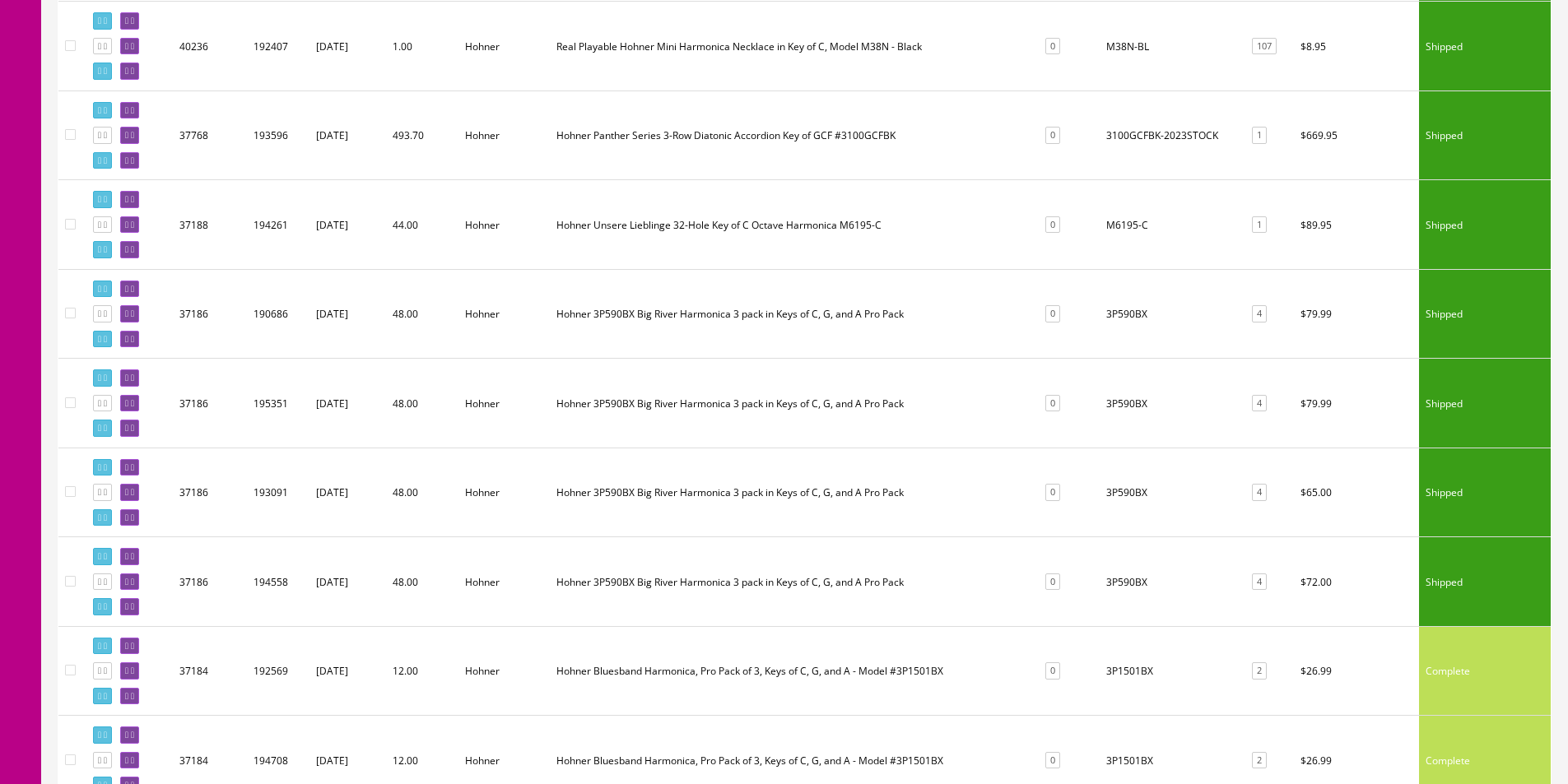
click at [1133, 219] on td "M6195-C" at bounding box center [1170, 225] width 142 height 90
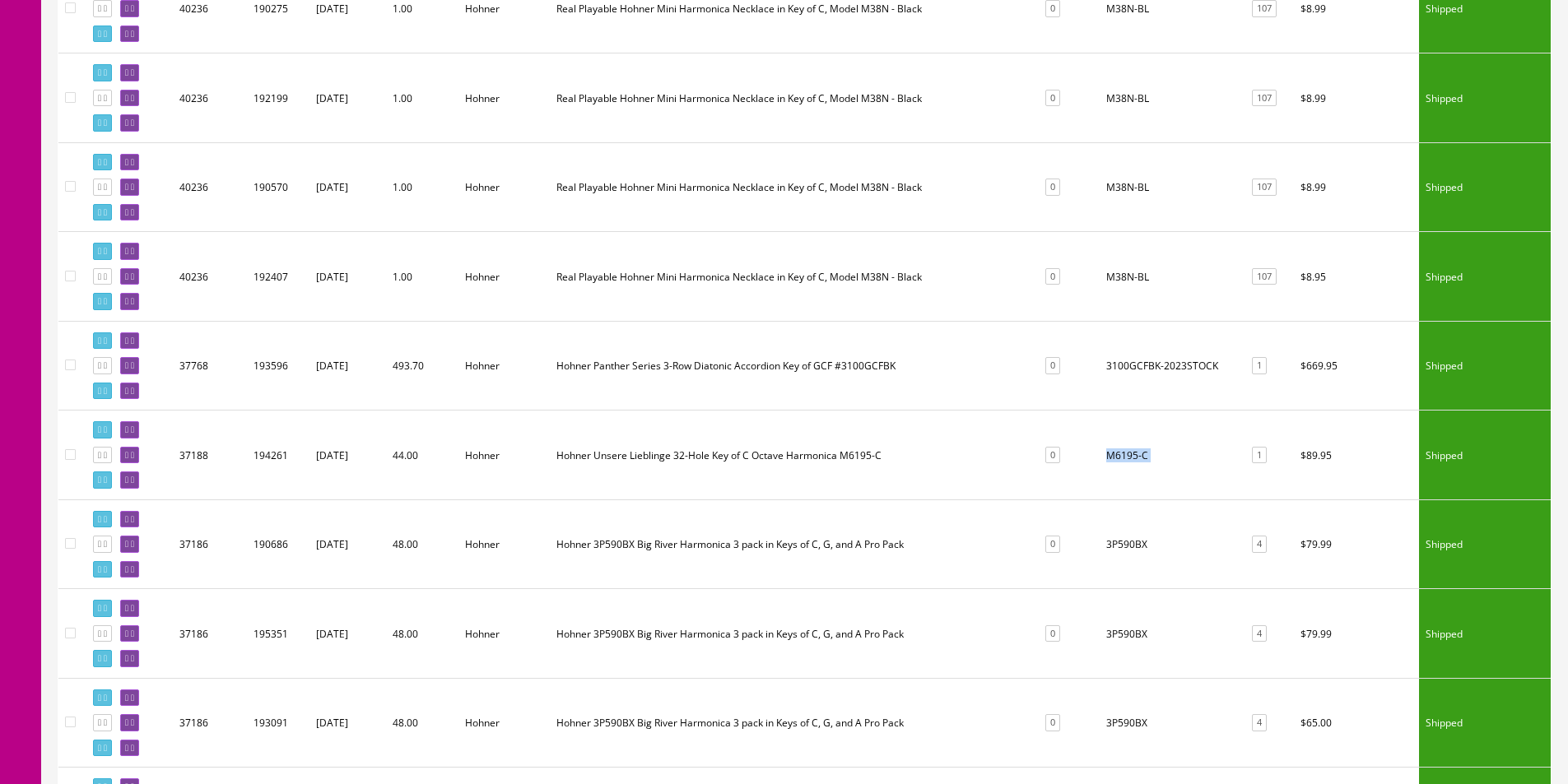
scroll to position [2537, 0]
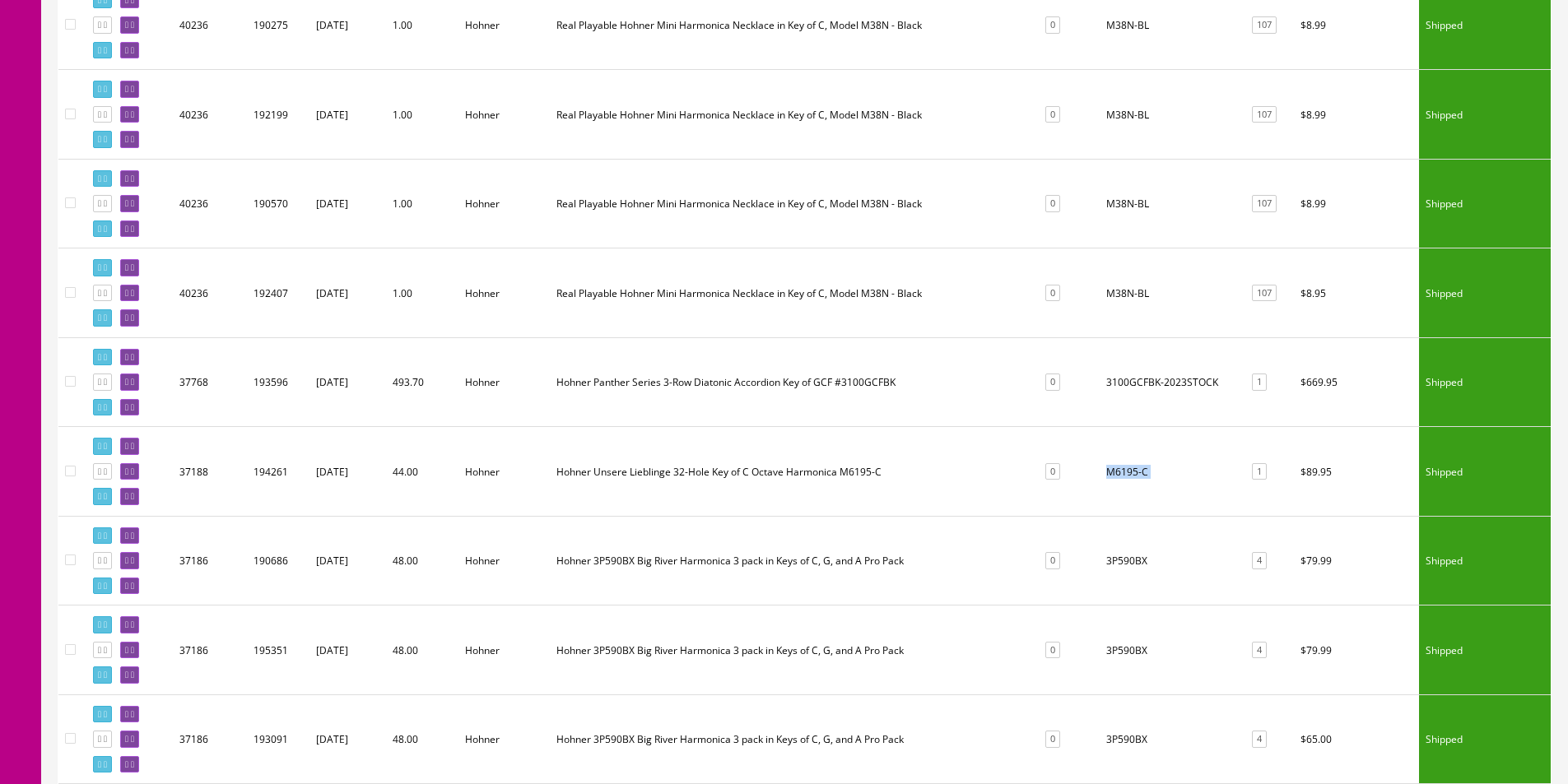
click at [1135, 385] on td "3100GCFBK-2023STOCK" at bounding box center [1170, 382] width 142 height 90
click at [1132, 307] on td "M38N-BL" at bounding box center [1170, 293] width 142 height 90
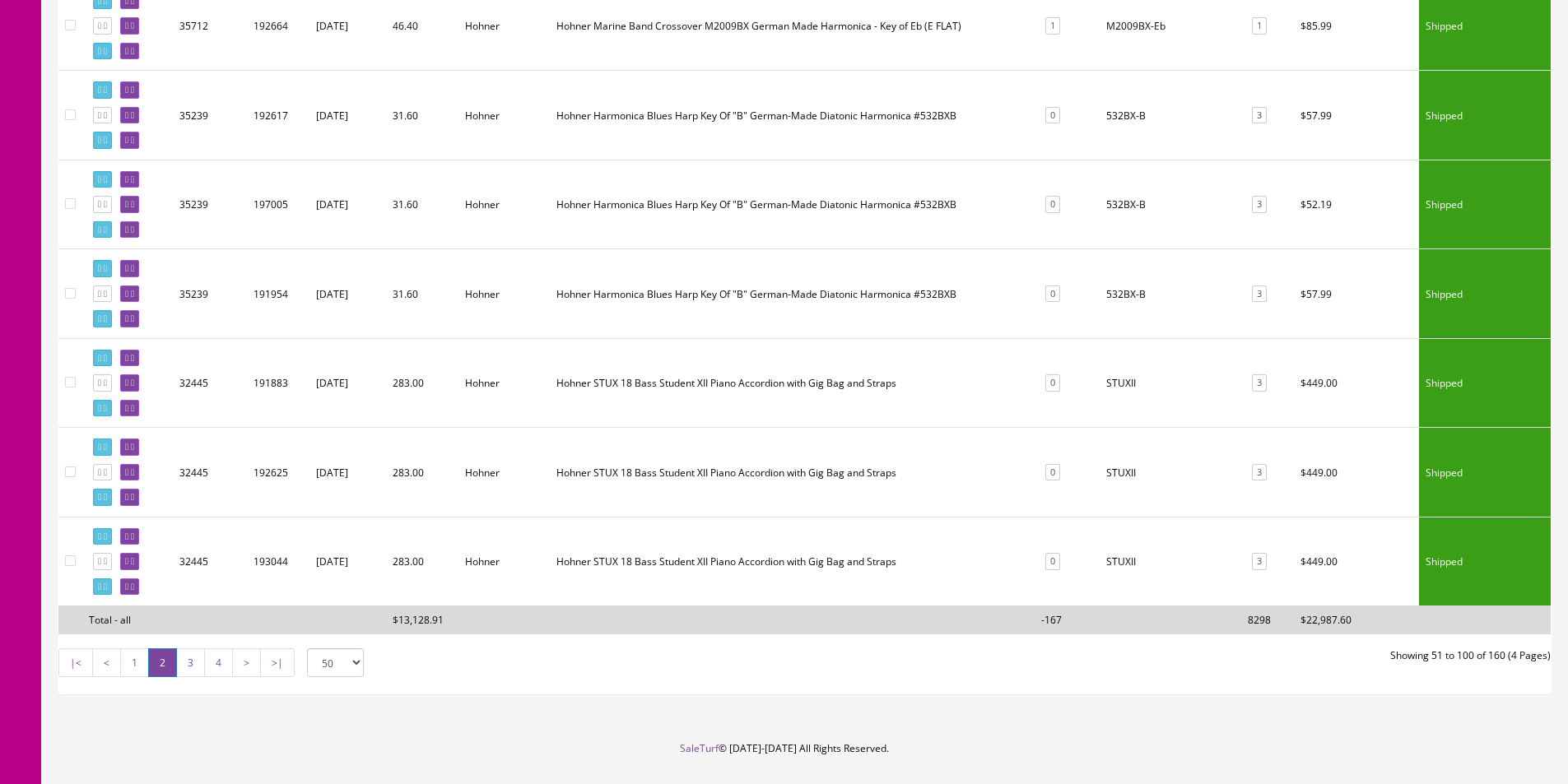
scroll to position [4183, 0]
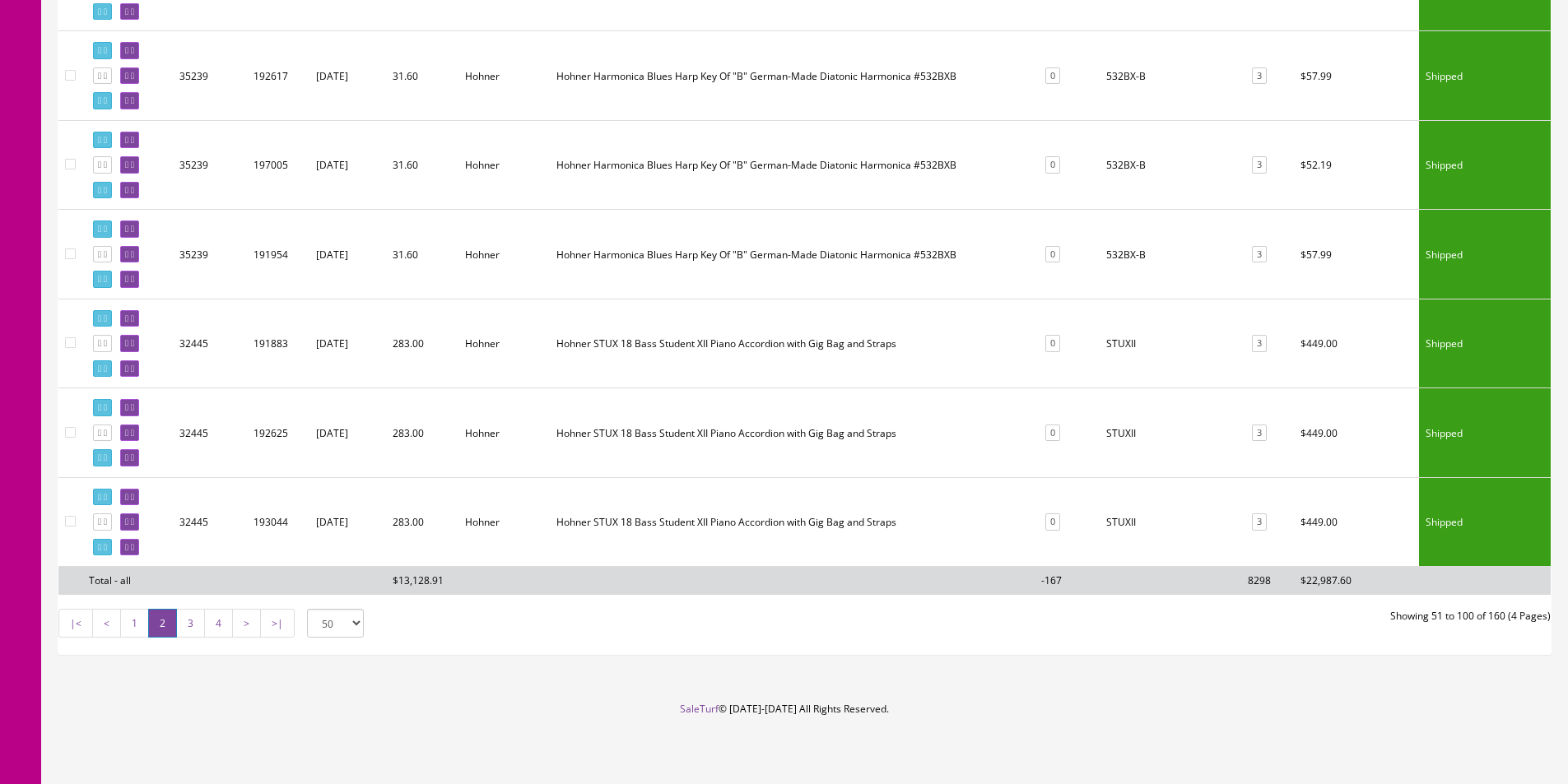
click at [188, 620] on link "3" at bounding box center [190, 622] width 29 height 29
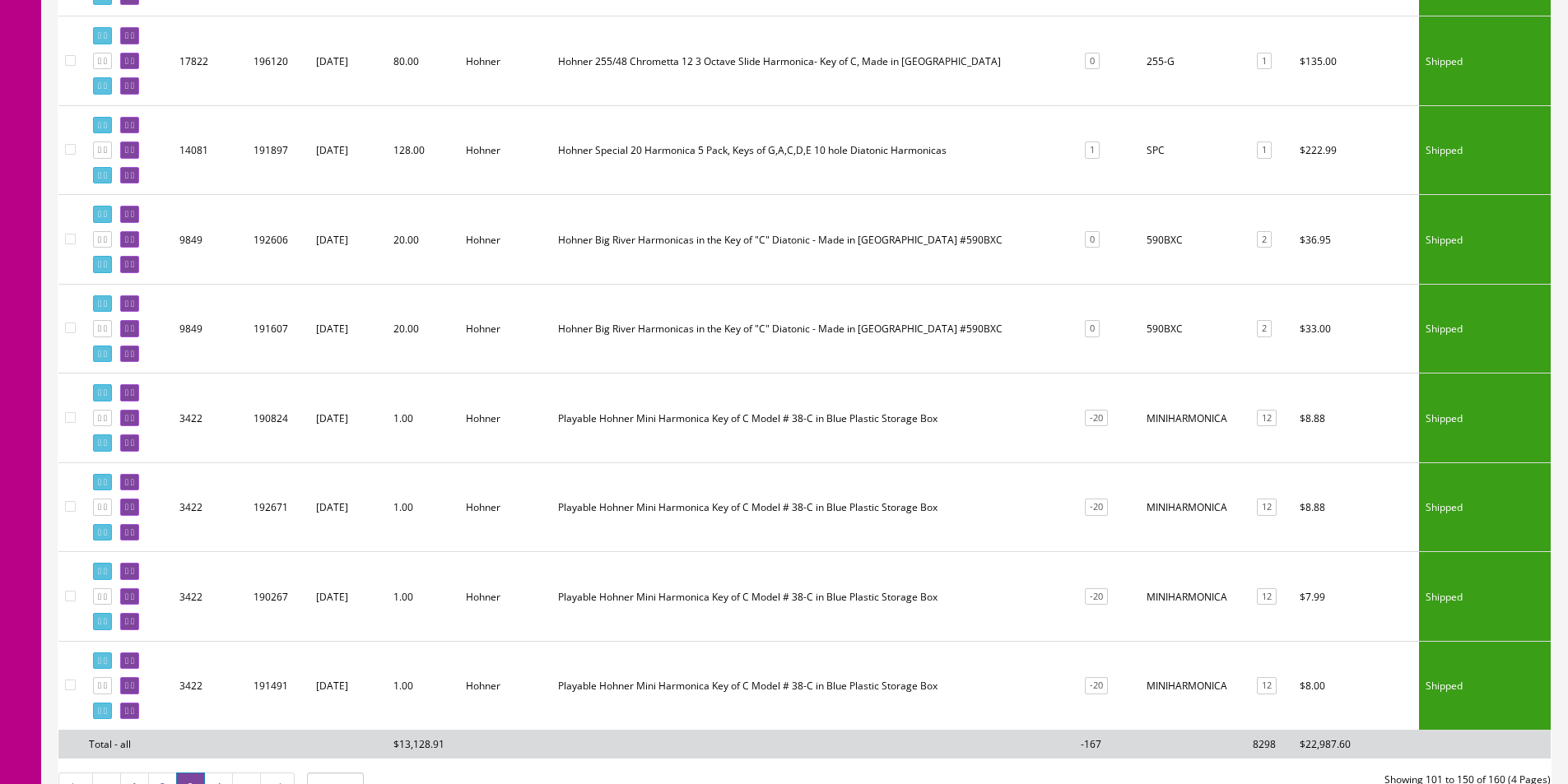
scroll to position [4018, 0]
click at [1153, 329] on td "590BXC" at bounding box center [1193, 329] width 107 height 90
copy td "590BXC"
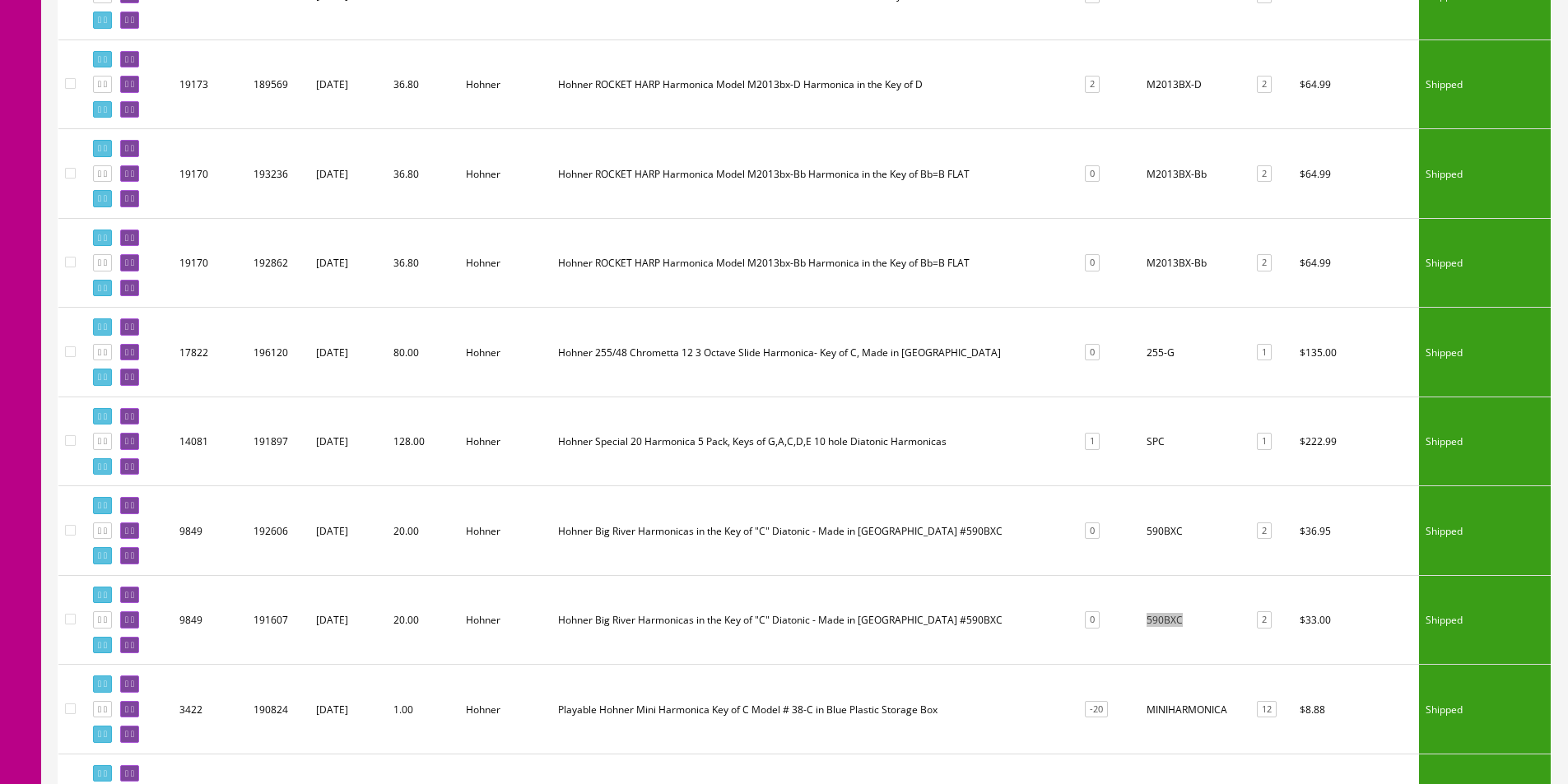
scroll to position [3690, 0]
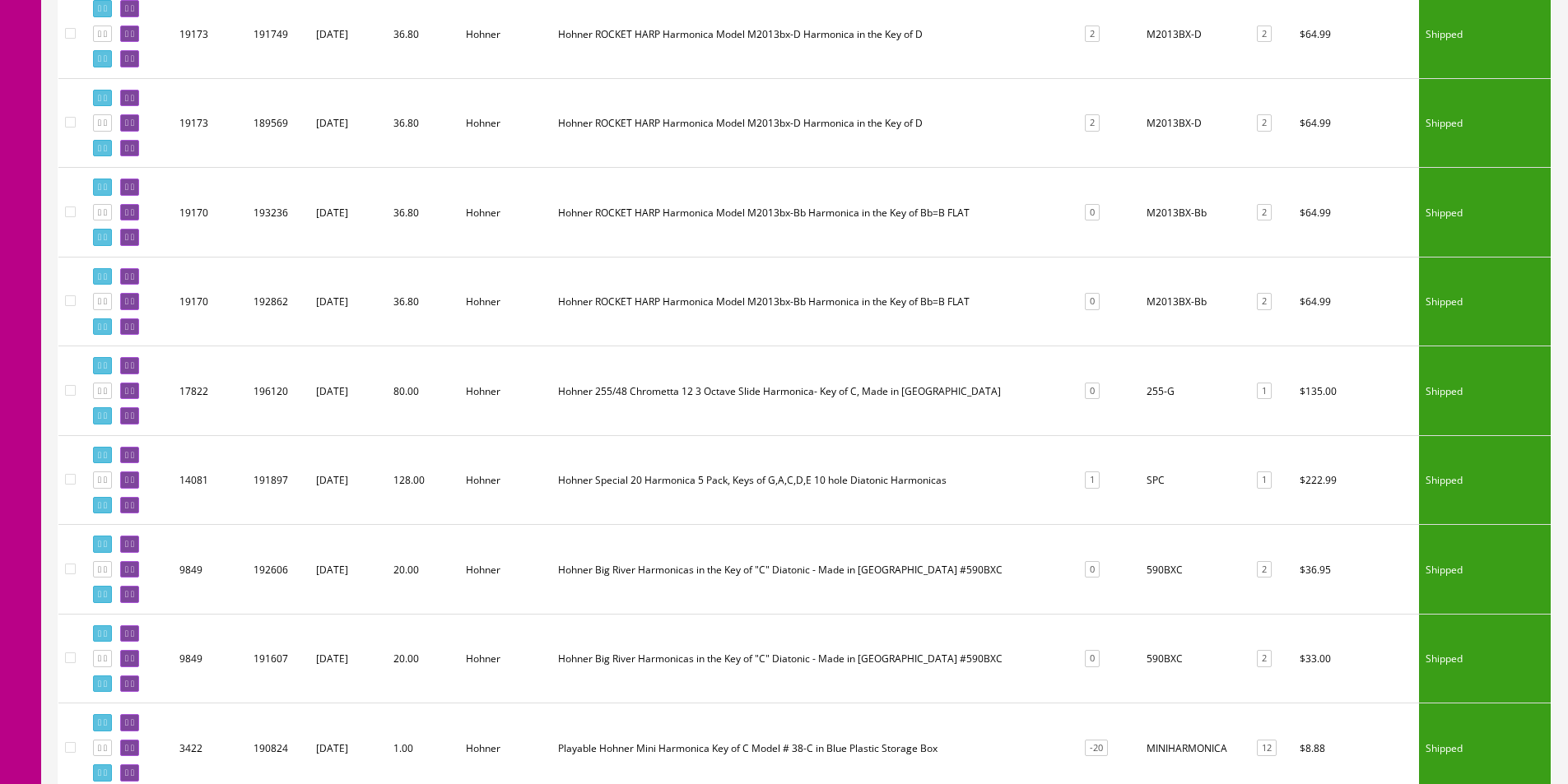
click at [1177, 321] on td "M2013BX-Bb" at bounding box center [1193, 301] width 107 height 90
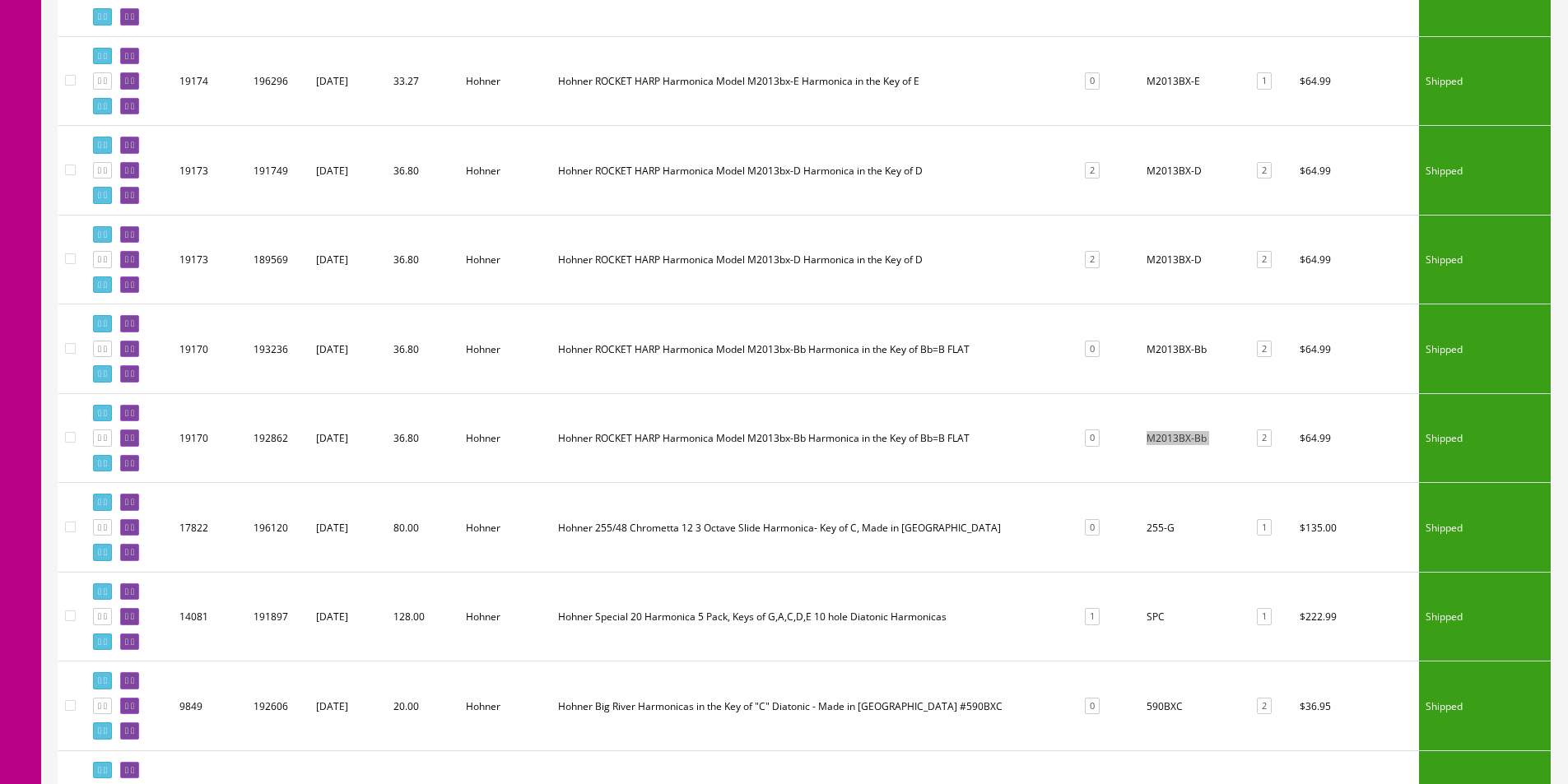
scroll to position [3525, 0]
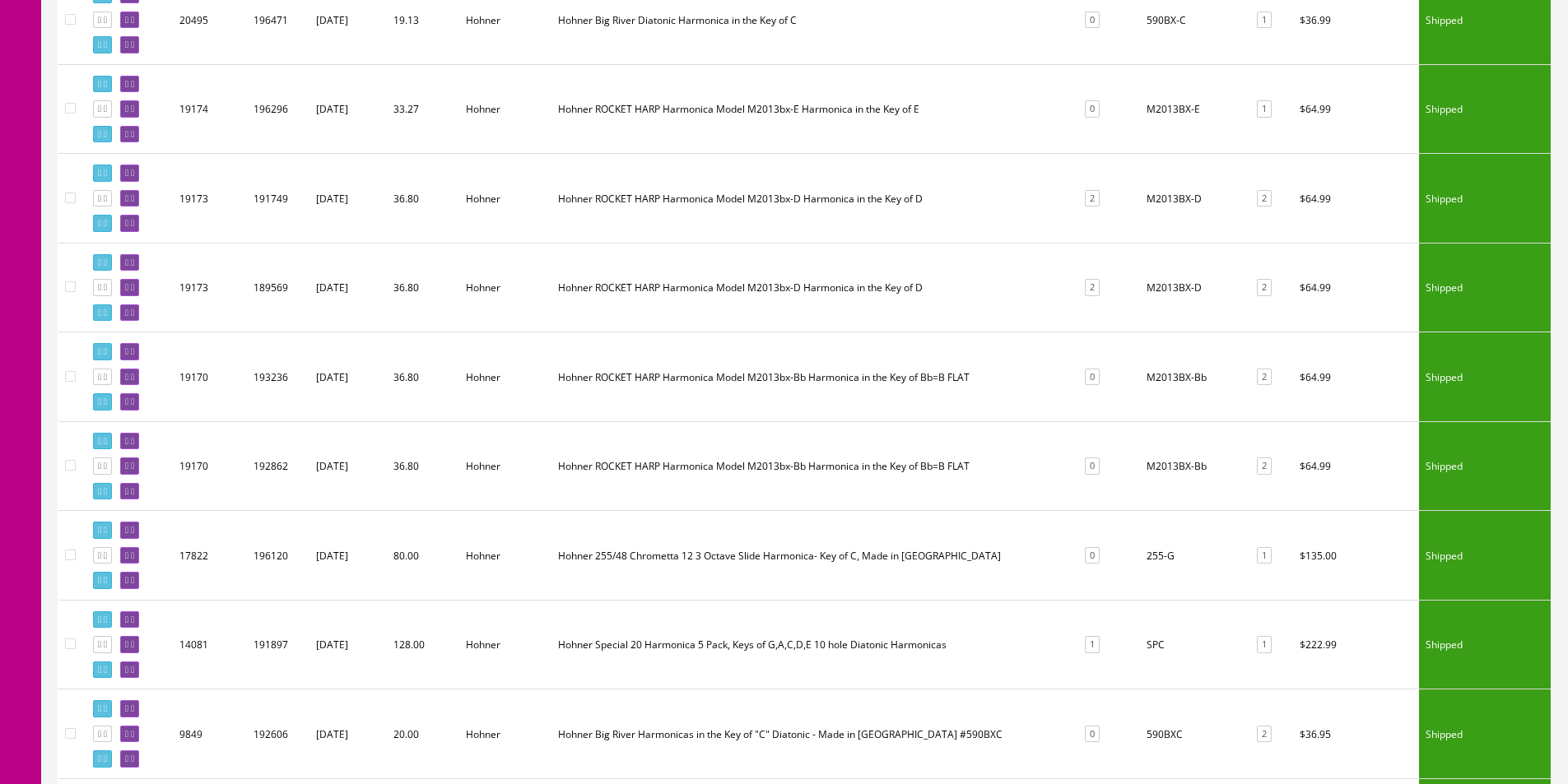
click at [1165, 288] on td "M2013BX-D" at bounding box center [1193, 287] width 107 height 90
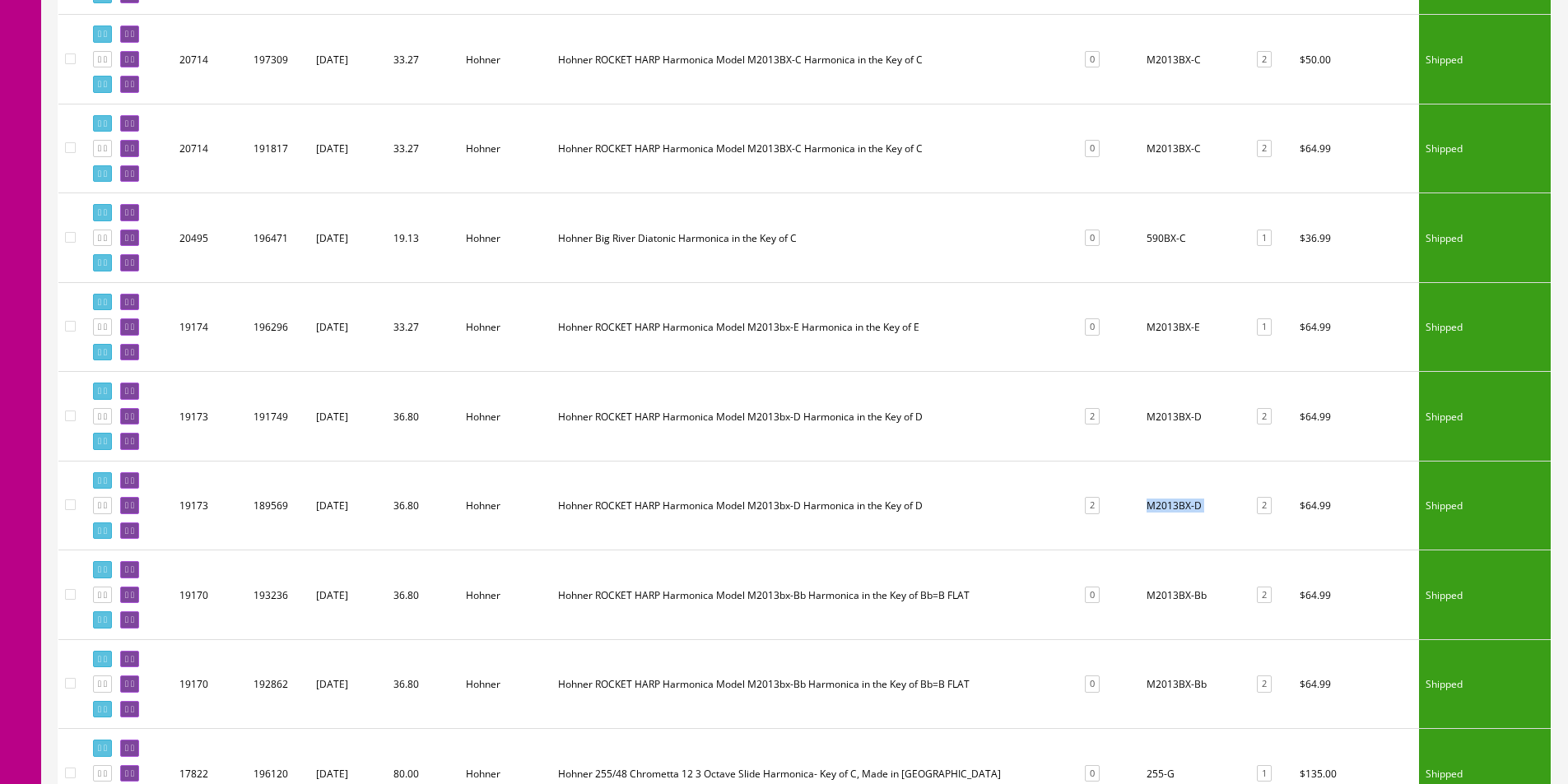
scroll to position [3278, 0]
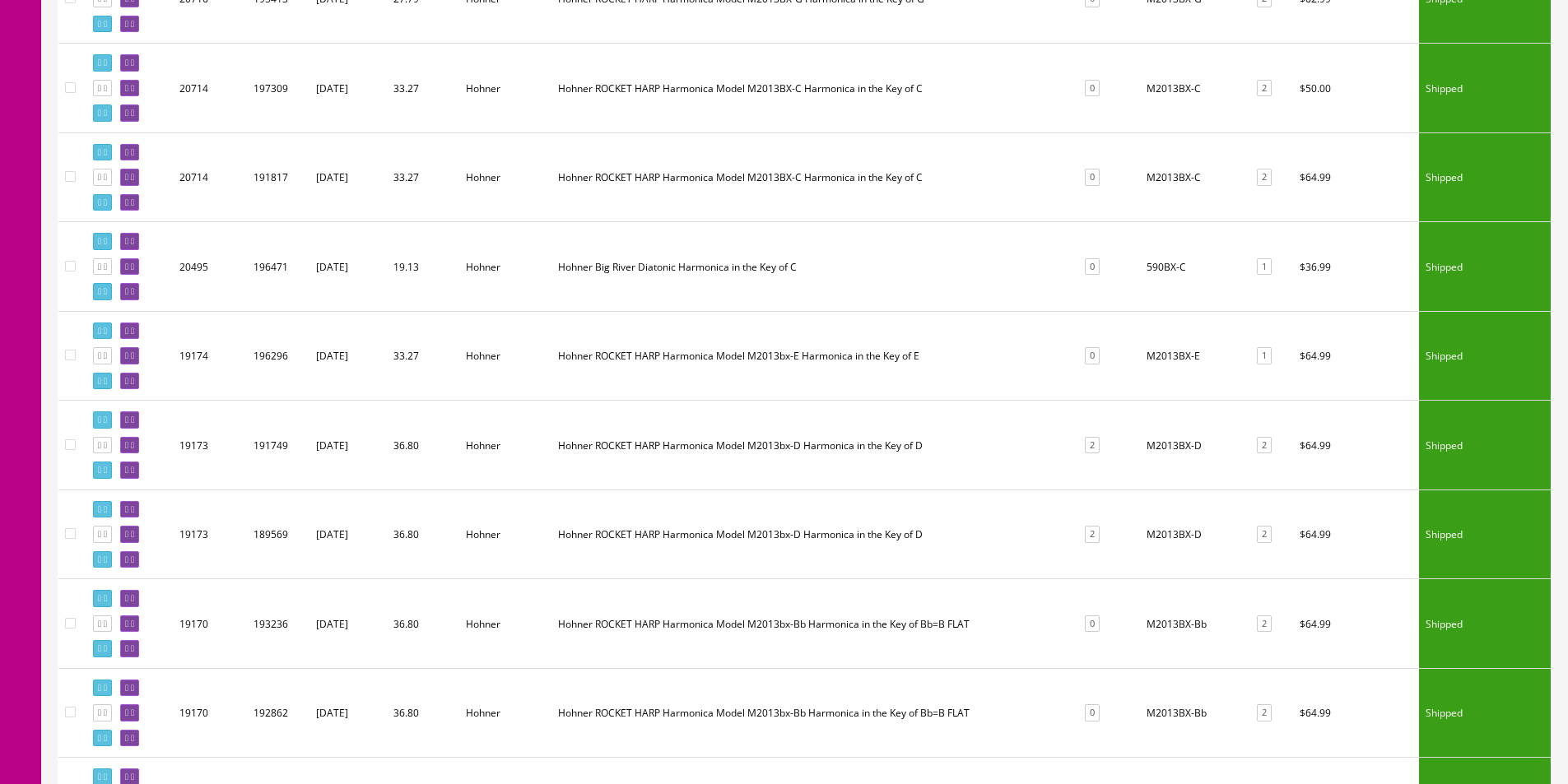
click at [1166, 354] on td "M2013BX-E" at bounding box center [1193, 356] width 107 height 90
click at [1167, 354] on td "M2013BX-E" at bounding box center [1193, 356] width 107 height 90
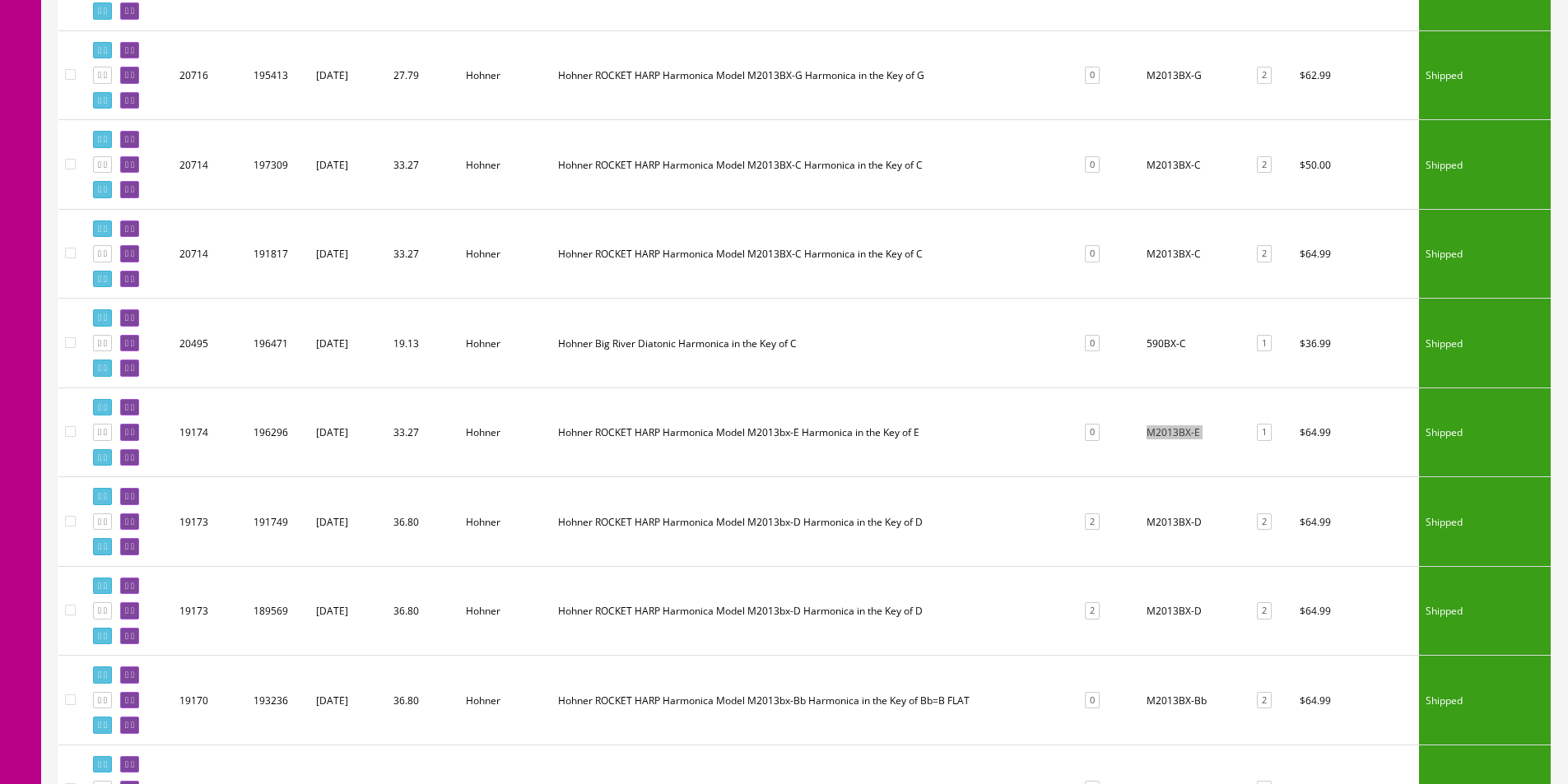
scroll to position [3113, 0]
drag, startPoint x: 1197, startPoint y: 425, endPoint x: 1139, endPoint y: 429, distance: 58.1
click at [1140, 429] on td "590BX-C" at bounding box center [1193, 431] width 107 height 90
click at [1163, 338] on td "M2013BX-C" at bounding box center [1193, 342] width 107 height 90
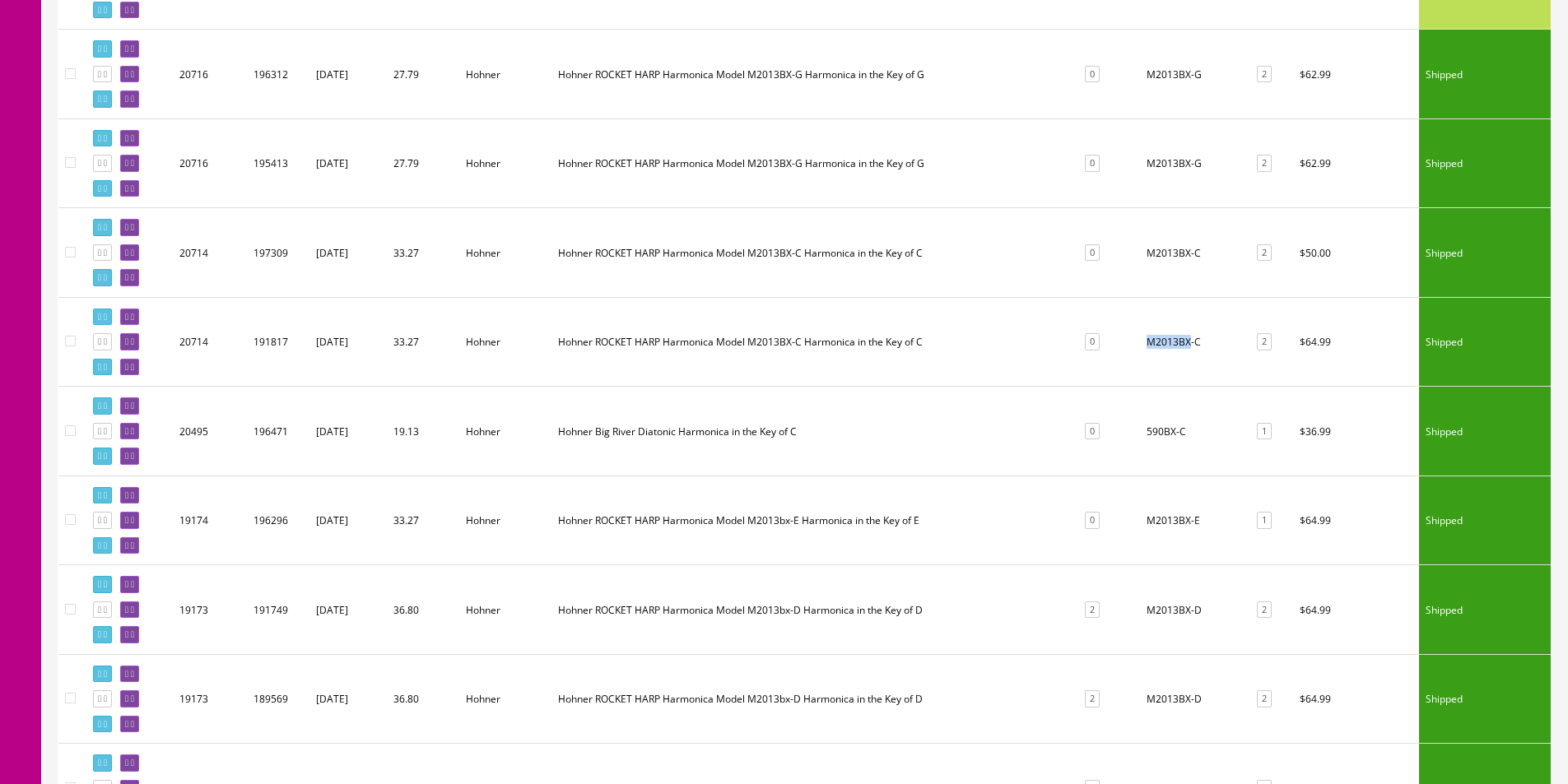
click at [1163, 338] on td "M2013BX-C" at bounding box center [1193, 342] width 107 height 90
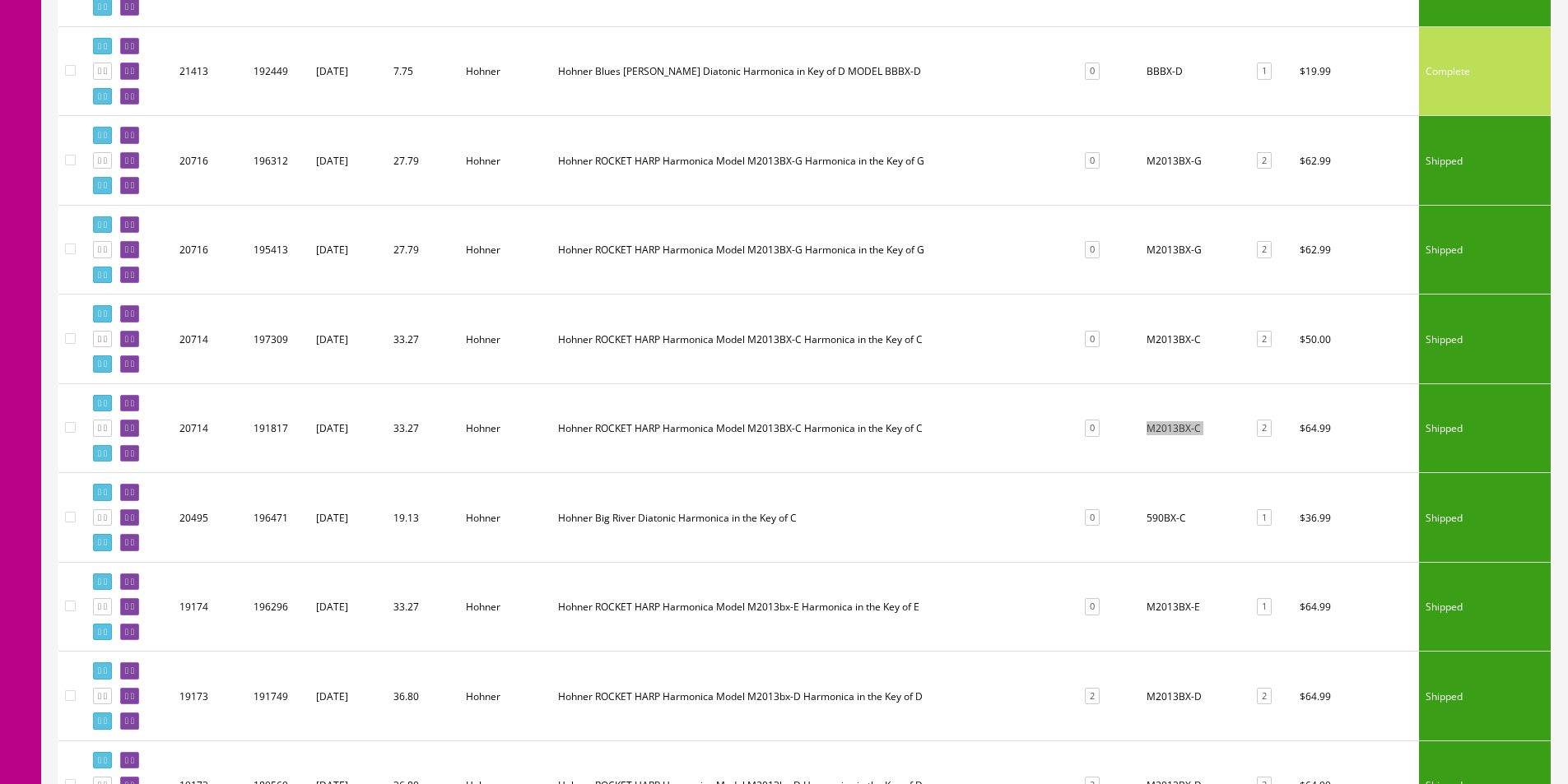
scroll to position [2949, 0]
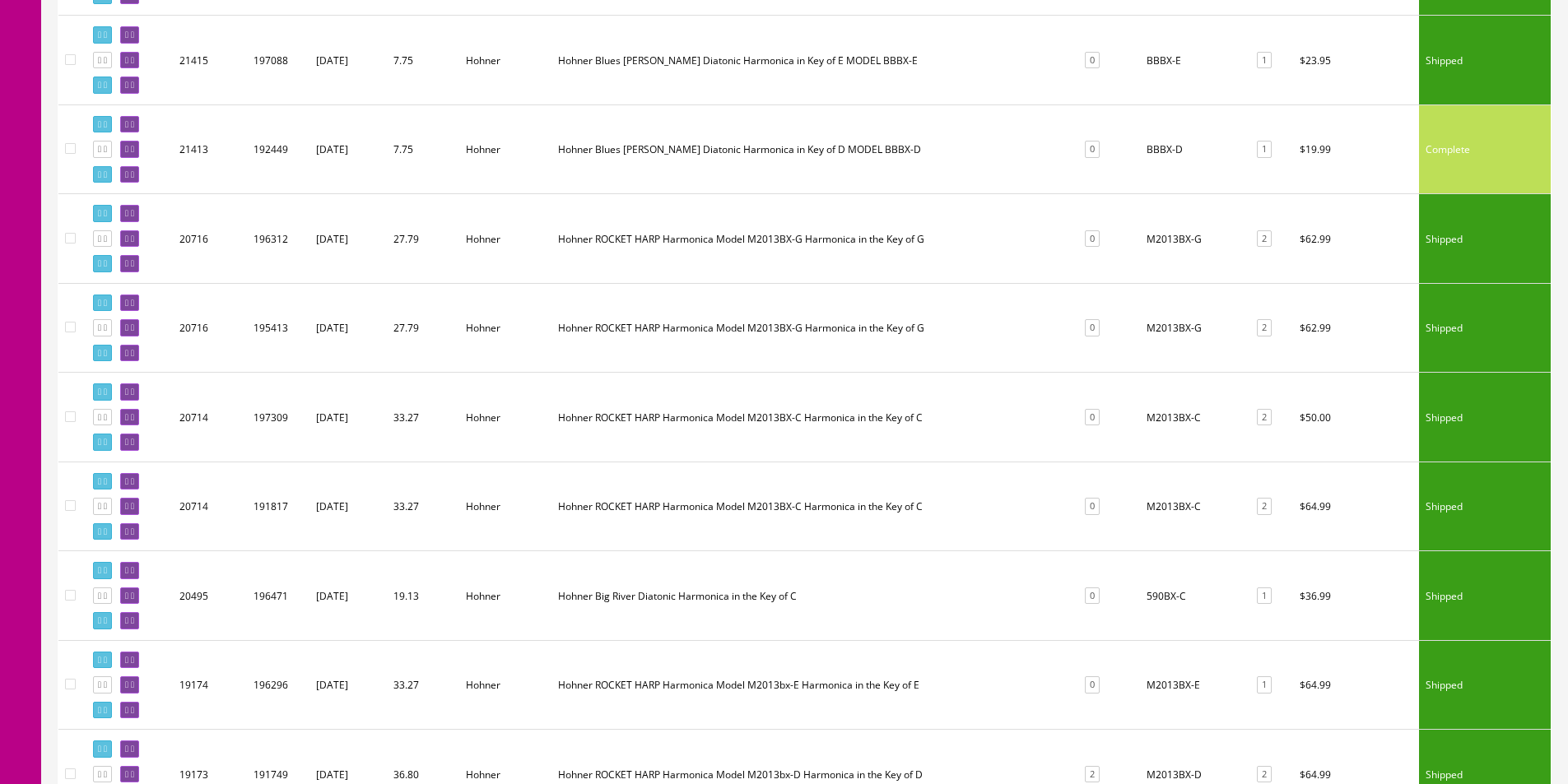
click at [1167, 332] on td "M2013BX-G" at bounding box center [1193, 327] width 107 height 90
click at [1169, 242] on td "M2013BX-G" at bounding box center [1193, 238] width 107 height 90
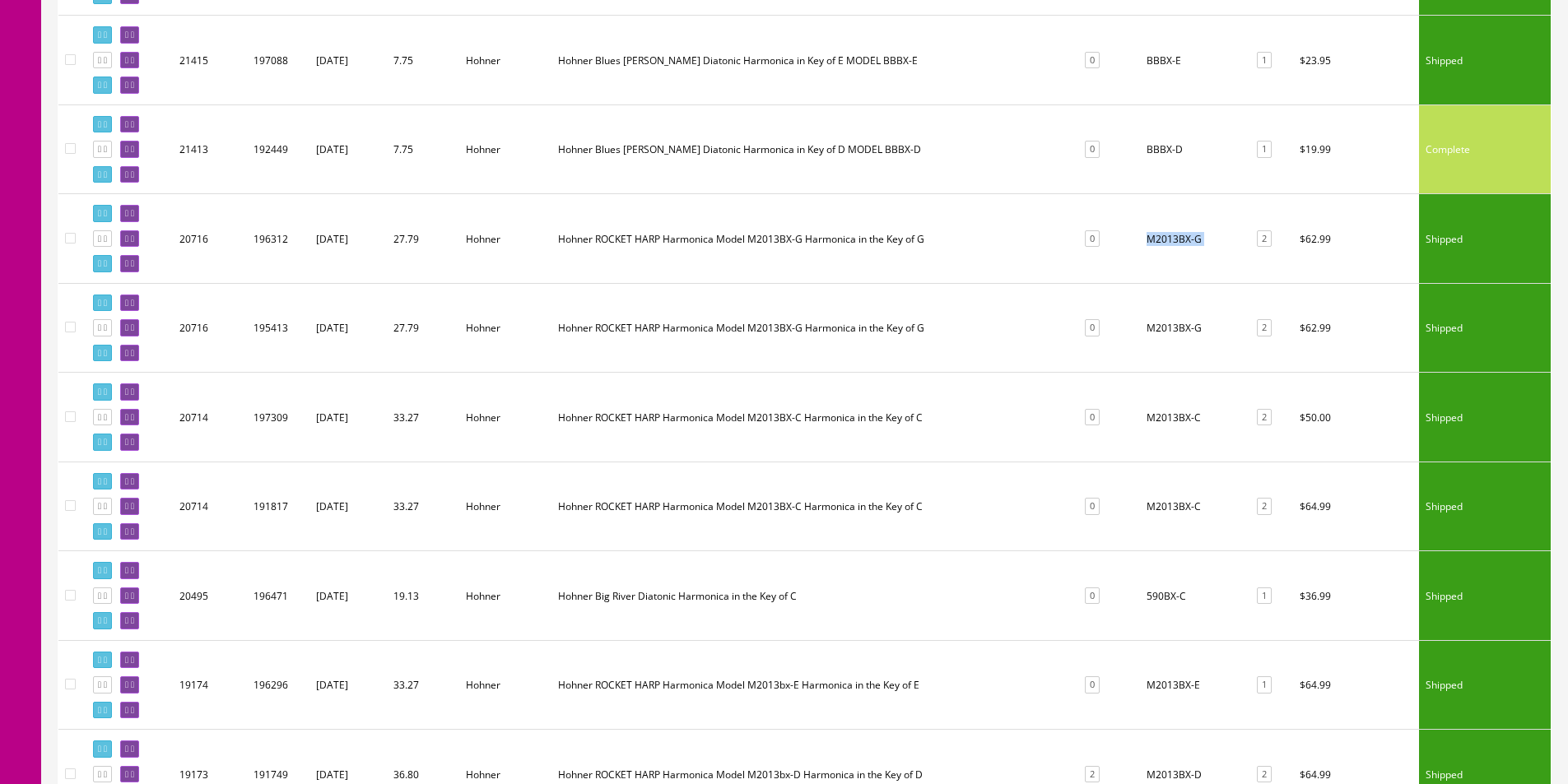
click at [1169, 242] on td "M2013BX-G" at bounding box center [1193, 238] width 107 height 90
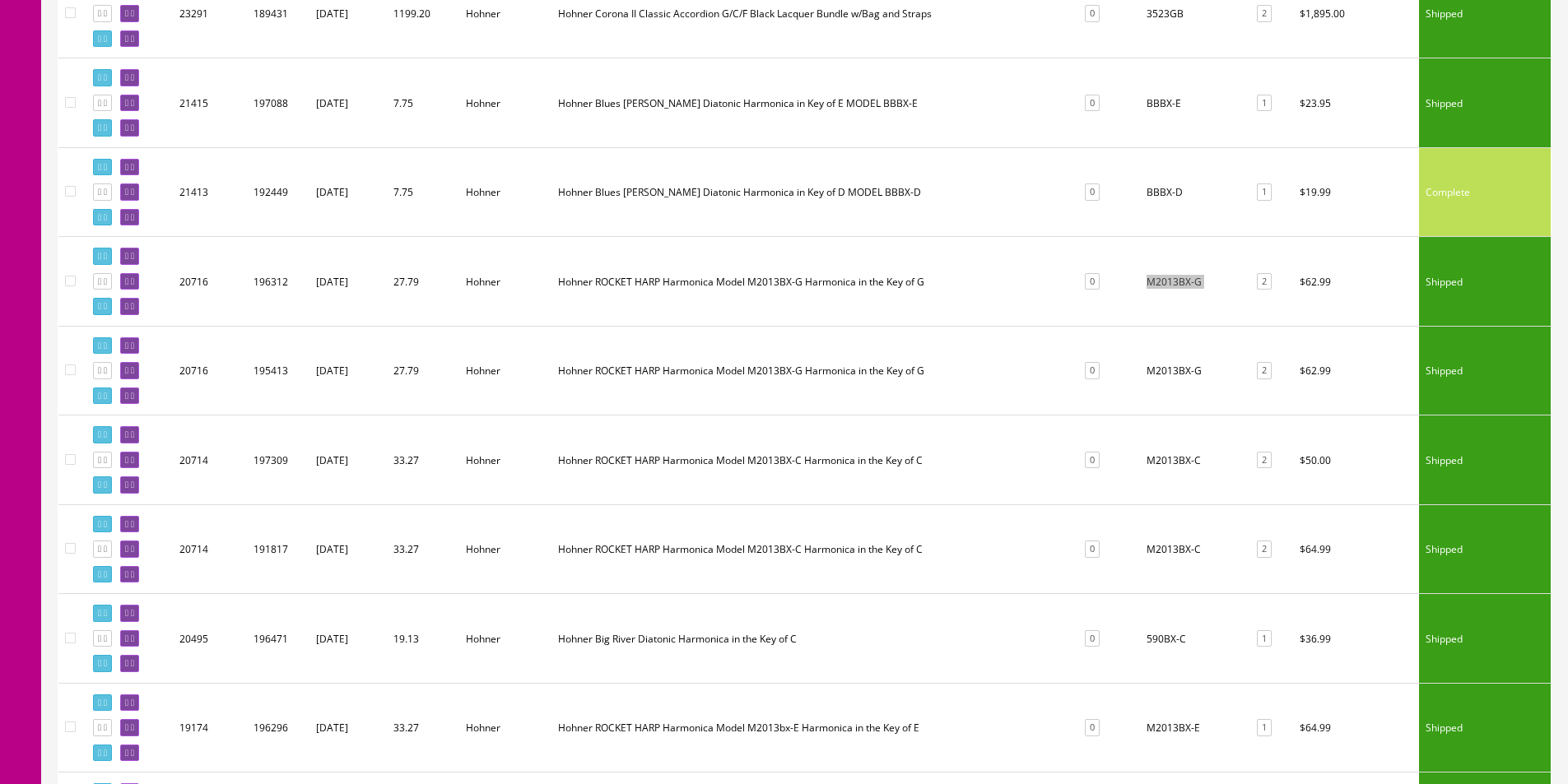
scroll to position [2866, 0]
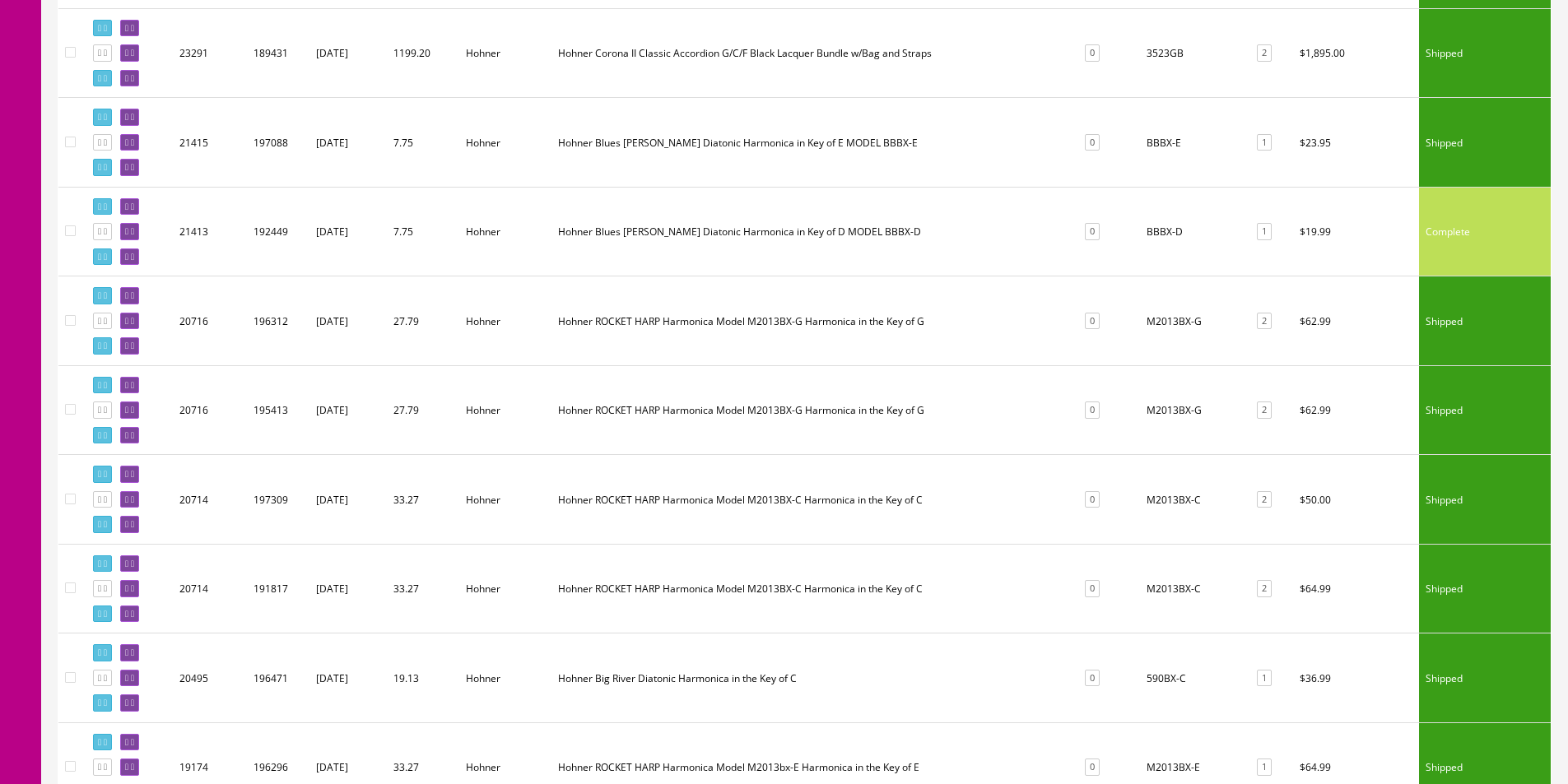
click at [1153, 232] on td "BBBX-D" at bounding box center [1193, 231] width 107 height 90
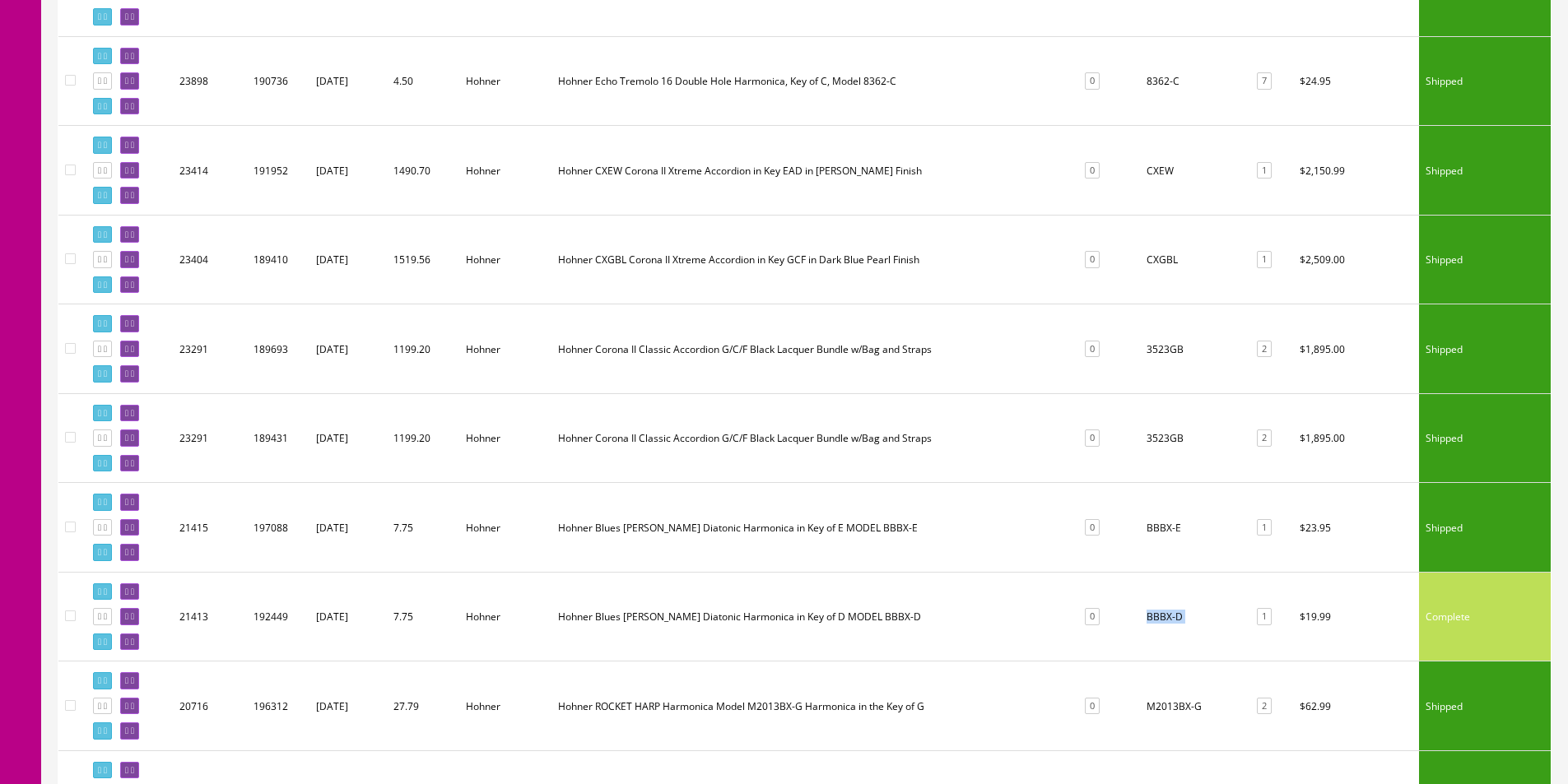
scroll to position [2455, 0]
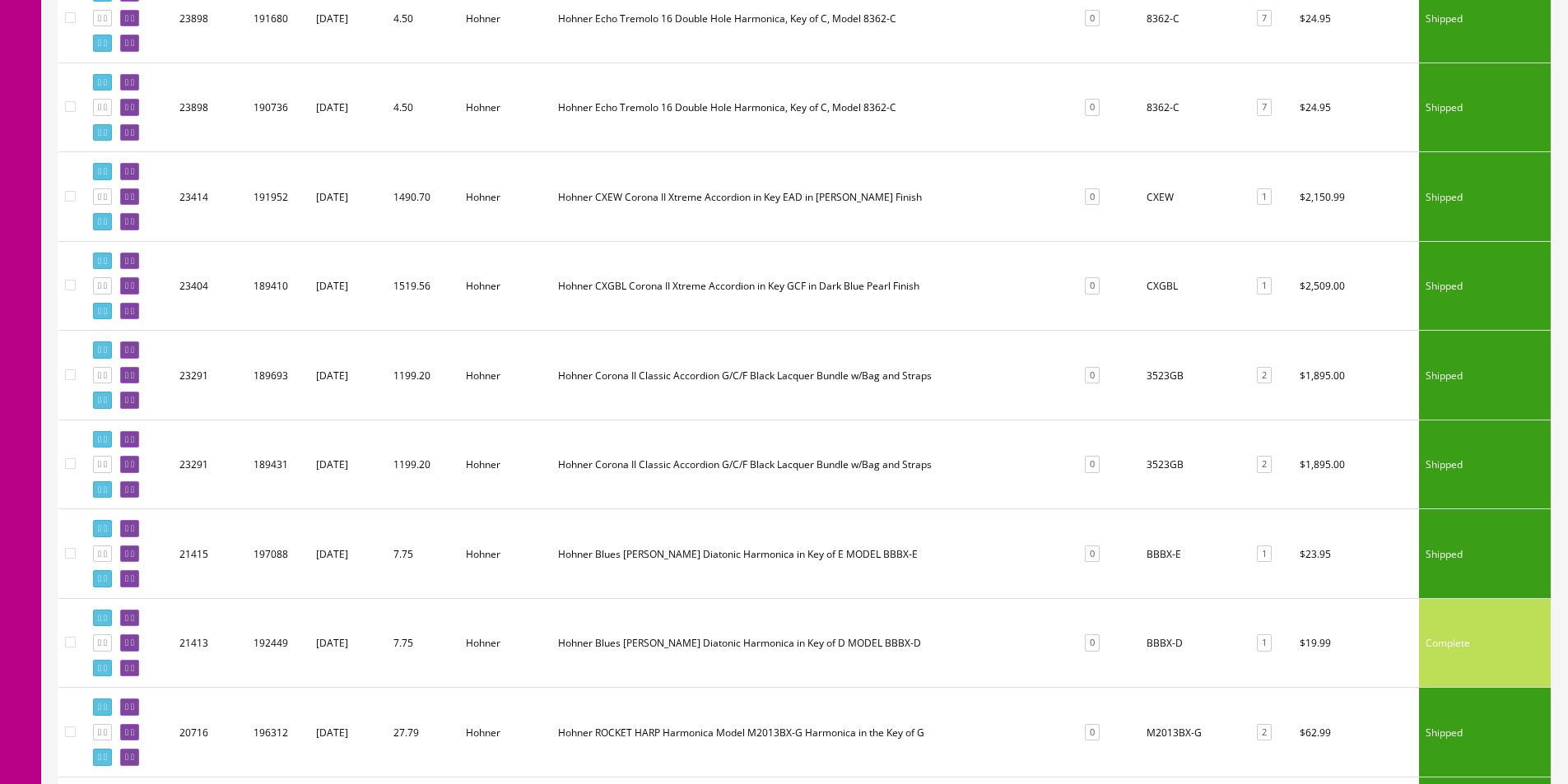
click at [1167, 333] on td "3523GB" at bounding box center [1193, 375] width 107 height 90
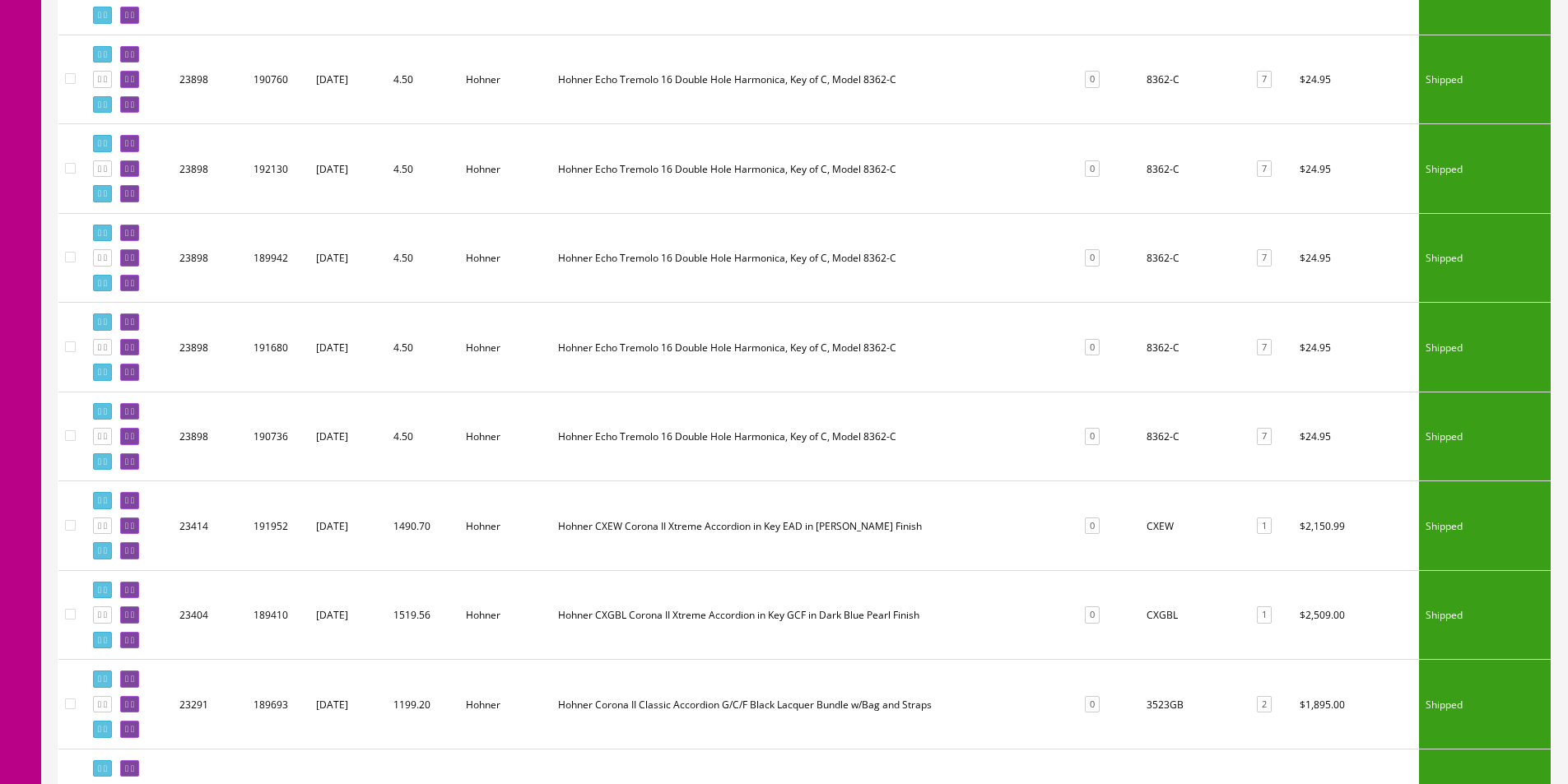
click at [1166, 393] on td "8362-C" at bounding box center [1193, 436] width 107 height 90
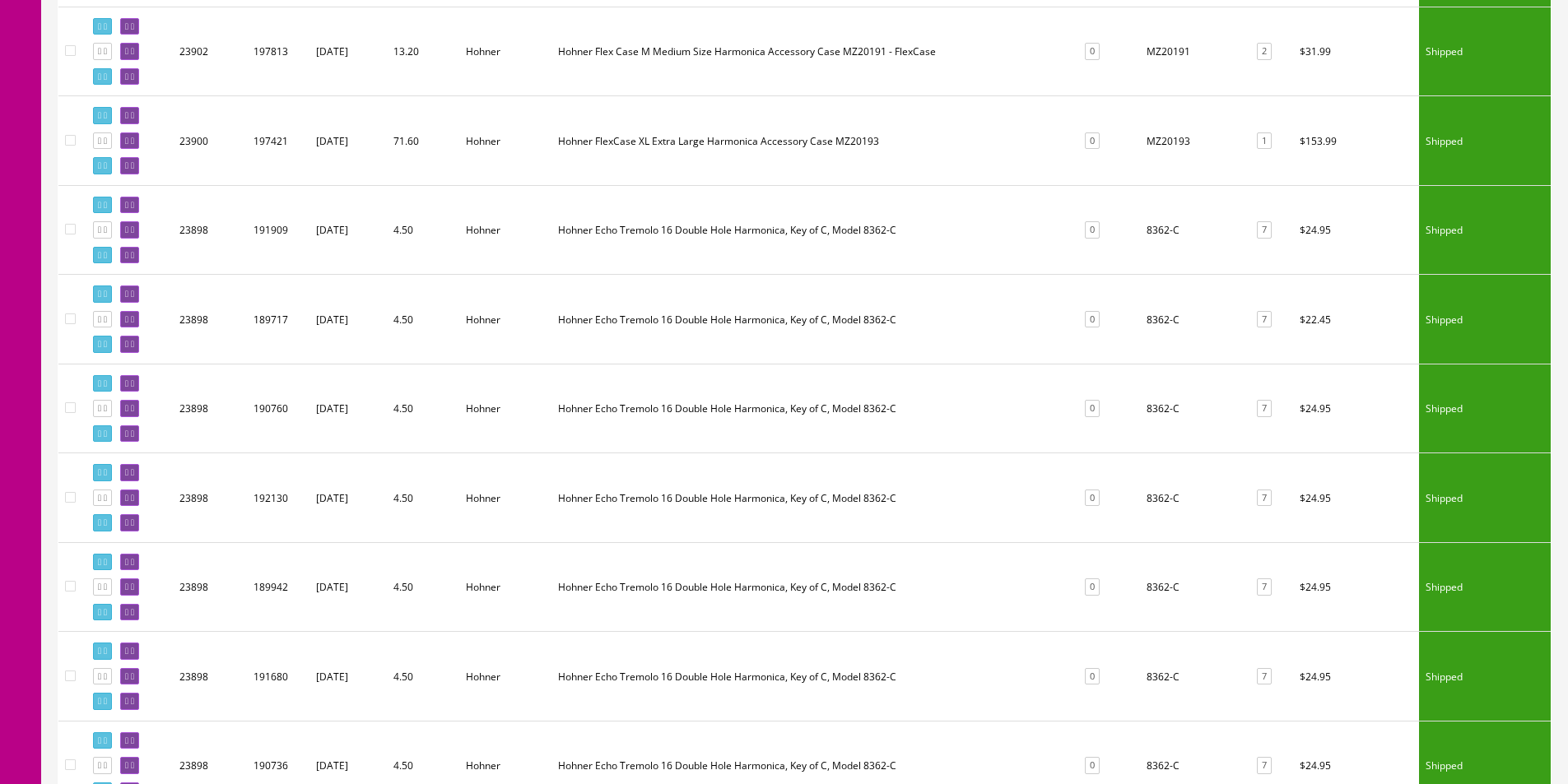
click at [1168, 393] on td "8362-C" at bounding box center [1193, 408] width 107 height 90
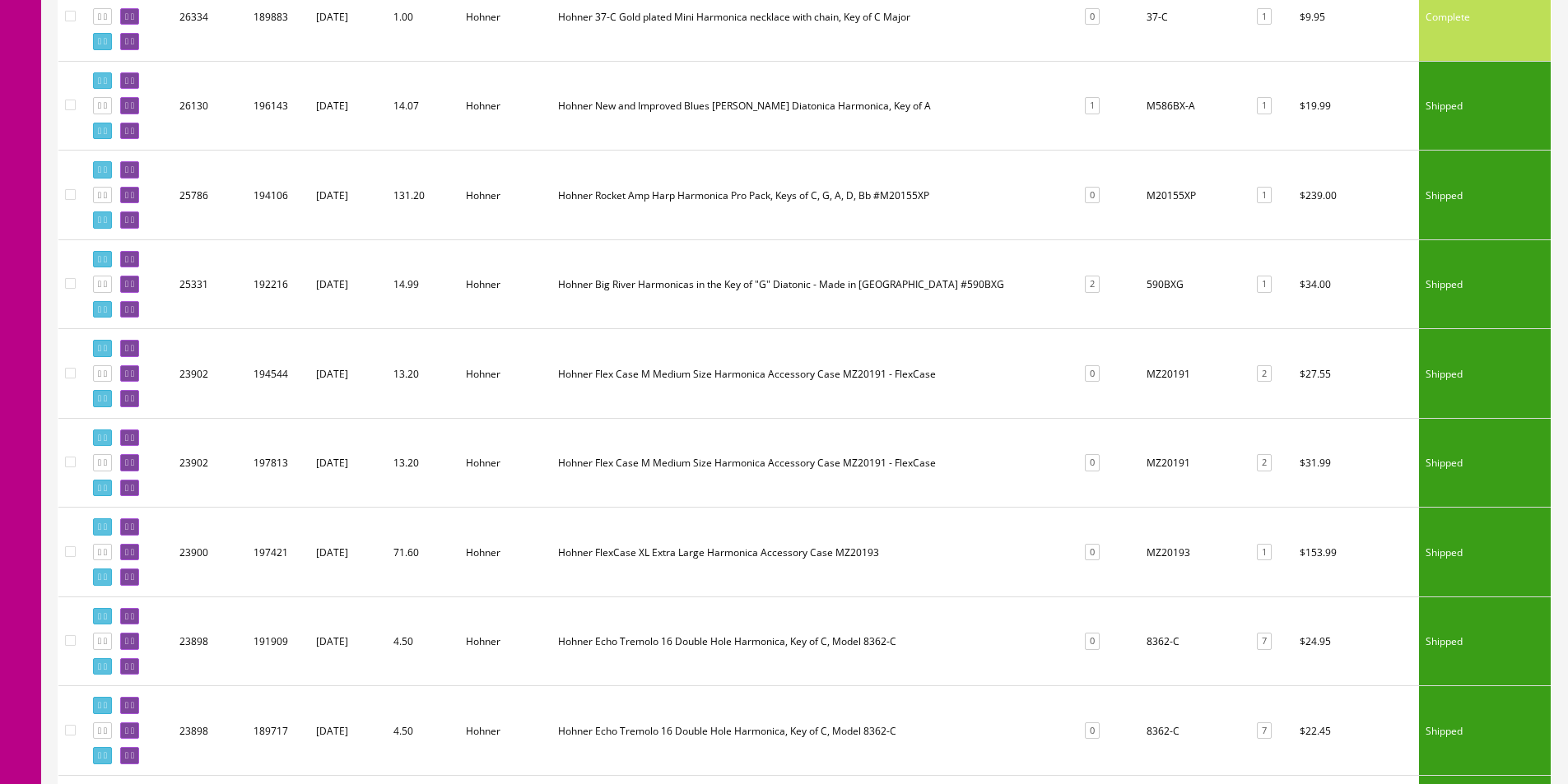
click at [1162, 549] on td "MZ20193" at bounding box center [1193, 553] width 107 height 90
click at [1165, 463] on td "MZ20191" at bounding box center [1193, 462] width 107 height 90
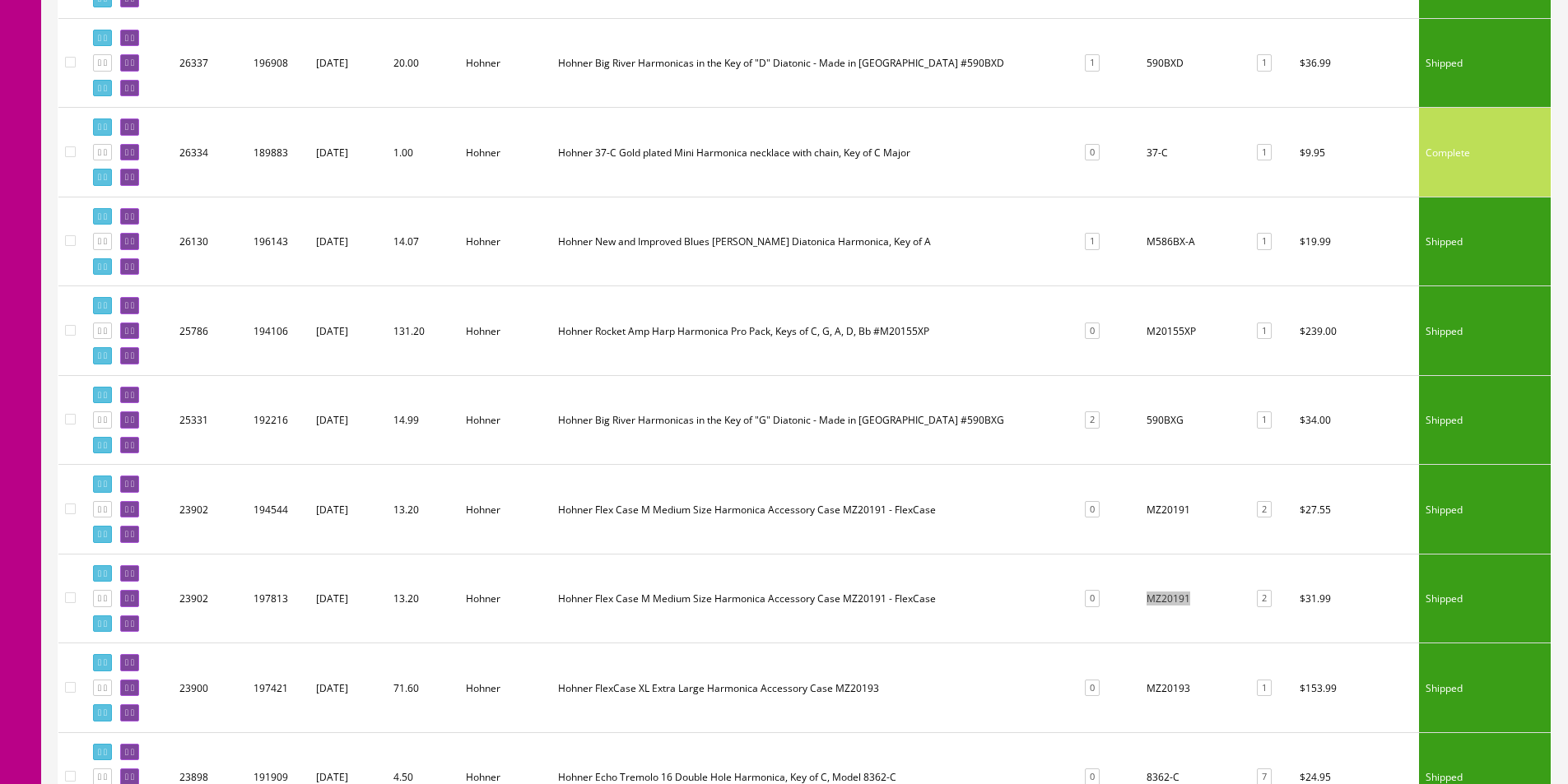
scroll to position [1220, 0]
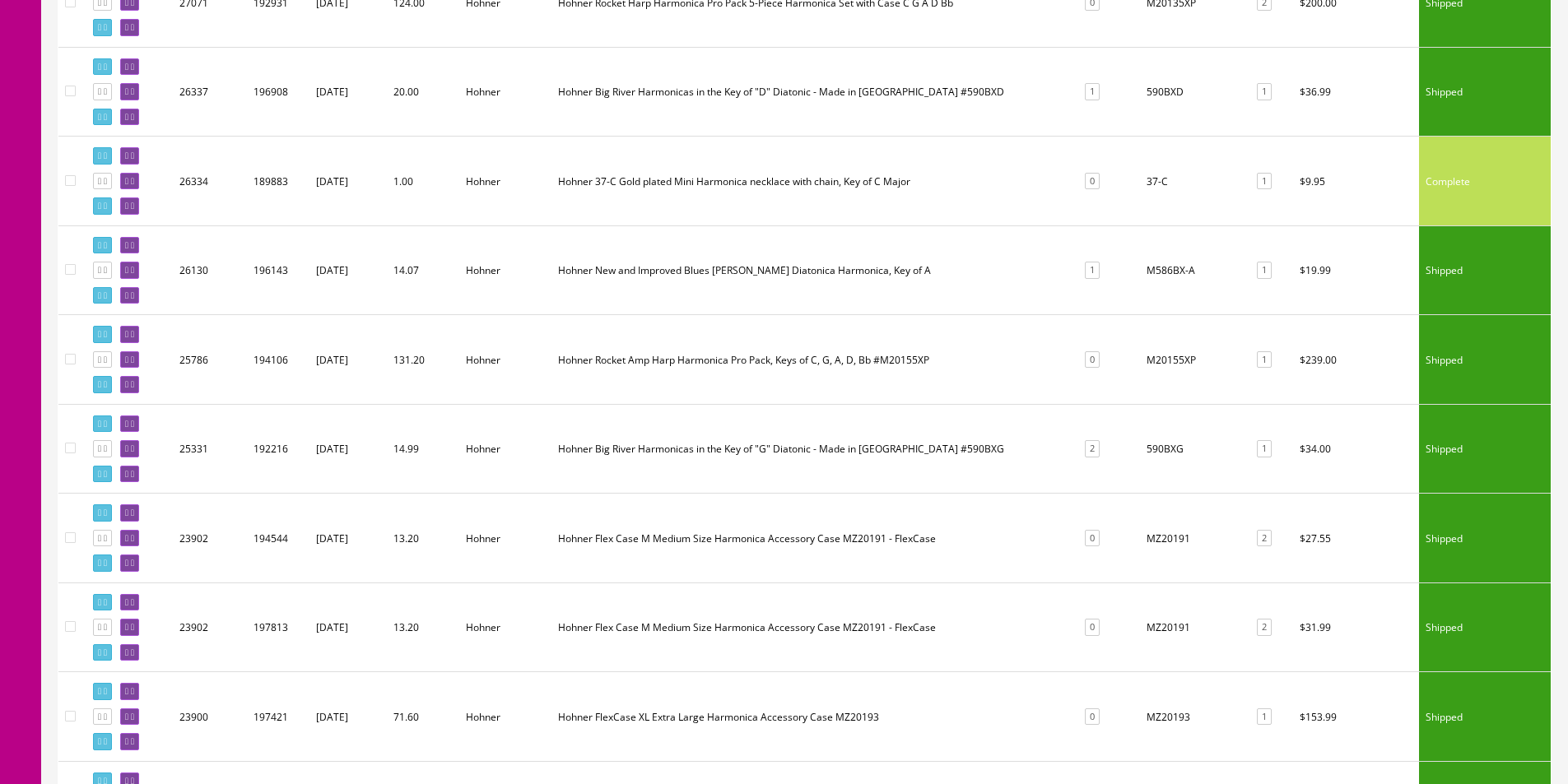
click at [1174, 357] on td "M20155XP" at bounding box center [1193, 359] width 107 height 90
click at [1219, 357] on td "M20155XP" at bounding box center [1193, 359] width 107 height 90
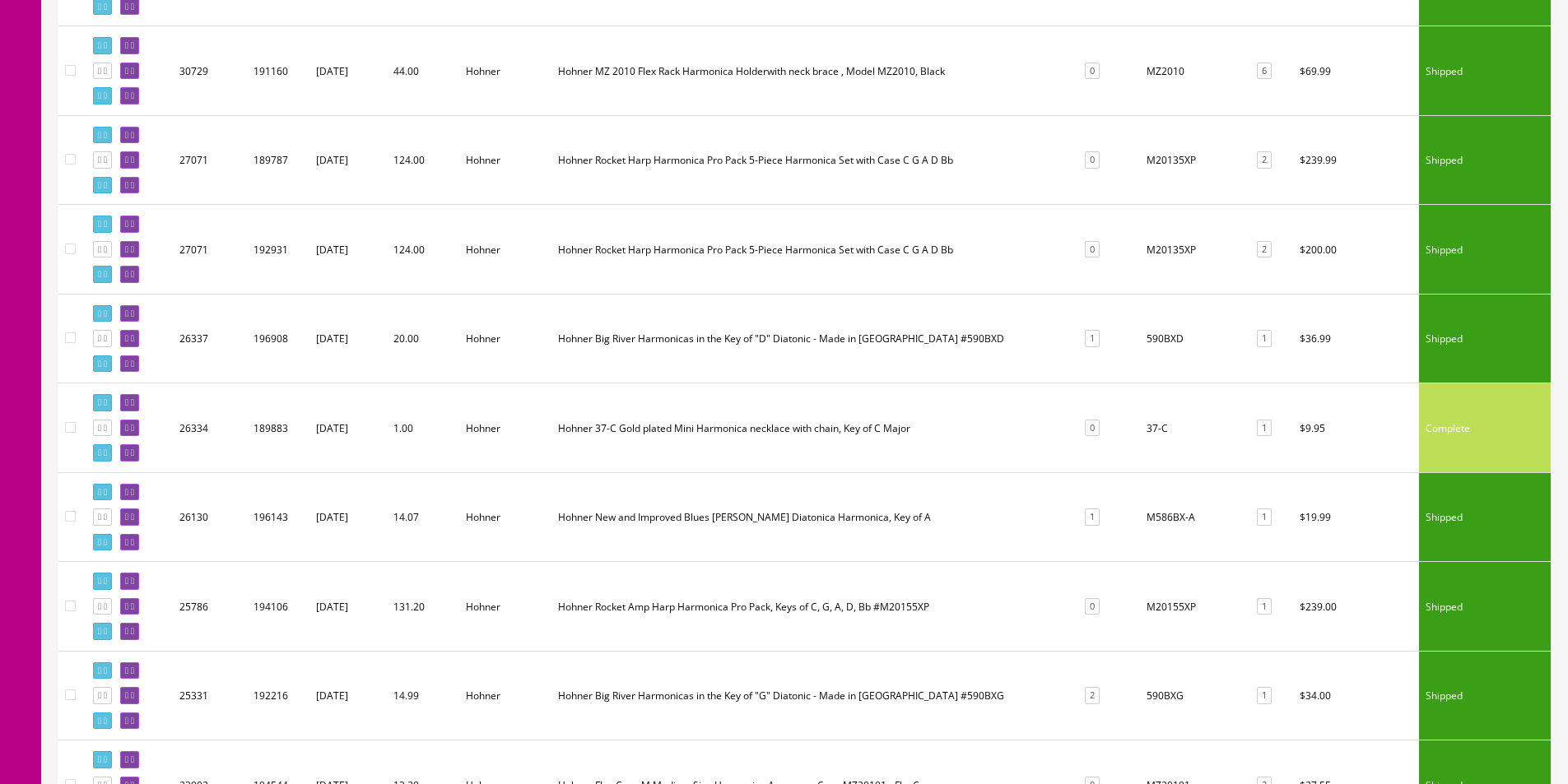
scroll to position [891, 0]
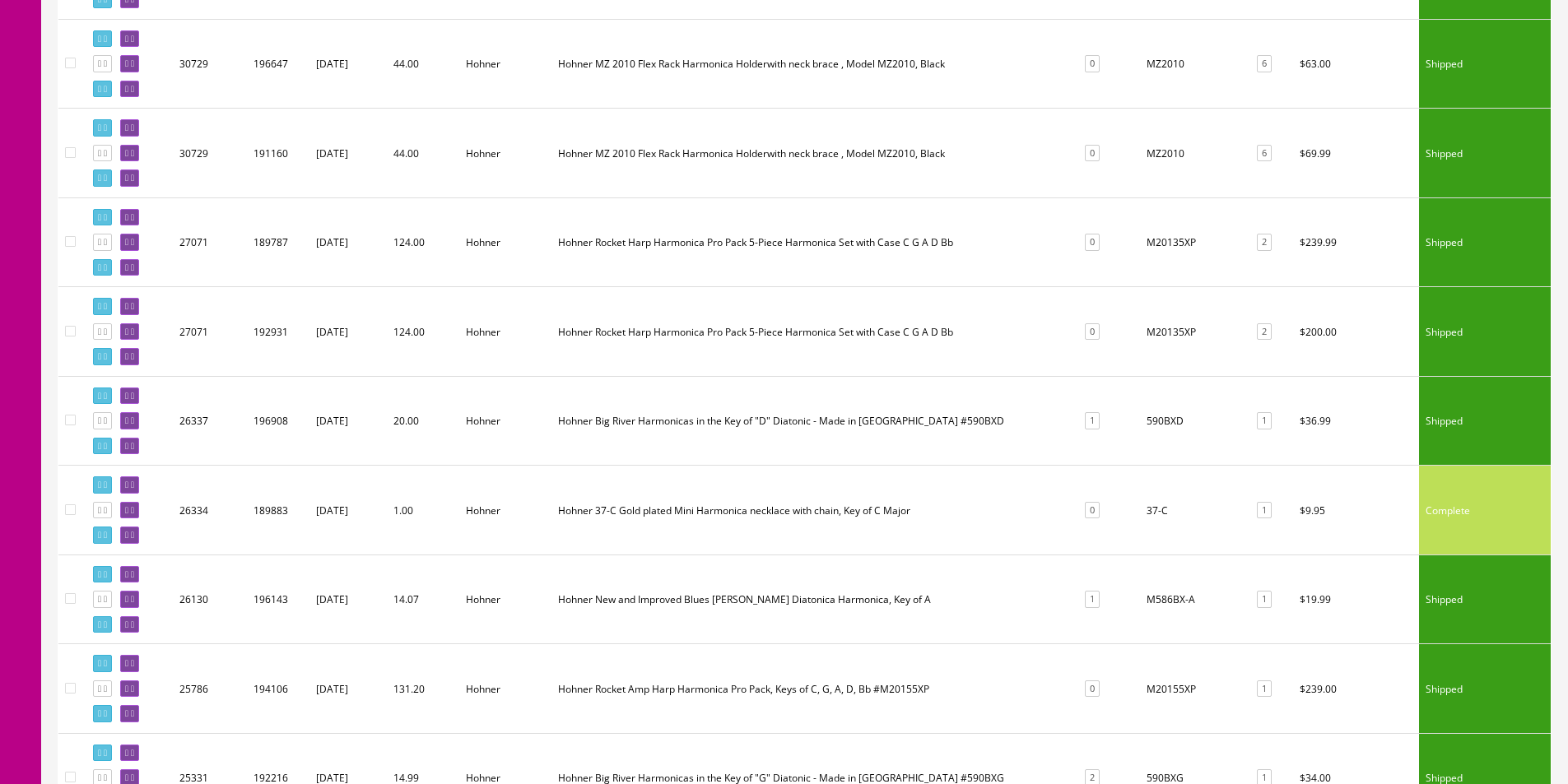
click at [1170, 341] on td "M20135XP" at bounding box center [1193, 332] width 107 height 90
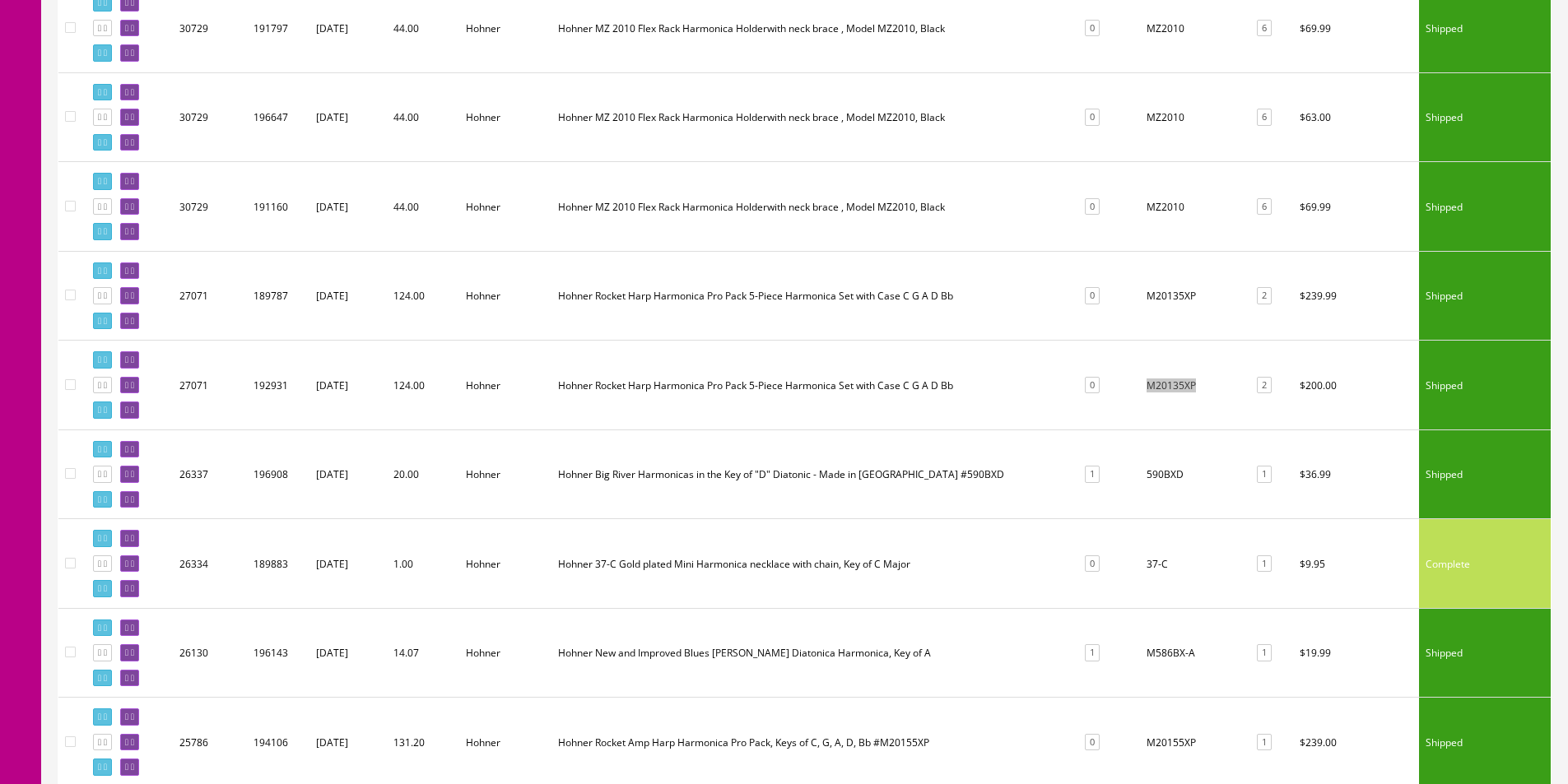
scroll to position [809, 0]
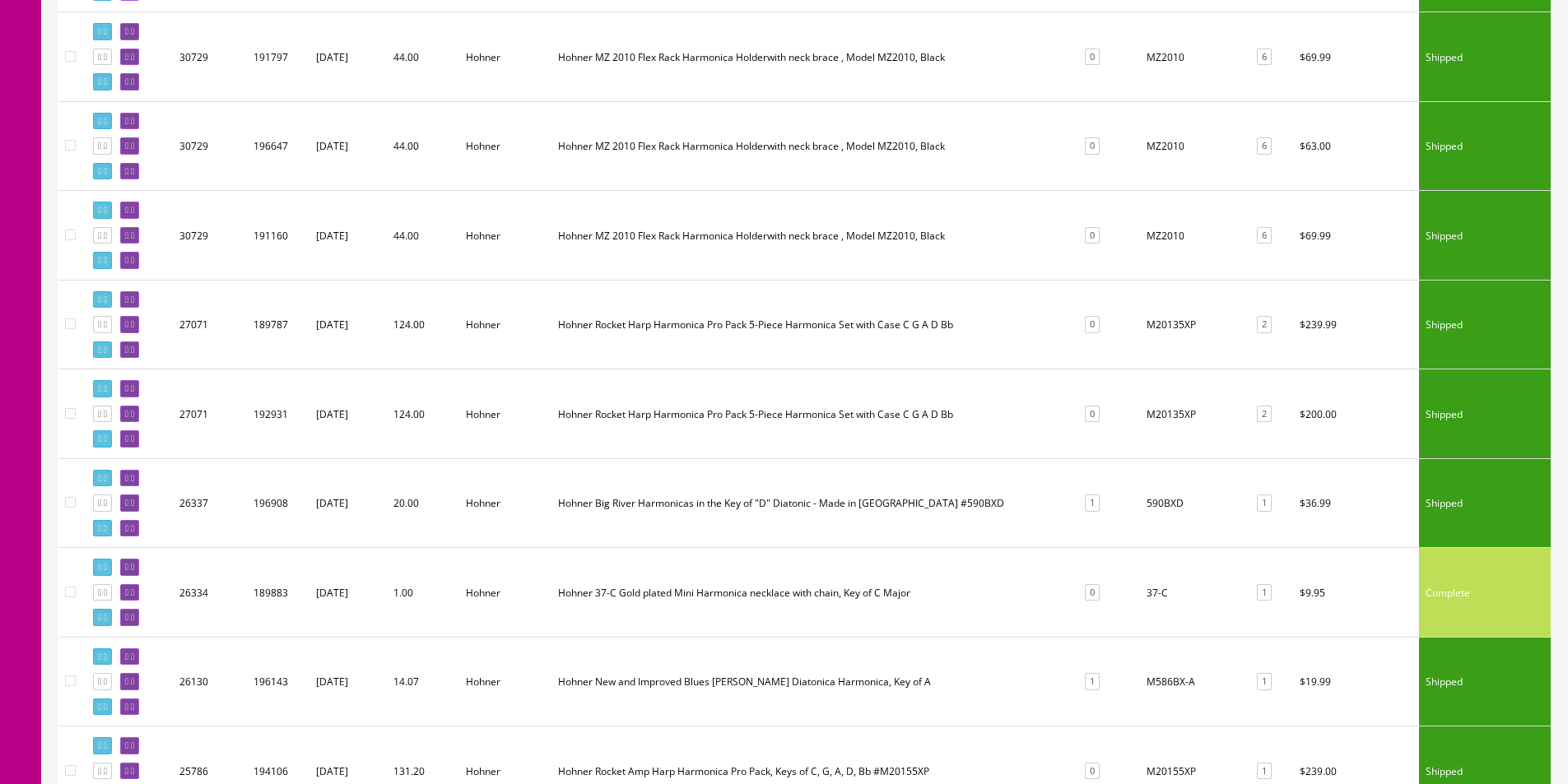
click at [1161, 325] on td "M20135XP" at bounding box center [1193, 324] width 107 height 90
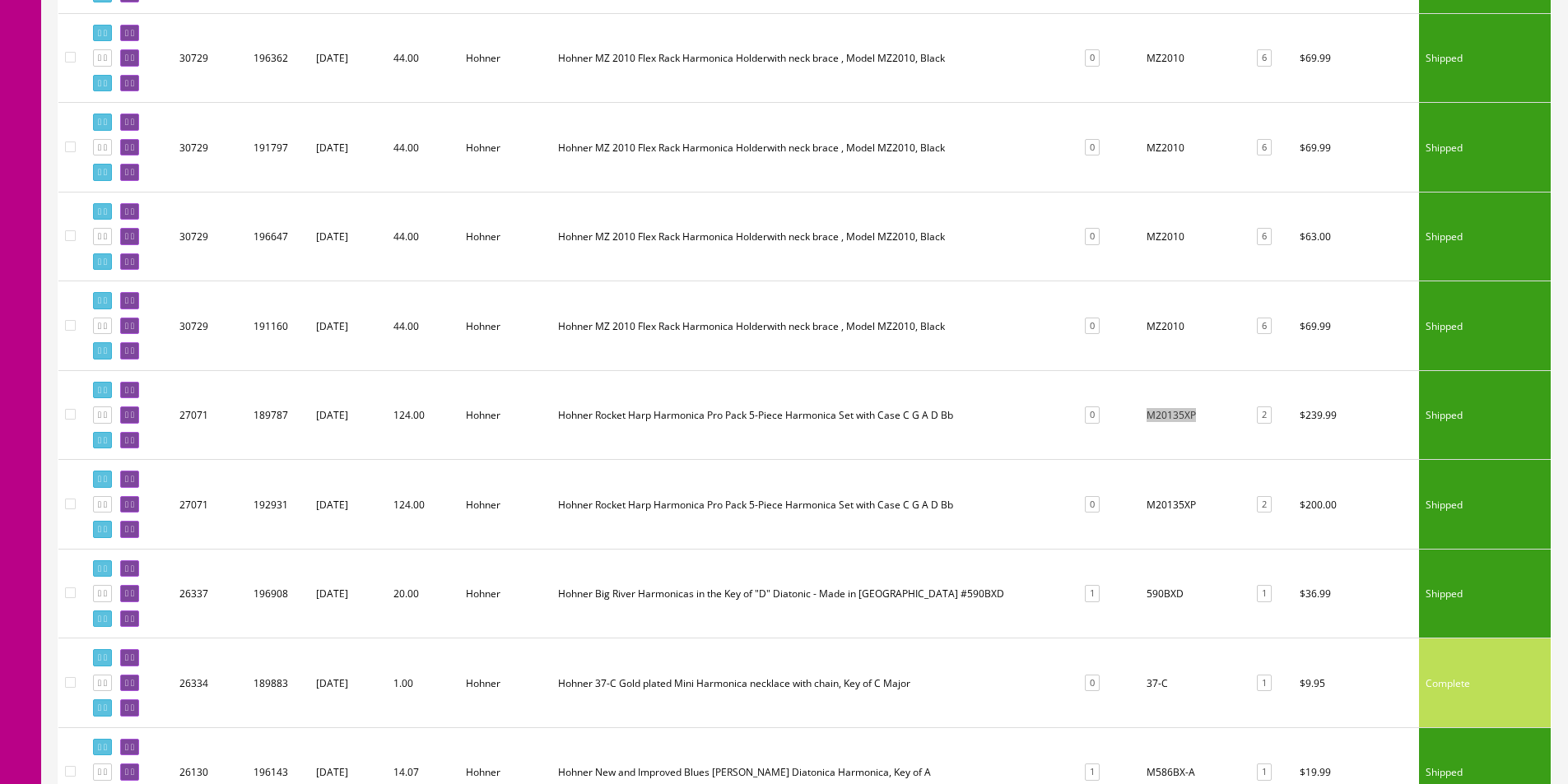
scroll to position [644, 0]
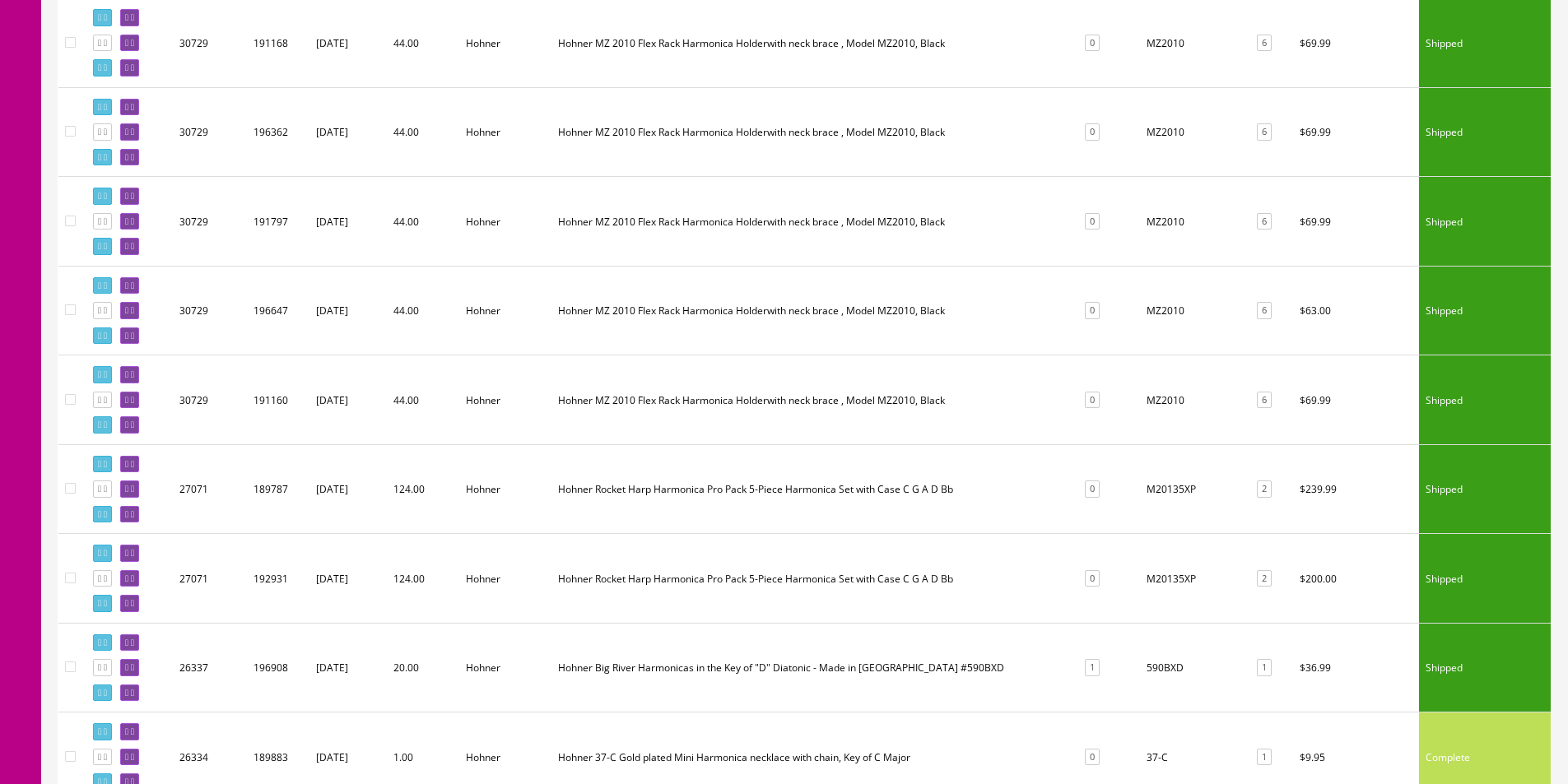
click at [1165, 399] on td "MZ2010" at bounding box center [1193, 400] width 107 height 90
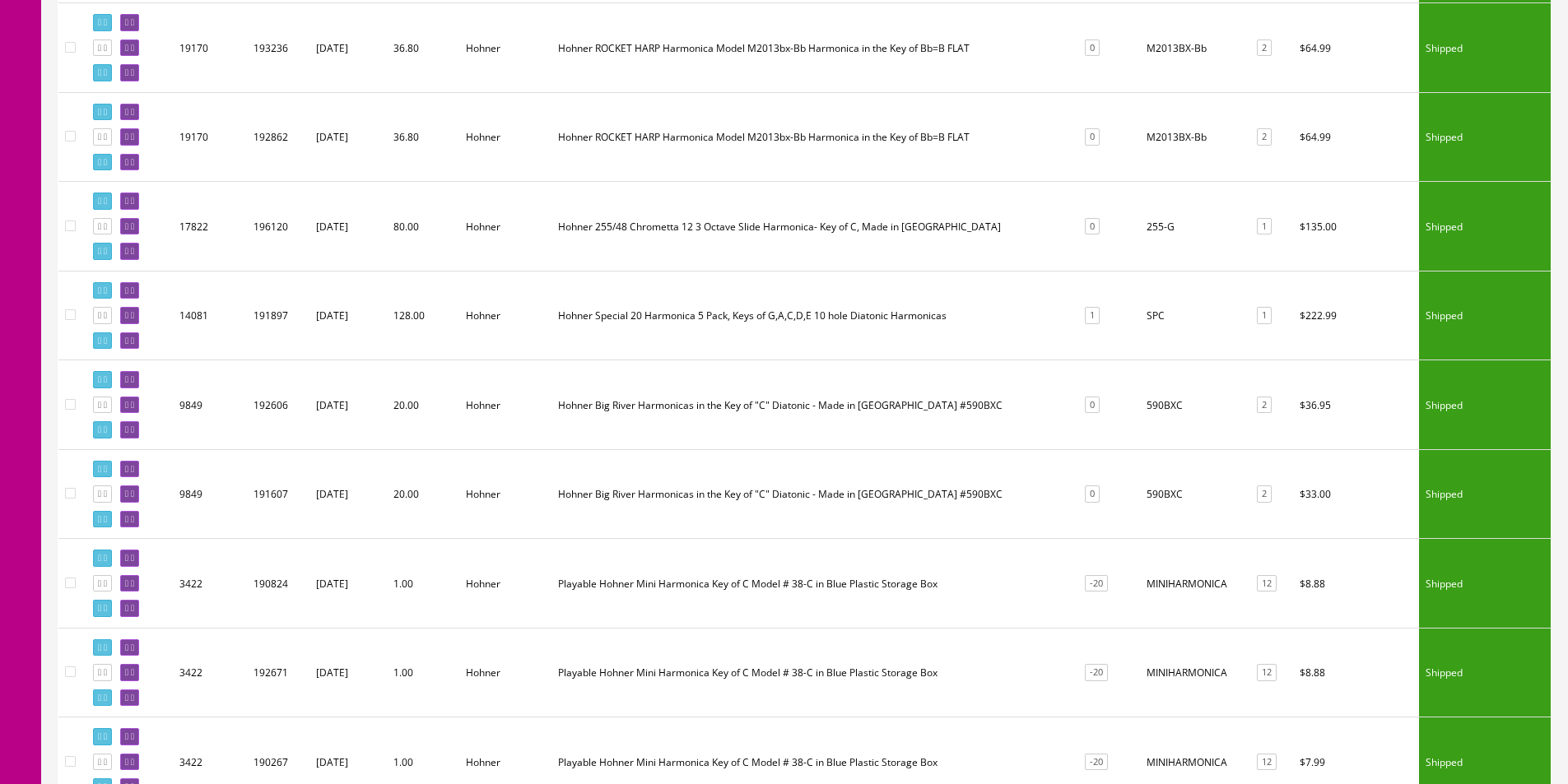
scroll to position [4183, 0]
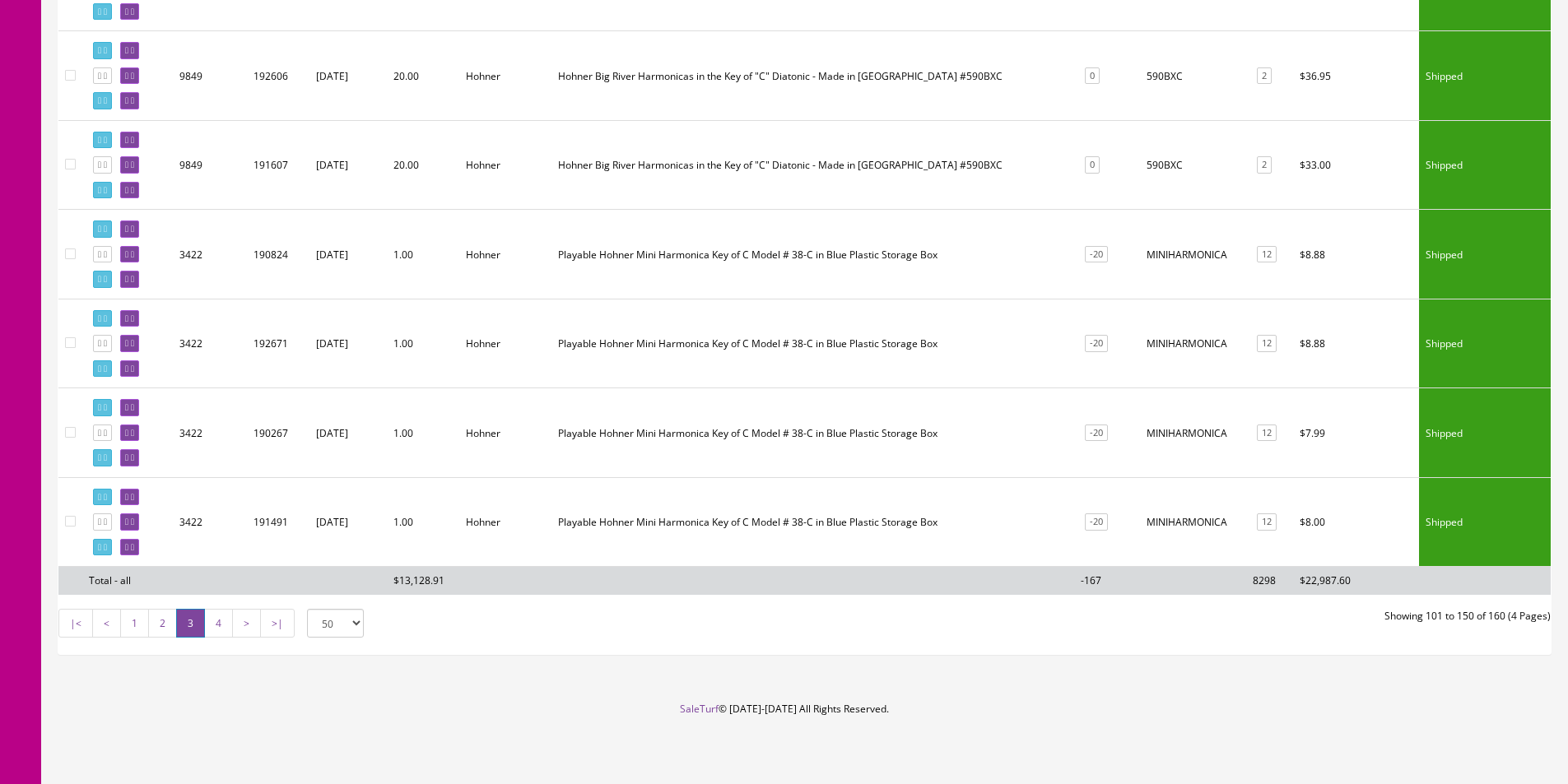
click at [220, 624] on link "4" at bounding box center [218, 622] width 29 height 29
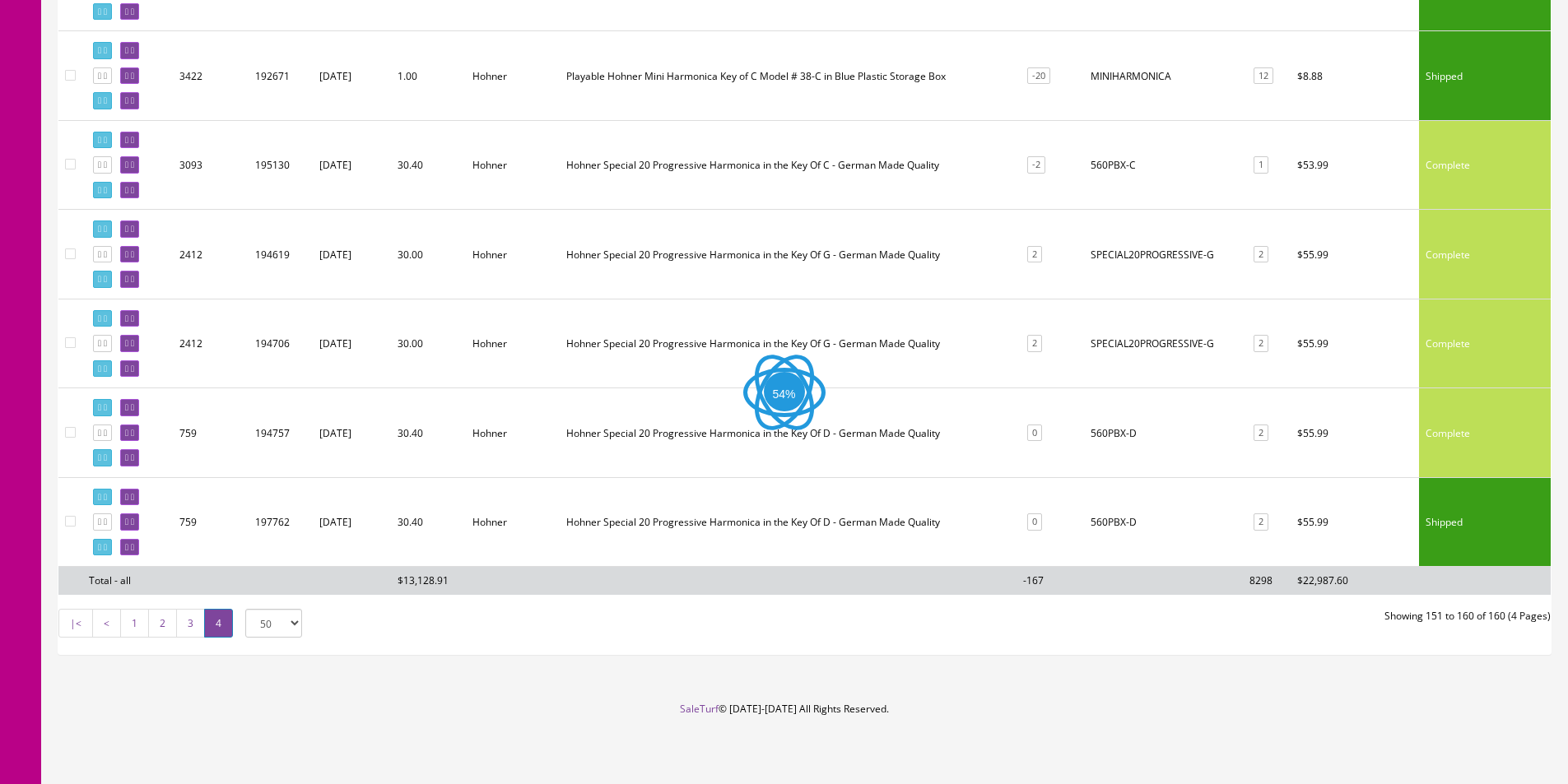
scroll to position [612, 0]
click at [1125, 431] on td "560PBX-D" at bounding box center [1162, 432] width 159 height 90
click at [1213, 382] on td "SPECIAL20PROGRESSIVE-G" at bounding box center [1162, 343] width 159 height 90
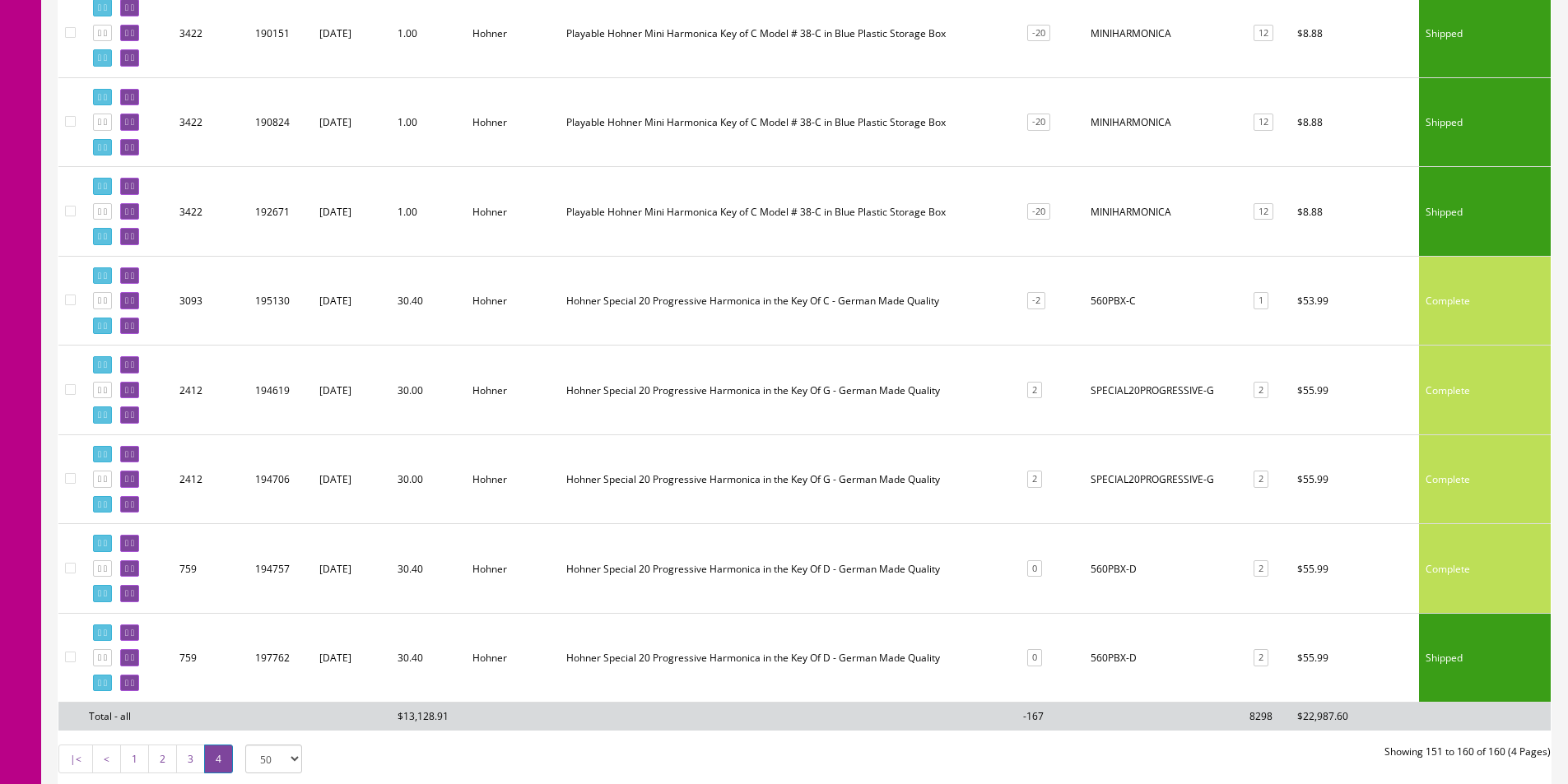
scroll to position [447, 0]
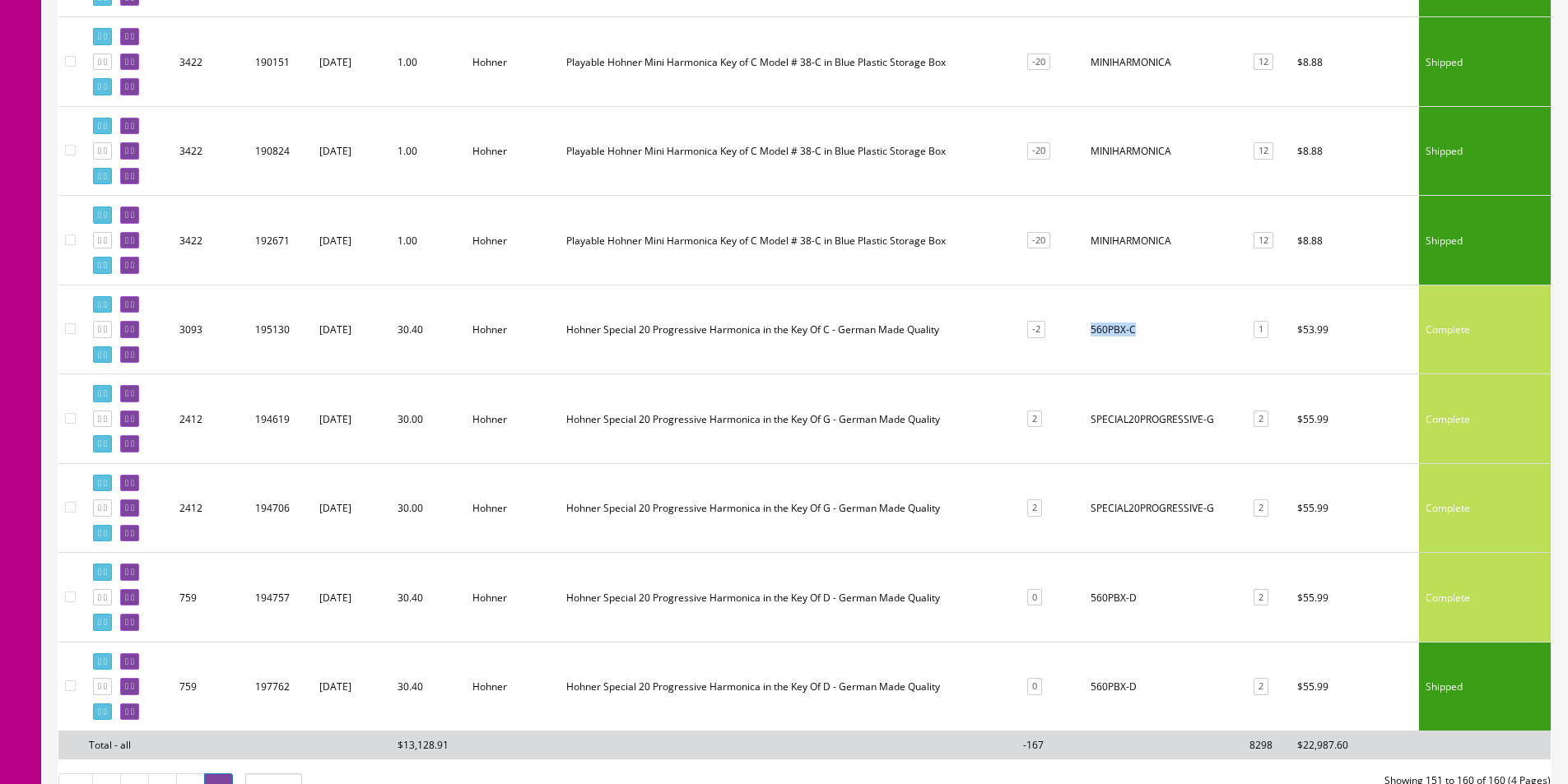
drag, startPoint x: 1139, startPoint y: 328, endPoint x: 1088, endPoint y: 337, distance: 51.8
click at [1088, 337] on td "560PBX-C" at bounding box center [1162, 329] width 159 height 90
click at [1163, 338] on td "560PBX-C" at bounding box center [1162, 329] width 159 height 90
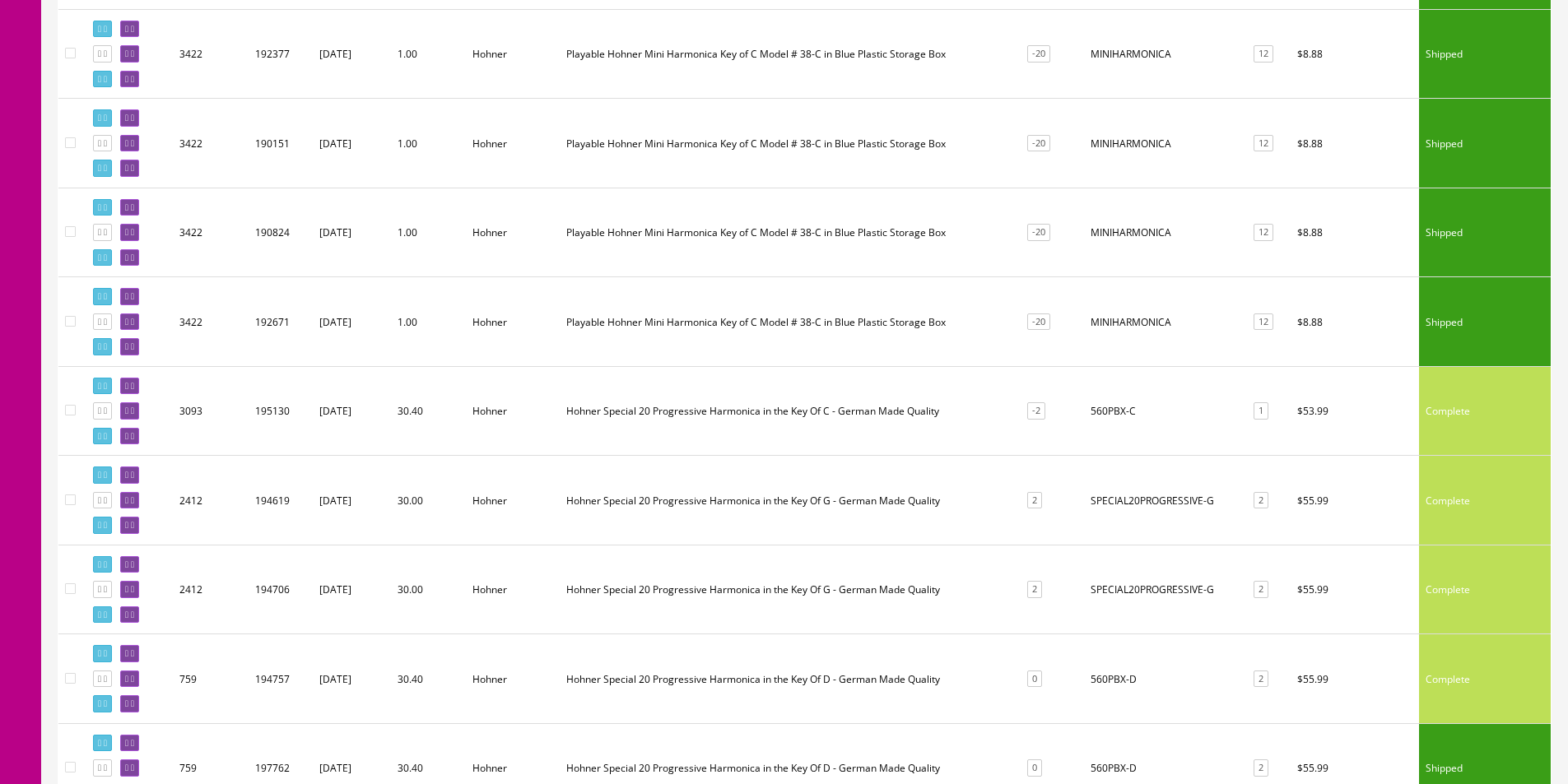
scroll to position [117, 0]
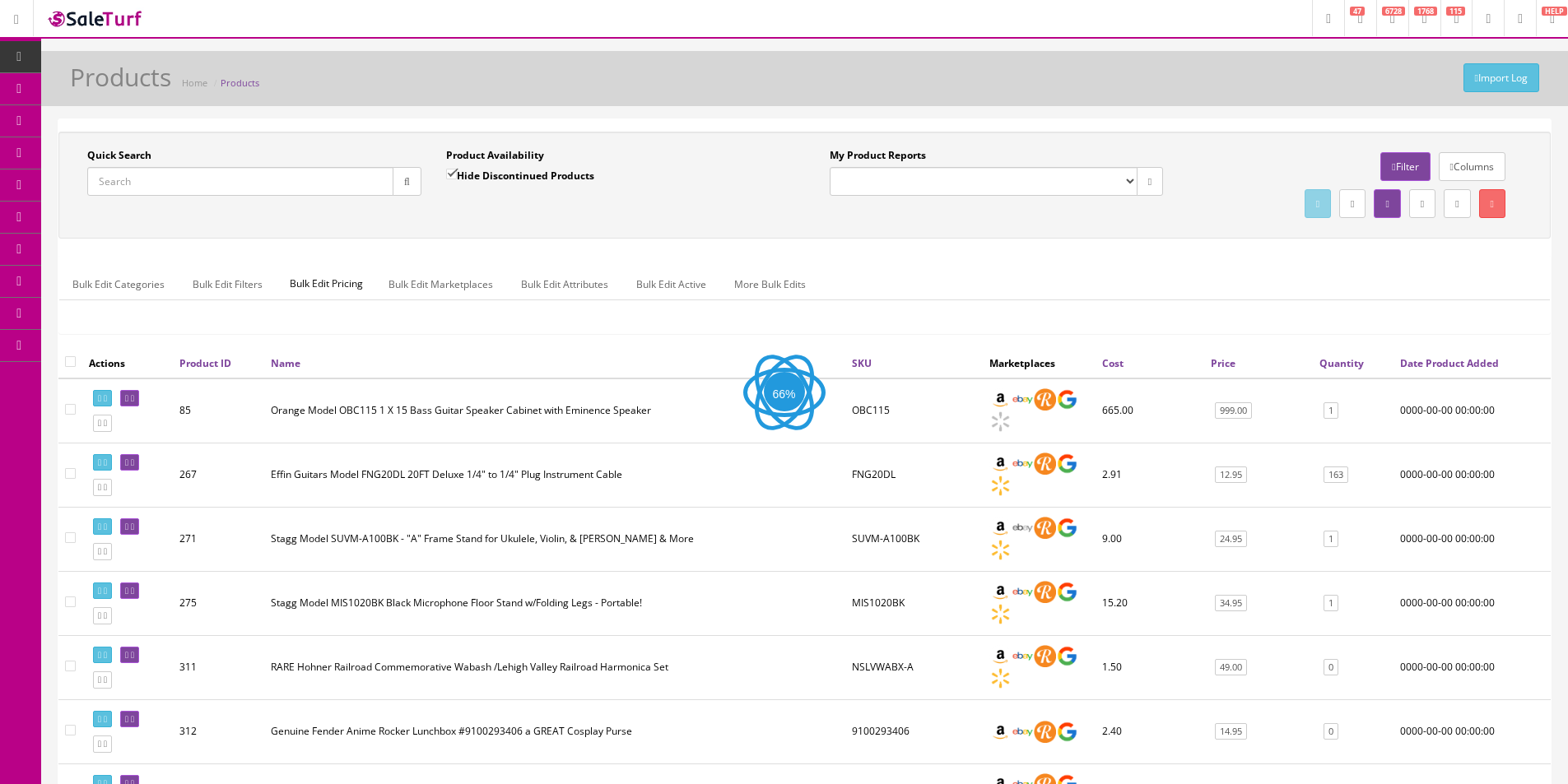
click at [323, 193] on input "Quick Search" at bounding box center [240, 181] width 306 height 29
type input "GSP38WB"
click at [465, 172] on label "Hide Discontinued Products" at bounding box center [520, 175] width 148 height 17
click at [457, 172] on input "Hide Discontinued Products" at bounding box center [451, 173] width 11 height 11
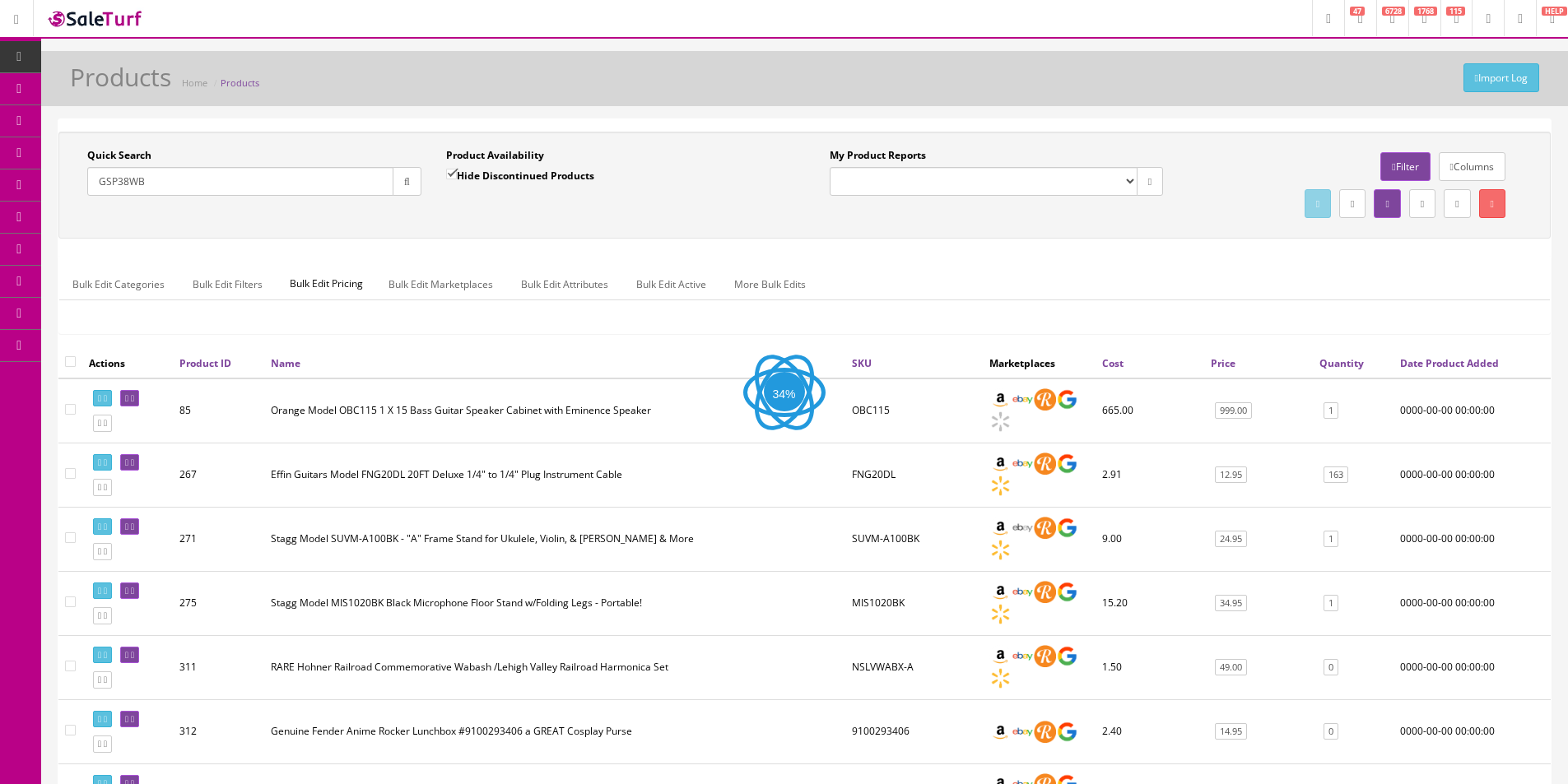
checkbox input "false"
click at [416, 181] on button "button" at bounding box center [407, 181] width 29 height 29
click at [438, 210] on div "Quick Search GSP38WB Date From Product Availability Hide Discontinued Products …" at bounding box center [805, 184] width 1484 height 74
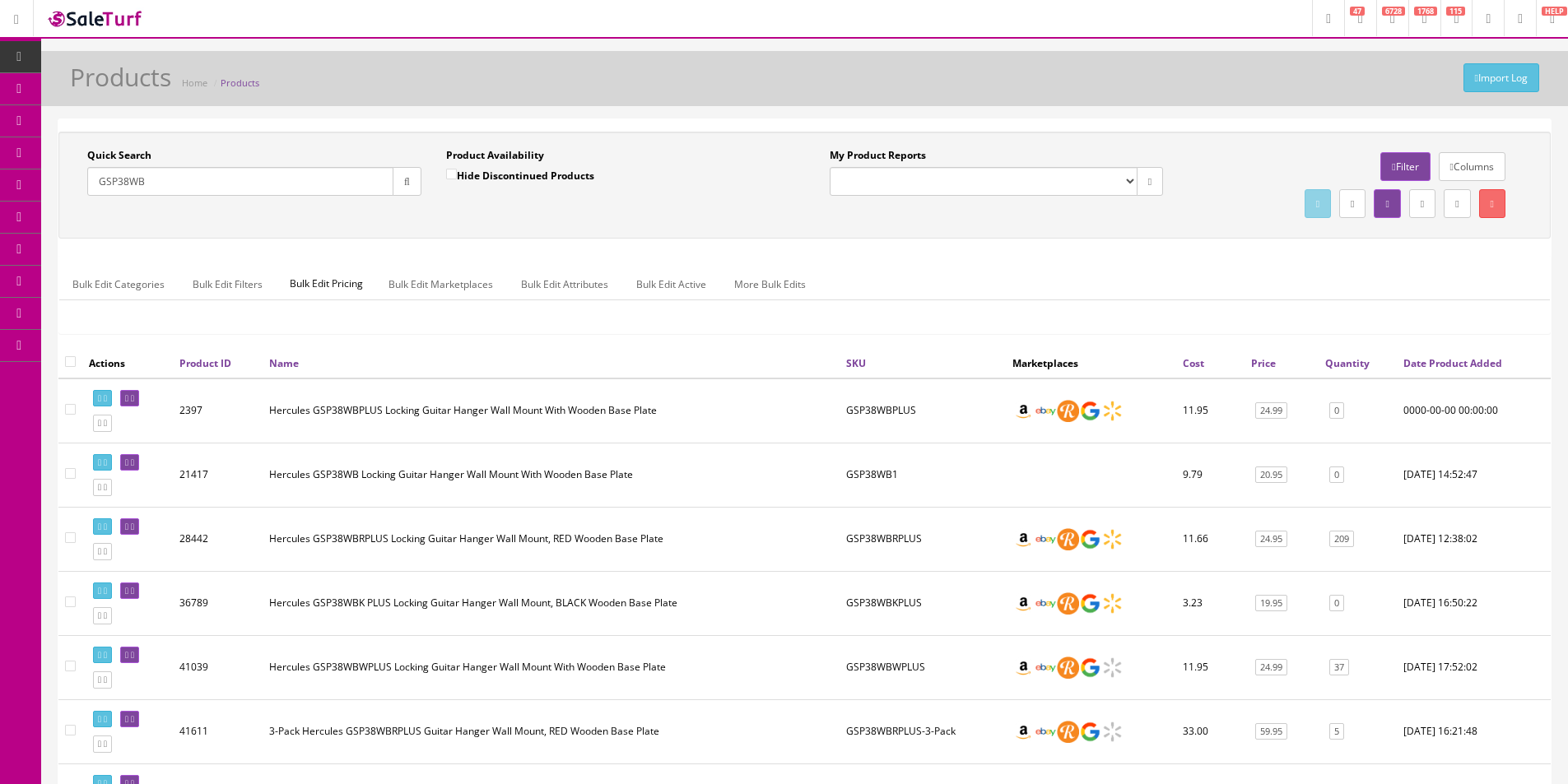
click at [267, 169] on input "GSP38WB" at bounding box center [240, 181] width 306 height 29
paste input "9WBPLUS"
type input "GSP39WBPLUS"
click at [423, 198] on div "Quick Search GSP39WBPLUS Date From" at bounding box center [254, 177] width 359 height 60
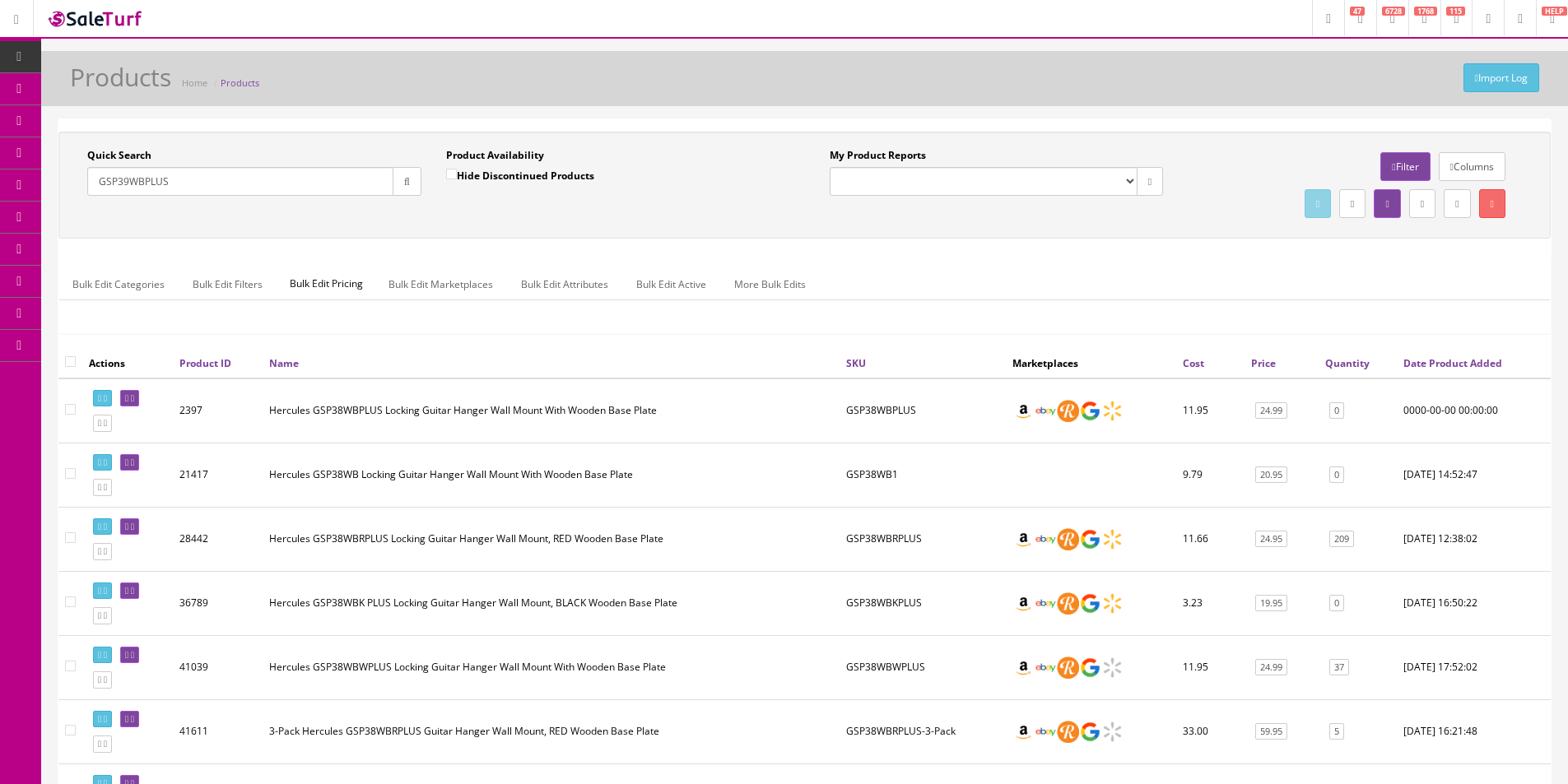
click at [411, 188] on button "button" at bounding box center [407, 181] width 29 height 29
click at [448, 198] on div "Product Availability Hide Discontinued Products Date To" at bounding box center [613, 177] width 359 height 60
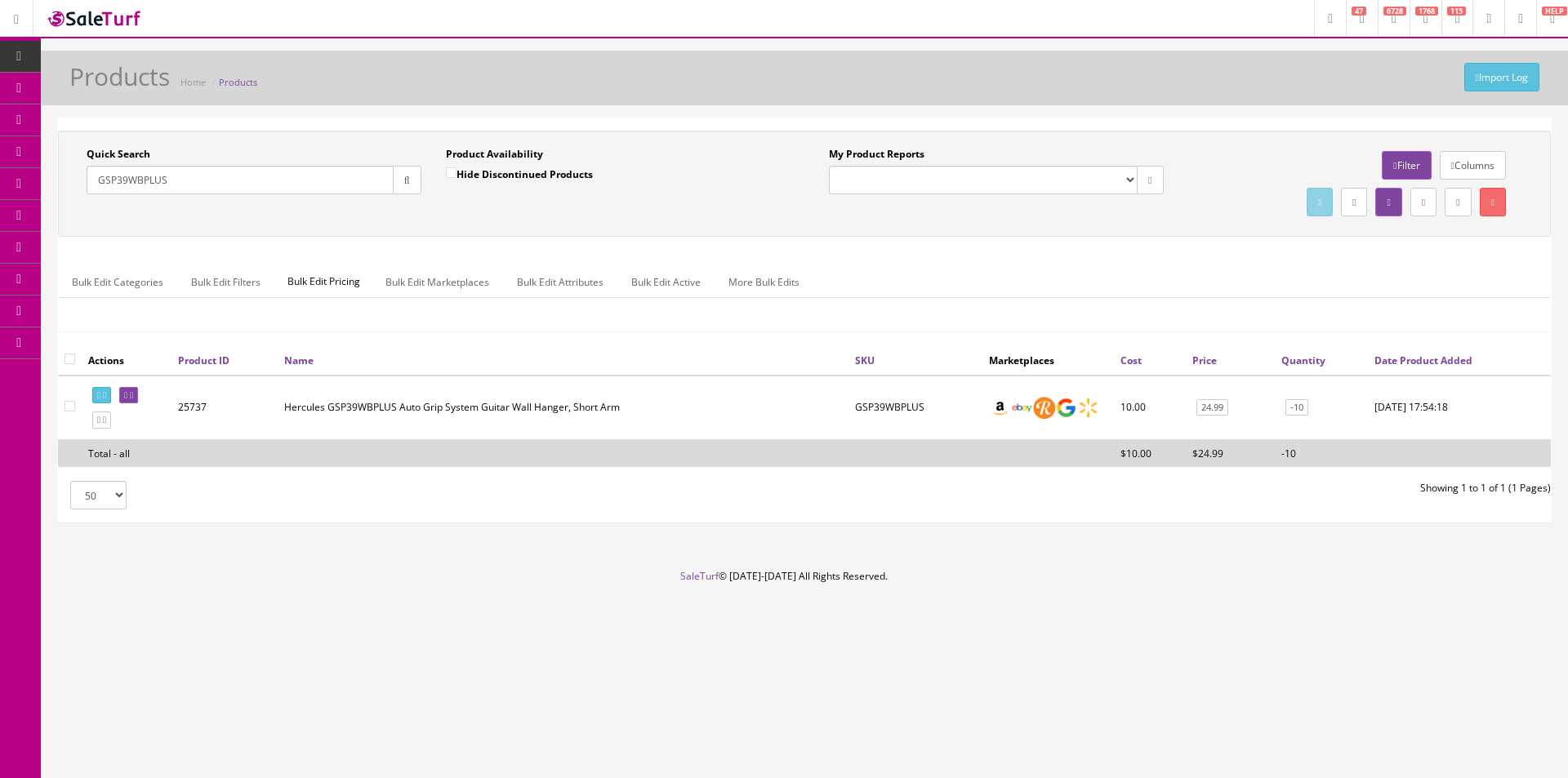
click at [68, 360] on input "checkbox" at bounding box center [69, 359] width 11 height 11
checkbox input "true"
checkbox input"] "true"
click at [1480, 203] on link at bounding box center [1493, 201] width 26 height 28
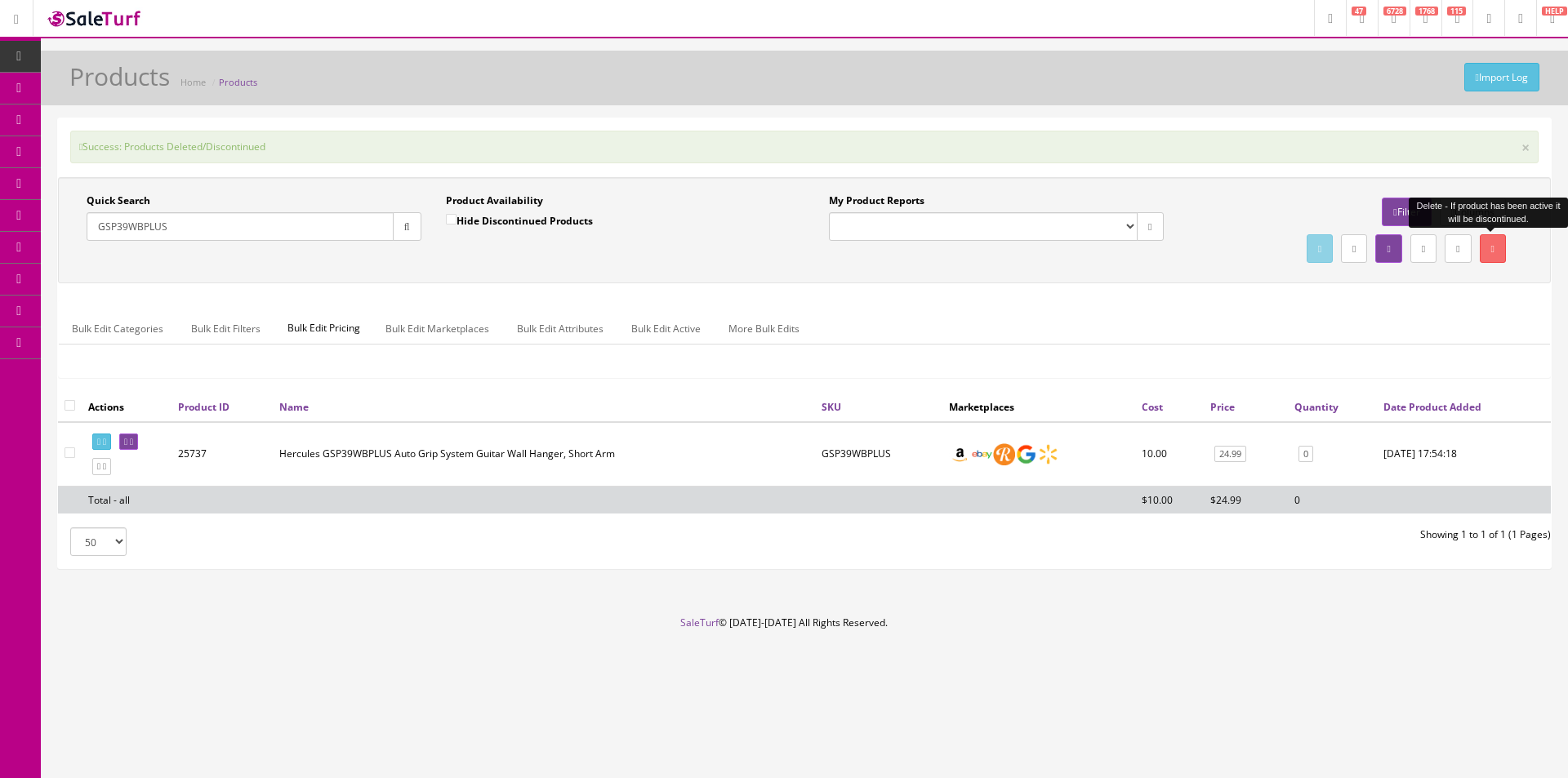
click at [228, 237] on input "GSP39WBPLUS" at bounding box center [240, 226] width 307 height 28
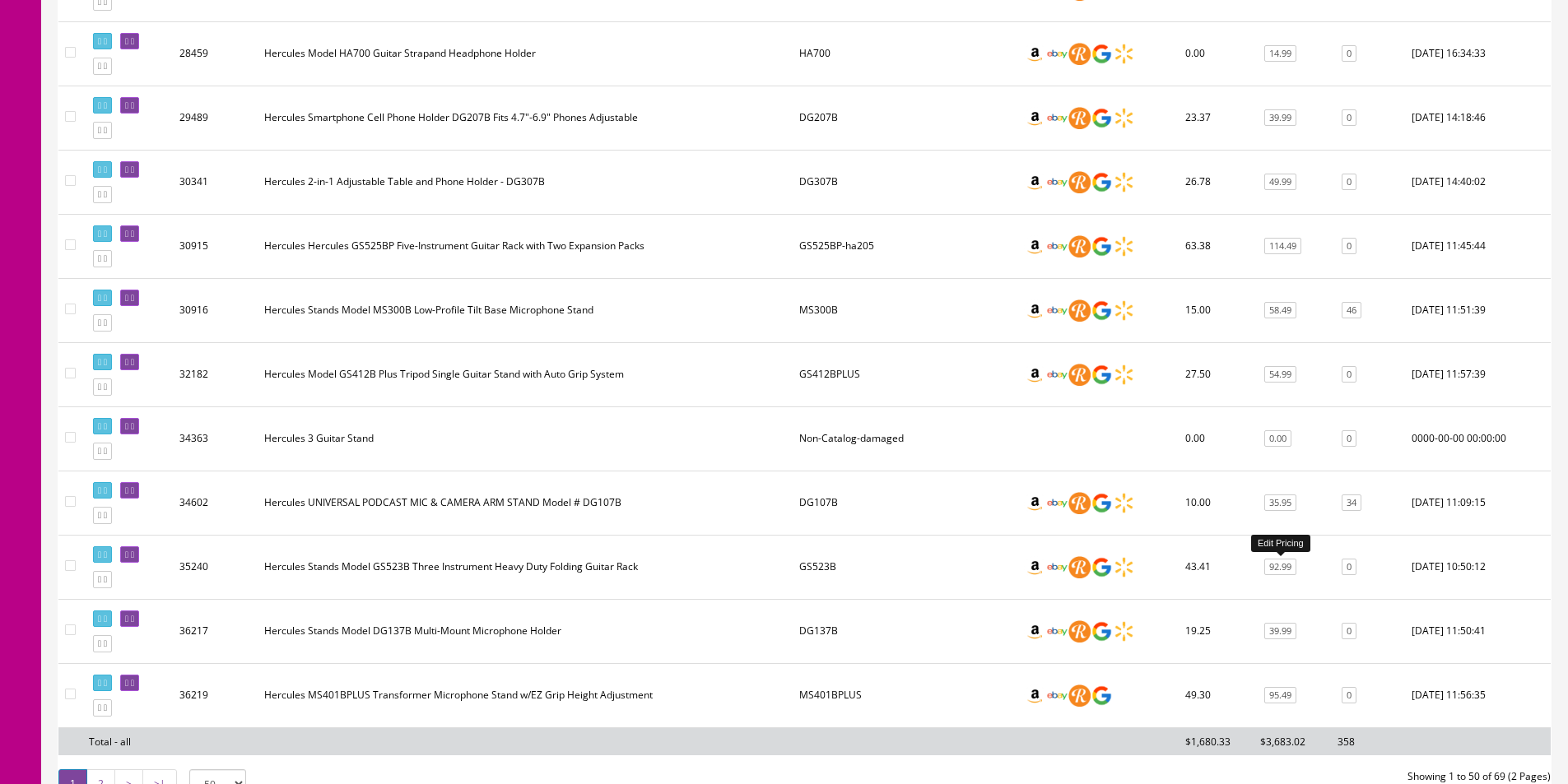
scroll to position [3021, 0]
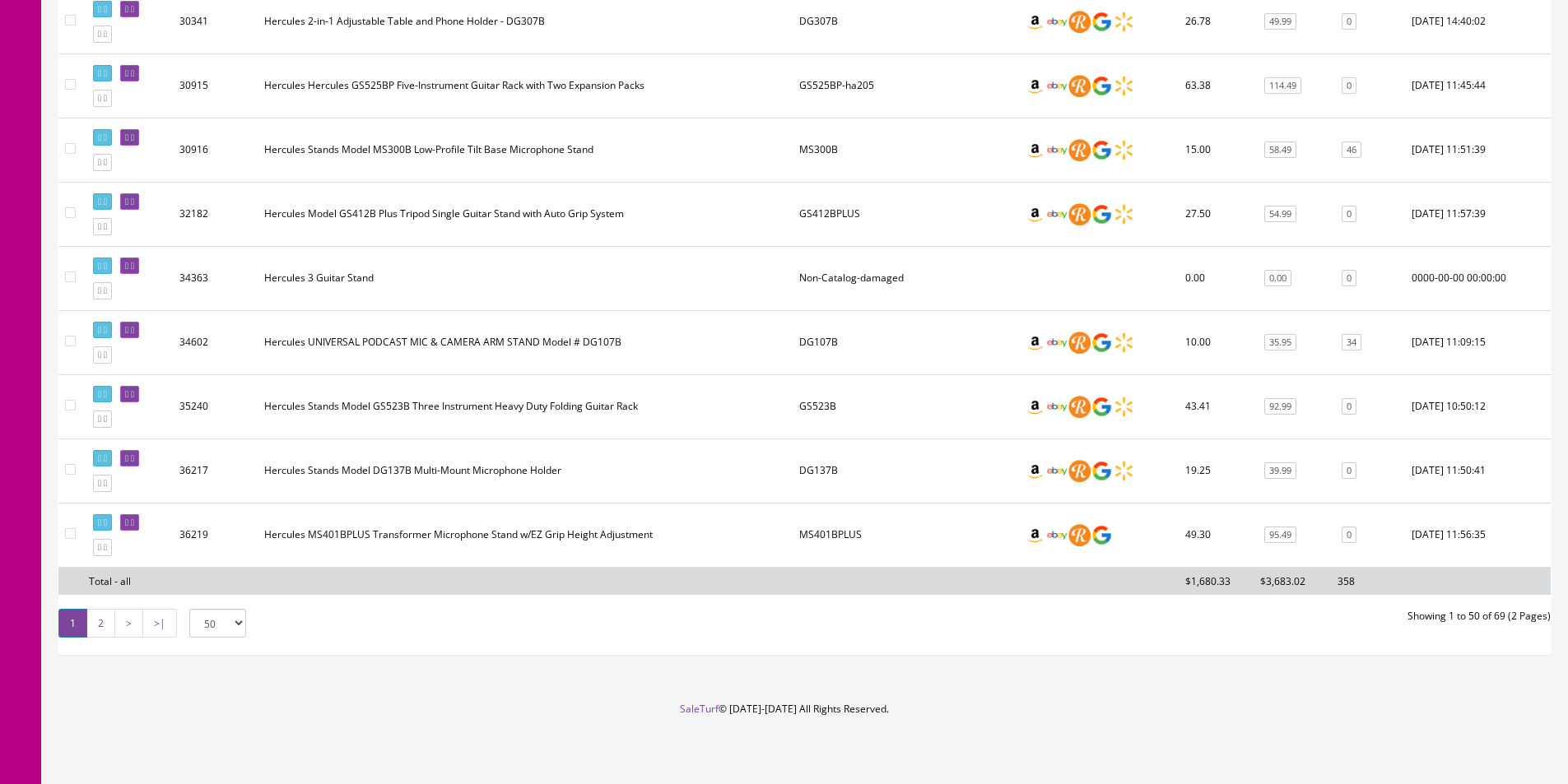
click at [95, 620] on link "2" at bounding box center [100, 622] width 29 height 29
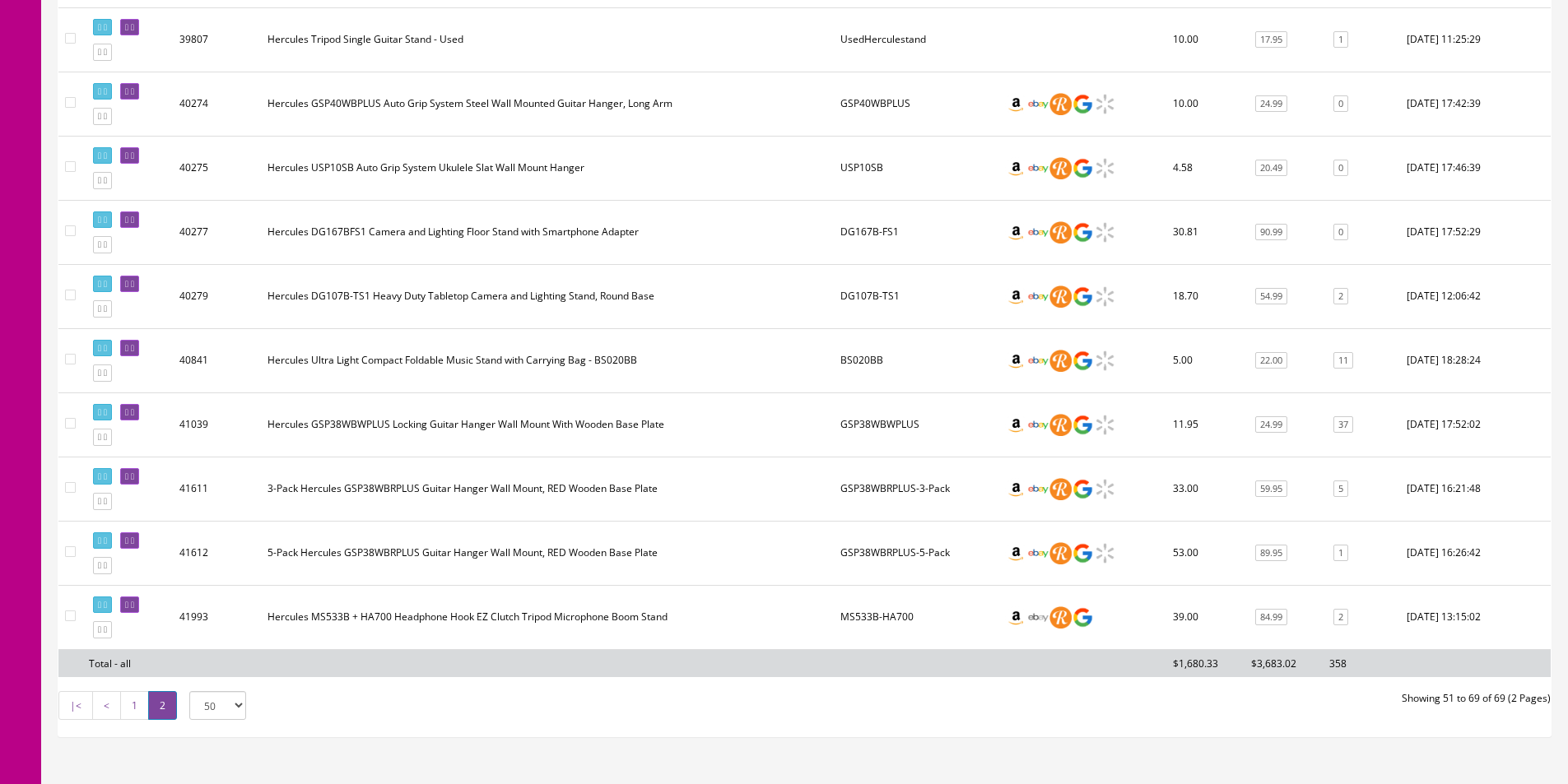
scroll to position [784, 0]
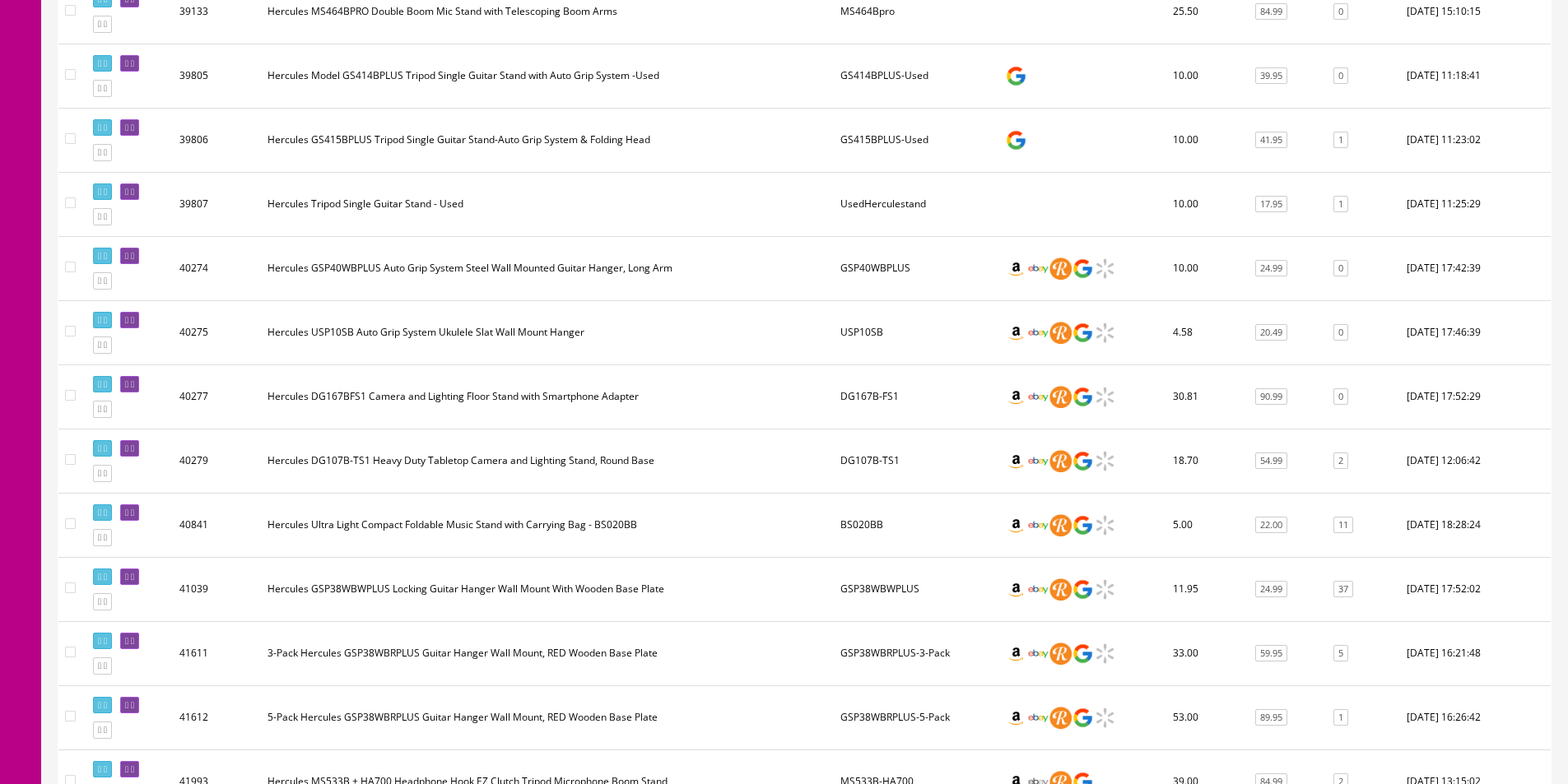
click at [852, 390] on td "DG167B-FS1" at bounding box center [915, 396] width 164 height 64
copy td "DG167B-FS1"
click at [873, 333] on td "USP10SB" at bounding box center [915, 332] width 164 height 64
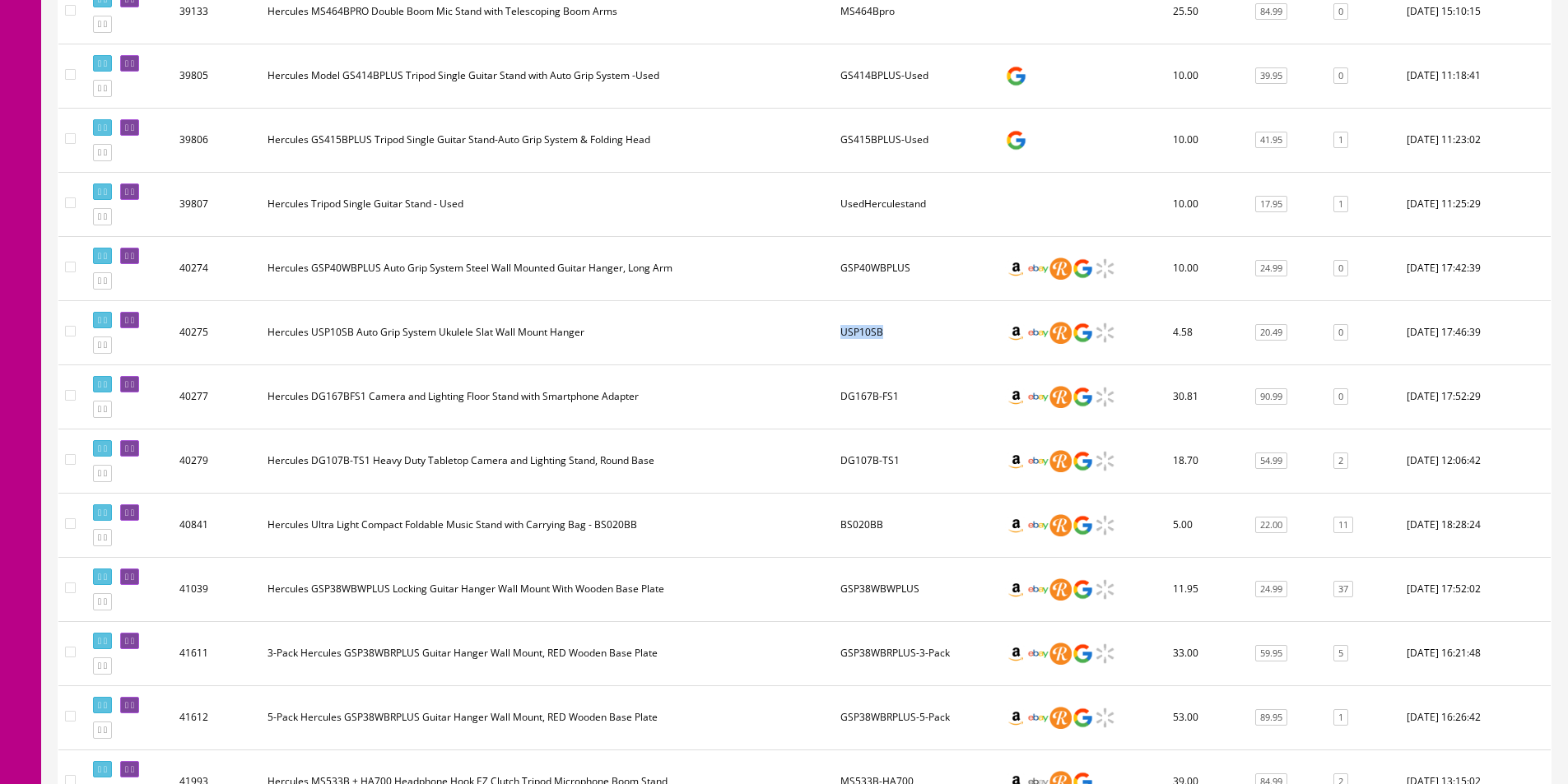
click at [873, 333] on td "USP10SB" at bounding box center [915, 332] width 164 height 64
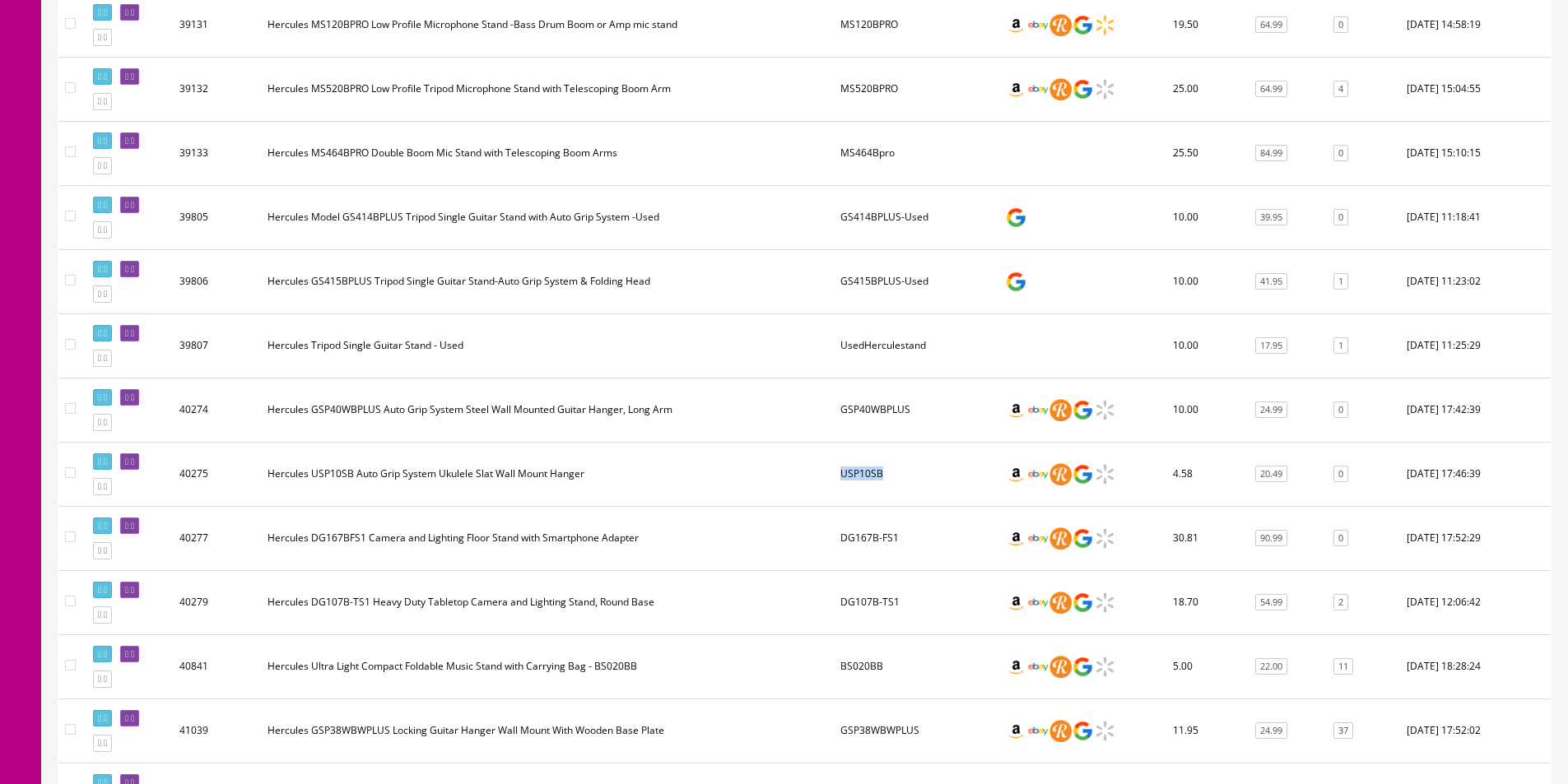
scroll to position [620, 0]
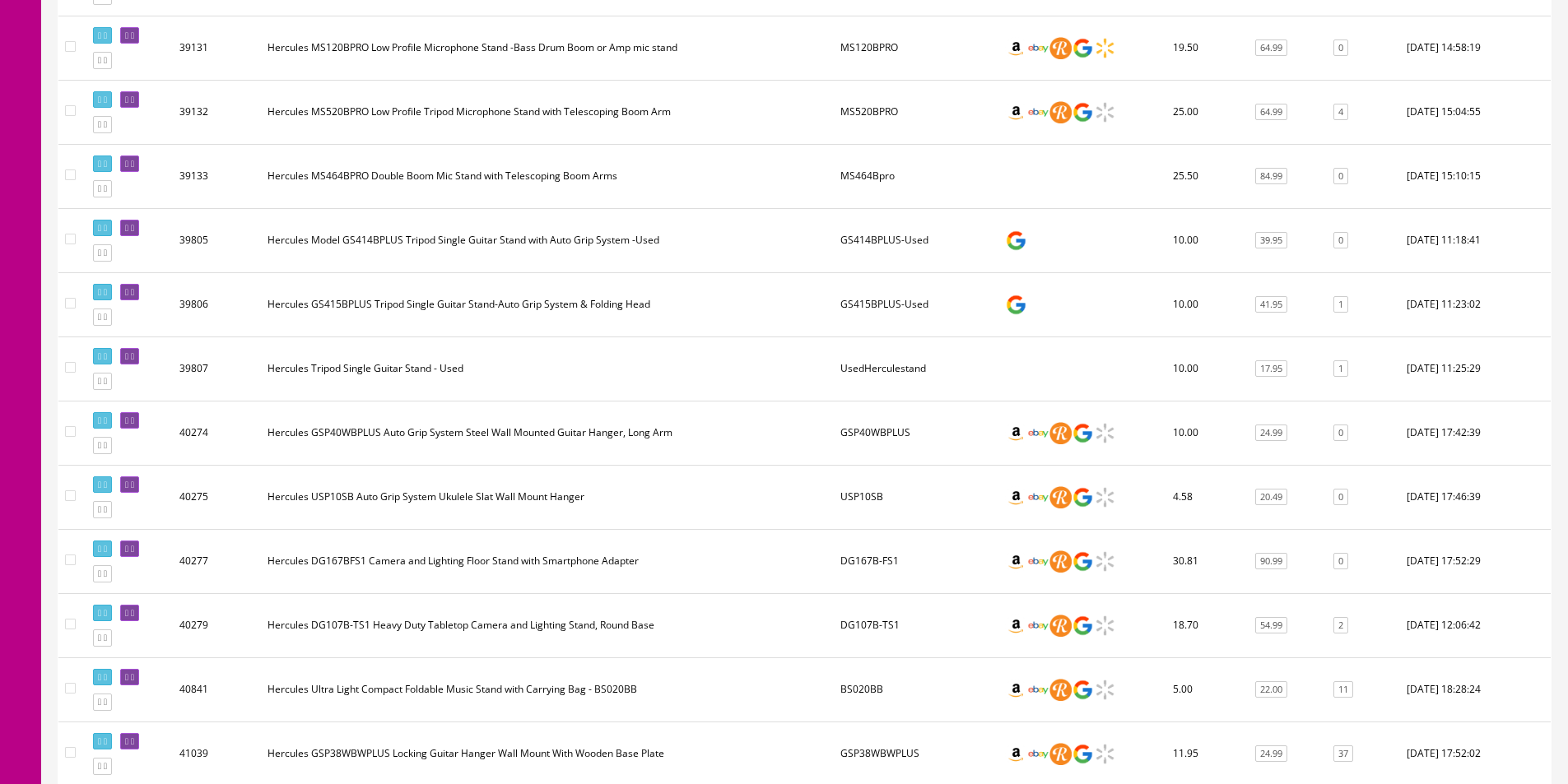
click at [888, 430] on td "GSP40WBPLUS" at bounding box center [915, 432] width 164 height 64
copy td "GSP40WBPLUS"
click at [859, 302] on td "GS415BPLUS-Used" at bounding box center [915, 304] width 164 height 64
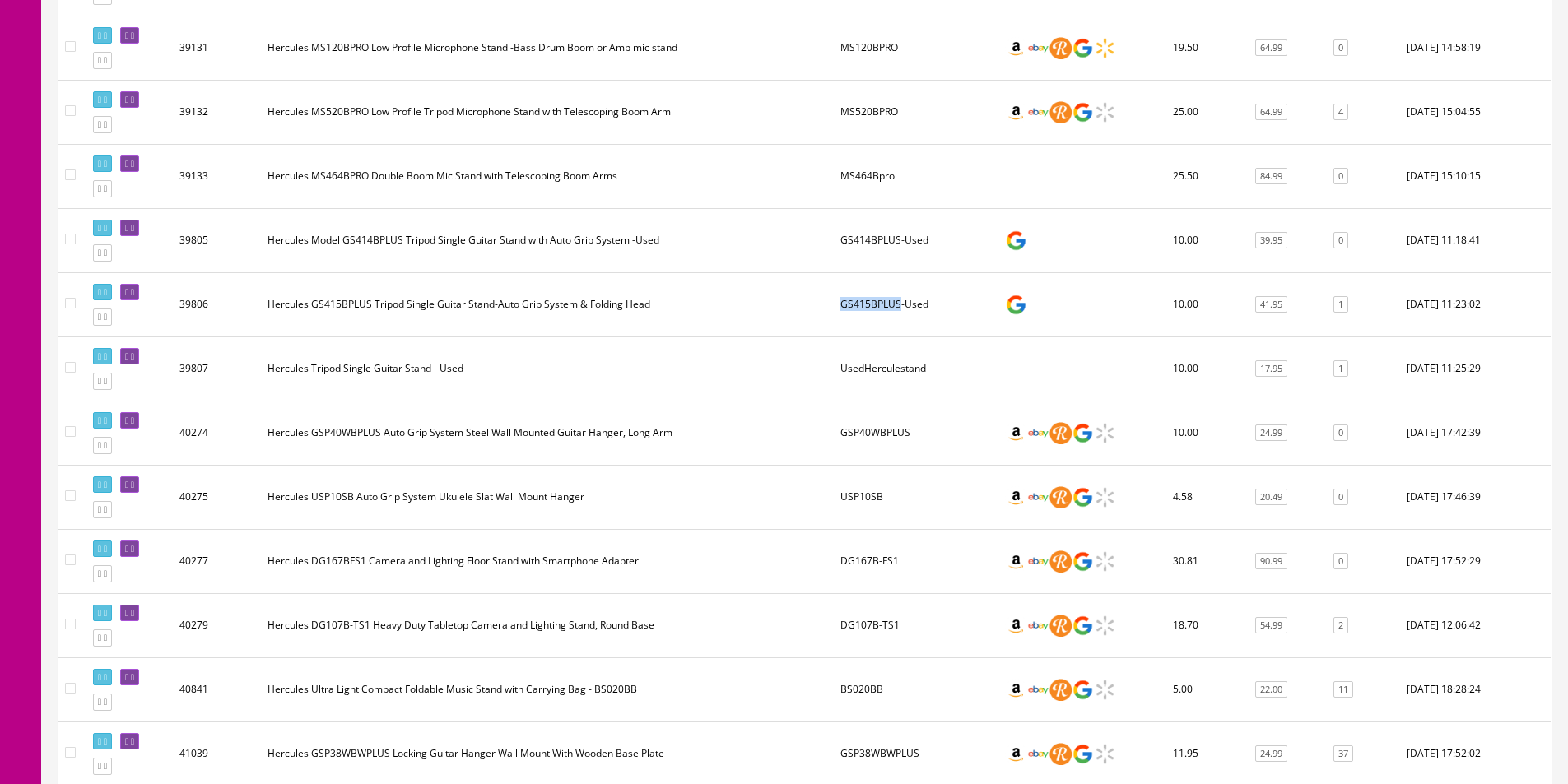
scroll to position [538, 0]
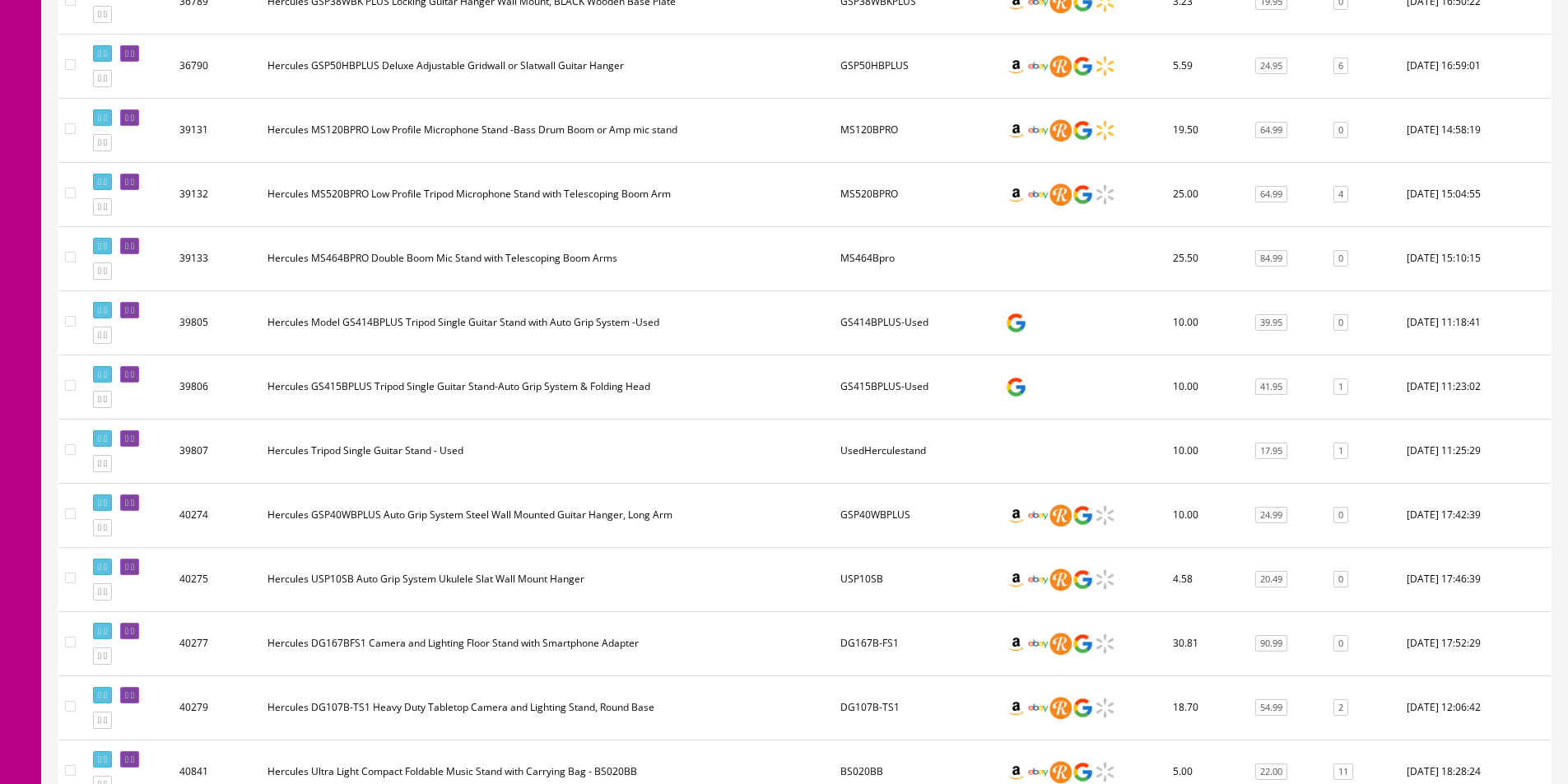
click at [869, 318] on td "GS414BPLUS-Used" at bounding box center [915, 322] width 164 height 64
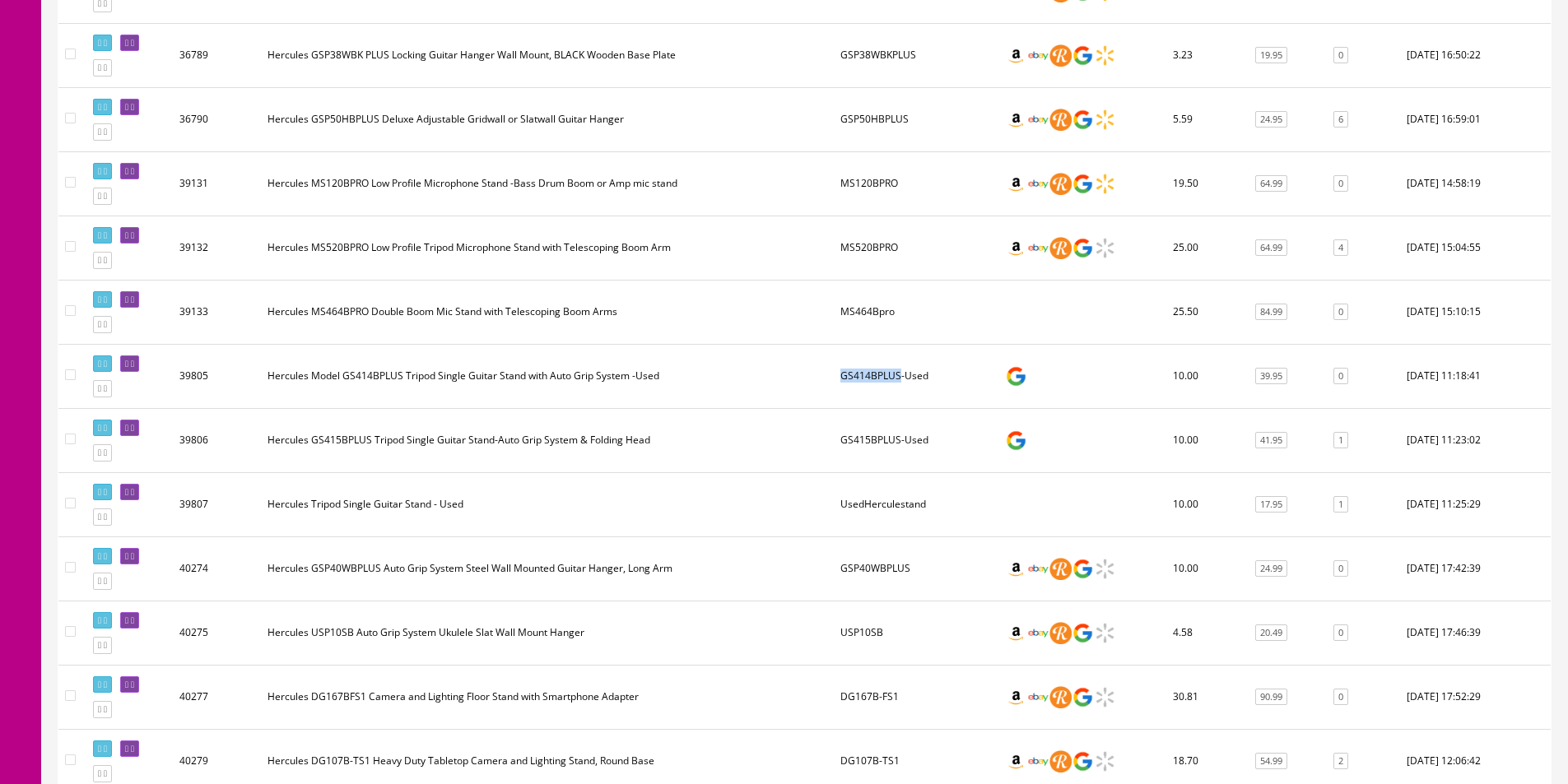
scroll to position [455, 0]
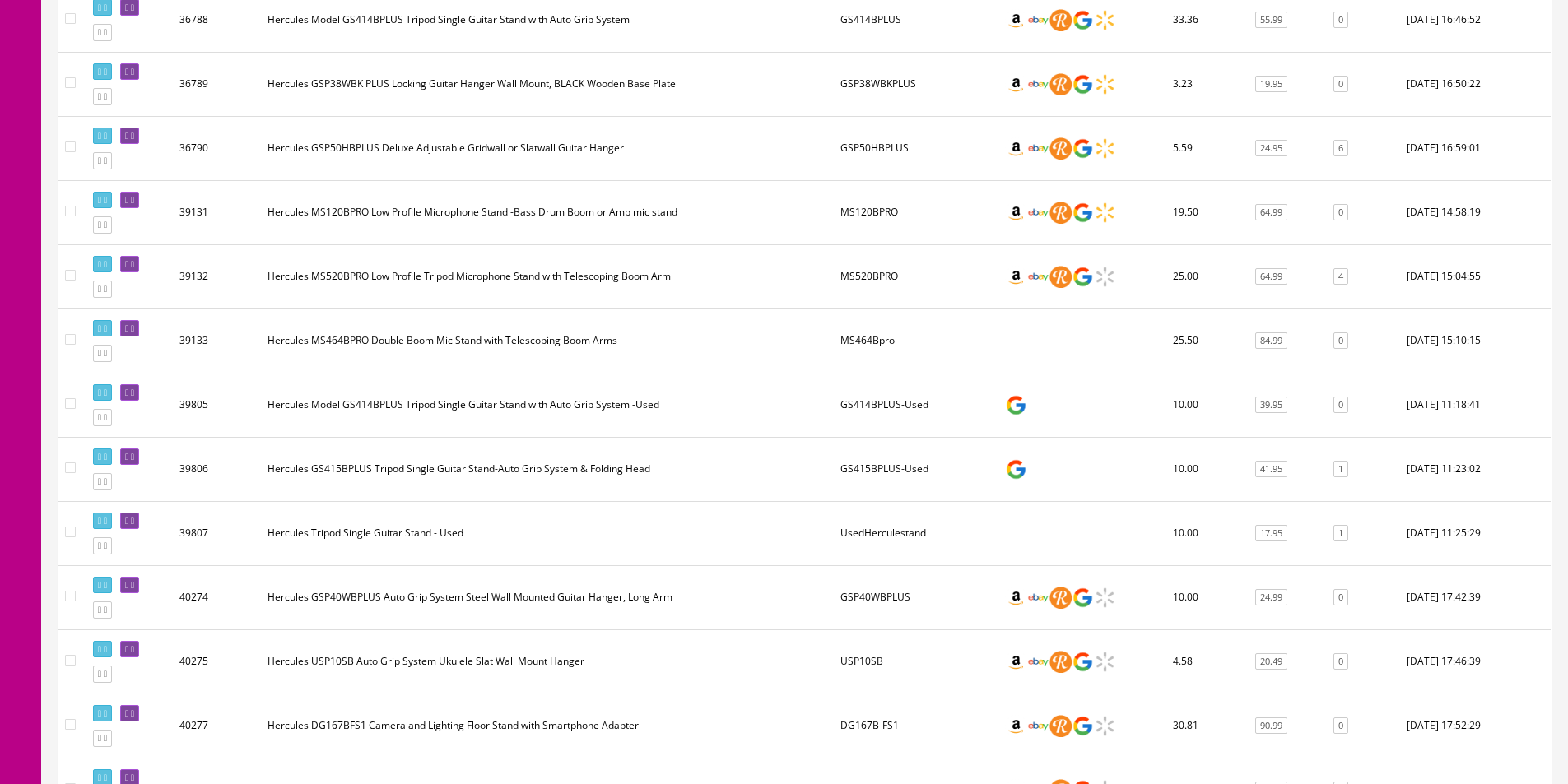
click at [871, 339] on td "MS464Bpro" at bounding box center [915, 340] width 164 height 64
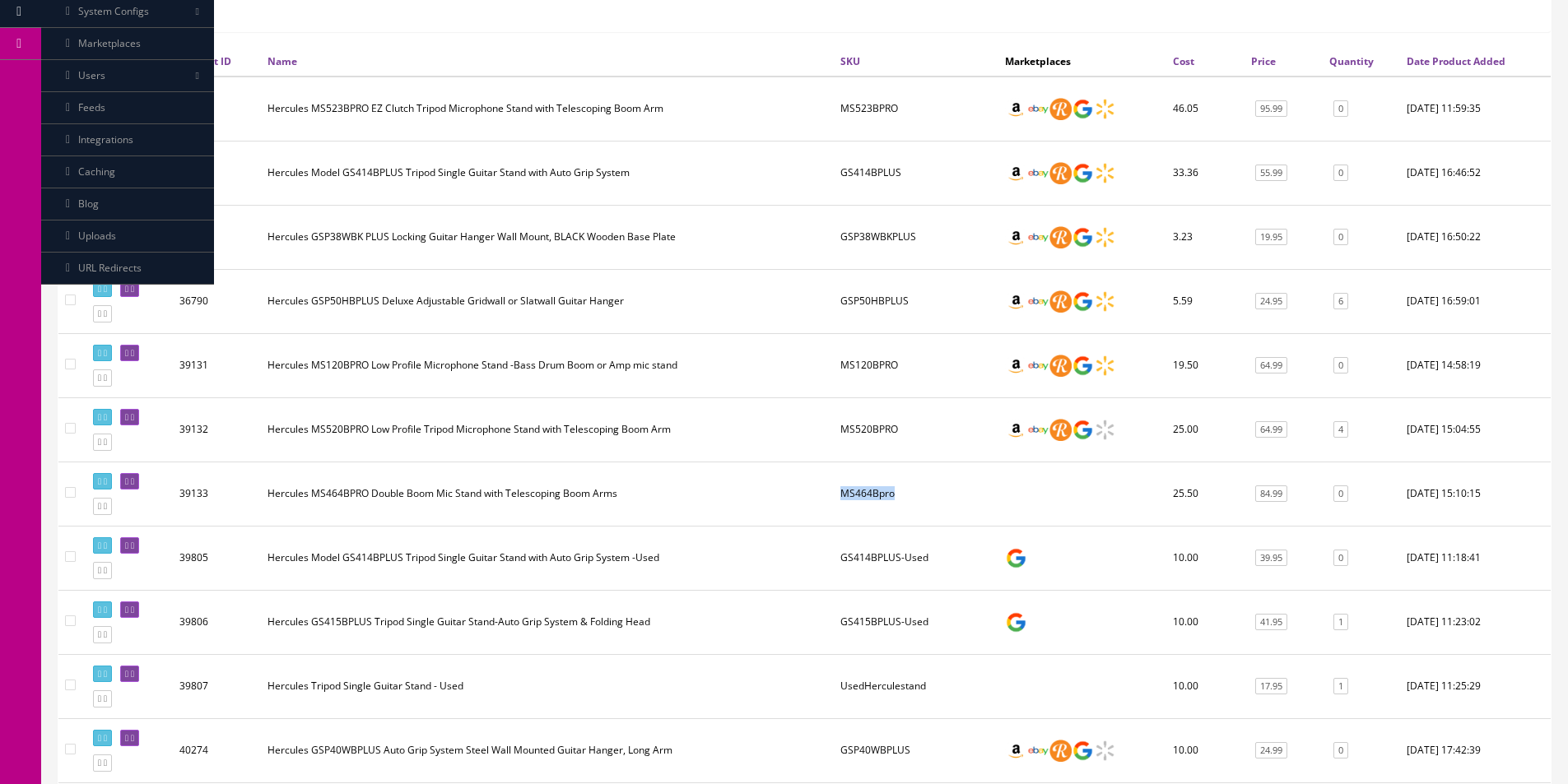
scroll to position [291, 0]
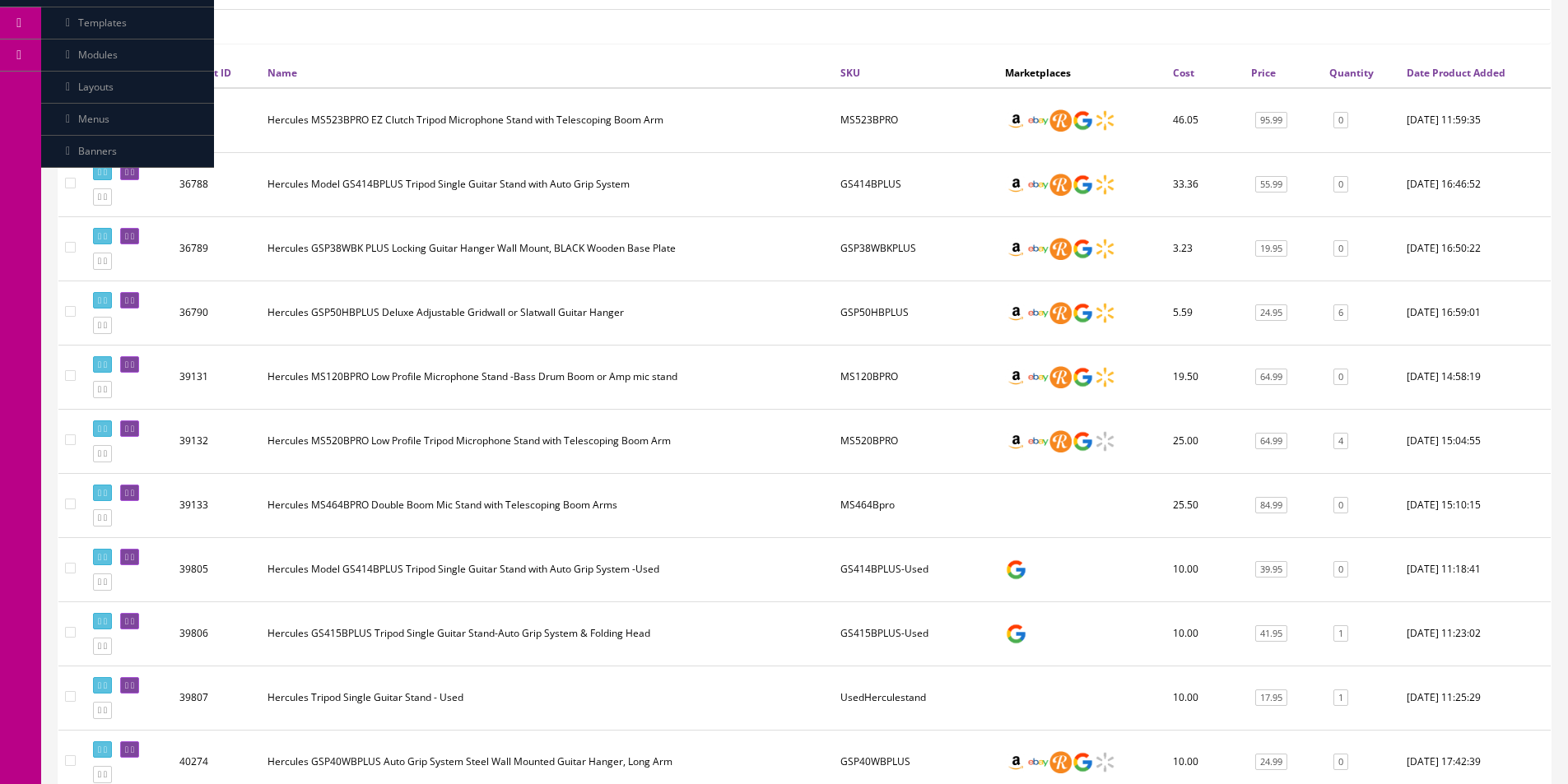
click at [869, 379] on td "MS120BPRO" at bounding box center [915, 376] width 164 height 64
copy td "MS120BPRO"
click at [863, 309] on td "GSP50HBPLUS" at bounding box center [915, 312] width 164 height 64
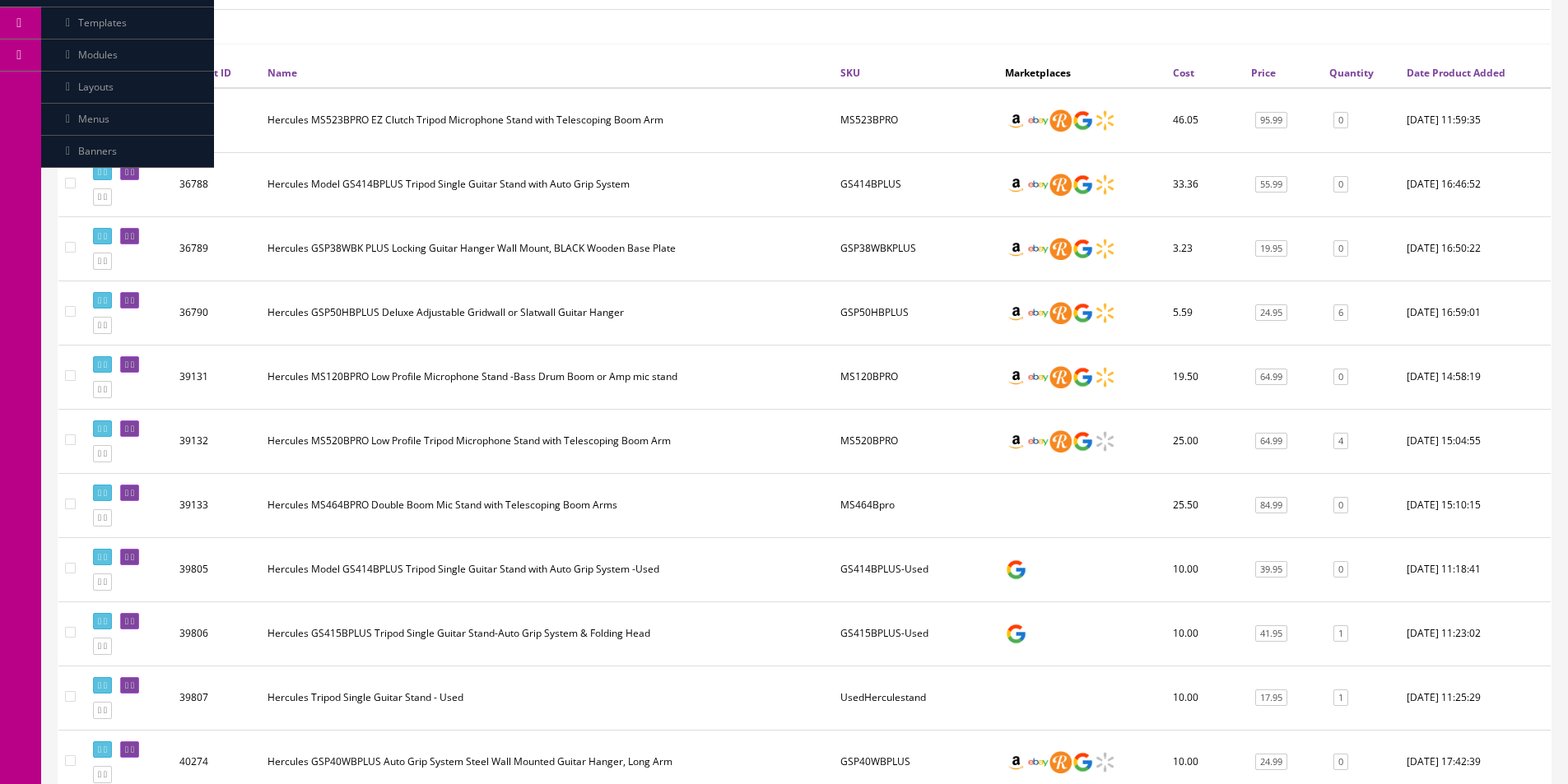
click at [868, 367] on td "MS120BPRO" at bounding box center [915, 376] width 164 height 64
copy td "MS120BPRO"
click at [898, 251] on td "GSP38WBKPLUS" at bounding box center [915, 248] width 164 height 64
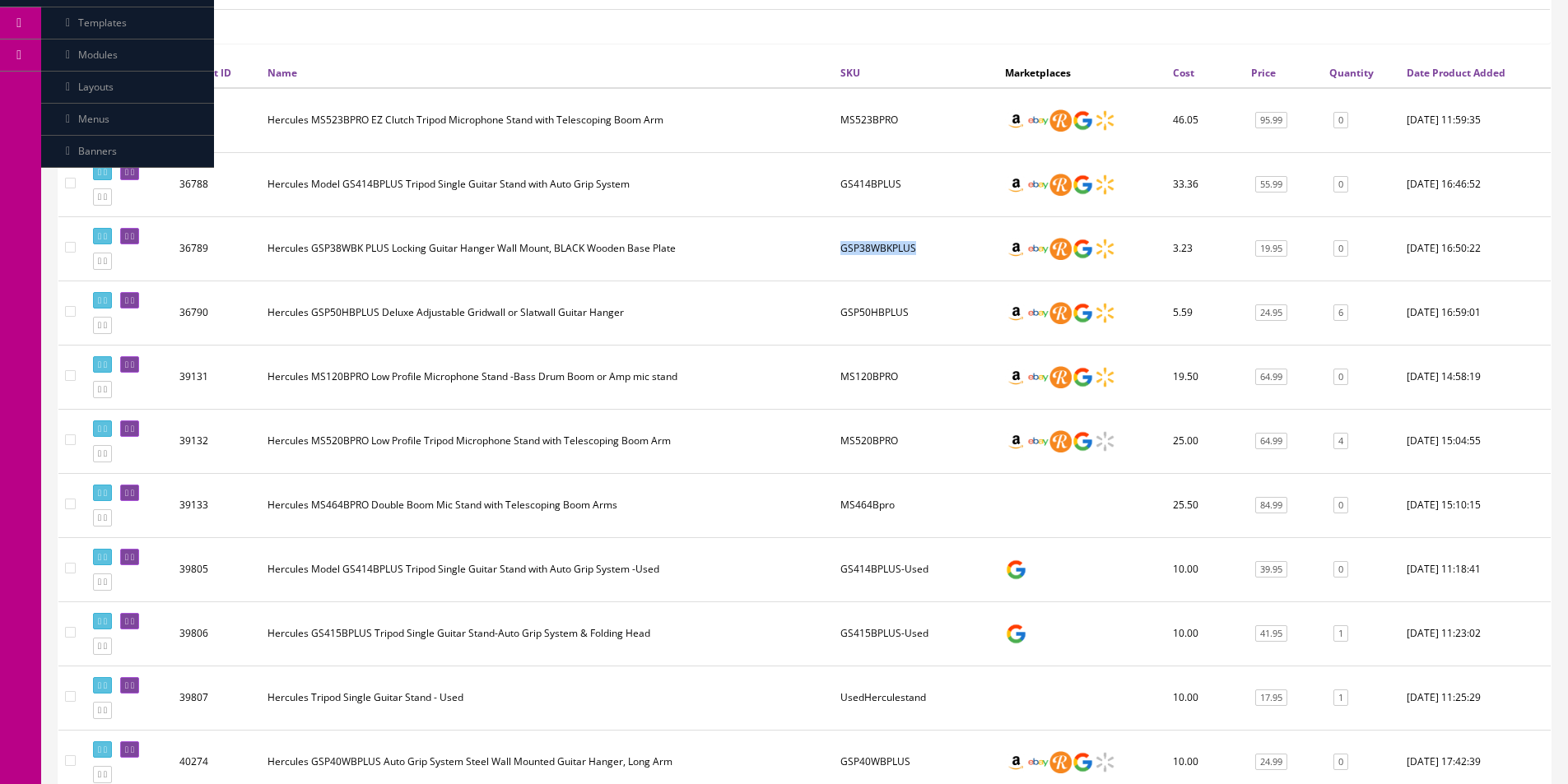
copy td "GSP38WBKPLUS"
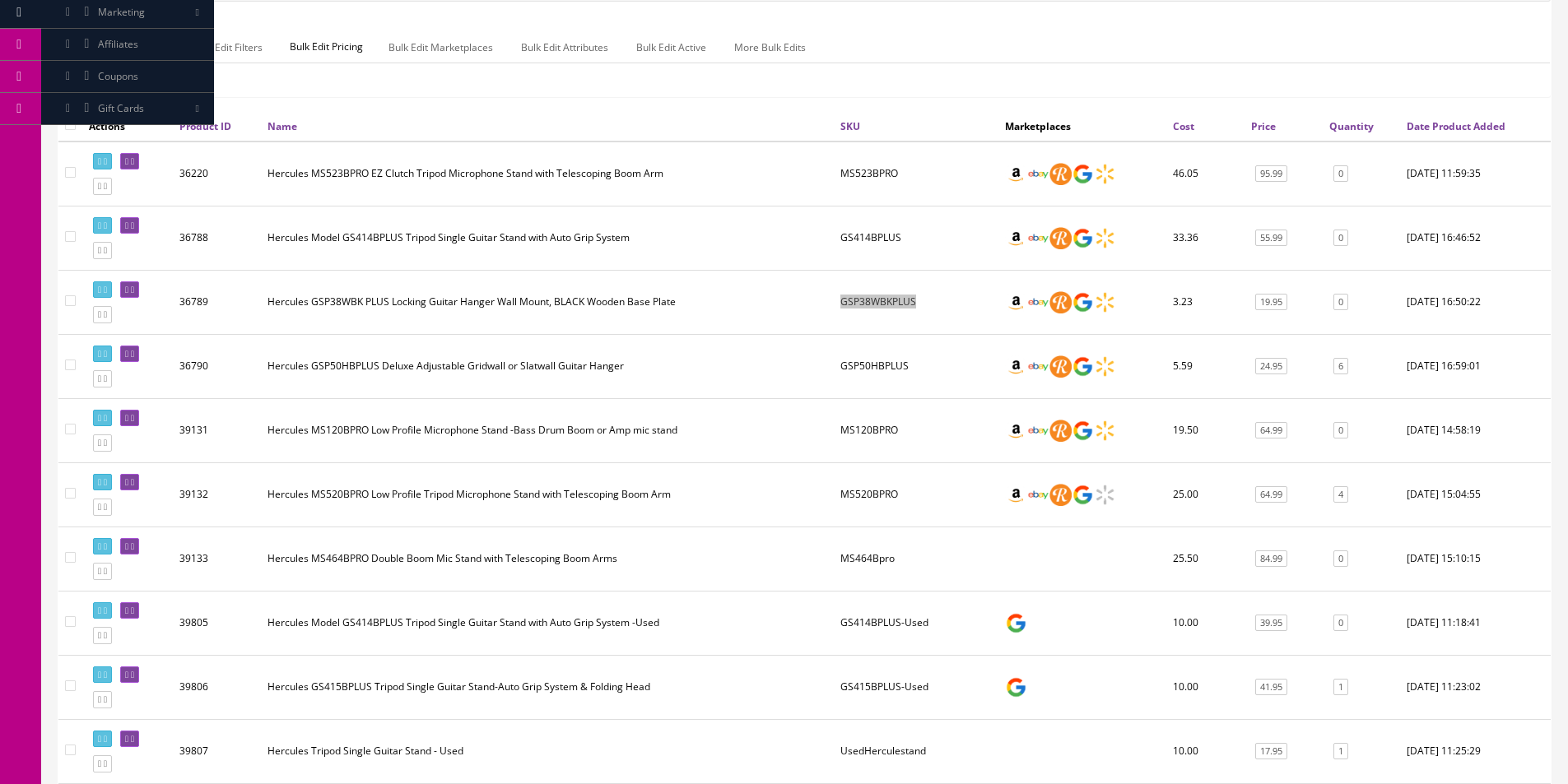
scroll to position [208, 0]
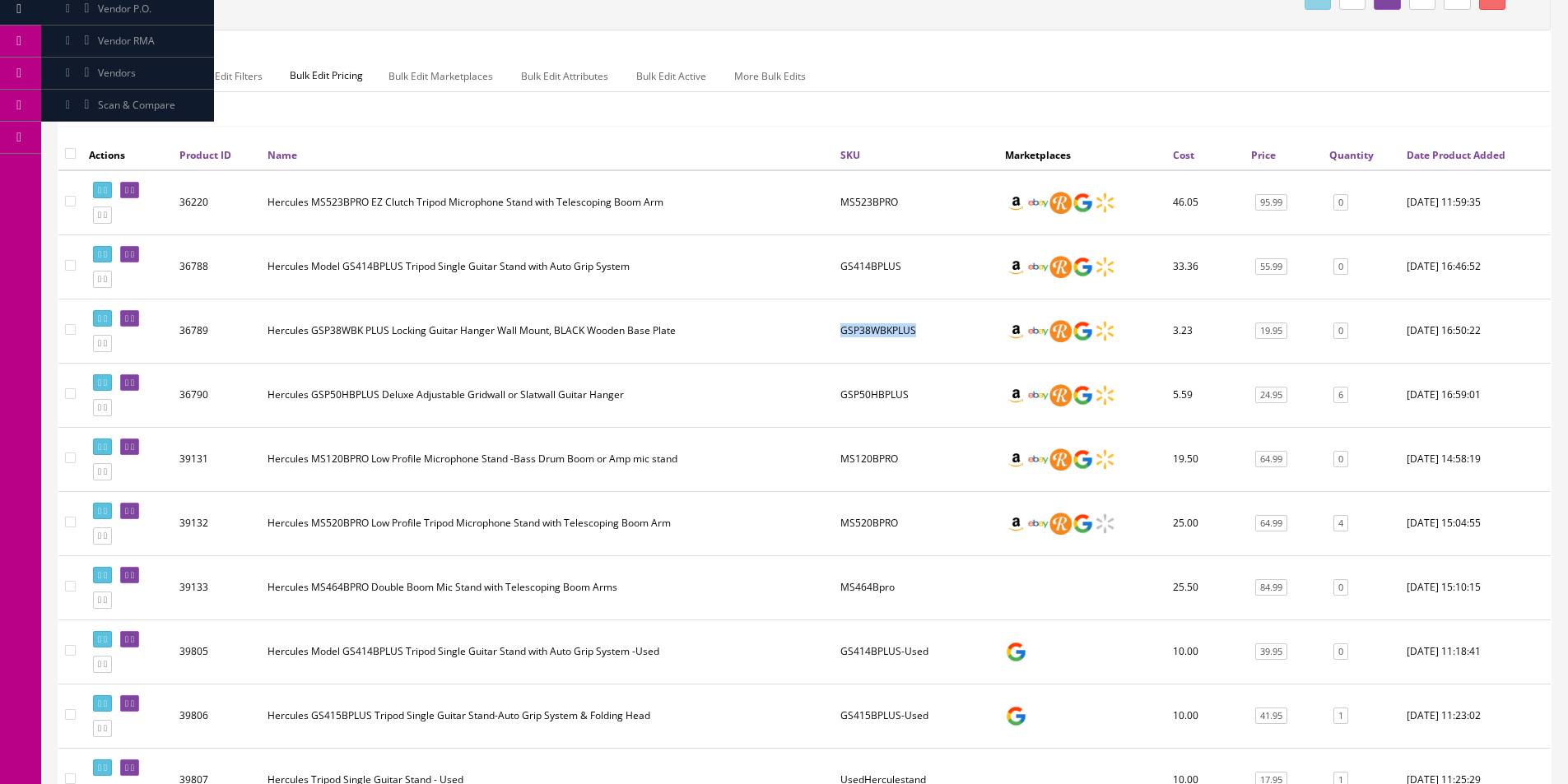
click at [865, 277] on td "GS414BPLUS" at bounding box center [915, 266] width 164 height 64
copy td "GS414BPLUS"
click at [877, 198] on td "MS523BPRO" at bounding box center [915, 203] width 164 height 65
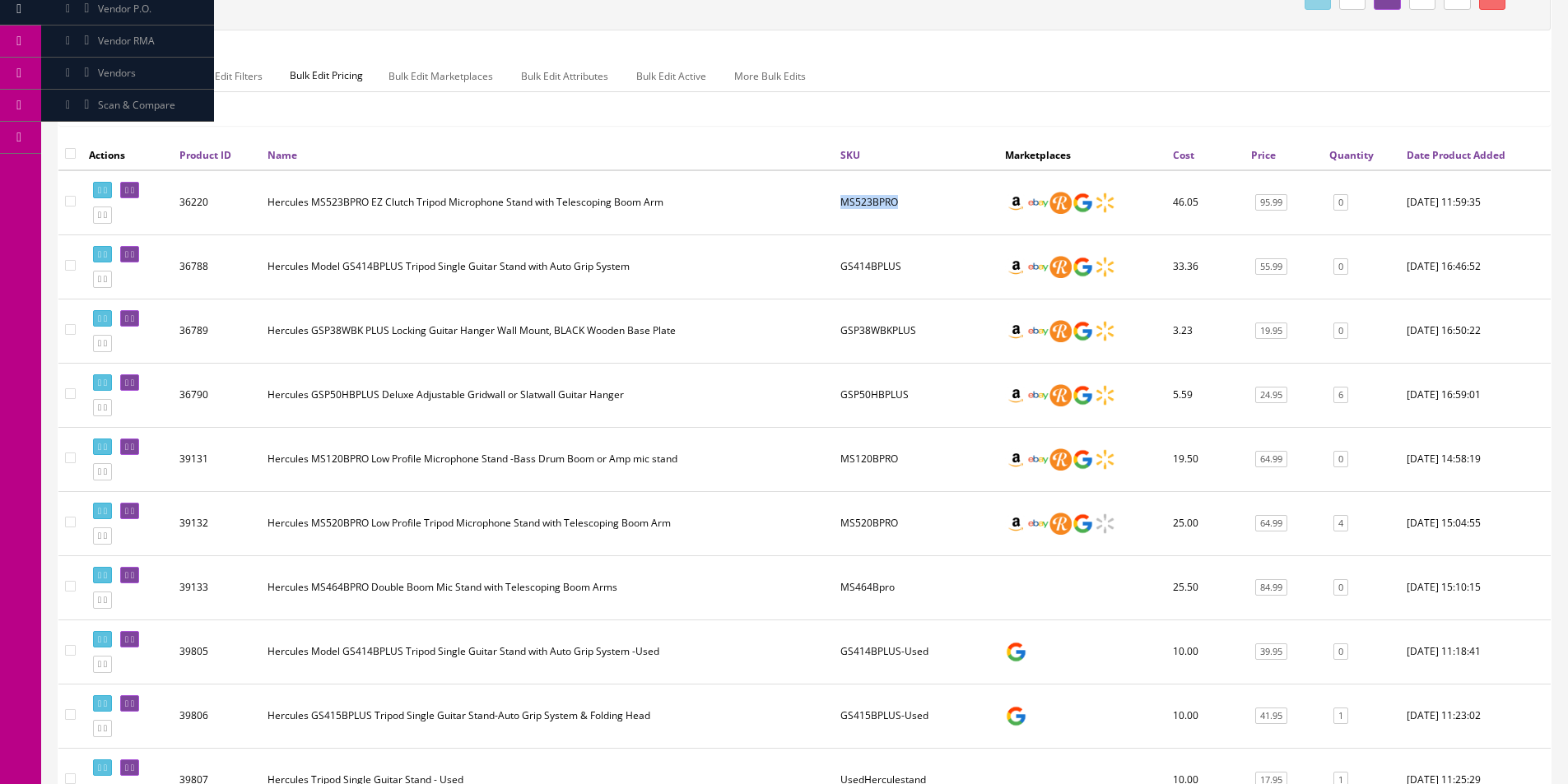
copy td "MS523BPRO"
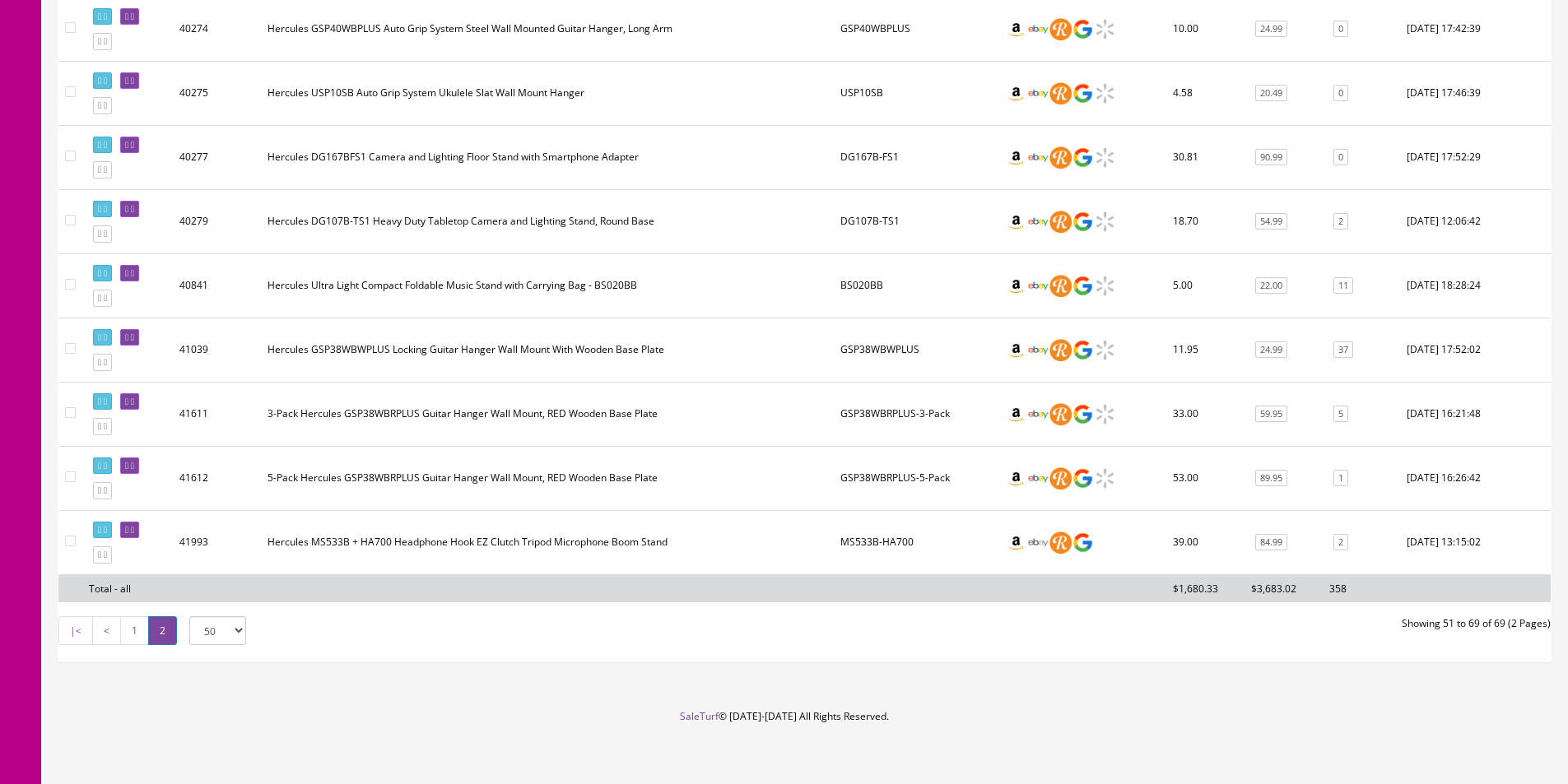
scroll to position [1031, 0]
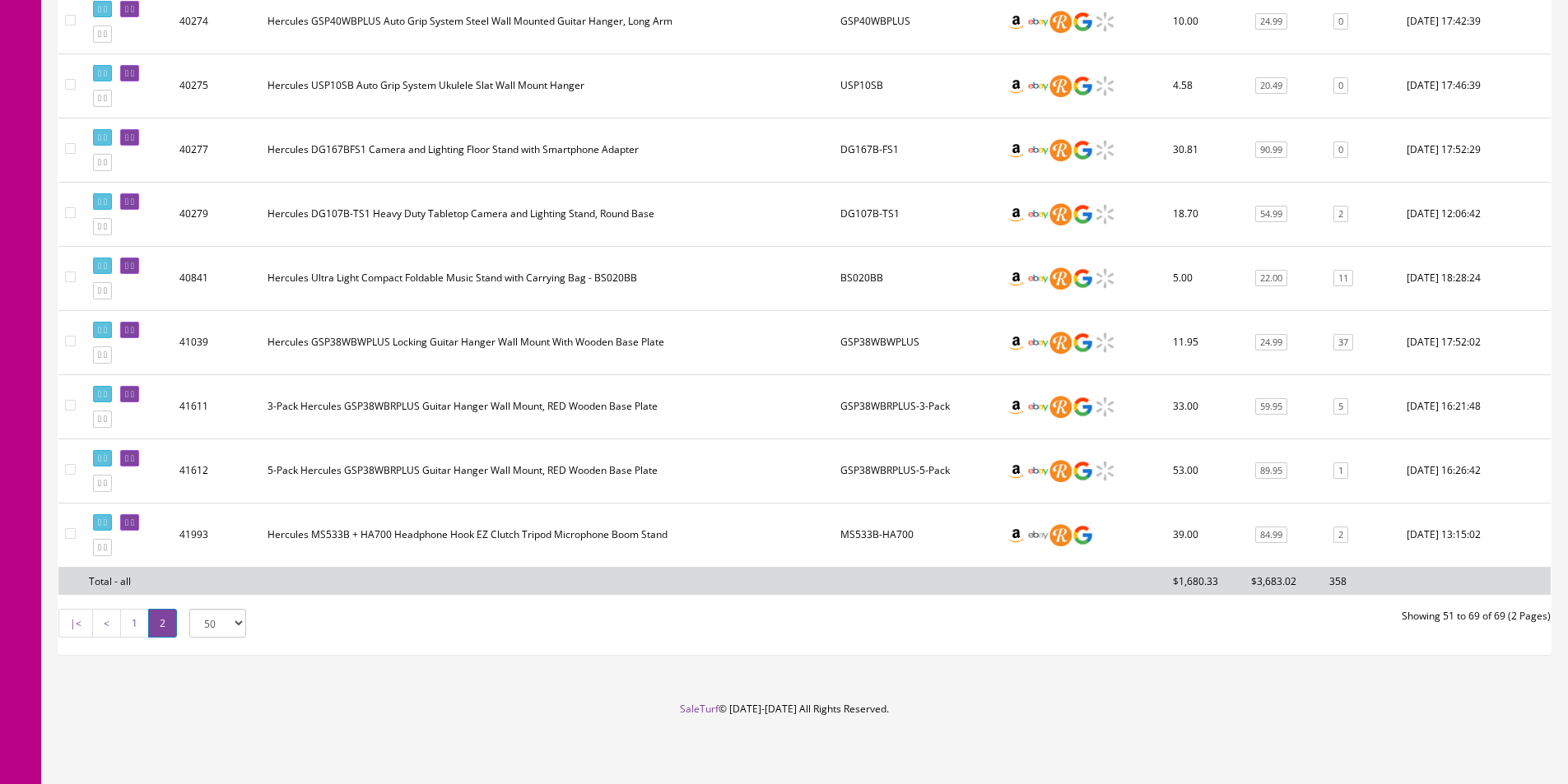
click at [132, 629] on link "1" at bounding box center [134, 622] width 29 height 29
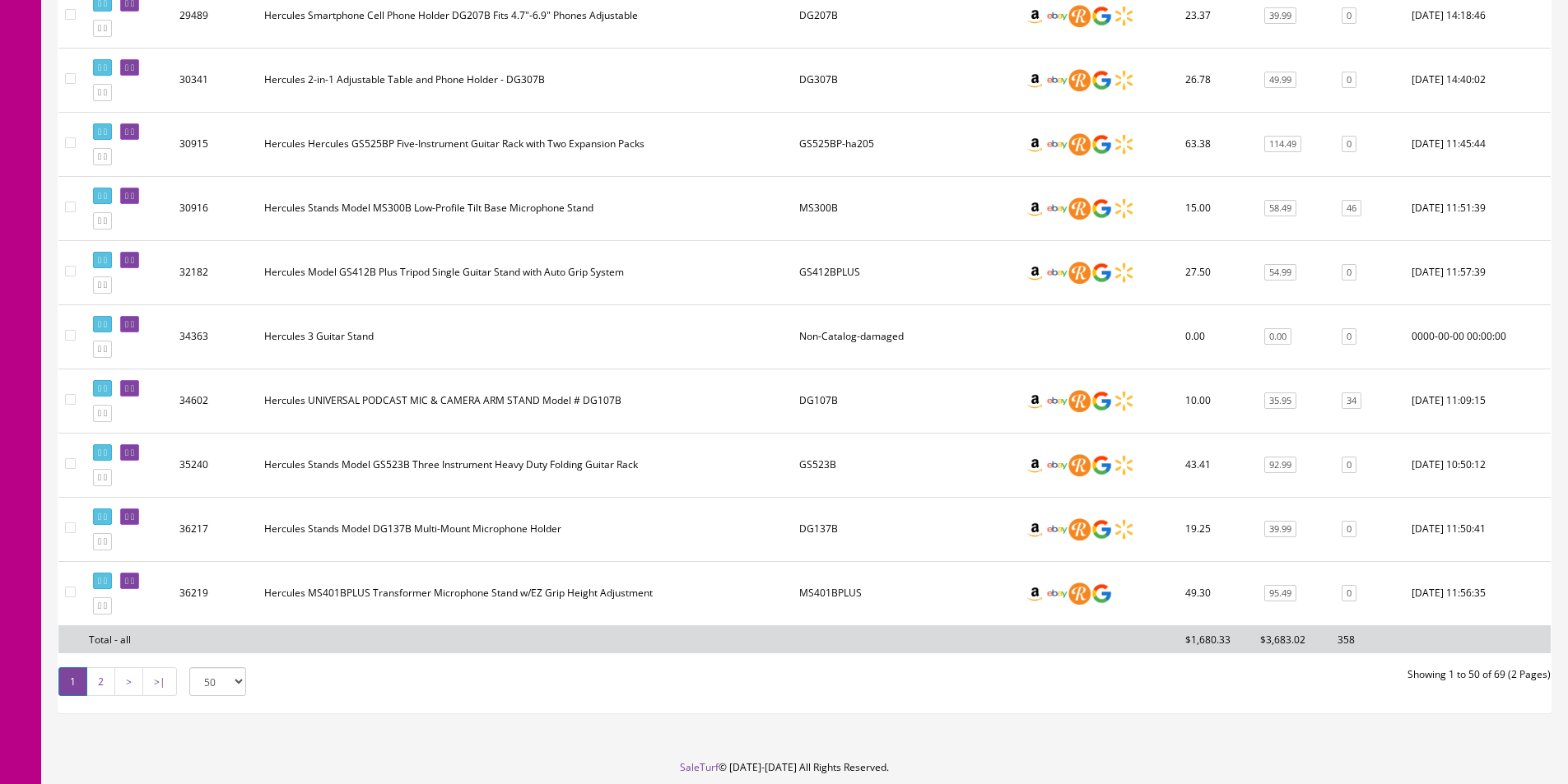
scroll to position [3021, 0]
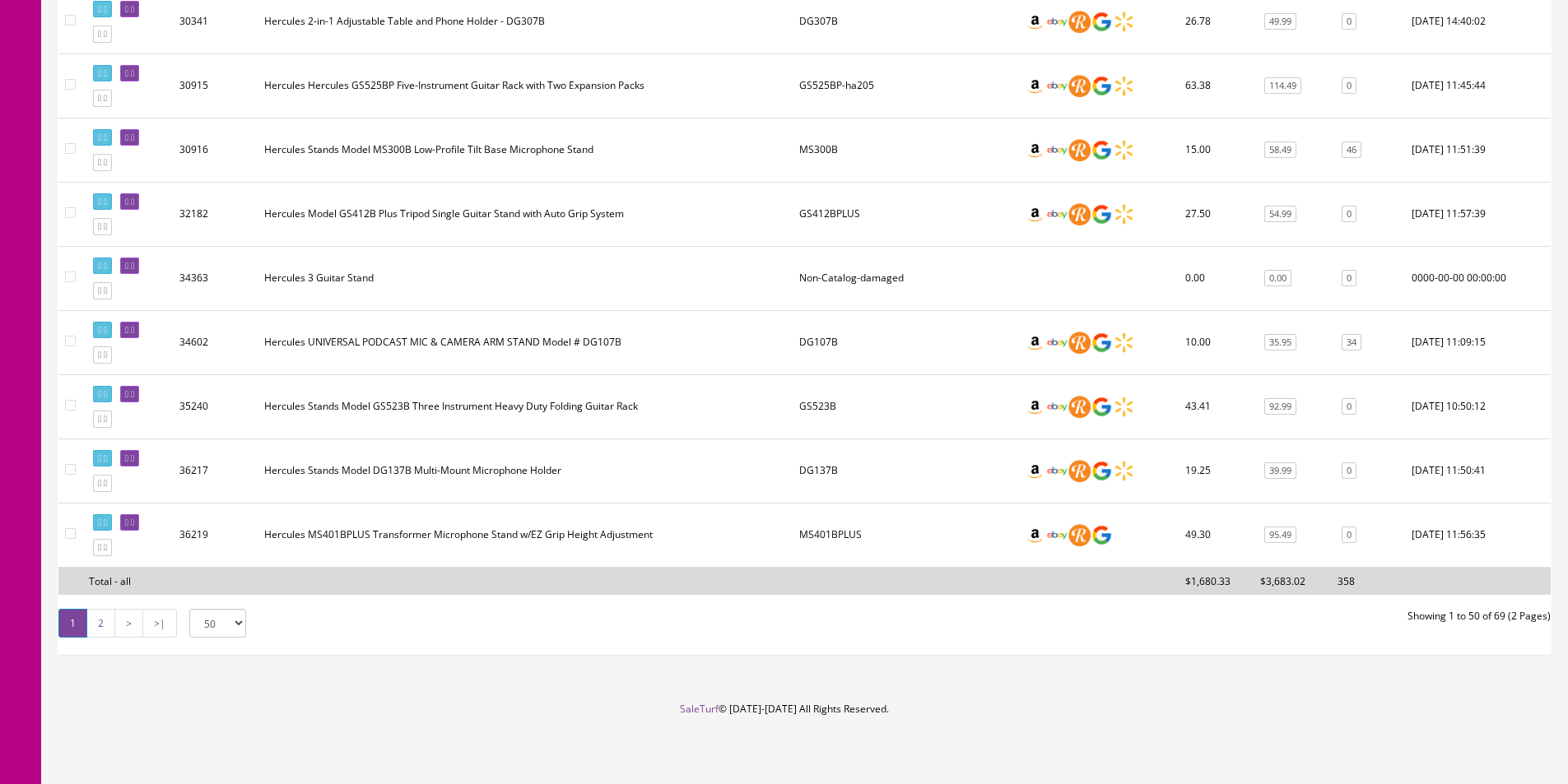
click at [829, 535] on td "MS401BPLUS" at bounding box center [905, 535] width 225 height 64
copy td "MS401BPLUS"
click at [818, 472] on td "DG137B" at bounding box center [905, 470] width 225 height 64
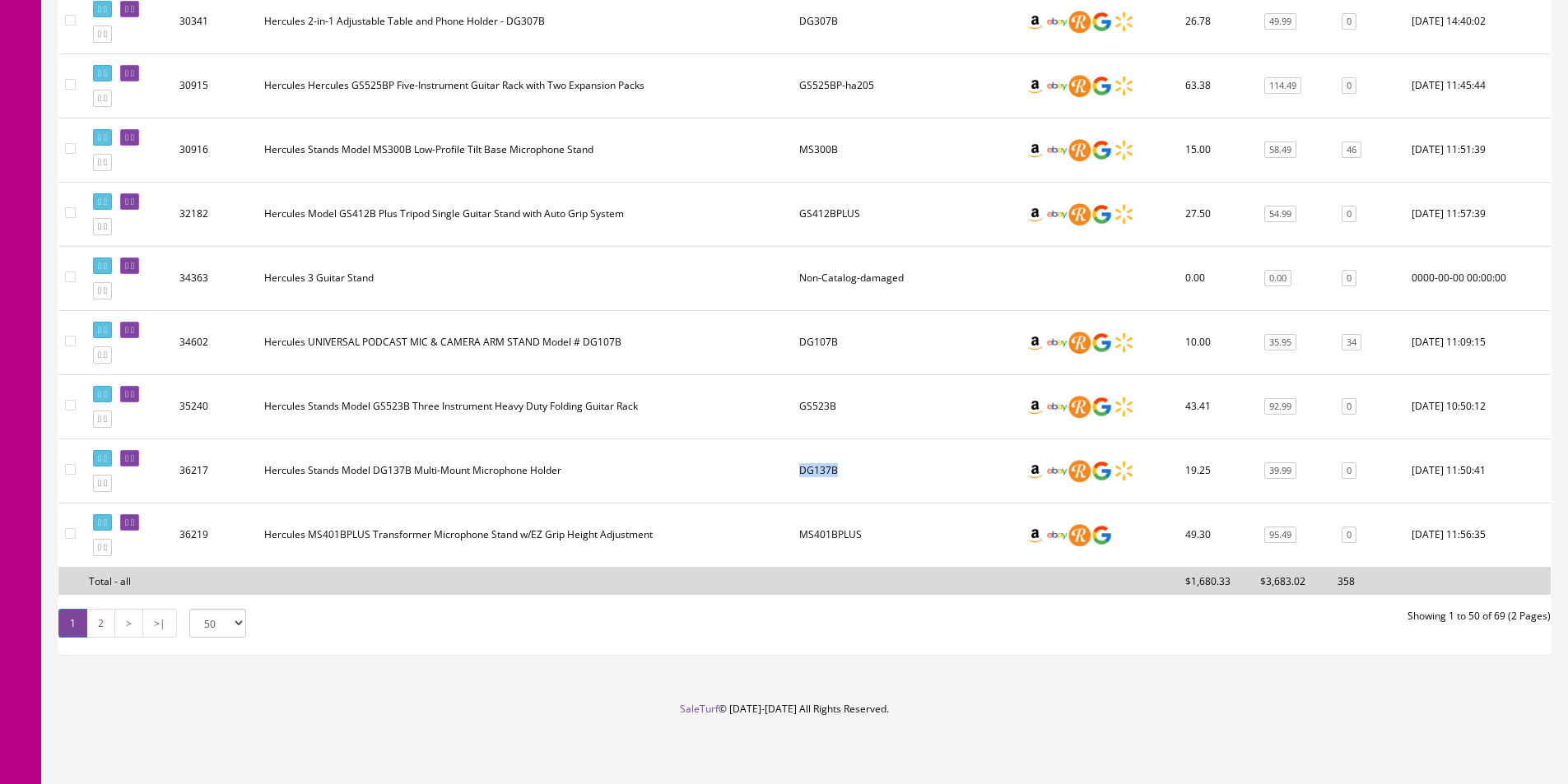
copy td "DG137B"
click at [819, 342] on td "DG107B" at bounding box center [905, 342] width 225 height 64
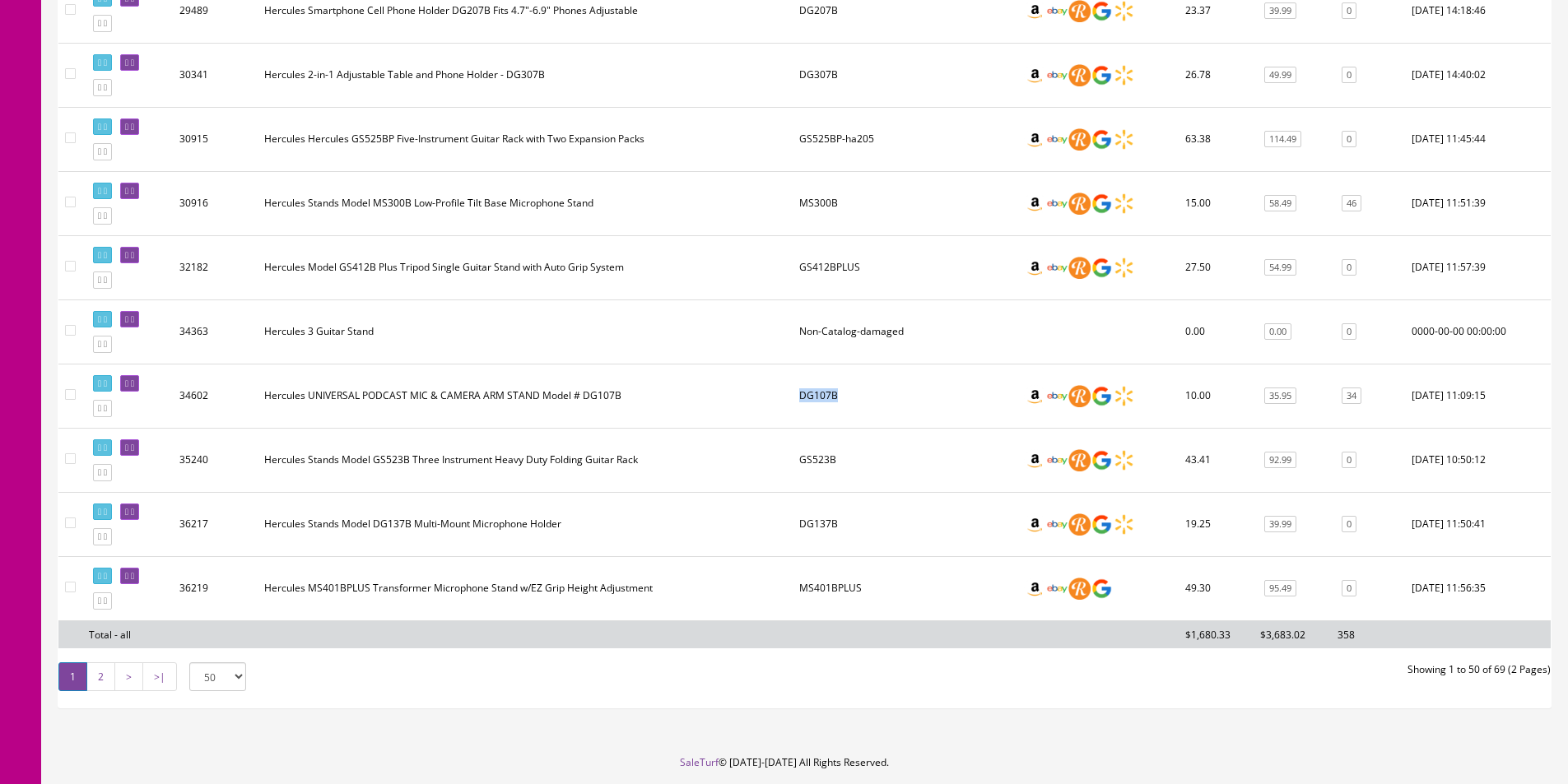
scroll to position [2939, 0]
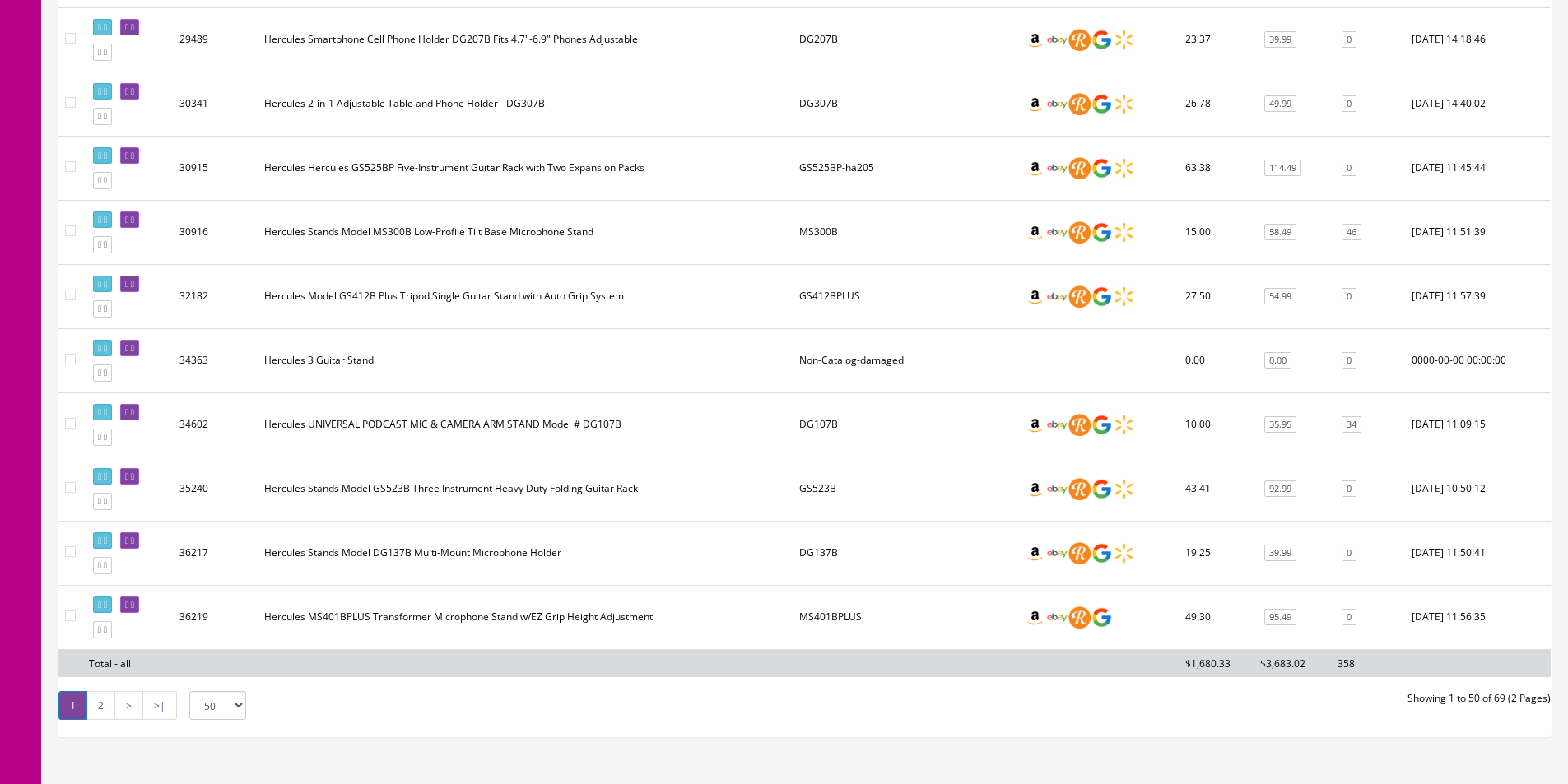
click at [824, 487] on td "GS523B" at bounding box center [905, 489] width 225 height 64
copy td "GS523B"
click at [1023, 333] on td at bounding box center [1098, 359] width 162 height 64
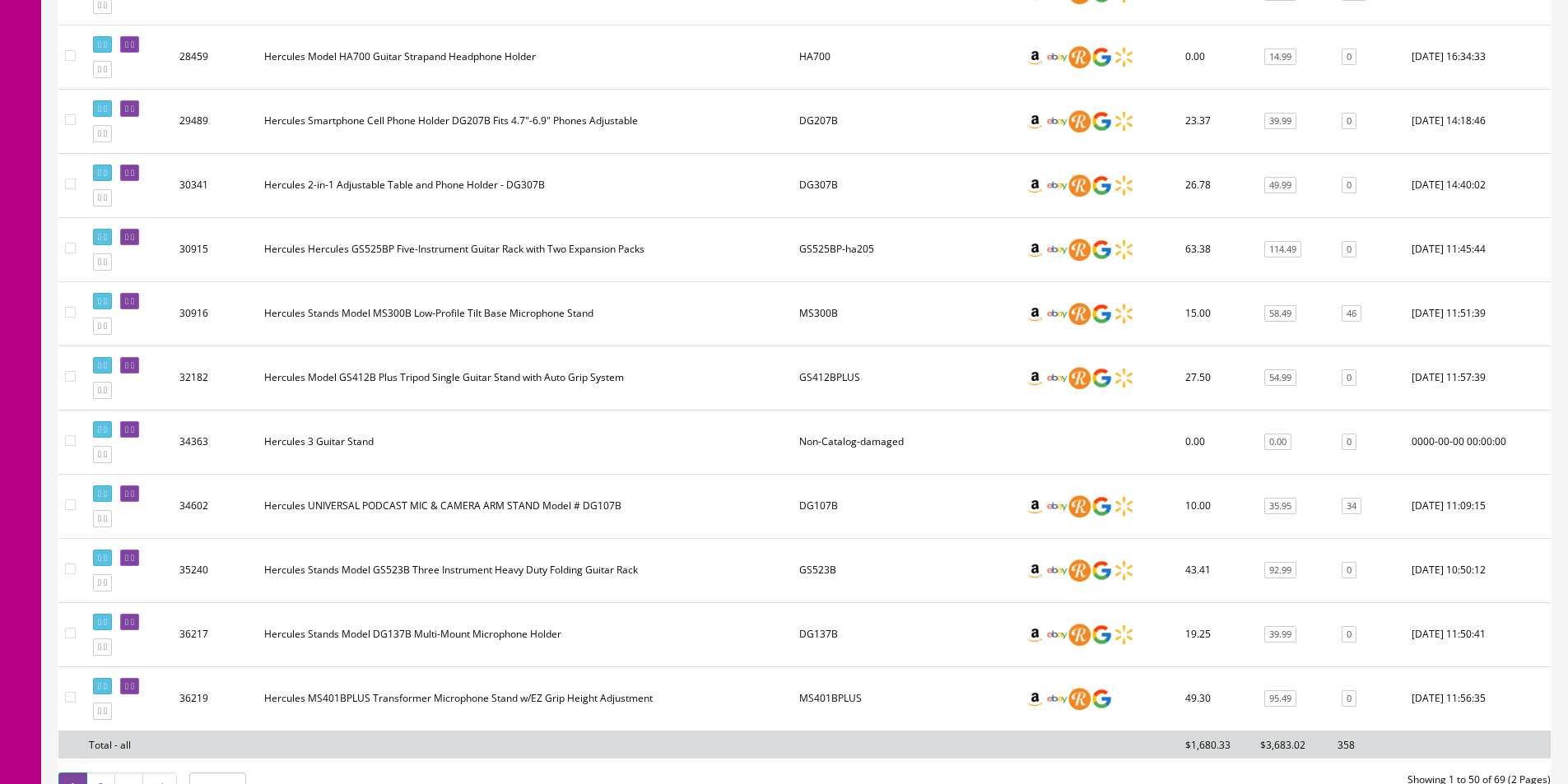
scroll to position [2856, 0]
drag, startPoint x: 892, startPoint y: 248, endPoint x: 839, endPoint y: 249, distance: 53.0
click at [843, 249] on td "GS525BP-ha205" at bounding box center [905, 249] width 225 height 64
click at [817, 245] on td "GS525BP-ha205" at bounding box center [905, 249] width 225 height 64
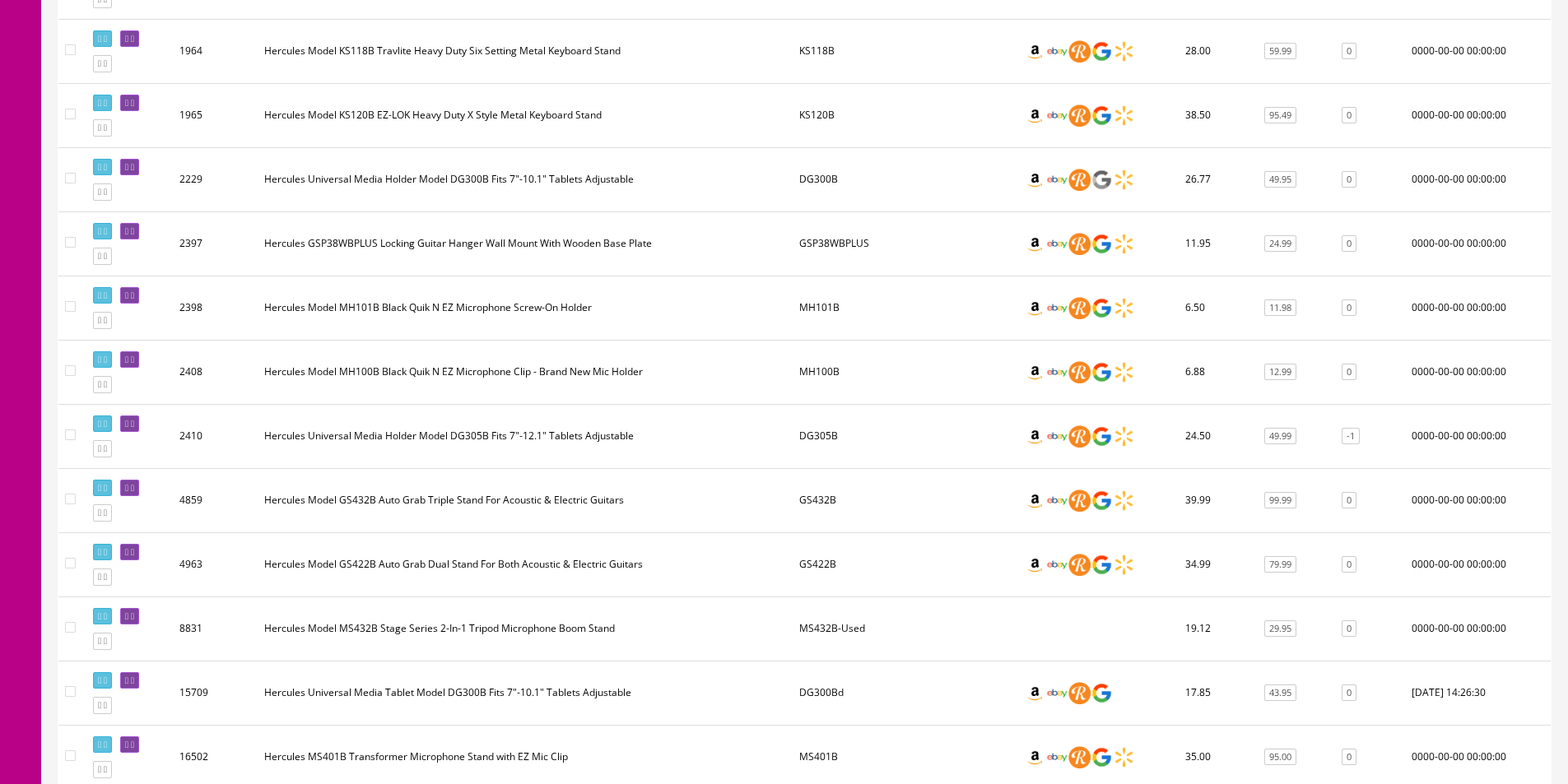
scroll to position [0, 0]
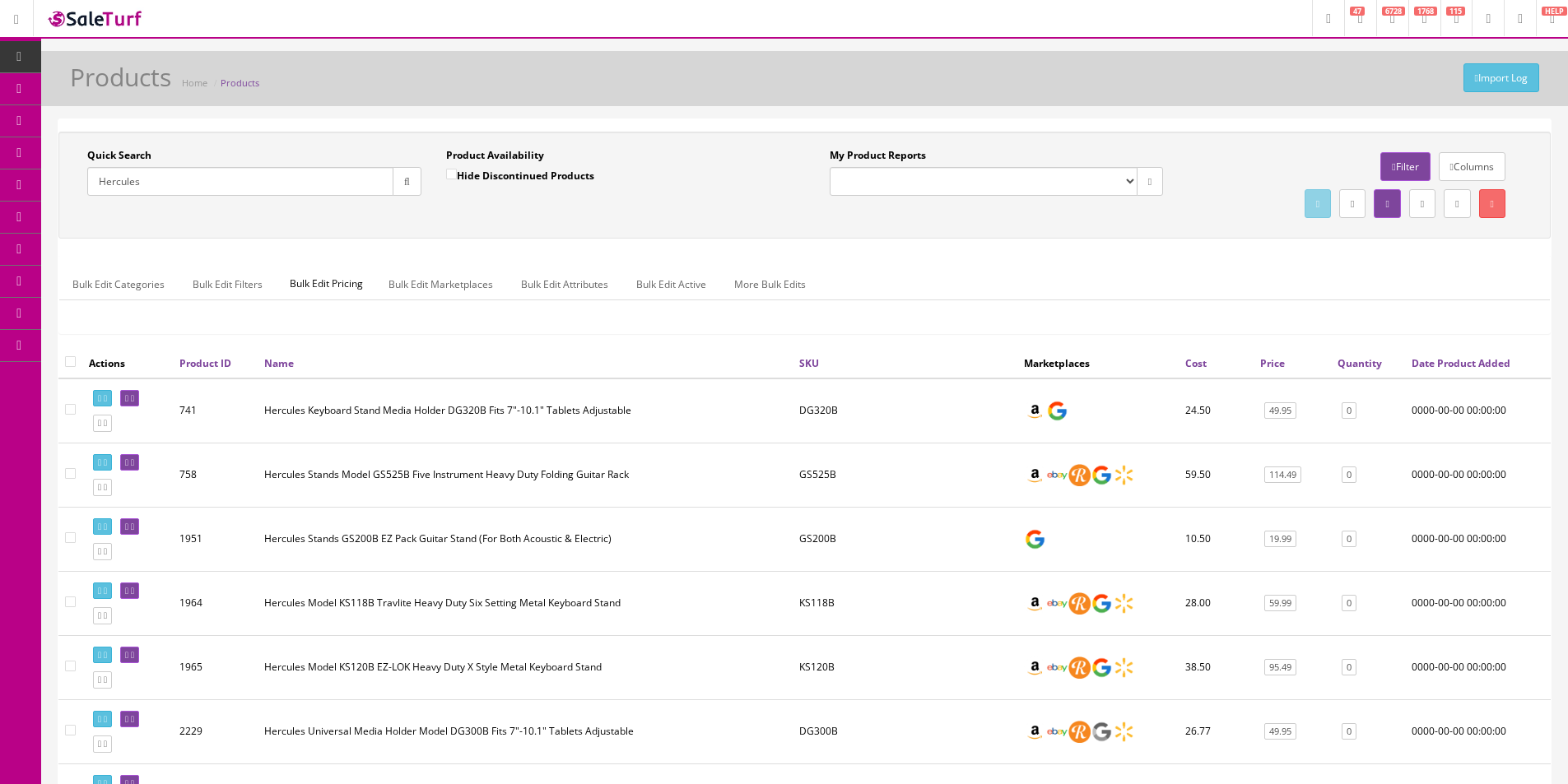
click at [223, 171] on input "Hercules" at bounding box center [240, 181] width 306 height 29
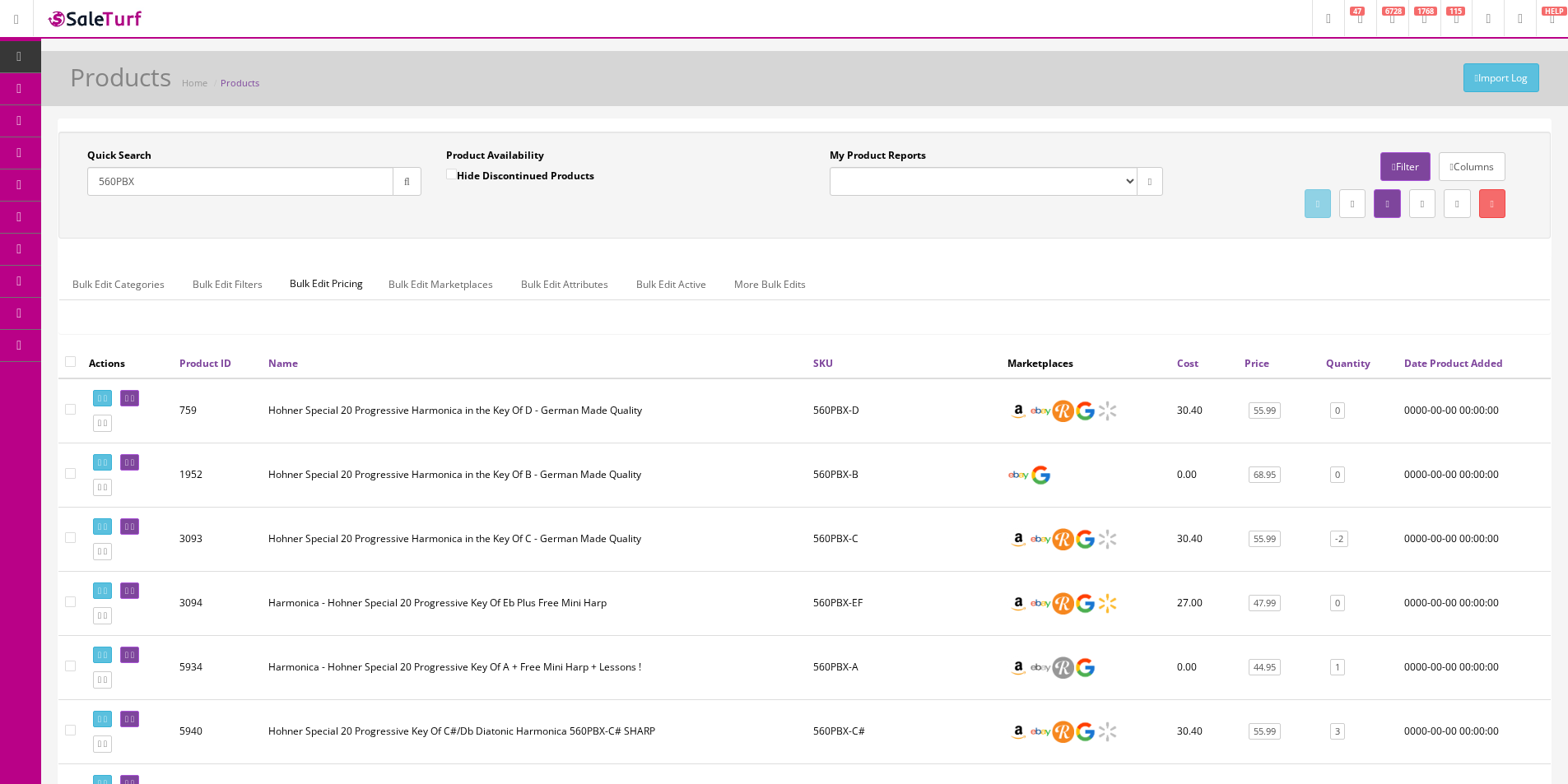
click at [941, 248] on div "Quick Search 560PBX Date From Product Availability Hide Discontinued Products D…" at bounding box center [804, 240] width 1492 height 217
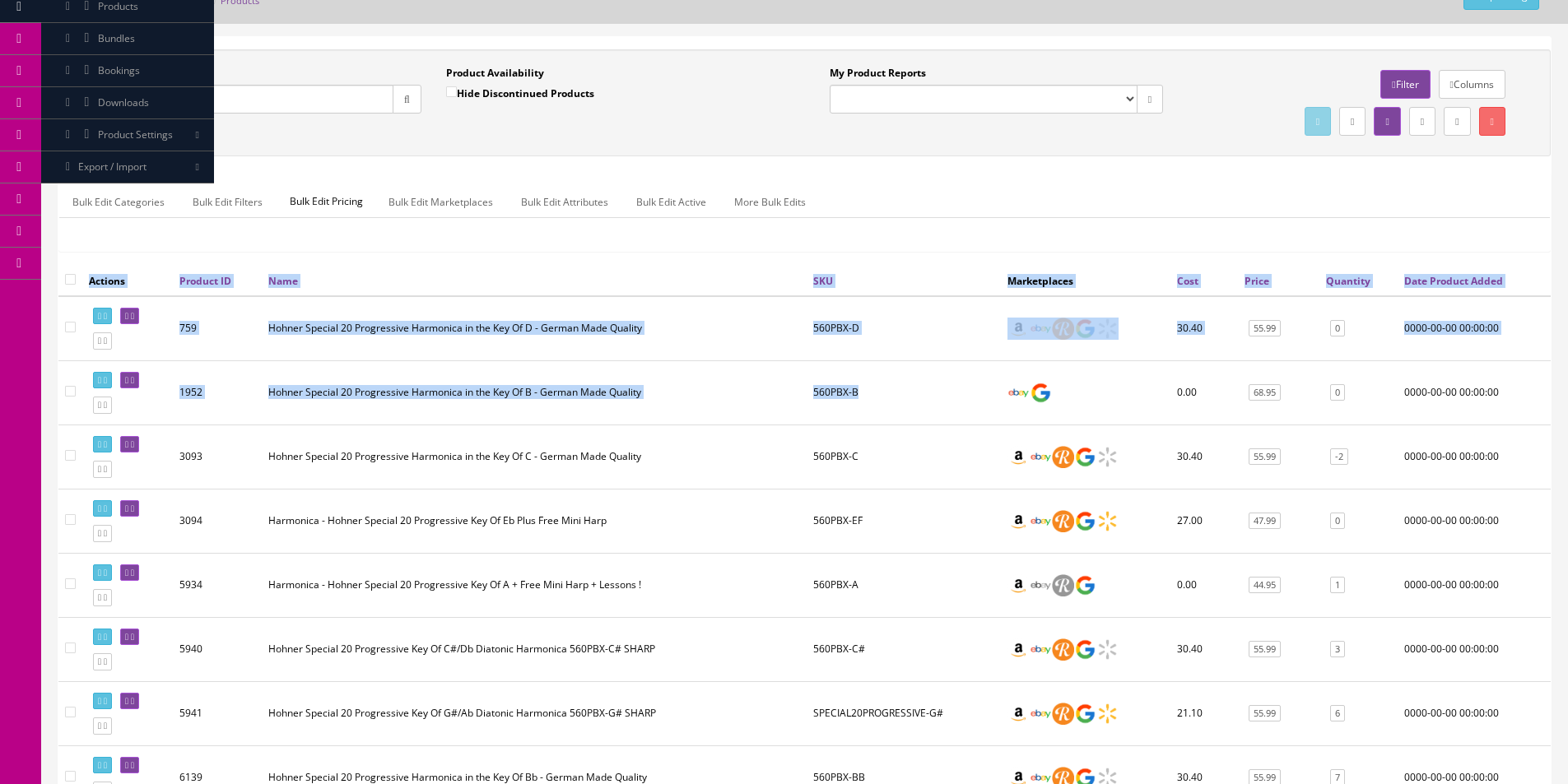
drag, startPoint x: 863, startPoint y: 394, endPoint x: 811, endPoint y: 398, distance: 52.2
click at [811, 398] on div "Actions Product ID Name SKU Marketplaces Cost Price Quantity Date Product Added…" at bounding box center [804, 783] width 1492 height 1034
click at [838, 387] on td "560PBX-B" at bounding box center [903, 392] width 194 height 64
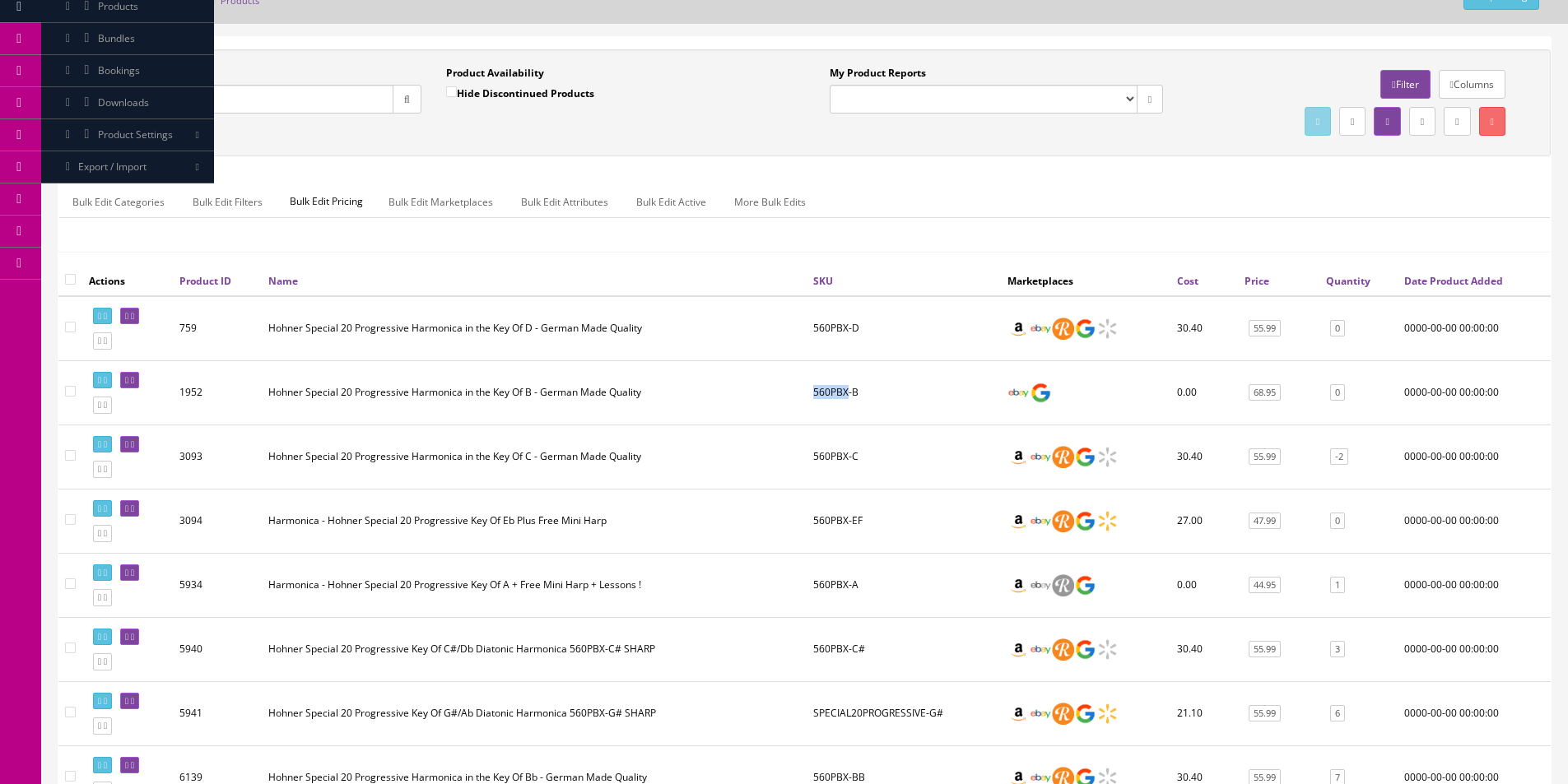
click at [838, 387] on td "560PBX-B" at bounding box center [903, 392] width 194 height 64
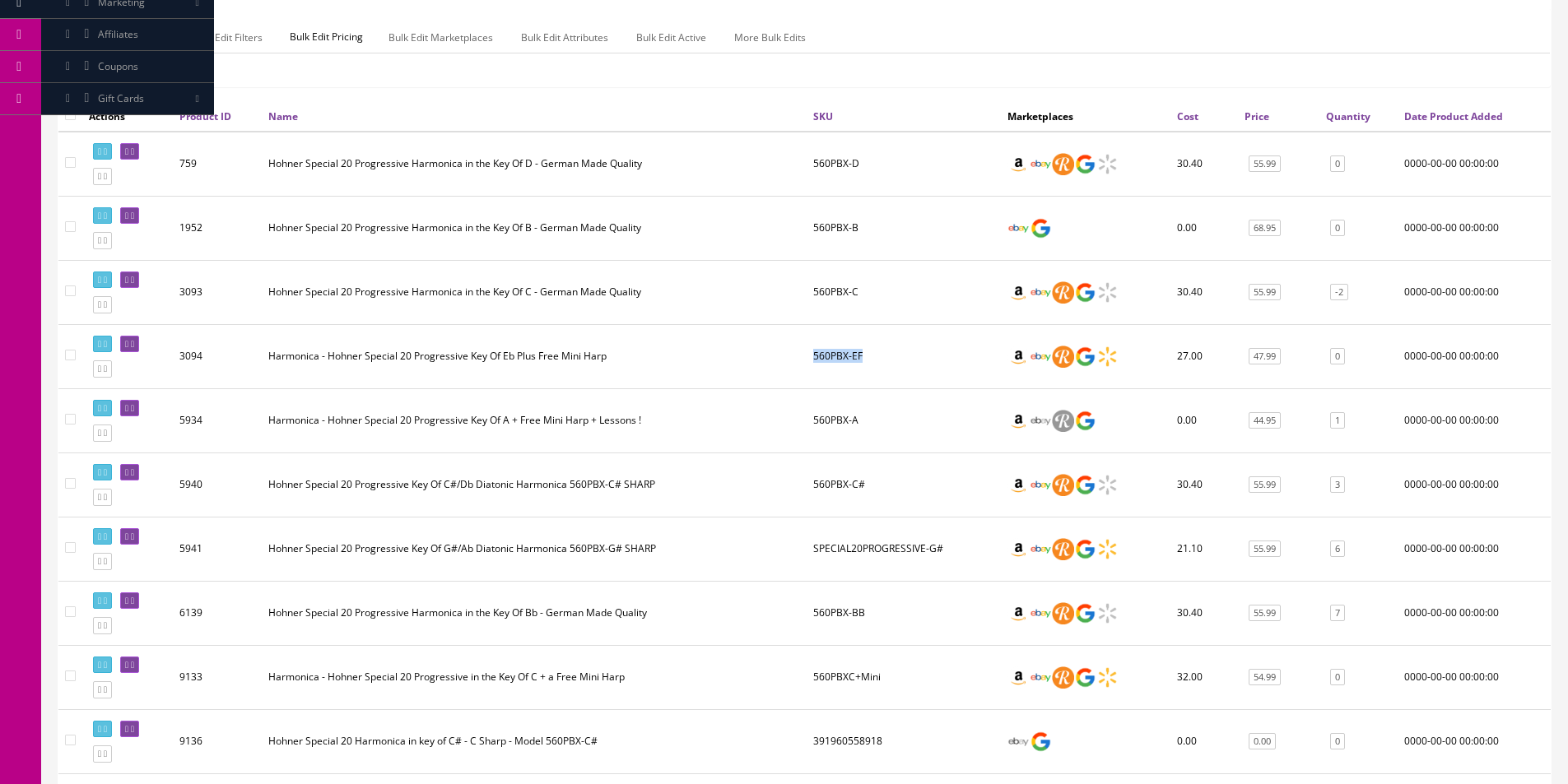
drag, startPoint x: 903, startPoint y: 361, endPoint x: 815, endPoint y: 363, distance: 88.0
click at [815, 363] on td "560PBX-EF" at bounding box center [903, 356] width 194 height 64
drag, startPoint x: 872, startPoint y: 419, endPoint x: 815, endPoint y: 422, distance: 57.1
click at [815, 422] on td "560PBX-A" at bounding box center [903, 420] width 194 height 64
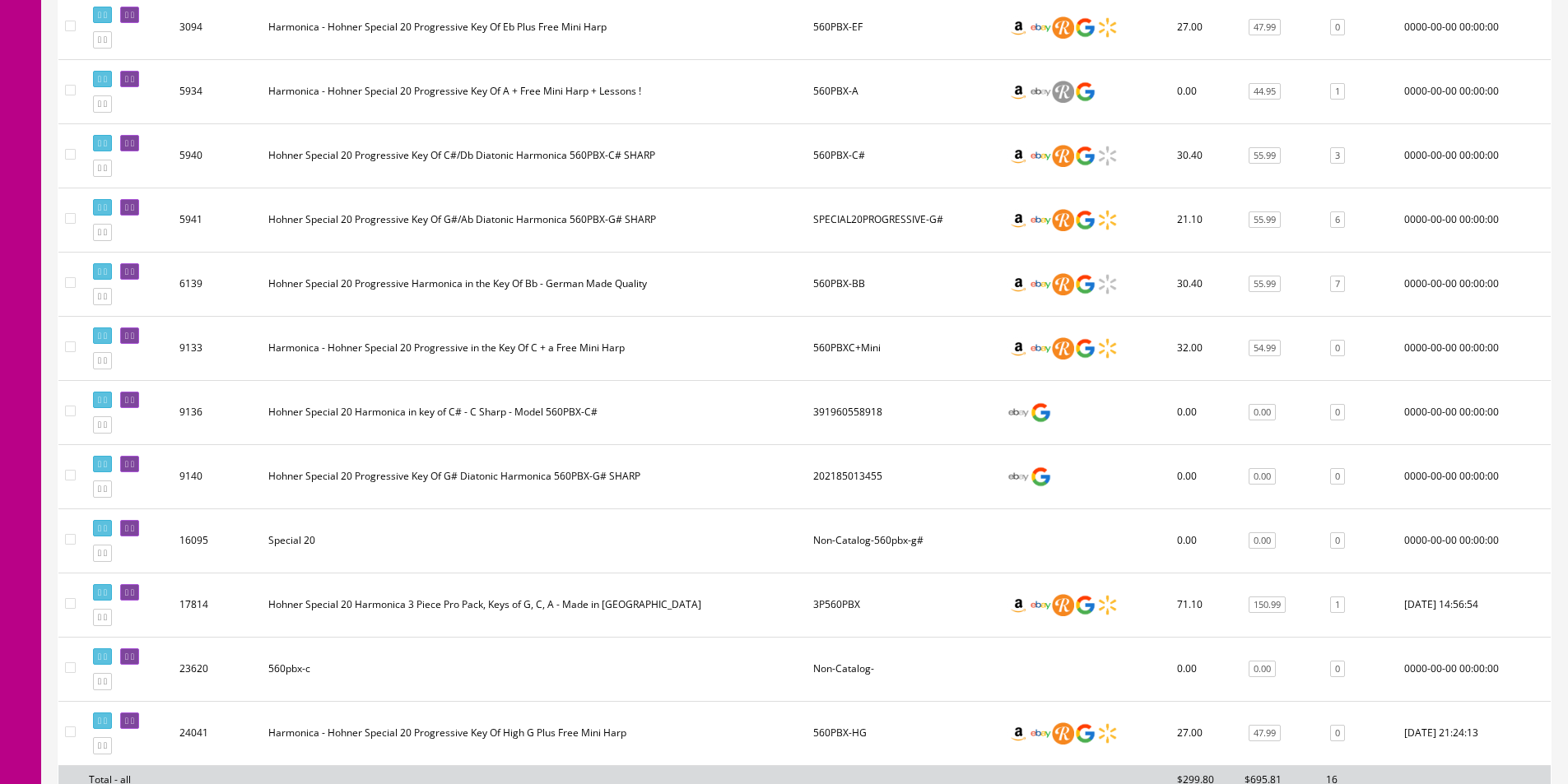
click at [878, 456] on td "202185013455" at bounding box center [903, 476] width 194 height 64
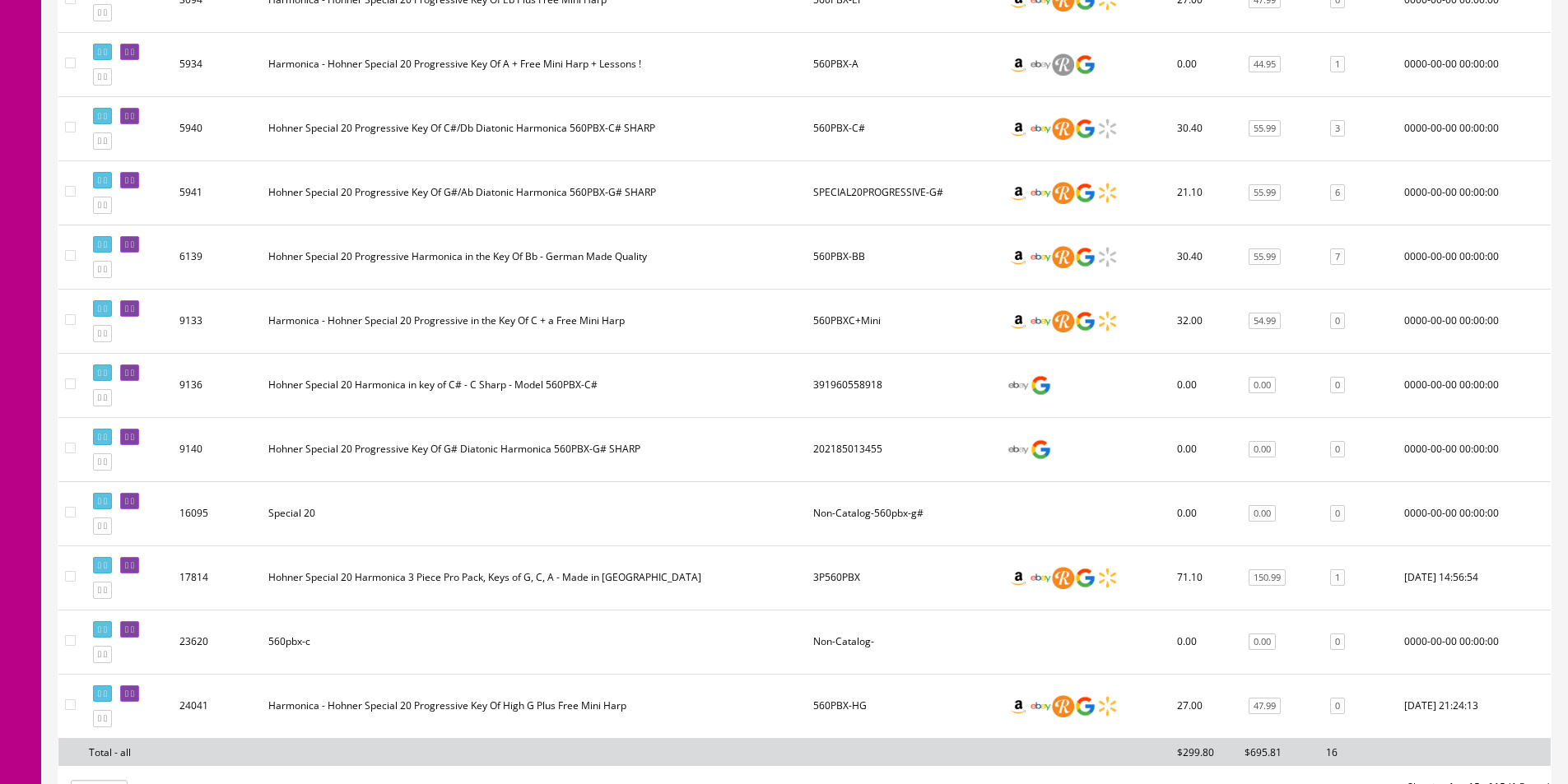
scroll to position [770, 0]
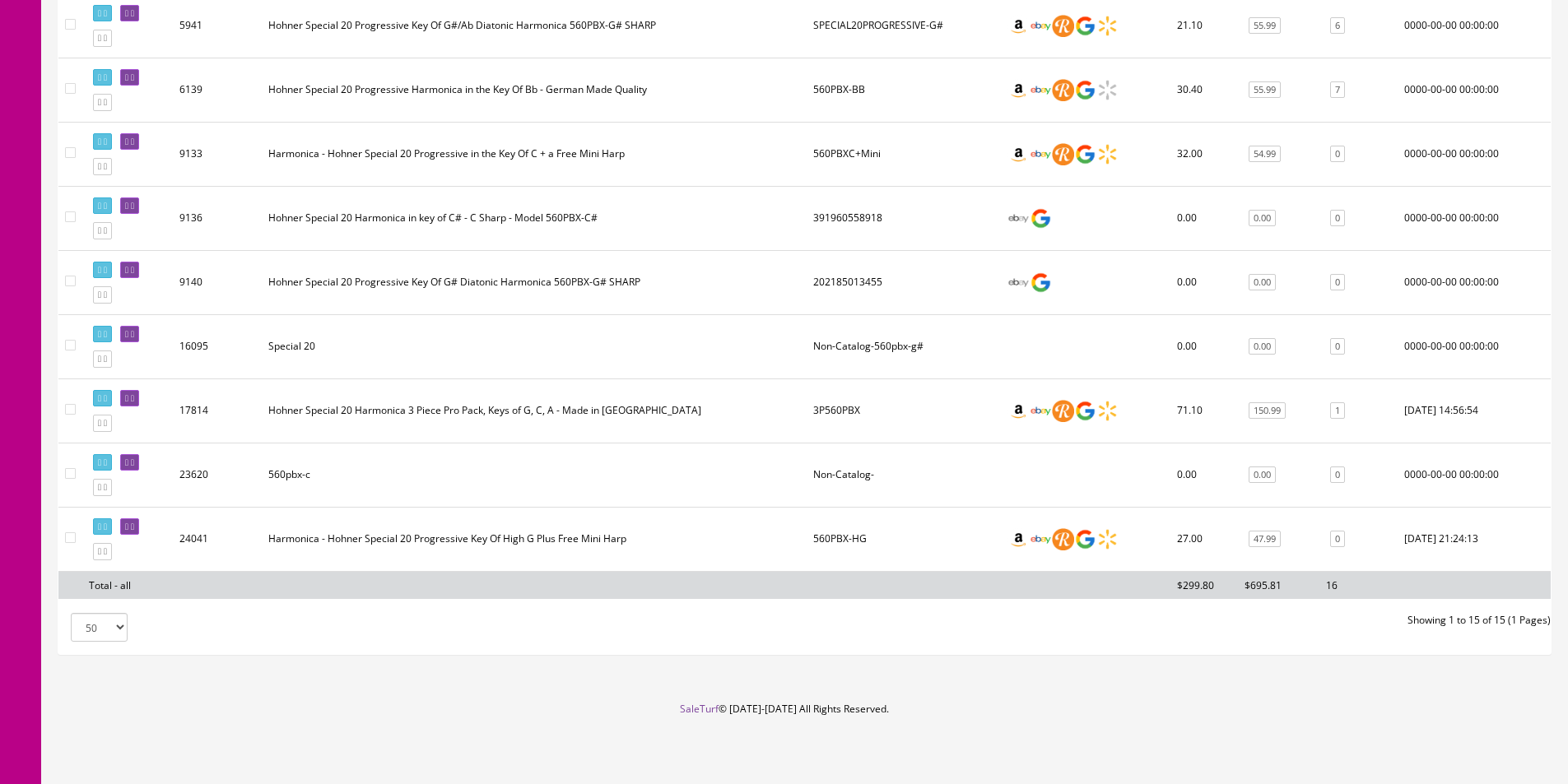
click at [856, 535] on td "560PBX-HG" at bounding box center [903, 539] width 194 height 64
click at [847, 410] on td "3P560PBX" at bounding box center [903, 410] width 194 height 64
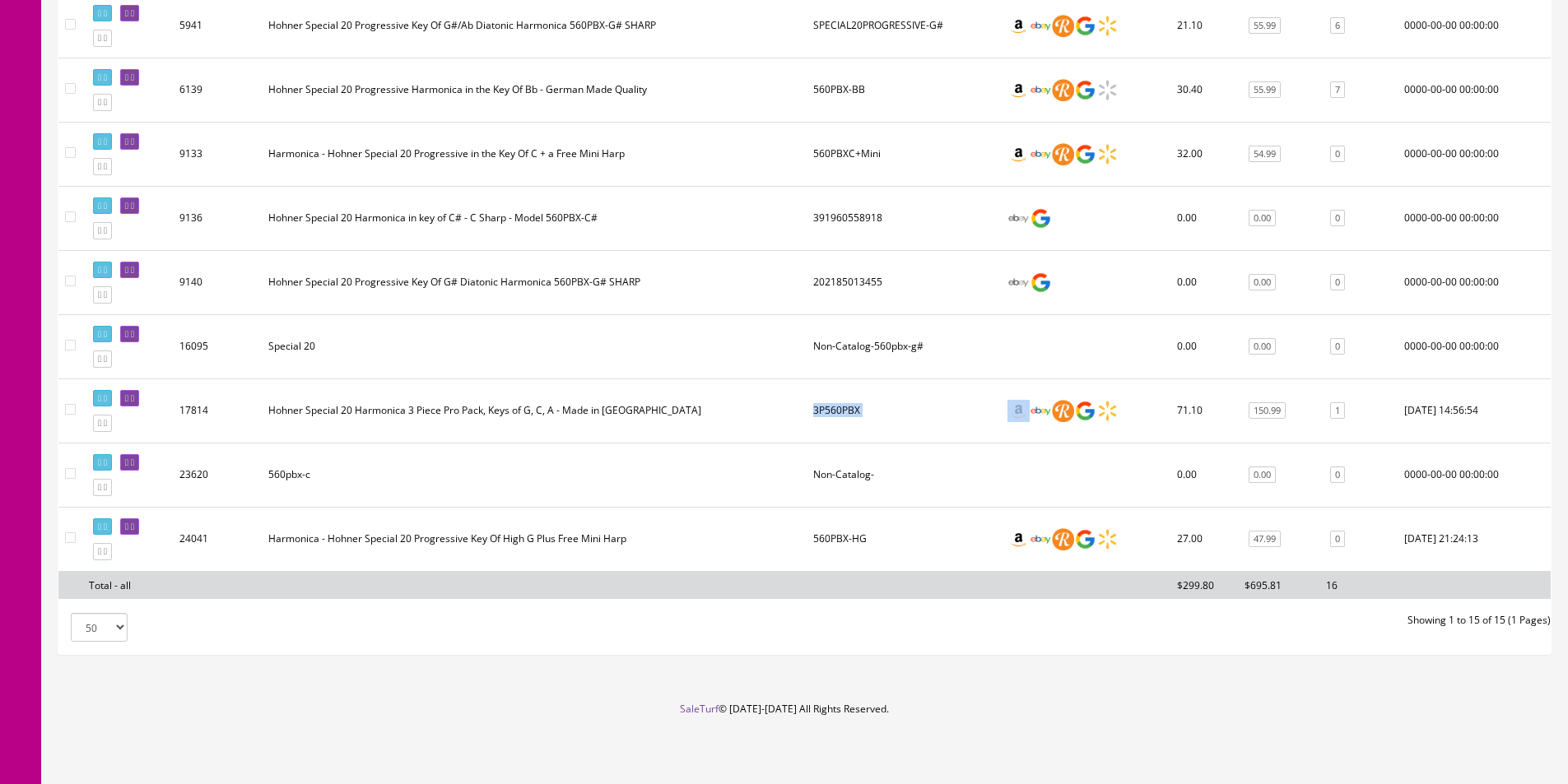
click at [847, 410] on td "3P560PBX" at bounding box center [903, 410] width 194 height 64
click at [867, 425] on td "3P560PBX" at bounding box center [903, 410] width 194 height 64
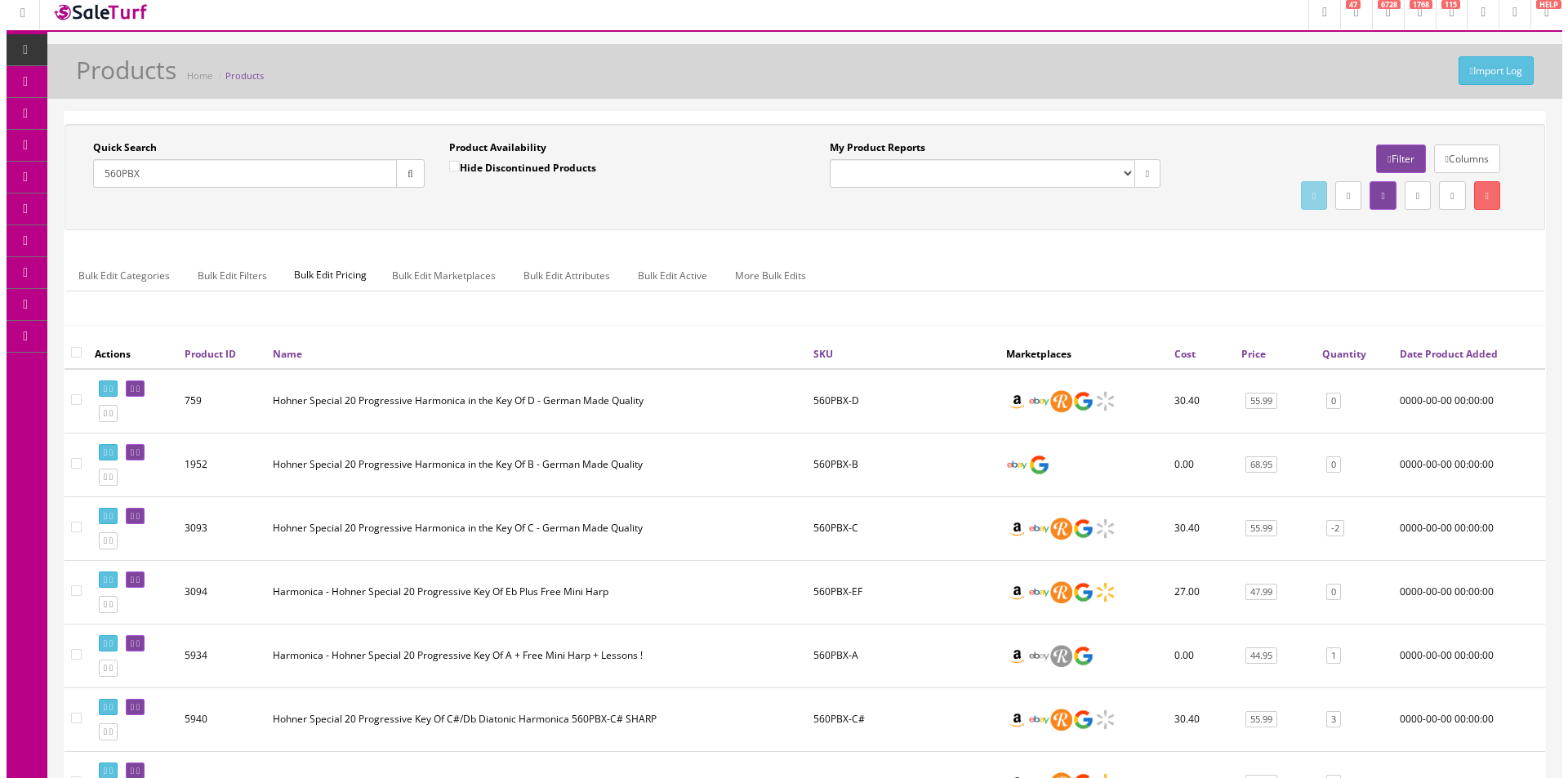
scroll to position [0, 0]
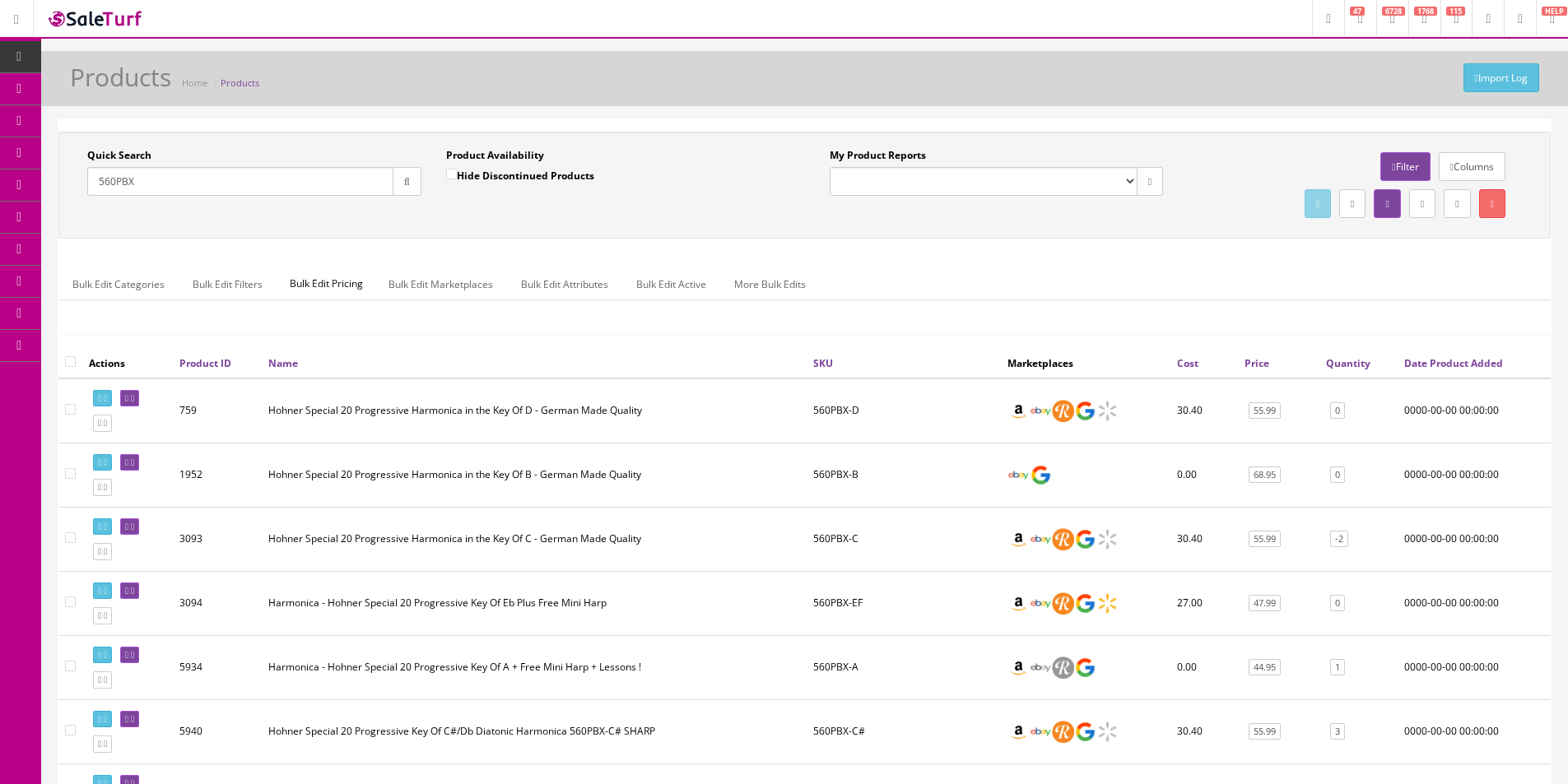
click at [315, 172] on input "560PBX" at bounding box center [240, 181] width 306 height 29
paste input "0970110206"
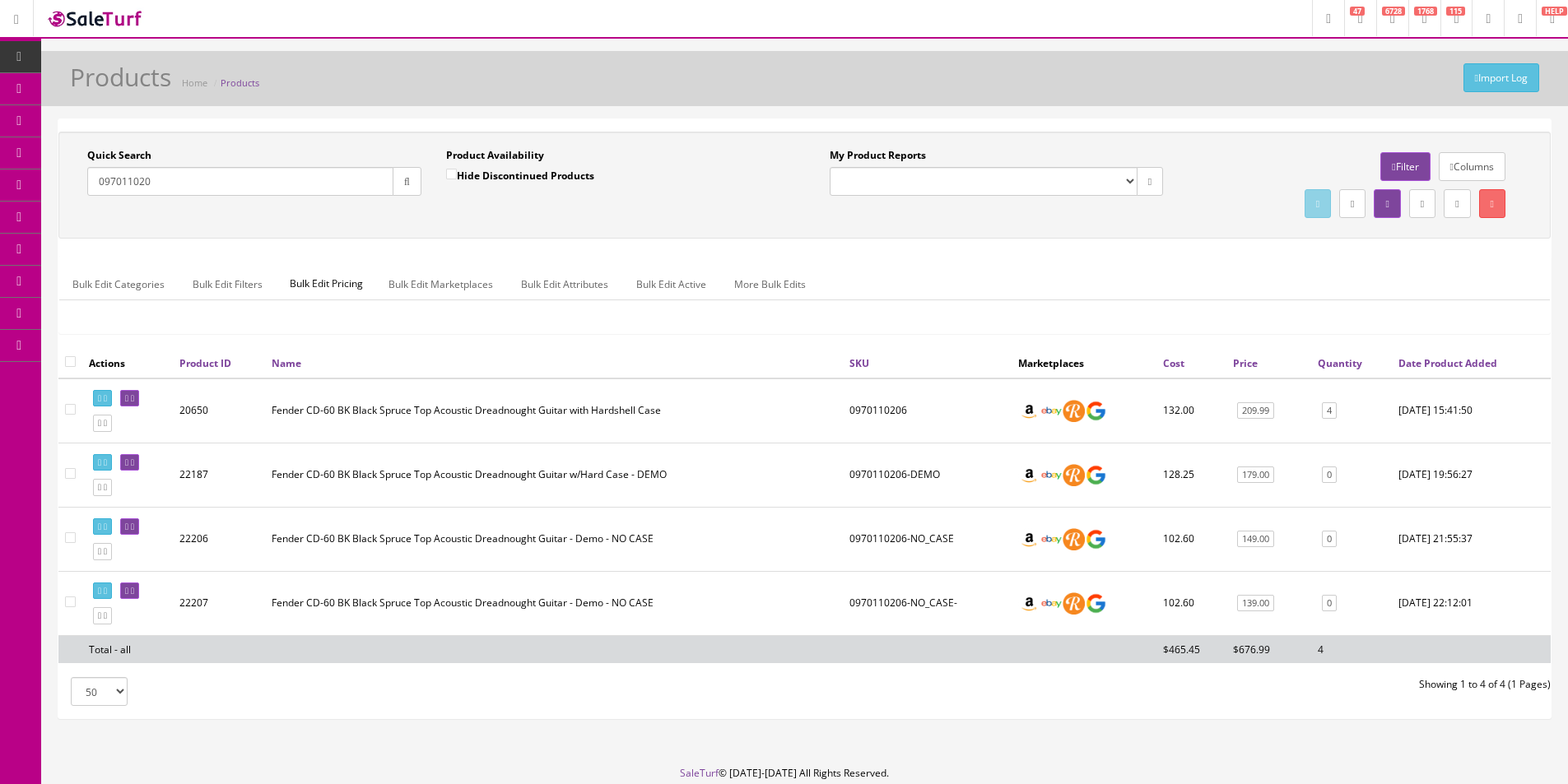
click at [338, 180] on input "097011020" at bounding box center [240, 181] width 306 height 29
paste input "32"
click at [407, 178] on icon "button" at bounding box center [407, 182] width 6 height 10
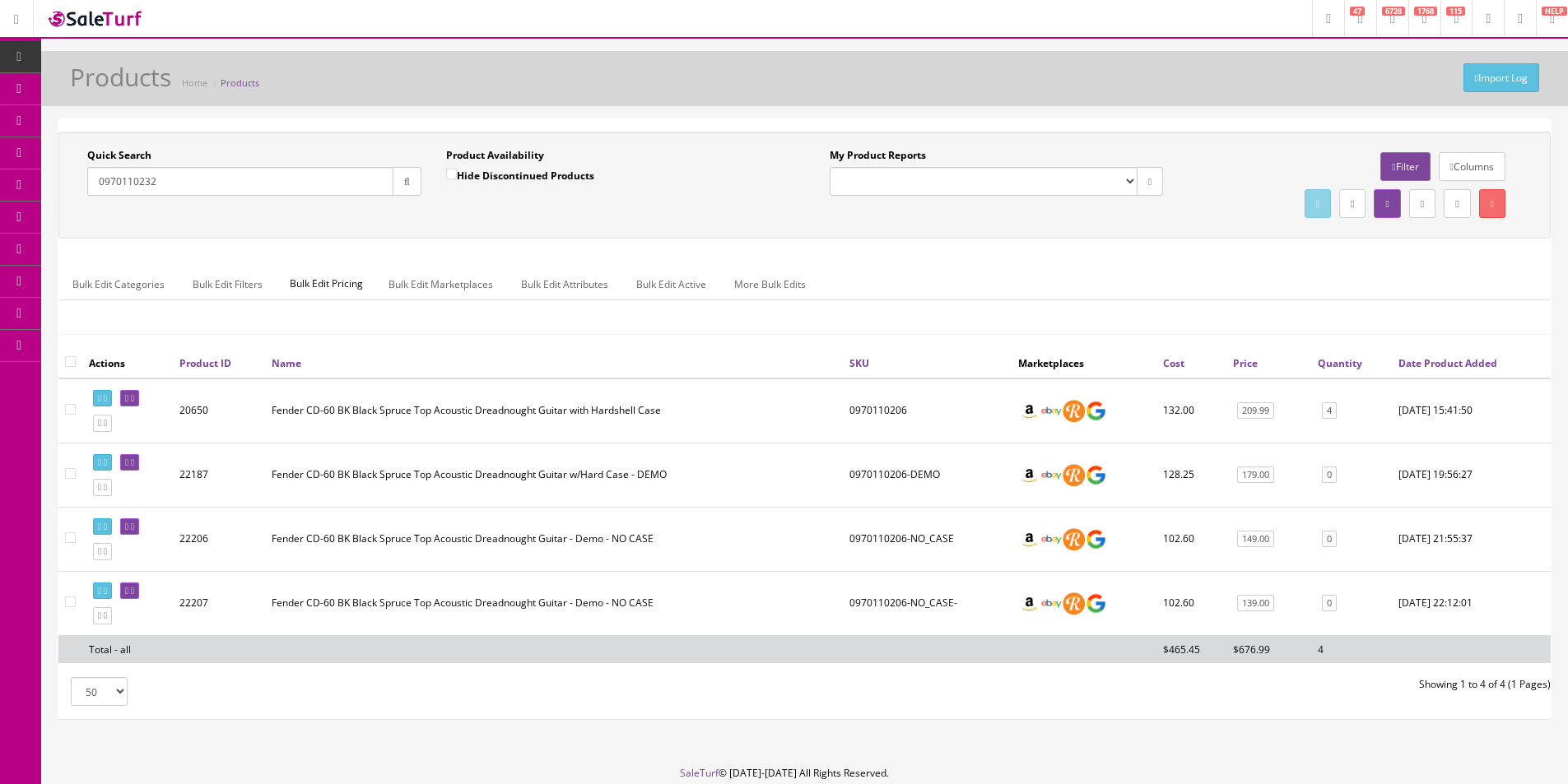
click at [407, 214] on div "Quick Search 0970110232 Date From Product Availability Hide Discontinued Produc…" at bounding box center [805, 184] width 1484 height 74
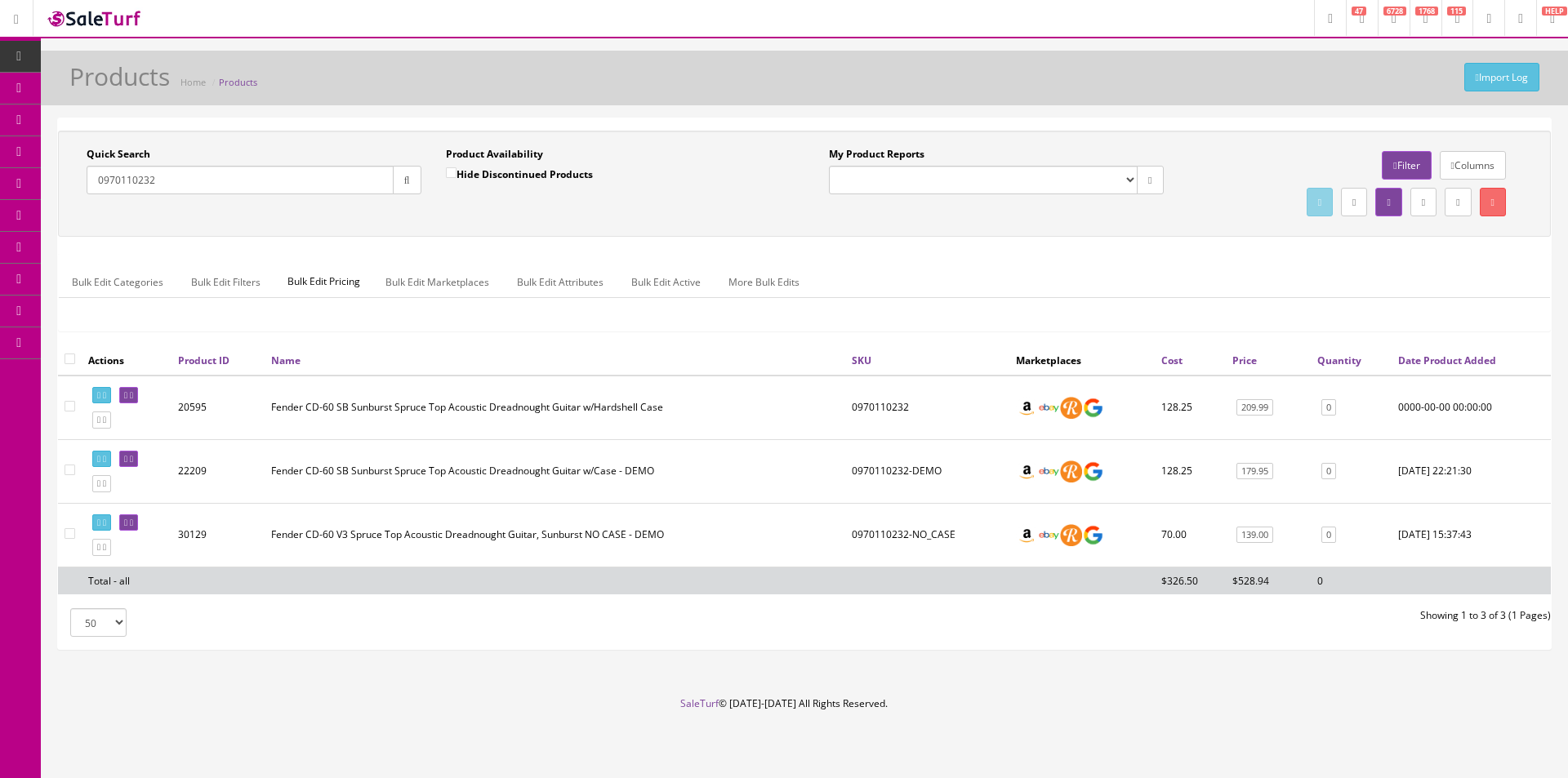
click at [383, 181] on input "0970110232" at bounding box center [240, 180] width 307 height 28
click at [383, 180] on input "0970110232" at bounding box center [240, 180] width 307 height 28
drag, startPoint x: 383, startPoint y: 180, endPoint x: 430, endPoint y: 176, distance: 47.2
click at [383, 181] on input "0970110232" at bounding box center [240, 180] width 307 height 28
paste input "21"
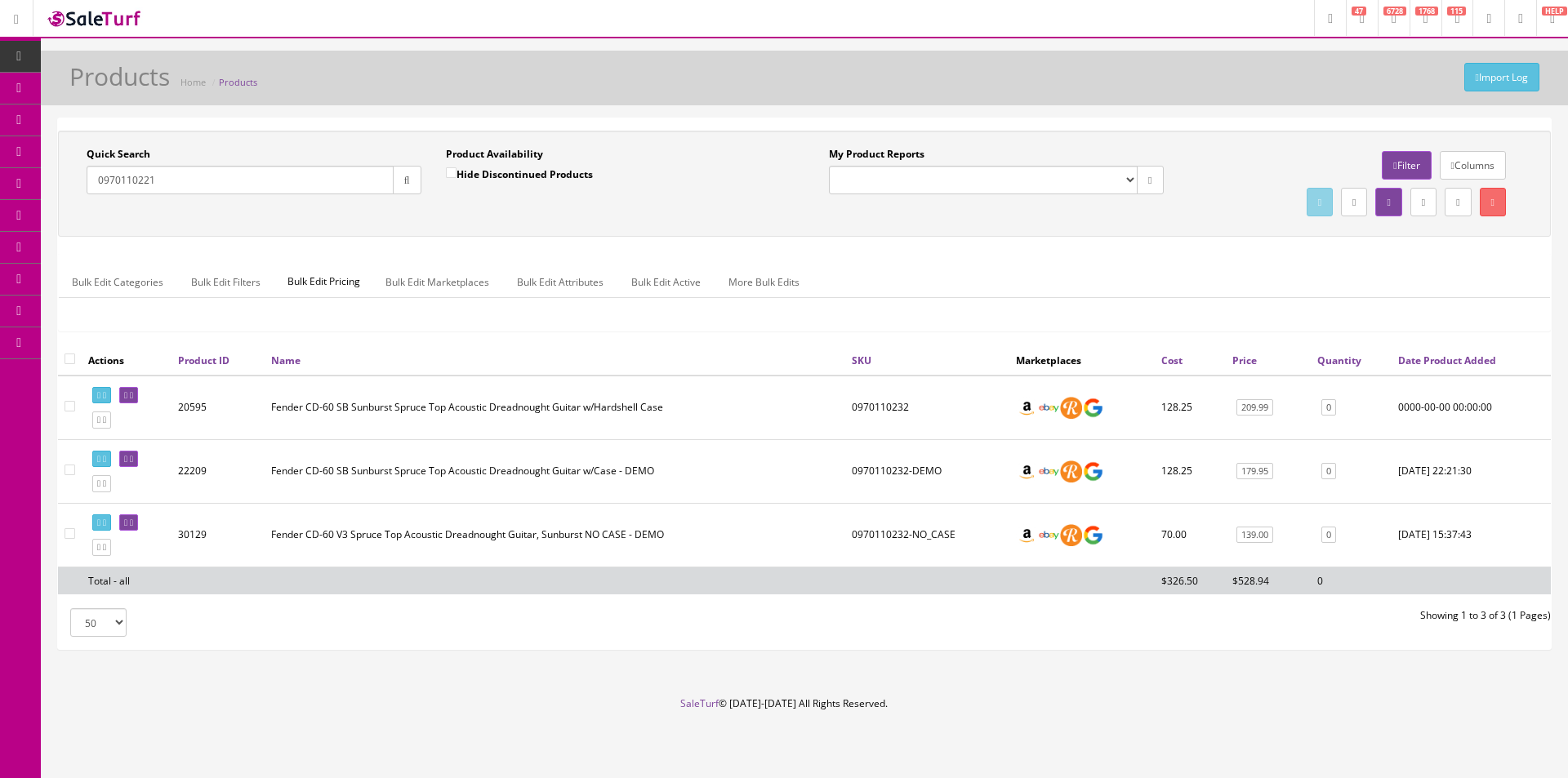
drag, startPoint x: 414, startPoint y: 177, endPoint x: 445, endPoint y: 202, distance: 39.8
click at [414, 179] on button "button" at bounding box center [407, 180] width 28 height 28
click at [461, 216] on div "Quick Search 0970110221 Date From Product Availability Hide Discontinued Produc…" at bounding box center [805, 183] width 1485 height 73
click at [360, 176] on input "0970110221" at bounding box center [240, 180] width 307 height 28
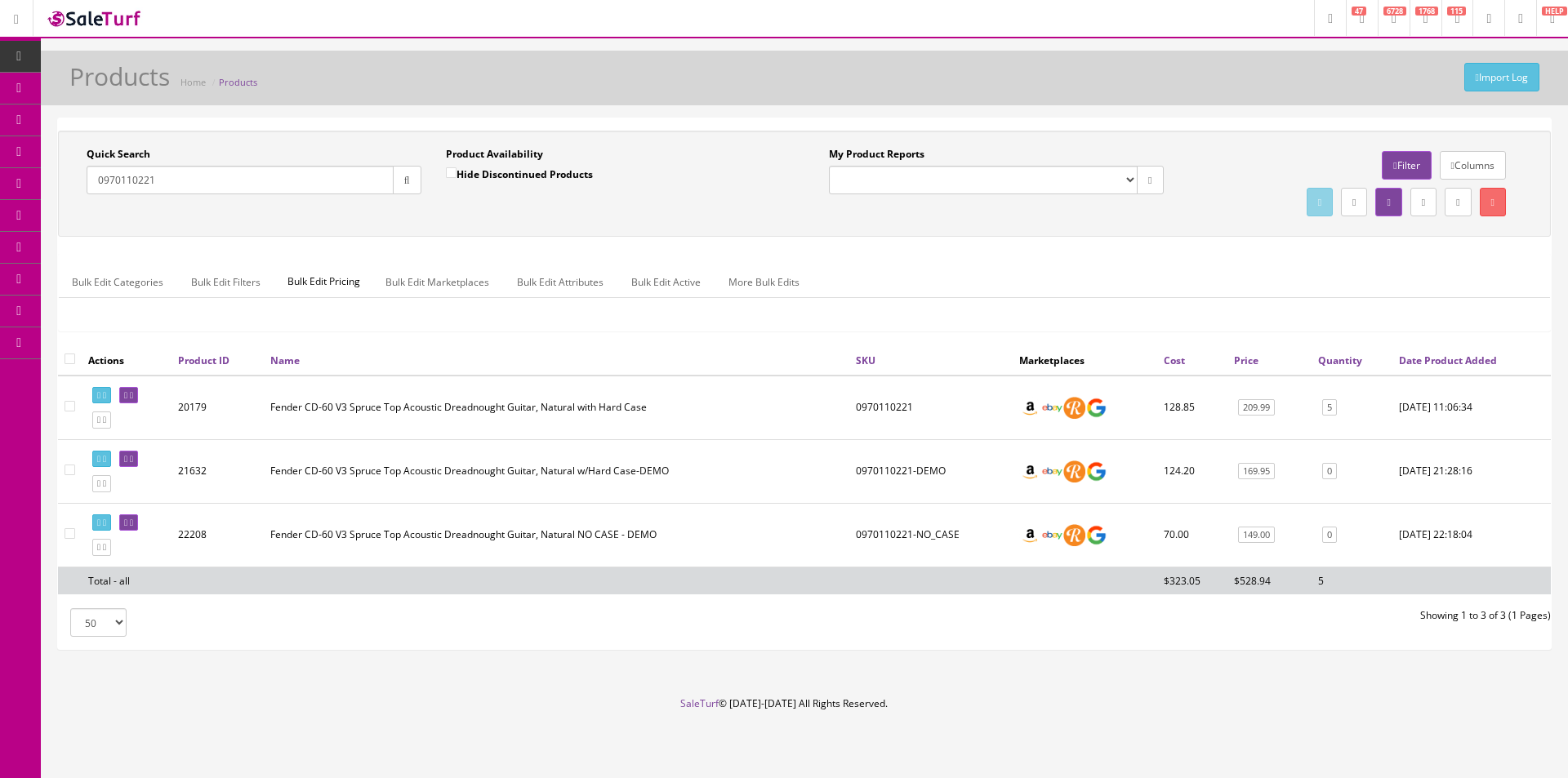
paste input "06"
click at [399, 177] on button "button" at bounding box center [407, 180] width 28 height 28
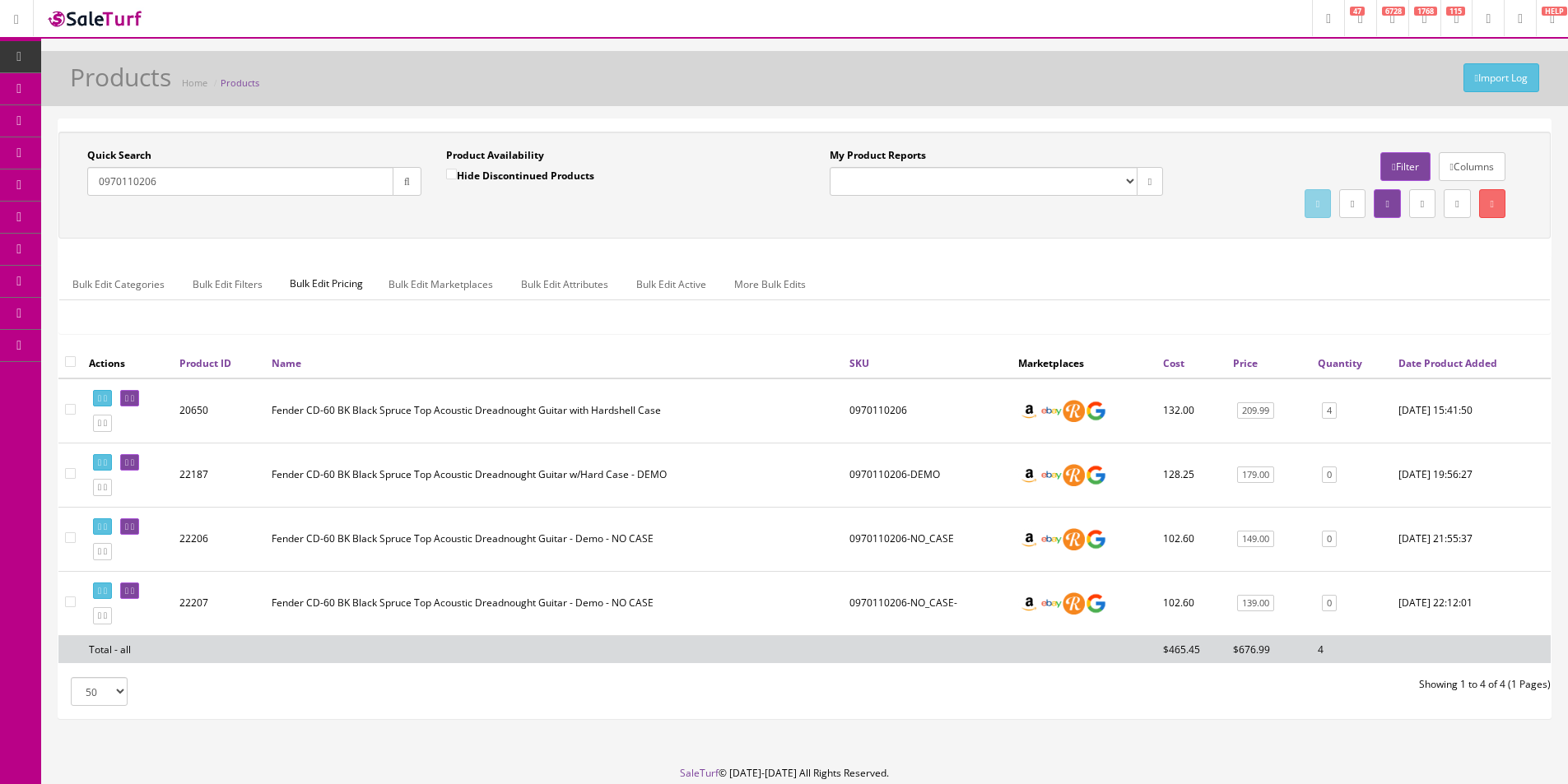
click at [332, 180] on input "0970110206" at bounding box center [240, 181] width 306 height 29
paste input "022"
click at [405, 180] on icon "button" at bounding box center [407, 182] width 6 height 10
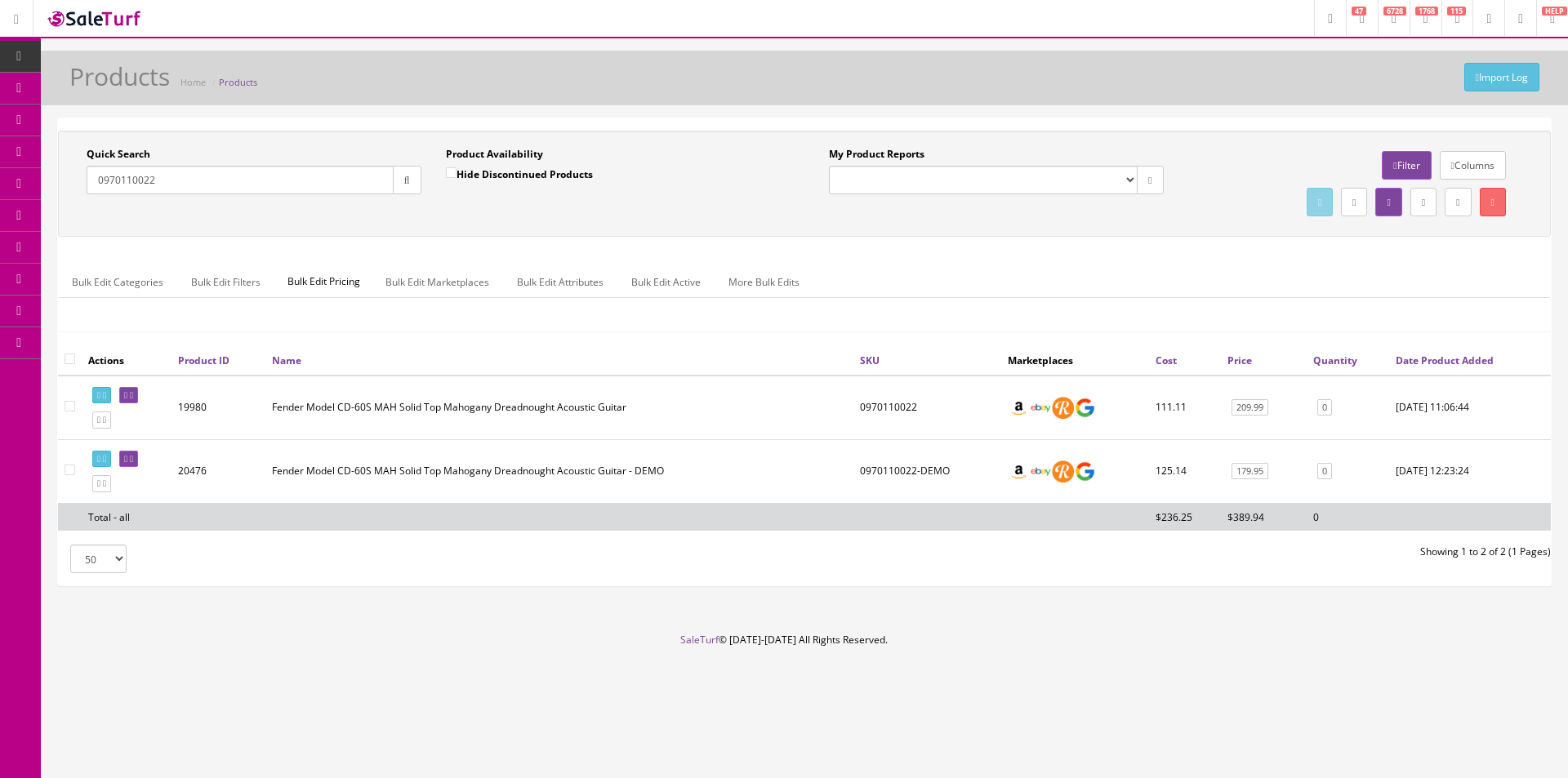
click at [381, 185] on input "0970110022" at bounding box center [240, 180] width 307 height 28
click at [381, 186] on input "0970110022" at bounding box center [240, 180] width 307 height 28
paste input "06"
click at [408, 179] on icon "button" at bounding box center [408, 181] width 6 height 10
click at [375, 175] on input "0970110006" at bounding box center [240, 180] width 307 height 28
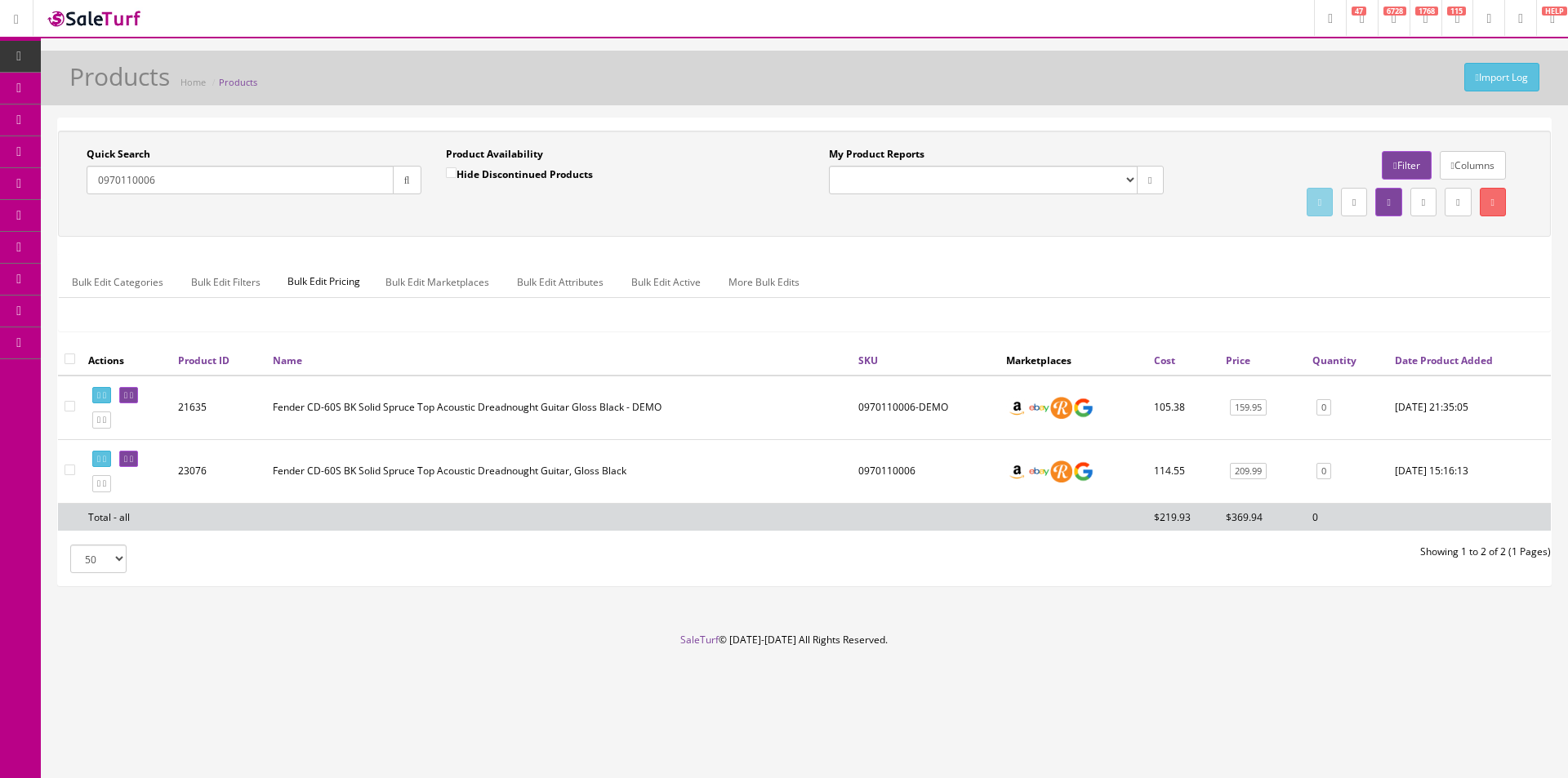
click at [375, 175] on input "0970110006" at bounding box center [240, 180] width 307 height 28
paste input "21"
type input "0970110021"
click at [405, 179] on icon "button" at bounding box center [408, 181] width 6 height 10
click at [419, 230] on div "Quick Search 0970110021 Date From Product Availability Hide Discontinued Produc…" at bounding box center [804, 184] width 1493 height 107
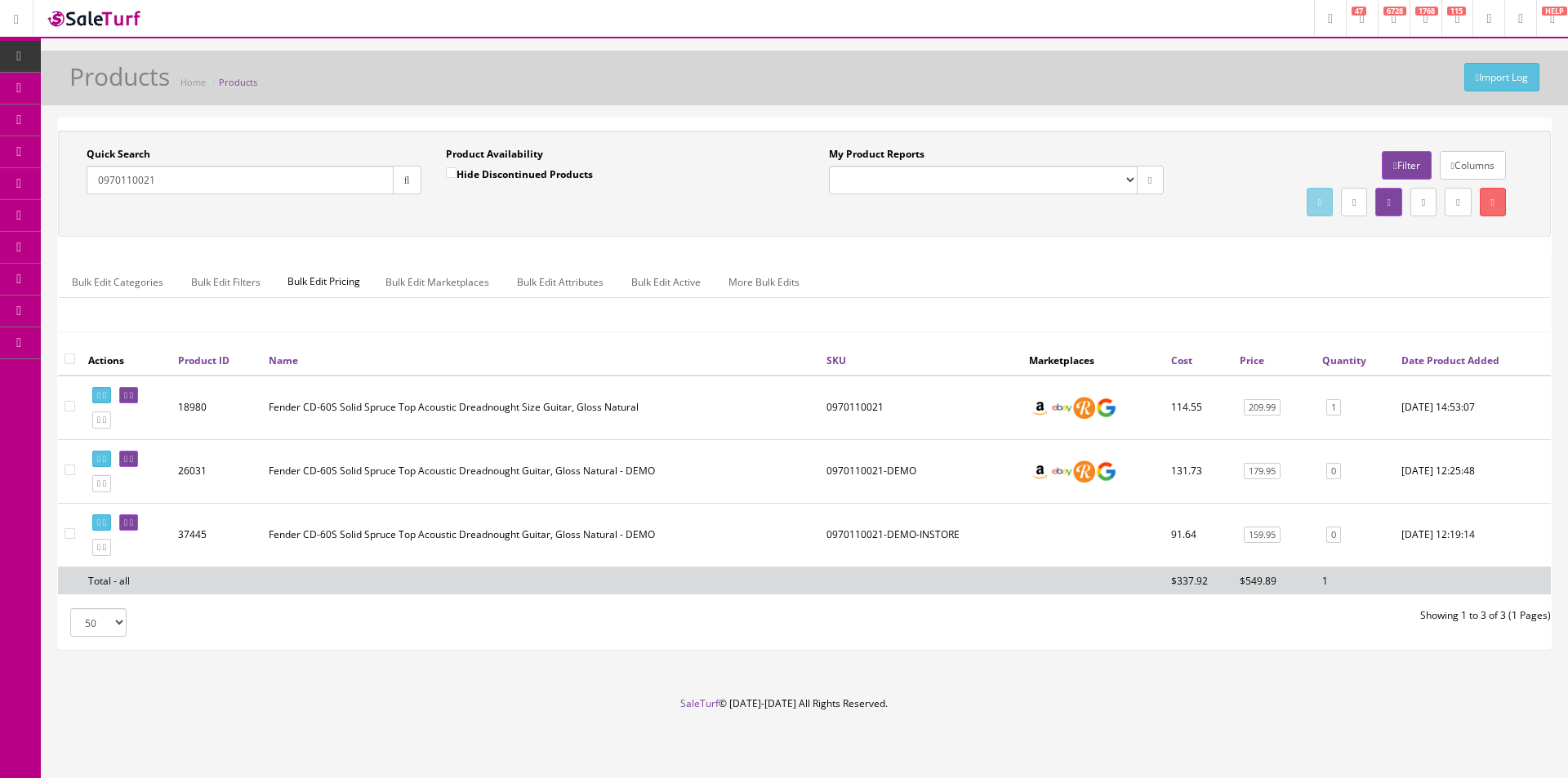
click at [1036, 243] on div "Quick Search 0970110021 Date From Product Availability Hide Discontinued Produc…" at bounding box center [804, 238] width 1493 height 215
click at [1036, 242] on div "Quick Search 0970110021 Date From Product Availability Hide Discontinued Produc…" at bounding box center [804, 238] width 1493 height 215
click at [1036, 241] on div "Quick Search 0970110021 Date From Product Availability Hide Discontinued Produc…" at bounding box center [804, 238] width 1493 height 215
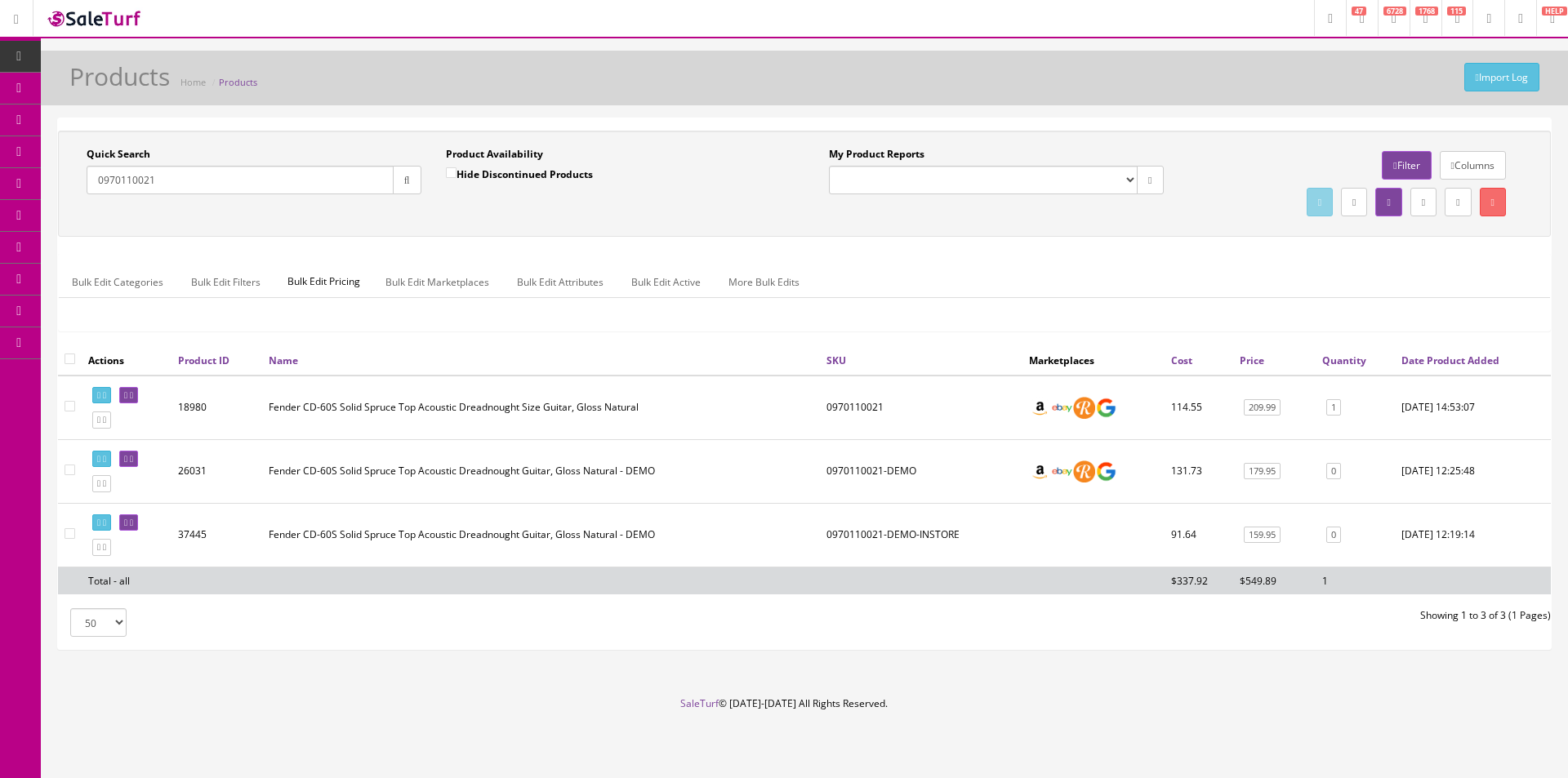
click at [1036, 241] on div "Quick Search 0970110021 Date From Product Availability Hide Discontinued Produc…" at bounding box center [804, 238] width 1493 height 215
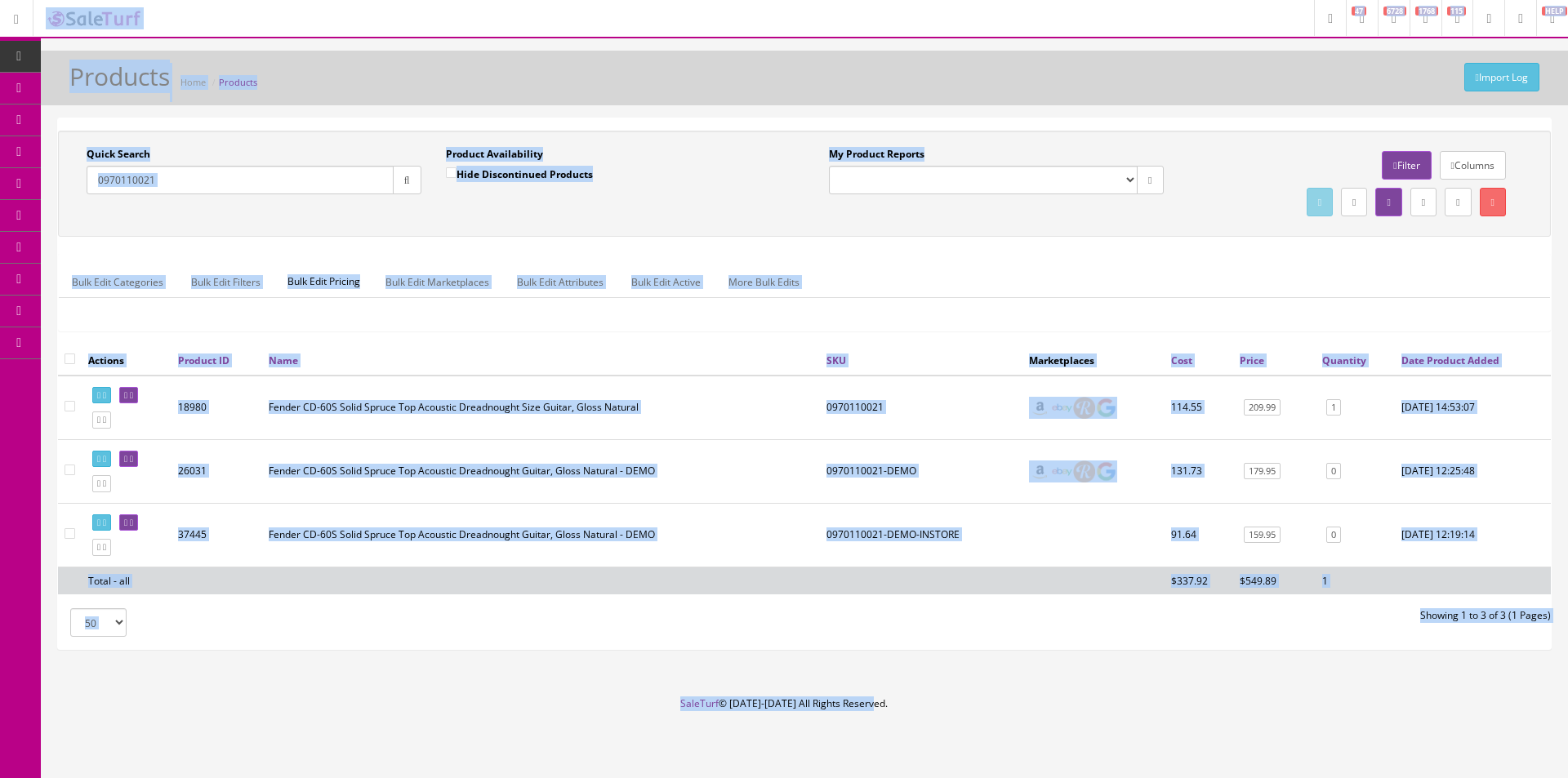
click at [1040, 242] on div "Quick Search 0970110021 Date From Product Availability Hide Discontinued Produc…" at bounding box center [804, 238] width 1493 height 215
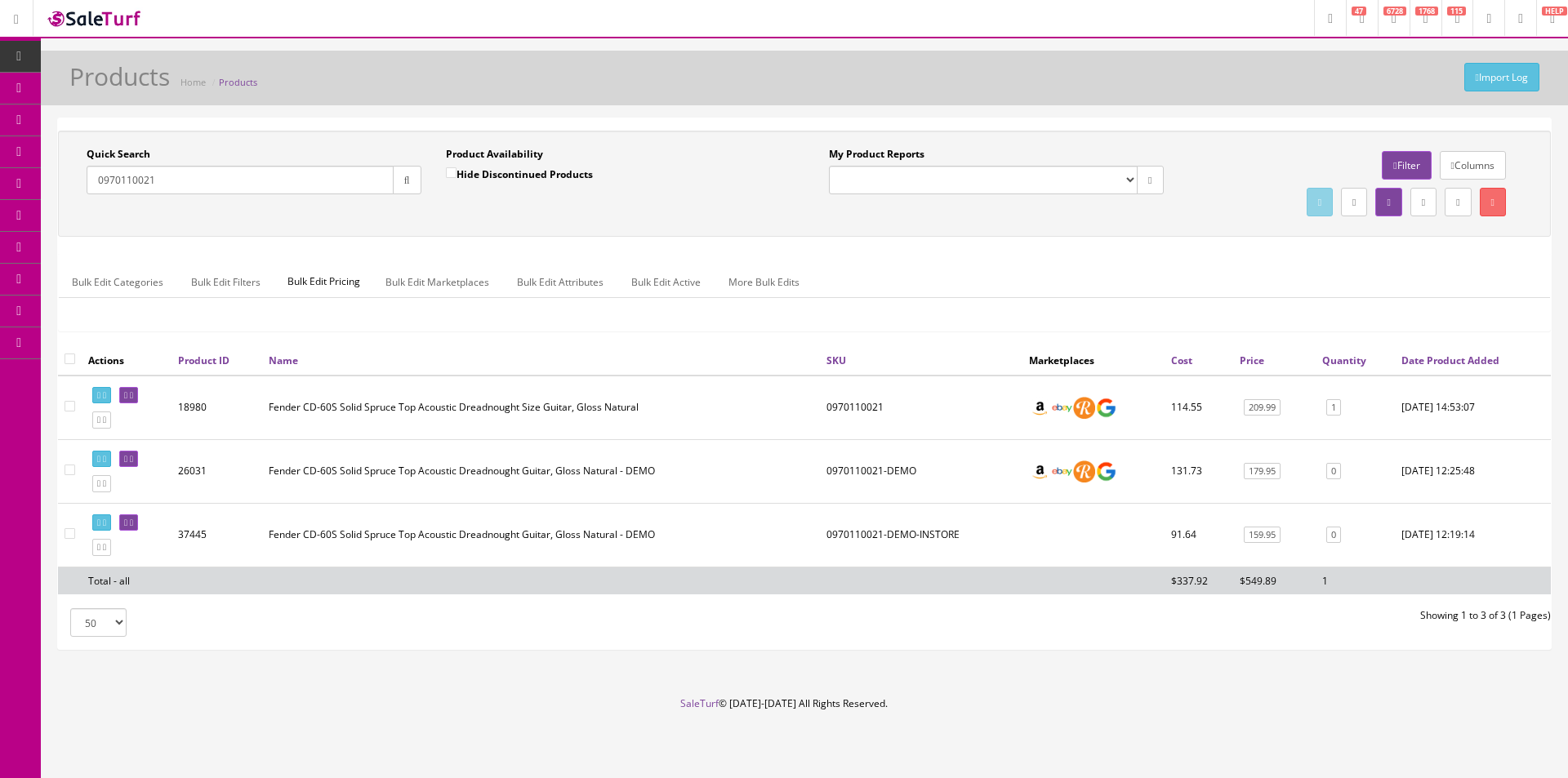
click at [1040, 242] on div "Quick Search 0970110021 Date From Product Availability Hide Discontinued Produc…" at bounding box center [804, 238] width 1493 height 215
click at [967, 273] on ul "Bulk Edit Categories Bulk Edit Filters Bulk Edit Pricing Bulk Edit Marketplaces…" at bounding box center [805, 281] width 1492 height 32
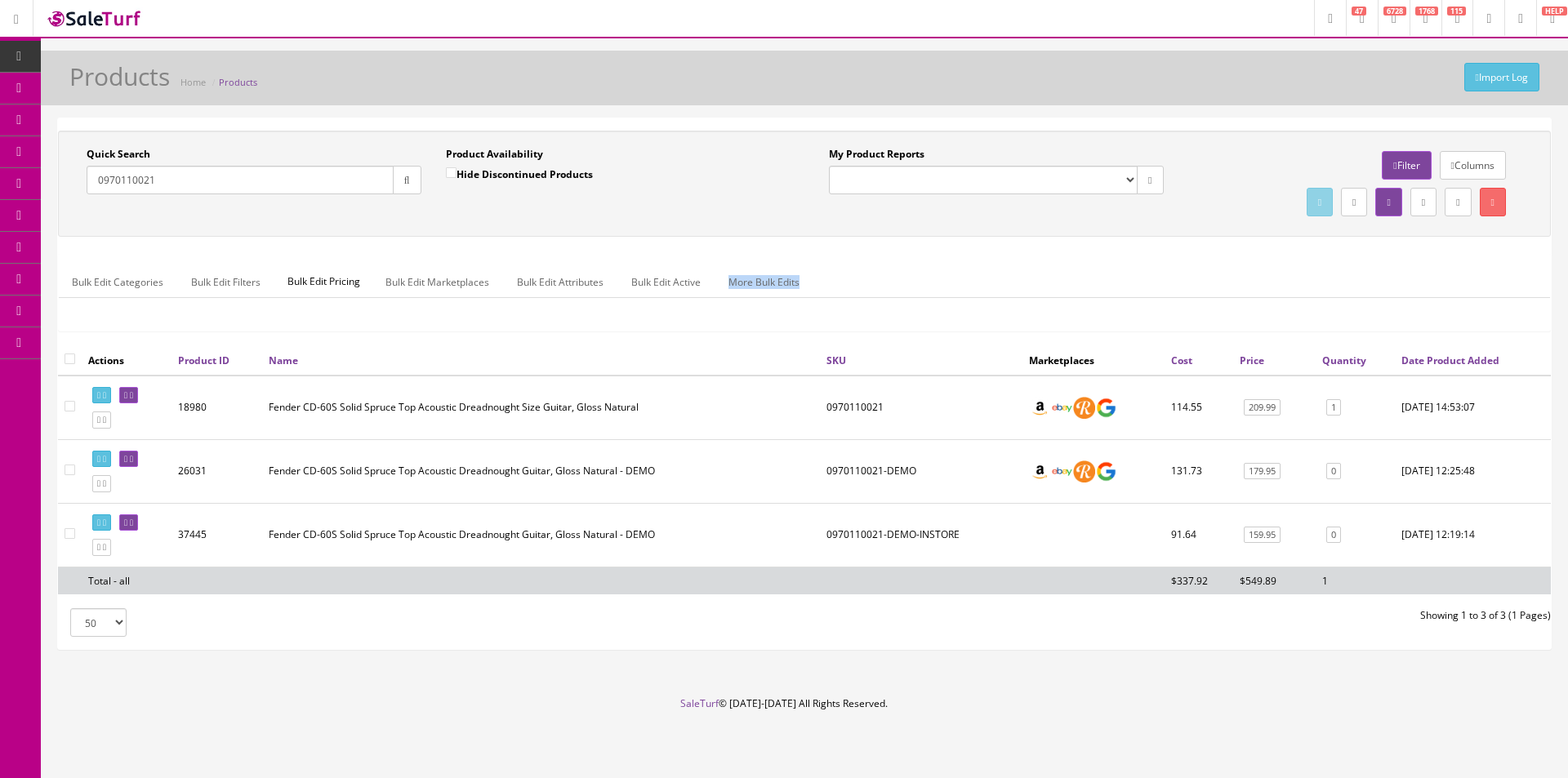
click at [968, 272] on ul "Bulk Edit Categories Bulk Edit Filters Bulk Edit Pricing Bulk Edit Marketplaces…" at bounding box center [805, 281] width 1492 height 32
drag, startPoint x: 968, startPoint y: 272, endPoint x: 1171, endPoint y: 0, distance: 339.4
click at [971, 273] on ul "Bulk Edit Categories Bulk Edit Filters Bulk Edit Pricing Bulk Edit Marketplaces…" at bounding box center [805, 281] width 1492 height 32
